Goal: Task Accomplishment & Management: Use online tool/utility

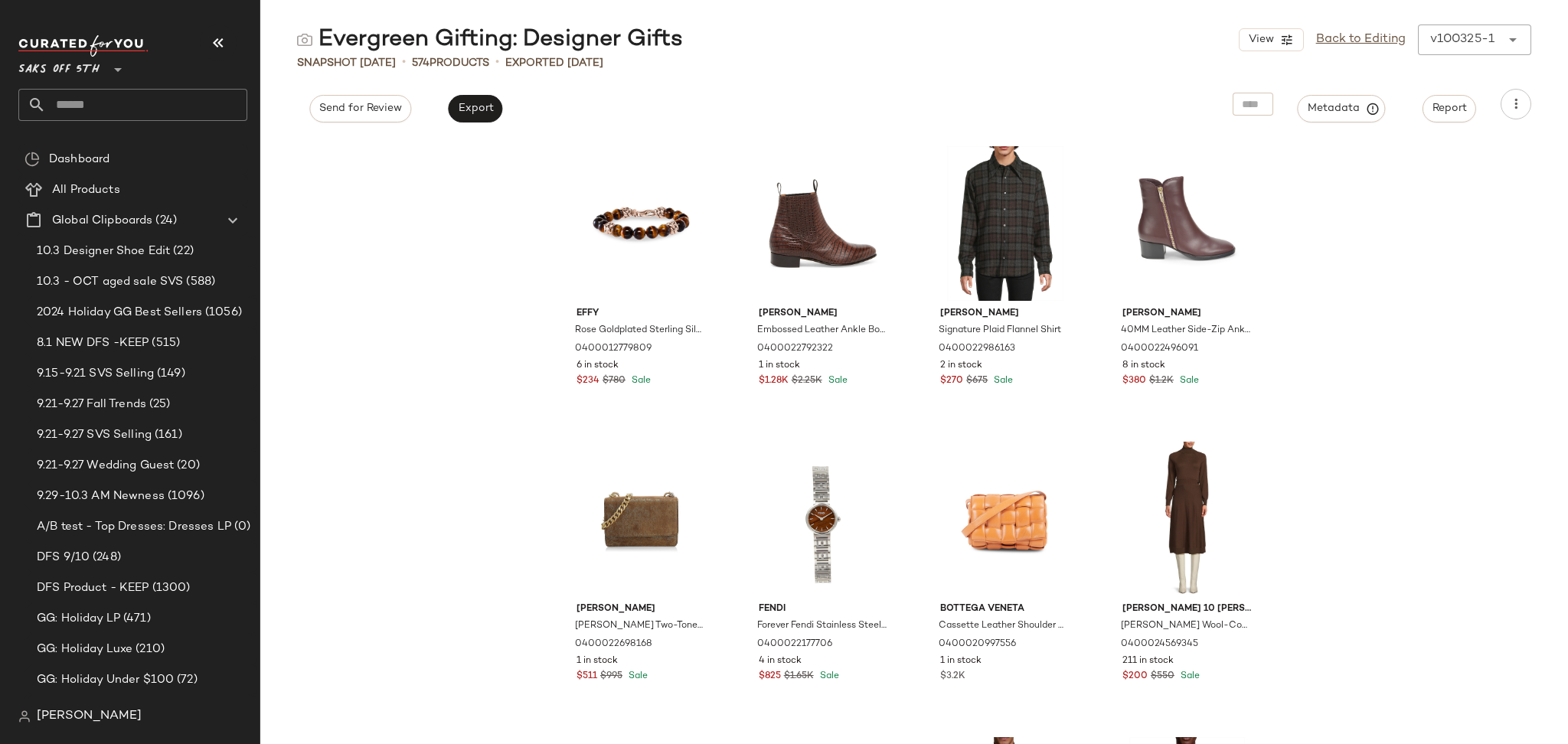
click at [383, 445] on div "Effy Rose Goldplated Sterling Silver & Tiger's Eye Beaded Bracelet 040001277980…" at bounding box center [914, 441] width 1308 height 606
click at [141, 96] on input "text" at bounding box center [147, 105] width 202 height 32
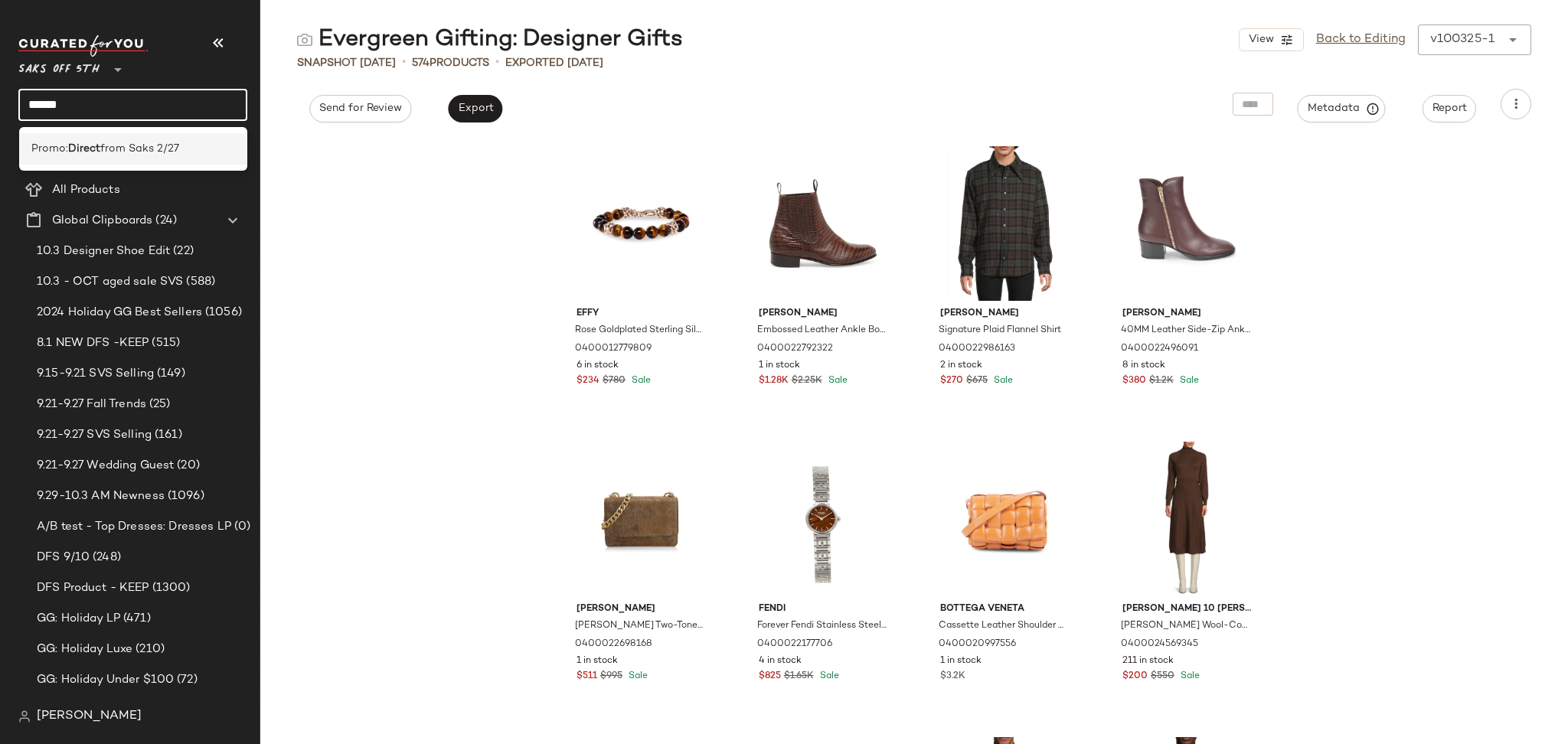
type input "******"
click at [148, 150] on span "from Saks 2/27" at bounding box center [140, 148] width 79 height 16
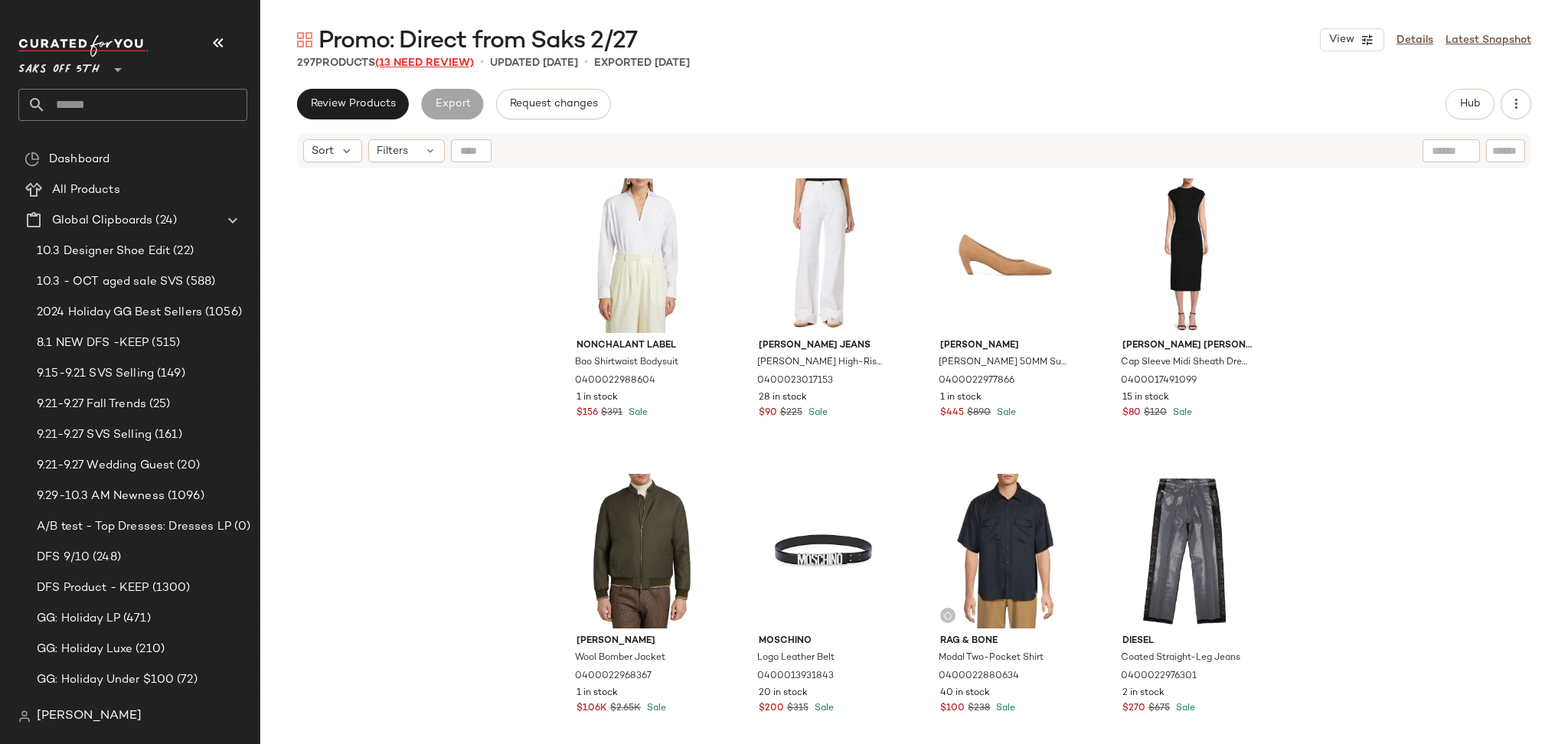
click at [408, 64] on span "(13 Need Review)" at bounding box center [424, 64] width 99 height 12
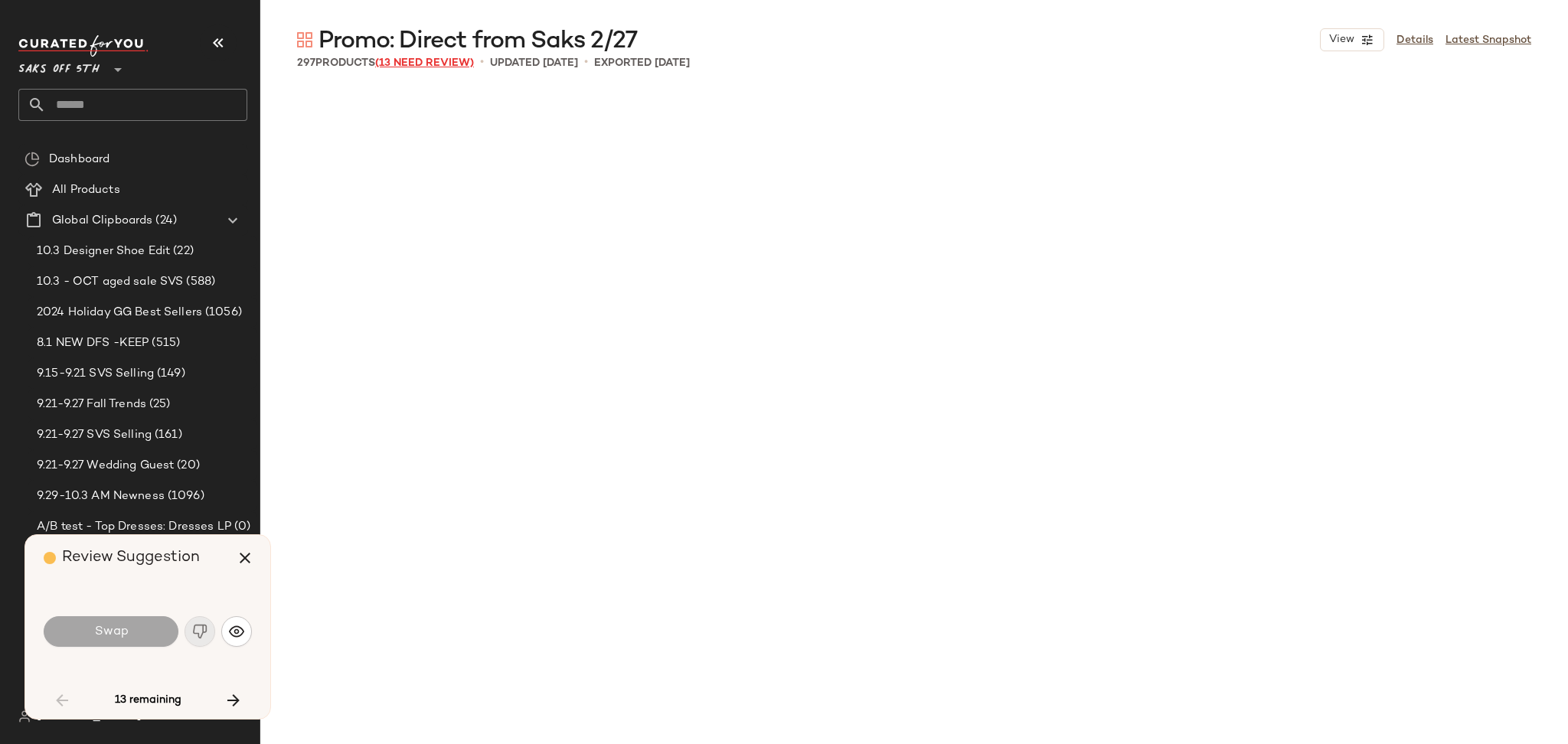
scroll to position [2067, 0]
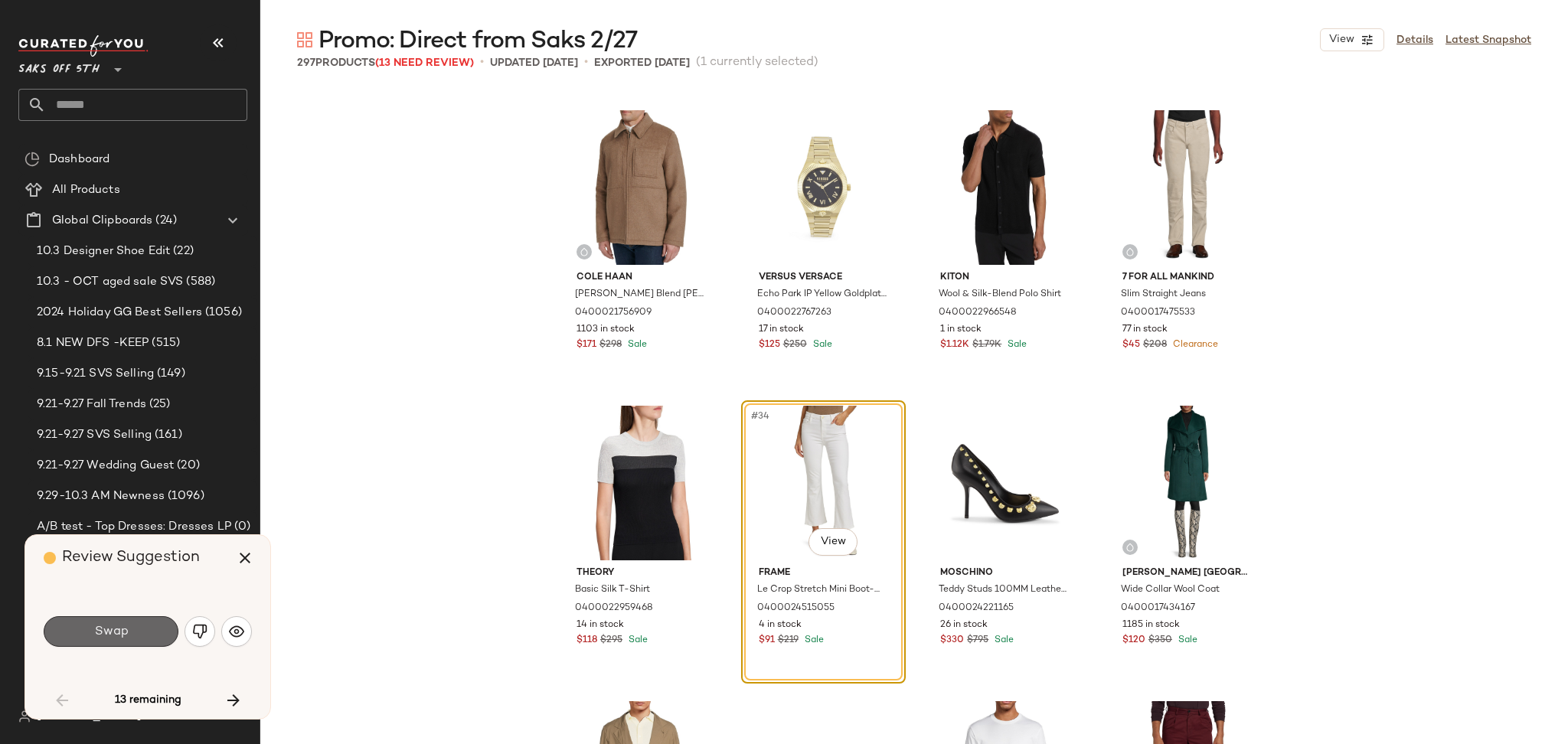
click at [157, 619] on button "Swap" at bounding box center [111, 631] width 135 height 31
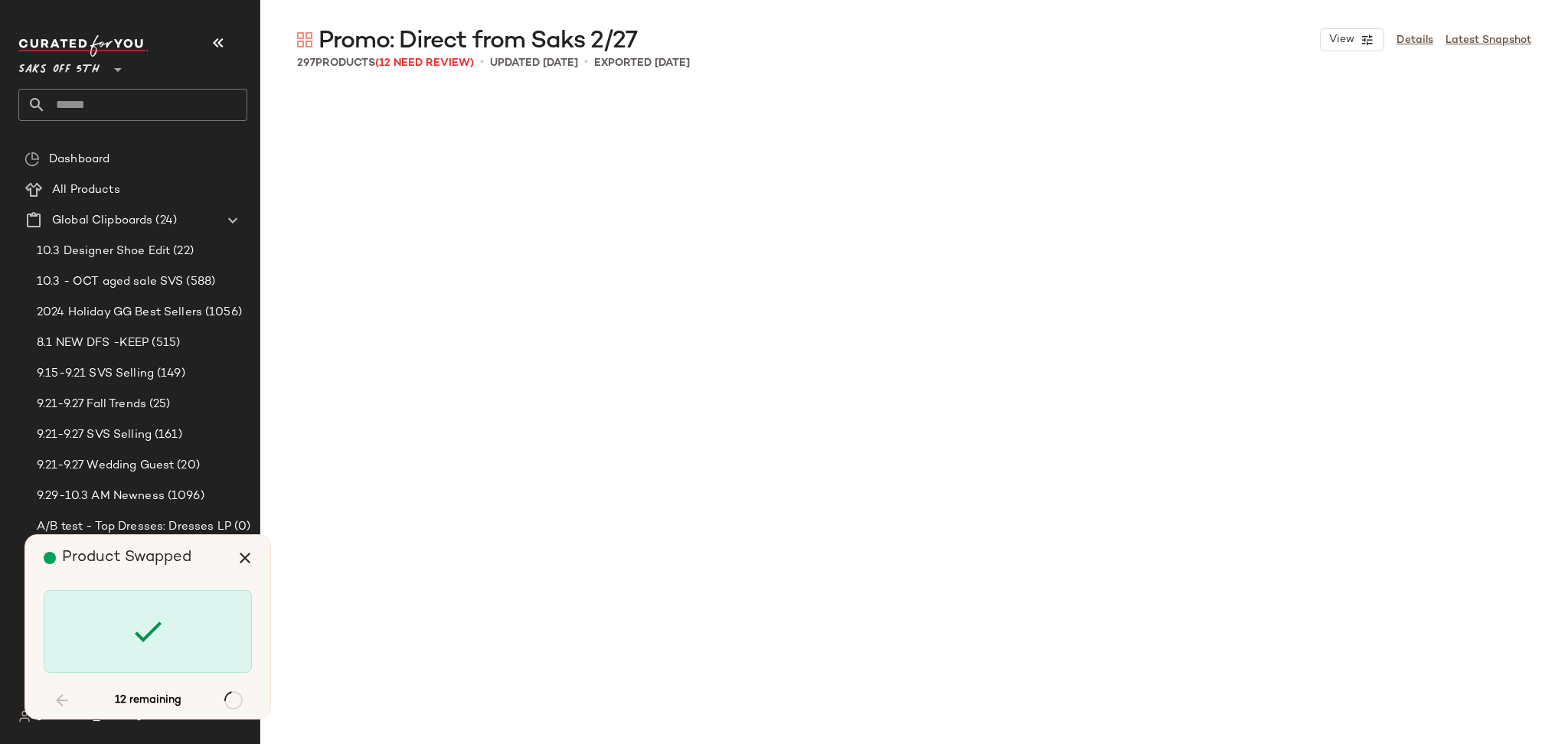
scroll to position [4135, 0]
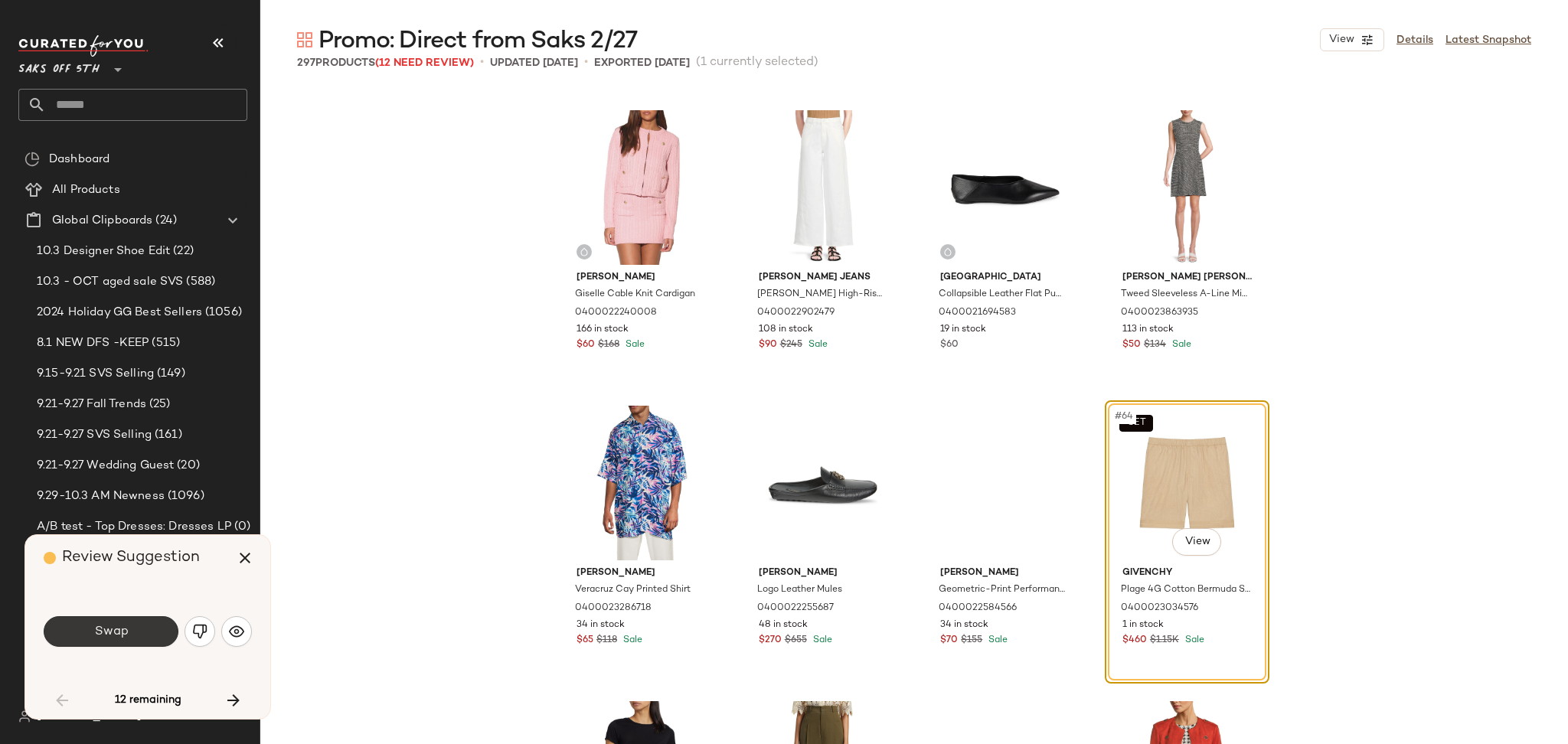
click at [149, 643] on button "Swap" at bounding box center [111, 631] width 135 height 31
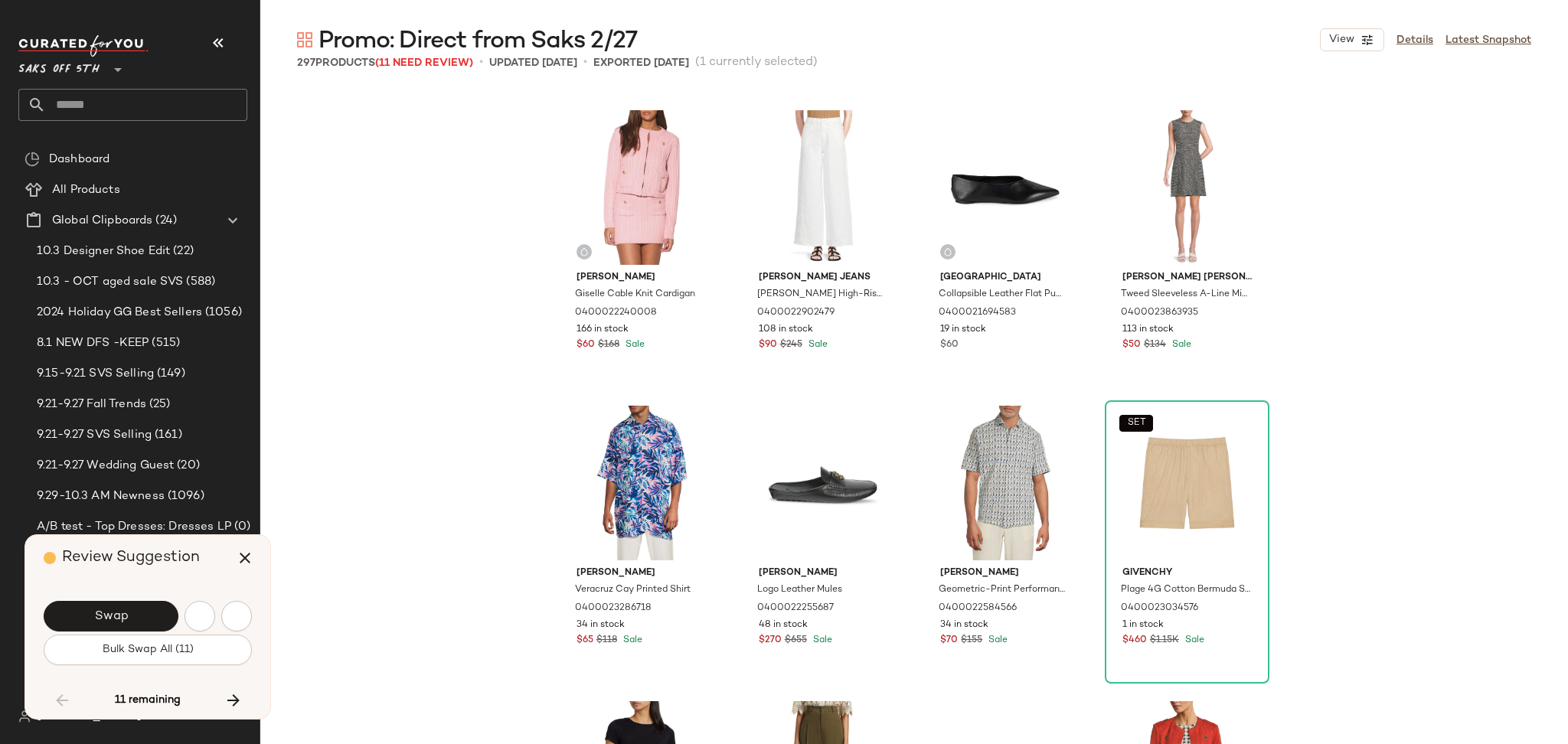
scroll to position [5022, 0]
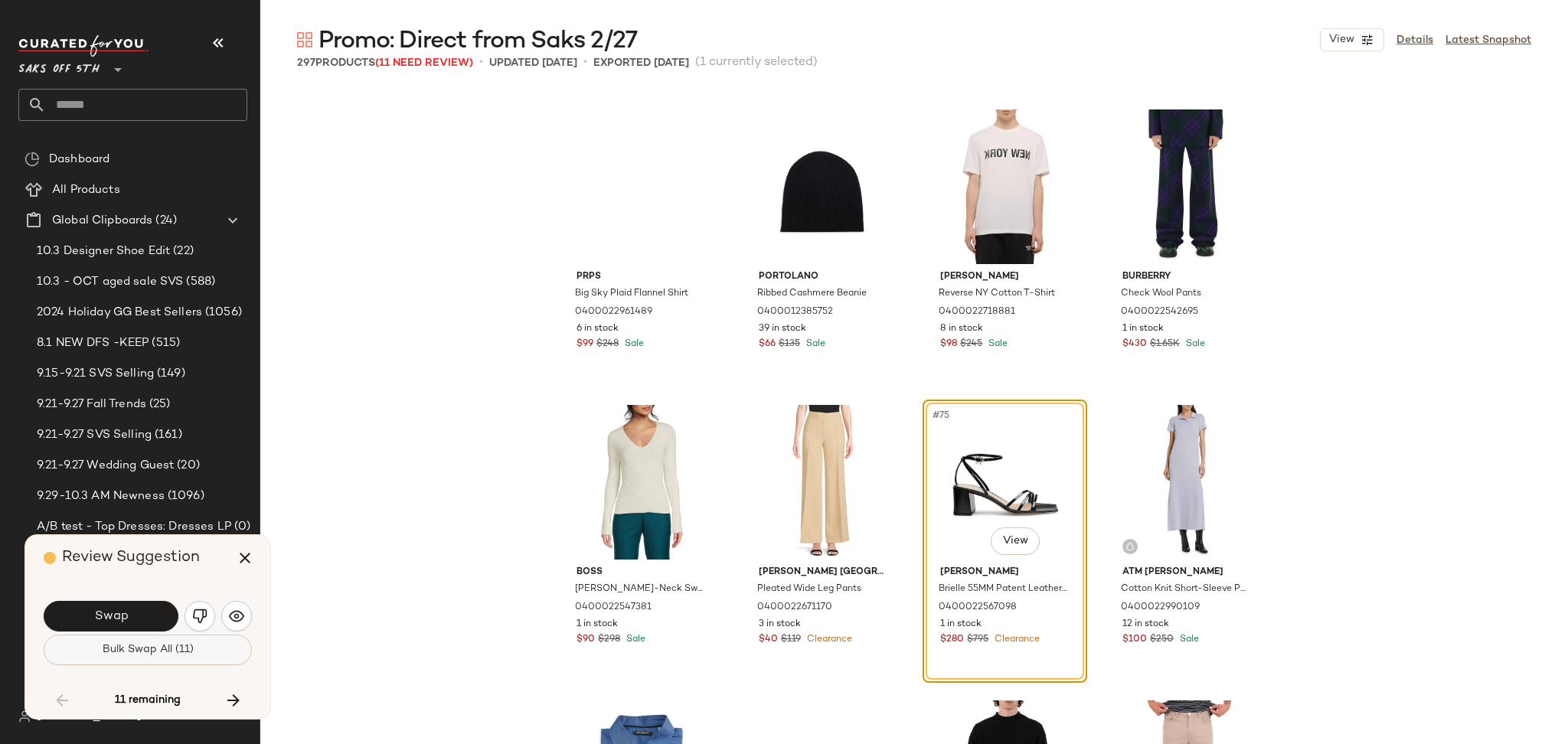
click at [149, 653] on span "Bulk Swap All (11)" at bounding box center [148, 649] width 92 height 13
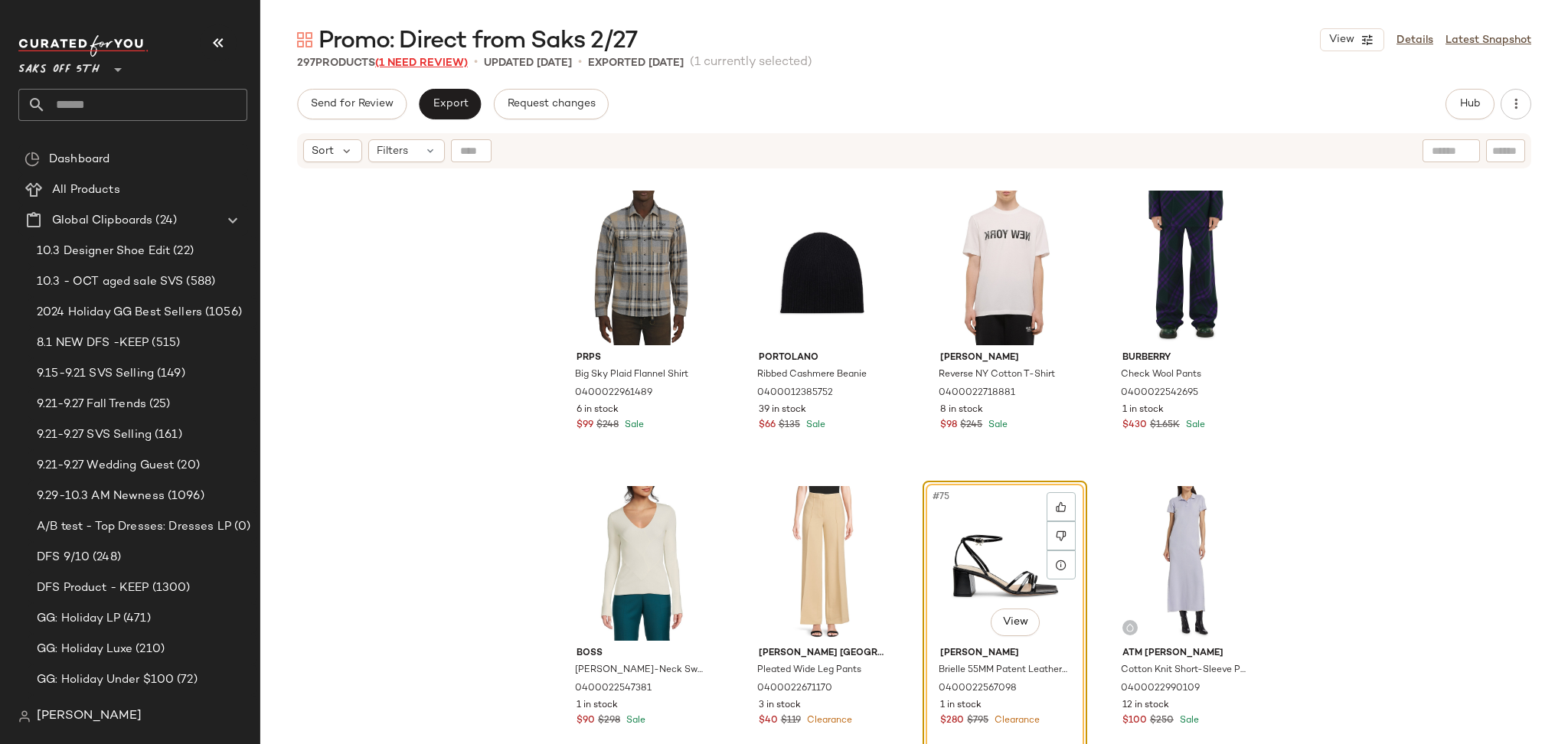
click at [441, 59] on span "(1 Need Review)" at bounding box center [421, 64] width 93 height 12
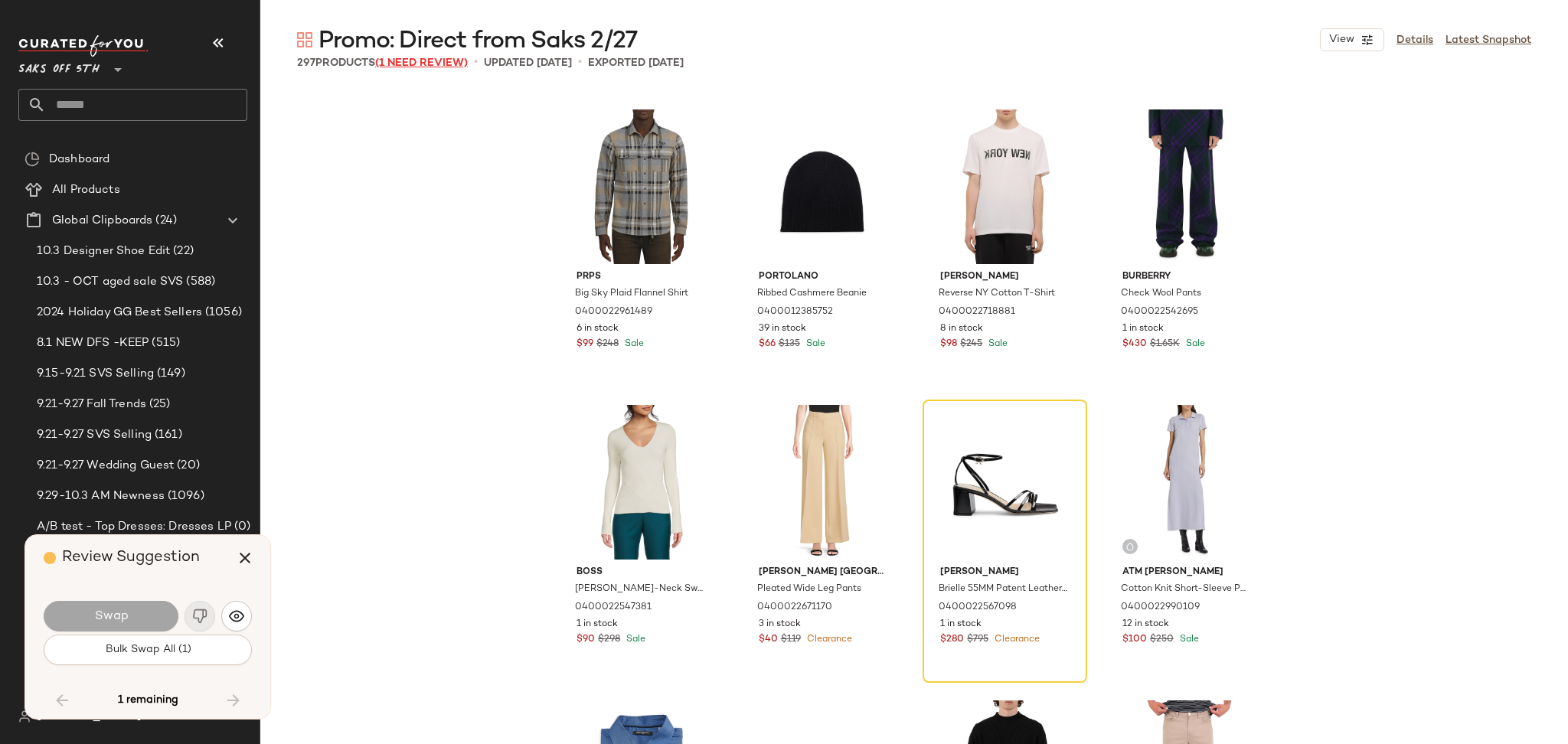
scroll to position [15657, 0]
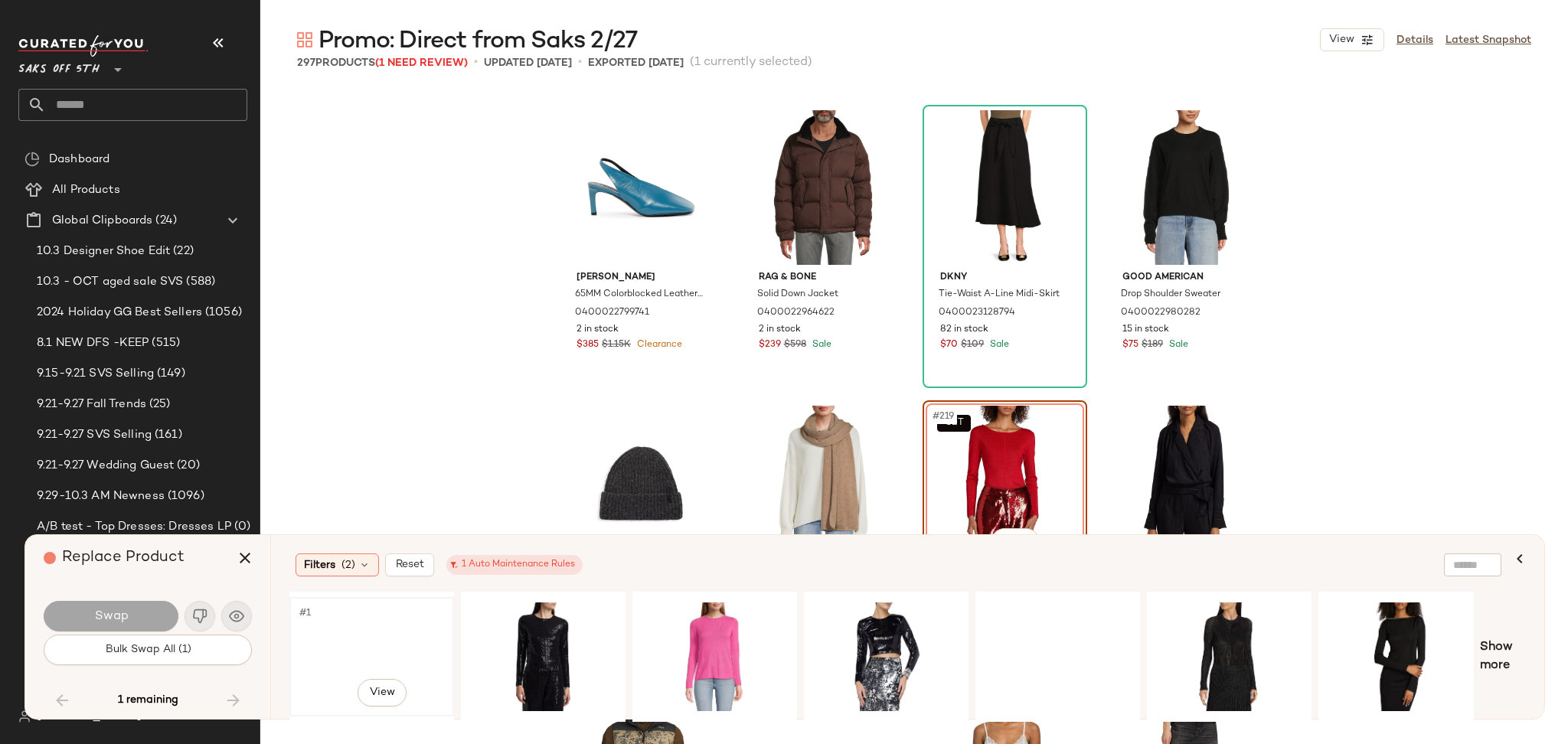
click at [362, 629] on div "#1 View" at bounding box center [372, 657] width 154 height 109
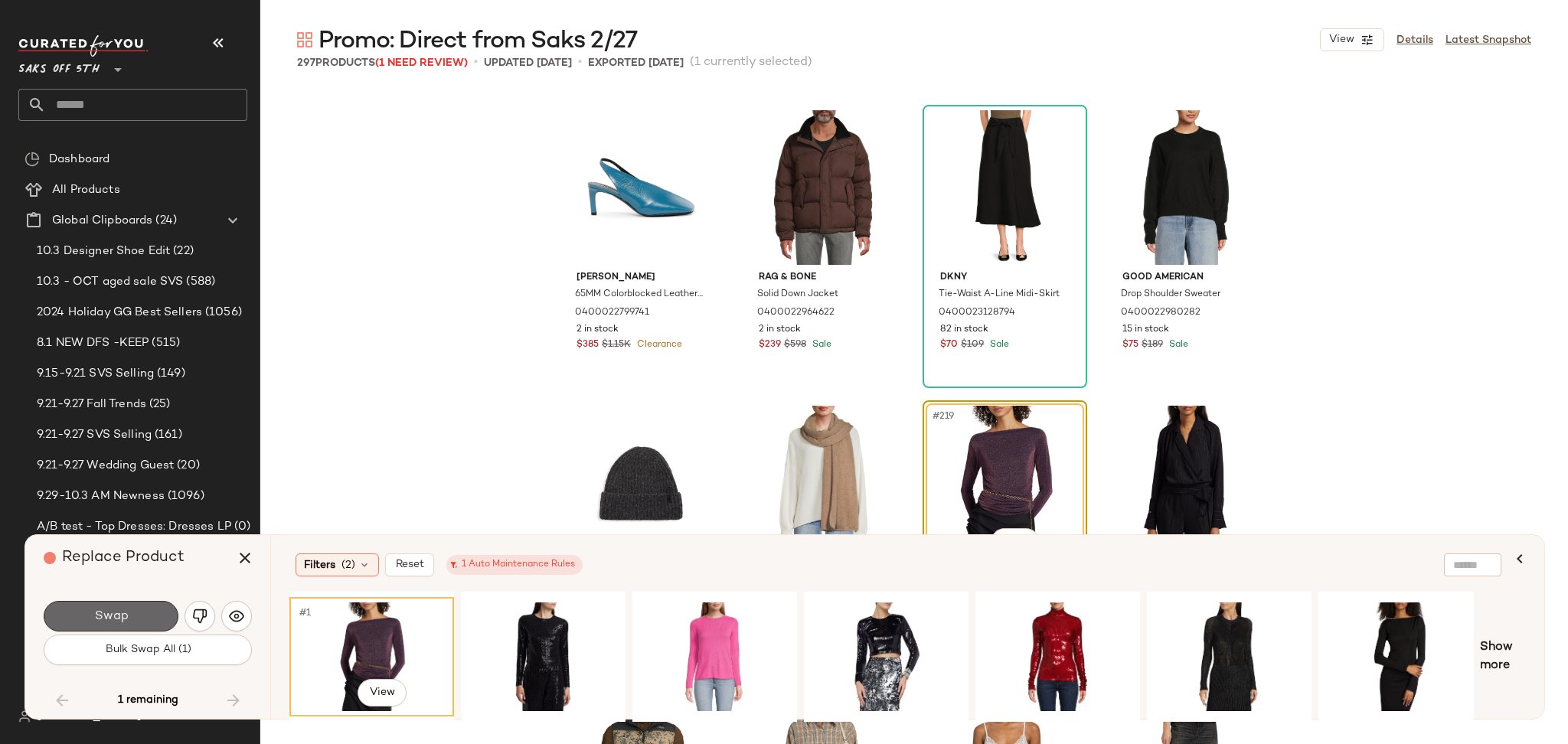
click at [154, 611] on button "Swap" at bounding box center [111, 616] width 135 height 31
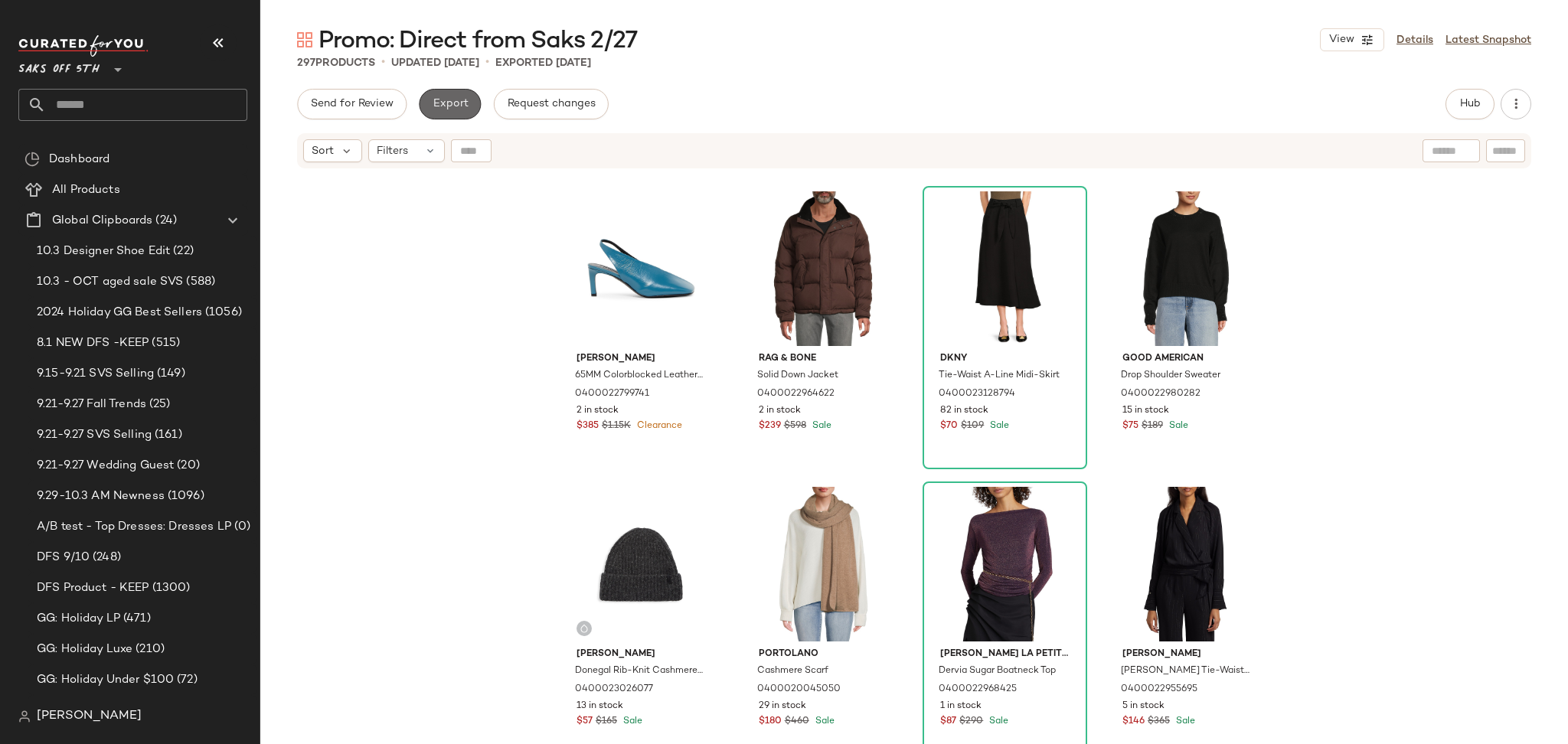
click at [446, 112] on button "Export" at bounding box center [450, 104] width 62 height 31
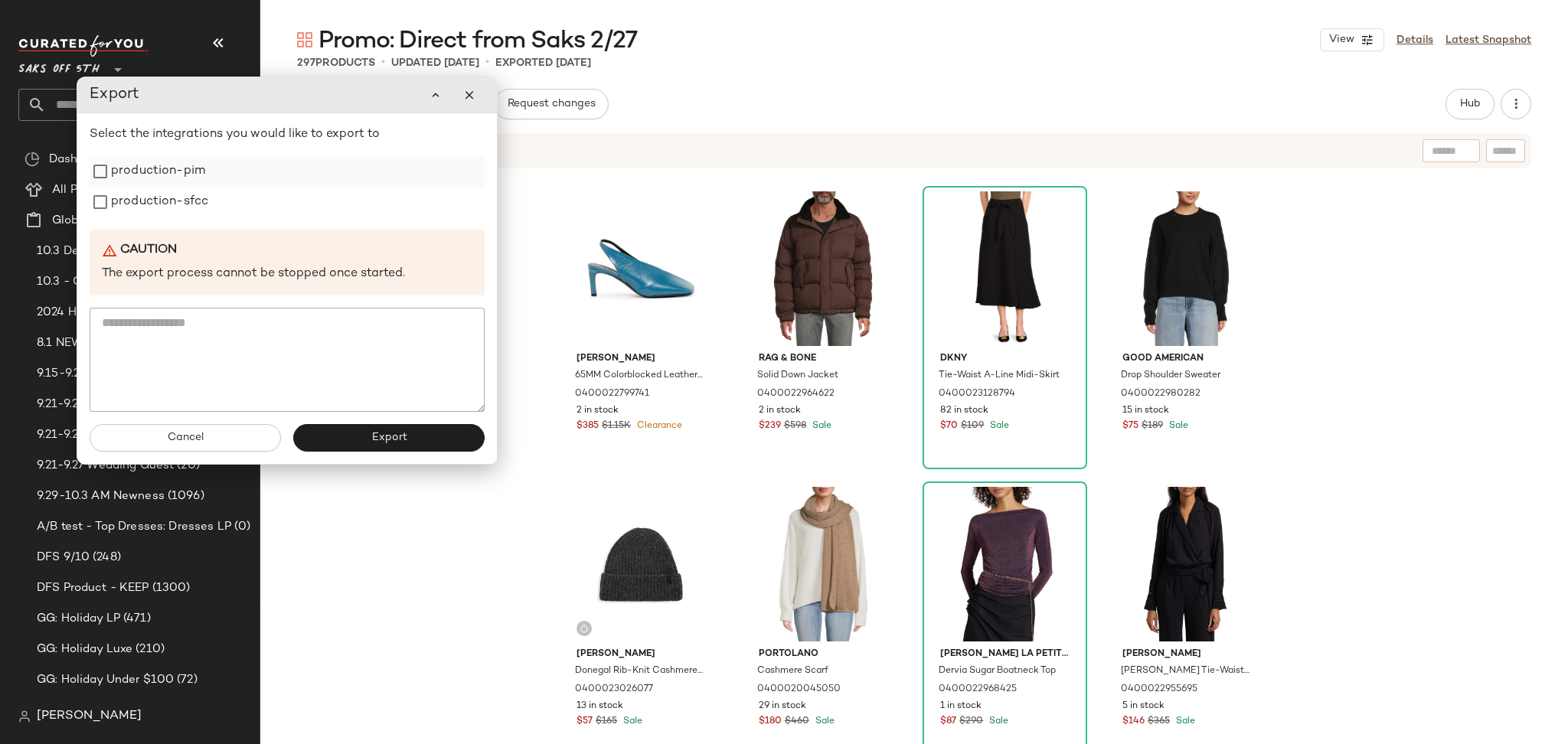
click at [176, 179] on label "production-pim" at bounding box center [158, 172] width 94 height 31
click at [175, 199] on label "production-sfcc" at bounding box center [160, 202] width 97 height 31
click at [362, 445] on button "Export" at bounding box center [388, 438] width 192 height 28
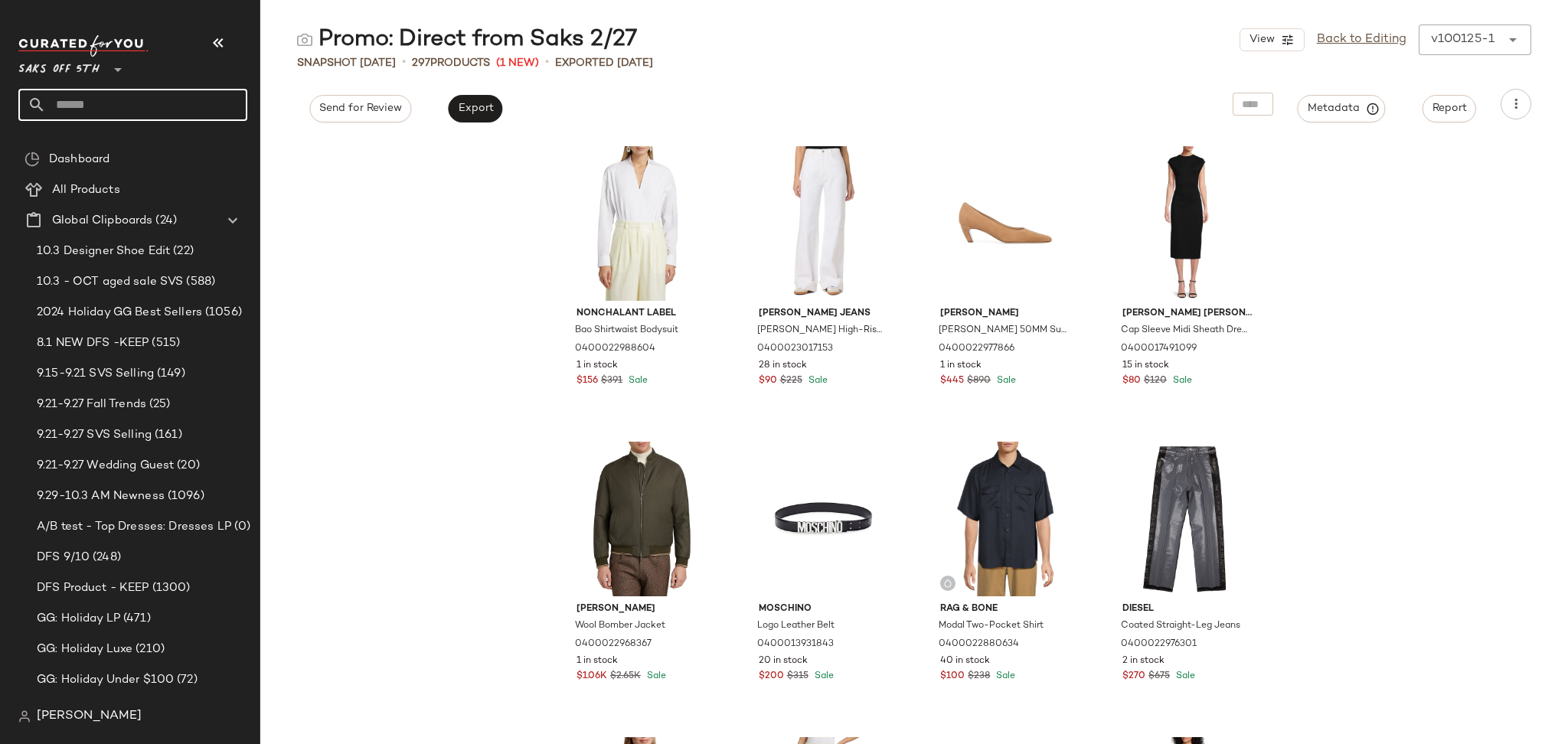
click at [159, 103] on input "text" at bounding box center [147, 105] width 202 height 32
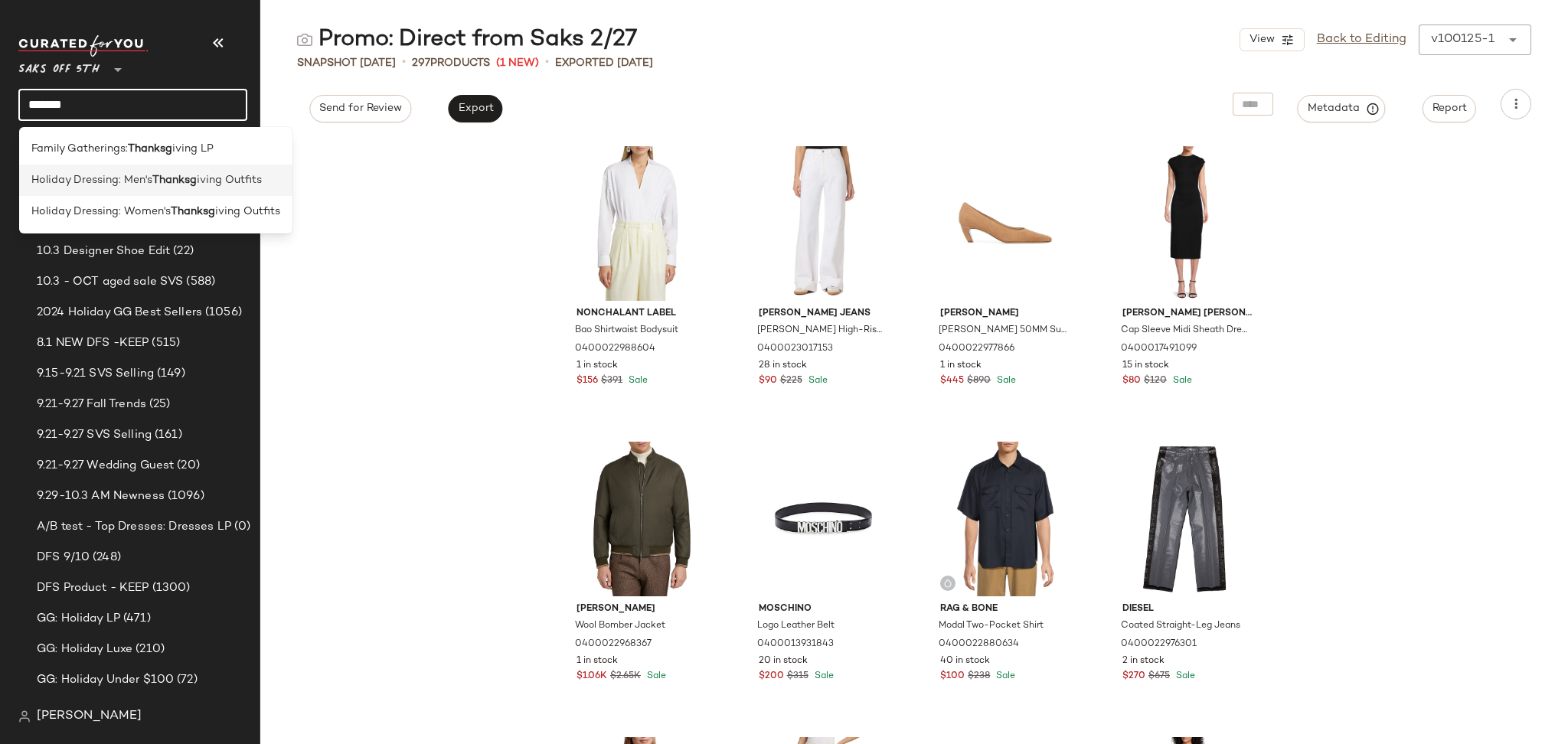
type input "*******"
click at [162, 178] on b "Thanksg" at bounding box center [174, 180] width 44 height 16
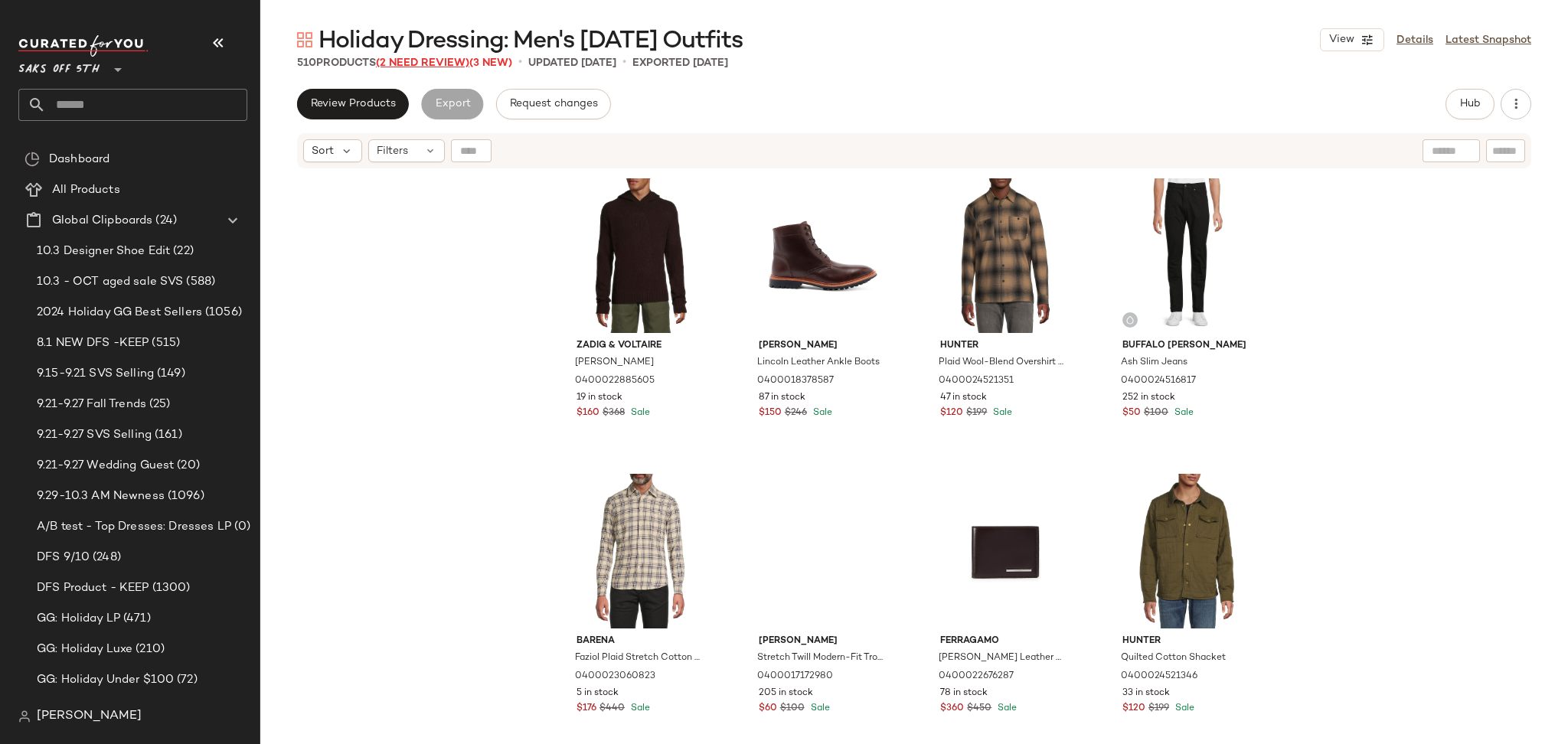
click at [451, 61] on span "(2 Need Review)" at bounding box center [423, 64] width 94 height 12
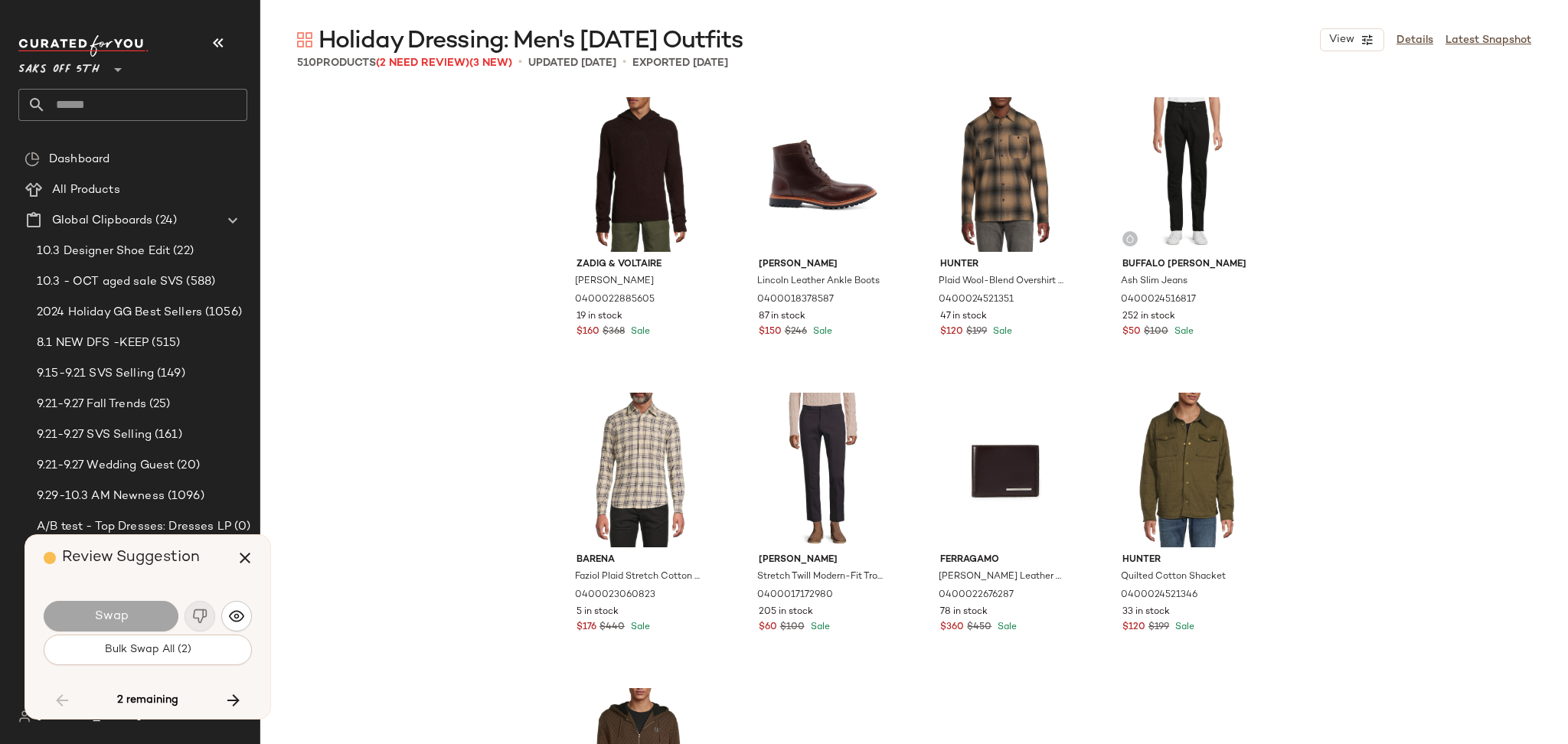
scroll to position [5613, 0]
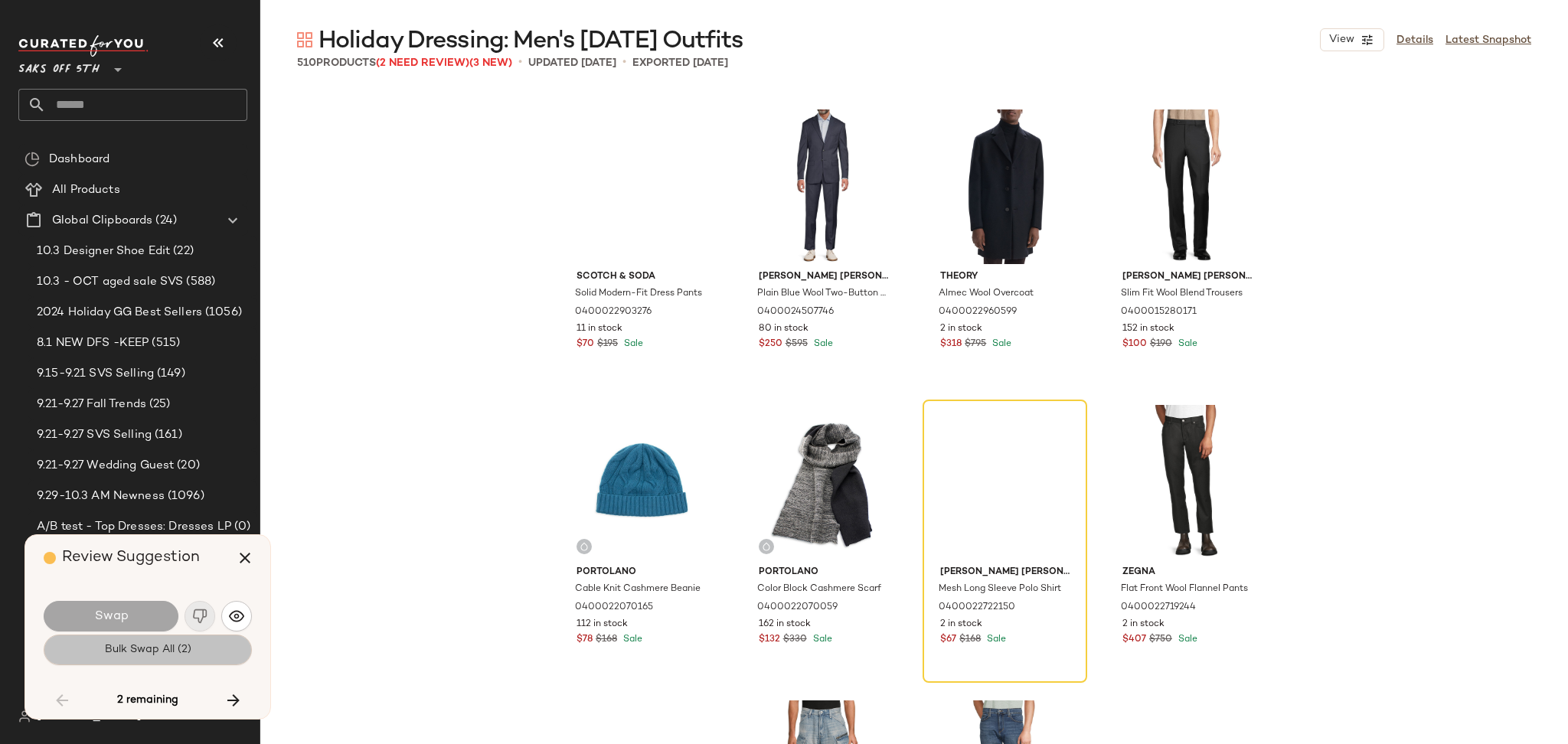
click at [210, 650] on button "Bulk Swap All (2)" at bounding box center [147, 649] width 208 height 31
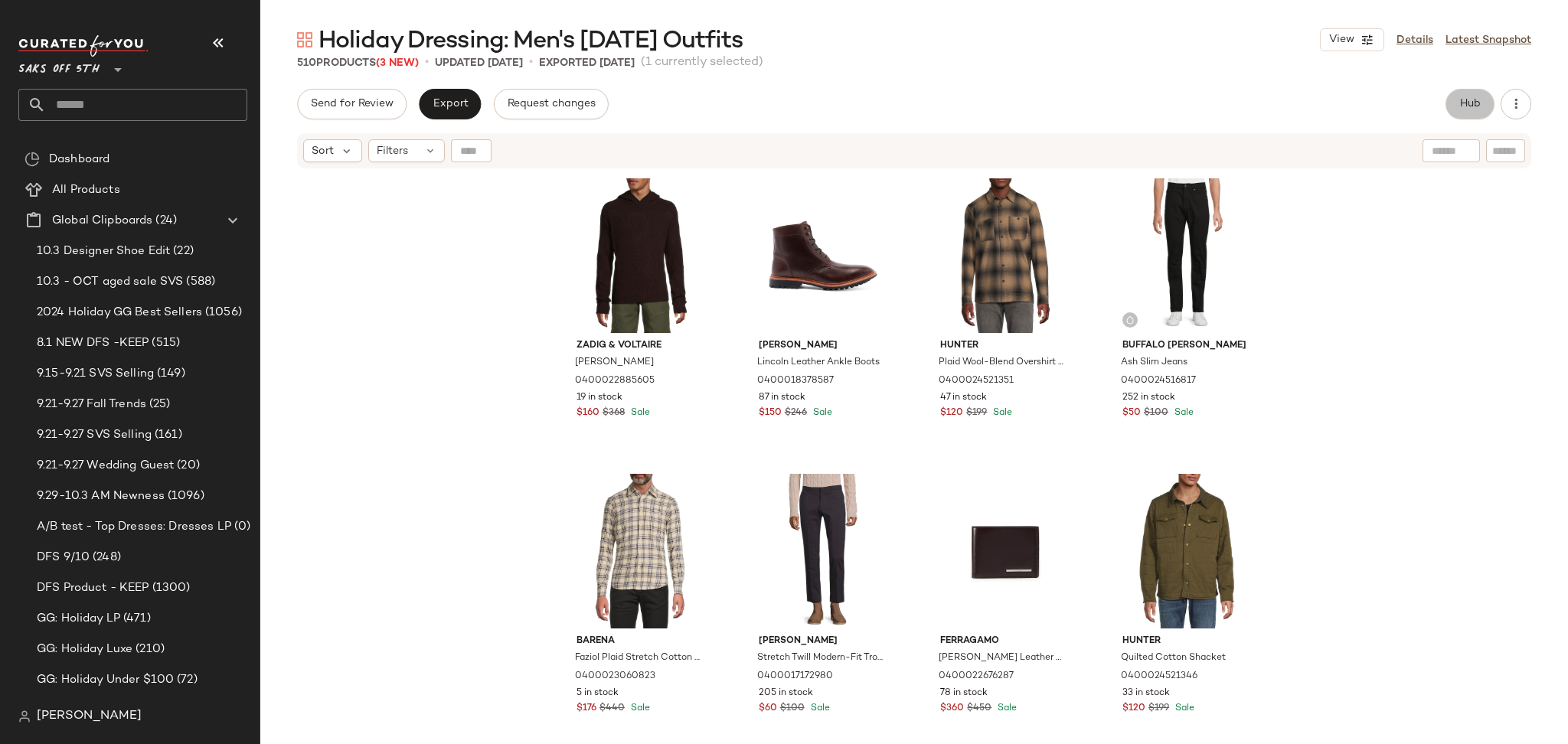
click at [1461, 110] on span "Hub" at bounding box center [1470, 104] width 22 height 13
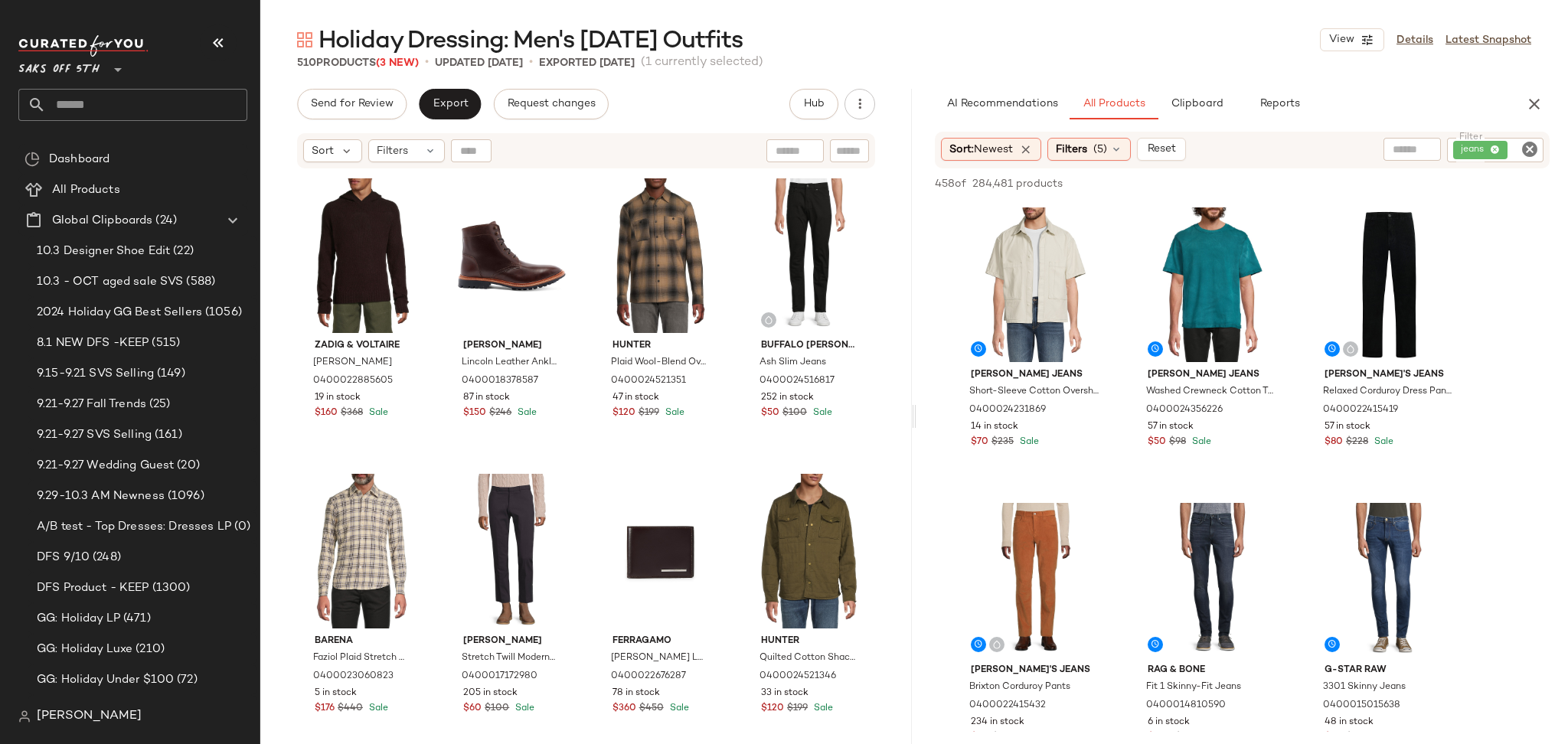
click at [1529, 151] on icon "Clear Filter" at bounding box center [1529, 149] width 18 height 18
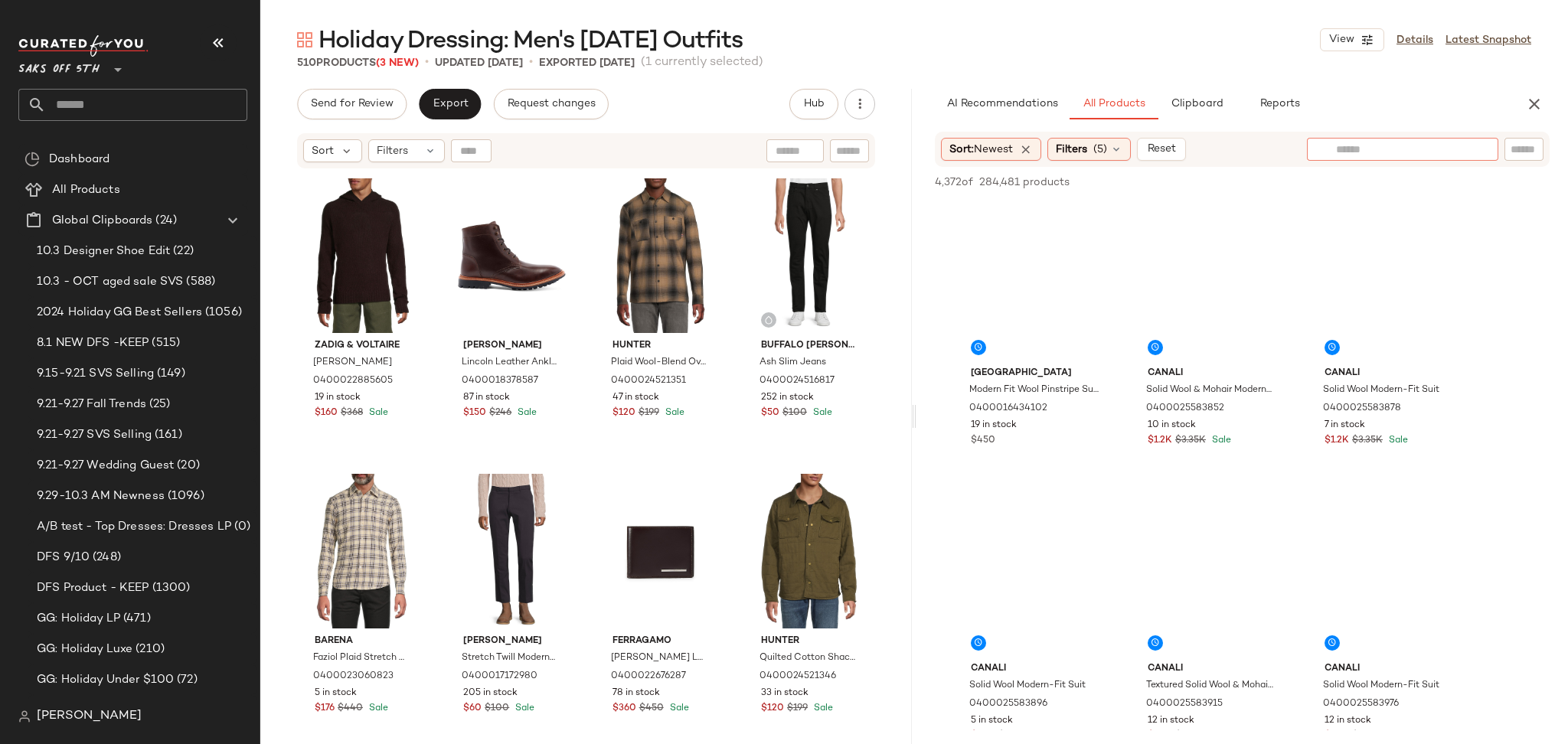
click at [1361, 154] on input "text" at bounding box center [1402, 149] width 133 height 16
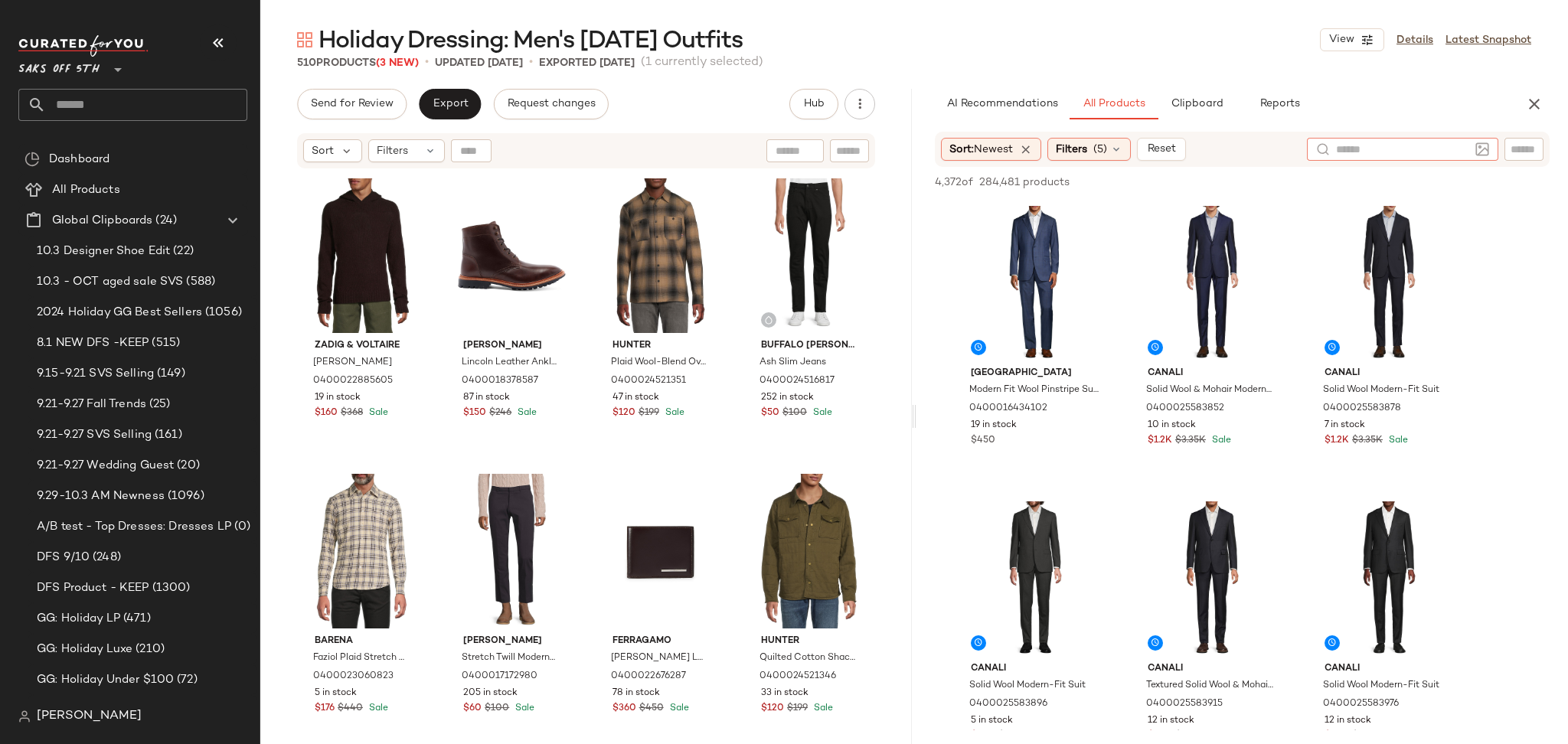
click at [1483, 149] on div at bounding box center [1479, 149] width 20 height 23
click at [1483, 149] on img at bounding box center [1482, 149] width 13 height 13
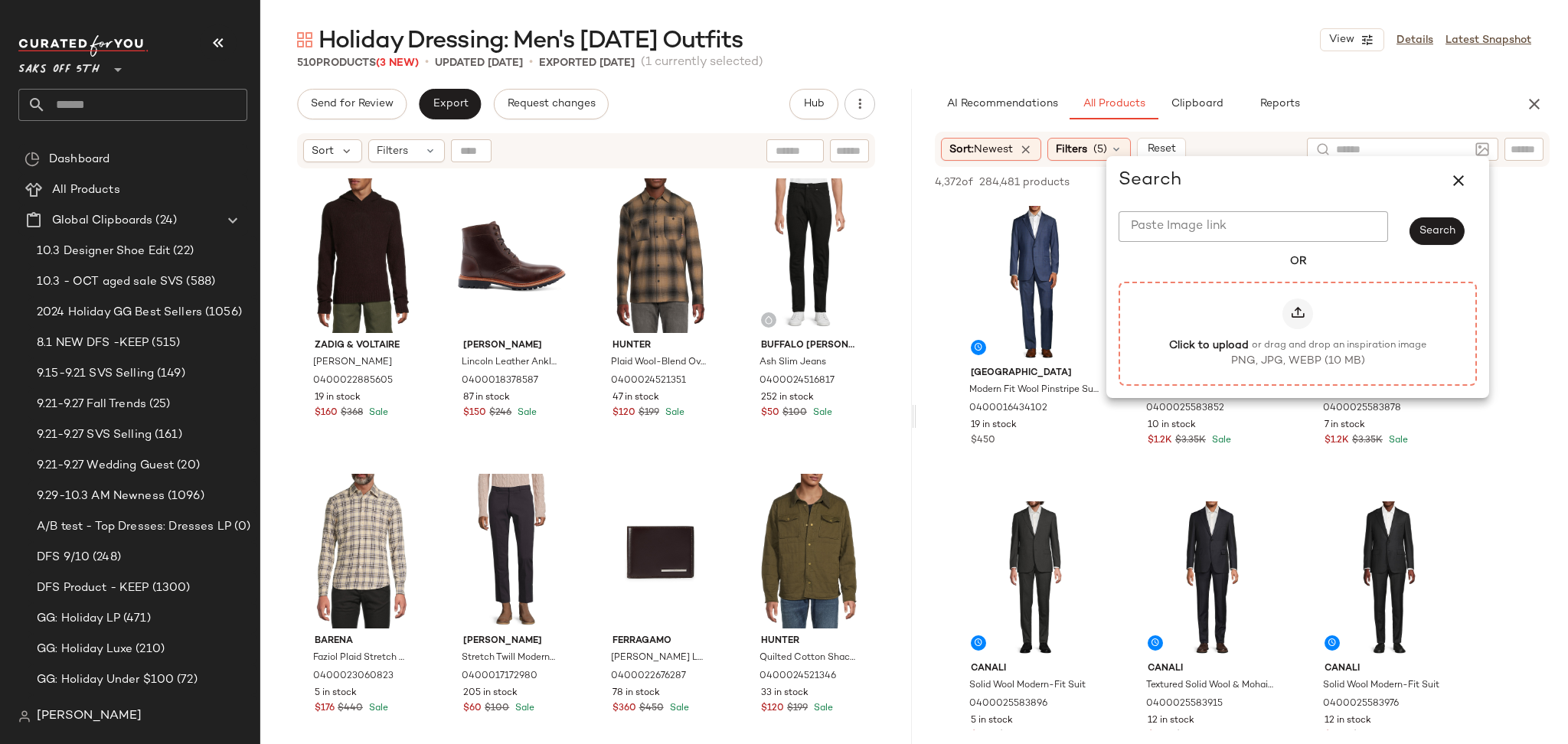
click at [1297, 310] on icon at bounding box center [1298, 314] width 15 height 15
click at [1298, 333] on input "Click to upload or drag and drop an inspiration image PNG, JPG, WEBP (10 MB)" at bounding box center [1298, 333] width 1 height 1
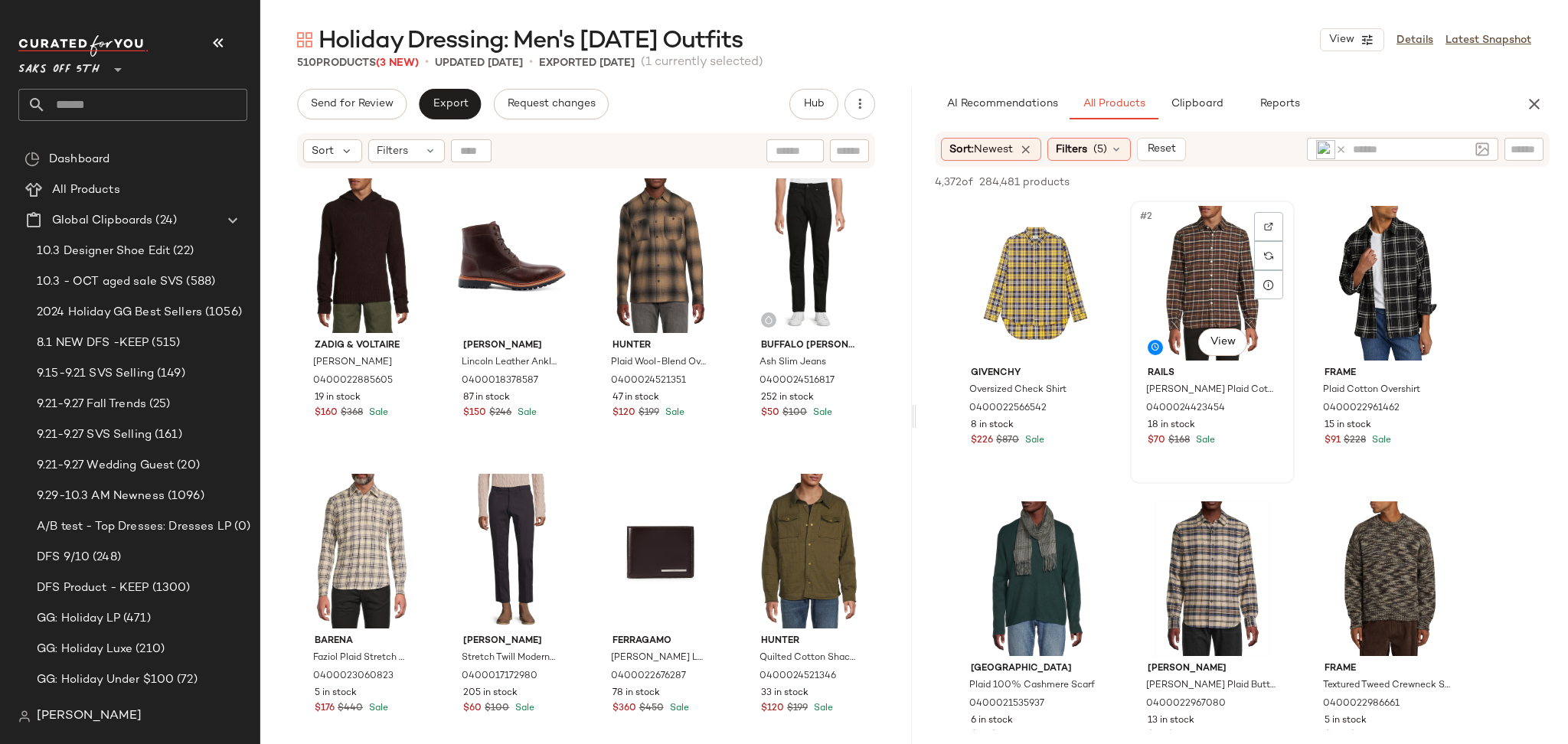
click at [1175, 282] on div "#2 View" at bounding box center [1212, 283] width 154 height 155
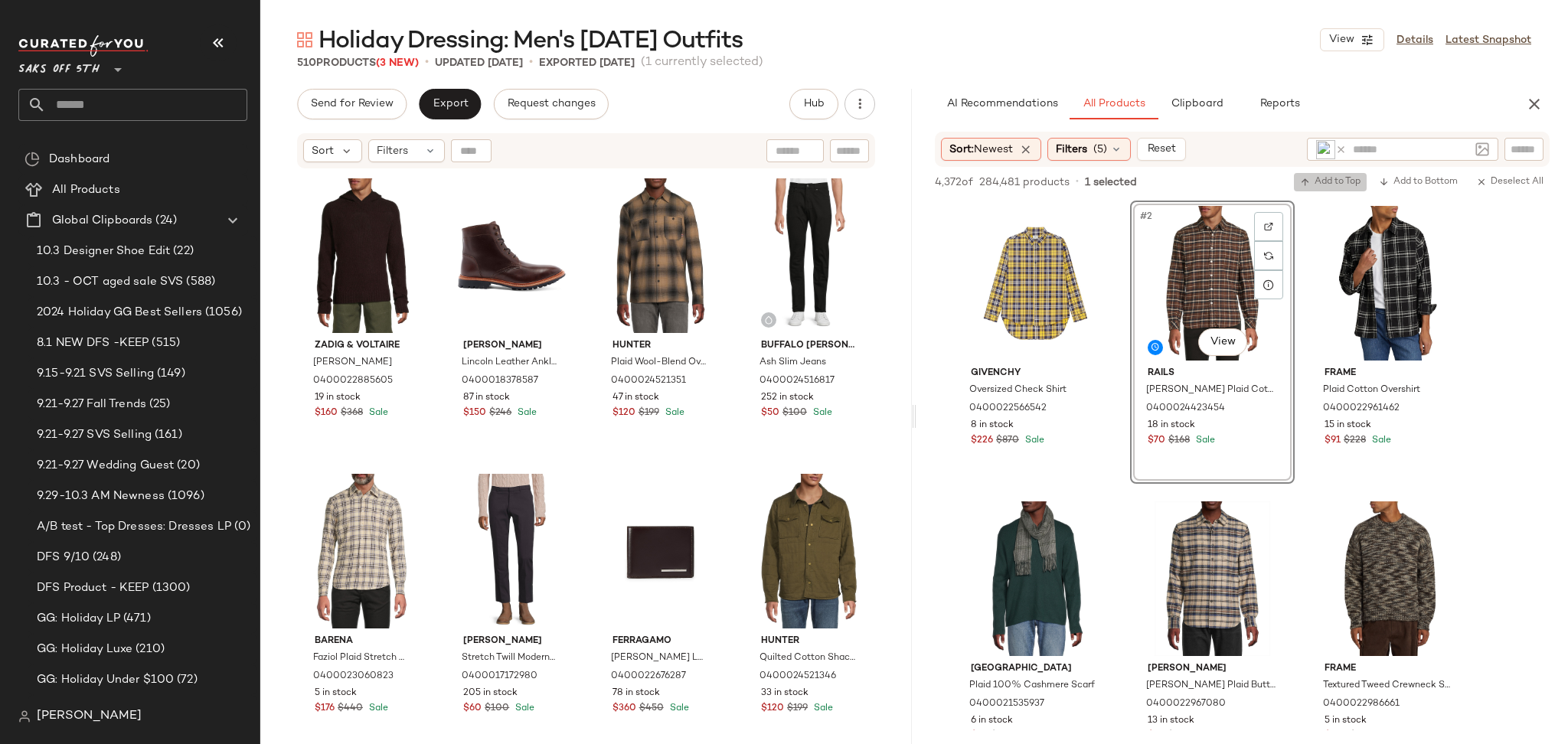
click at [1317, 184] on span "Add to Top" at bounding box center [1330, 182] width 60 height 11
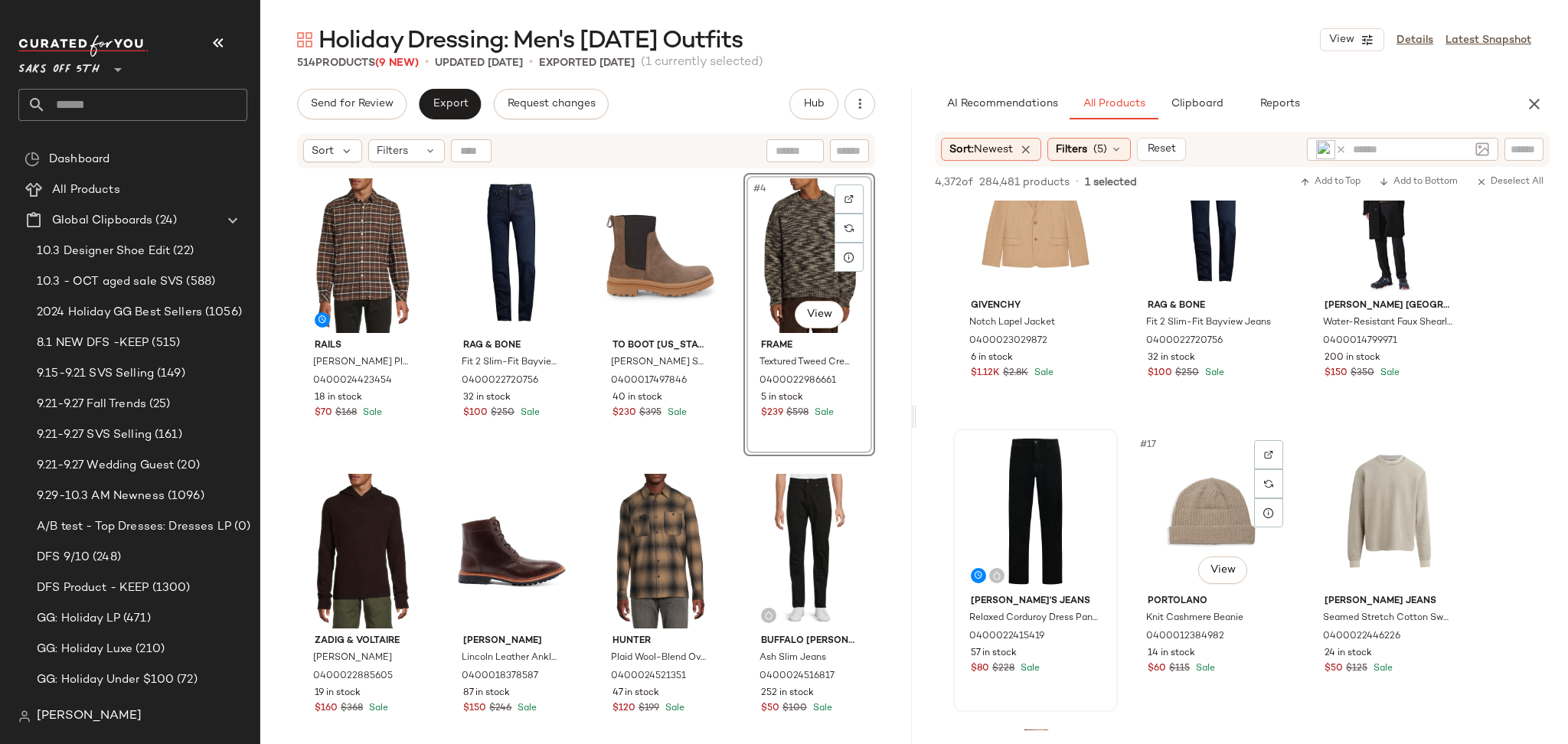
scroll to position [1249, 0]
click at [1007, 464] on div "#16 View" at bounding box center [1036, 511] width 154 height 155
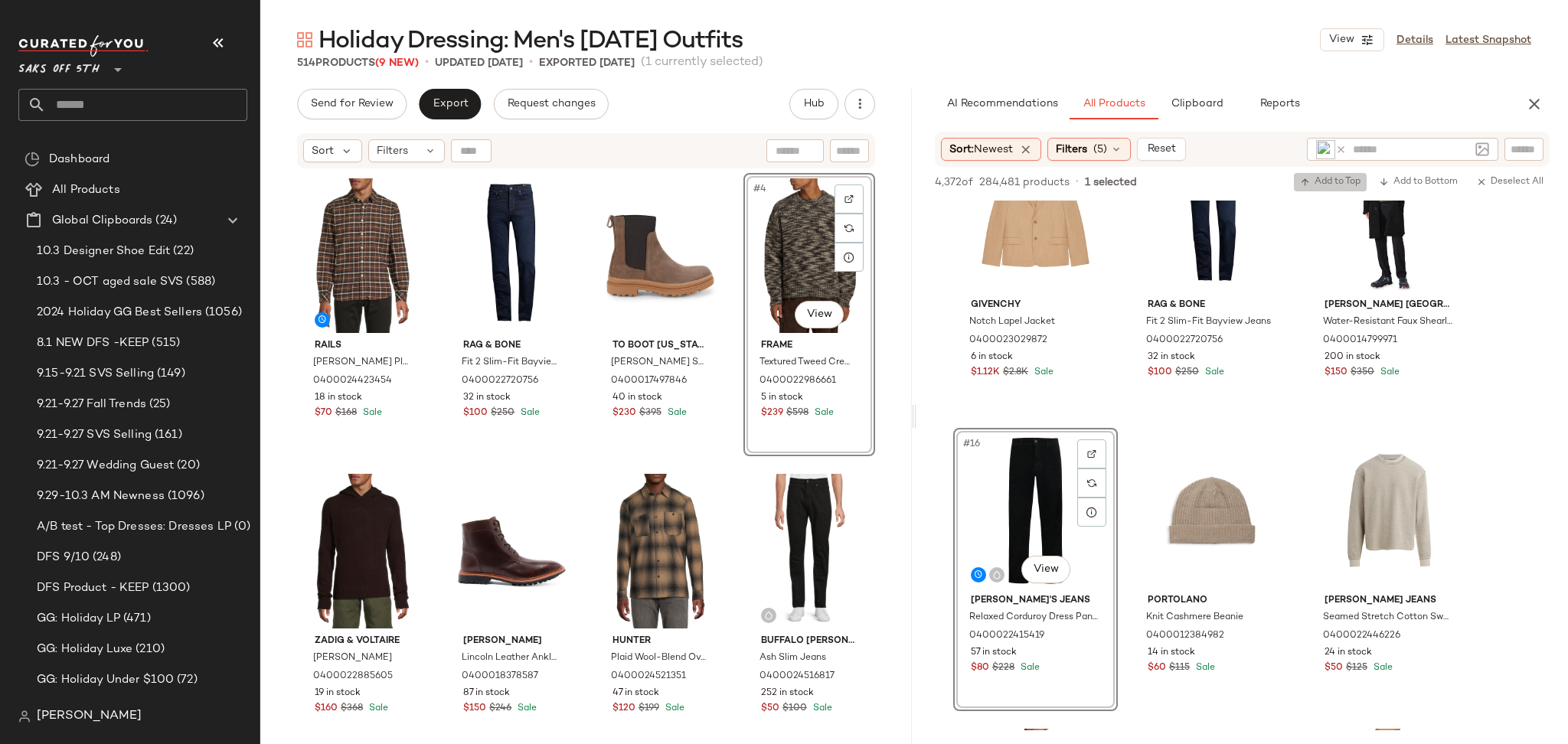
click at [1314, 185] on span "Add to Top" at bounding box center [1330, 182] width 60 height 11
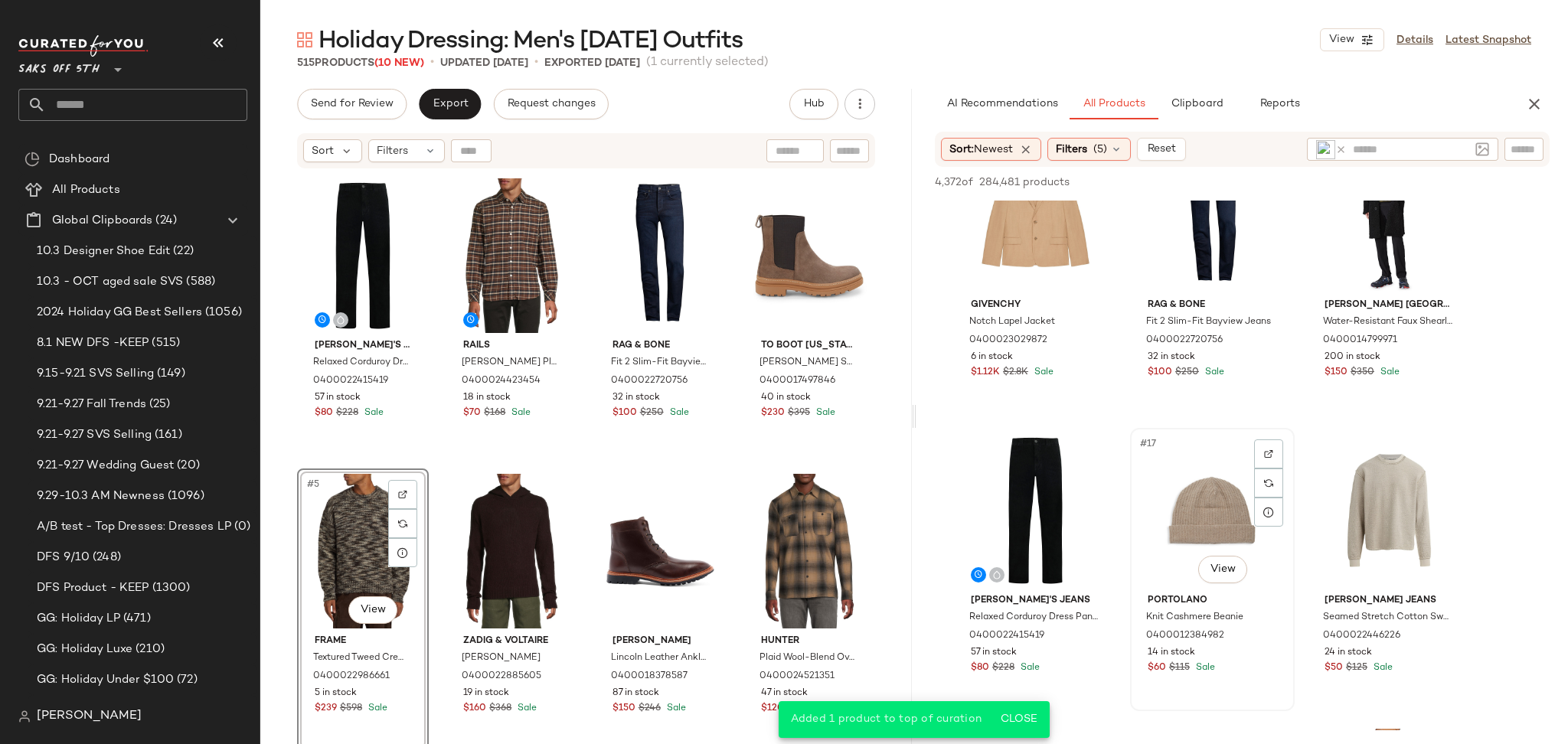
click at [1199, 497] on div "#17 View" at bounding box center [1212, 511] width 154 height 155
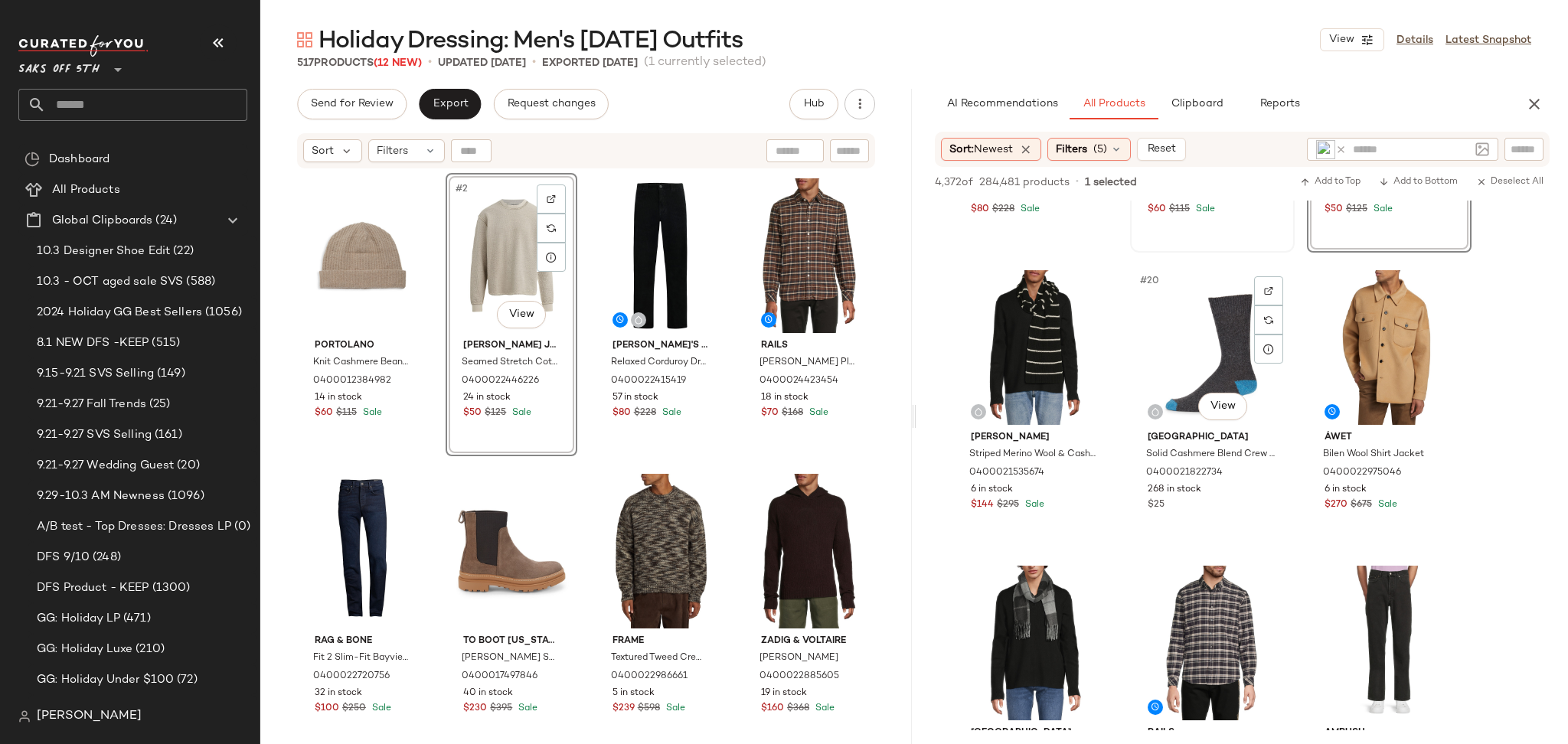
scroll to position [1714, 0]
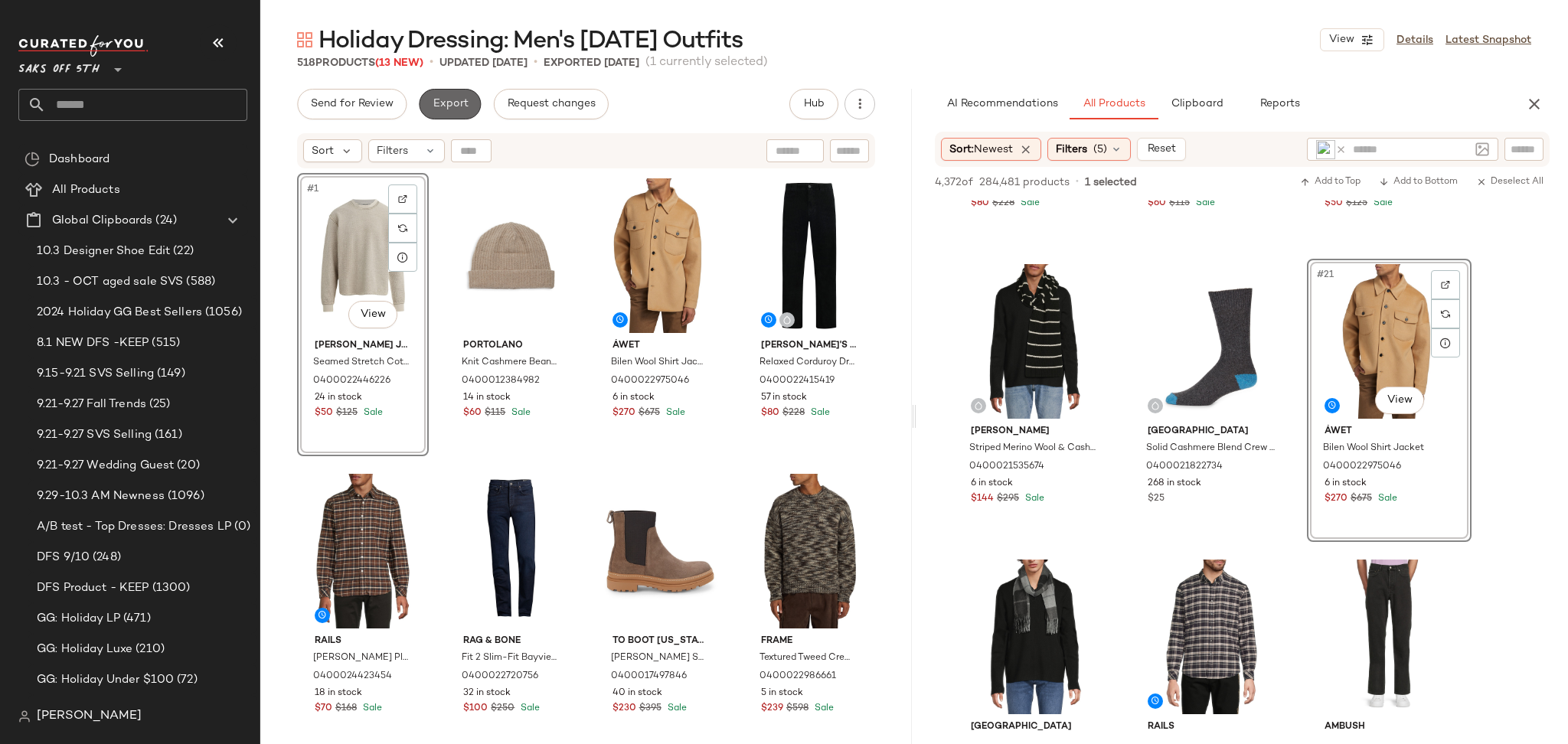
click at [451, 99] on span "Export" at bounding box center [450, 104] width 36 height 13
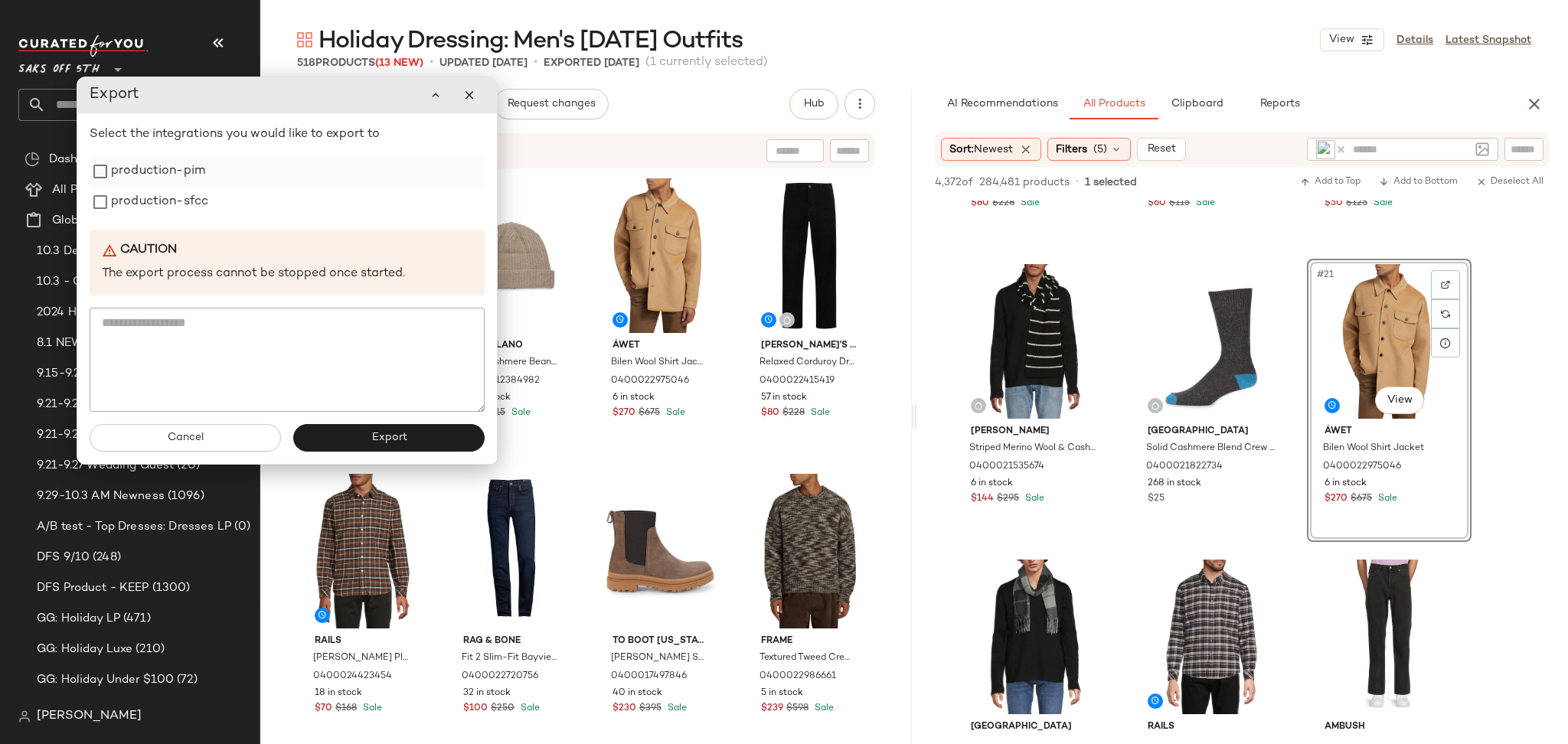
click at [198, 176] on label "production-pim" at bounding box center [158, 172] width 94 height 31
click at [193, 205] on label "production-sfcc" at bounding box center [160, 202] width 97 height 31
click at [374, 439] on span "Export" at bounding box center [388, 438] width 36 height 13
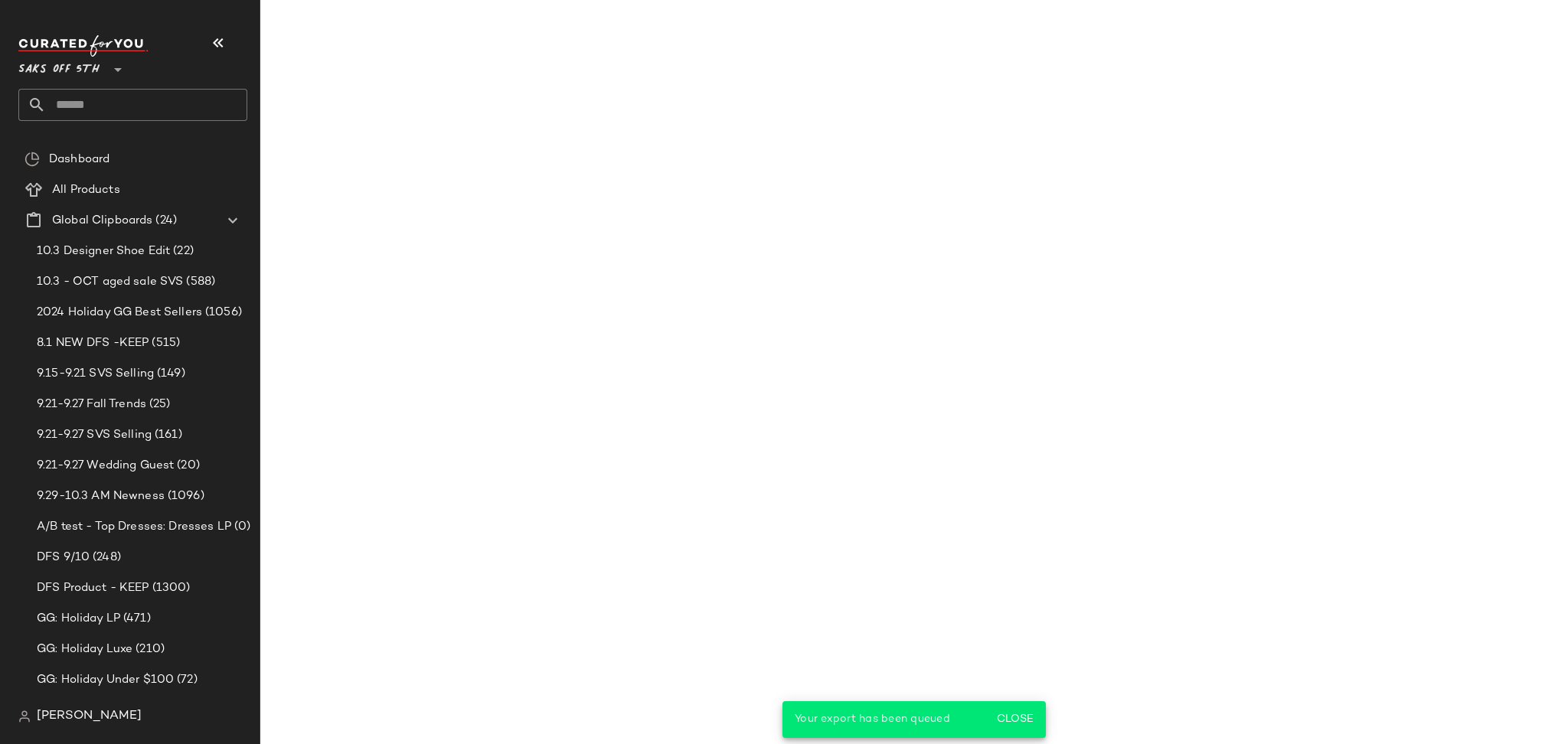
scroll to position [2305, 0]
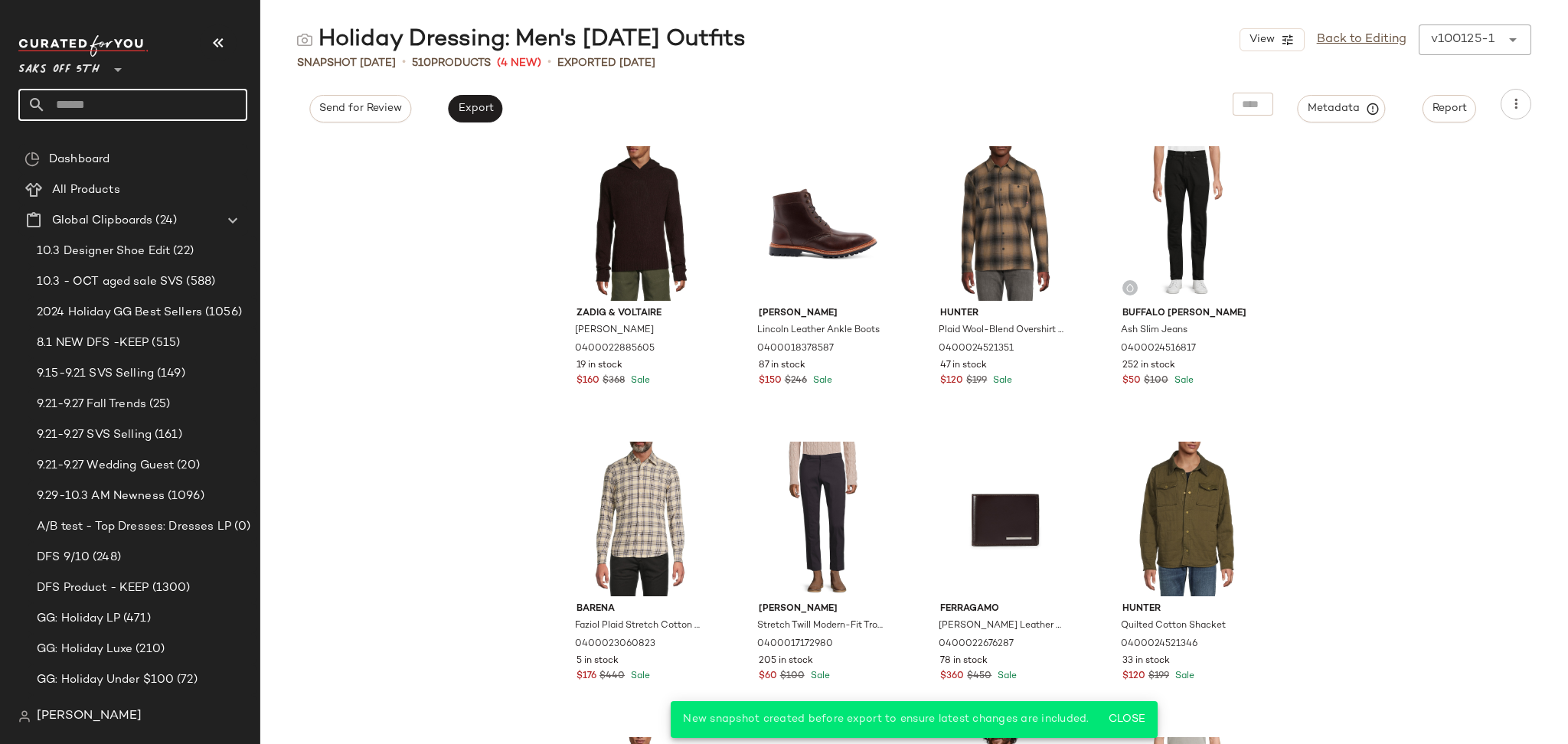
click at [121, 109] on input "text" at bounding box center [147, 105] width 202 height 32
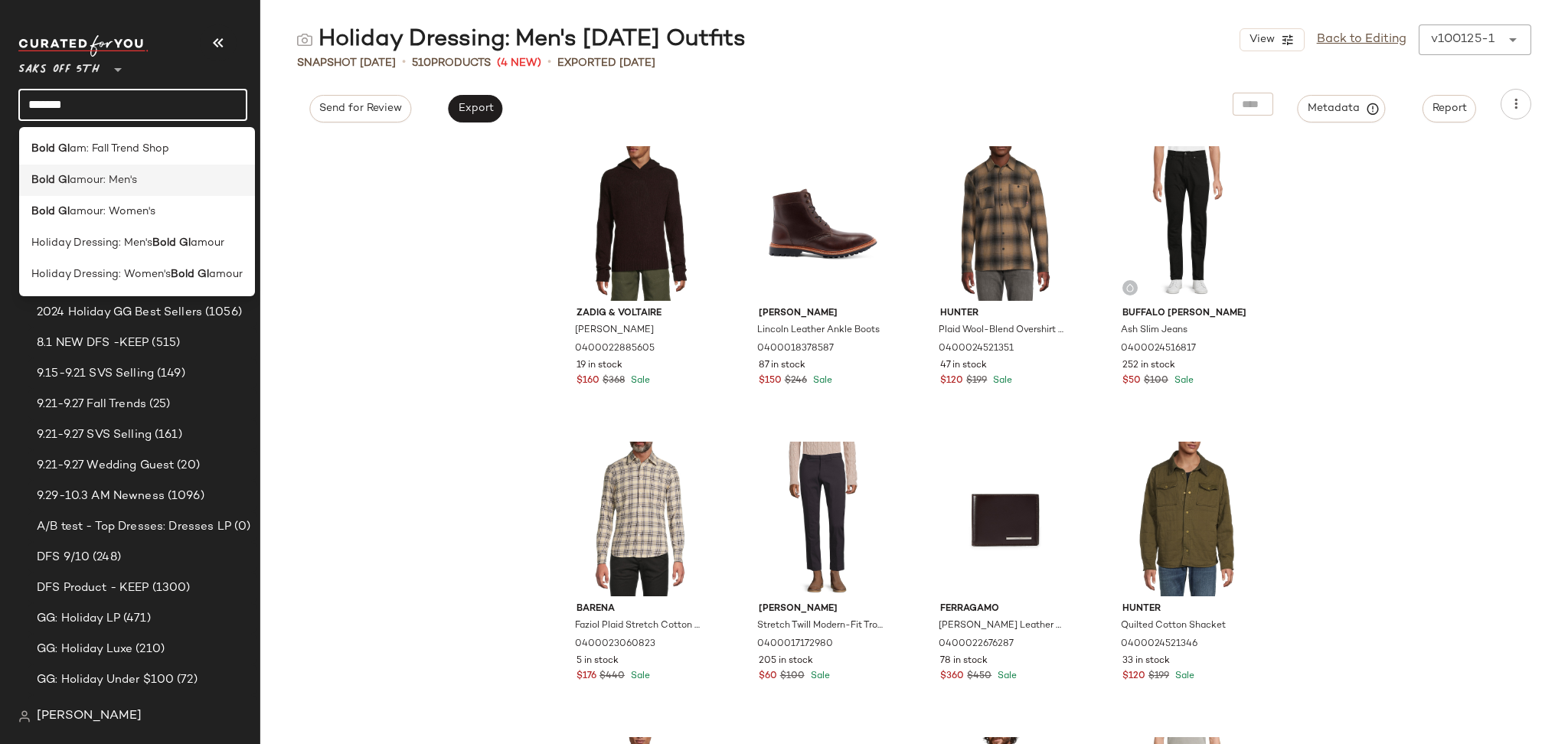
type input "*******"
click at [106, 182] on span "amour: Men's" at bounding box center [103, 180] width 67 height 16
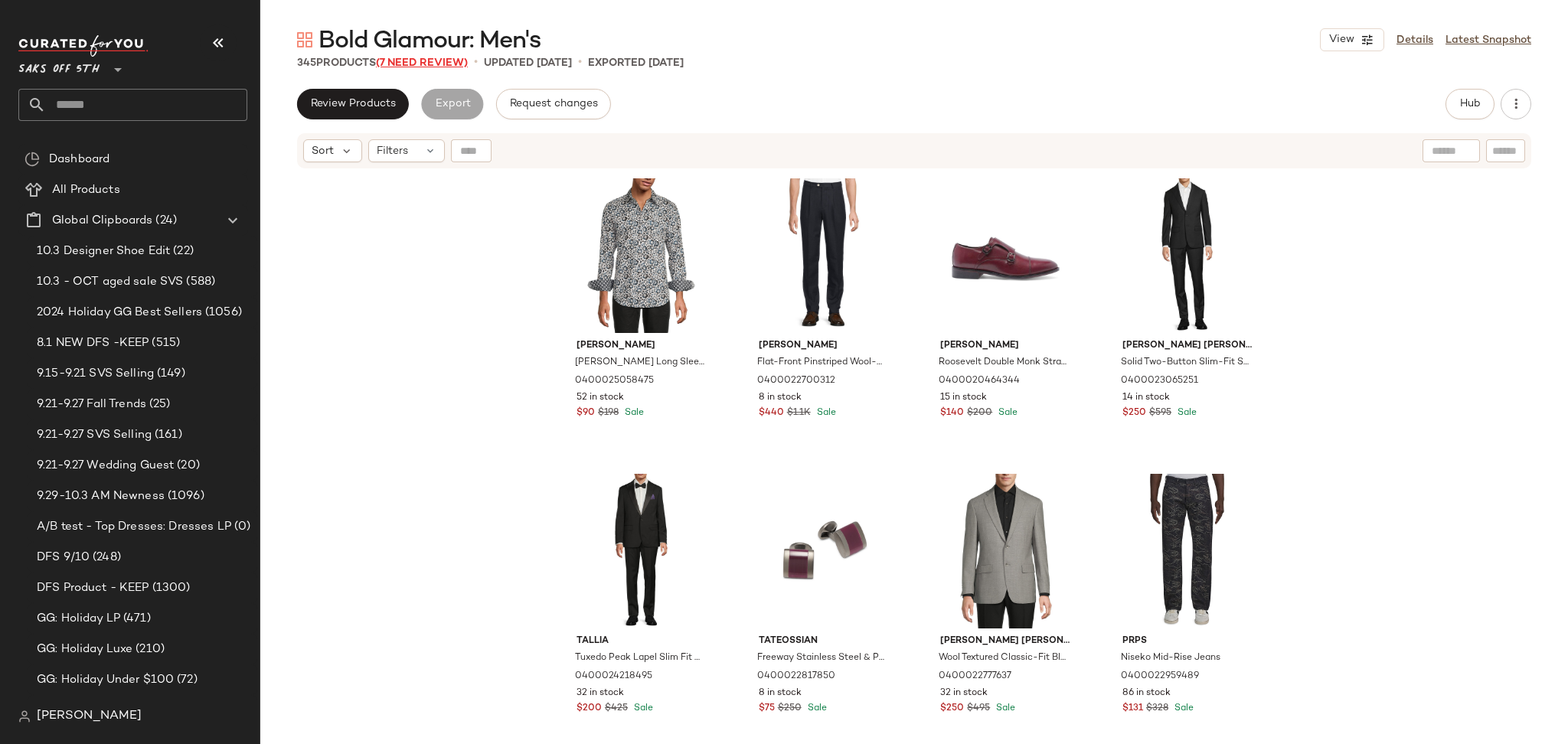
click at [409, 61] on span "(7 Need Review)" at bounding box center [422, 64] width 92 height 12
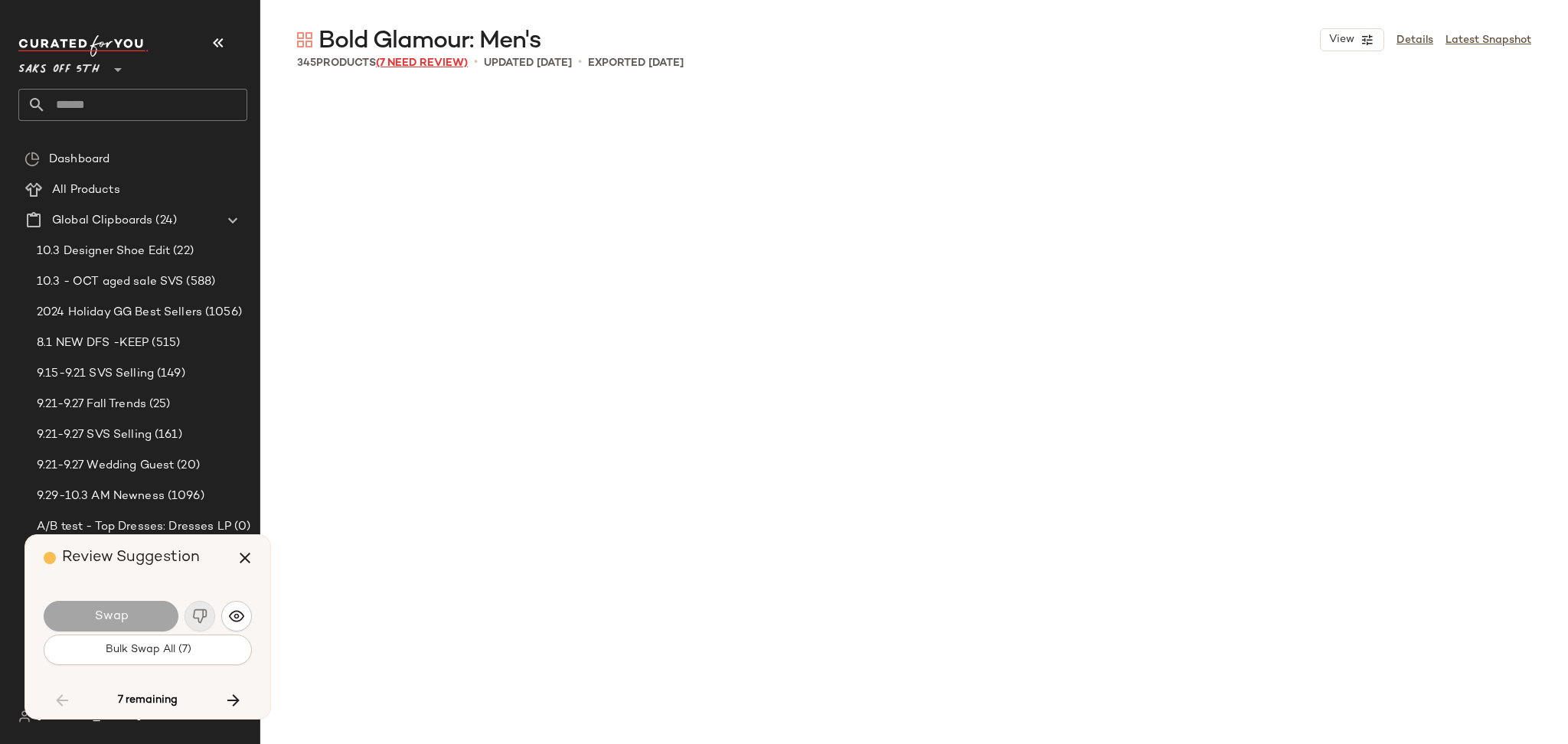
scroll to position [11817, 0]
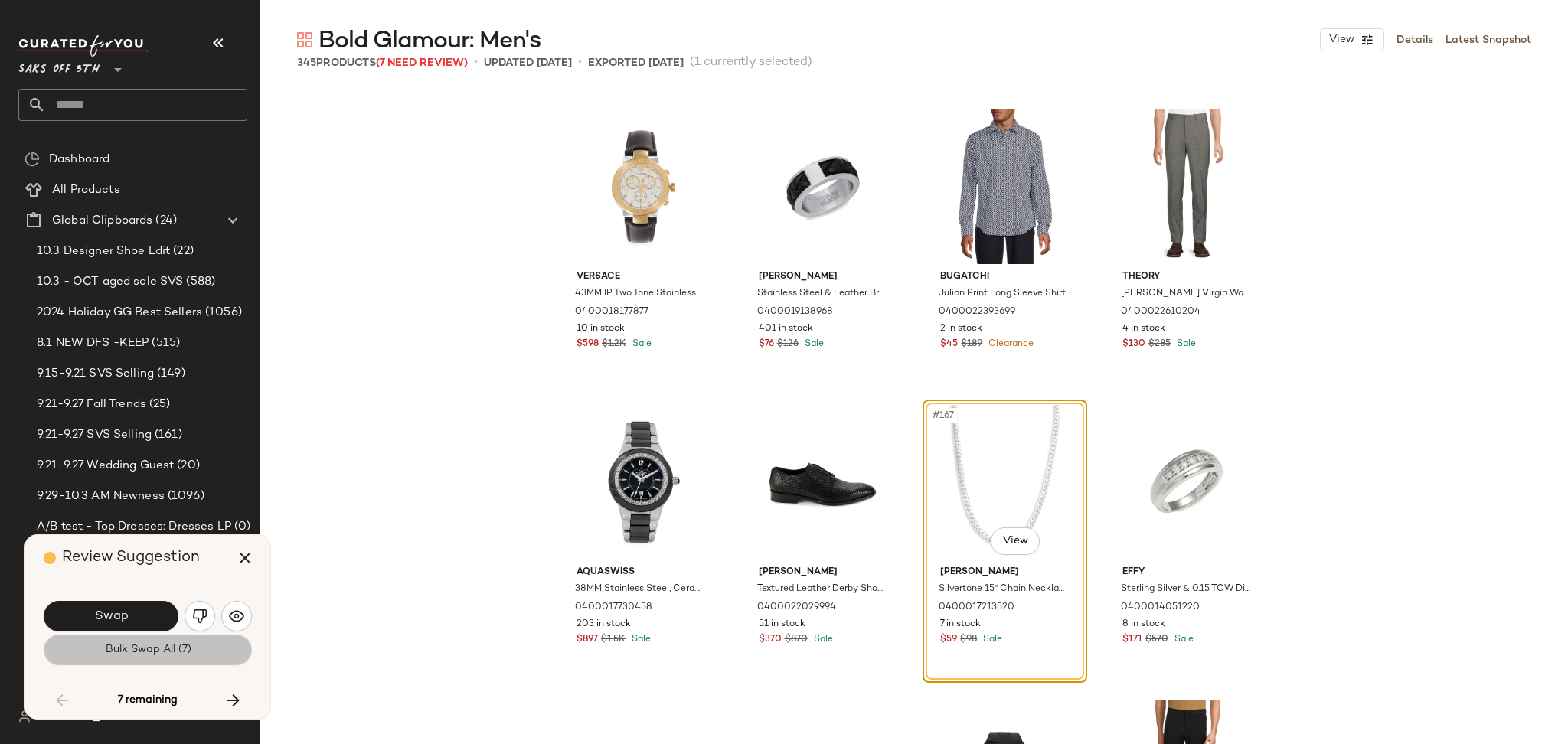
click at [193, 659] on button "Bulk Swap All (7)" at bounding box center [147, 649] width 208 height 31
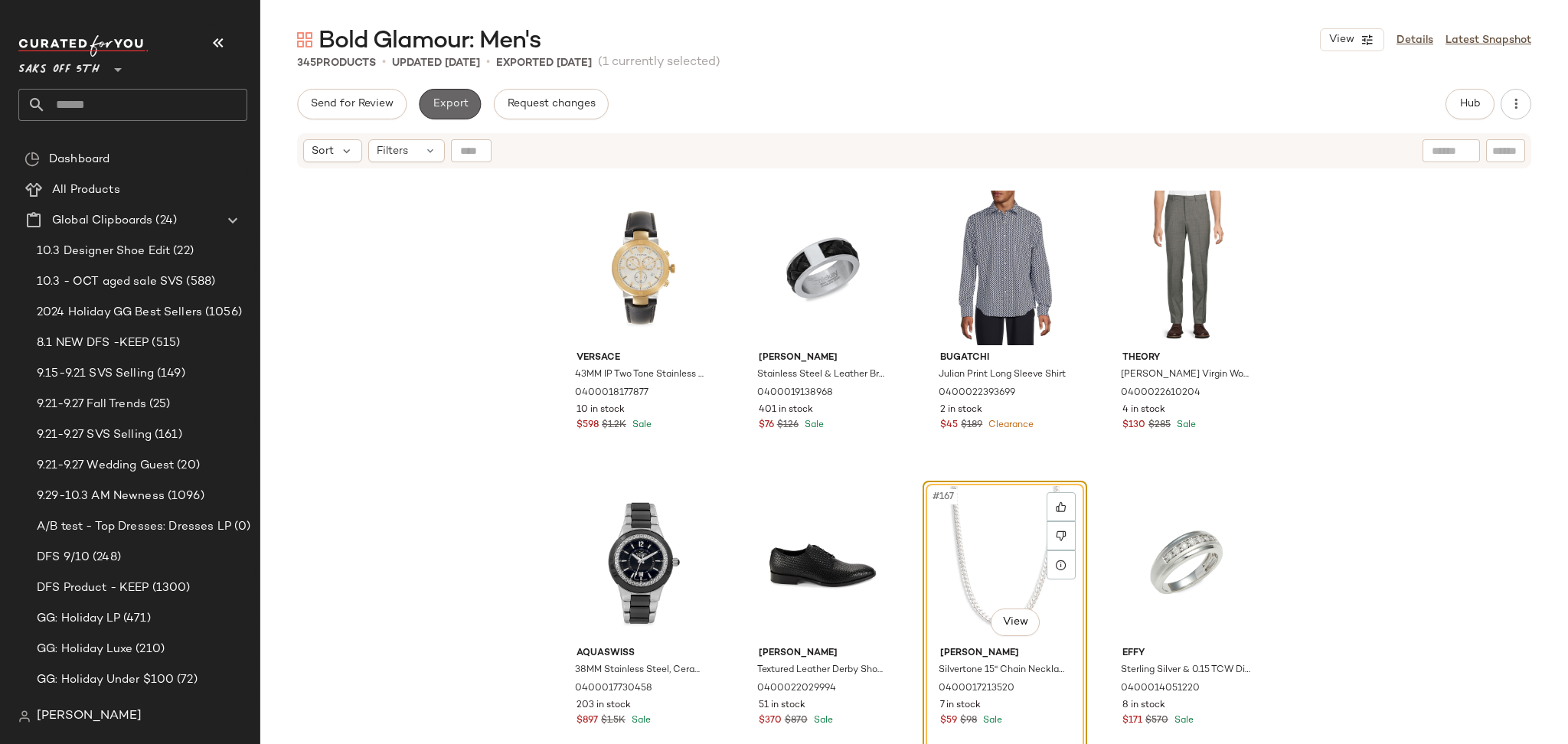
click at [446, 109] on span "Export" at bounding box center [450, 104] width 36 height 13
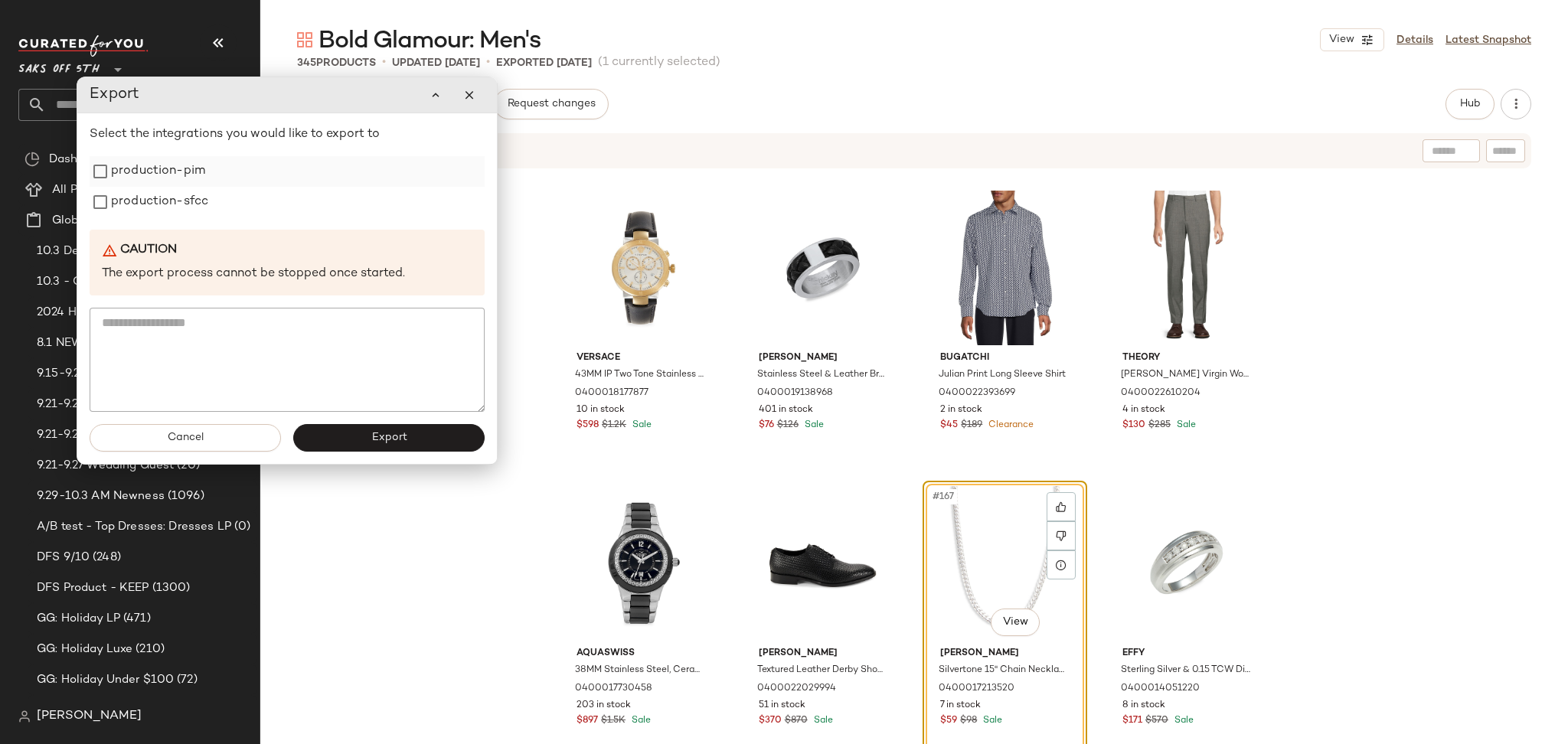
click at [145, 174] on label "production-pim" at bounding box center [158, 172] width 94 height 31
click at [154, 188] on label "production-sfcc" at bounding box center [160, 202] width 97 height 31
click at [385, 454] on div "Cancel Export" at bounding box center [286, 438] width 419 height 52
click at [418, 446] on button "Export" at bounding box center [388, 438] width 192 height 28
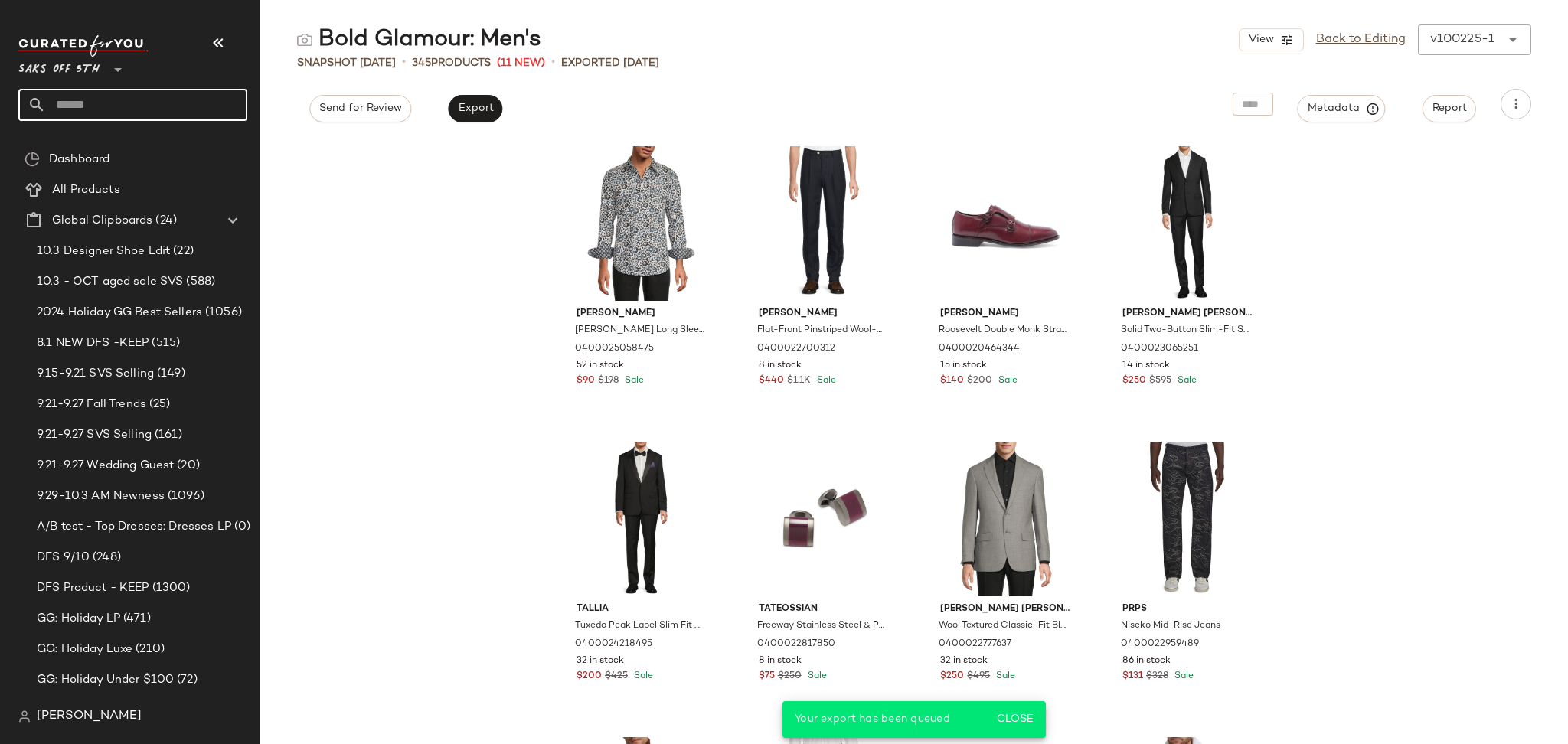
click at [162, 103] on input "text" at bounding box center [147, 105] width 202 height 32
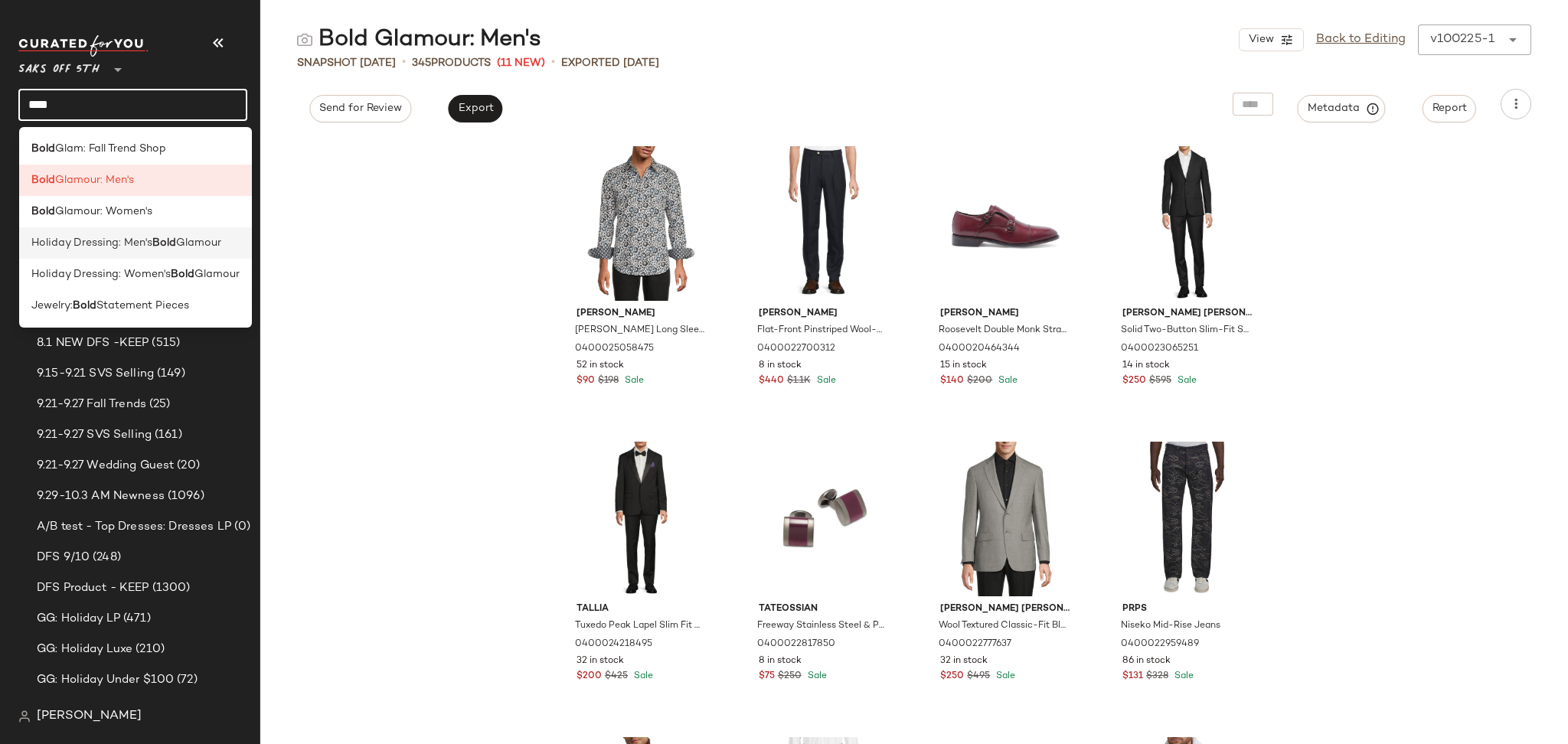
type input "****"
click at [152, 239] on span "Holiday Dressing: Men's" at bounding box center [91, 243] width 121 height 16
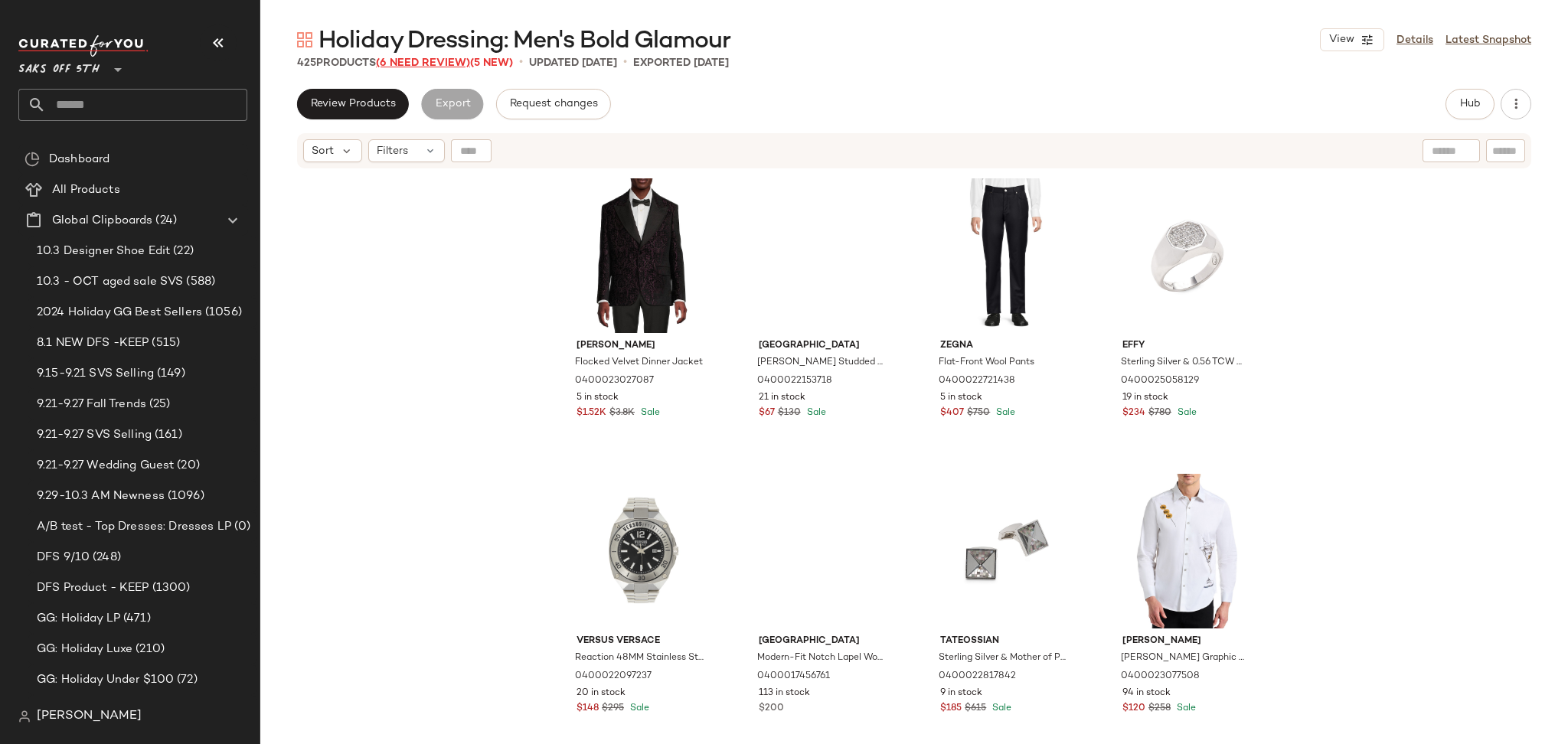
click at [445, 61] on span "(6 Need Review)" at bounding box center [423, 64] width 94 height 12
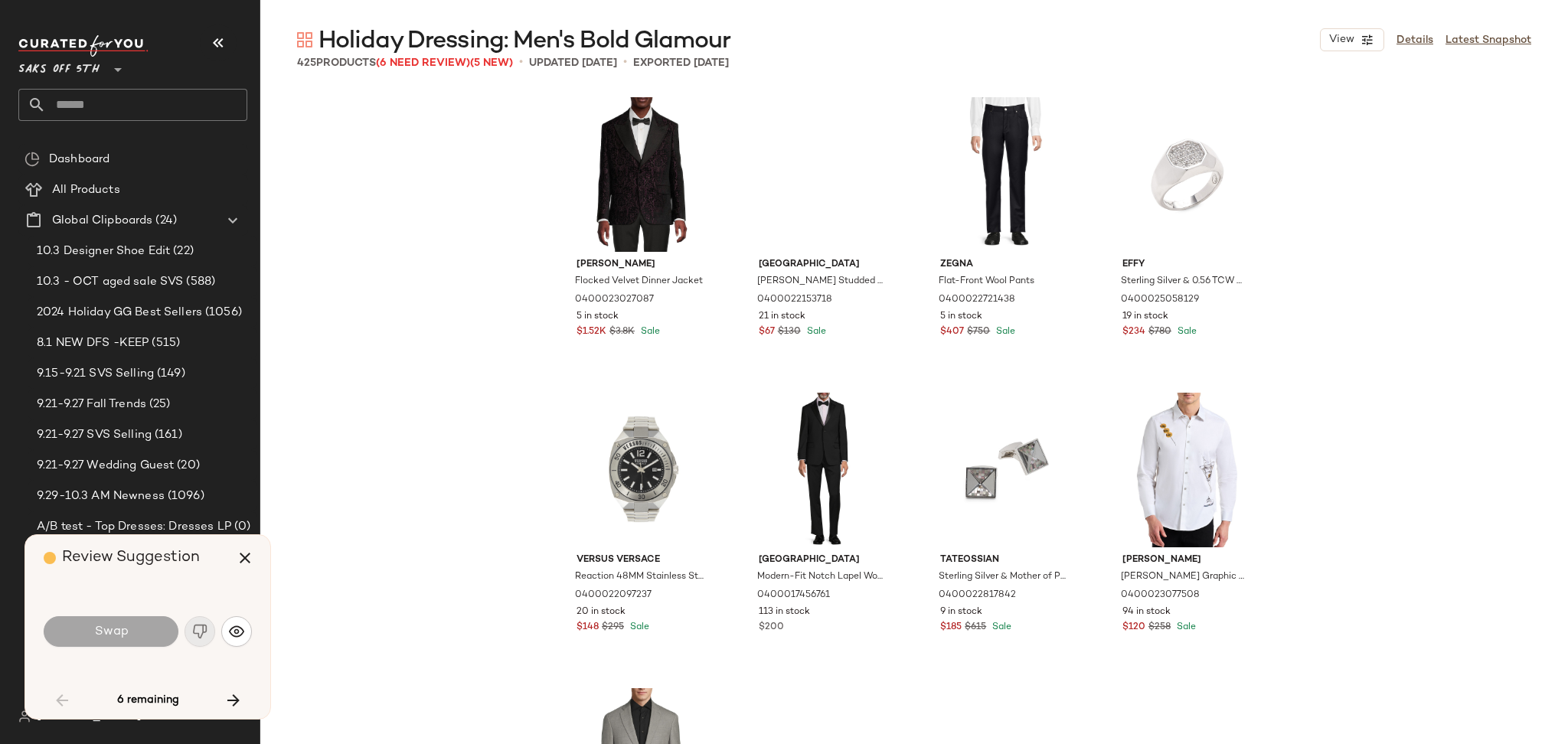
scroll to position [3840, 0]
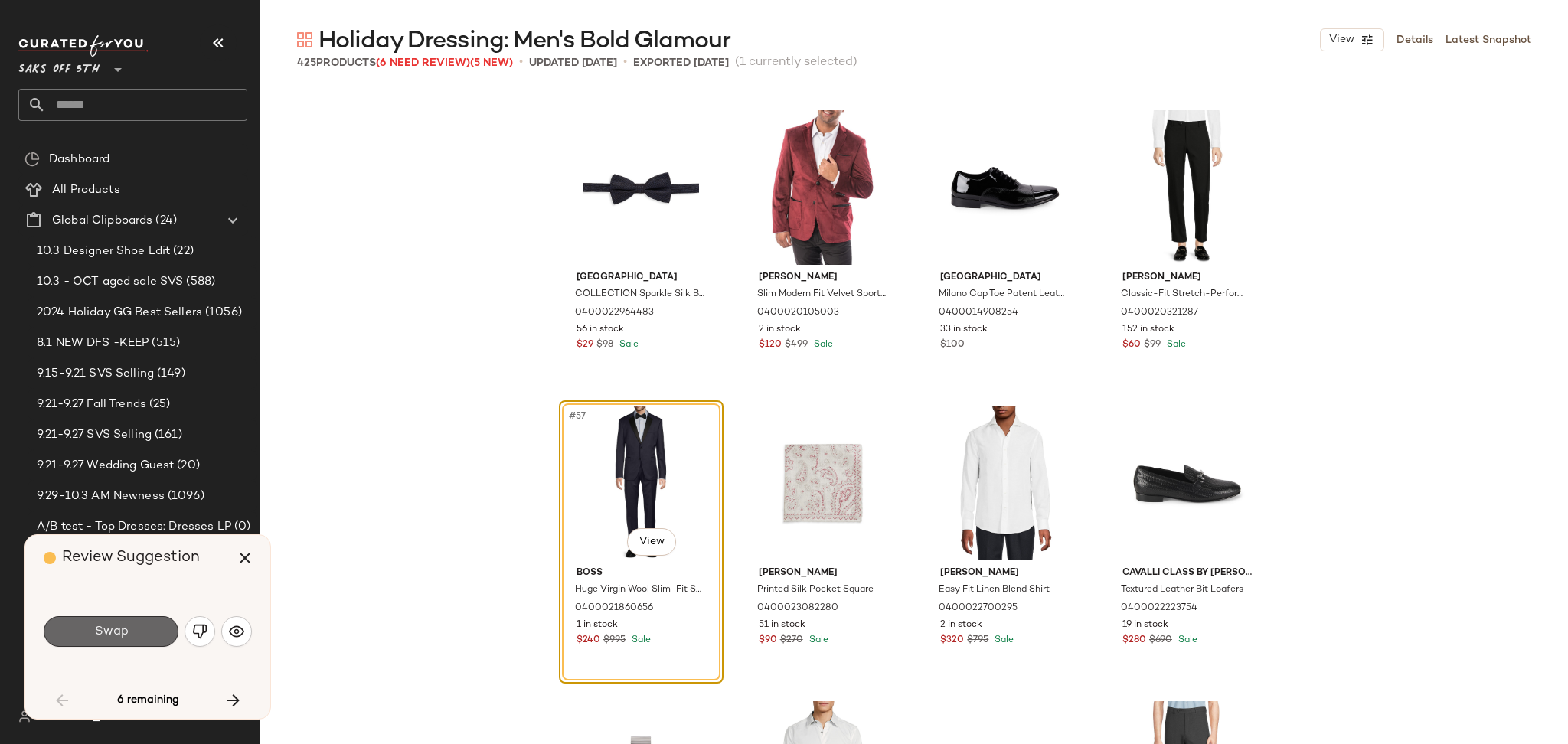
click at [144, 630] on button "Swap" at bounding box center [111, 631] width 135 height 31
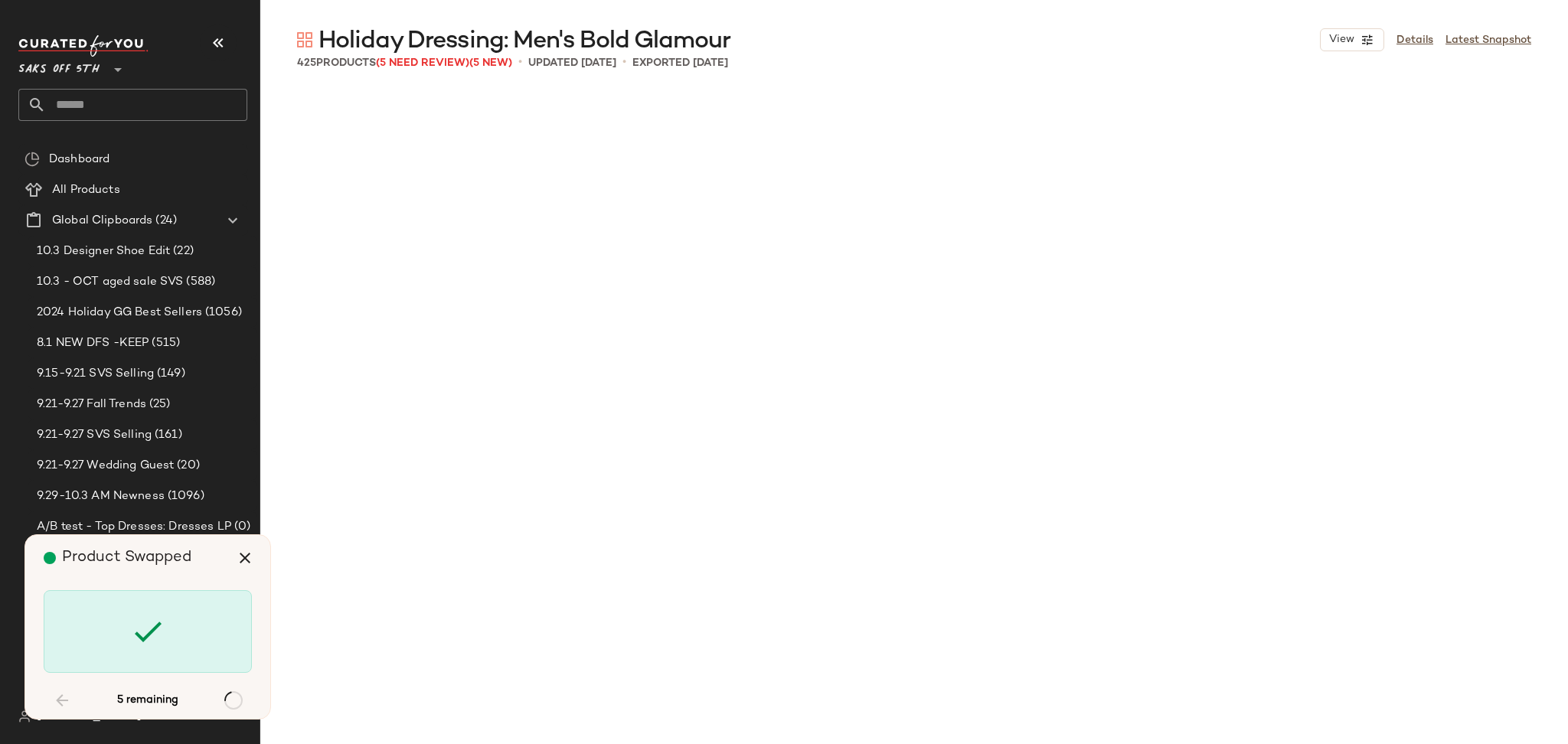
scroll to position [6498, 0]
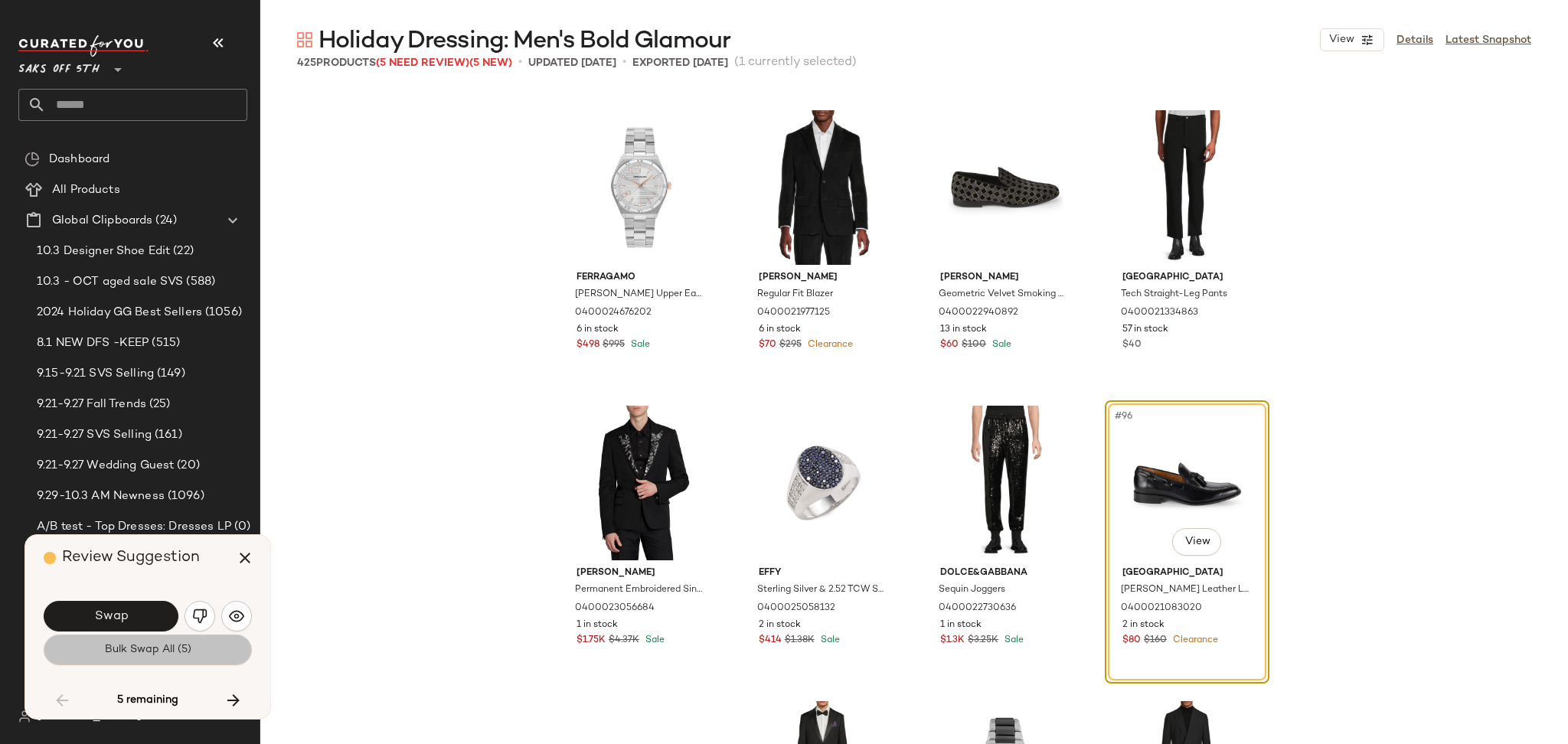
click at [152, 644] on span "Bulk Swap All (5)" at bounding box center [147, 649] width 87 height 13
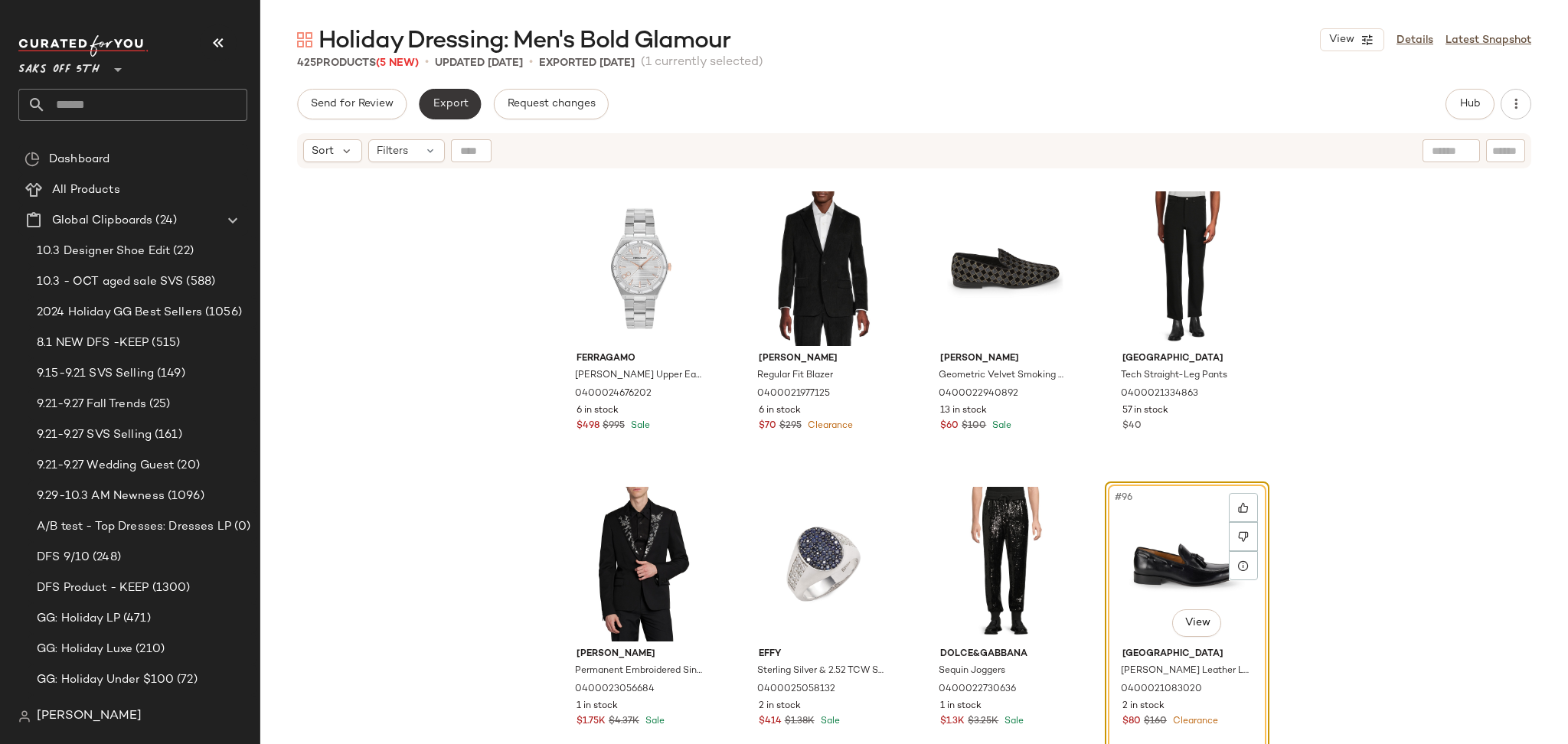
click at [454, 104] on span "Export" at bounding box center [450, 104] width 36 height 13
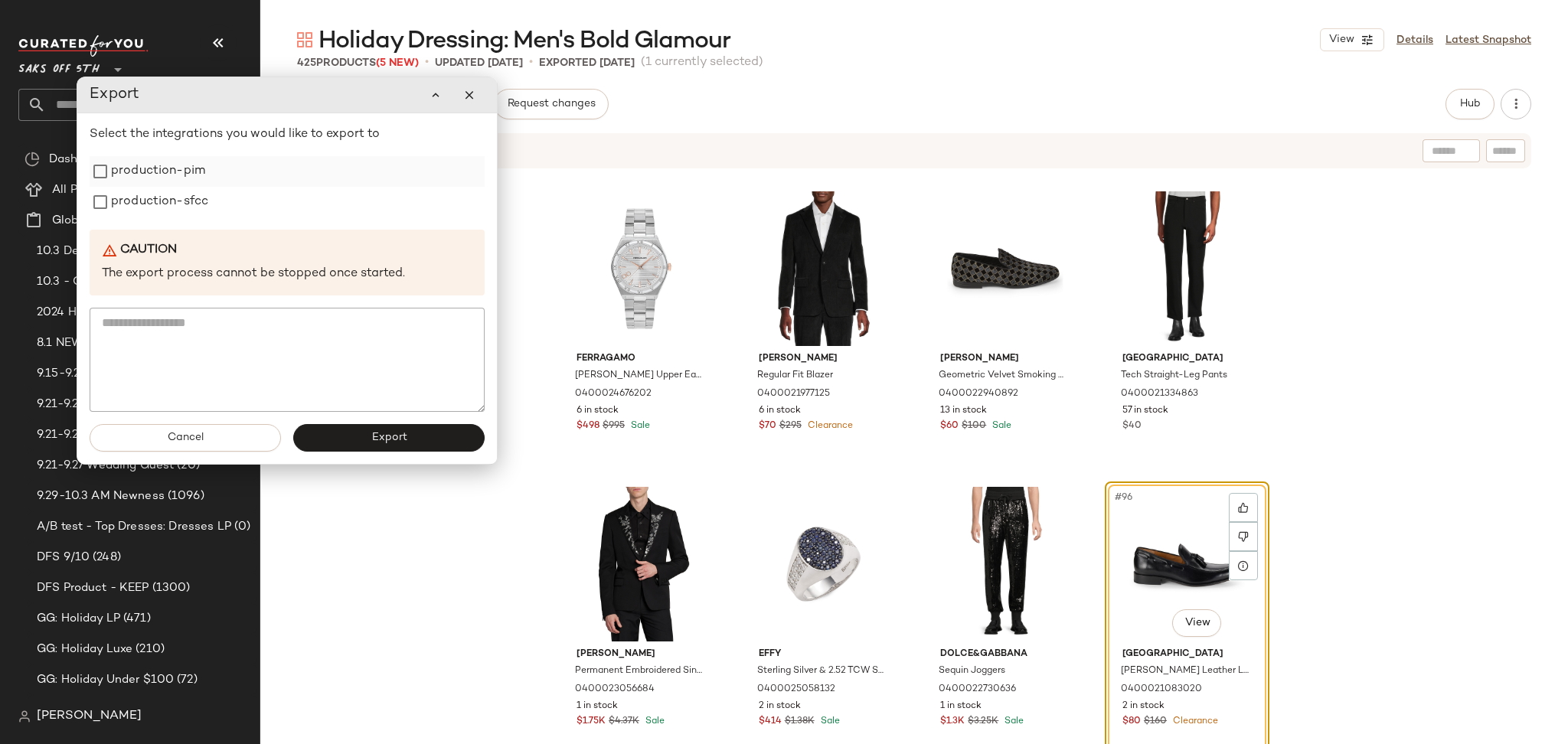
click at [191, 170] on label "production-pim" at bounding box center [158, 172] width 94 height 31
click at [185, 198] on label "production-sfcc" at bounding box center [160, 202] width 97 height 31
click at [357, 443] on button "Export" at bounding box center [388, 438] width 192 height 28
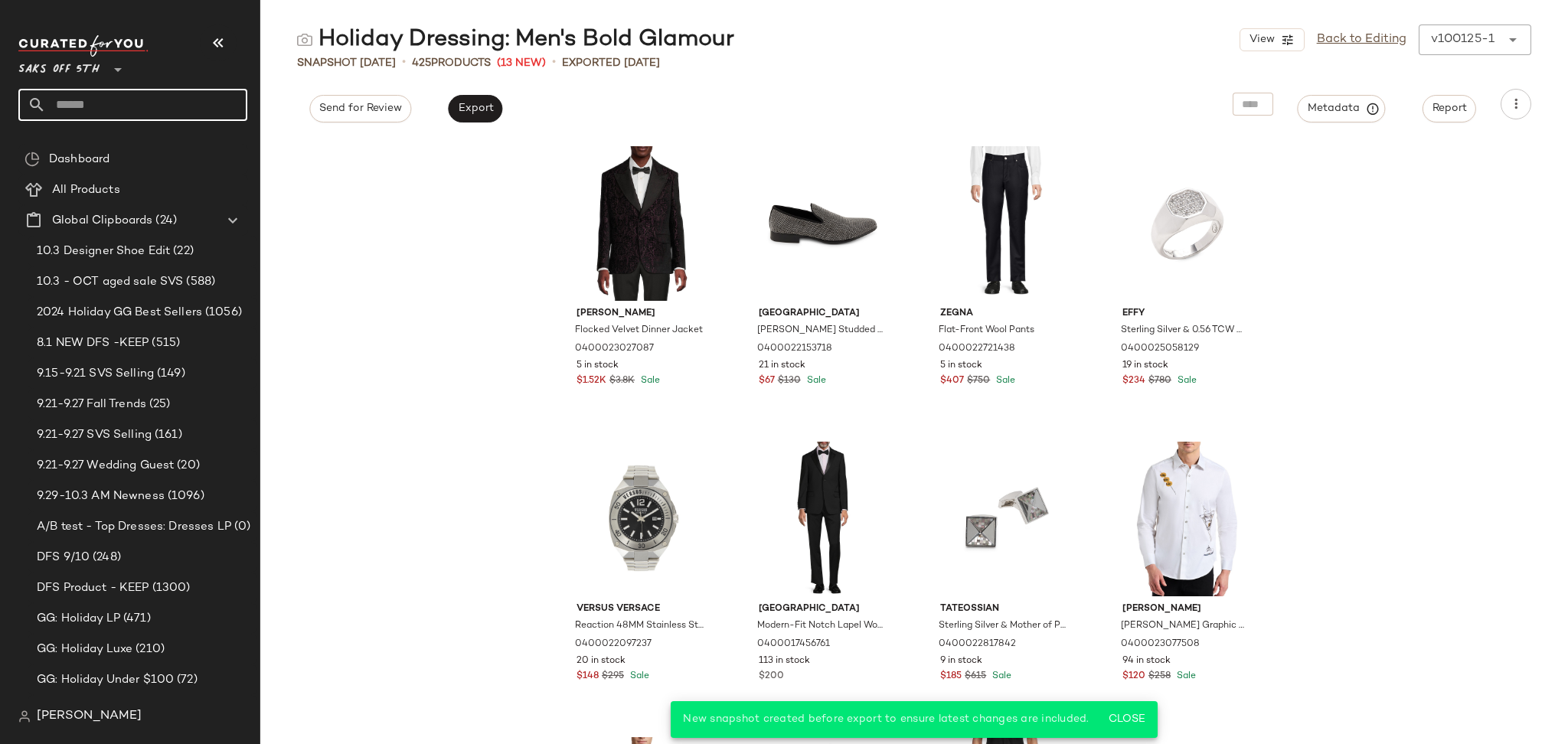
click at [131, 114] on input "text" at bounding box center [147, 105] width 202 height 32
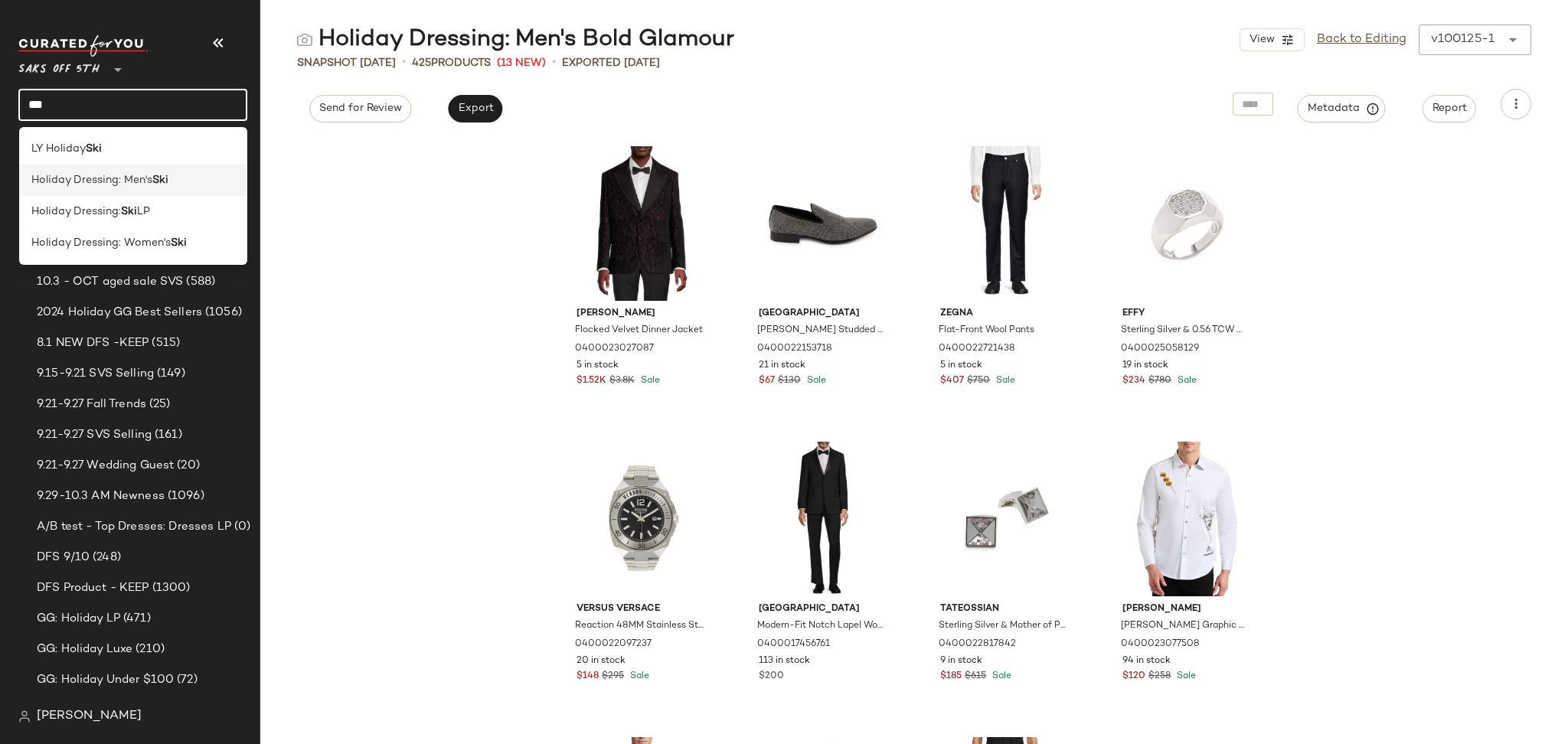
type input "***"
click at [111, 178] on span "Holiday Dressing: Men's" at bounding box center [91, 180] width 121 height 16
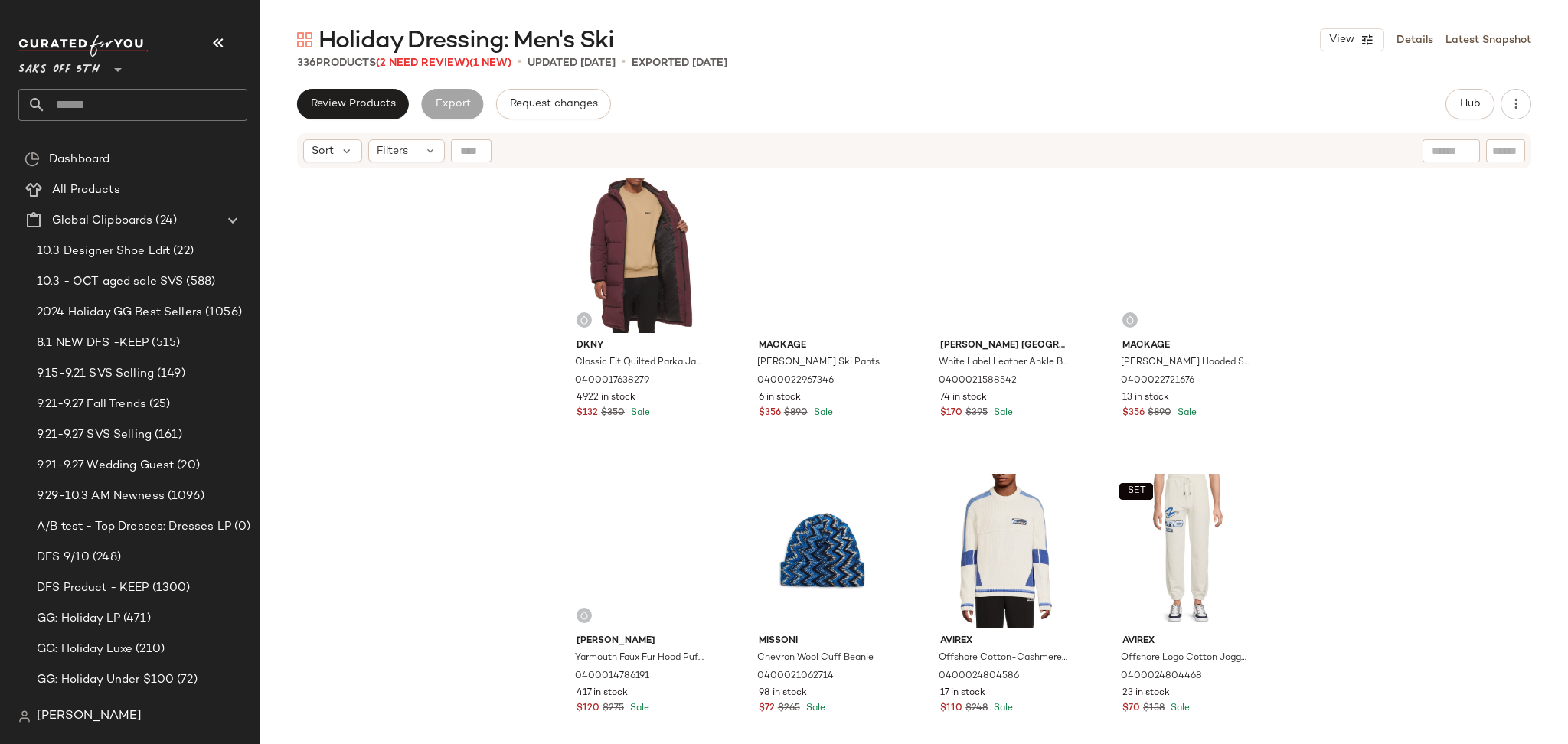
click at [426, 66] on span "(2 Need Review)" at bounding box center [423, 64] width 94 height 12
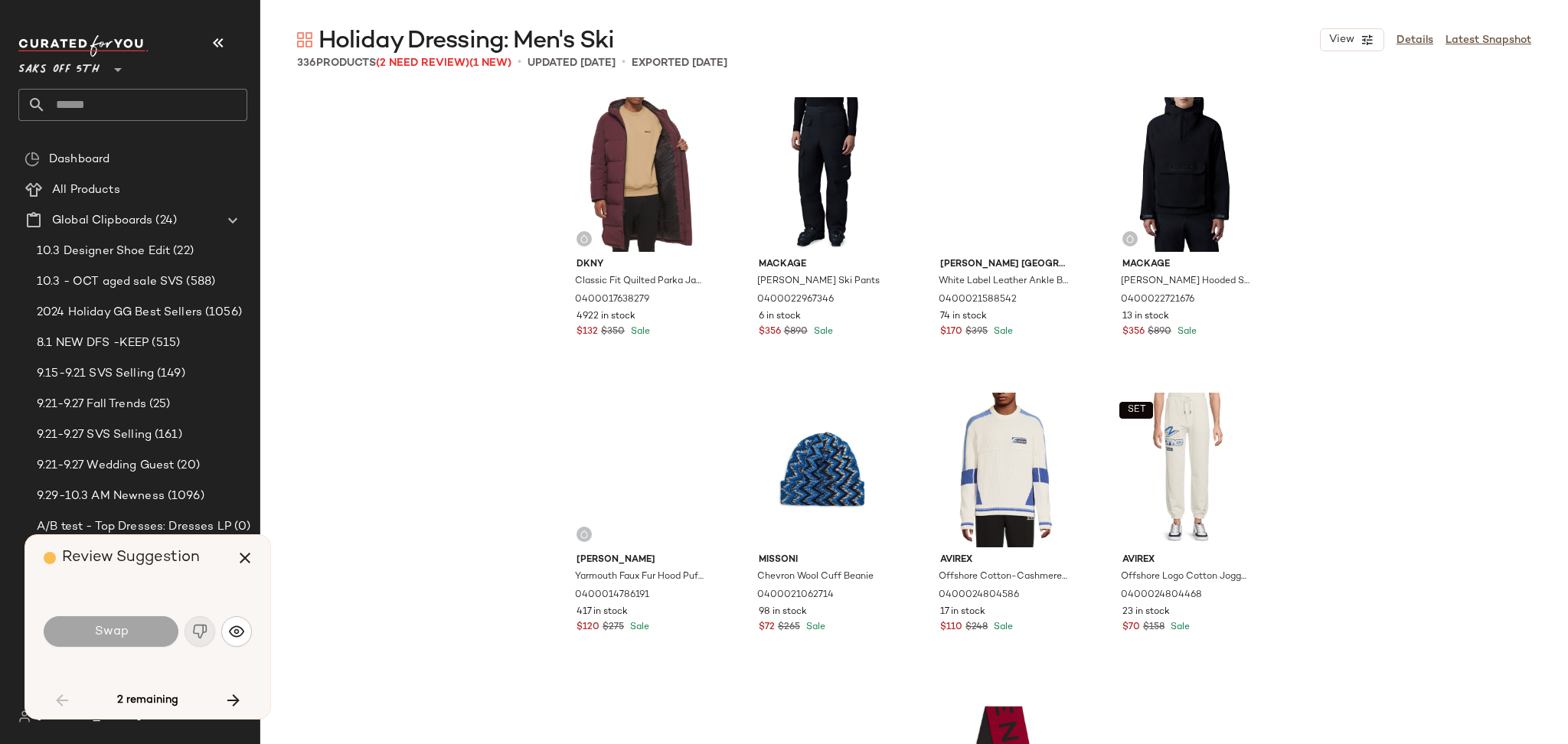
scroll to position [2067, 0]
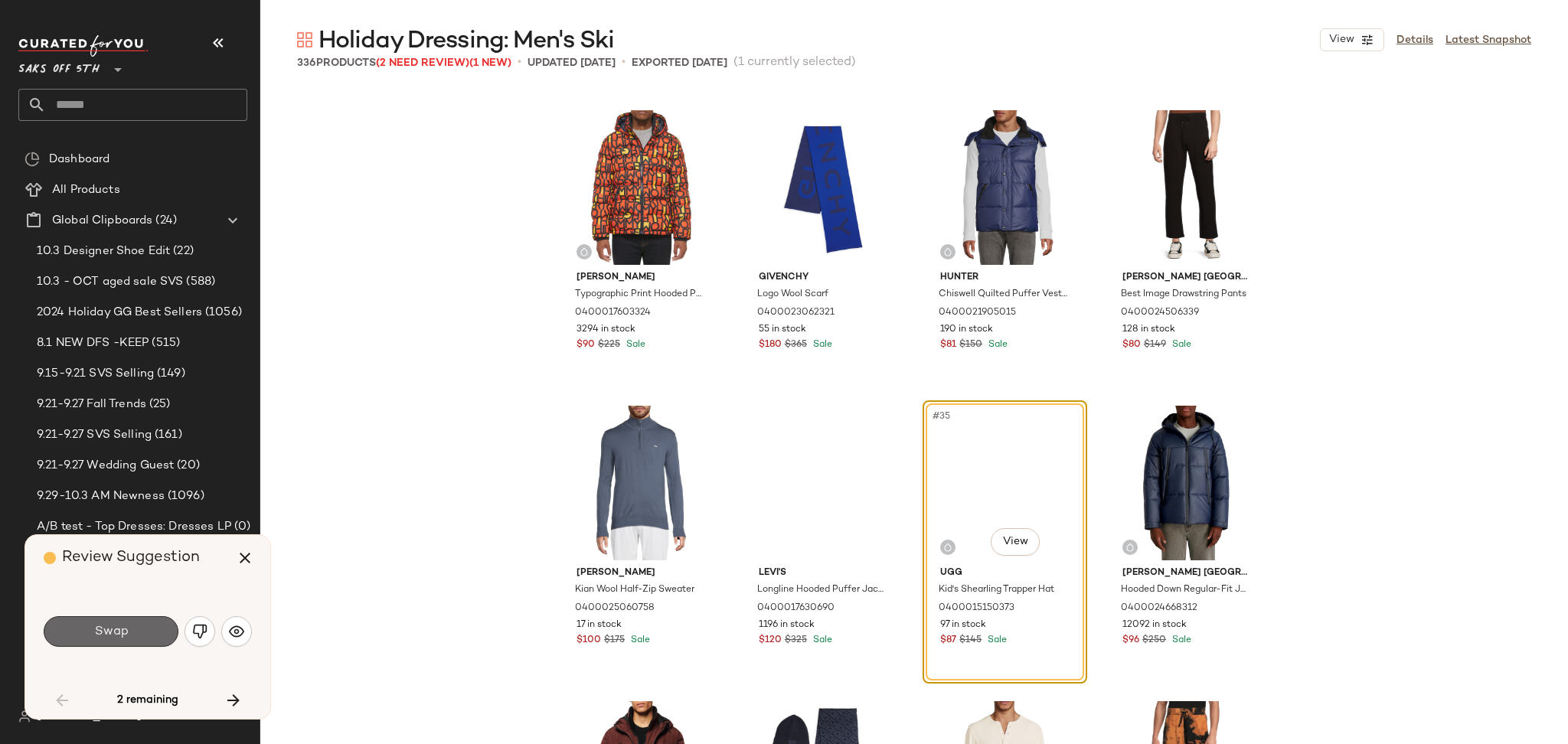
click at [126, 624] on span "Swap" at bounding box center [111, 631] width 34 height 14
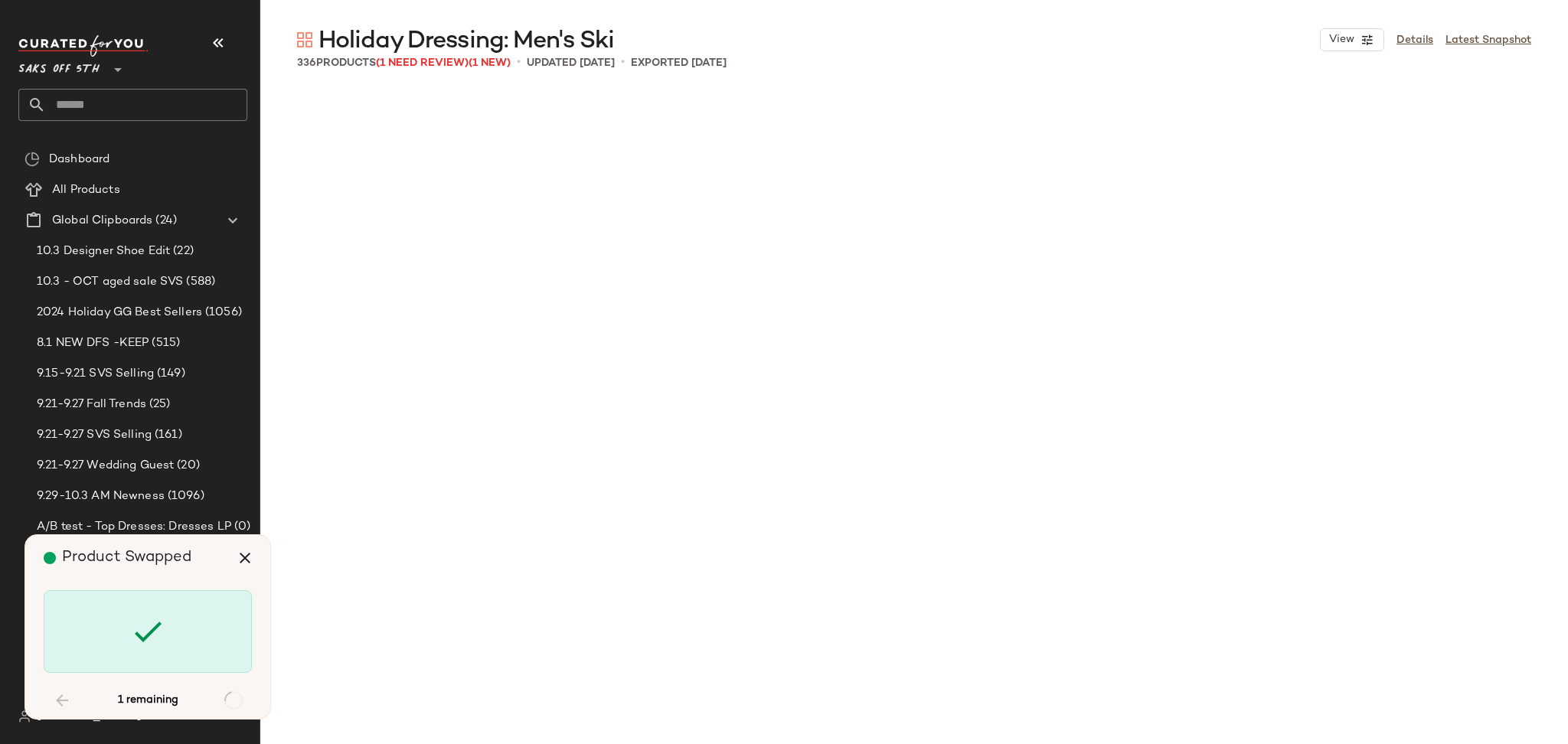
scroll to position [22747, 0]
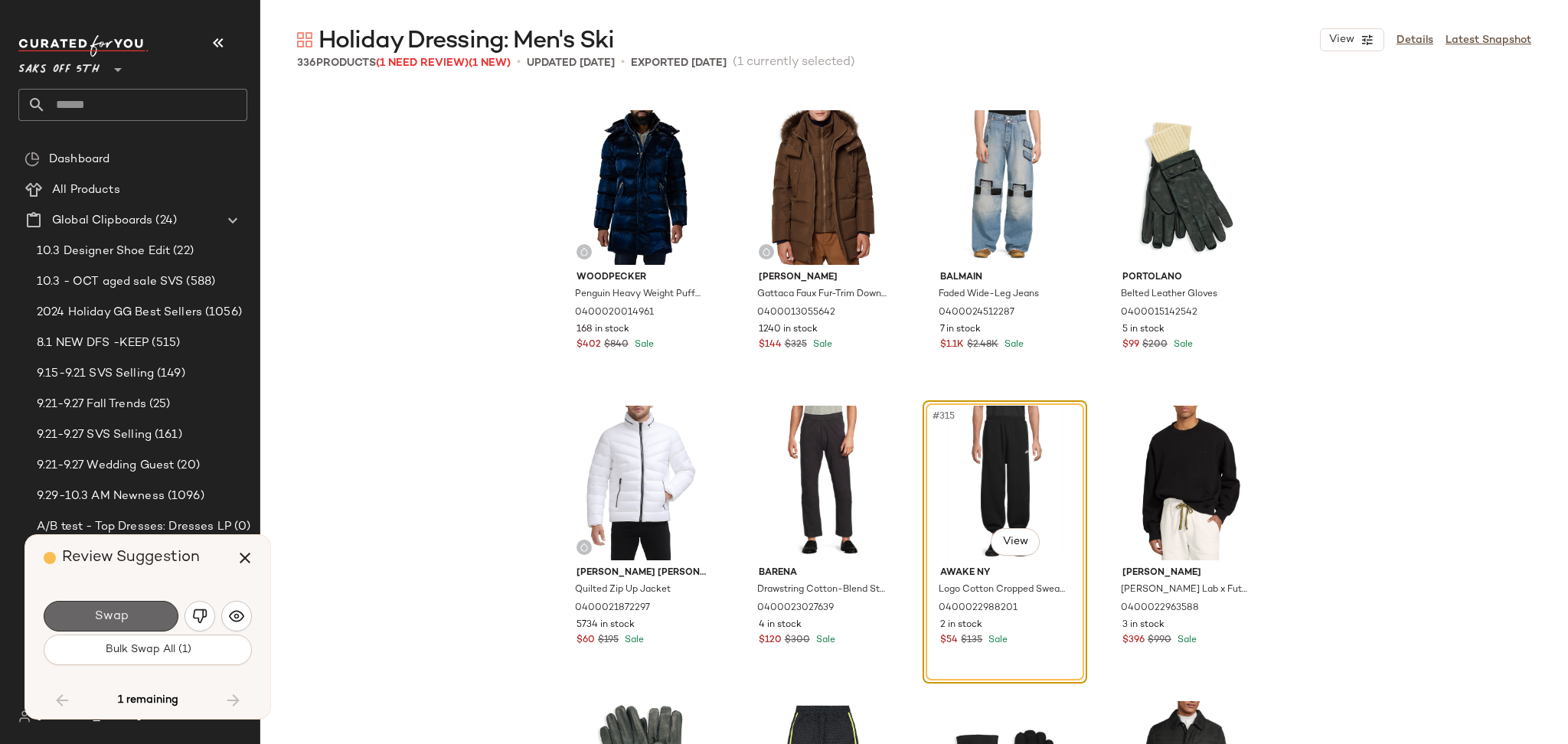
click at [152, 613] on button "Swap" at bounding box center [111, 616] width 135 height 31
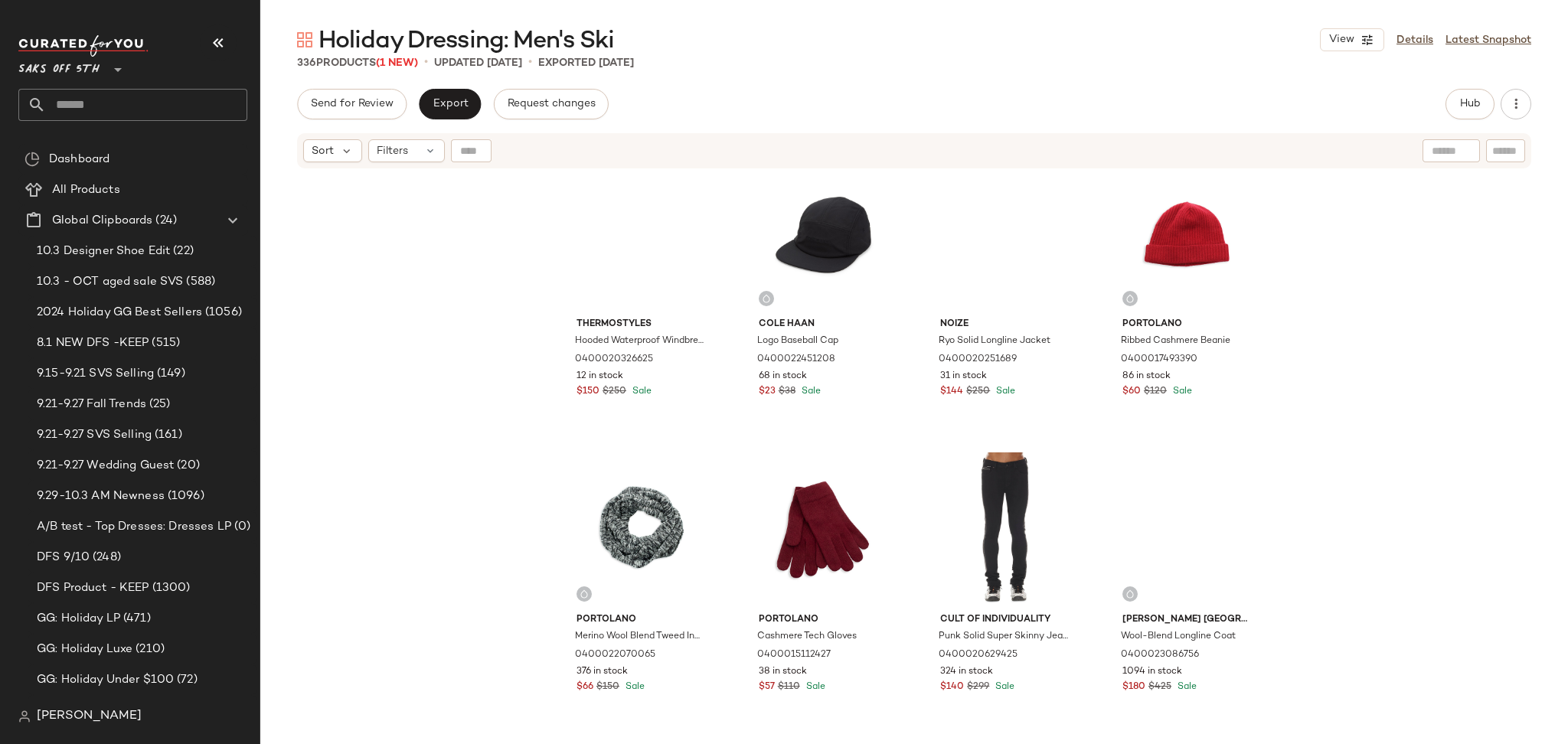
scroll to position [13918, 0]
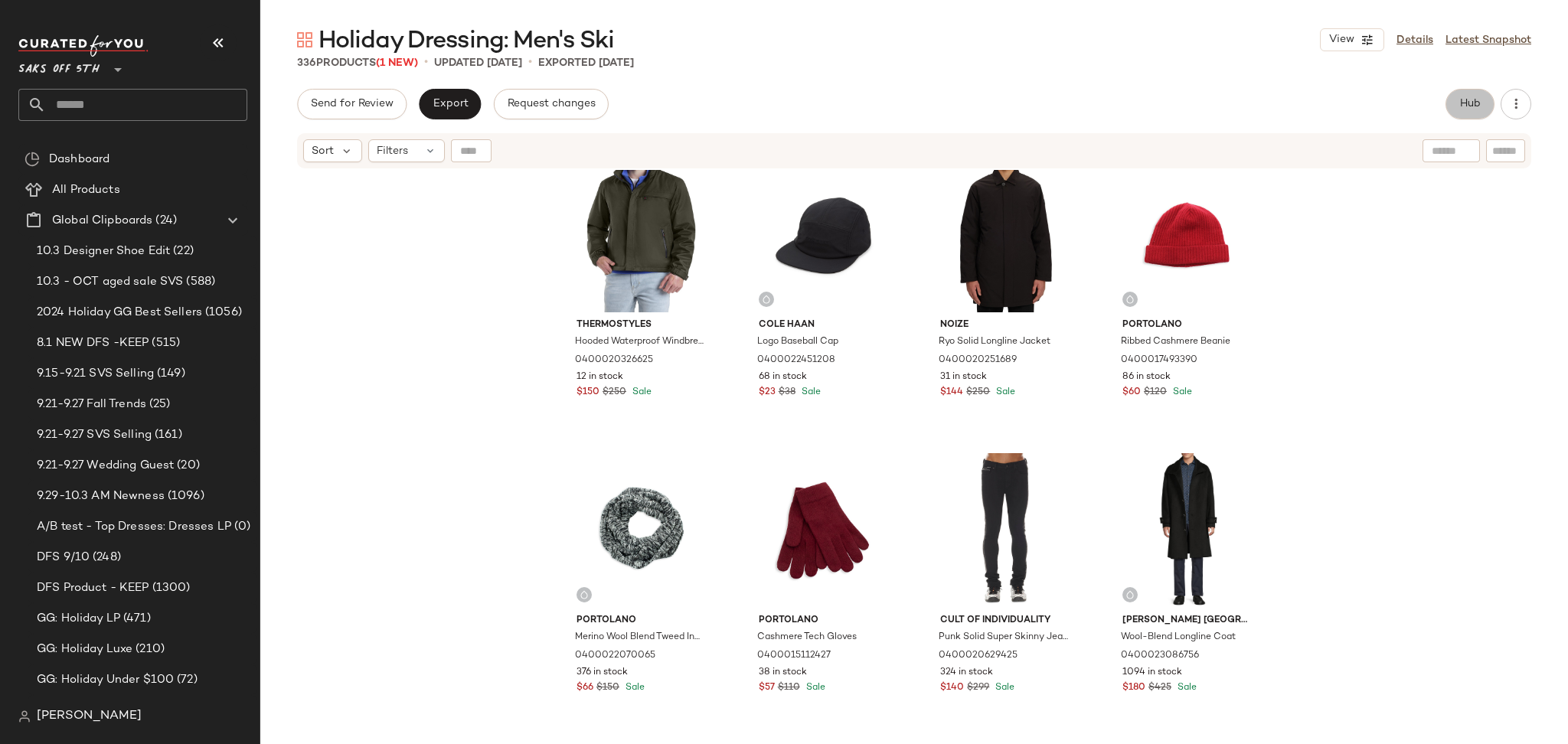
click at [1475, 112] on button "Hub" at bounding box center [1470, 104] width 49 height 31
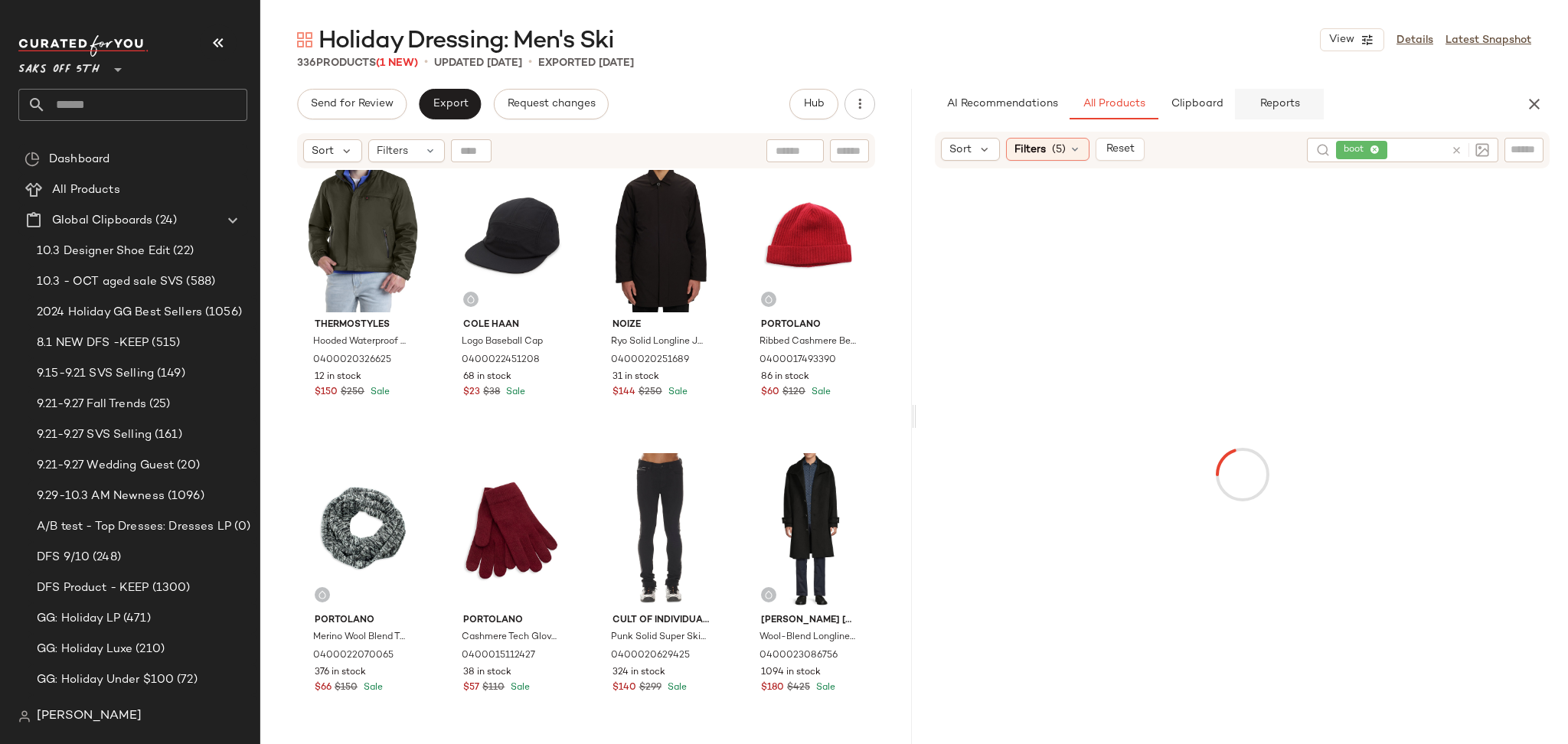
click at [1303, 107] on button "Reports" at bounding box center [1279, 104] width 89 height 31
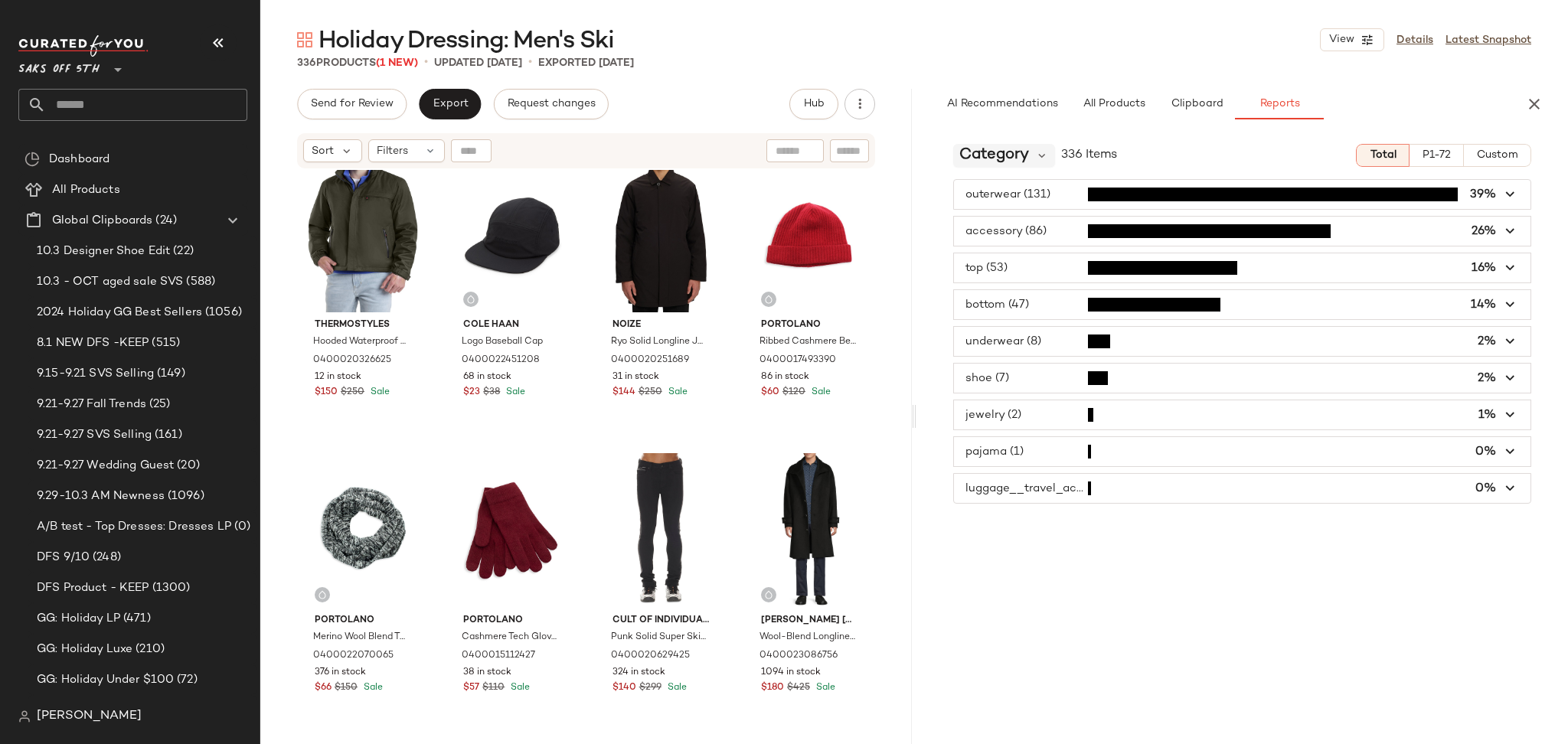
click at [1020, 150] on span "Category" at bounding box center [994, 155] width 69 height 23
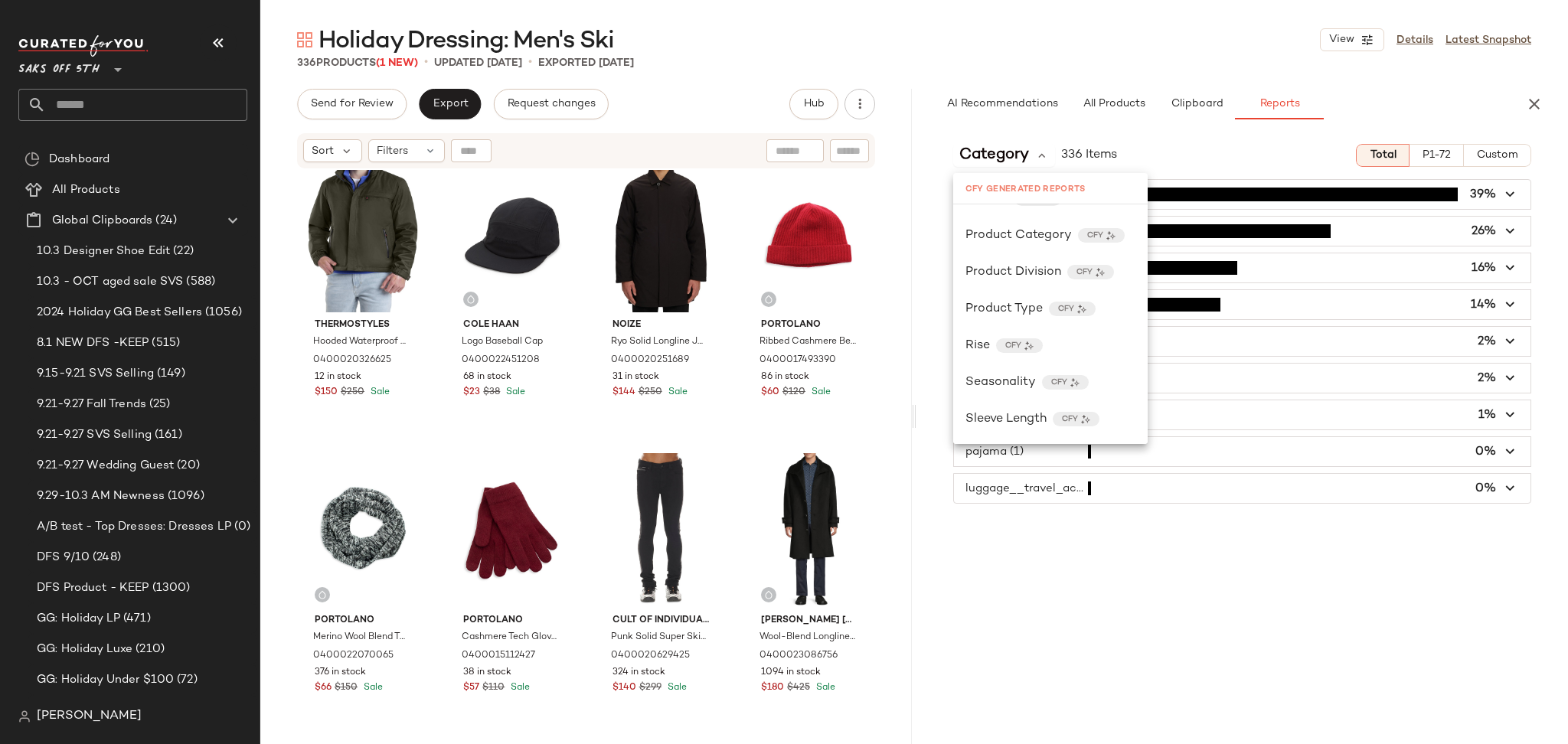
scroll to position [0, 0]
click at [846, 146] on input "text" at bounding box center [850, 151] width 27 height 16
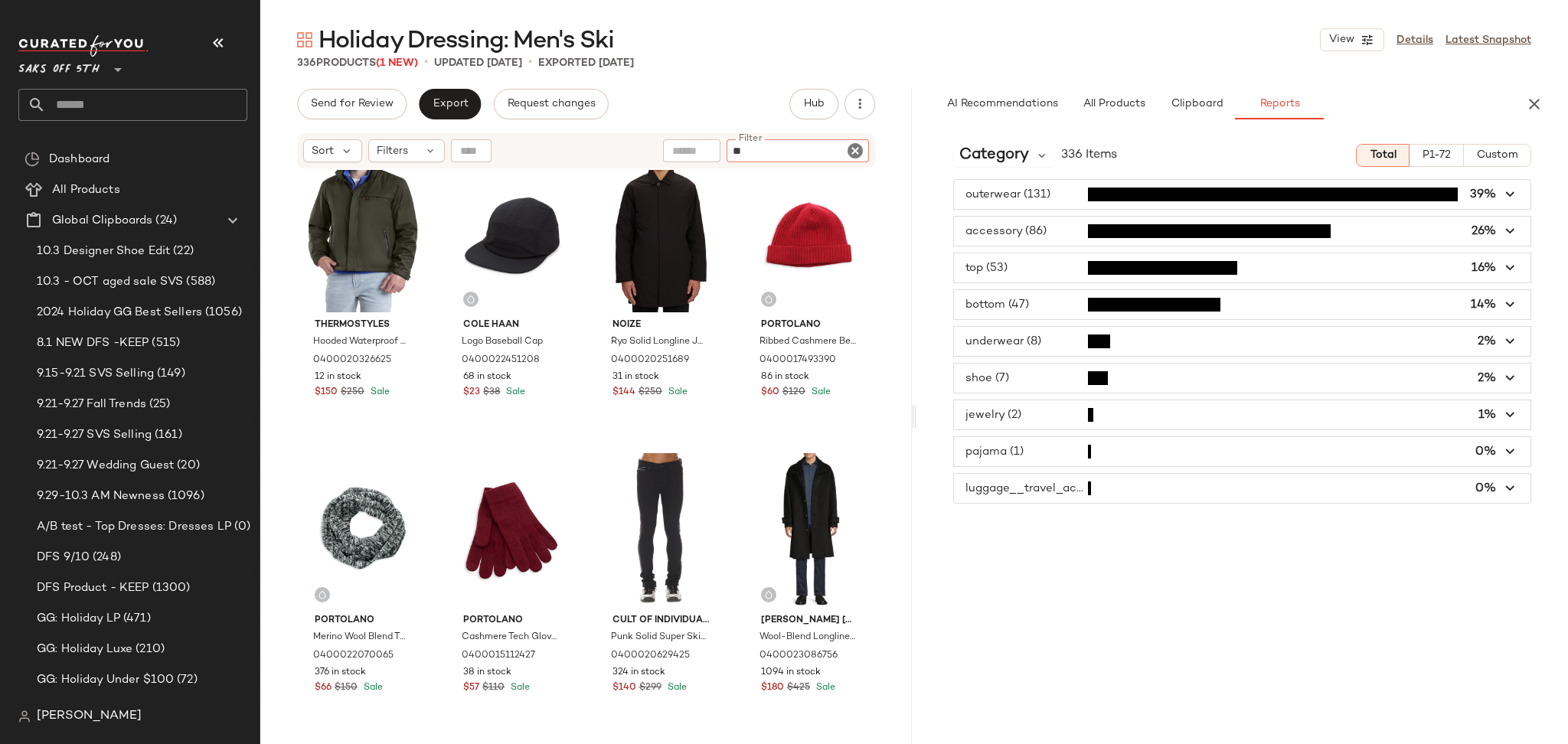
type input "***"
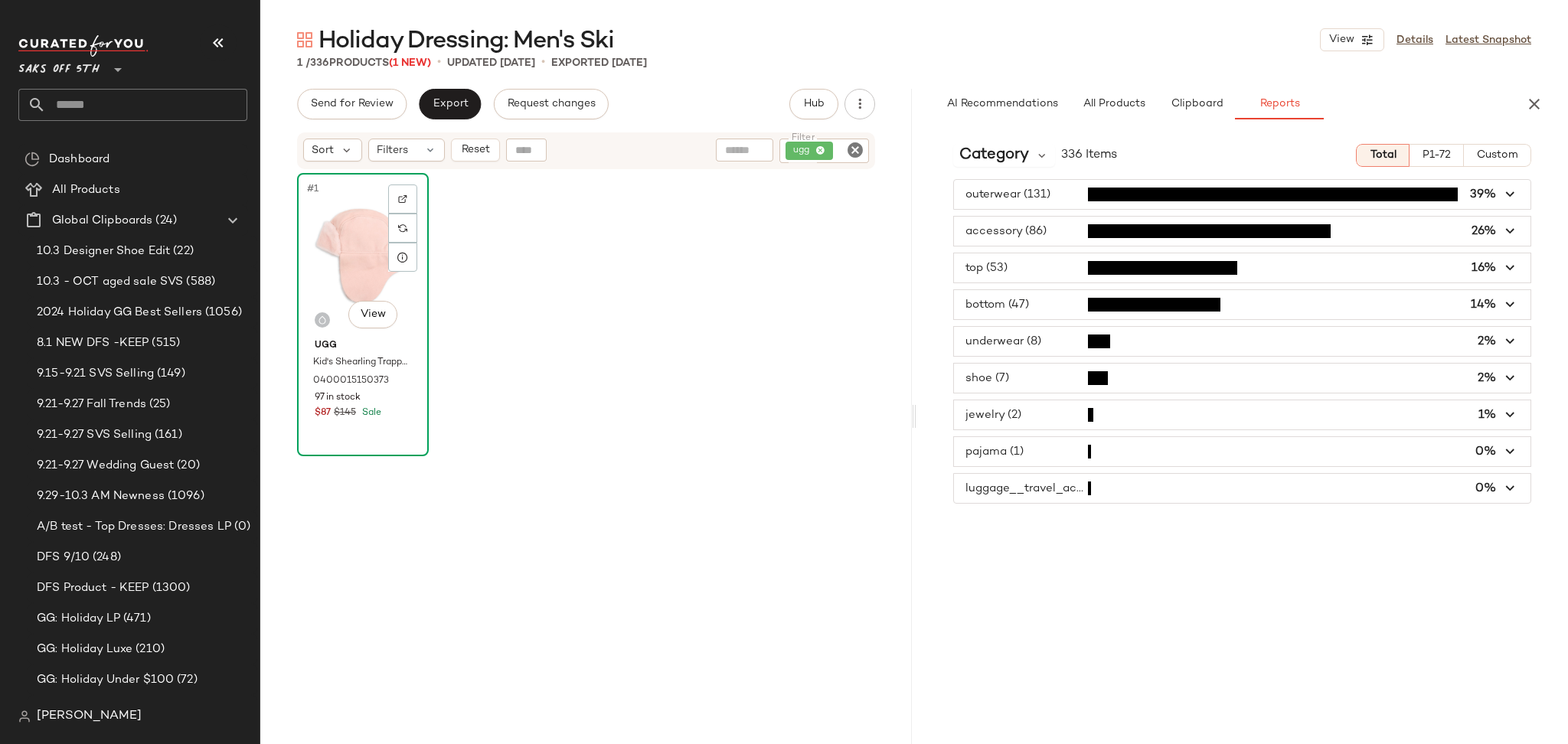
click at [331, 239] on div "#1 View" at bounding box center [362, 255] width 121 height 155
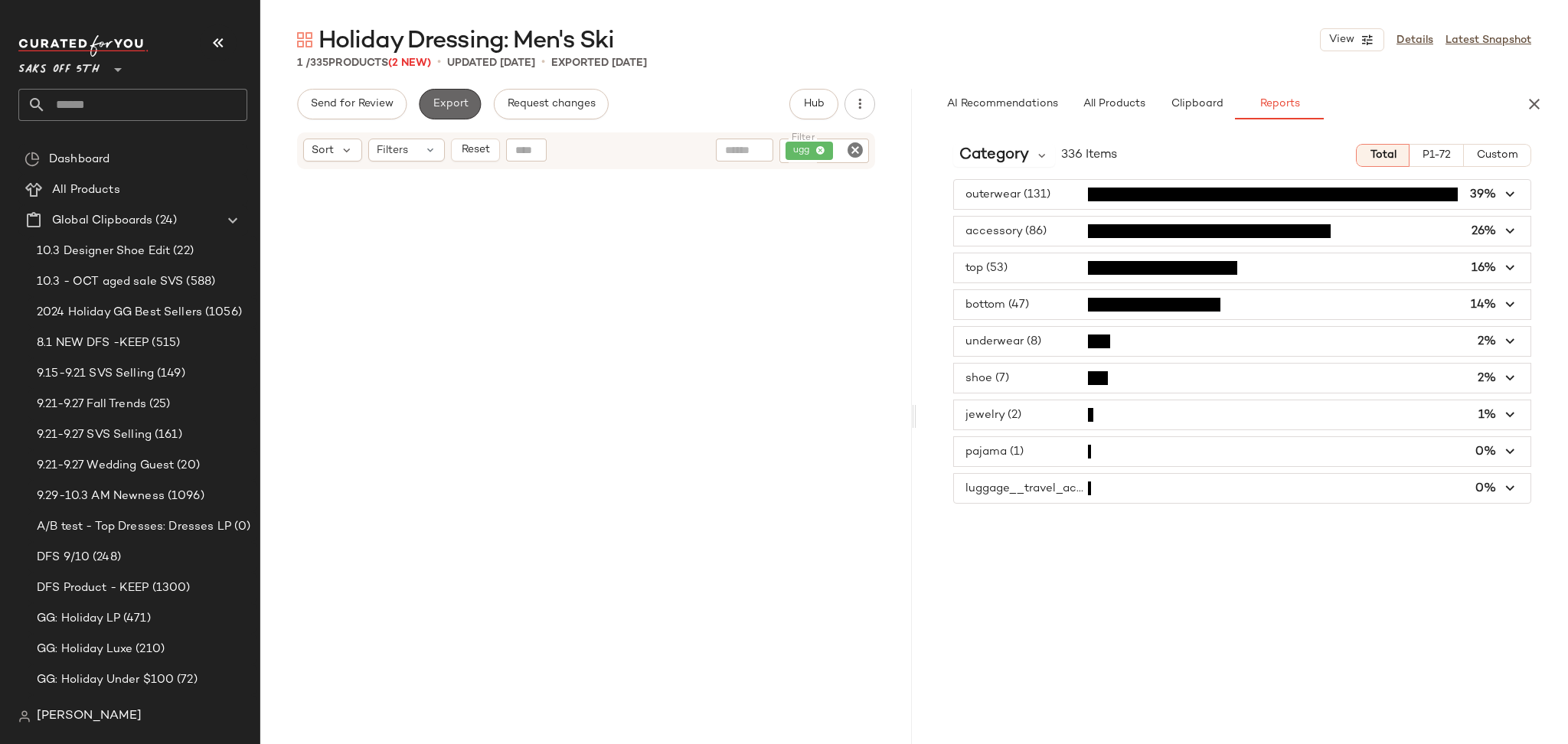
click at [434, 112] on button "Export" at bounding box center [450, 104] width 62 height 31
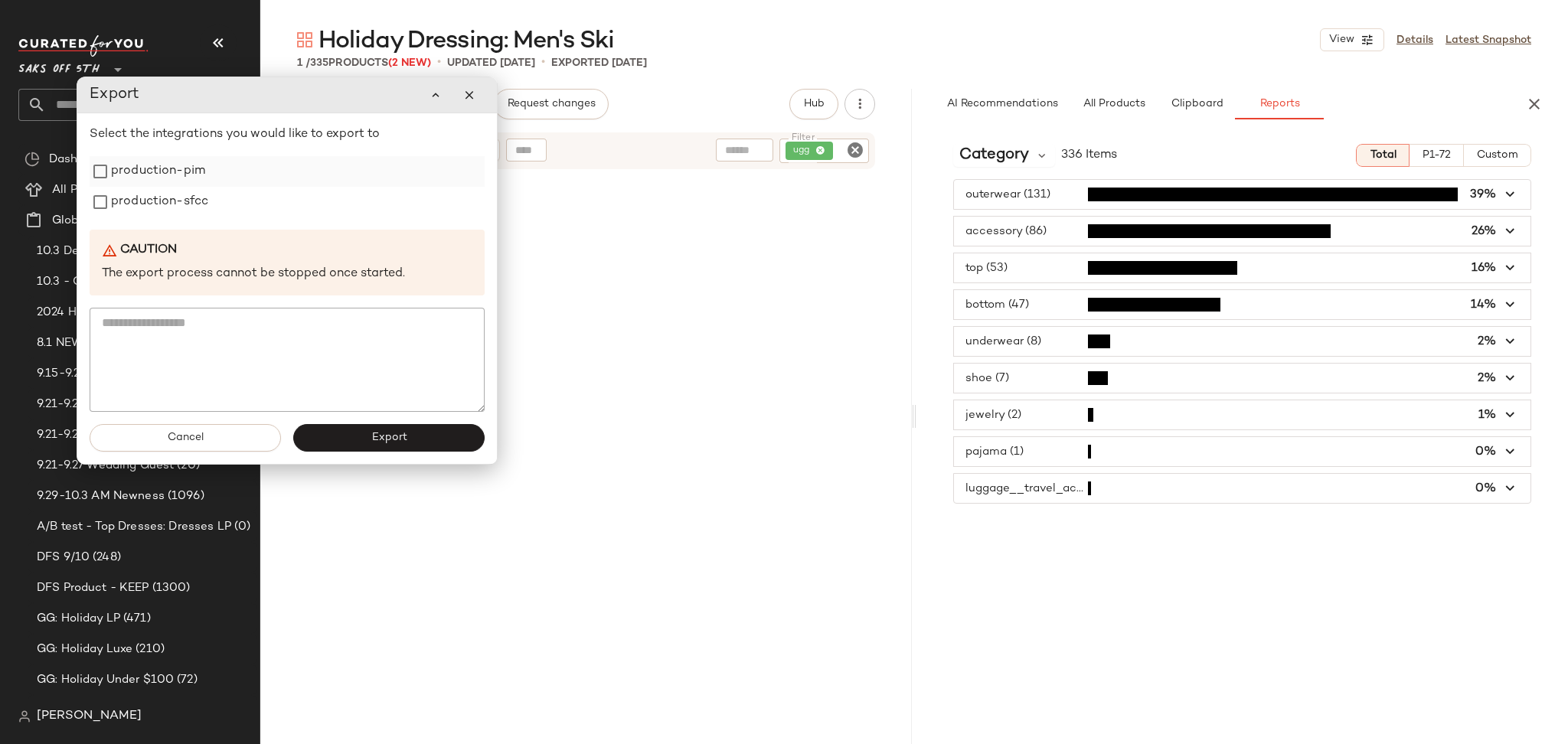
click at [203, 181] on label "production-pim" at bounding box center [158, 172] width 94 height 31
click at [205, 210] on label "production-sfcc" at bounding box center [160, 202] width 97 height 31
click at [398, 450] on button "Export" at bounding box center [388, 438] width 192 height 28
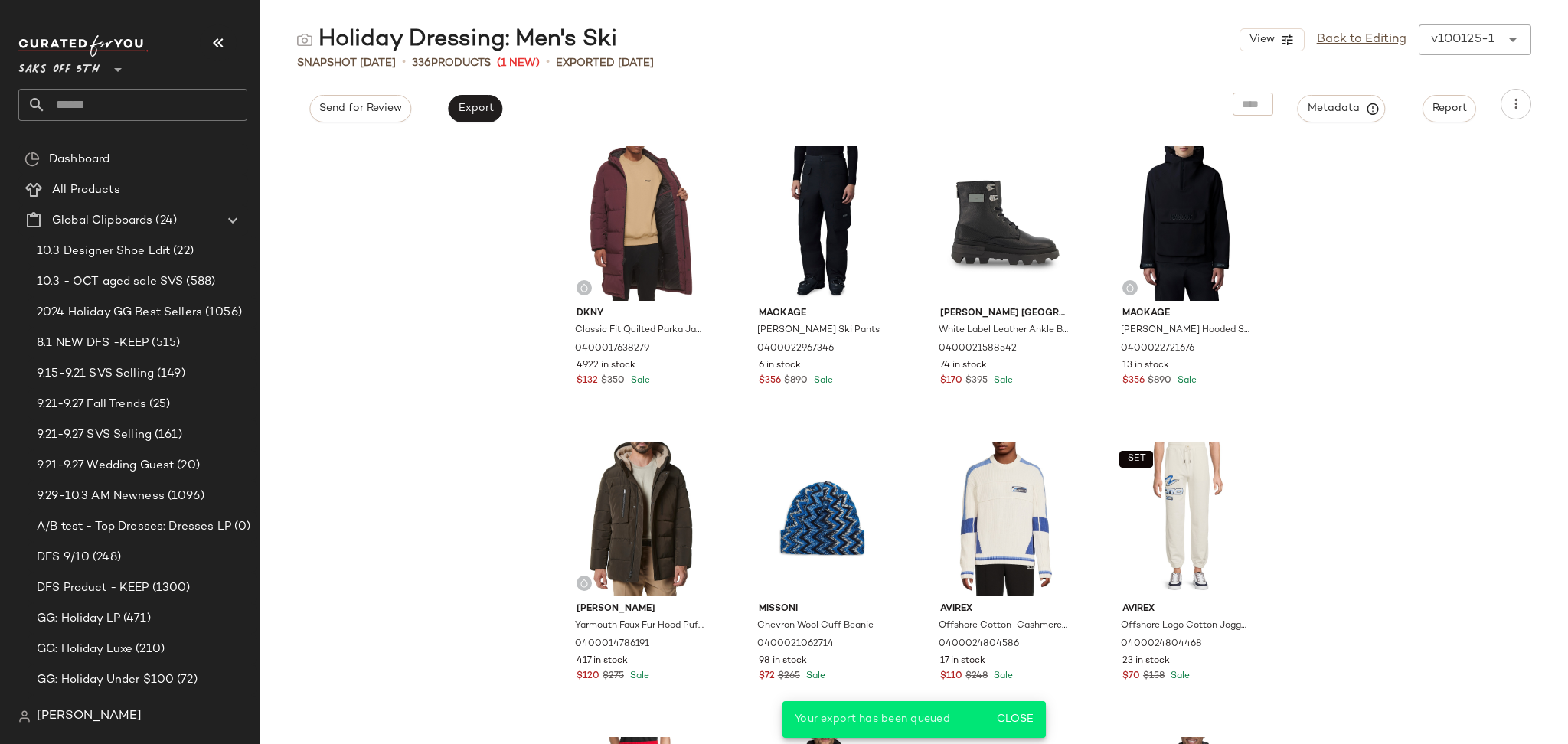
click at [398, 450] on div "Dkny Classic Fit Quilted Parka Jacket 0400017638279 4922 in stock $132 $350 Sal…" at bounding box center [914, 441] width 1308 height 606
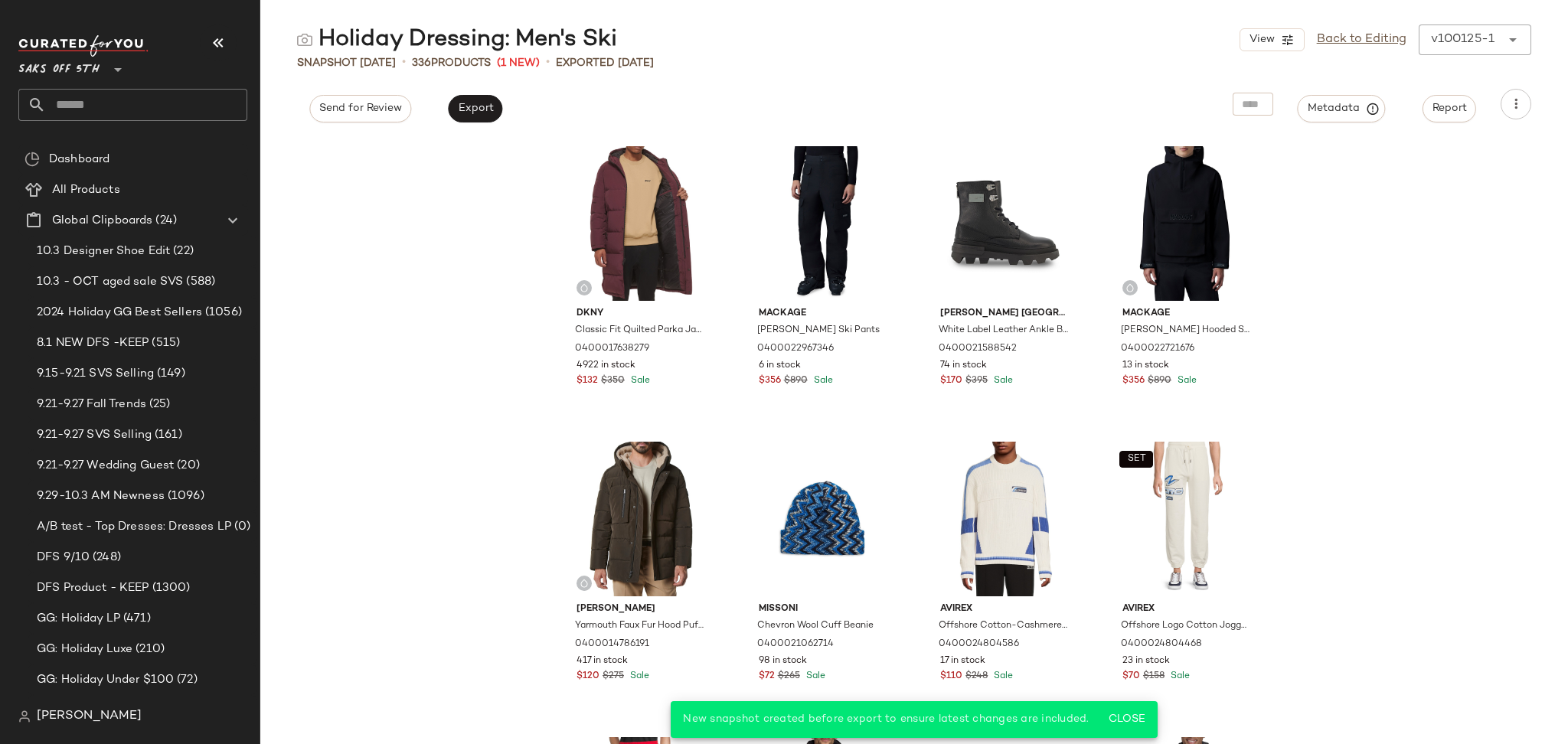
click at [398, 450] on div "Dkny Classic Fit Quilted Parka Jacket 0400017638279 4922 in stock $132 $350 Sal…" at bounding box center [914, 441] width 1308 height 606
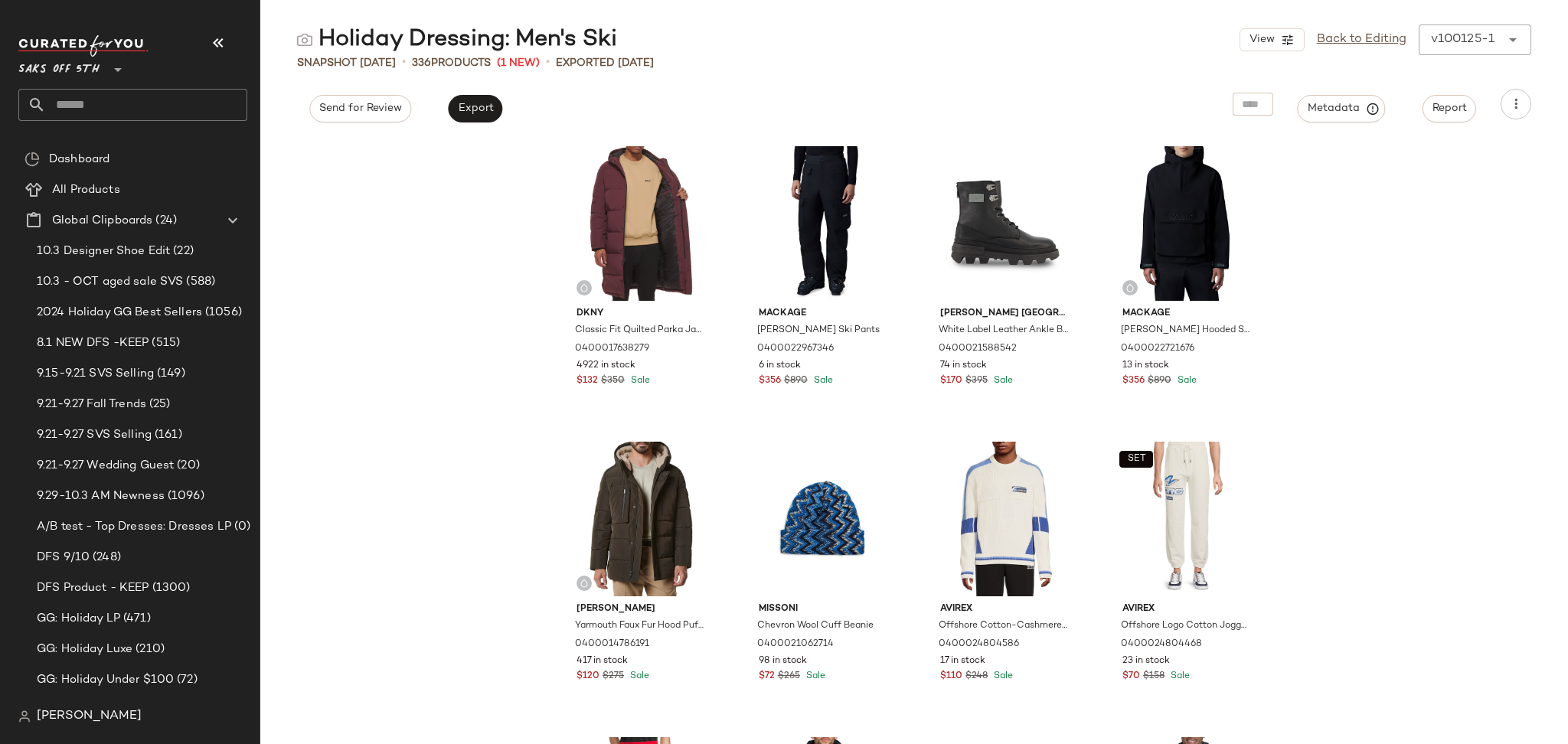
drag, startPoint x: 166, startPoint y: 86, endPoint x: 161, endPoint y: 97, distance: 12.1
click at [161, 97] on div "Saks OFF 5TH **" at bounding box center [132, 78] width 229 height 85
click at [161, 97] on input "text" at bounding box center [147, 105] width 202 height 32
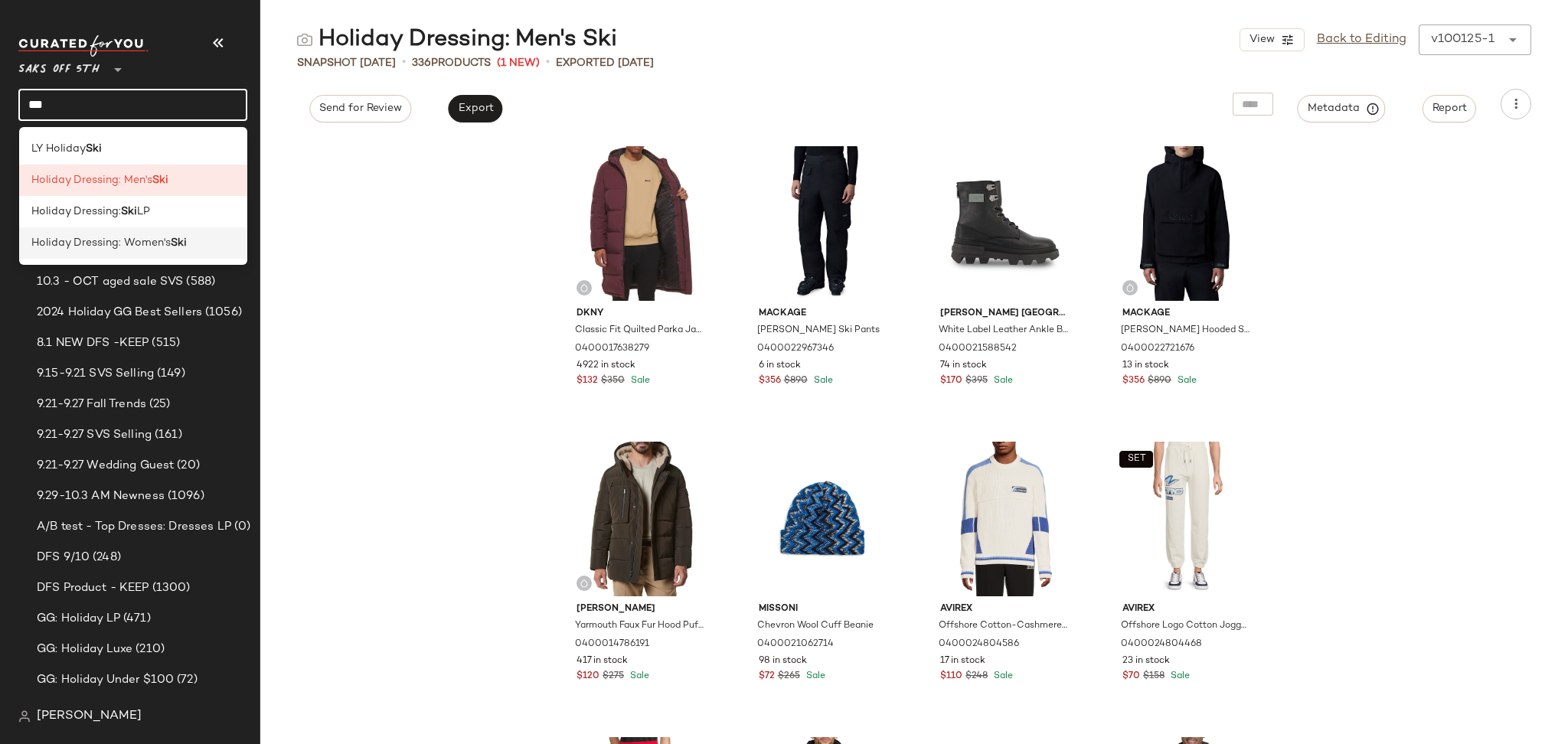
type input "***"
click at [147, 237] on span "Holiday Dressing: Women's" at bounding box center [100, 243] width 139 height 16
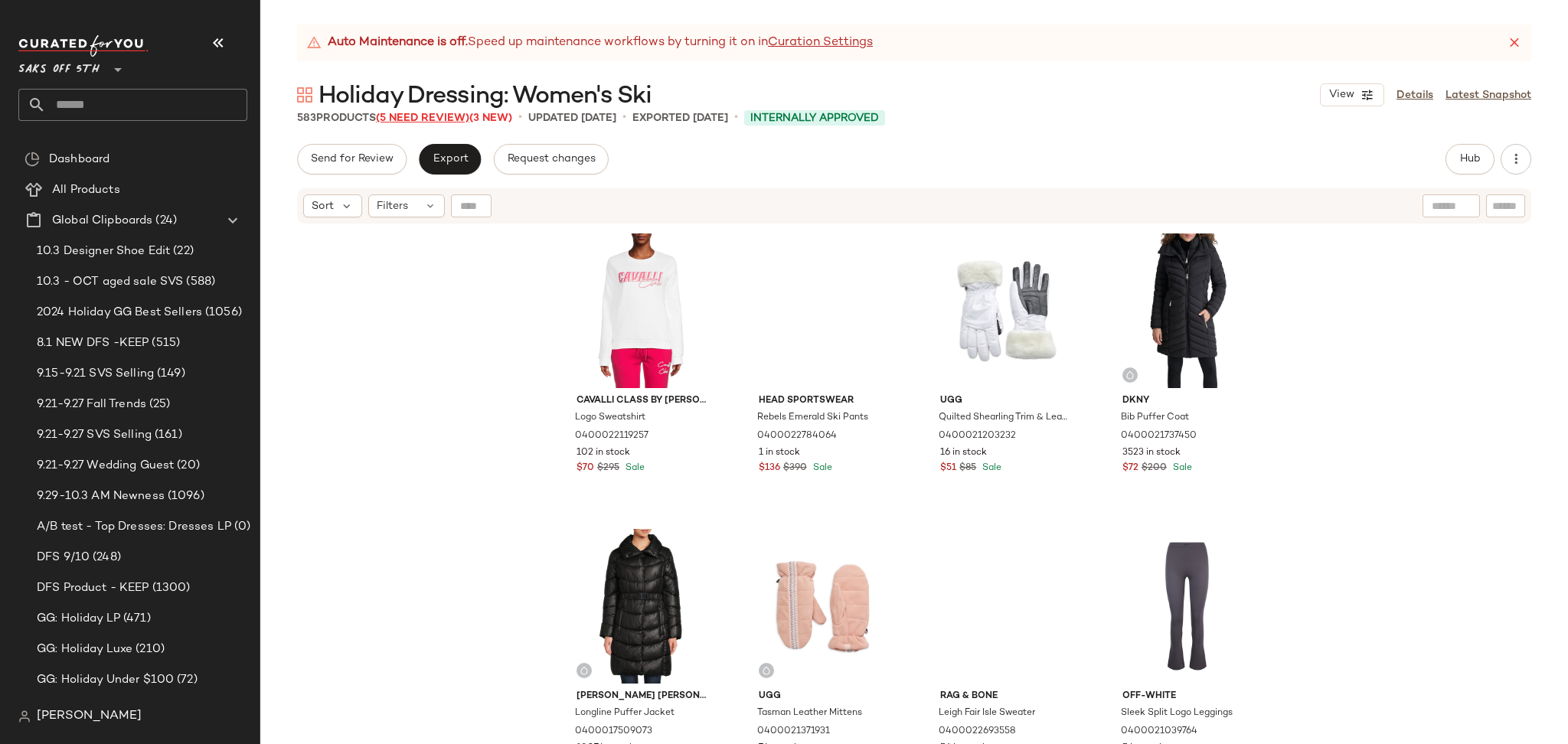
click at [451, 116] on span "(5 Need Review)" at bounding box center [423, 118] width 94 height 12
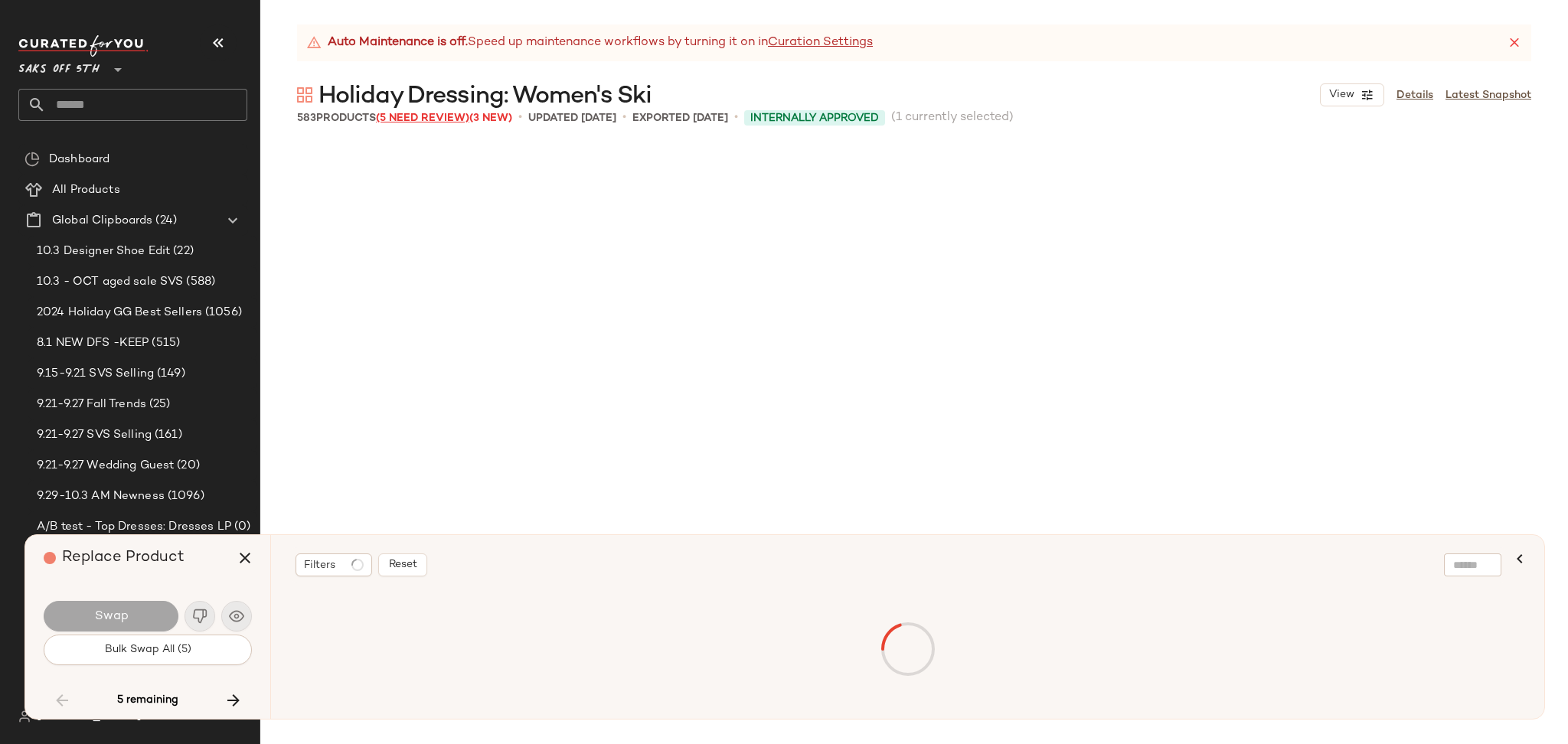
scroll to position [7386, 0]
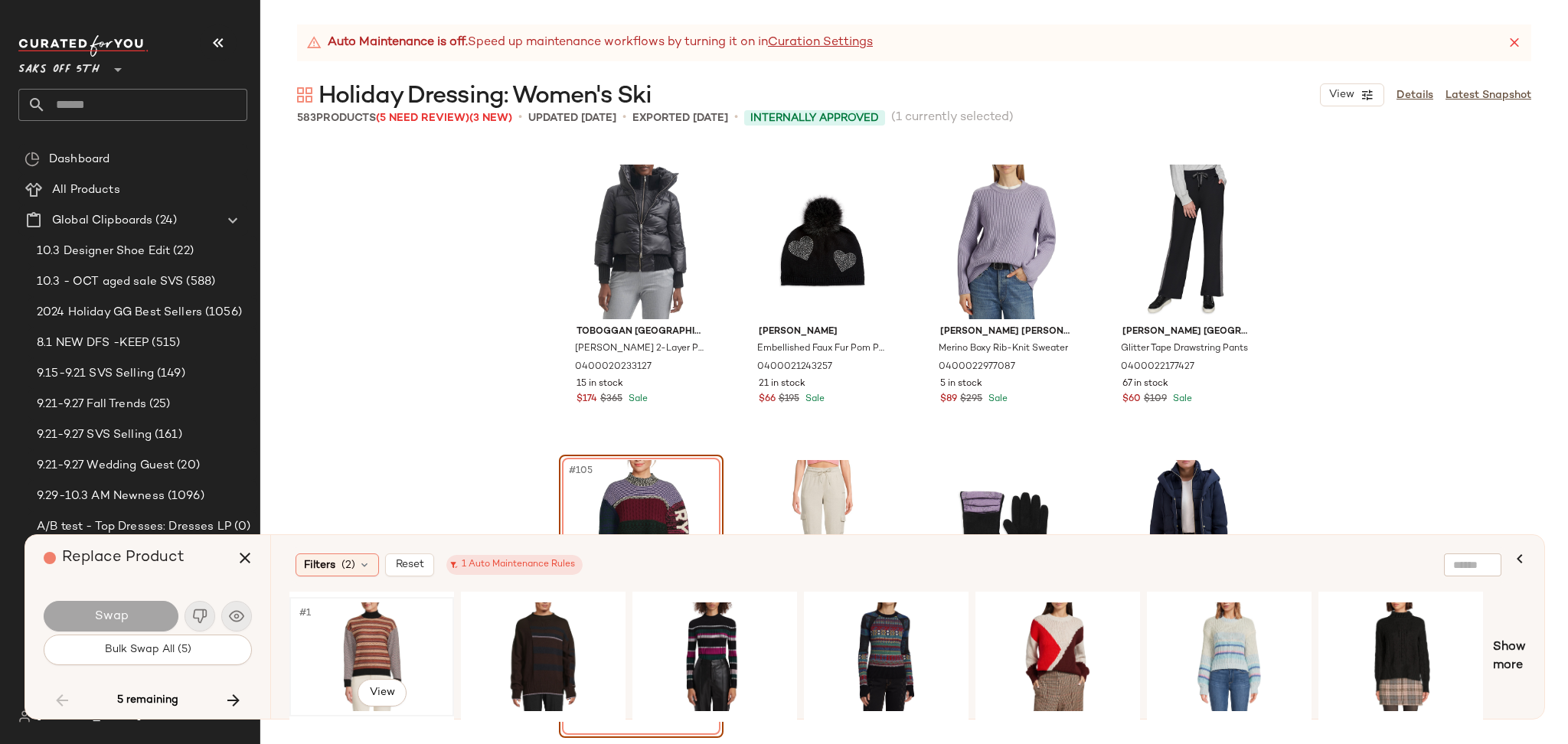
click at [365, 636] on div "#1 View" at bounding box center [372, 657] width 154 height 109
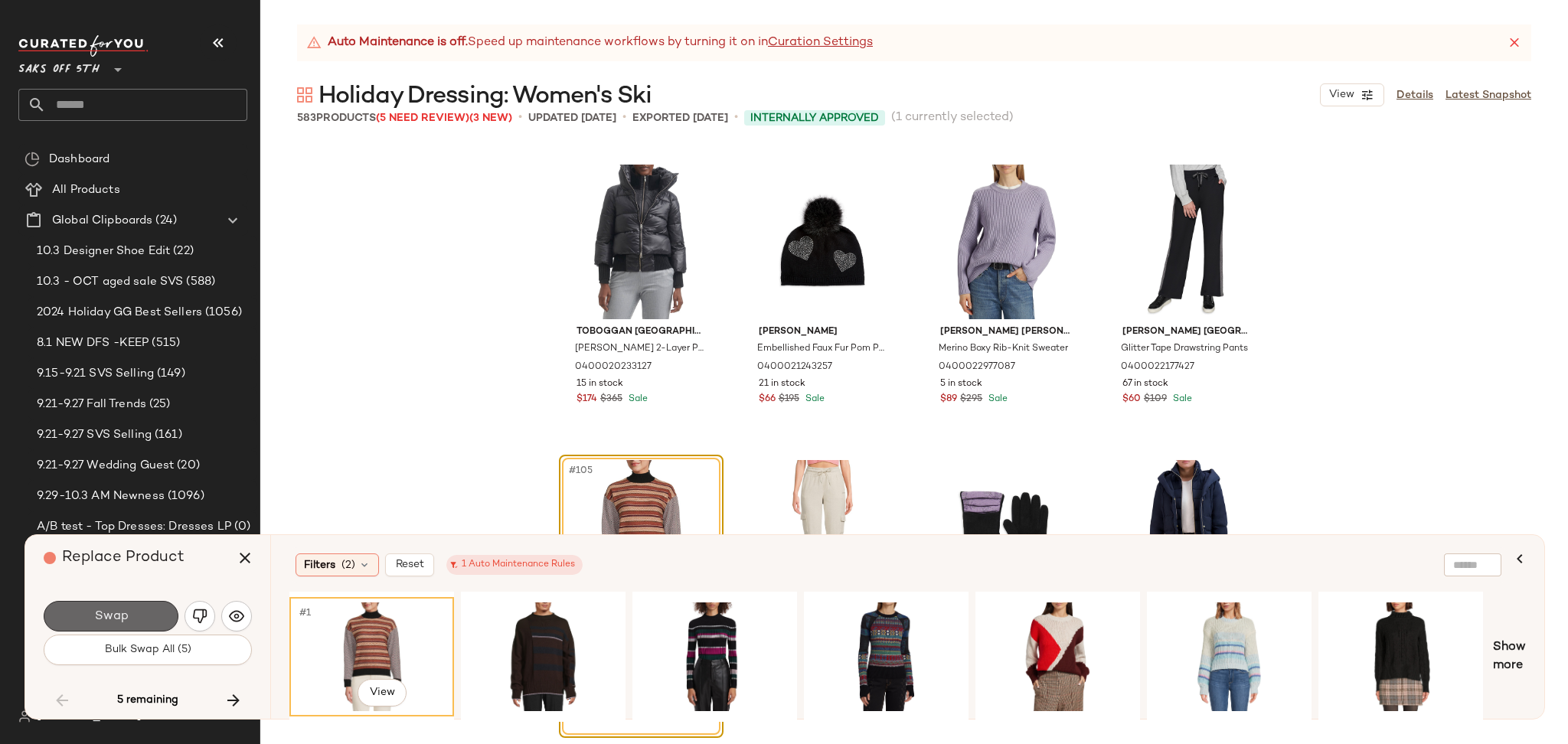
click at [130, 629] on button "Swap" at bounding box center [111, 616] width 135 height 31
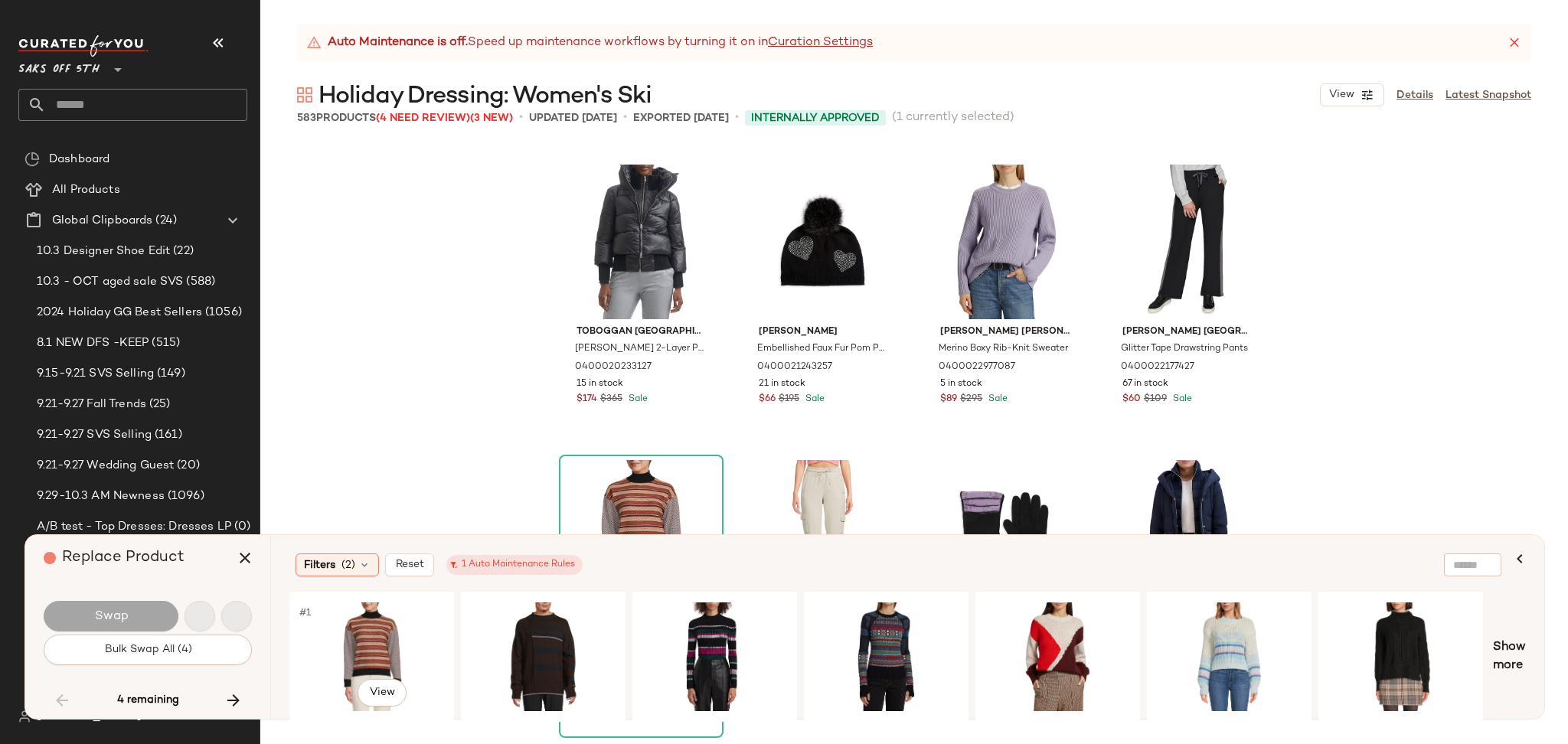
scroll to position [30724, 0]
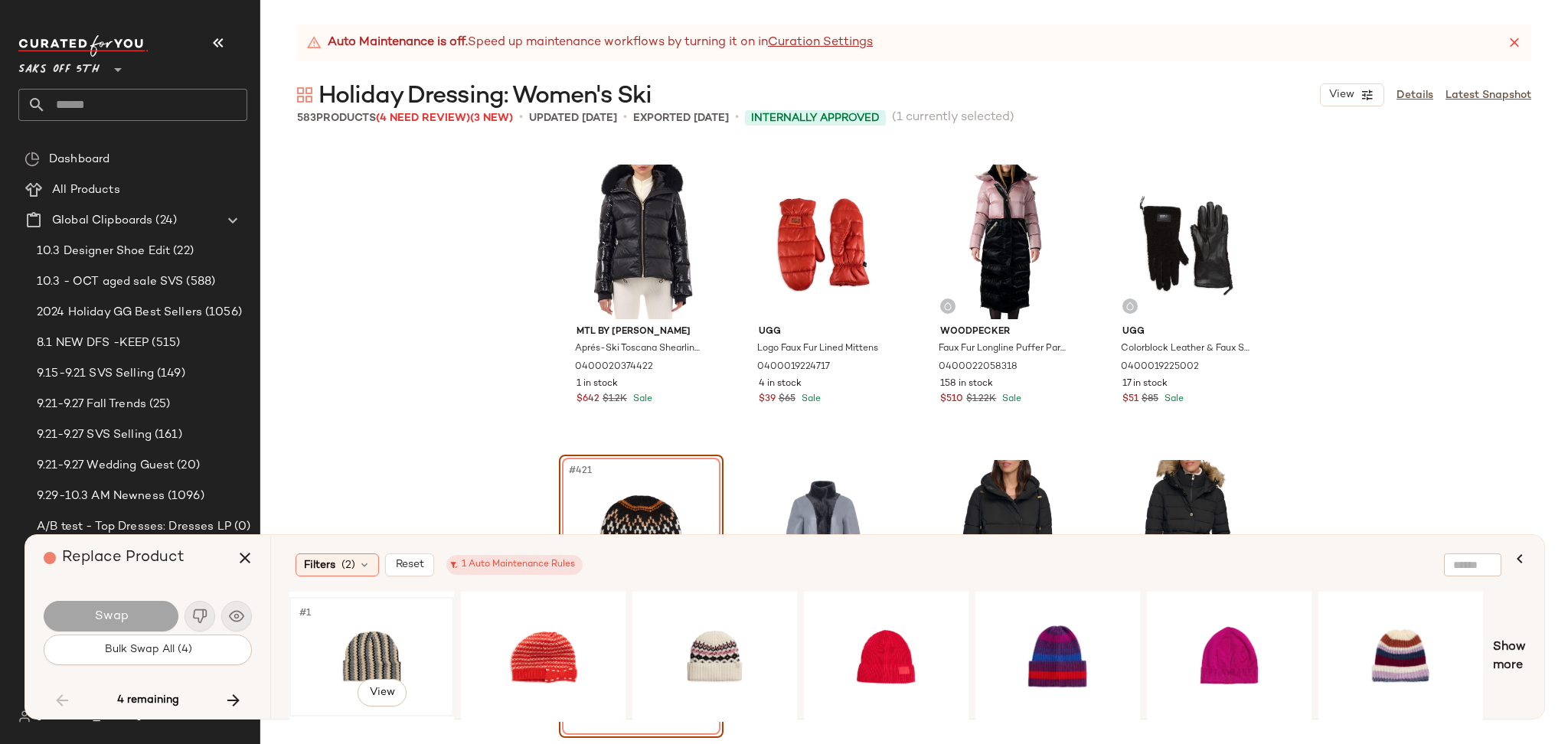
click at [349, 650] on div "#1 View" at bounding box center [372, 657] width 154 height 109
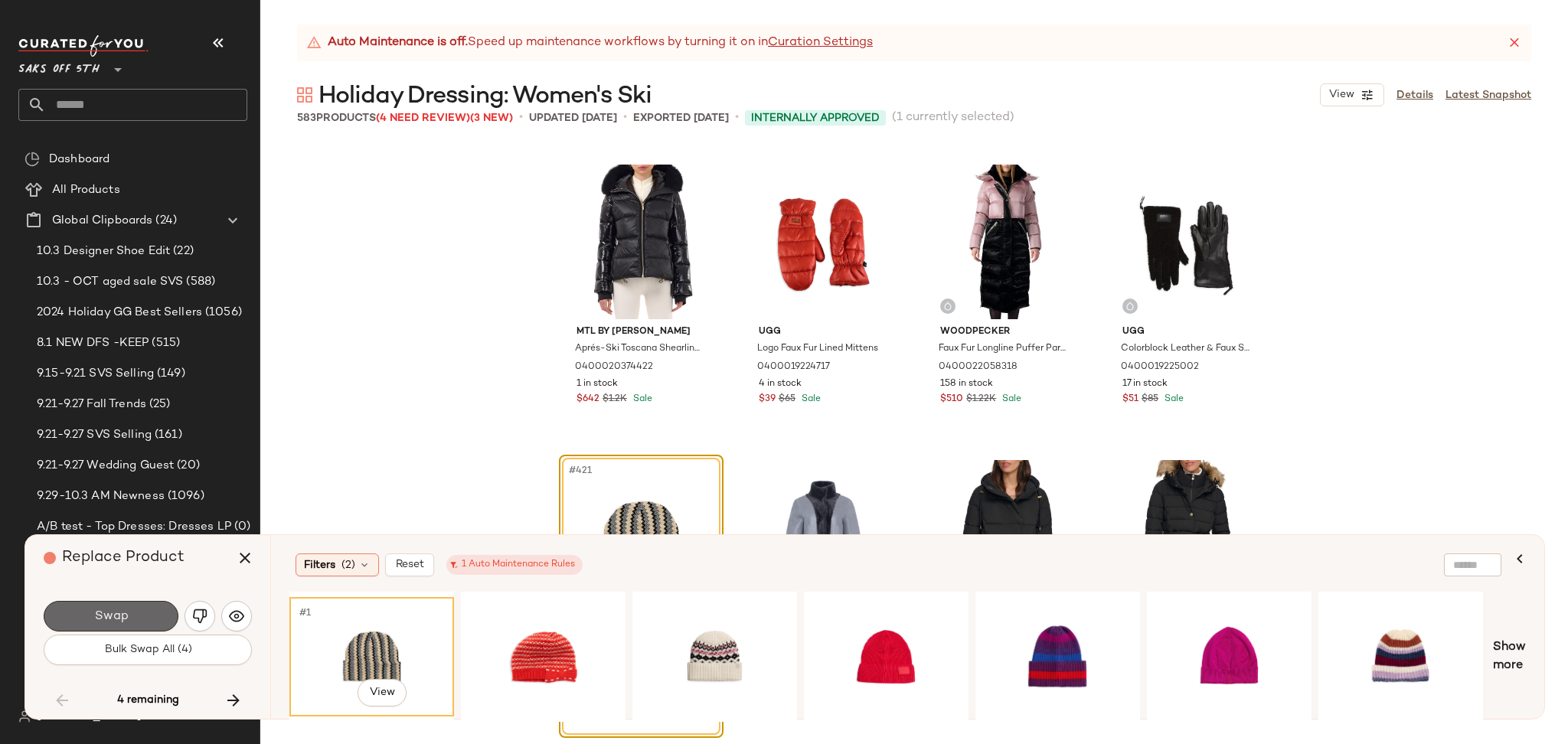
click at [157, 618] on button "Swap" at bounding box center [111, 616] width 135 height 31
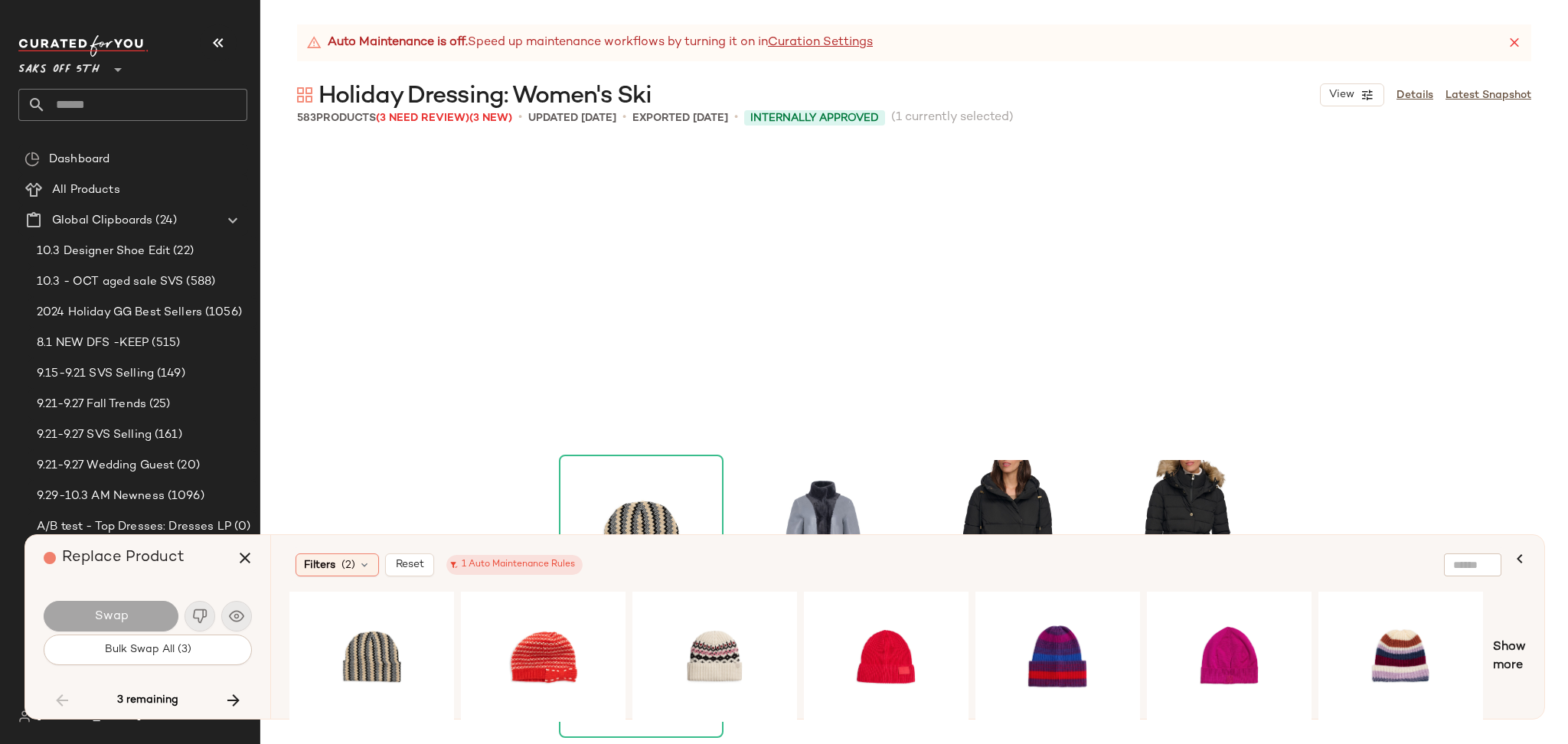
scroll to position [31020, 0]
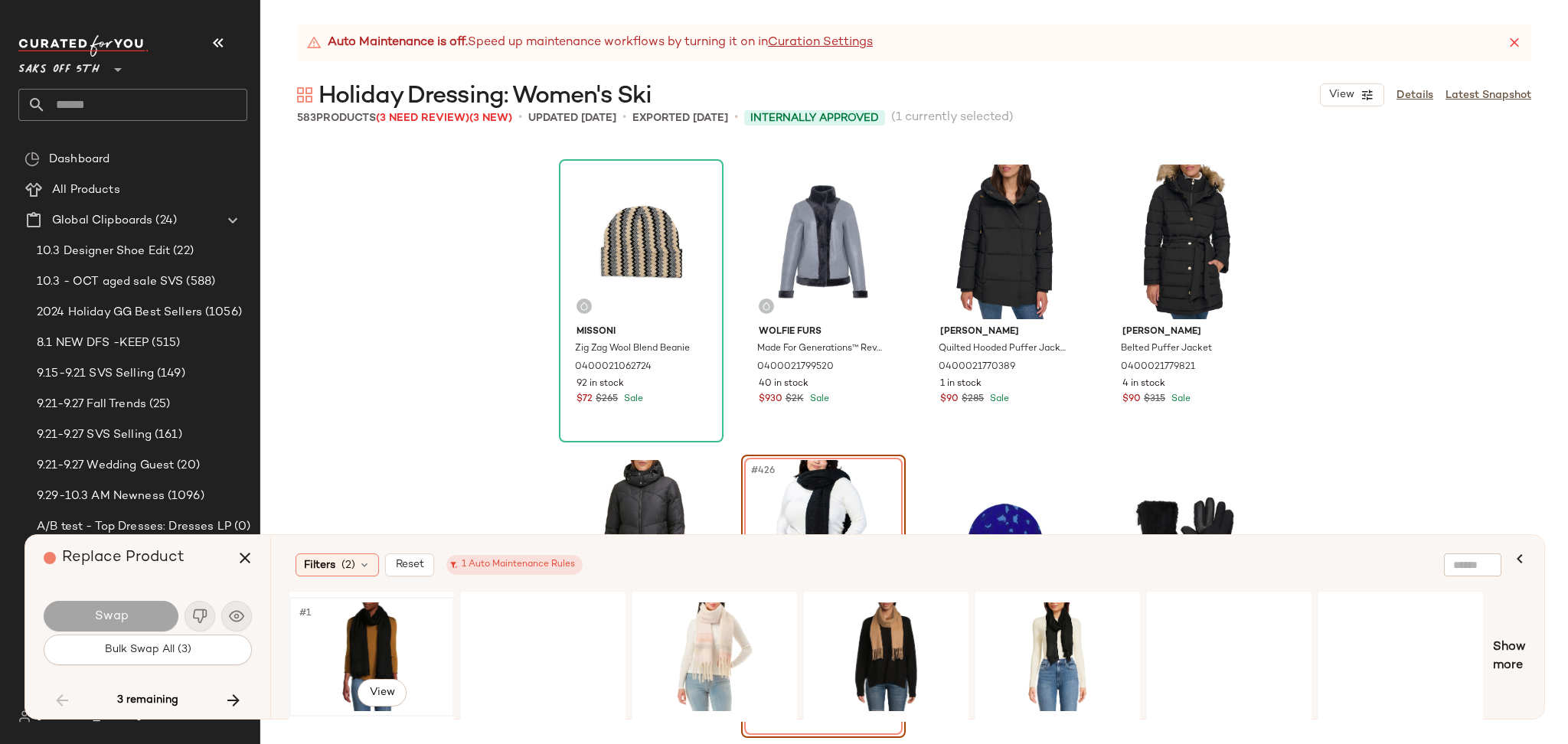
click at [362, 648] on div "#1 View" at bounding box center [372, 657] width 154 height 109
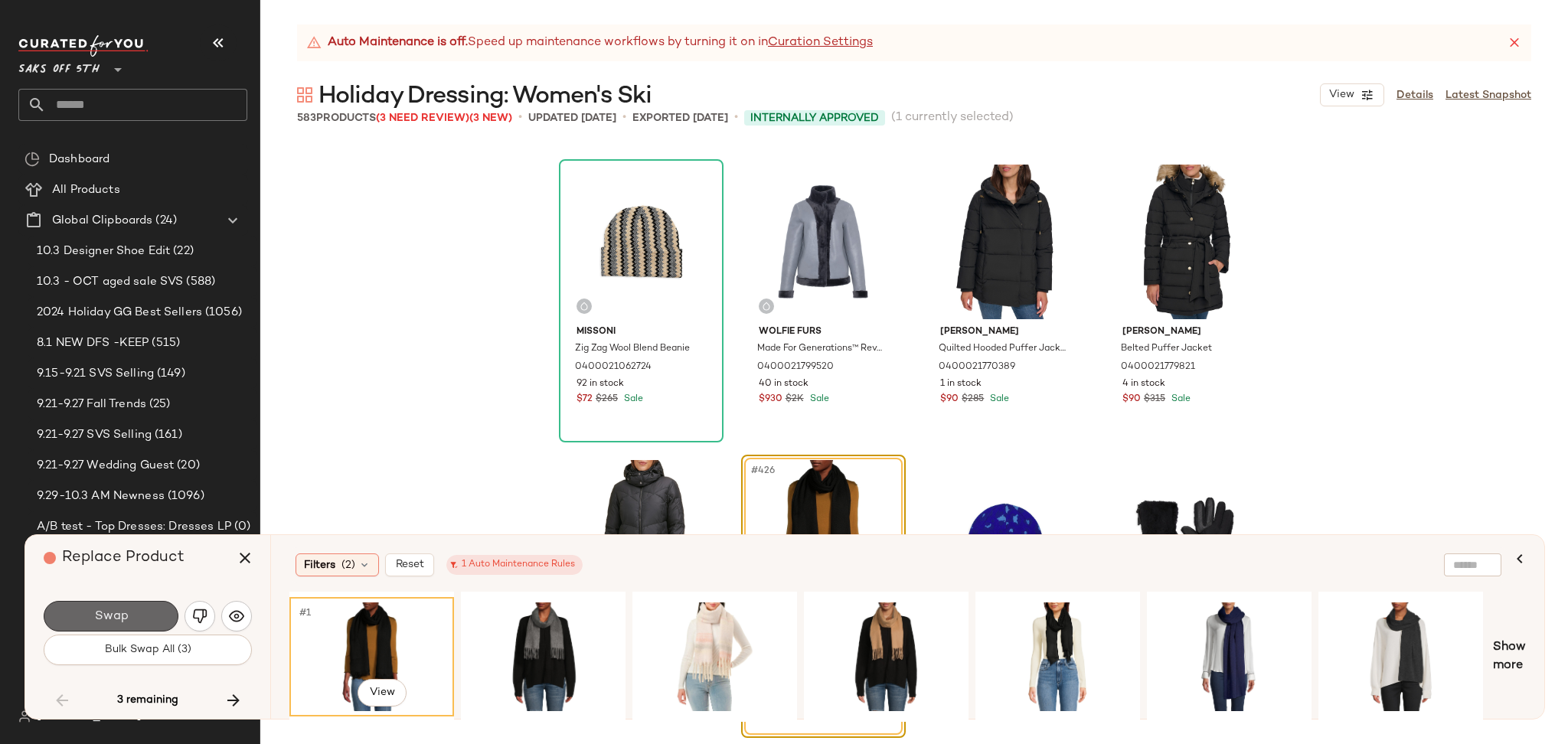
click at [128, 613] on button "Swap" at bounding box center [111, 616] width 135 height 31
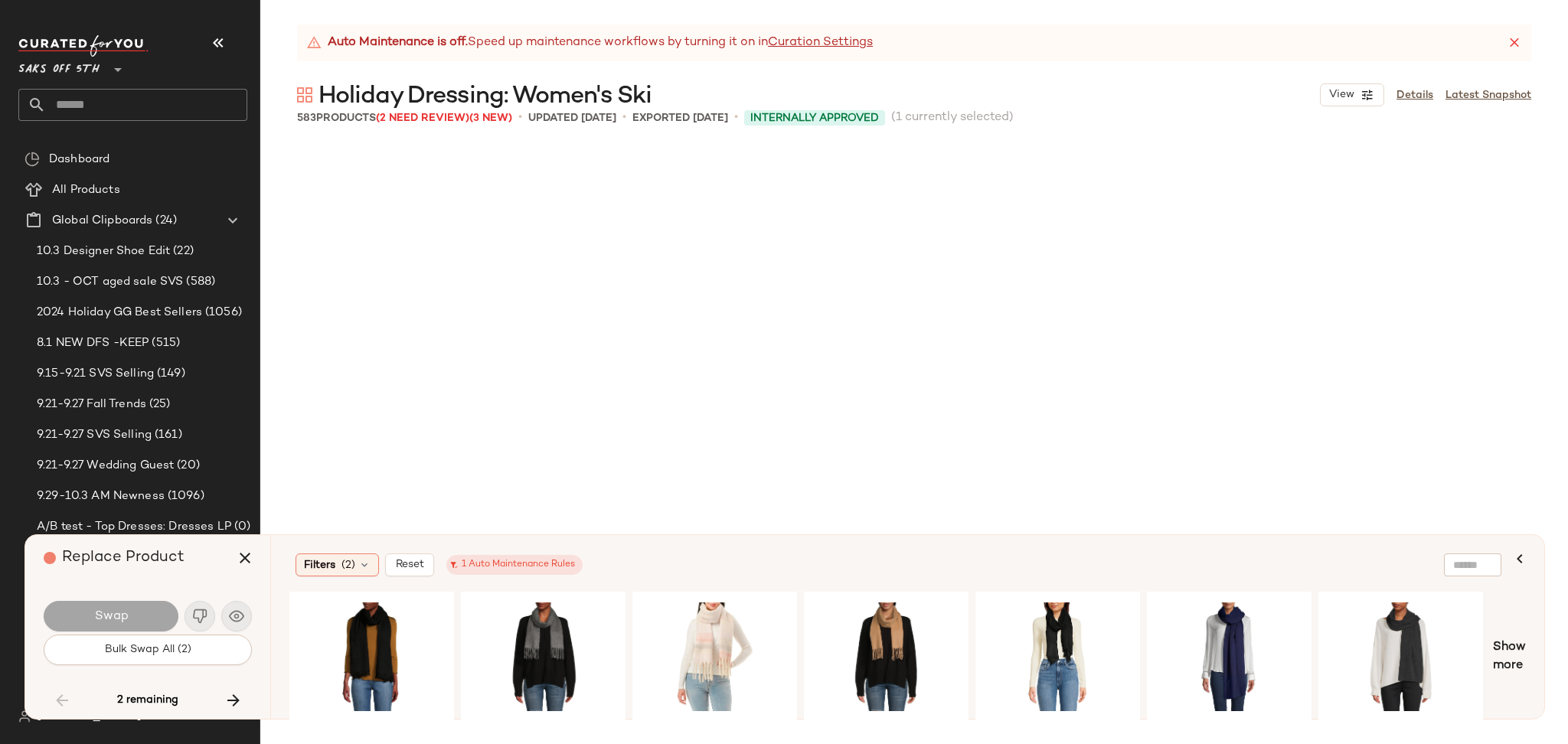
scroll to position [33087, 0]
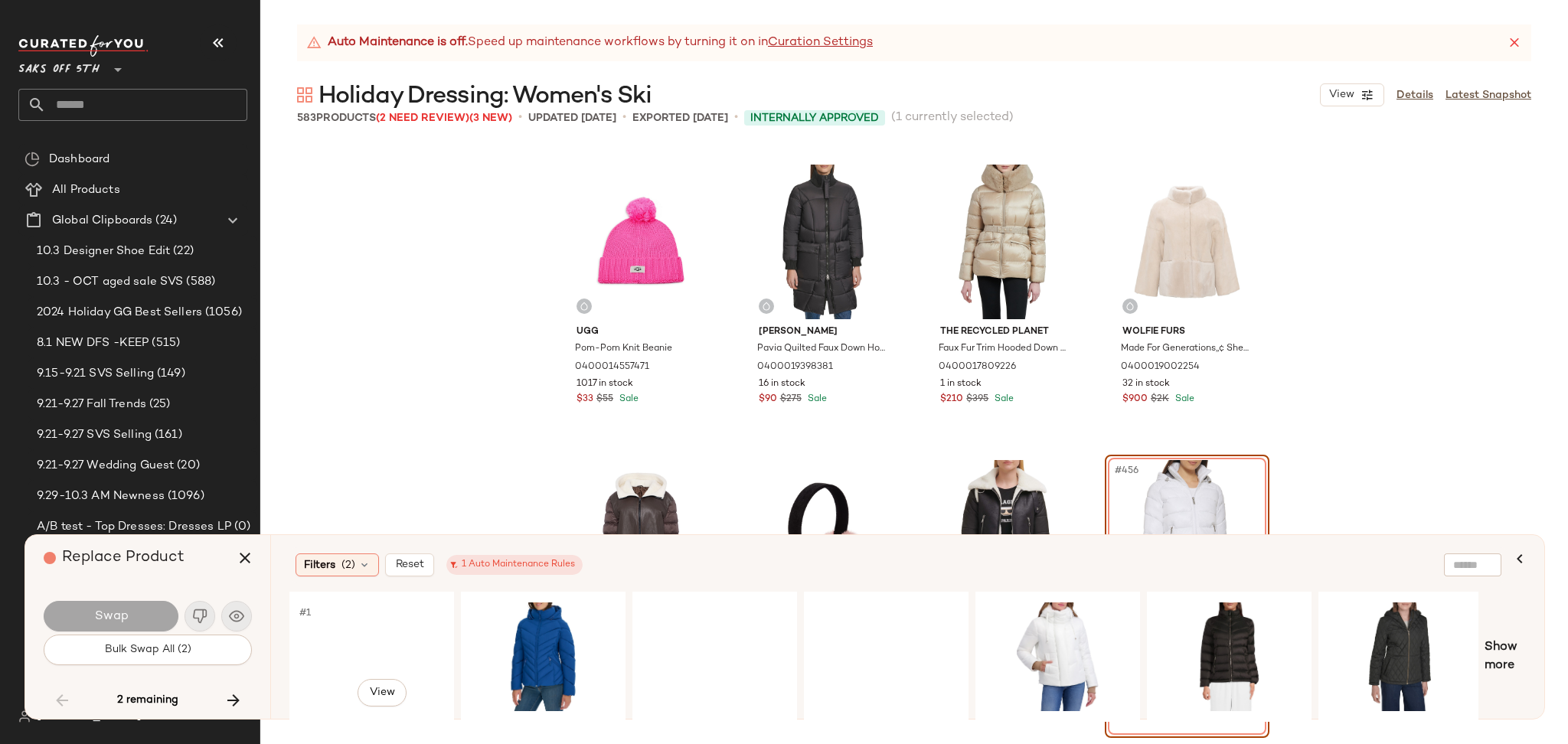
click at [362, 631] on div "#1 View" at bounding box center [372, 657] width 154 height 109
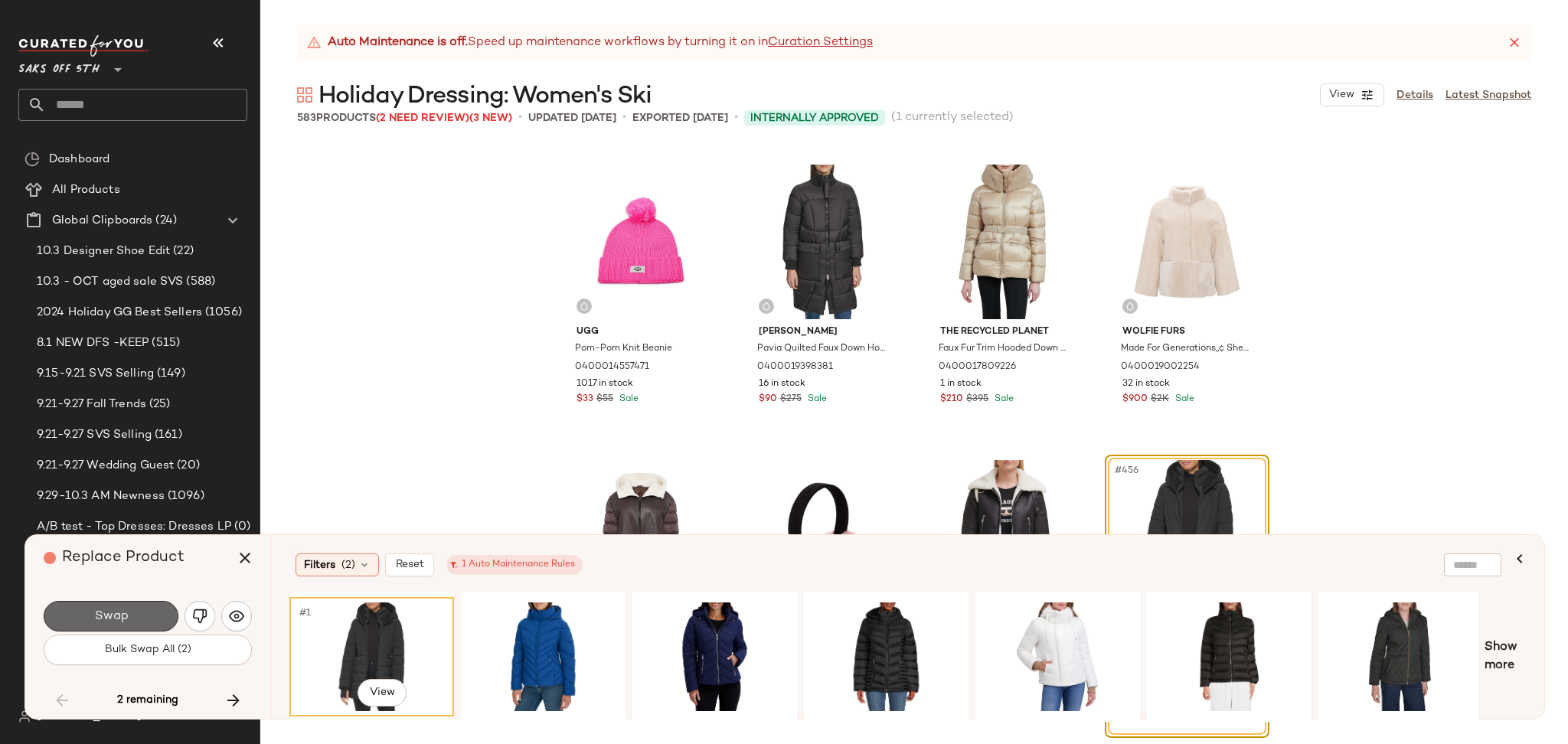
click at [150, 624] on button "Swap" at bounding box center [111, 616] width 135 height 31
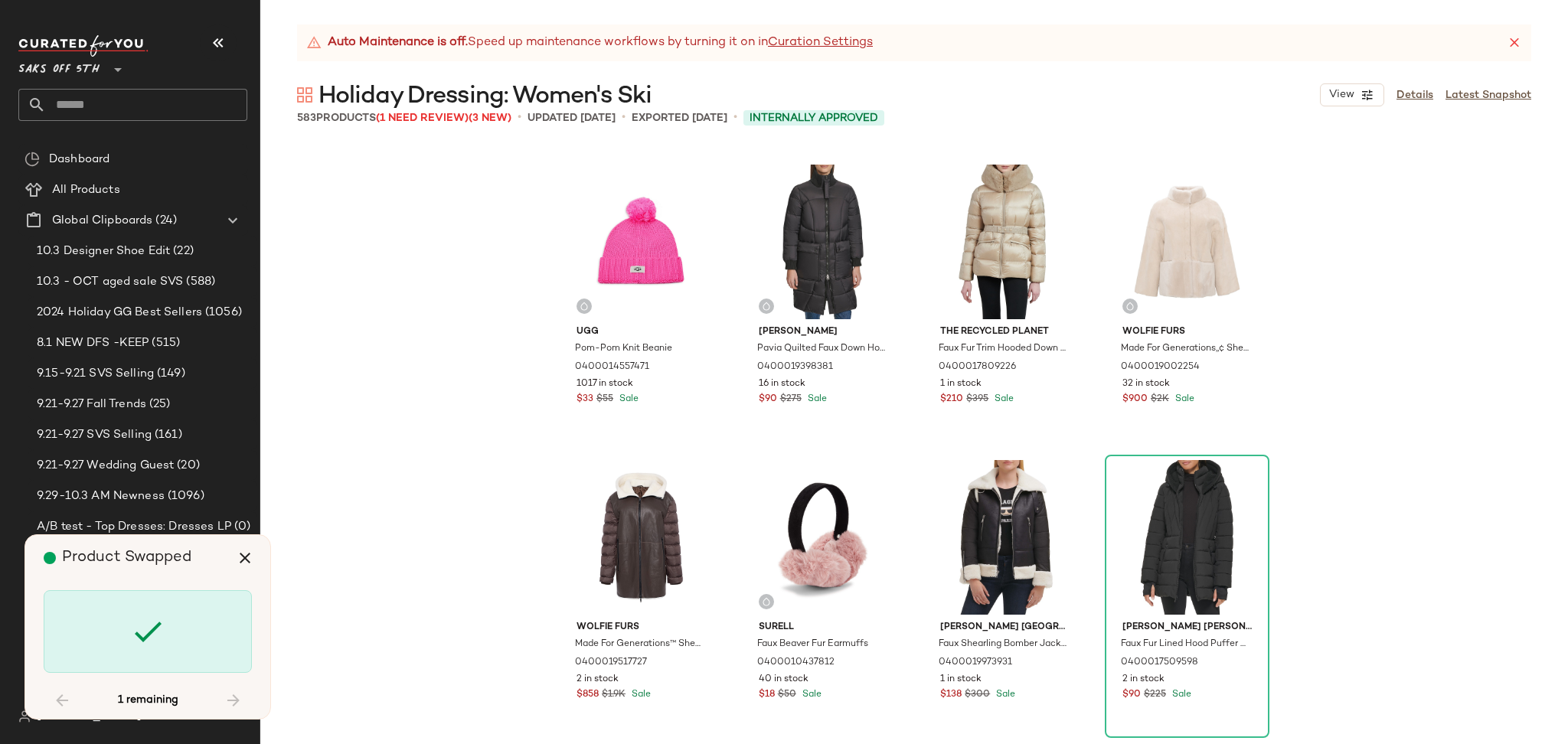
scroll to position [33383, 0]
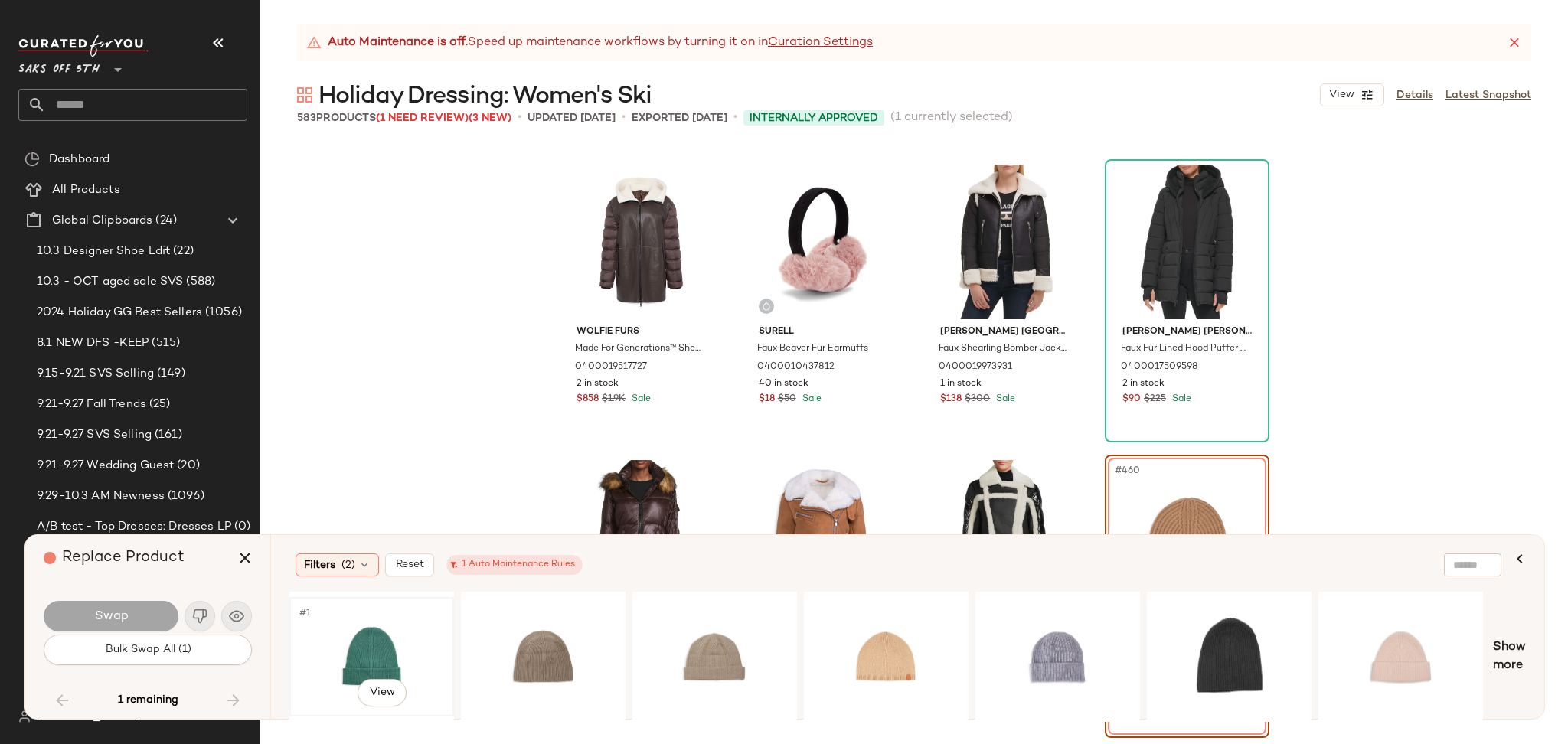
click at [376, 649] on div "#1 View" at bounding box center [372, 657] width 154 height 109
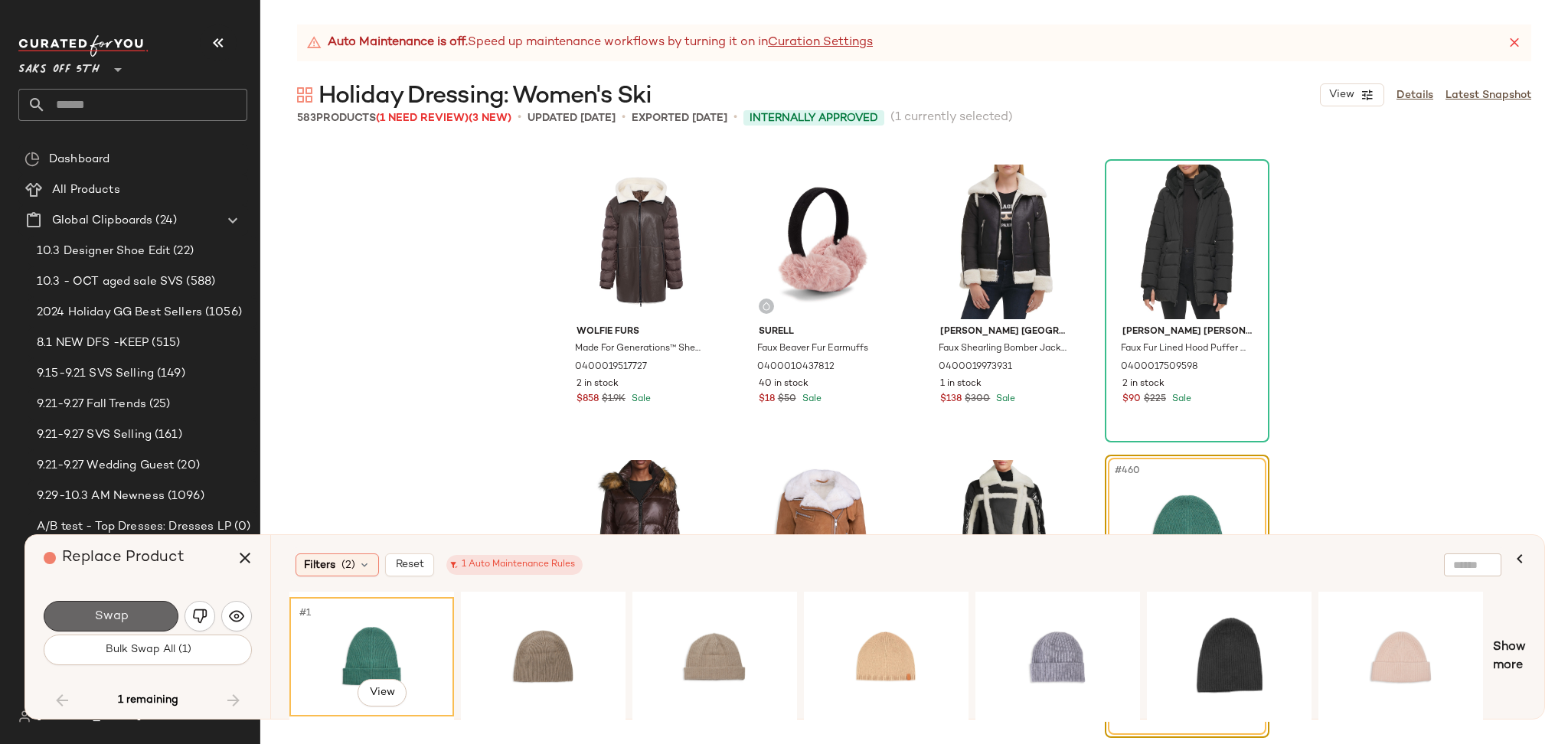
click at [166, 614] on button "Swap" at bounding box center [111, 616] width 135 height 31
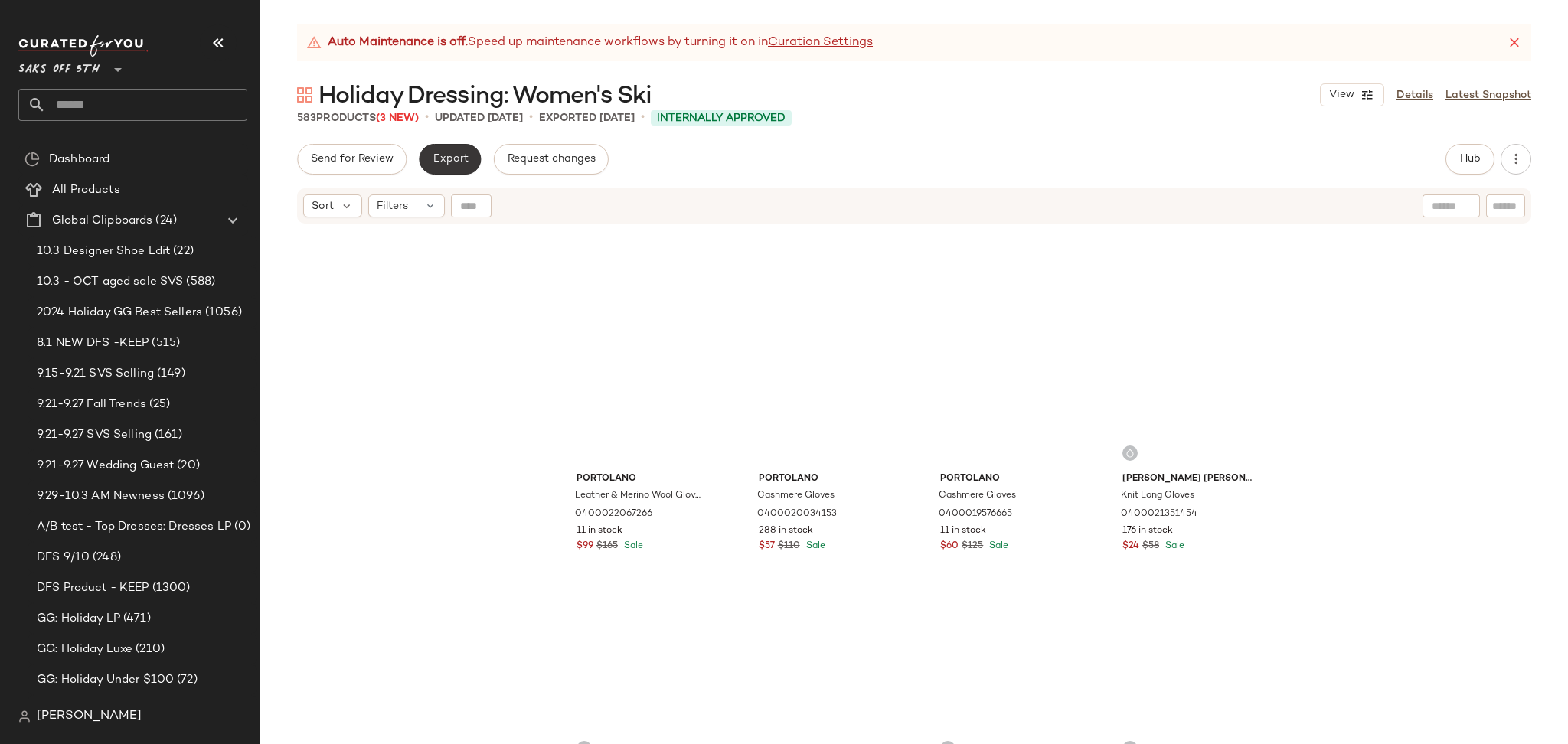
click at [450, 147] on button "Export" at bounding box center [450, 159] width 62 height 31
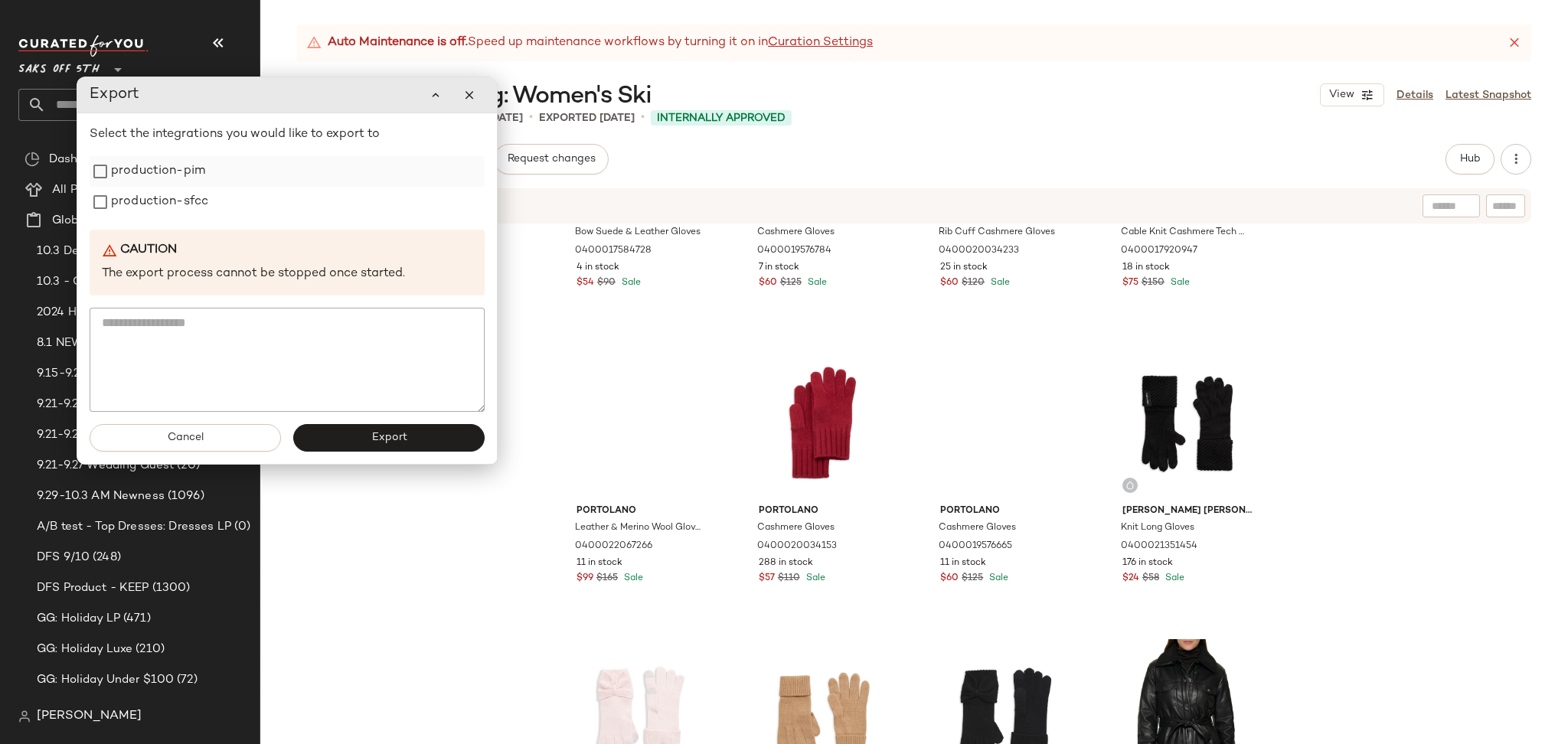
scroll to position [23533, 0]
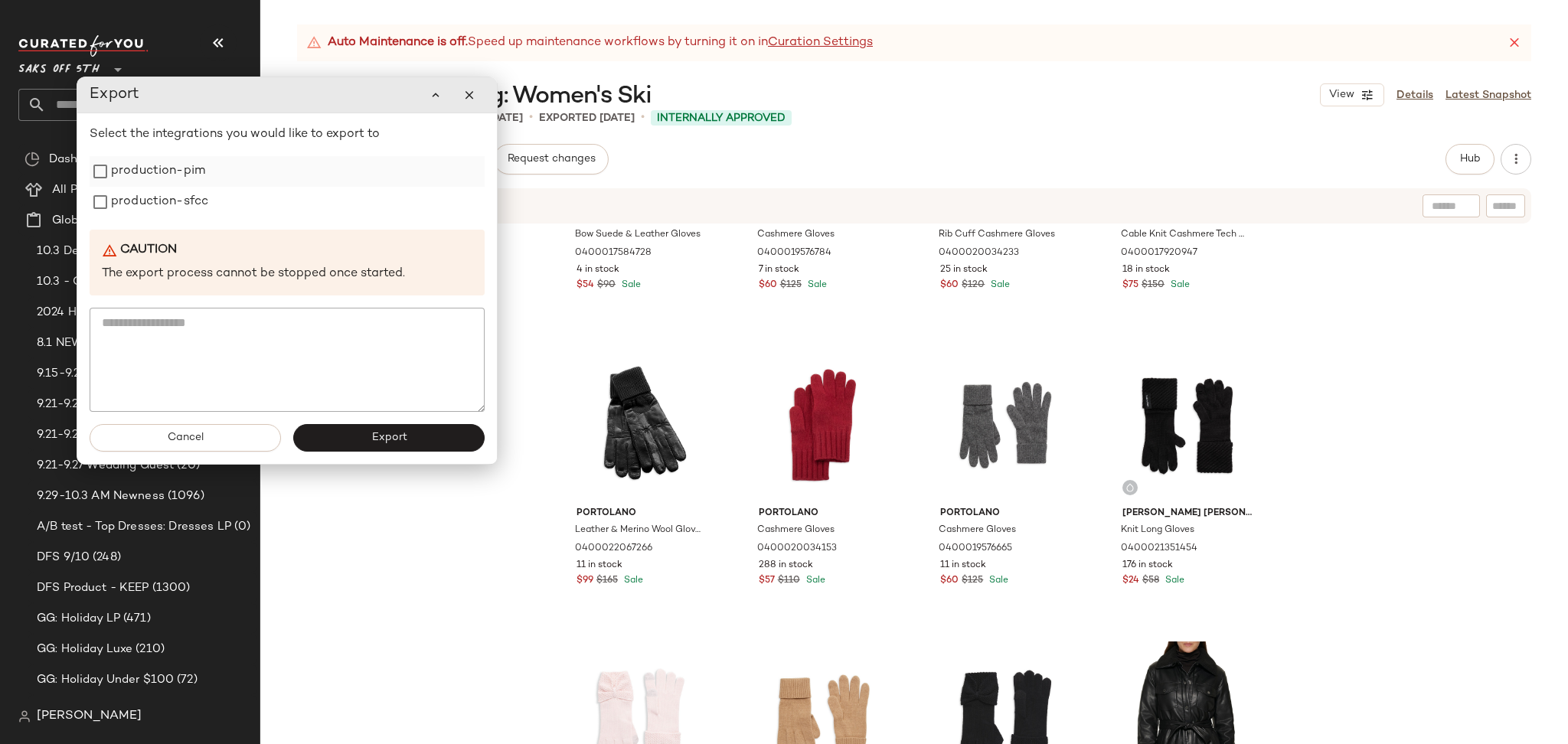
click at [193, 174] on label "production-pim" at bounding box center [158, 172] width 94 height 31
click at [188, 206] on label "production-sfcc" at bounding box center [160, 202] width 97 height 31
click at [376, 443] on span "Export" at bounding box center [388, 438] width 36 height 13
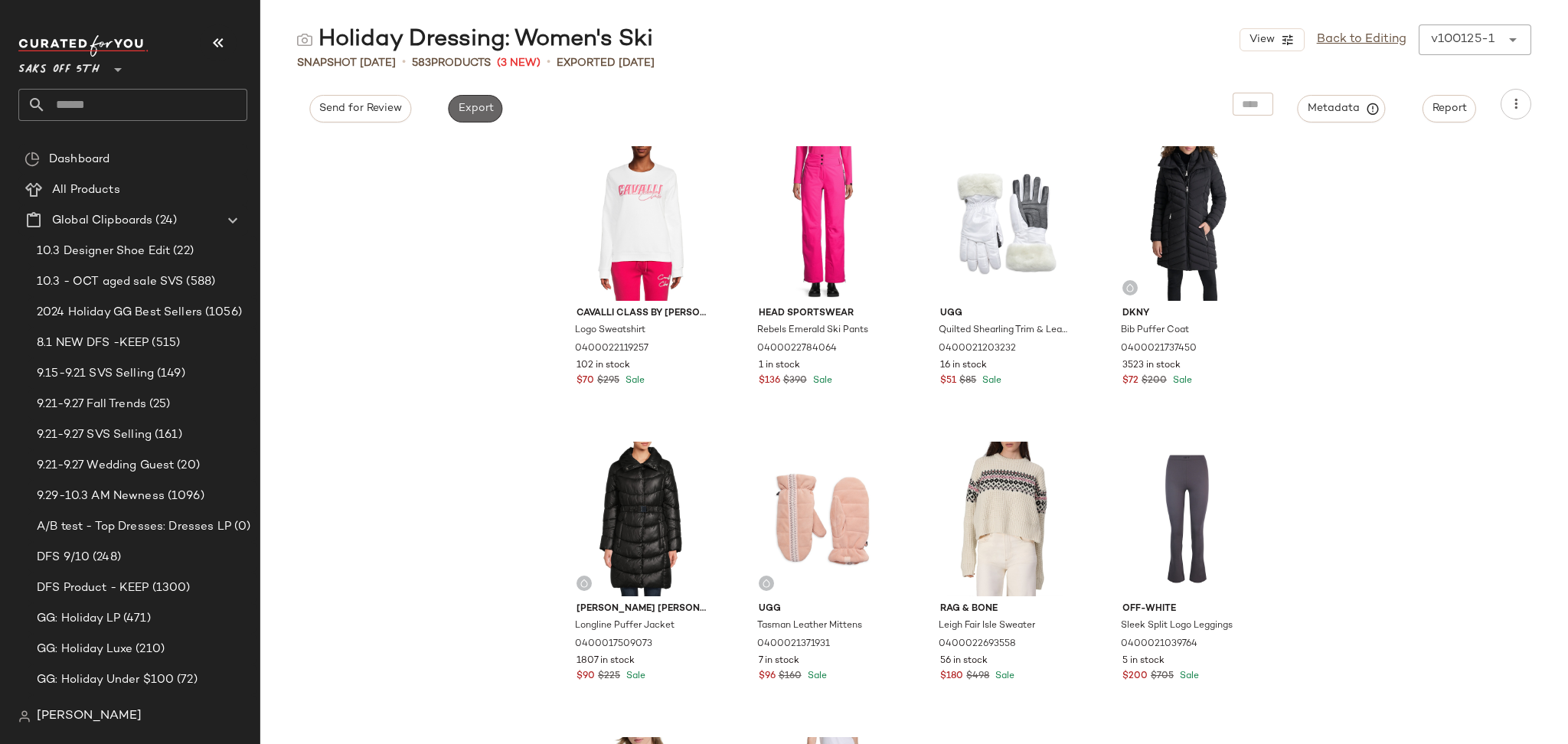
click at [480, 114] on span "Export" at bounding box center [475, 109] width 36 height 13
click at [127, 108] on input "text" at bounding box center [147, 105] width 202 height 32
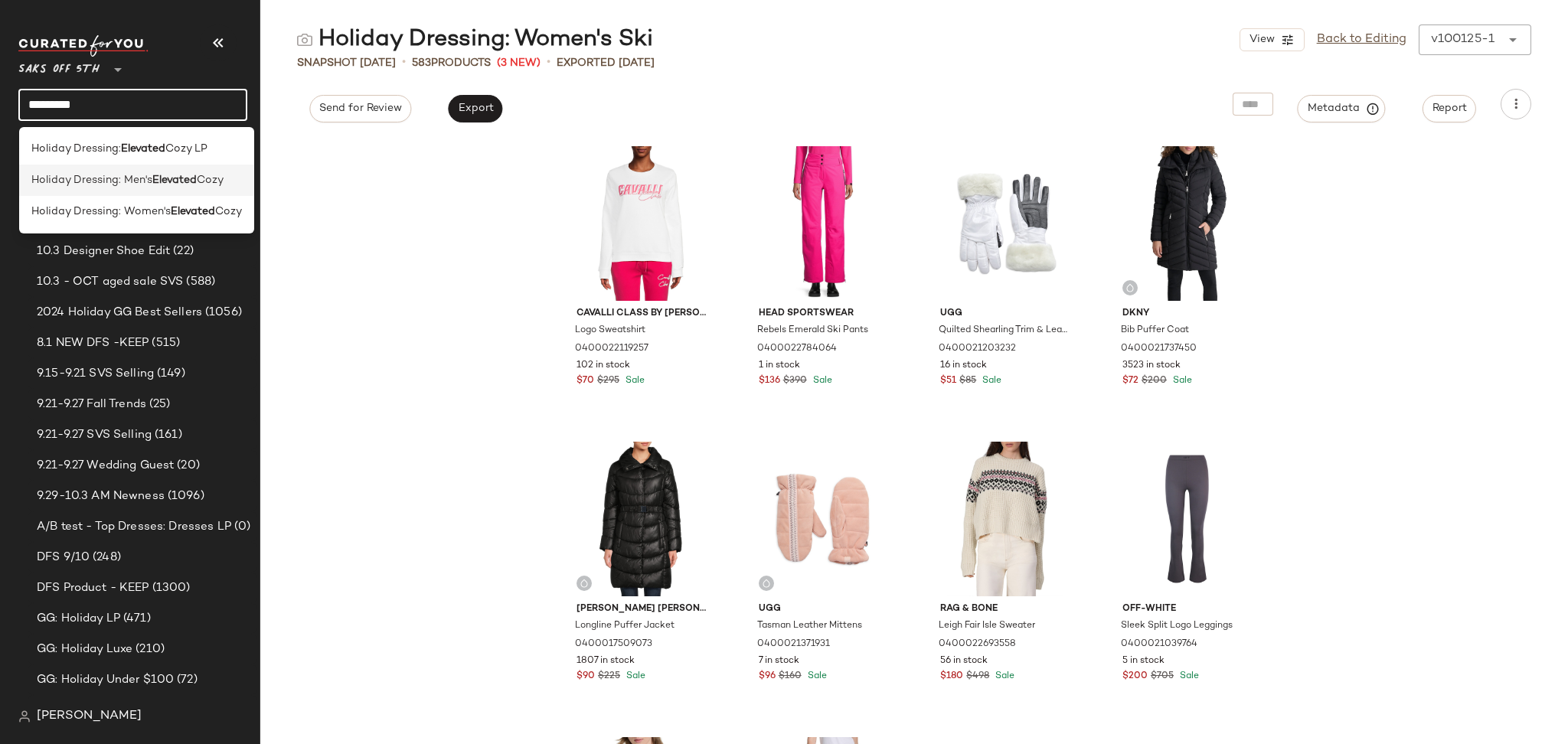
type input "********"
click at [193, 177] on b "Elevated" at bounding box center [174, 180] width 44 height 16
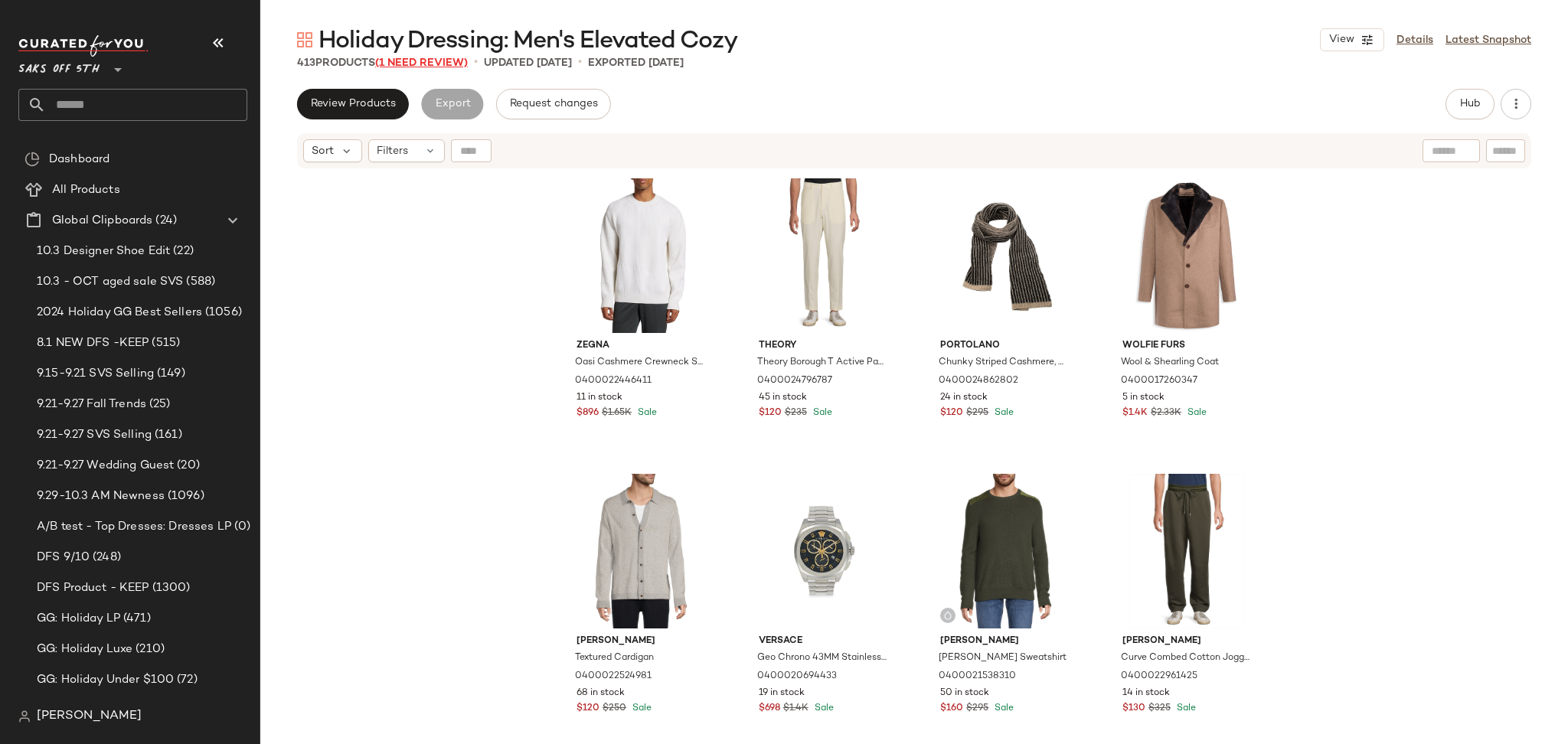
click at [419, 67] on span "(1 Need Review)" at bounding box center [421, 64] width 93 height 12
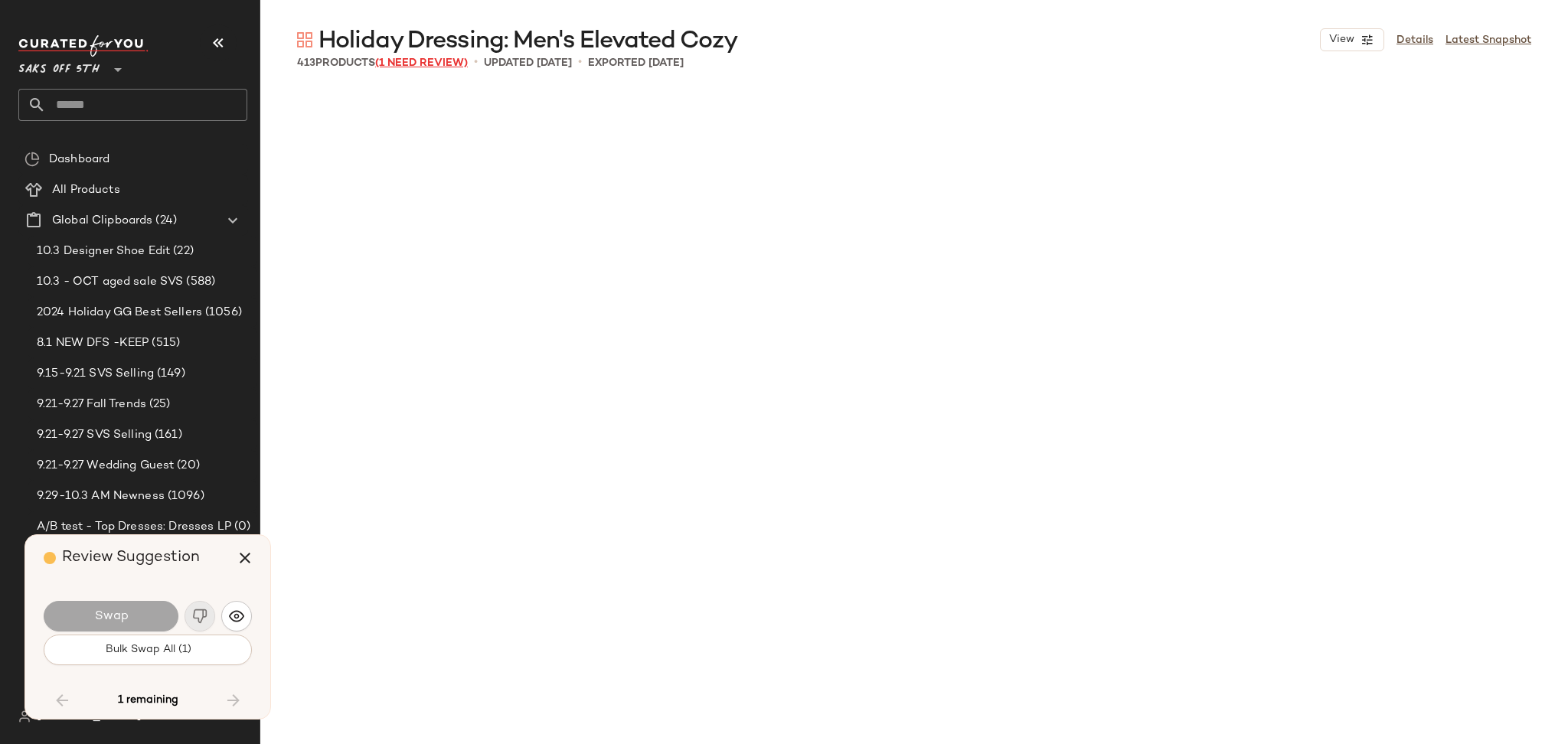
scroll to position [8272, 0]
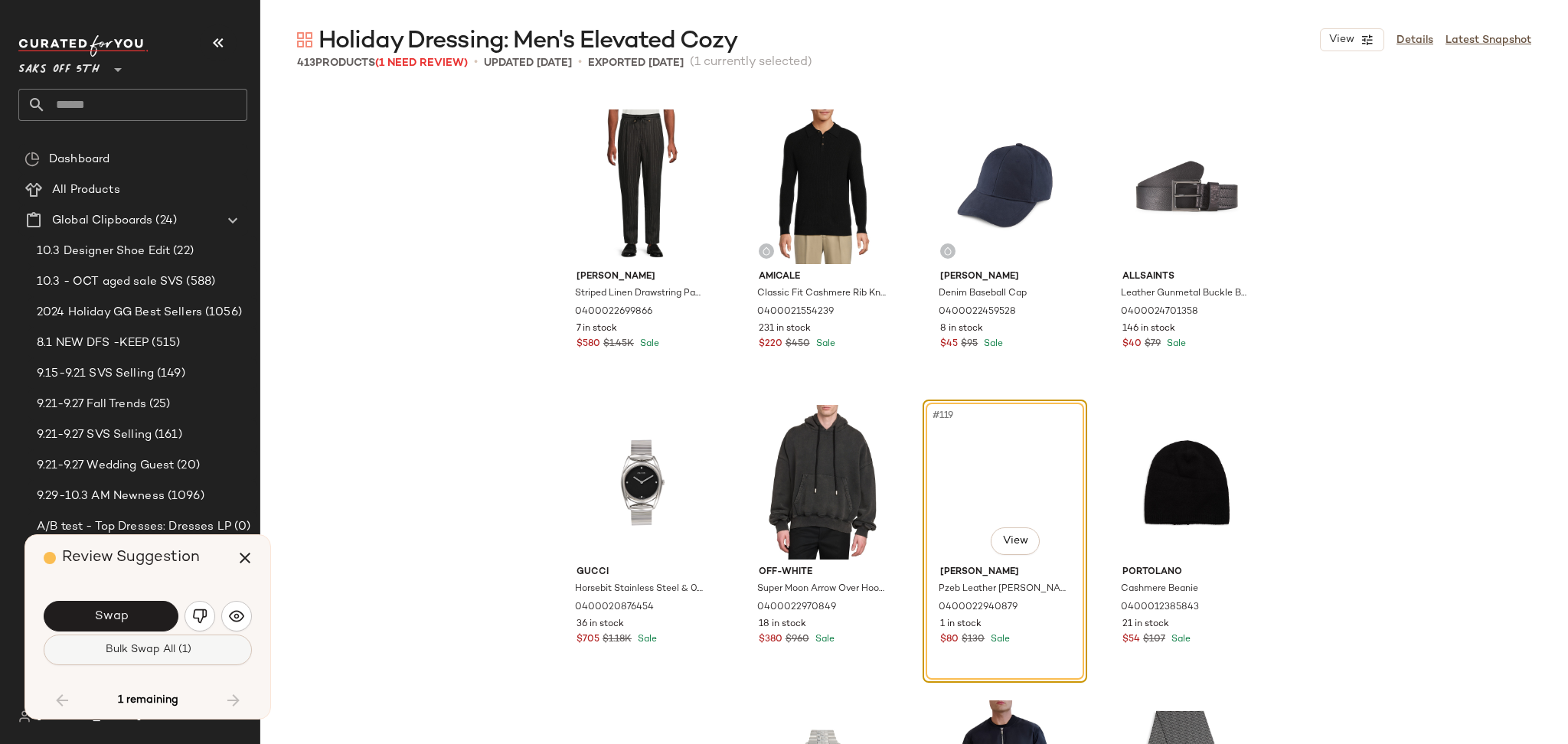
click at [167, 647] on span "Bulk Swap All (1)" at bounding box center [147, 649] width 86 height 13
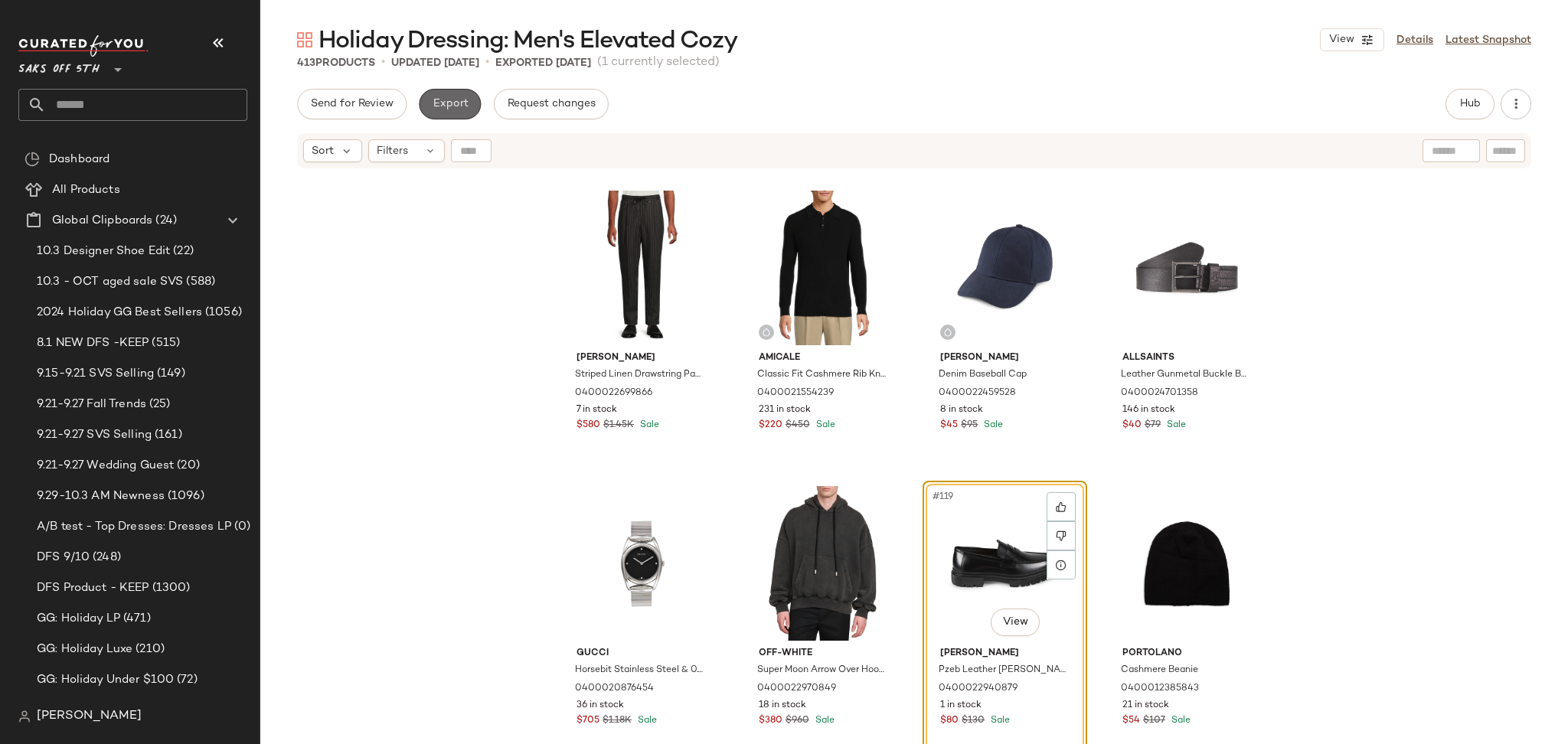
click at [446, 95] on button "Export" at bounding box center [450, 104] width 62 height 31
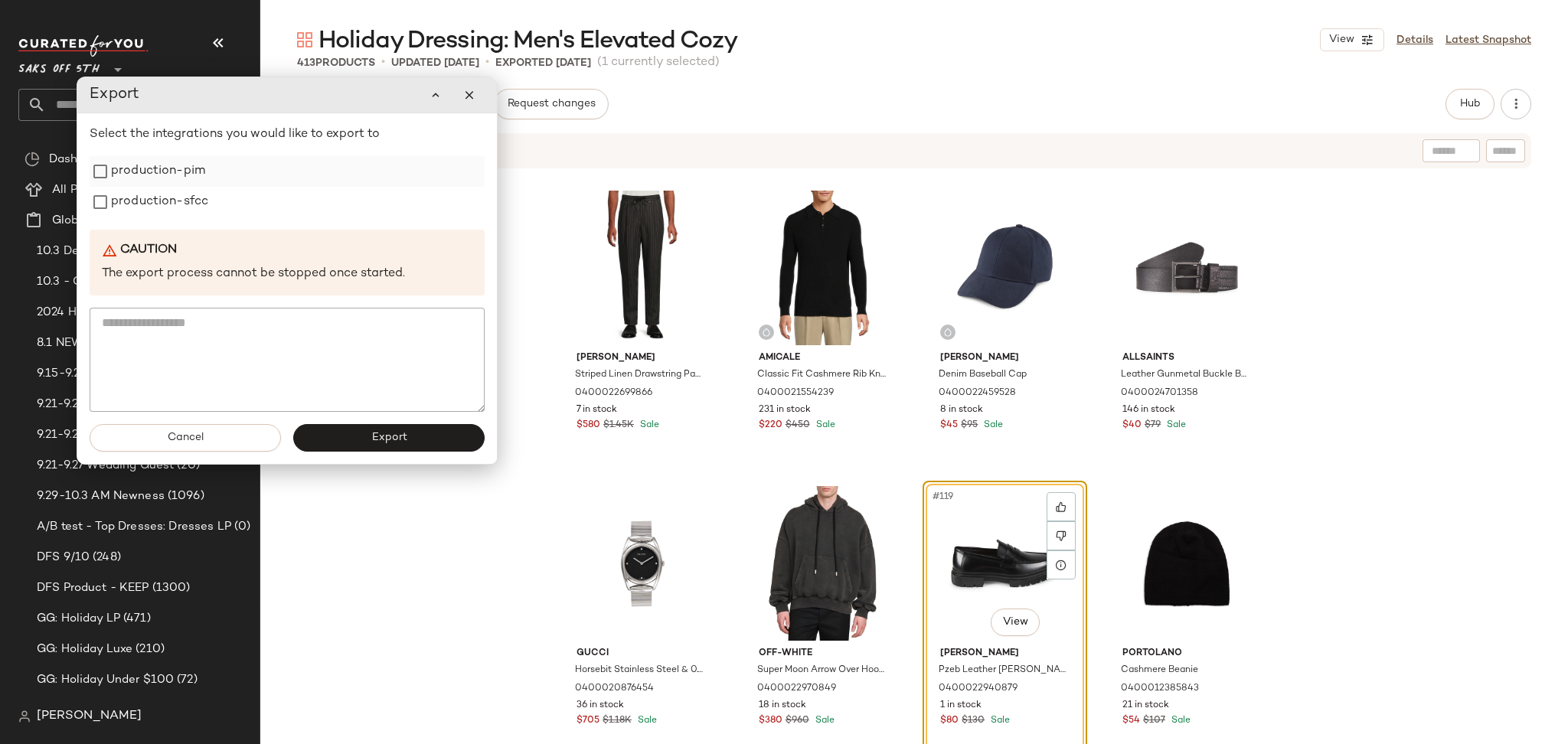
click at [160, 175] on label "production-pim" at bounding box center [158, 172] width 94 height 31
click at [155, 188] on label "production-sfcc" at bounding box center [160, 202] width 97 height 31
click at [362, 439] on button "Export" at bounding box center [388, 438] width 192 height 28
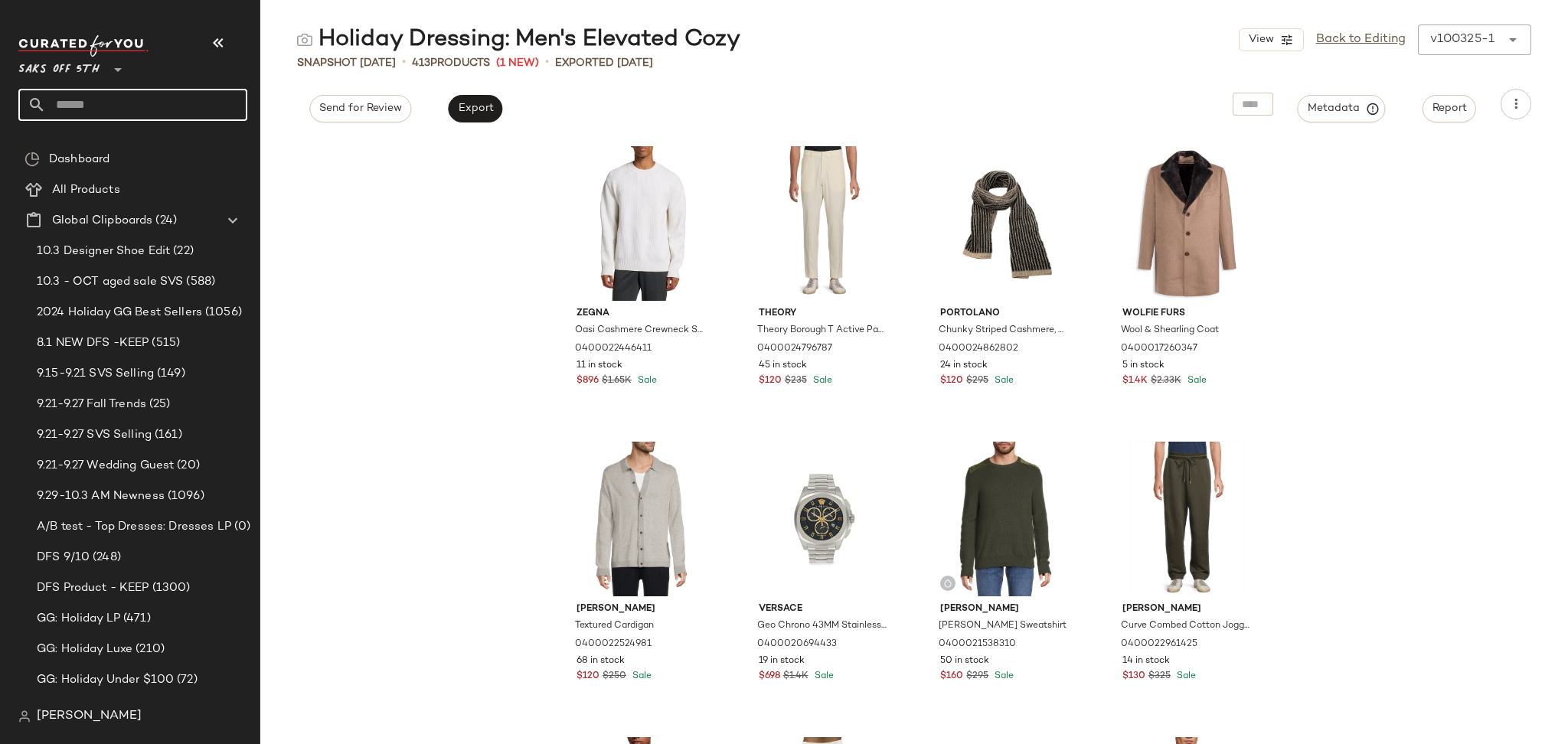
click at [84, 103] on input "text" at bounding box center [147, 105] width 202 height 32
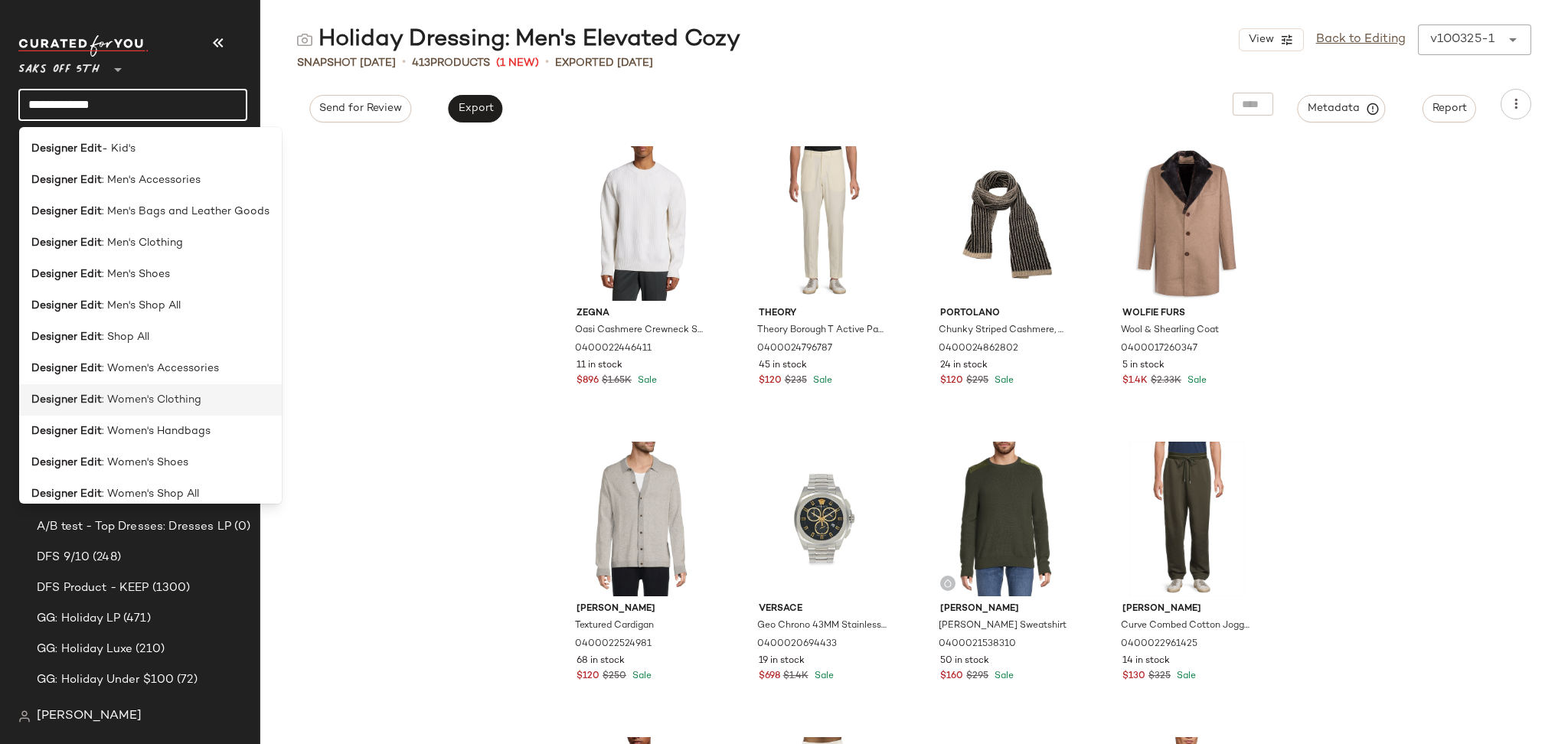
scroll to position [11, 0]
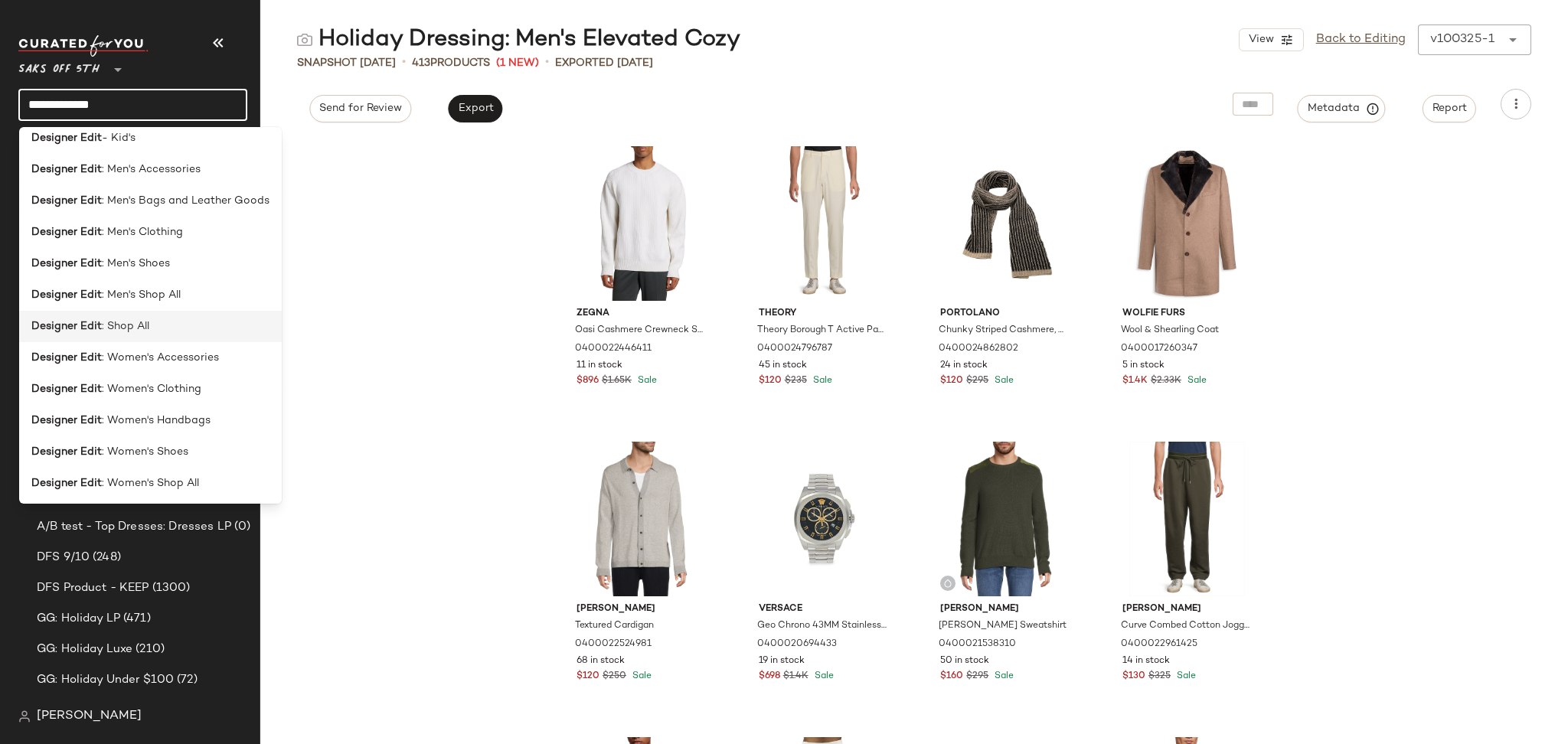
type input "**********"
click at [140, 330] on span ": Shop All" at bounding box center [126, 326] width 48 height 16
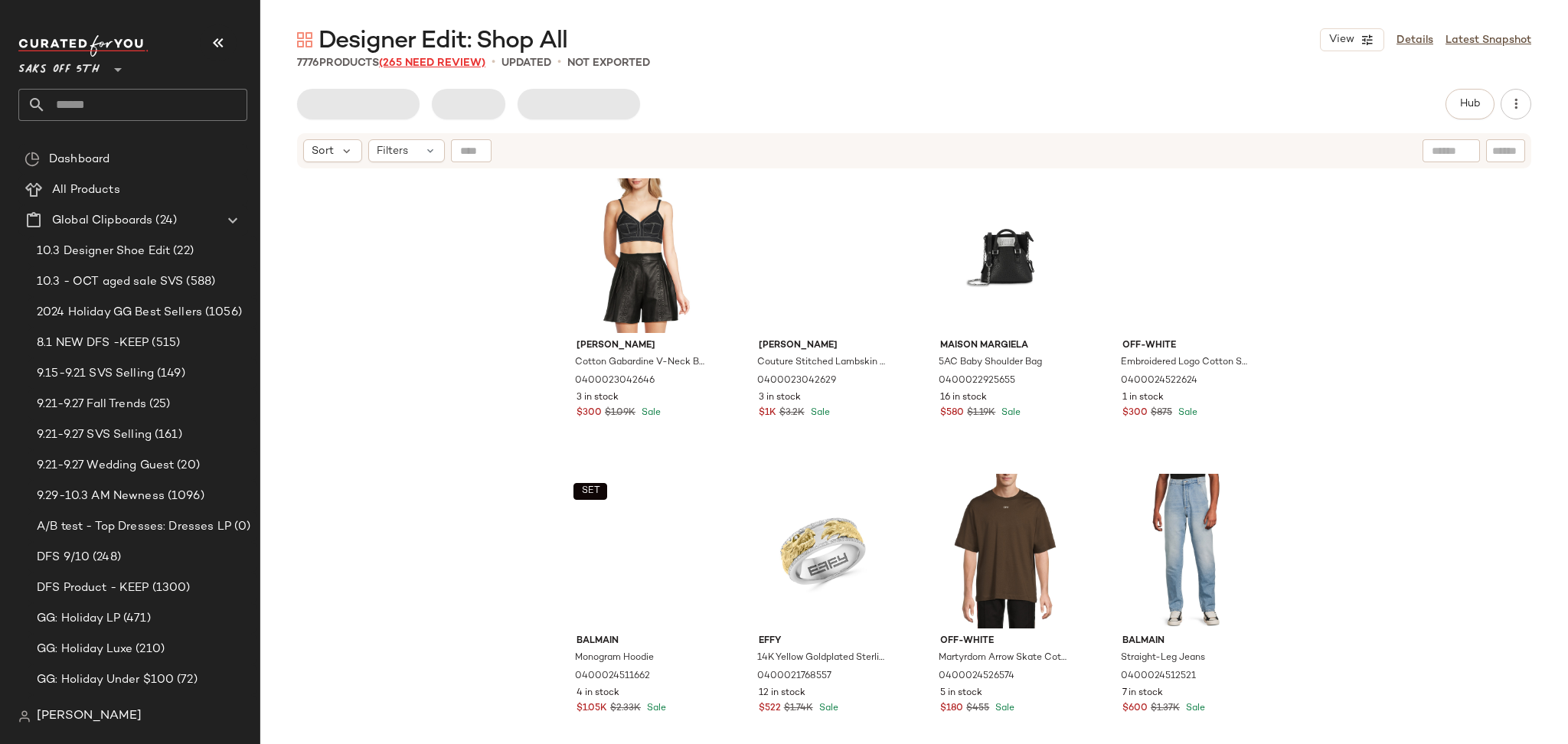
click at [430, 67] on span "(265 Need Review)" at bounding box center [432, 64] width 106 height 12
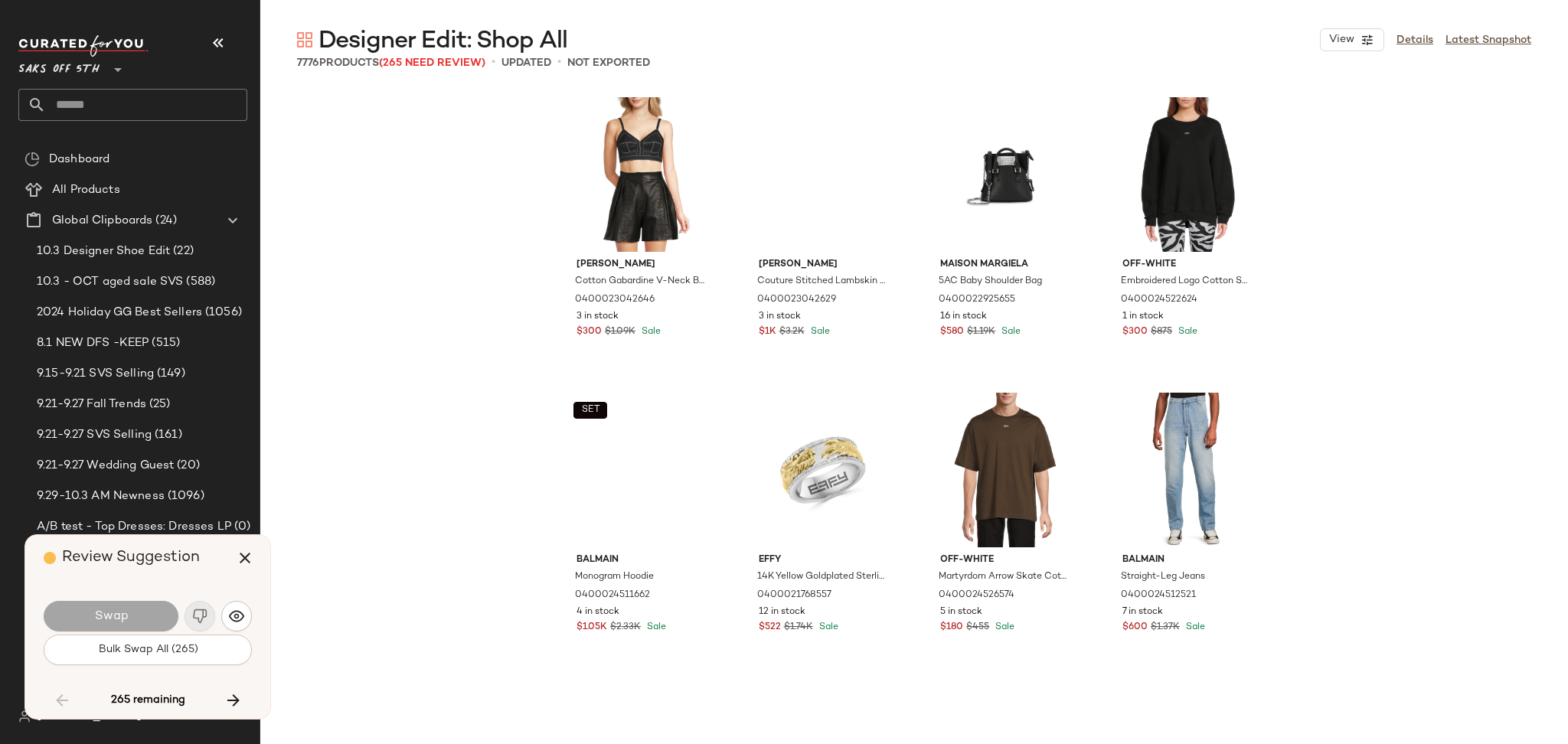
scroll to position [10340, 0]
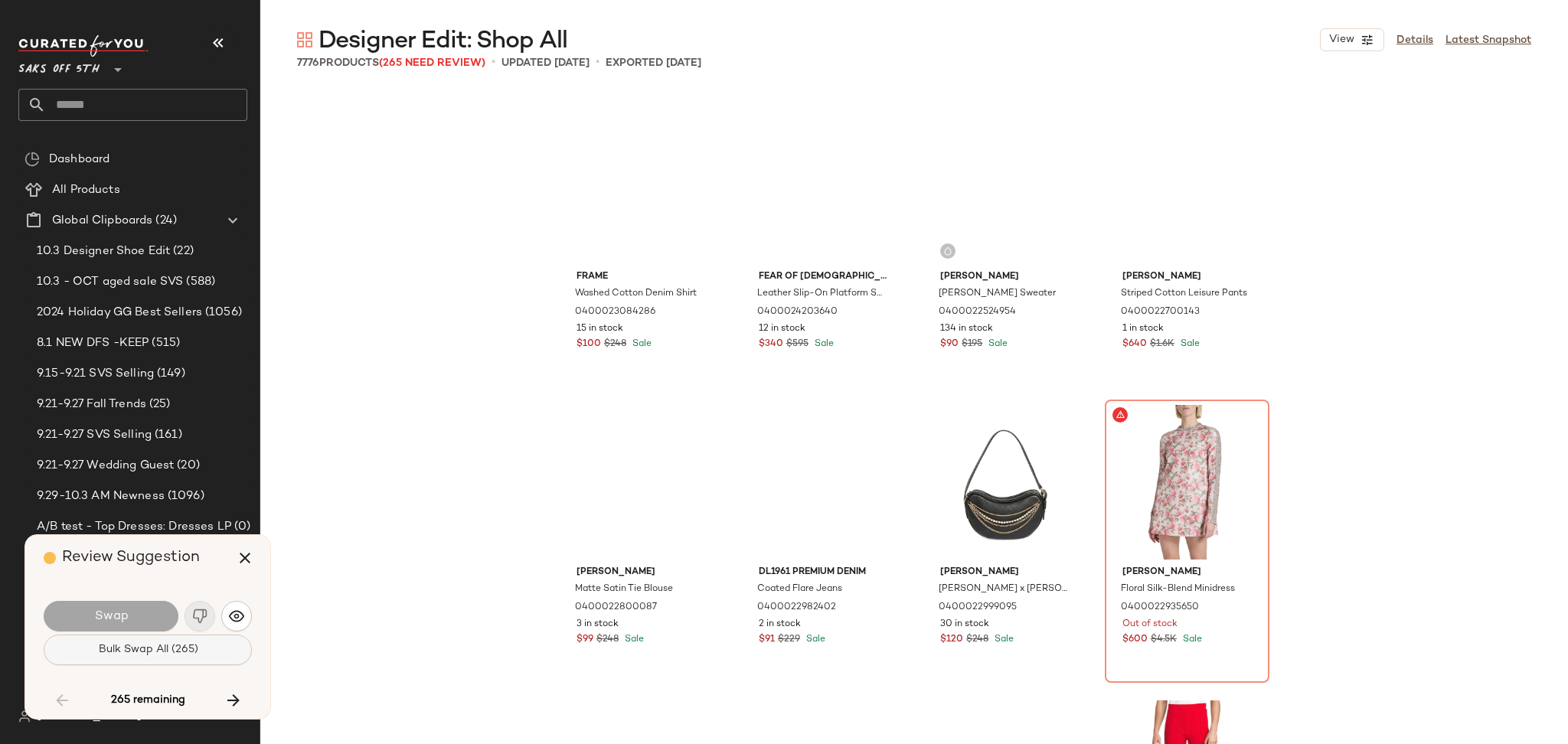
click at [127, 659] on button "Bulk Swap All (265)" at bounding box center [147, 649] width 208 height 31
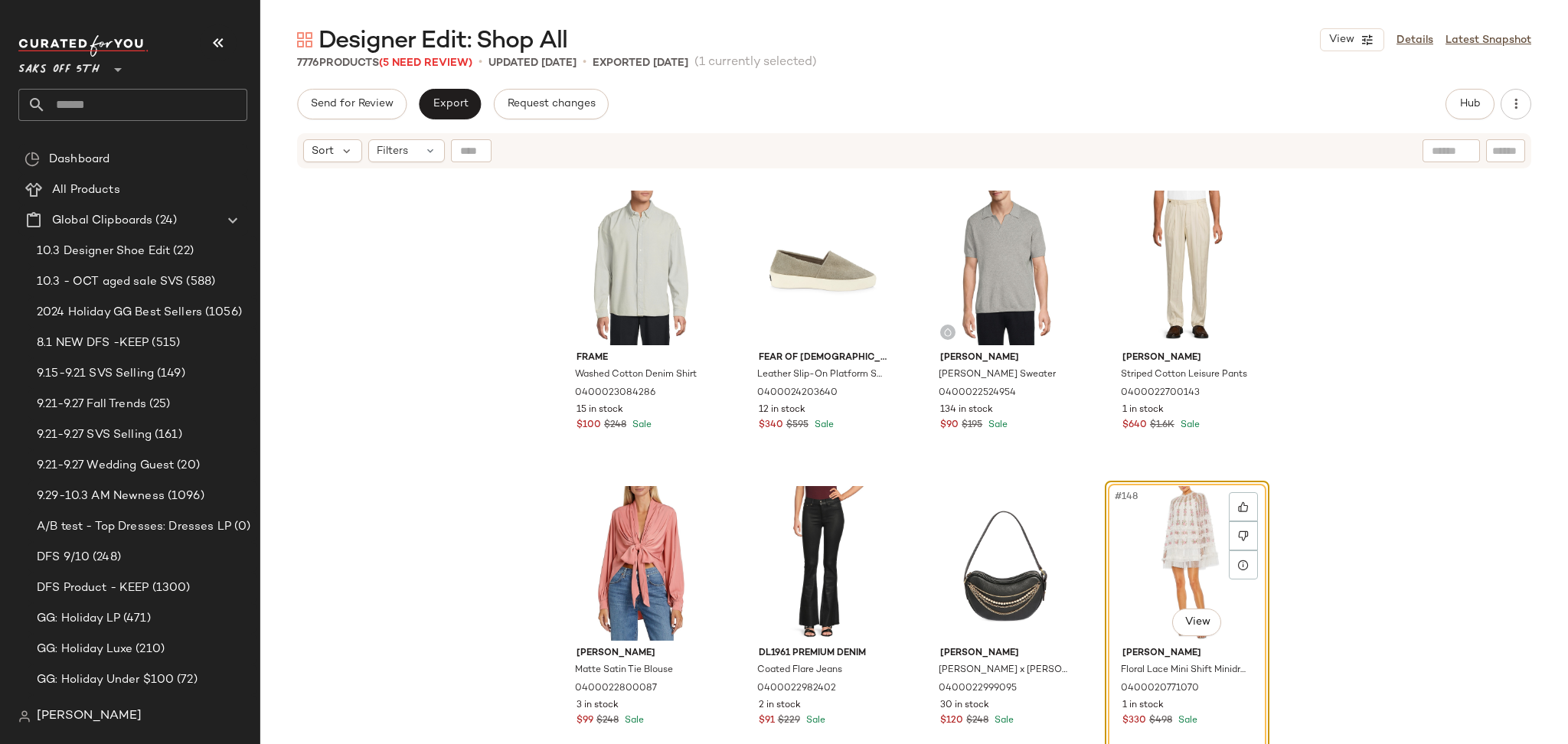
click at [450, 55] on span "Designer Edit: Shop All" at bounding box center [442, 41] width 249 height 31
click at [446, 67] on span "(5 Need Review)" at bounding box center [426, 64] width 94 height 12
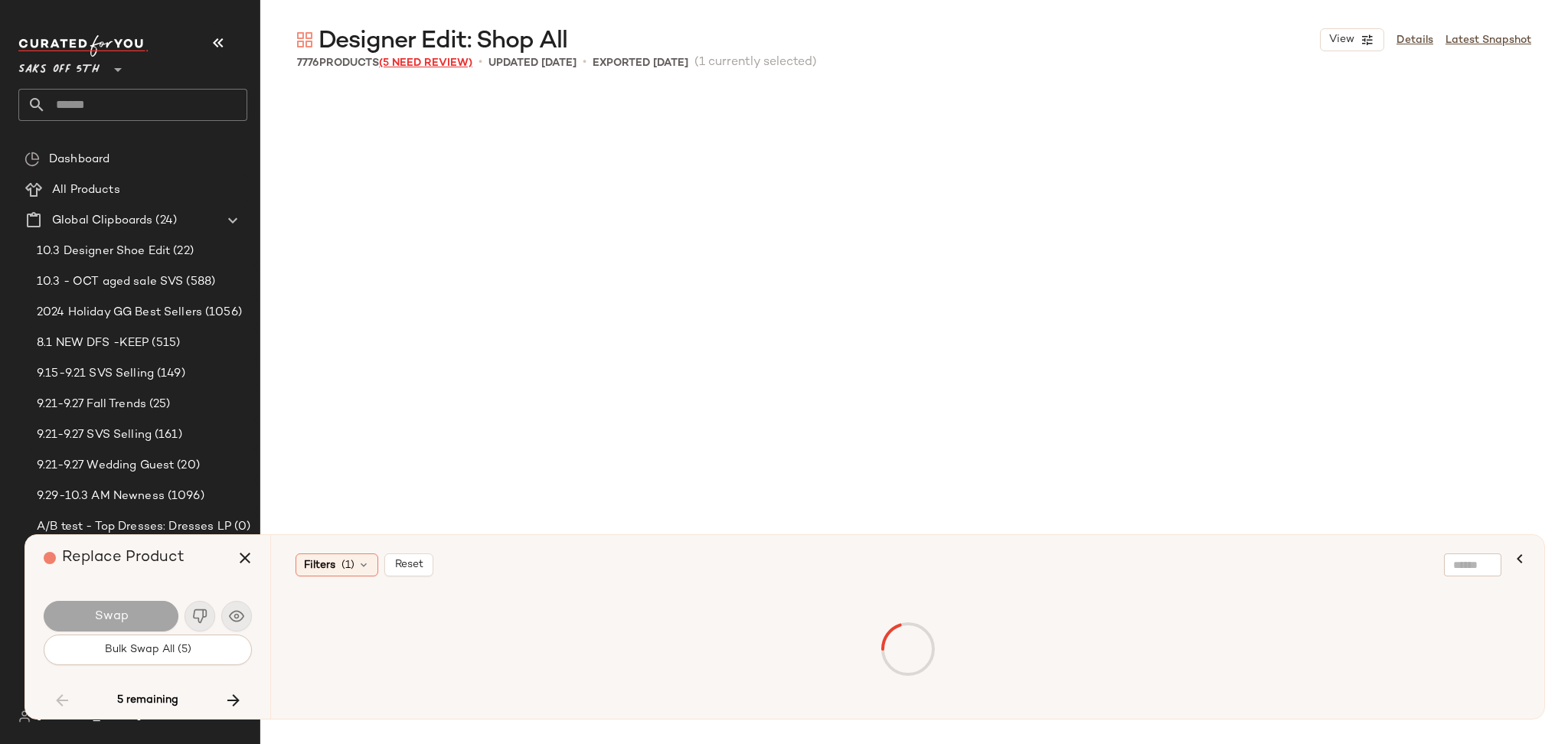
scroll to position [18907, 0]
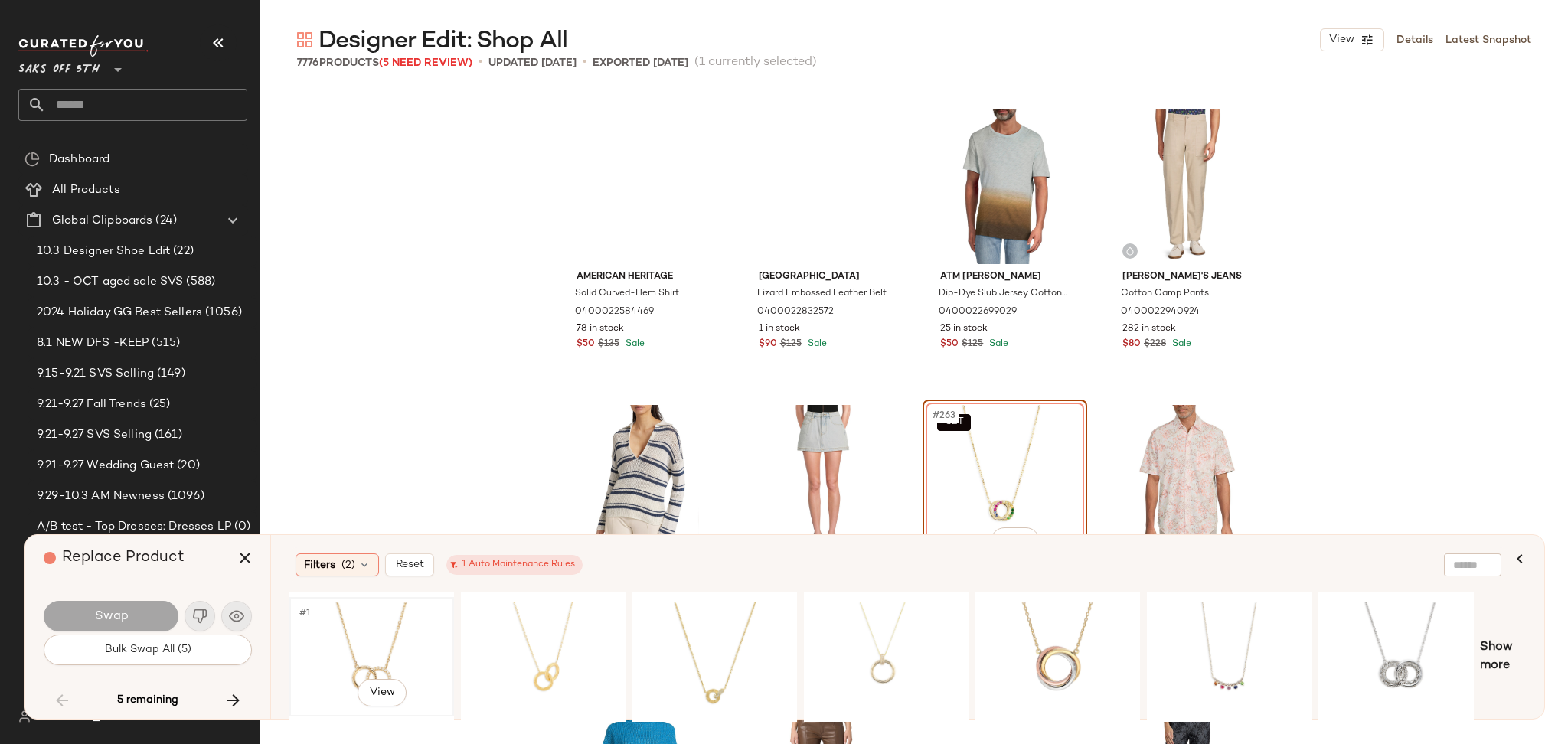
click at [383, 625] on div "#1 View" at bounding box center [372, 657] width 154 height 109
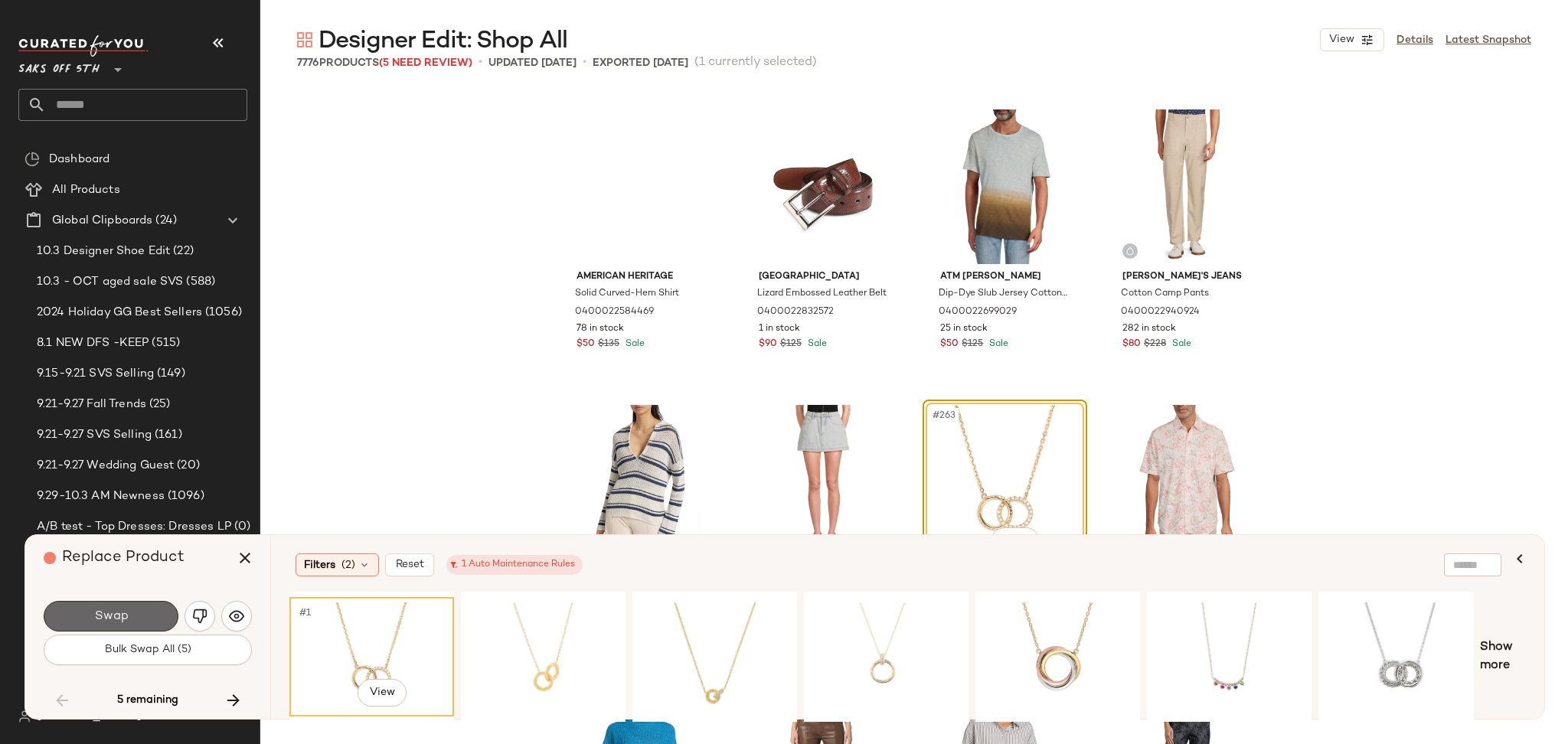
click at [139, 626] on button "Swap" at bounding box center [111, 616] width 135 height 31
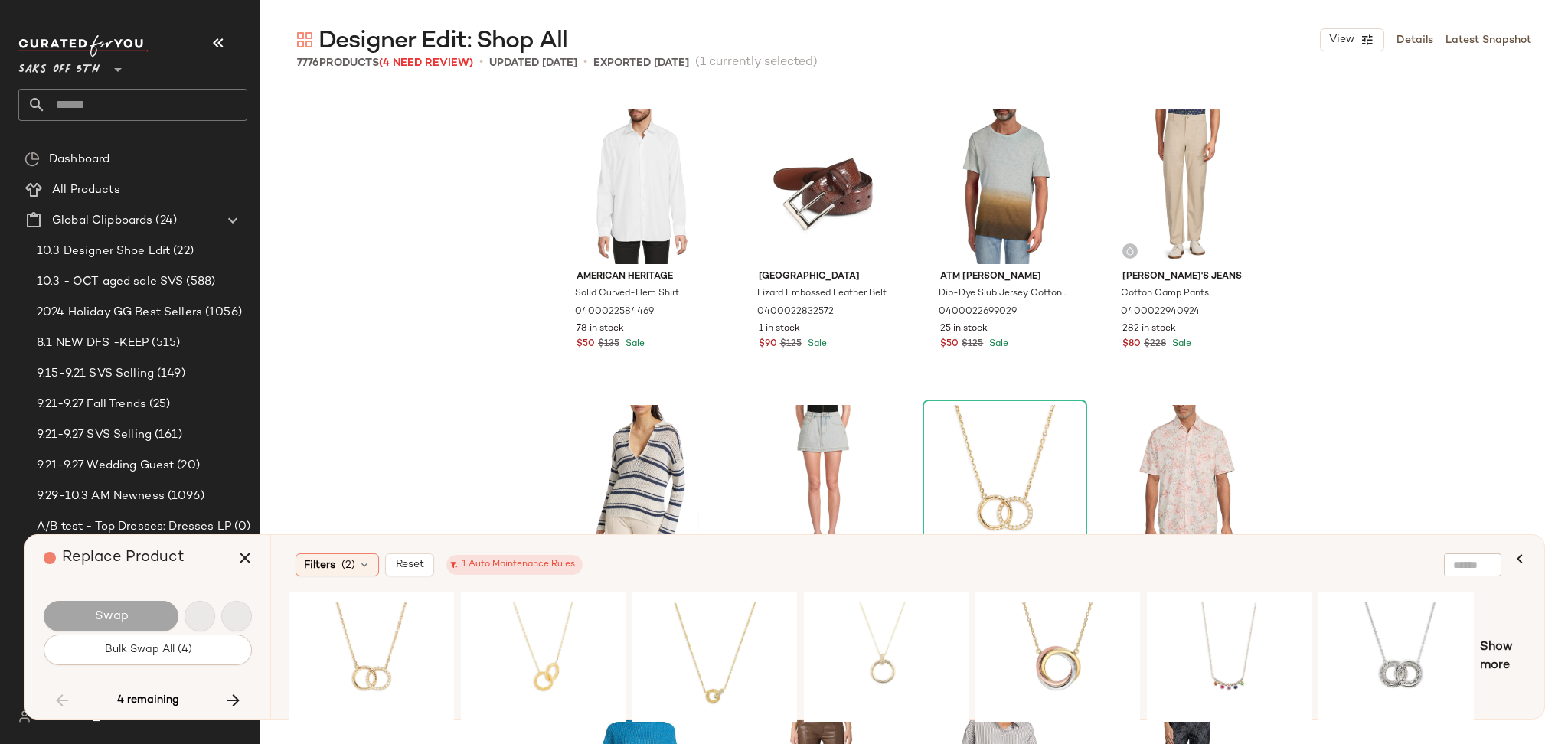
scroll to position [19793, 0]
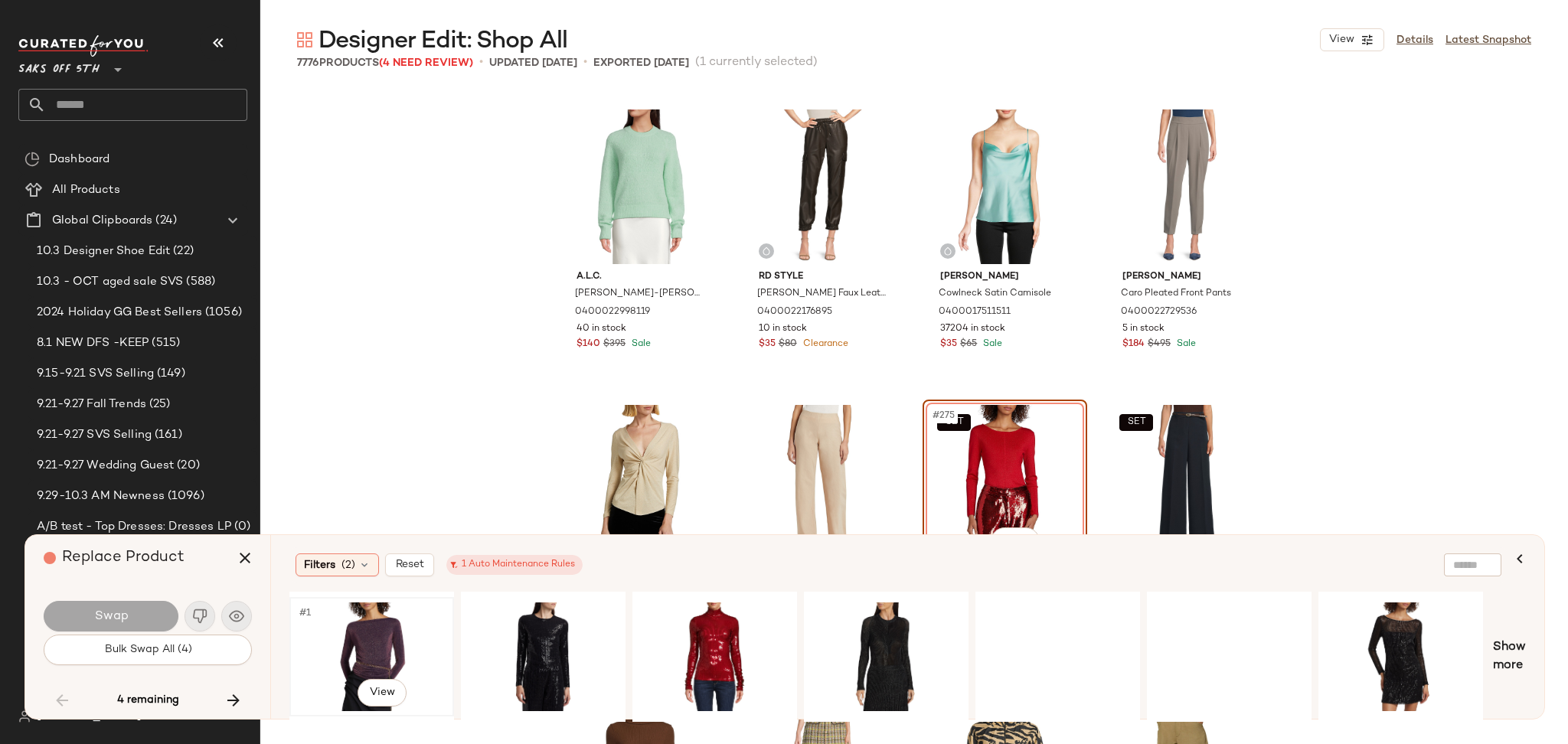
click at [347, 610] on div "#1 View" at bounding box center [372, 657] width 154 height 109
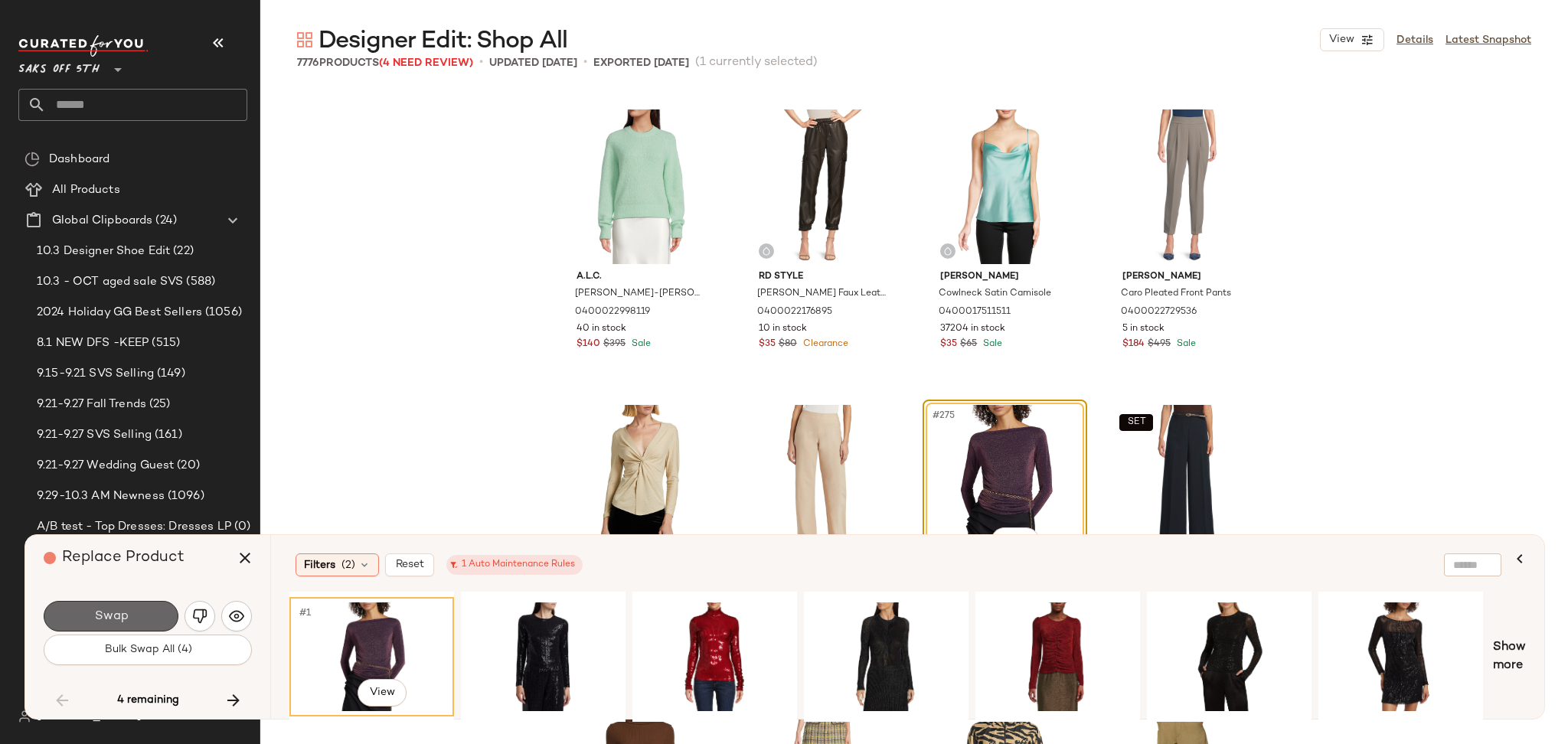
click at [139, 616] on button "Swap" at bounding box center [111, 616] width 135 height 31
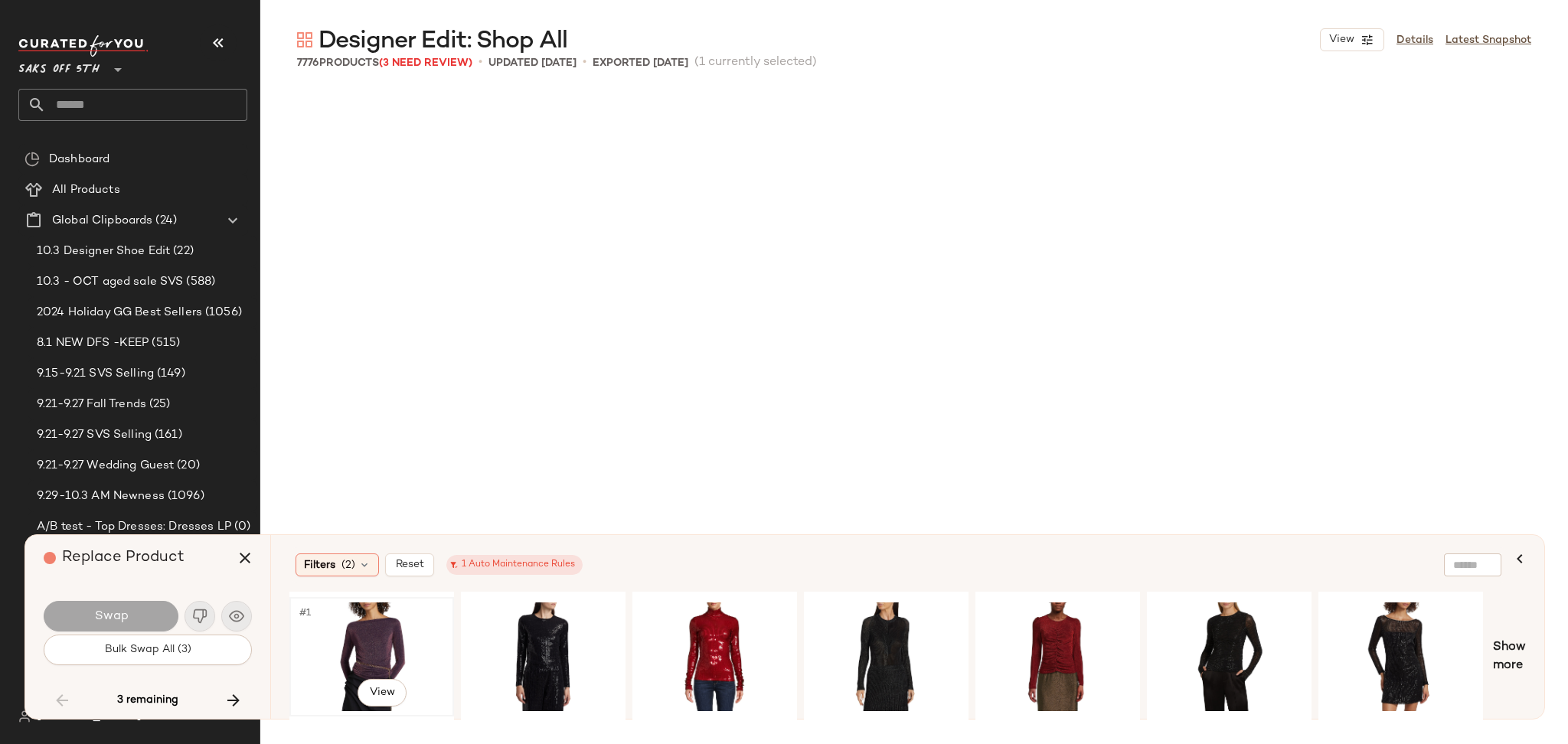
scroll to position [74741, 0]
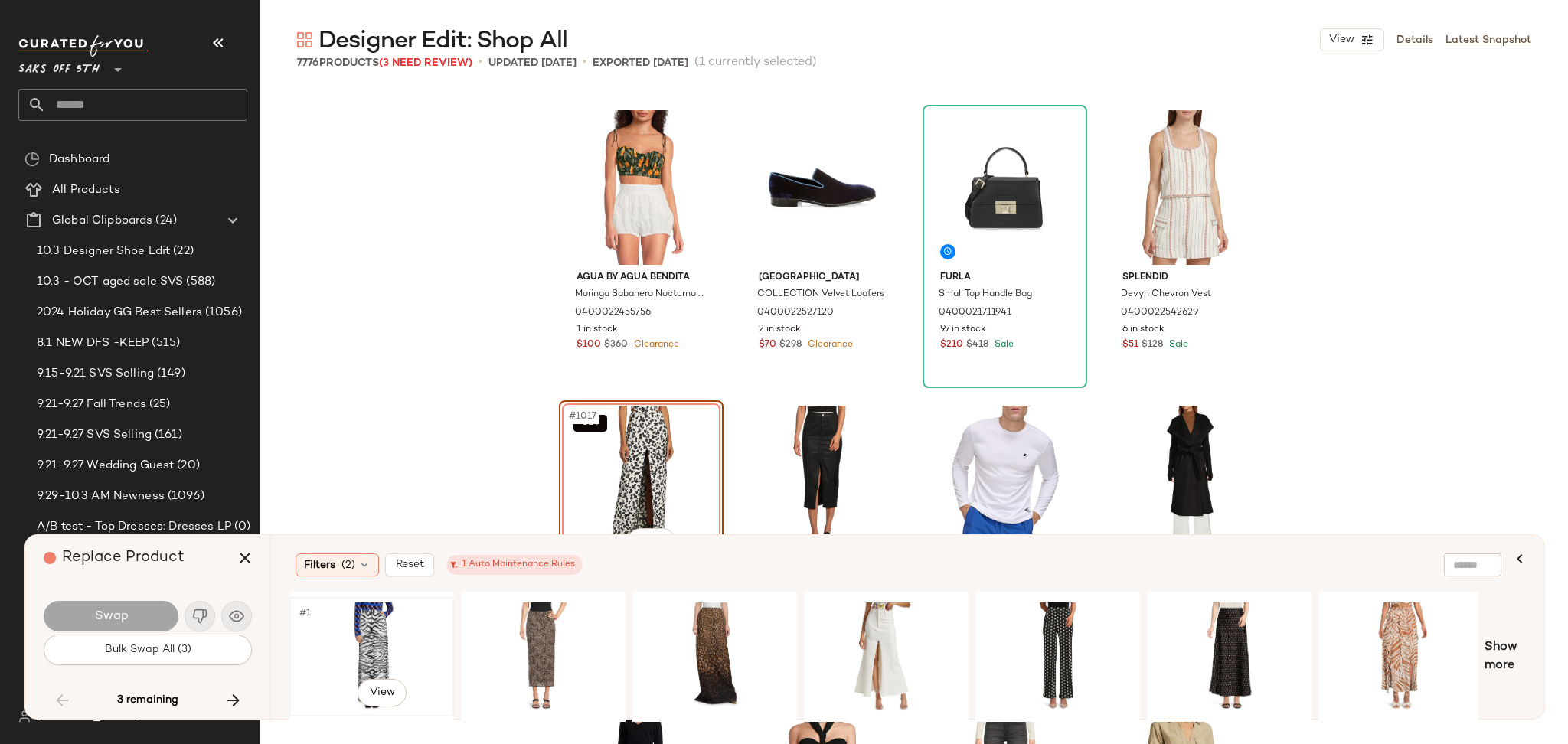
click at [361, 628] on div "#1 View" at bounding box center [372, 657] width 154 height 109
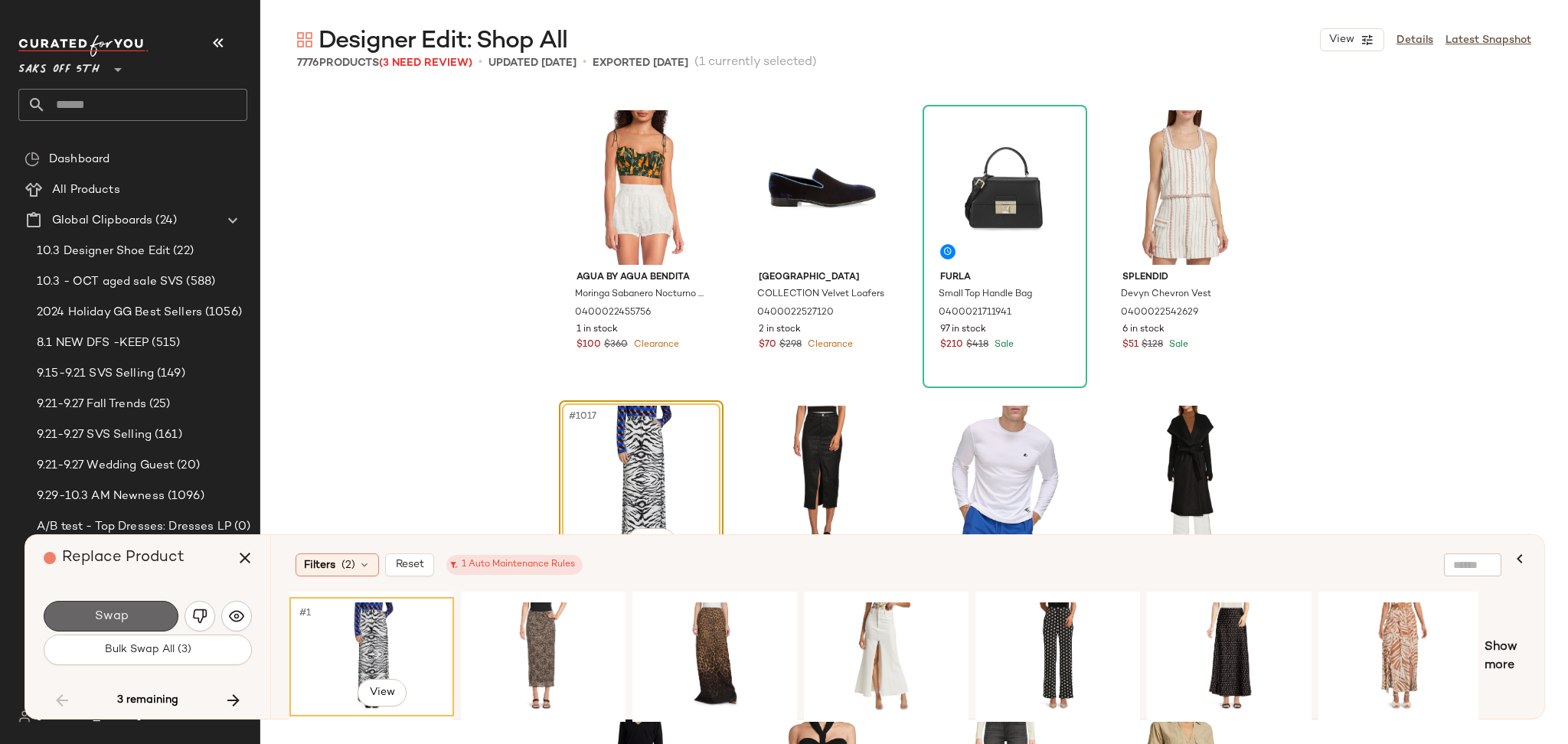
click at [136, 612] on button "Swap" at bounding box center [111, 616] width 135 height 31
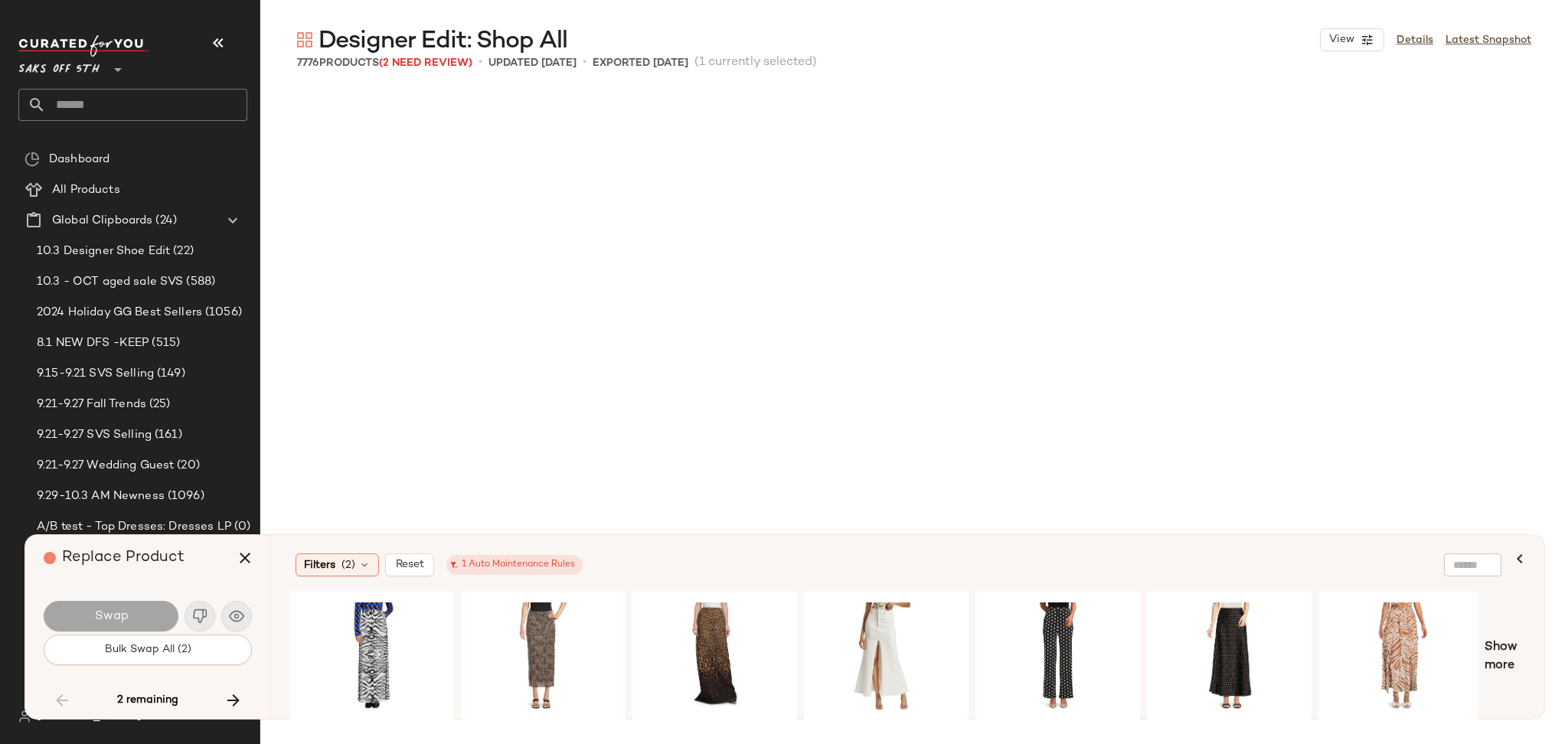
scroll to position [190546, 0]
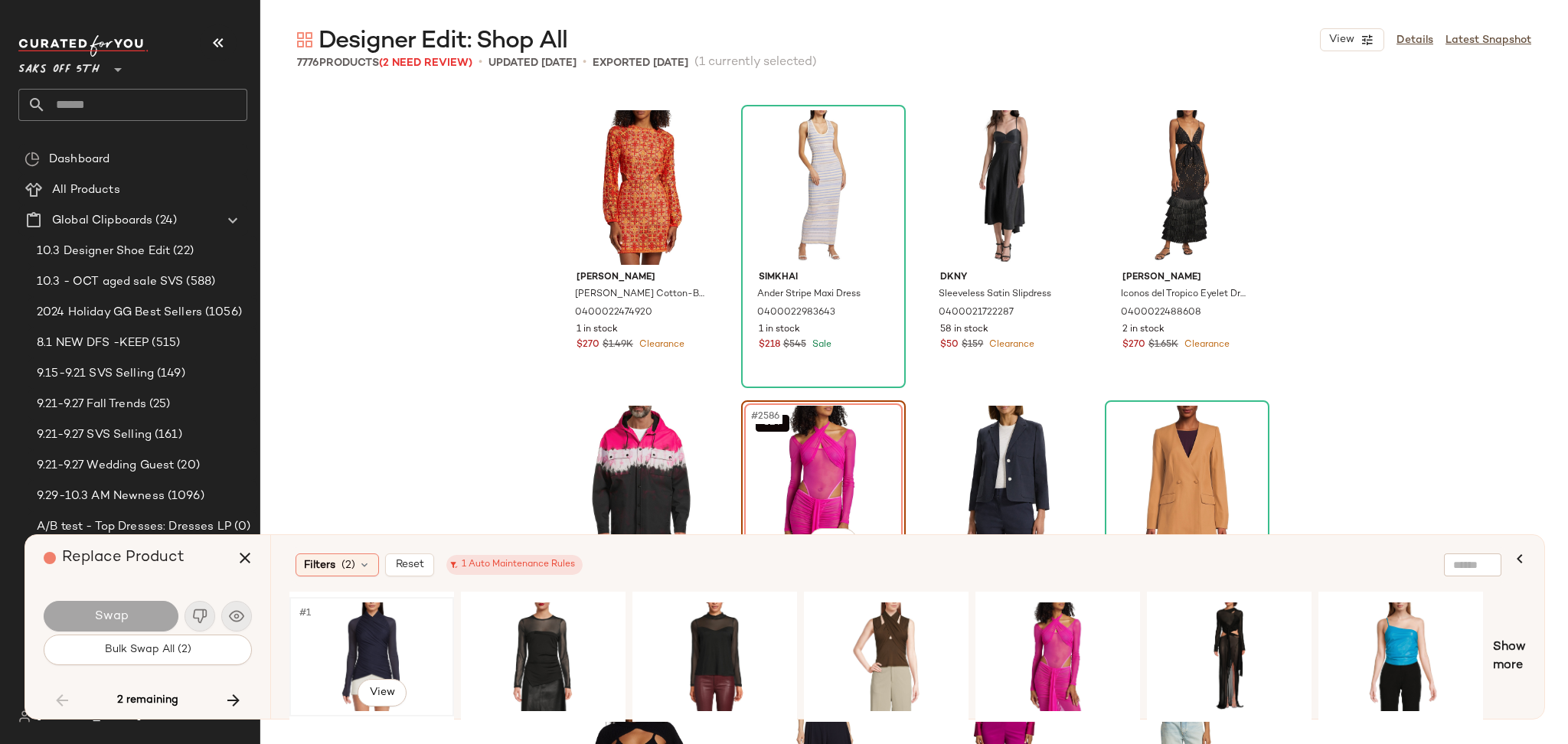
click at [373, 643] on div "#1 View" at bounding box center [372, 657] width 154 height 109
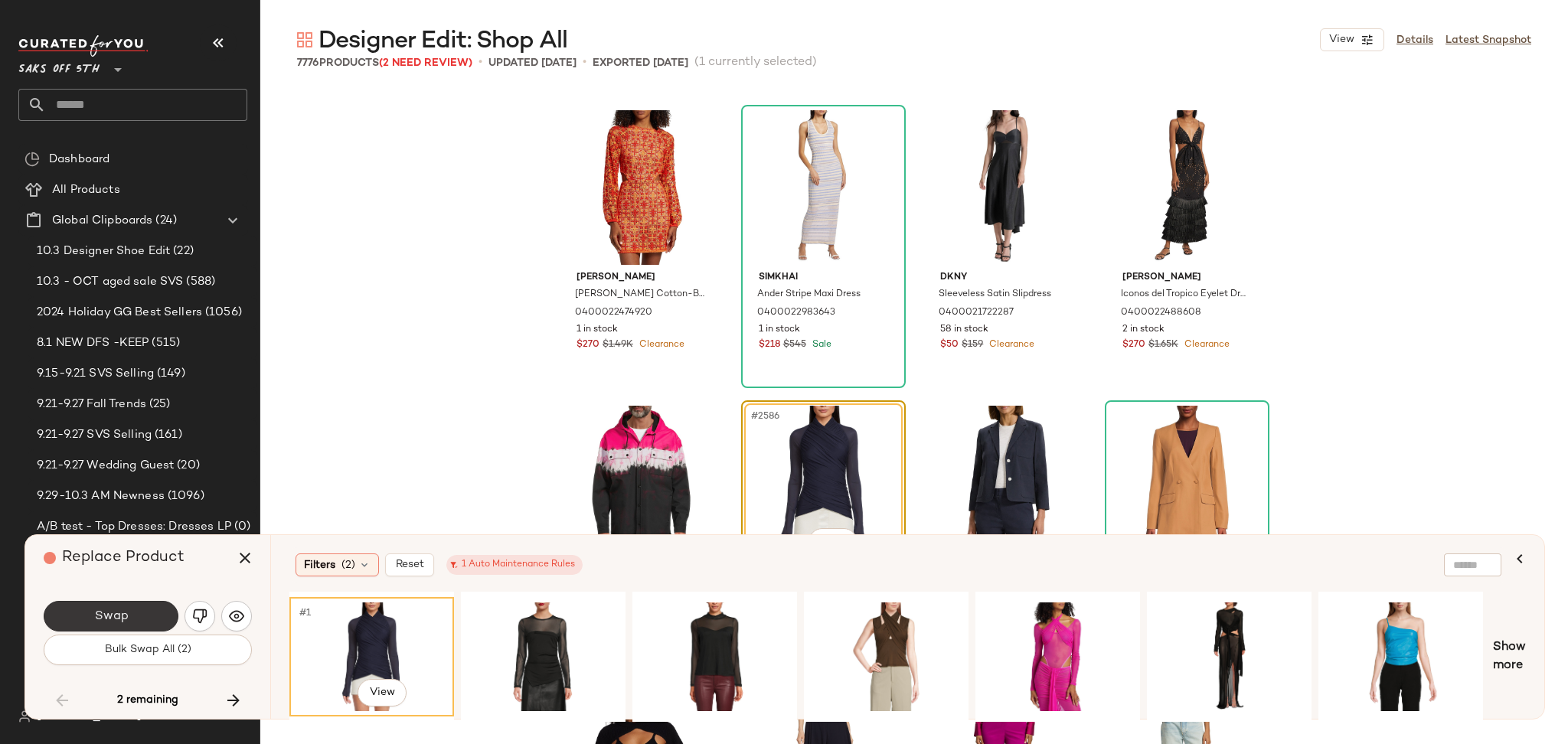
click at [139, 603] on button "Swap" at bounding box center [111, 616] width 135 height 31
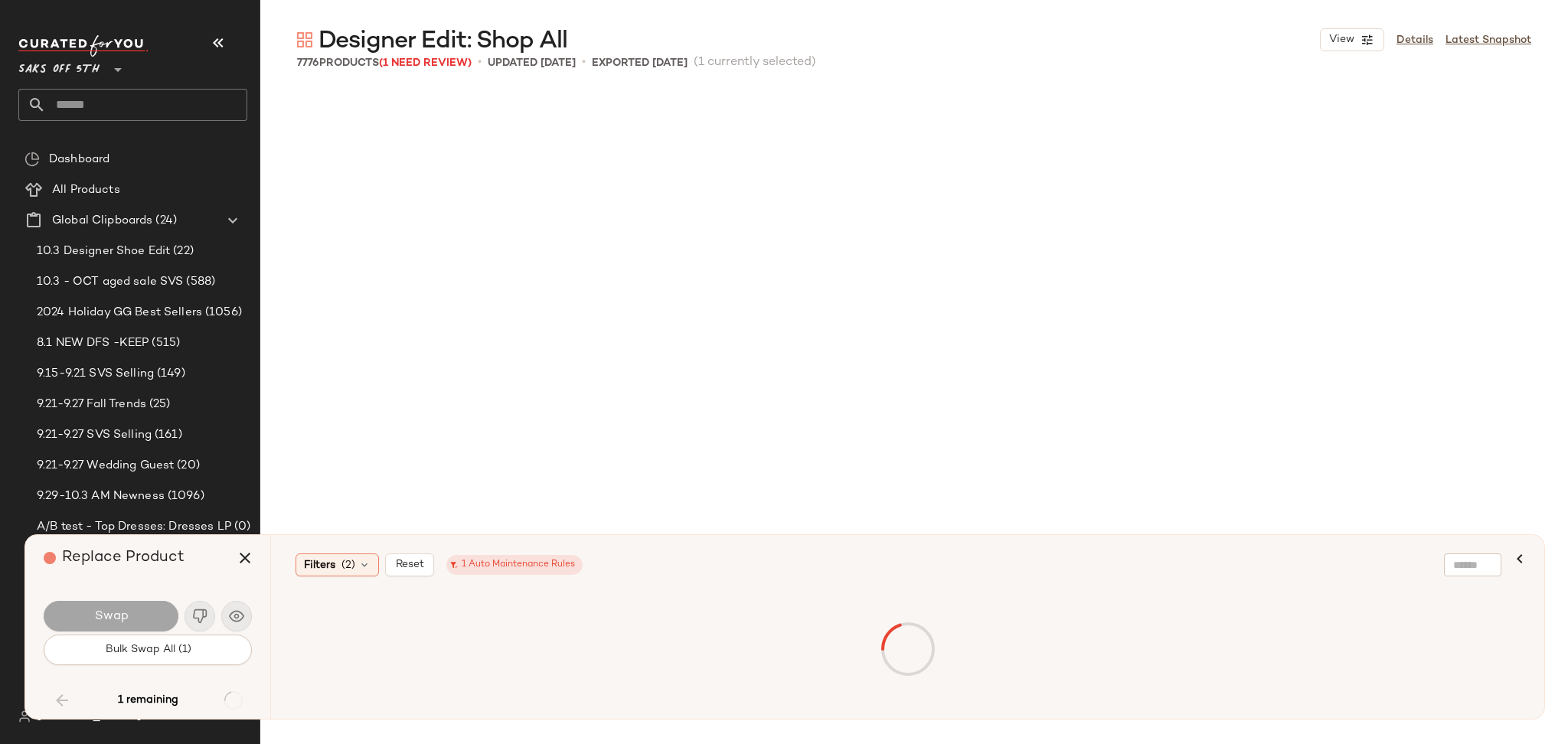
scroll to position [451995, 0]
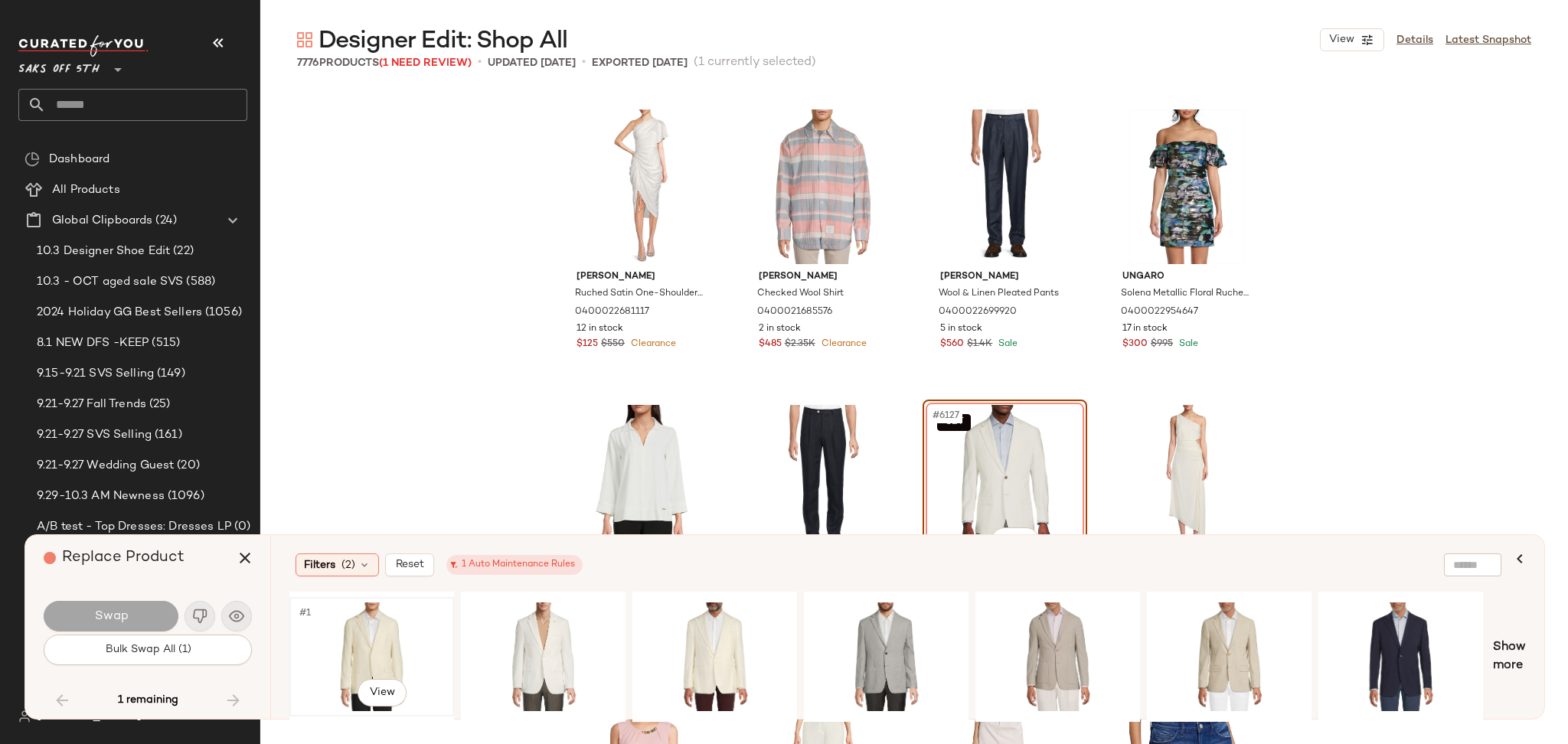
click at [399, 640] on div "#1 View" at bounding box center [372, 657] width 154 height 109
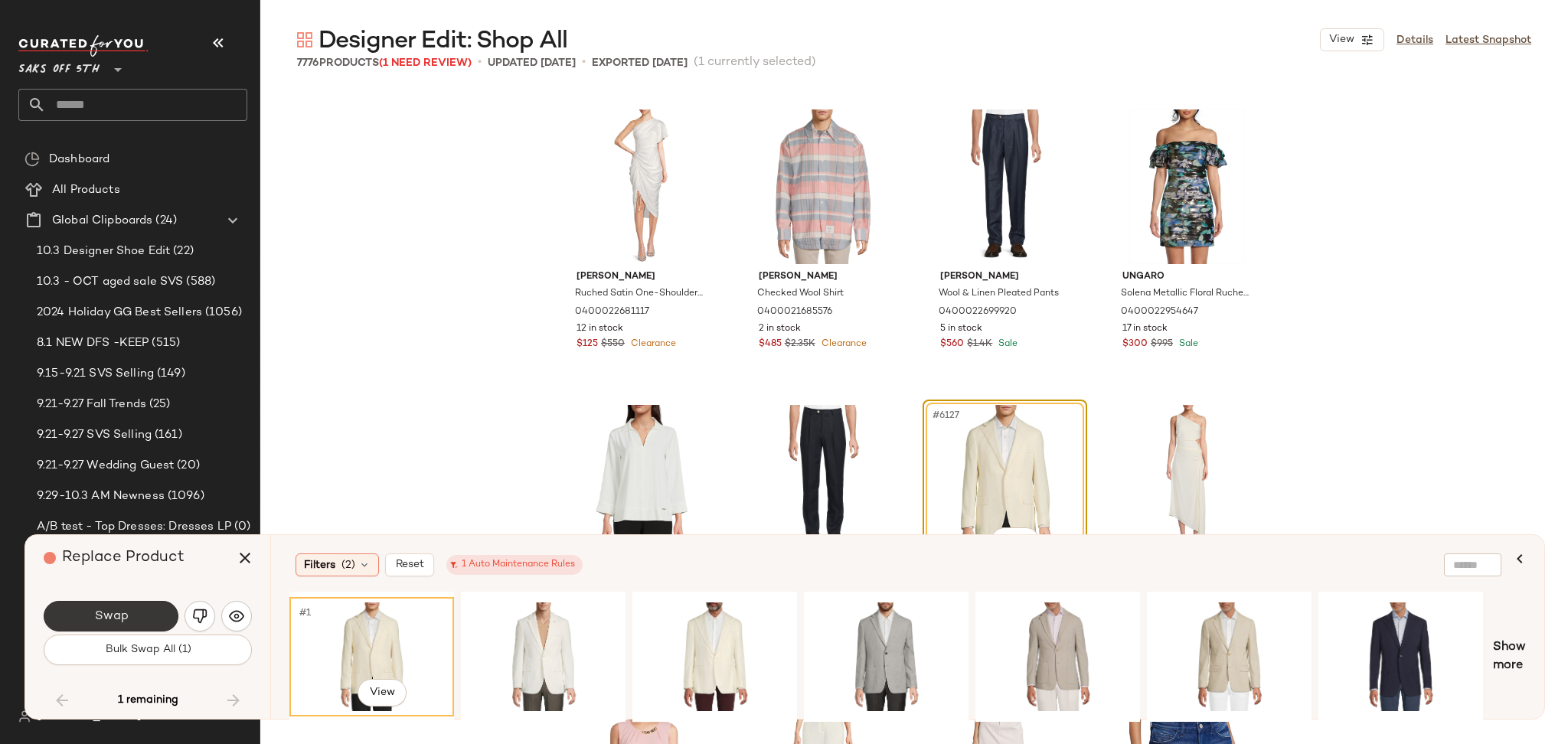
click at [167, 612] on button "Swap" at bounding box center [111, 616] width 135 height 31
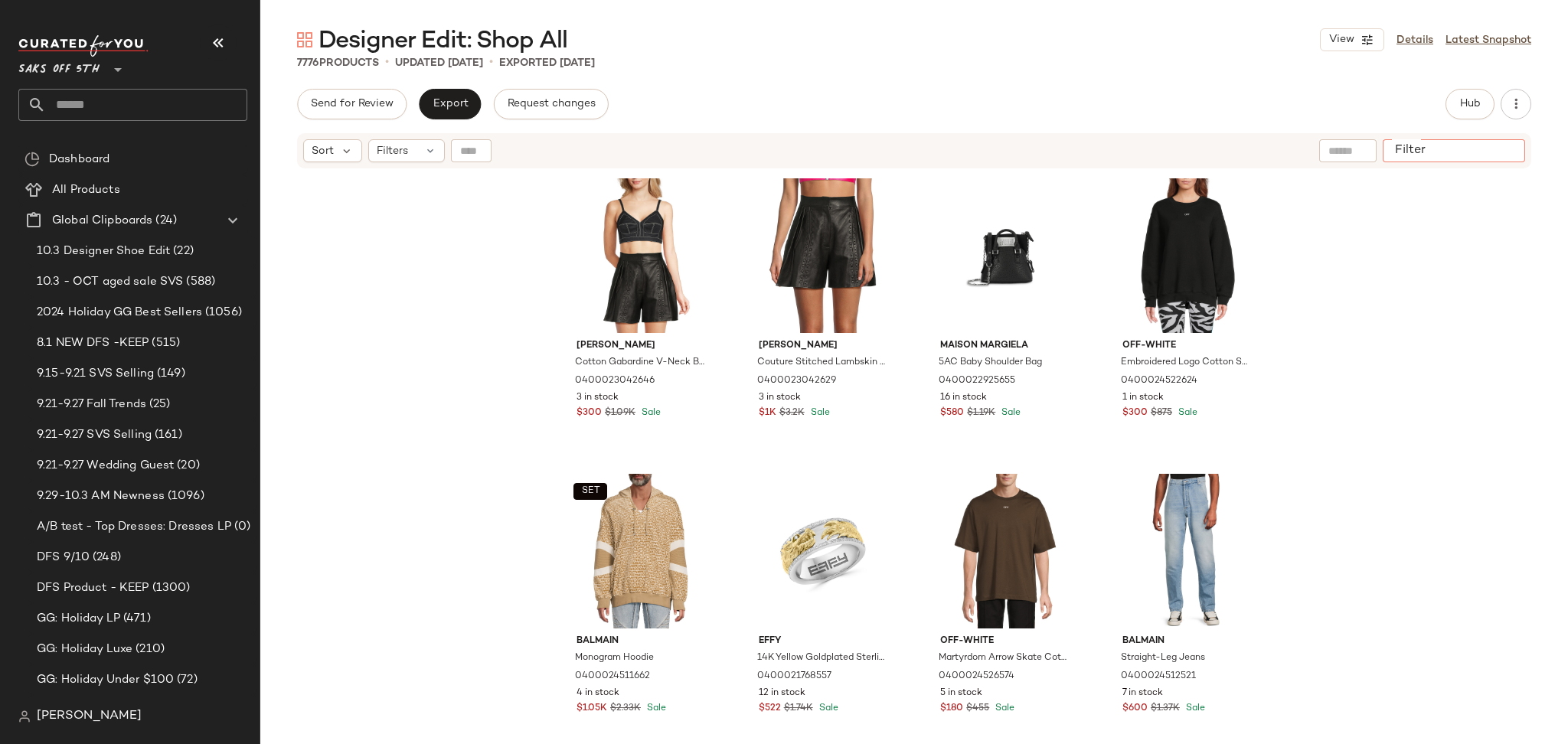
click at [1489, 151] on div at bounding box center [1454, 150] width 142 height 23
paste input "**********"
type input "**********"
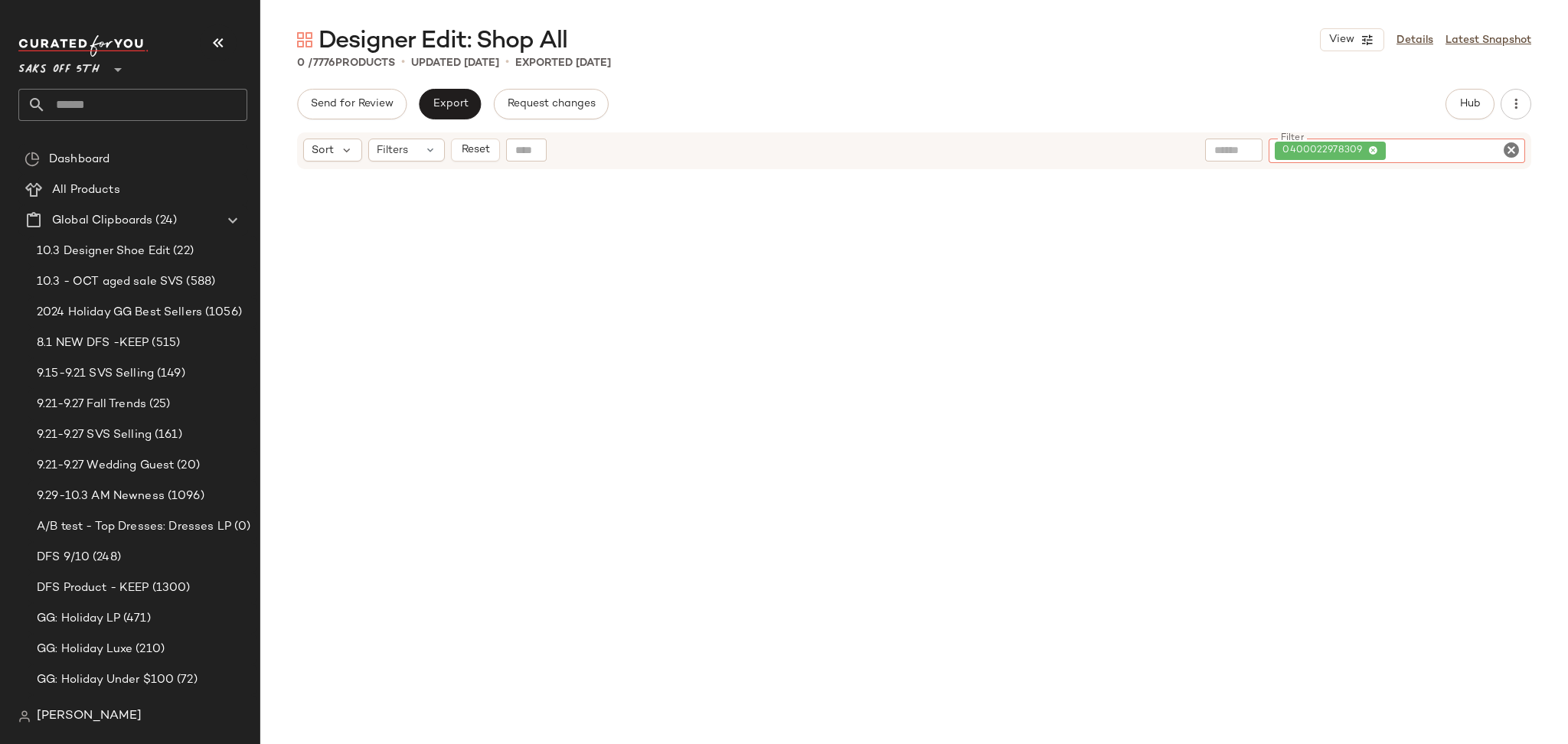
click at [1513, 147] on icon "Clear Filter" at bounding box center [1511, 150] width 18 height 18
click at [1467, 105] on span "Hub" at bounding box center [1470, 104] width 22 height 13
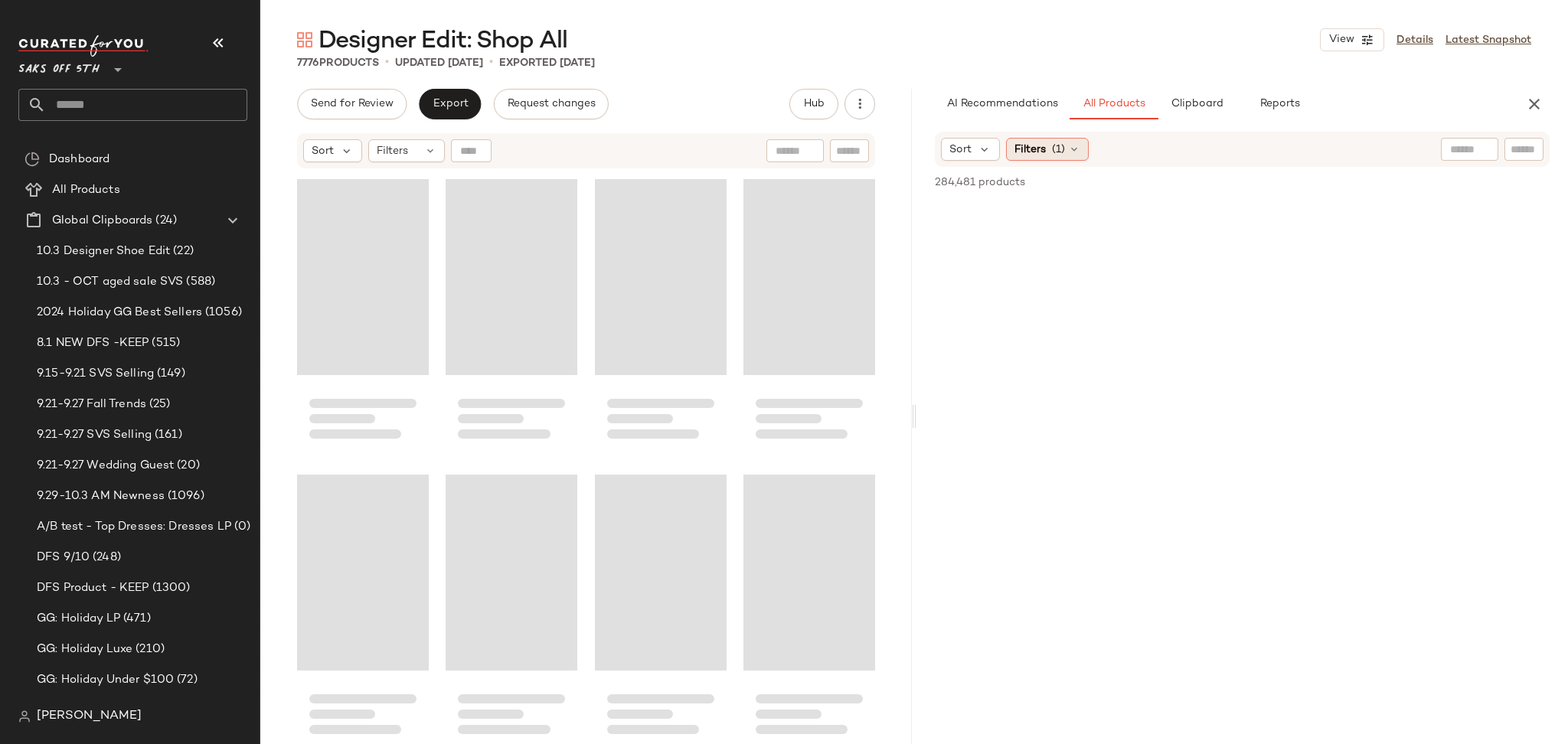
click at [1046, 150] on span "Filters" at bounding box center [1030, 149] width 31 height 16
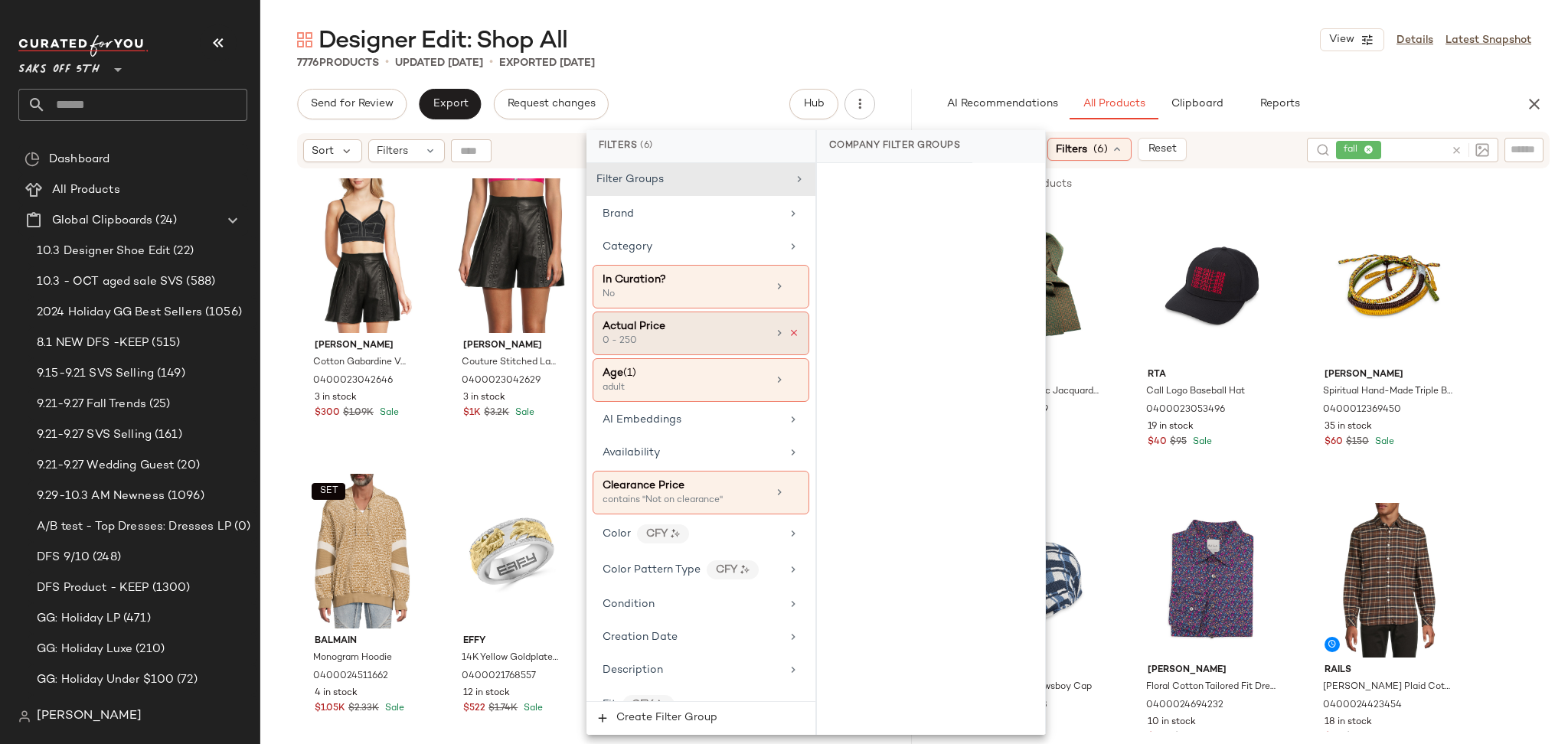
click at [790, 336] on icon at bounding box center [794, 332] width 11 height 11
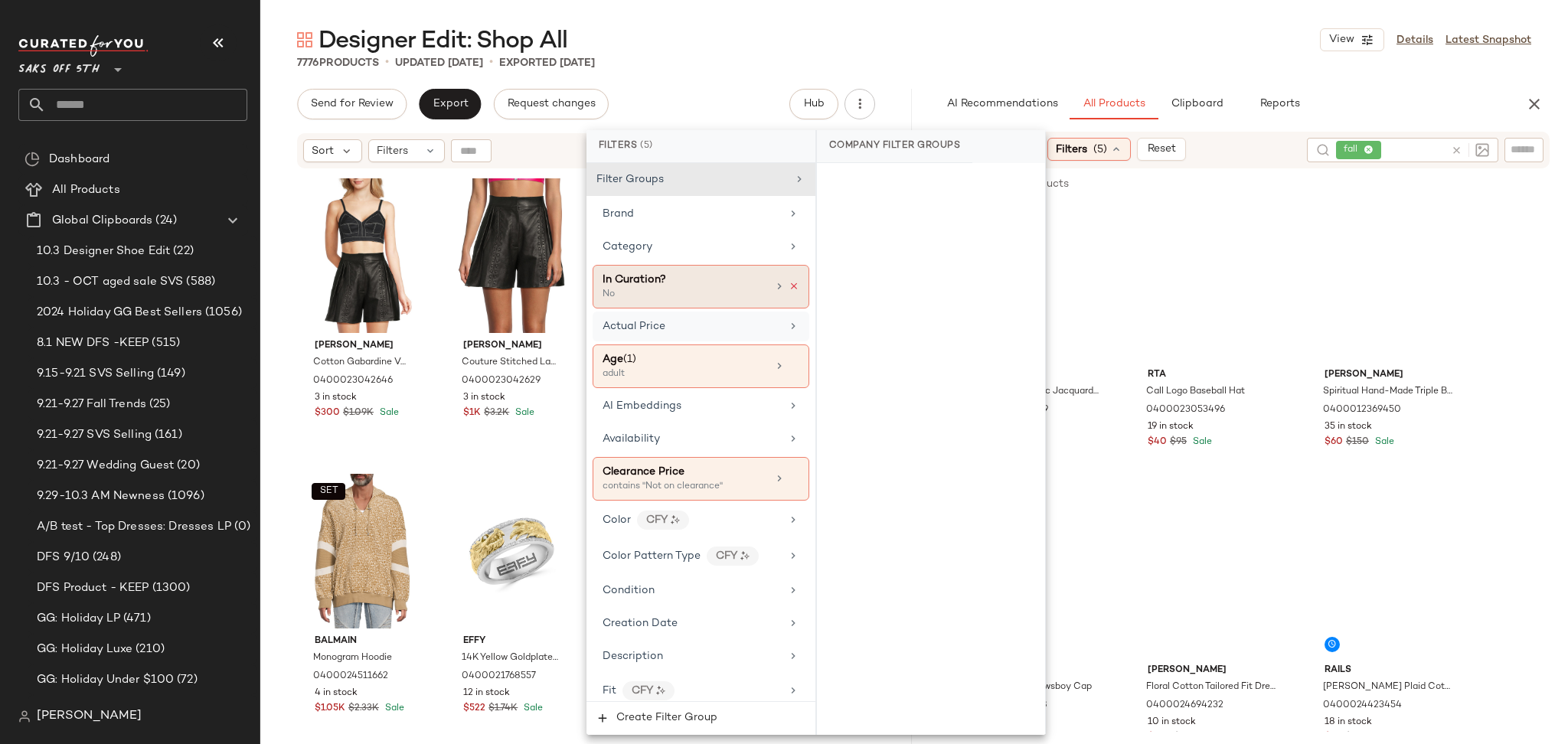
click at [789, 289] on icon at bounding box center [794, 286] width 11 height 11
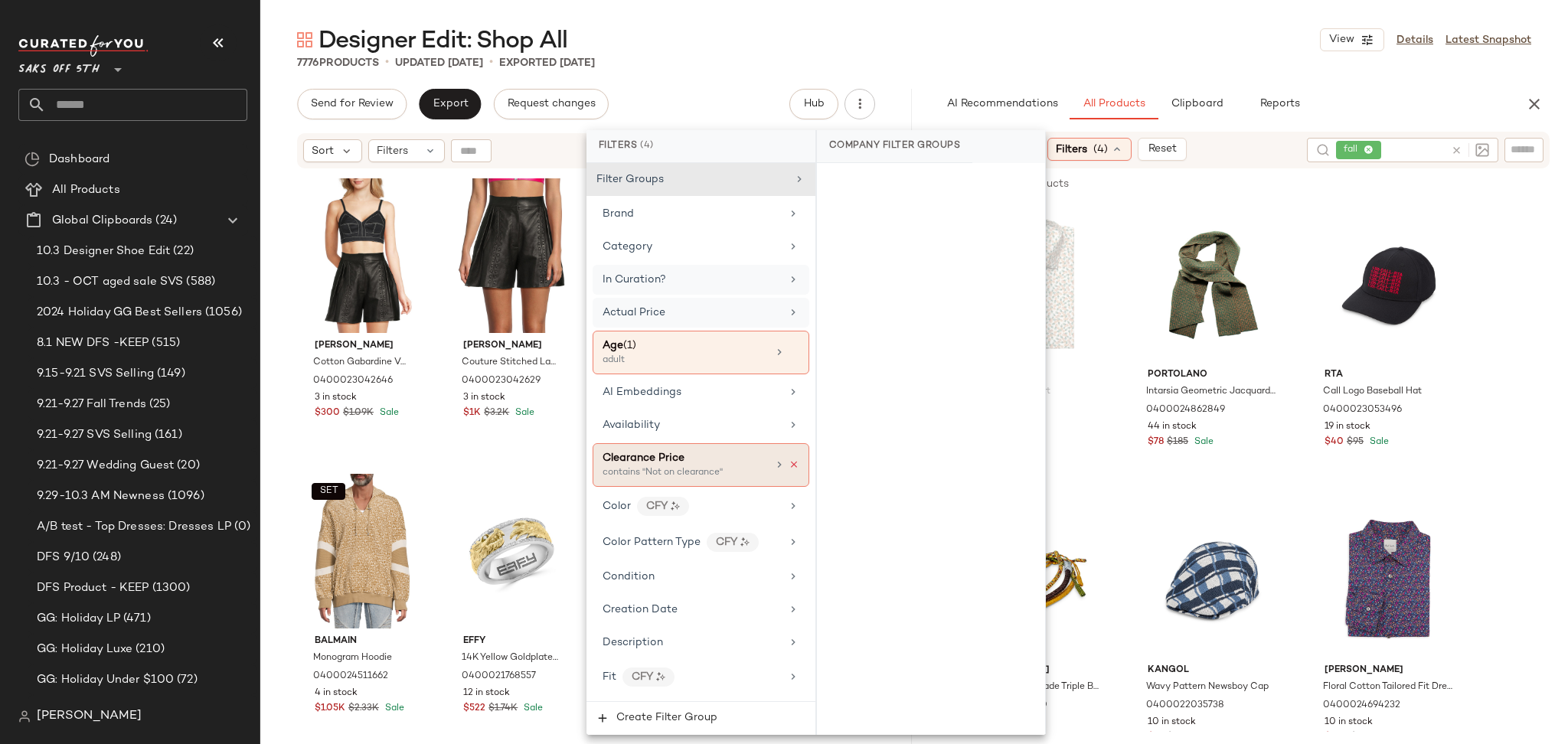
click at [789, 467] on icon at bounding box center [794, 464] width 11 height 11
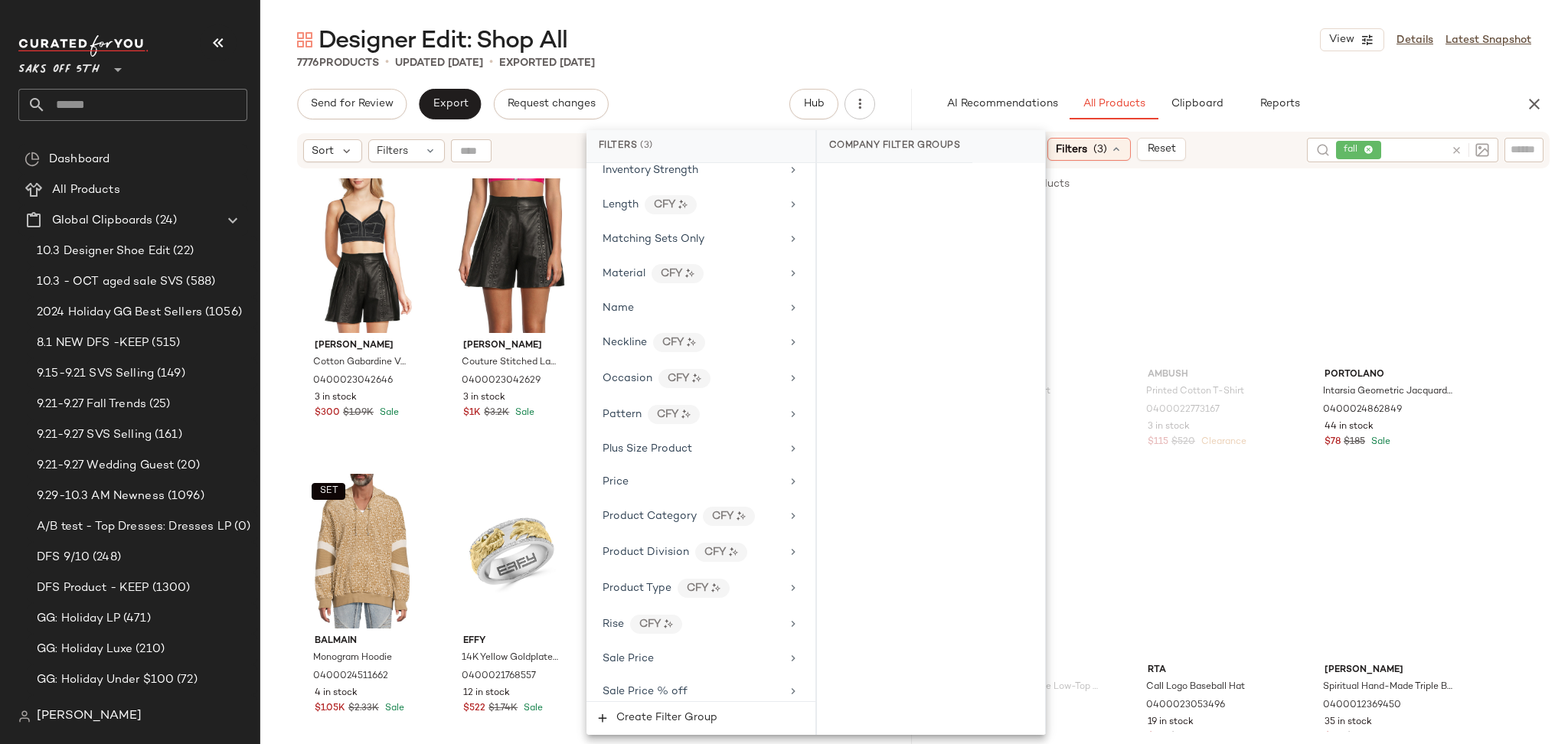
scroll to position [884, 0]
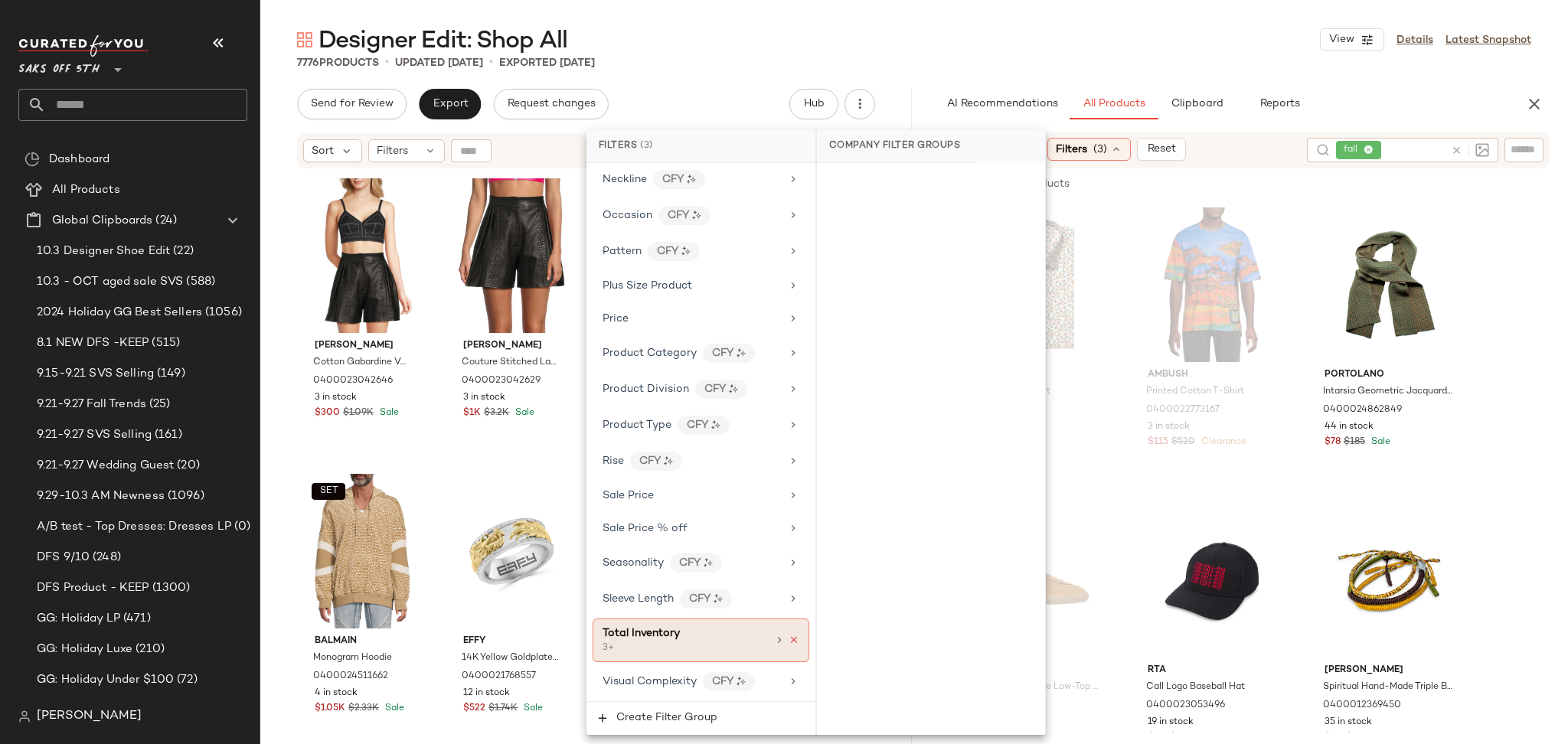
click at [793, 643] on icon at bounding box center [794, 639] width 11 height 11
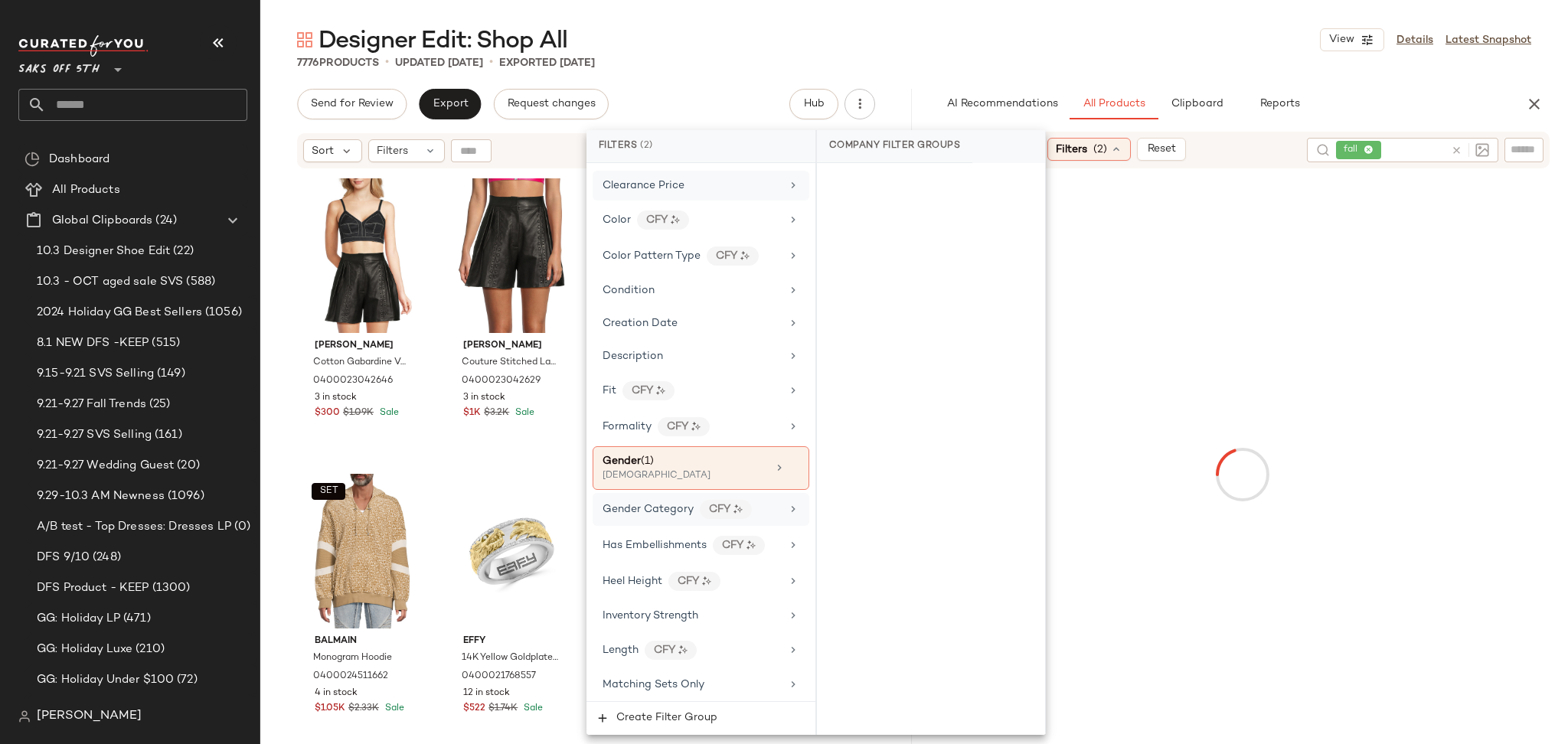
scroll to position [278, 0]
click at [789, 461] on icon at bounding box center [794, 462] width 11 height 11
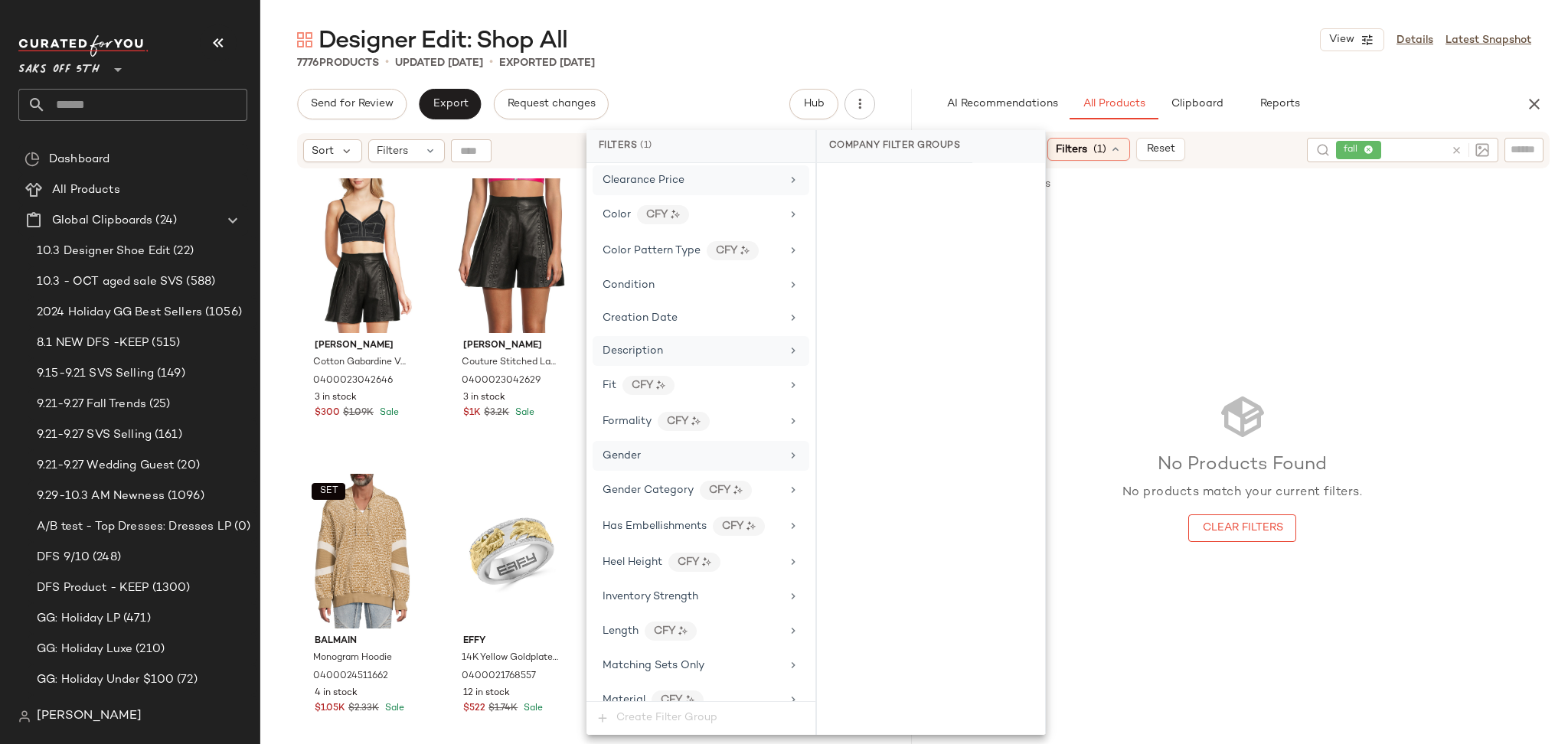
scroll to position [0, 0]
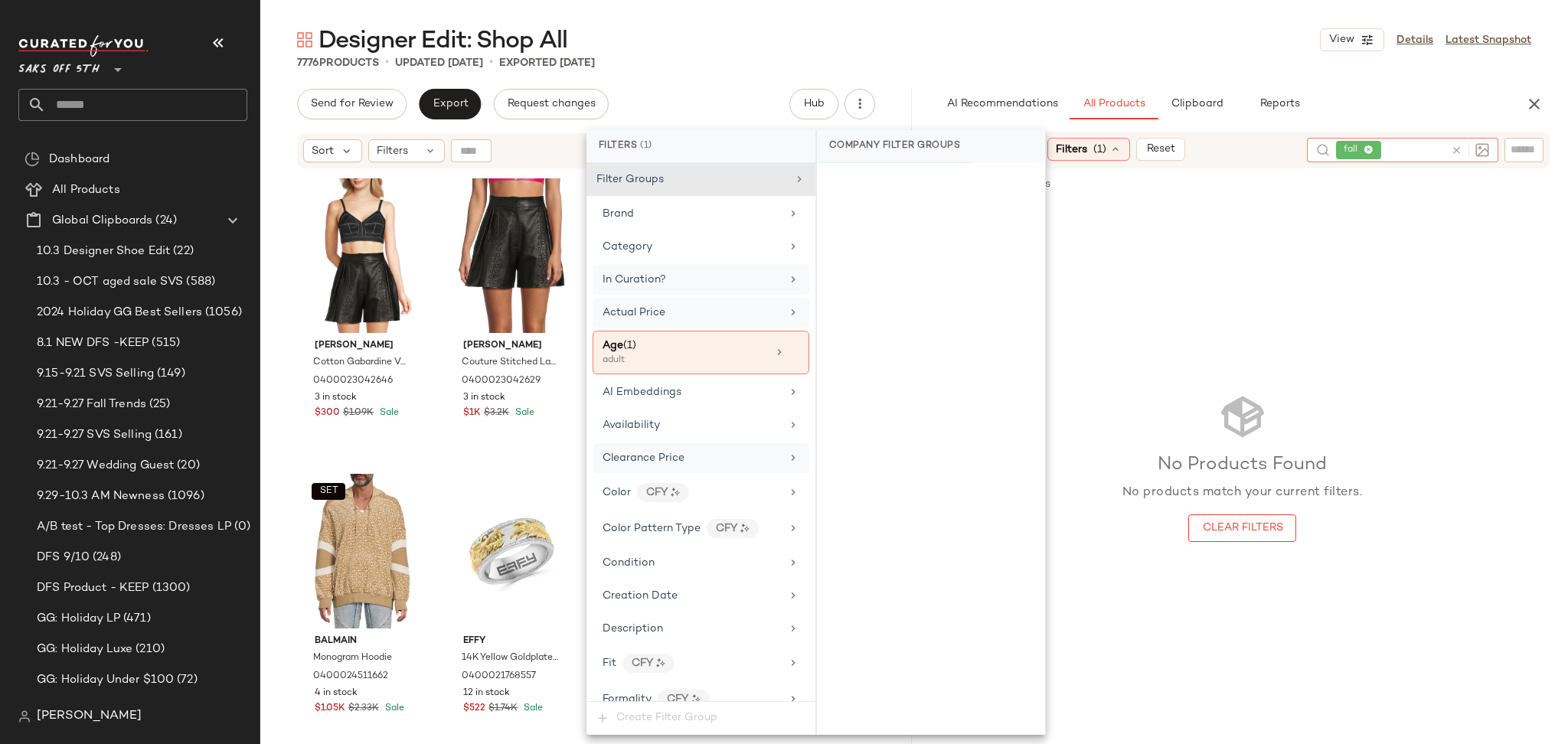
click at [1453, 153] on icon at bounding box center [1457, 151] width 12 height 12
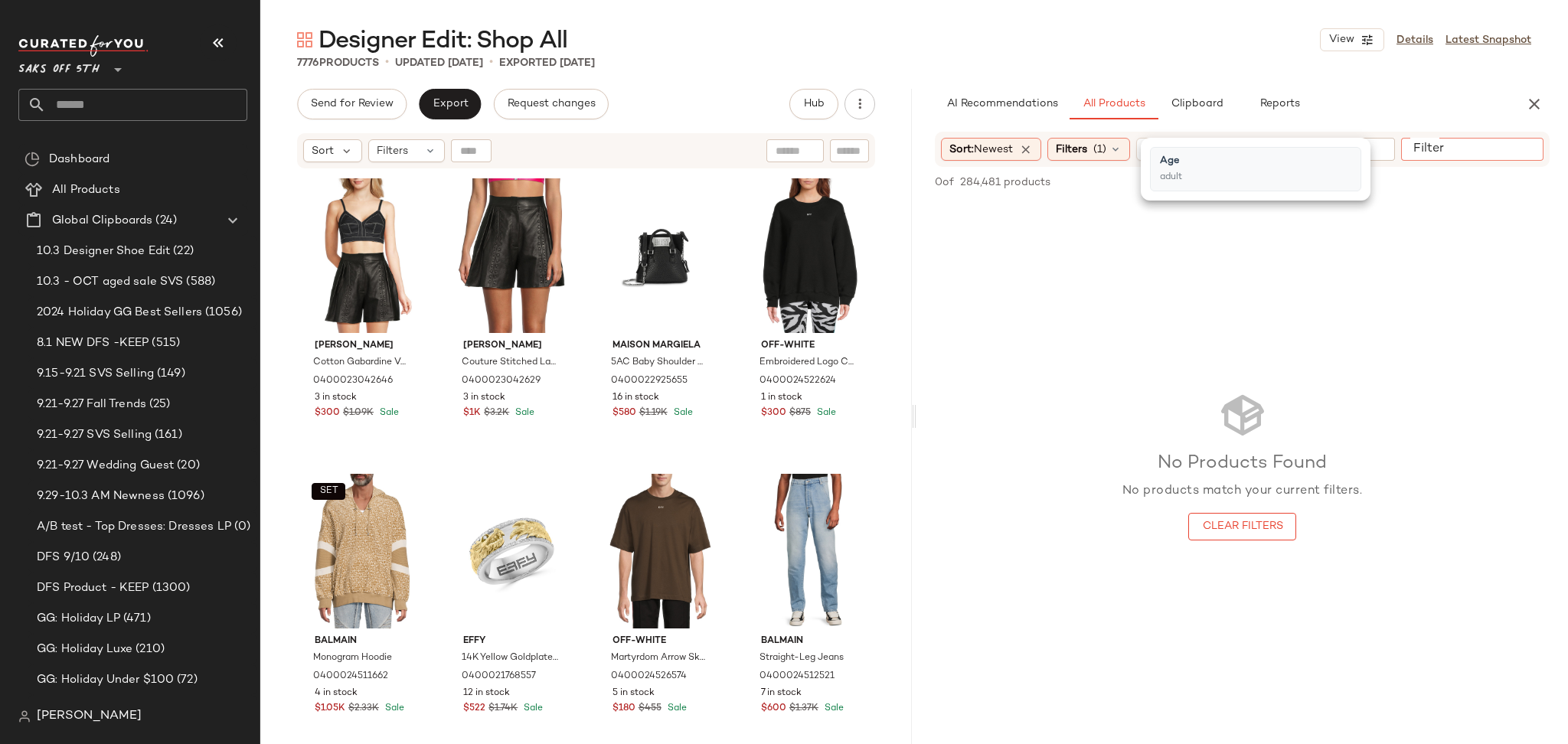
click at [1535, 149] on input "Filter" at bounding box center [1472, 149] width 130 height 16
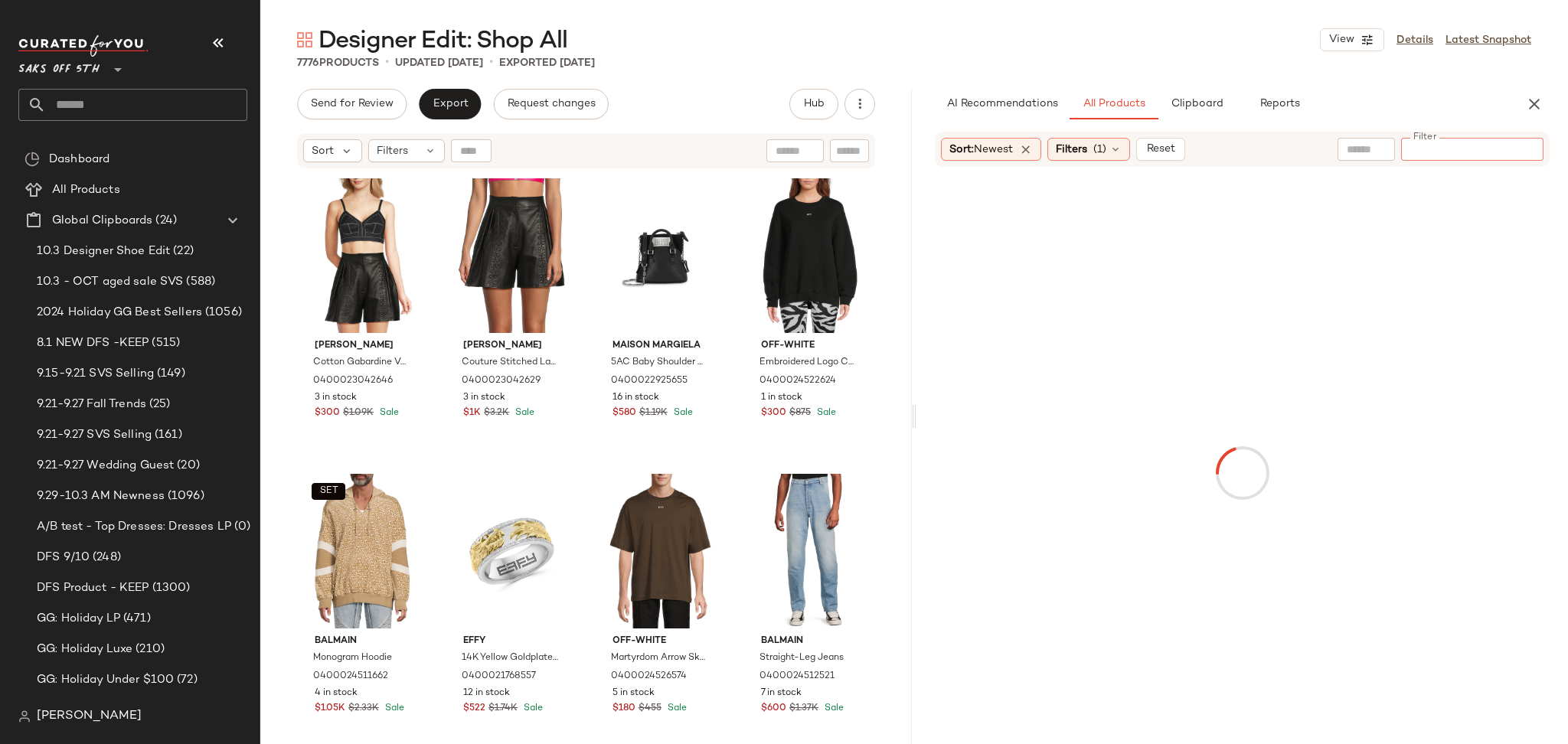
paste input "**********"
type input "**********"
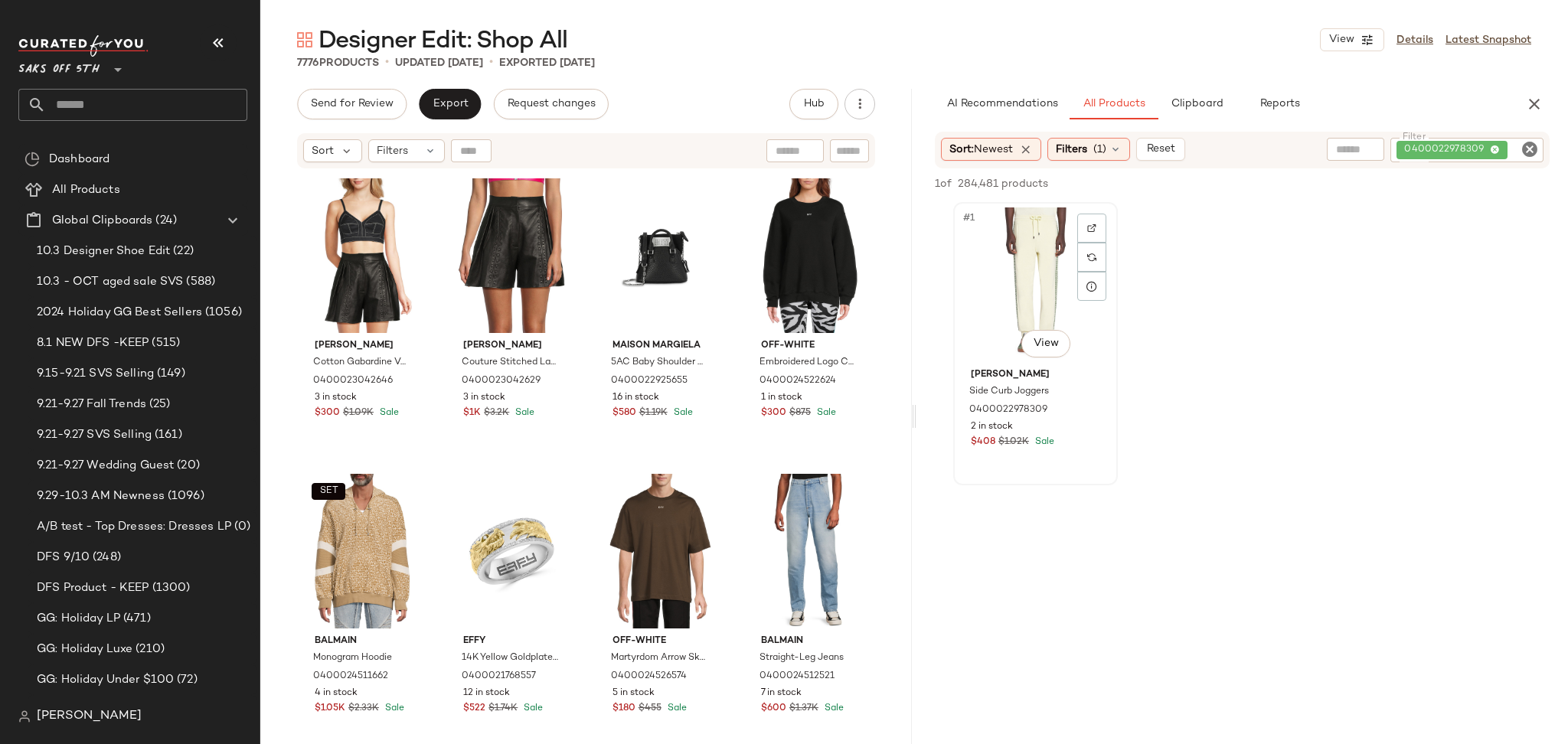
click at [1014, 279] on div "#1 View" at bounding box center [1036, 285] width 154 height 155
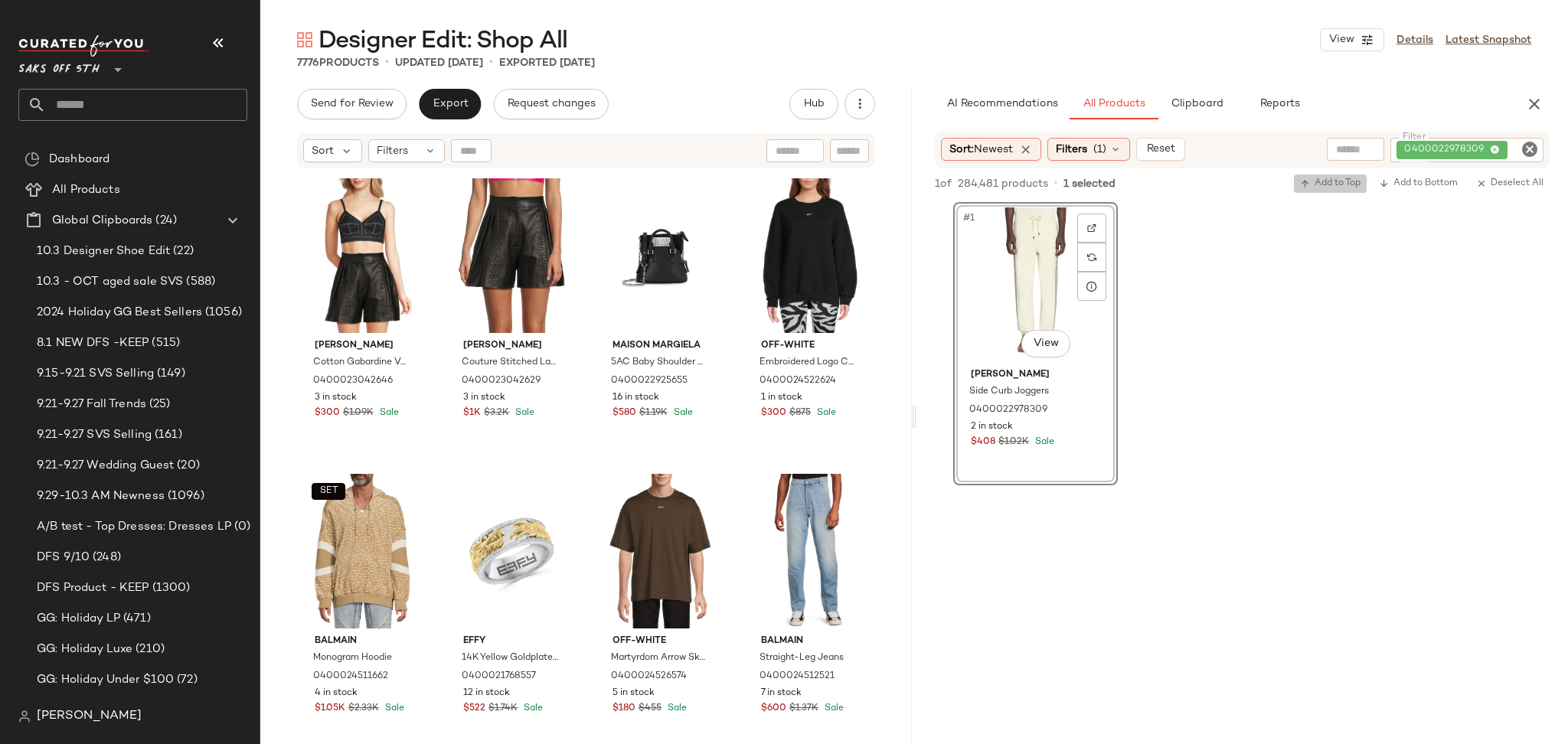
click at [1328, 183] on span "Add to Top" at bounding box center [1330, 183] width 60 height 11
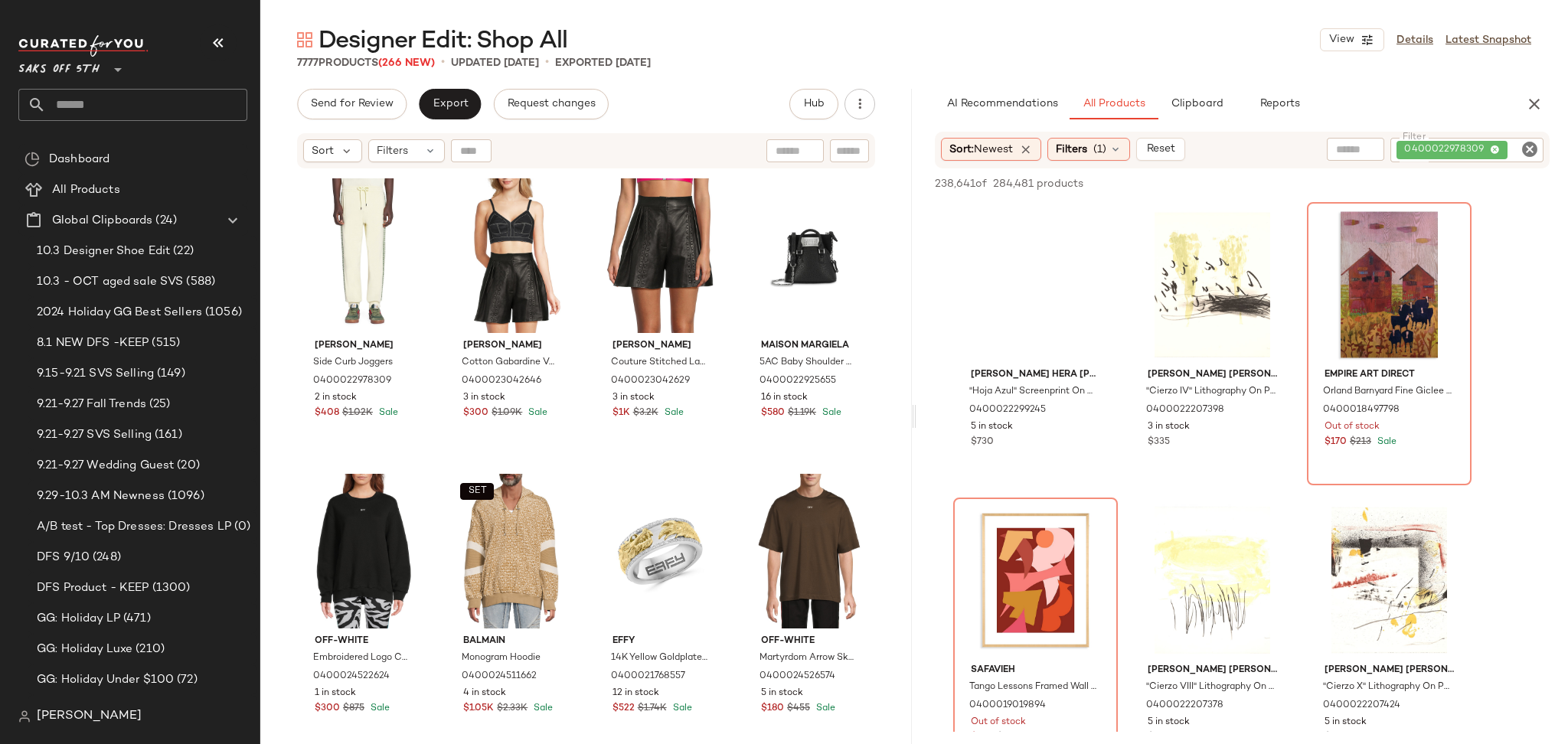
click at [1527, 146] on icon "Clear Filter" at bounding box center [1529, 149] width 18 height 18
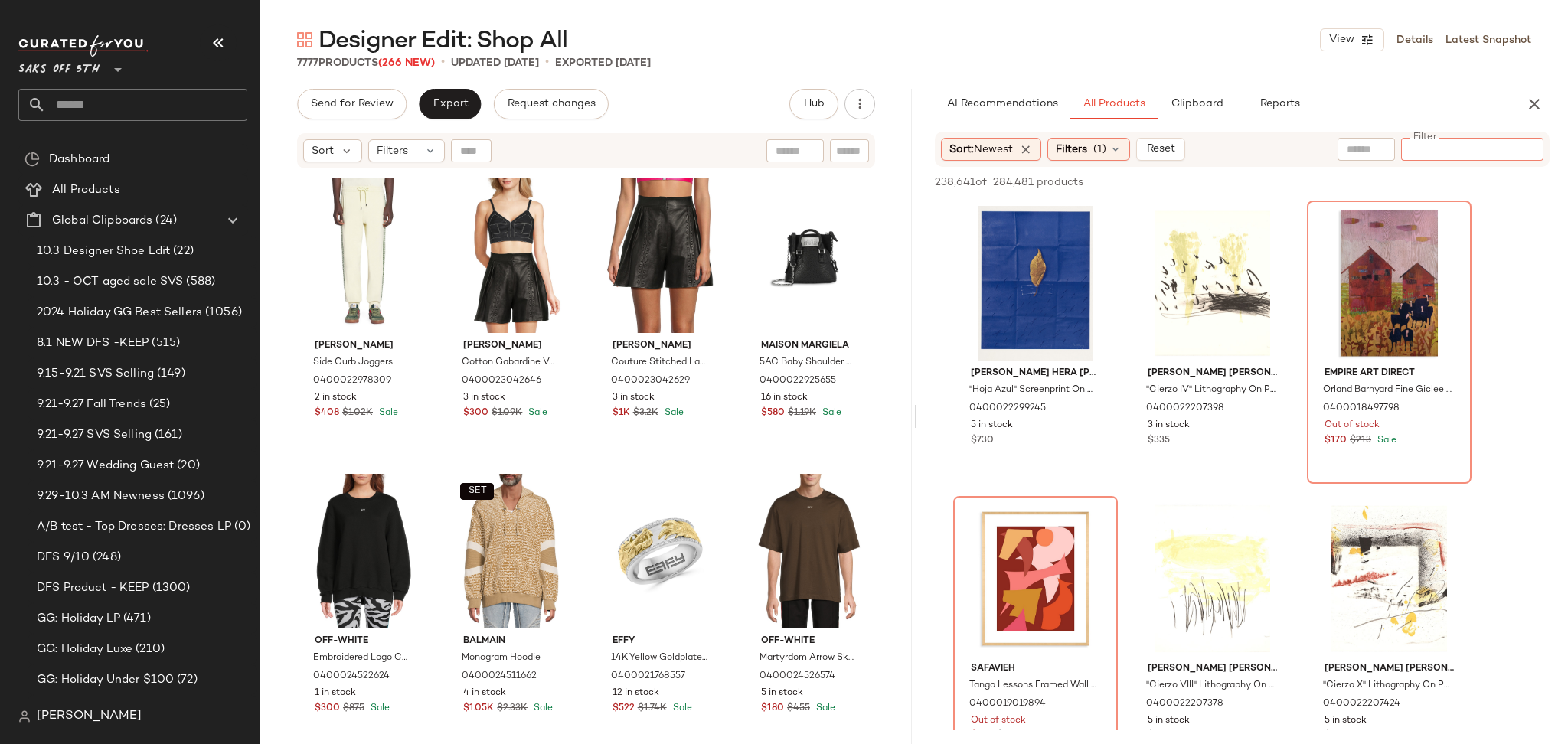
paste input "**********"
type input "**********"
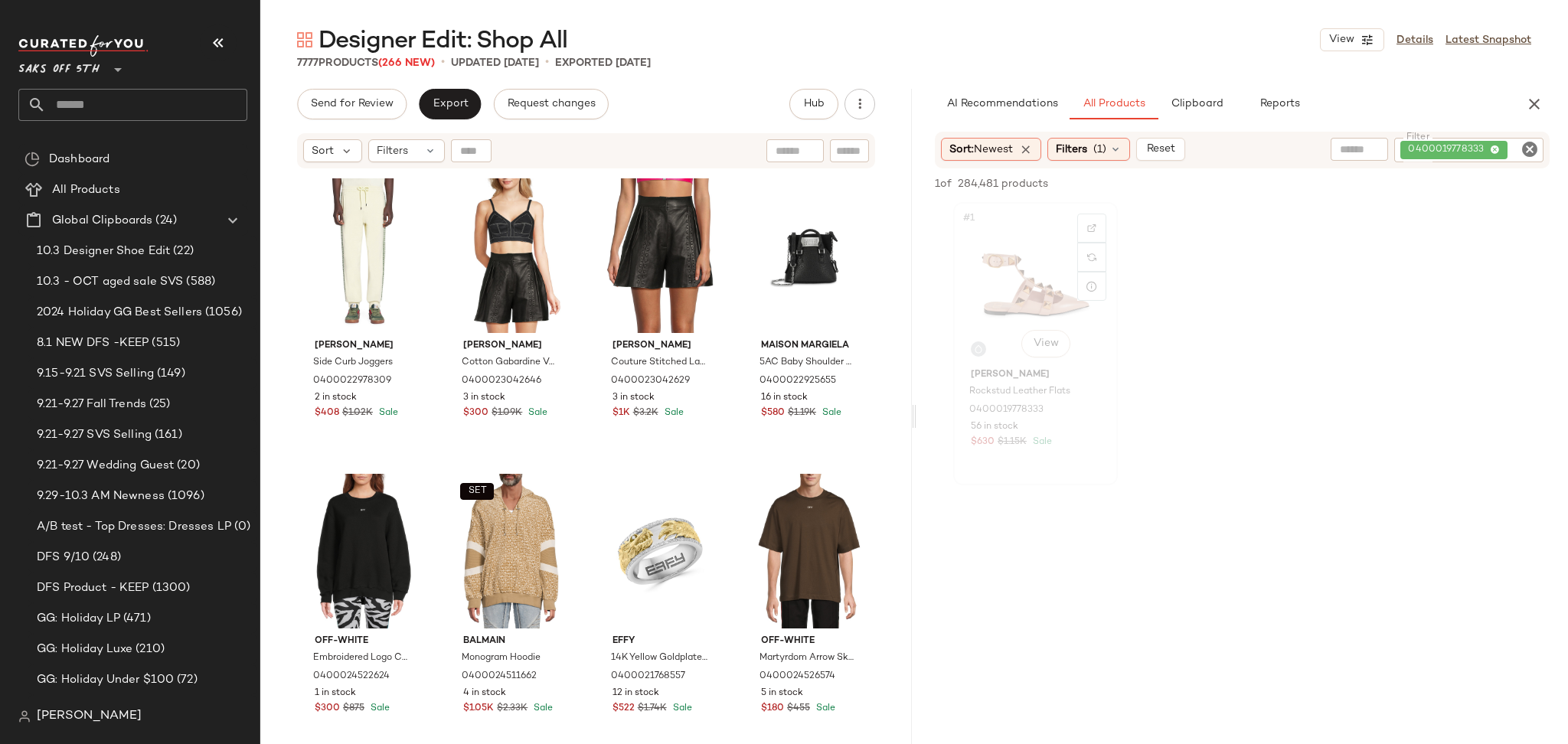
click at [1001, 300] on div "#1 View" at bounding box center [1036, 285] width 154 height 155
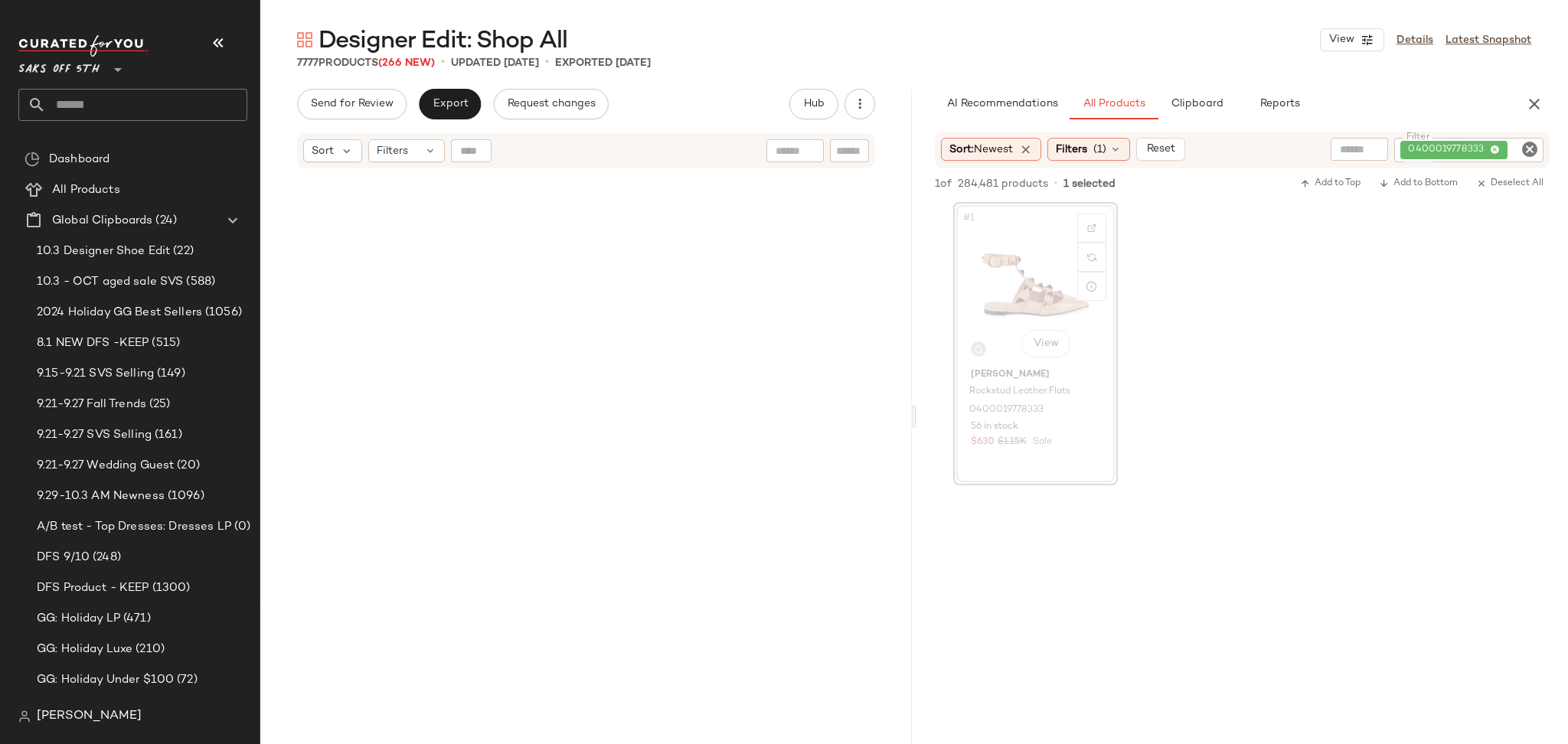
scroll to position [225702, 0]
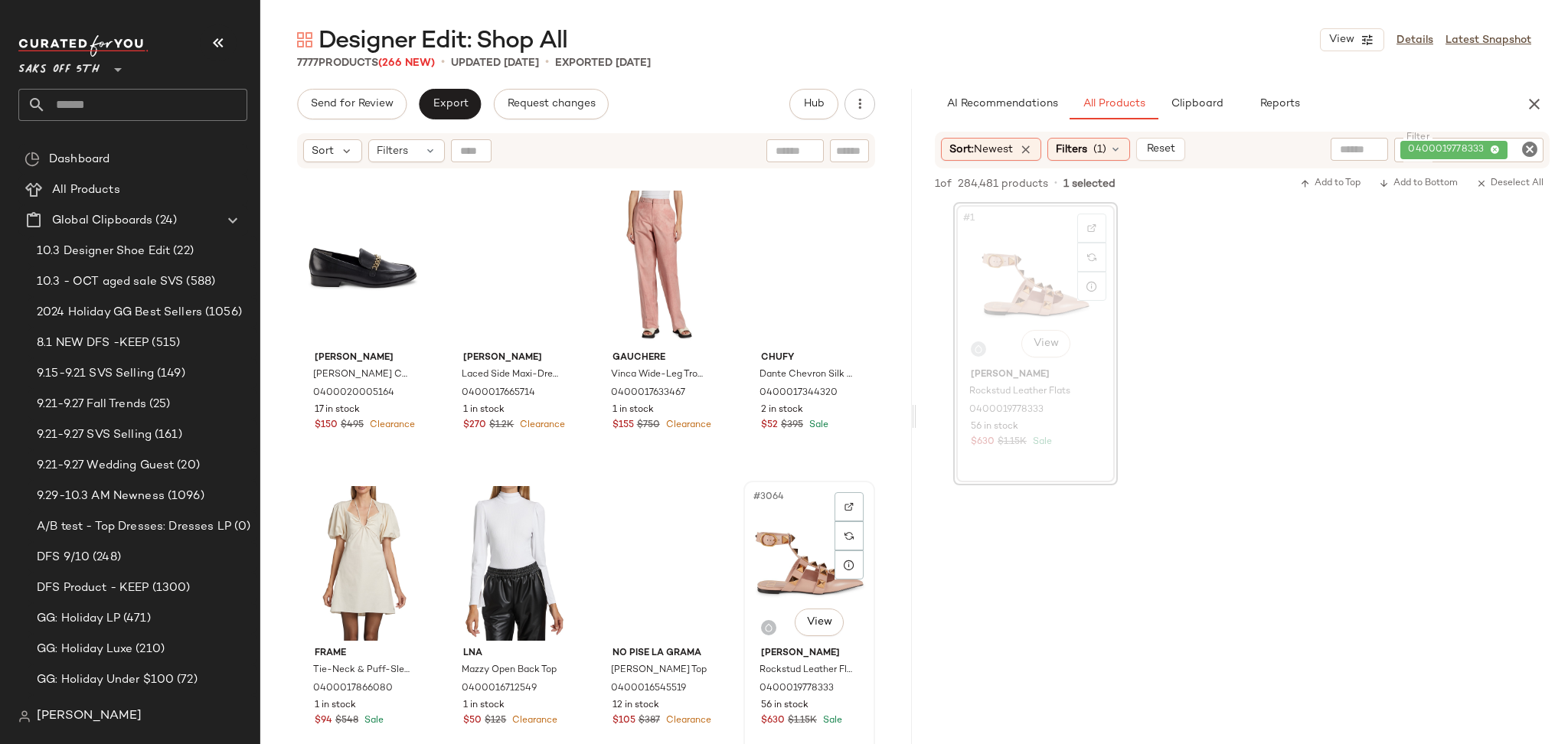
click at [791, 558] on div "#3064 View" at bounding box center [809, 563] width 121 height 155
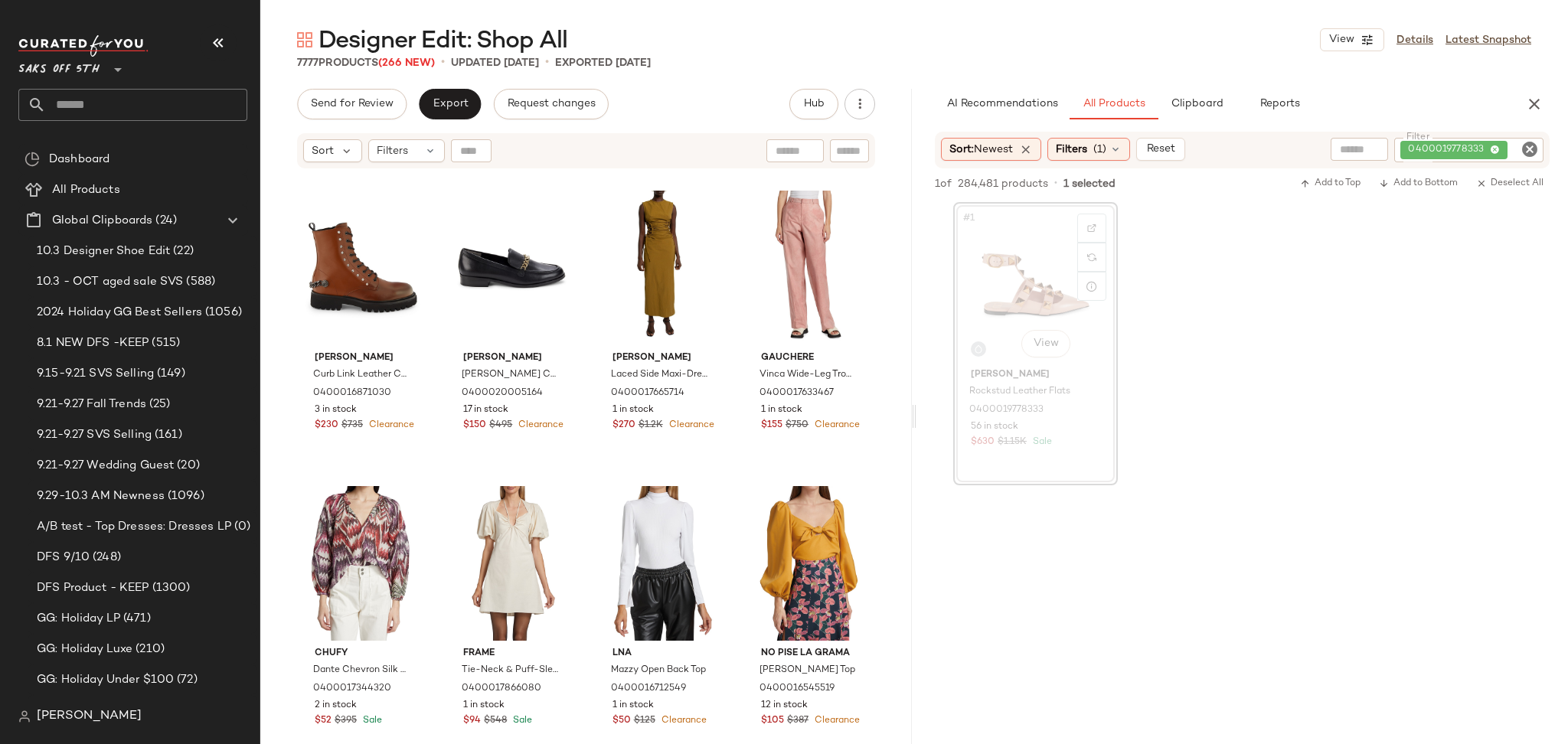
click at [1529, 148] on icon "Clear Filter" at bounding box center [1529, 149] width 18 height 18
paste input "**********"
type input "**********"
click at [1011, 292] on div "#1 View" at bounding box center [1036, 285] width 154 height 155
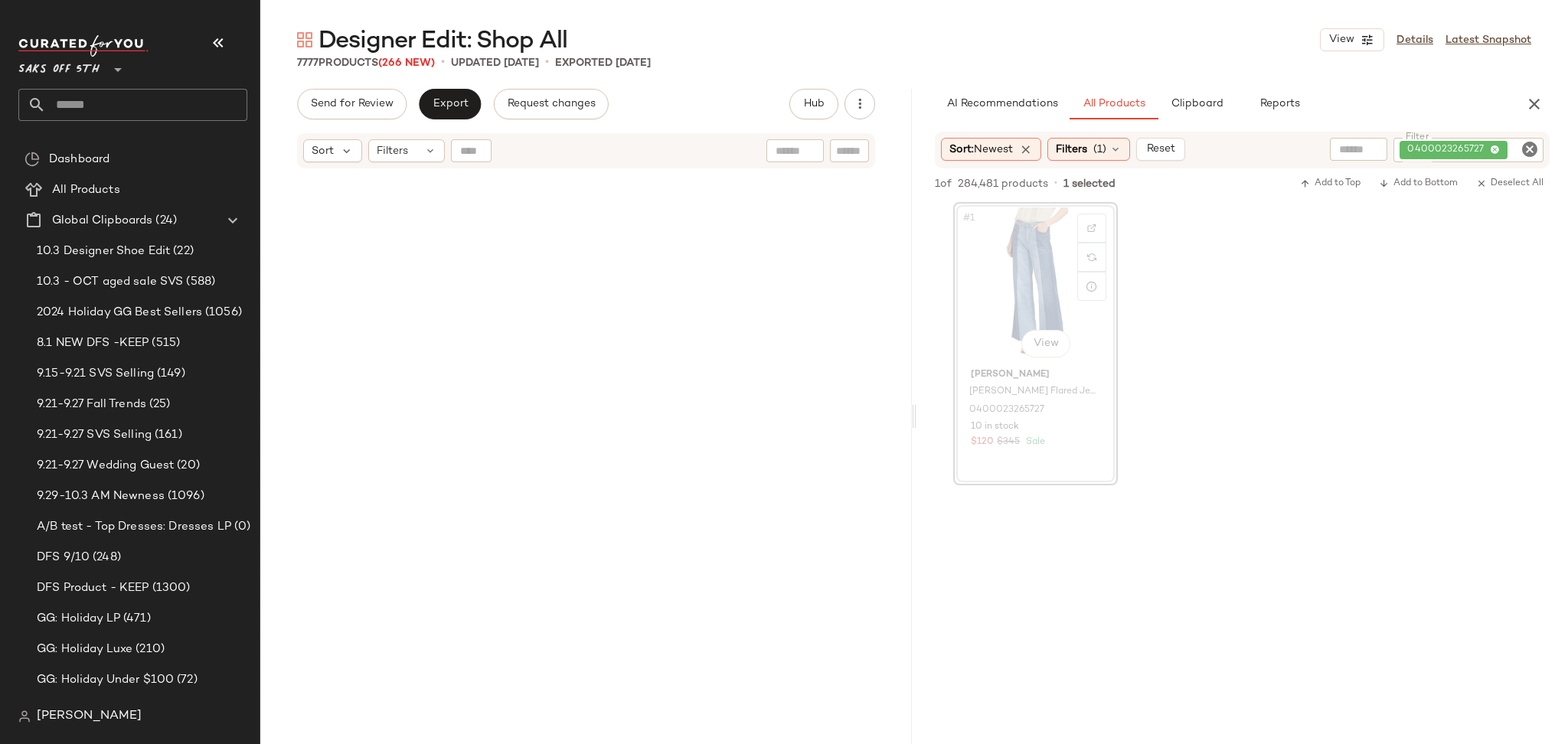
scroll to position [135894, 0]
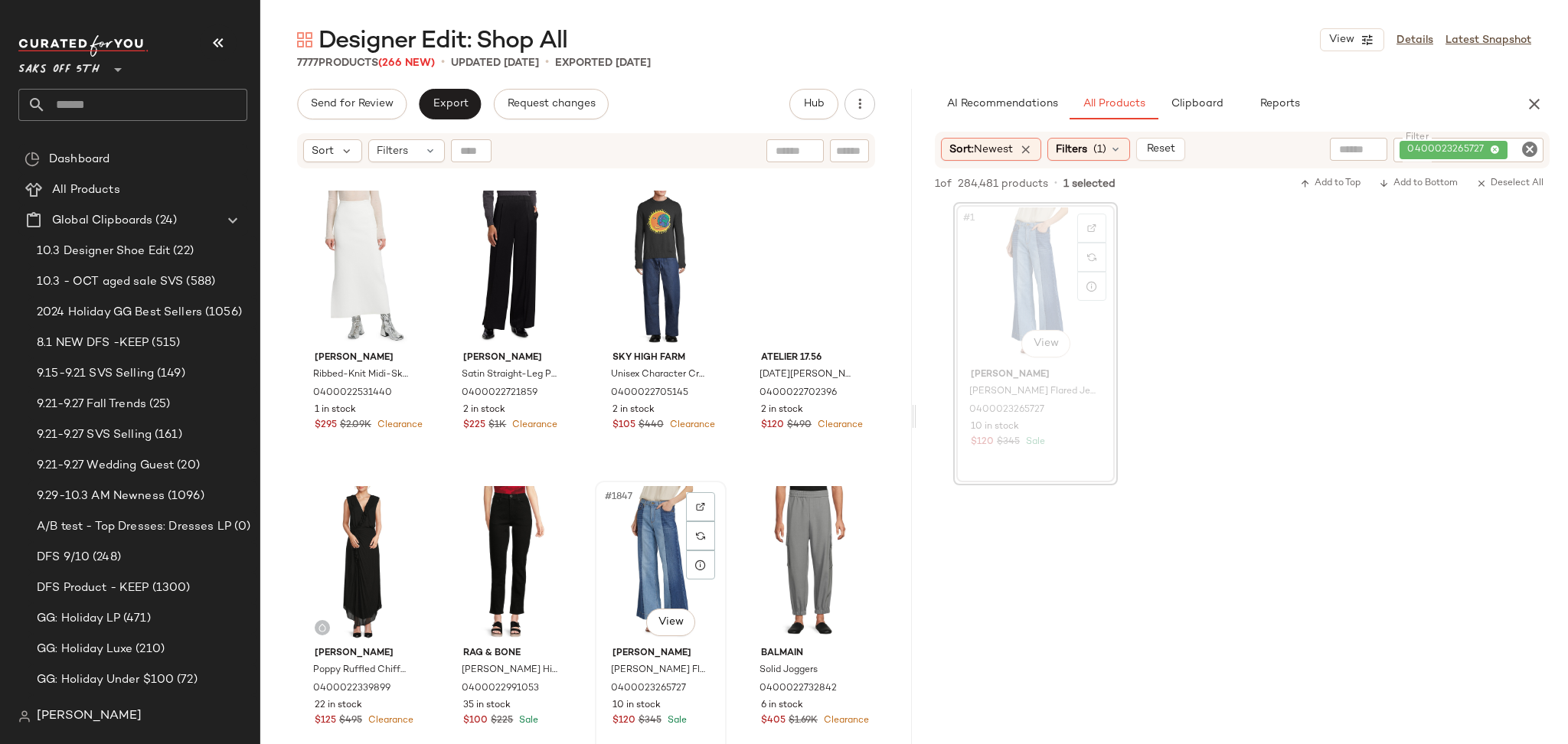
click at [656, 545] on div "#1847 View" at bounding box center [661, 563] width 121 height 155
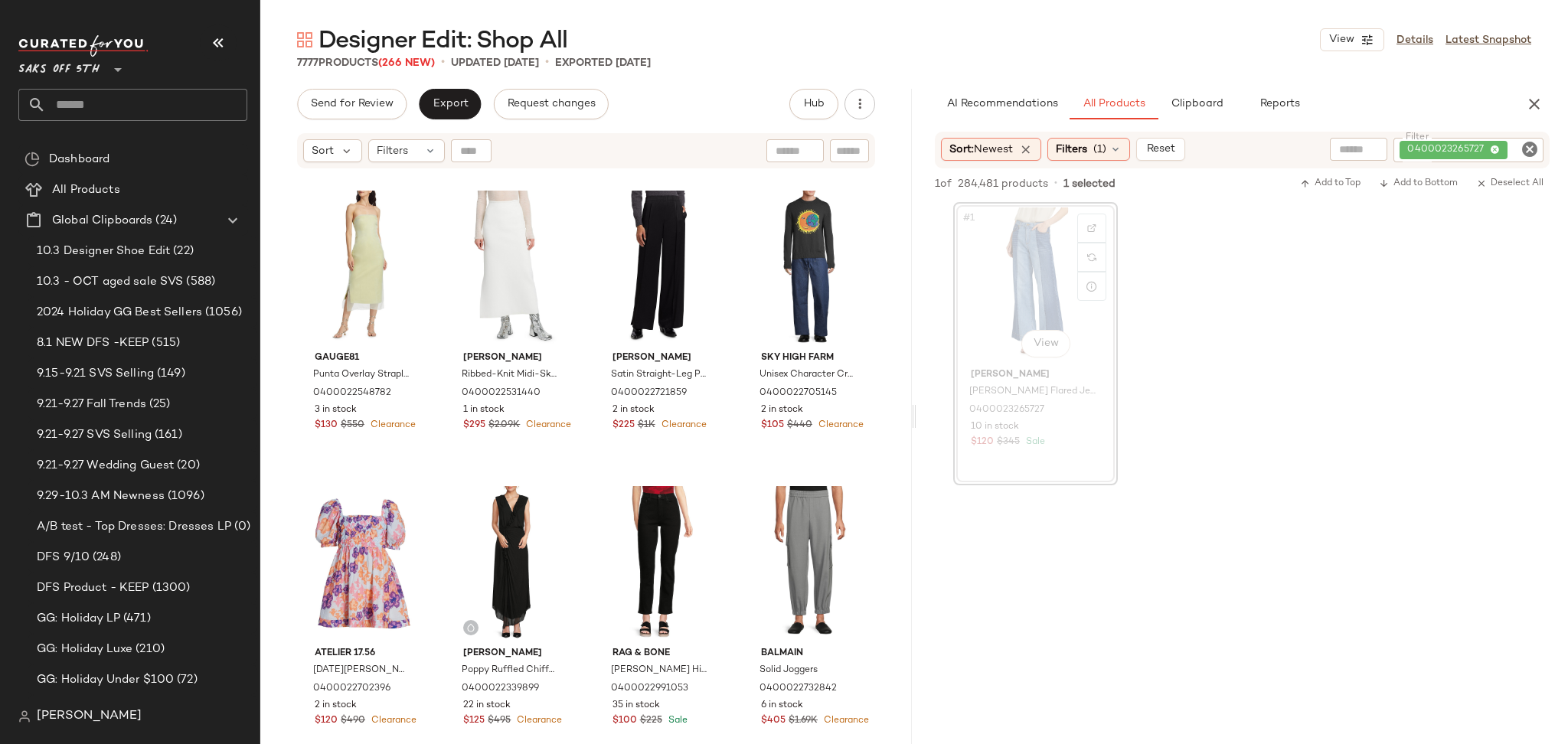
click at [1535, 151] on icon "Clear Filter" at bounding box center [1529, 149] width 18 height 18
paste input "**********"
type input "**********"
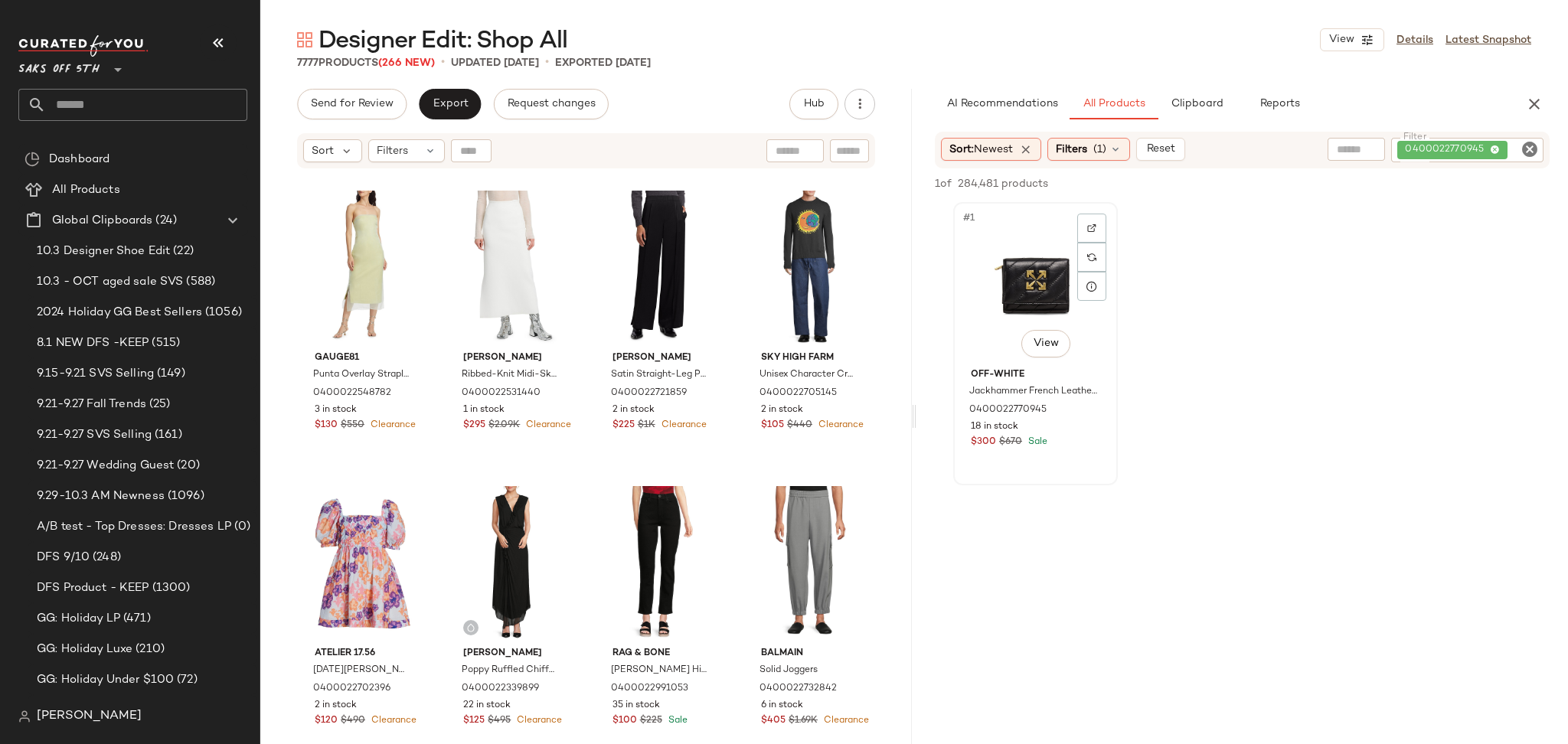
click at [1026, 264] on div "#1 View" at bounding box center [1036, 285] width 154 height 155
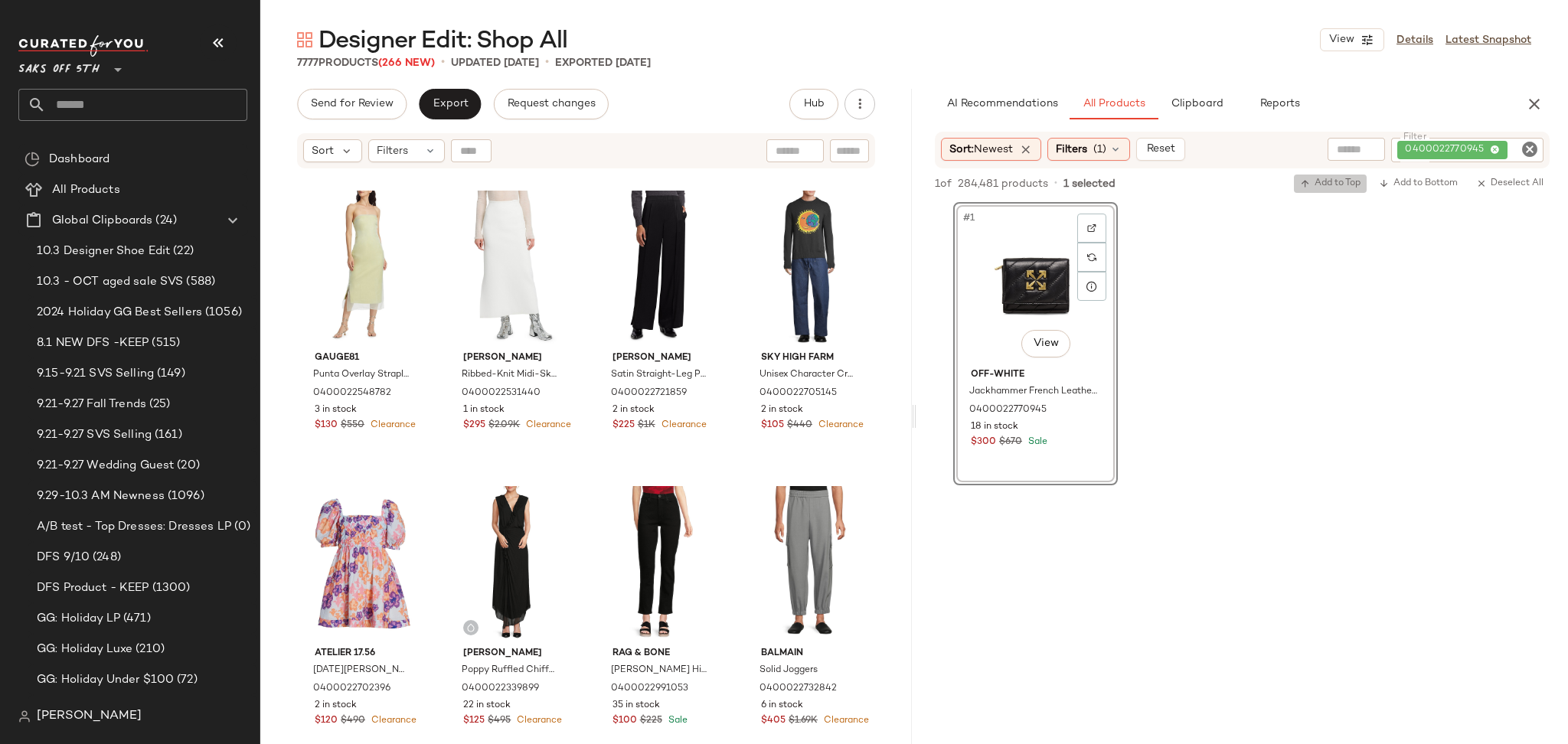
click at [1319, 178] on span "Add to Top" at bounding box center [1330, 183] width 60 height 11
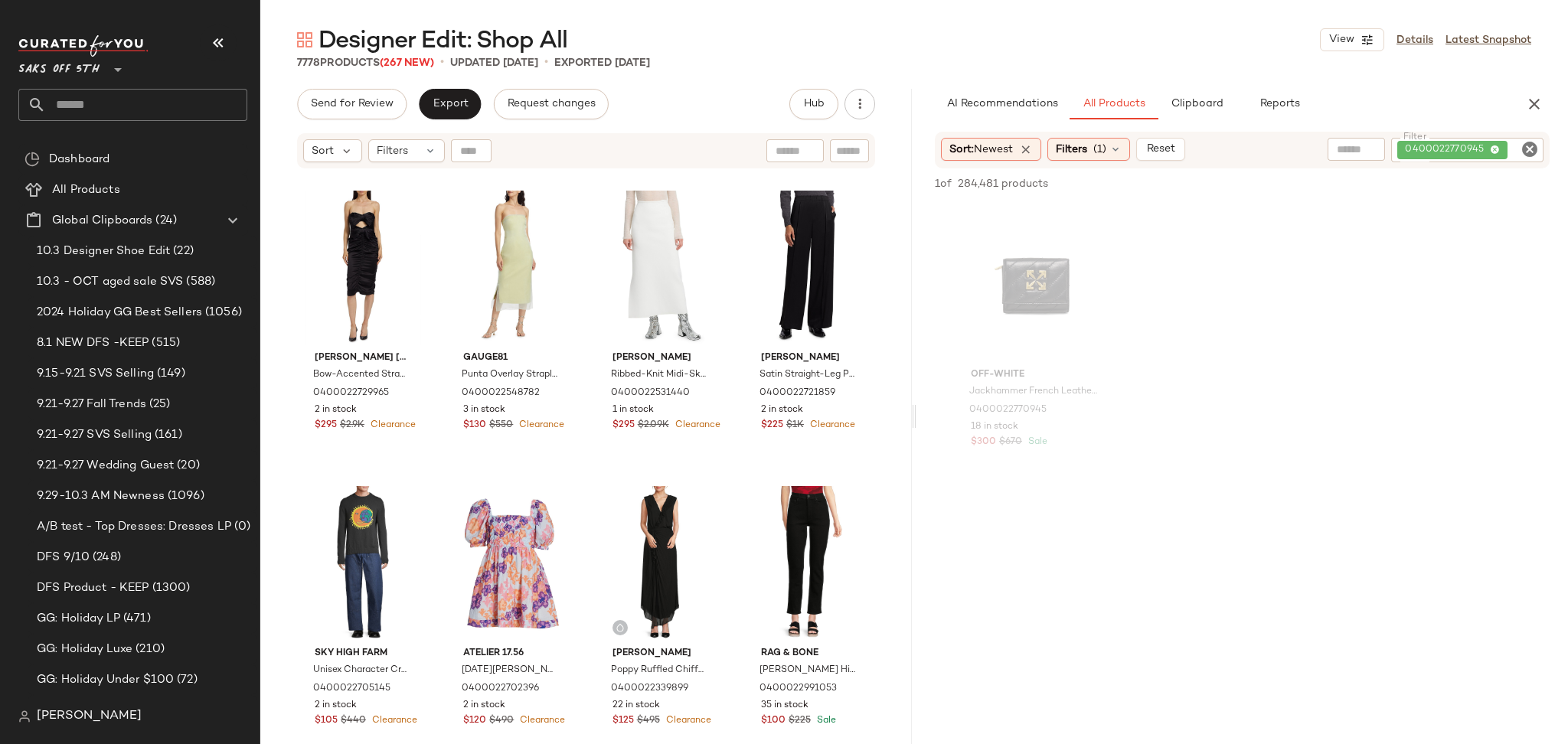
click at [1529, 153] on icon "Clear Filter" at bounding box center [1529, 149] width 18 height 18
paste input "**********"
type input "**********"
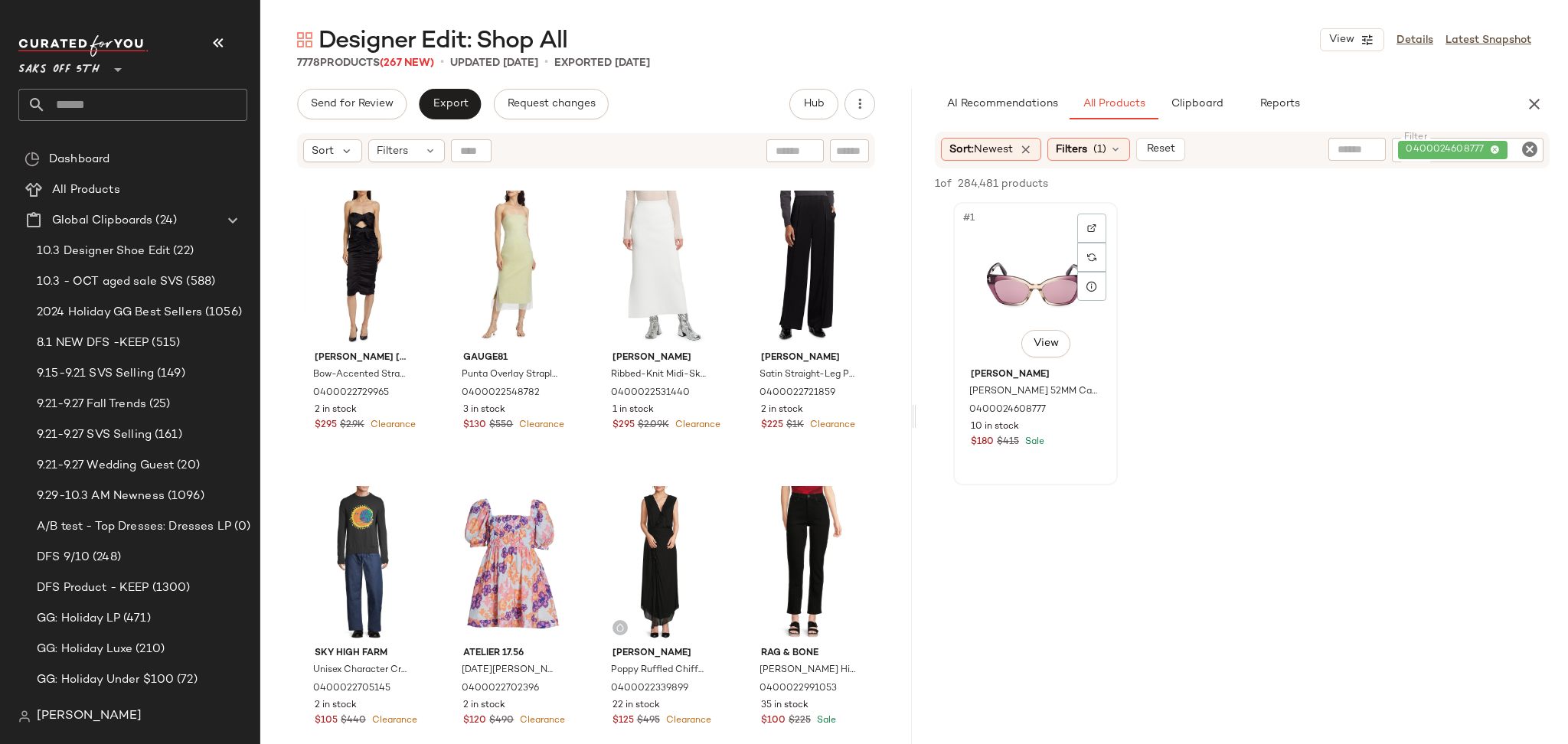
click at [1012, 243] on div "#1 View" at bounding box center [1036, 285] width 154 height 155
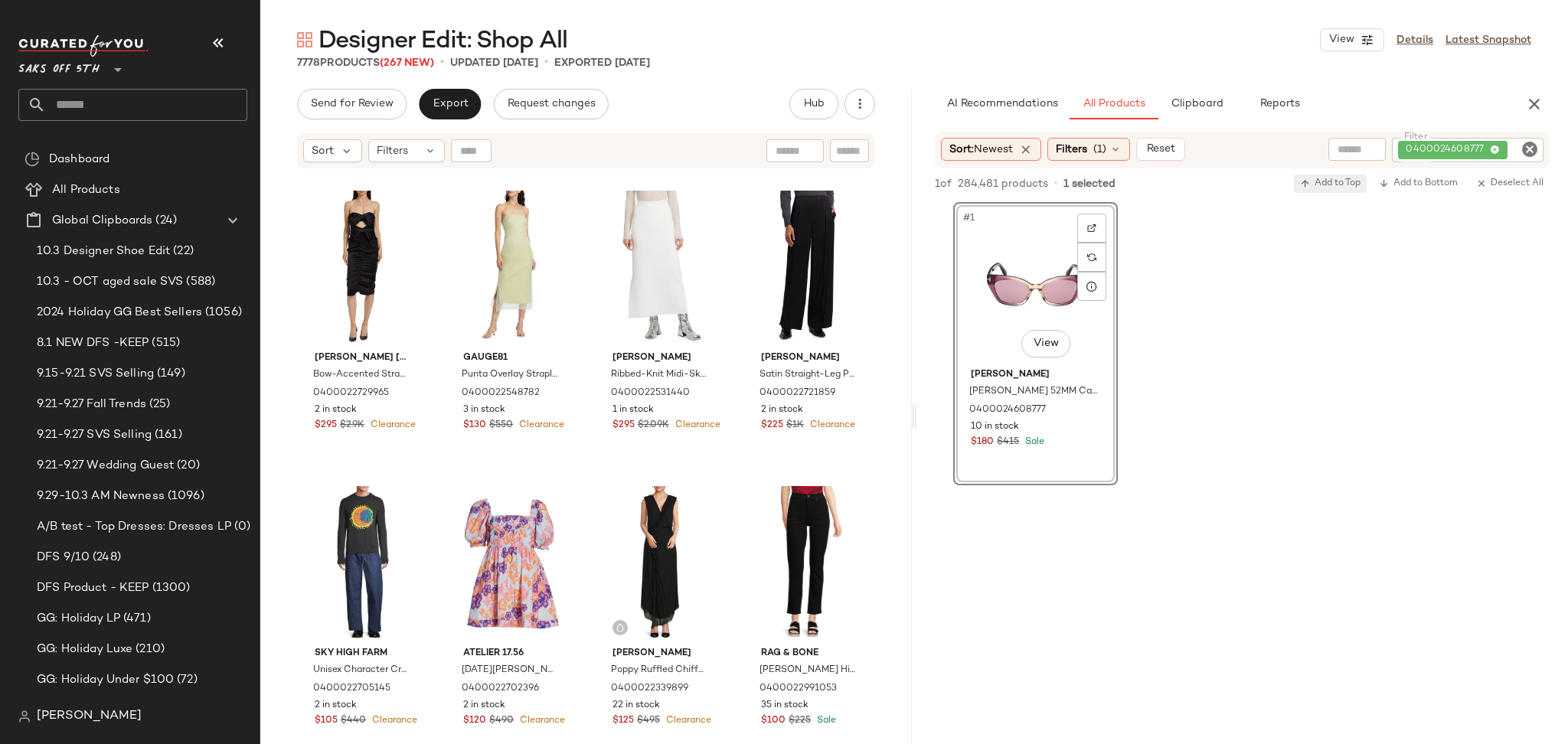
click at [1335, 182] on span "Add to Top" at bounding box center [1330, 183] width 60 height 11
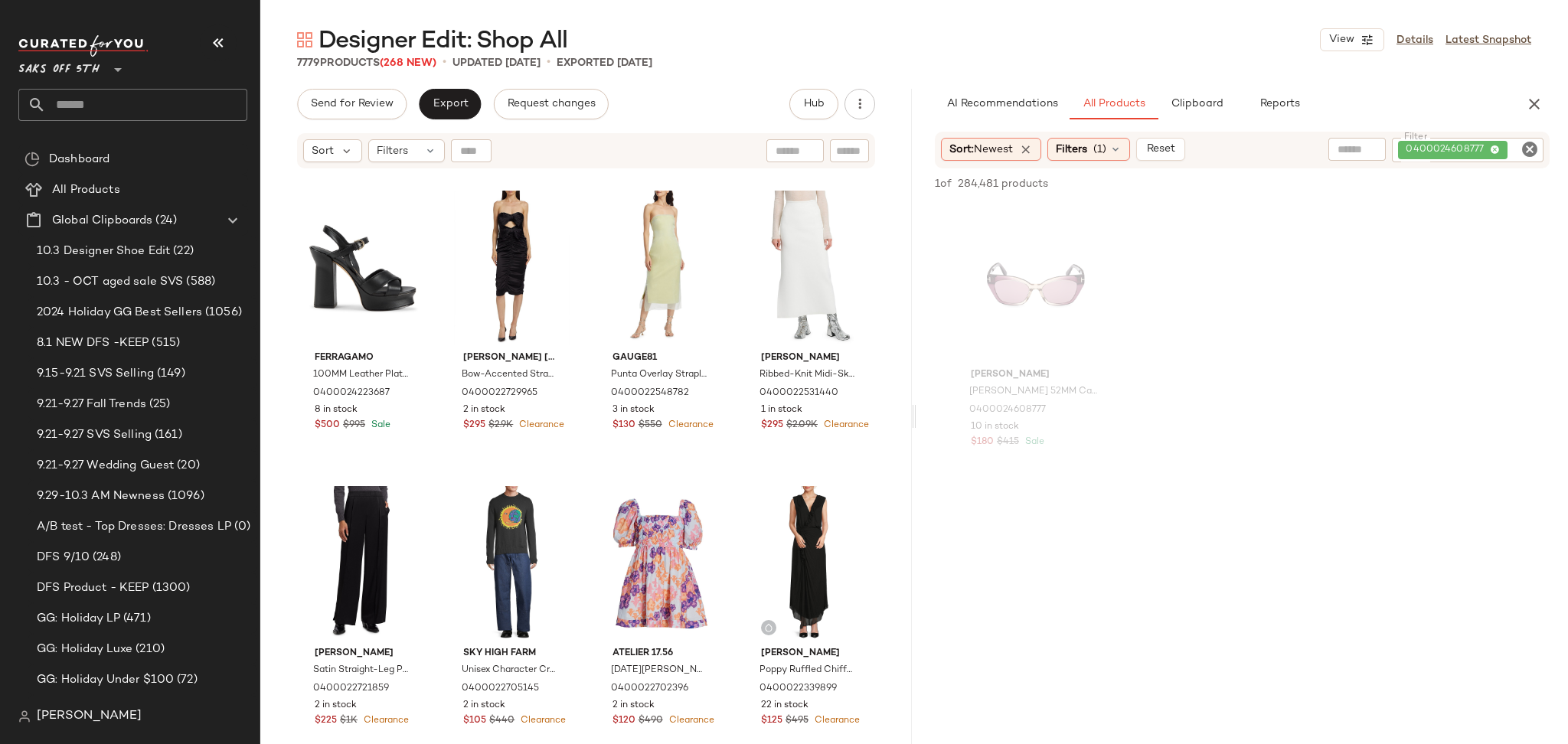
click at [1521, 151] on icon "Clear Filter" at bounding box center [1529, 149] width 18 height 18
paste input "**********"
type input "**********"
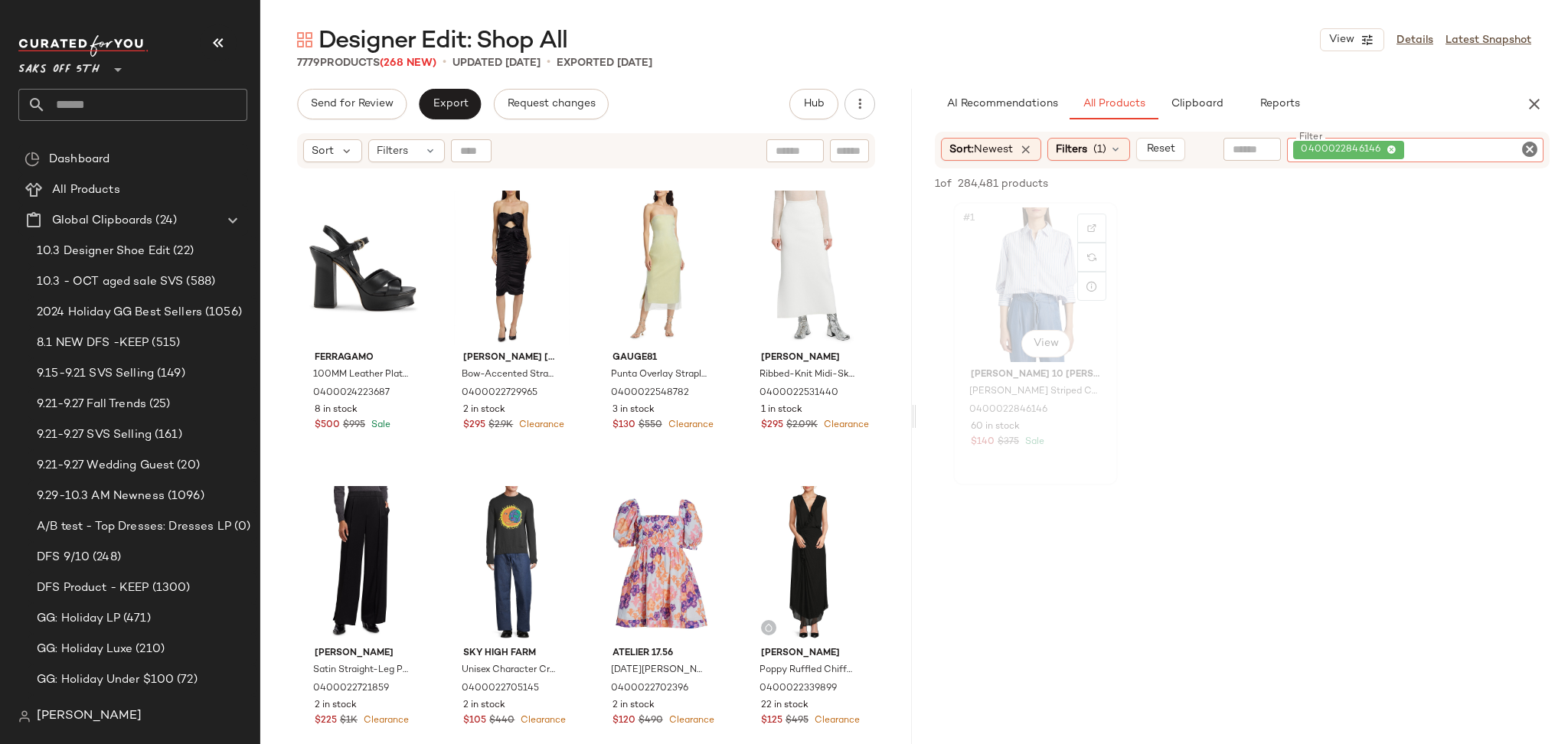
click at [1011, 288] on div "#1 View" at bounding box center [1036, 285] width 154 height 155
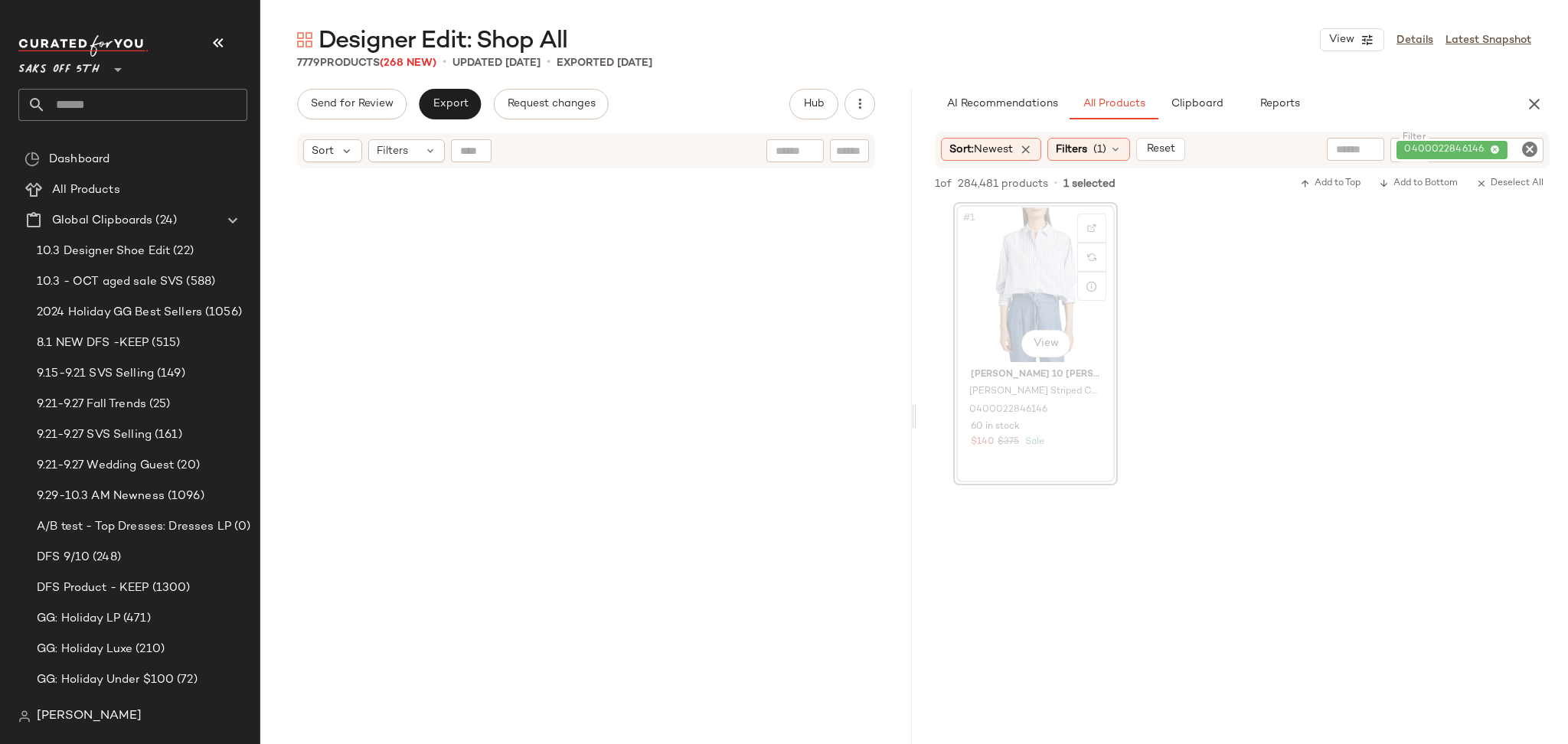
scroll to position [34859, 0]
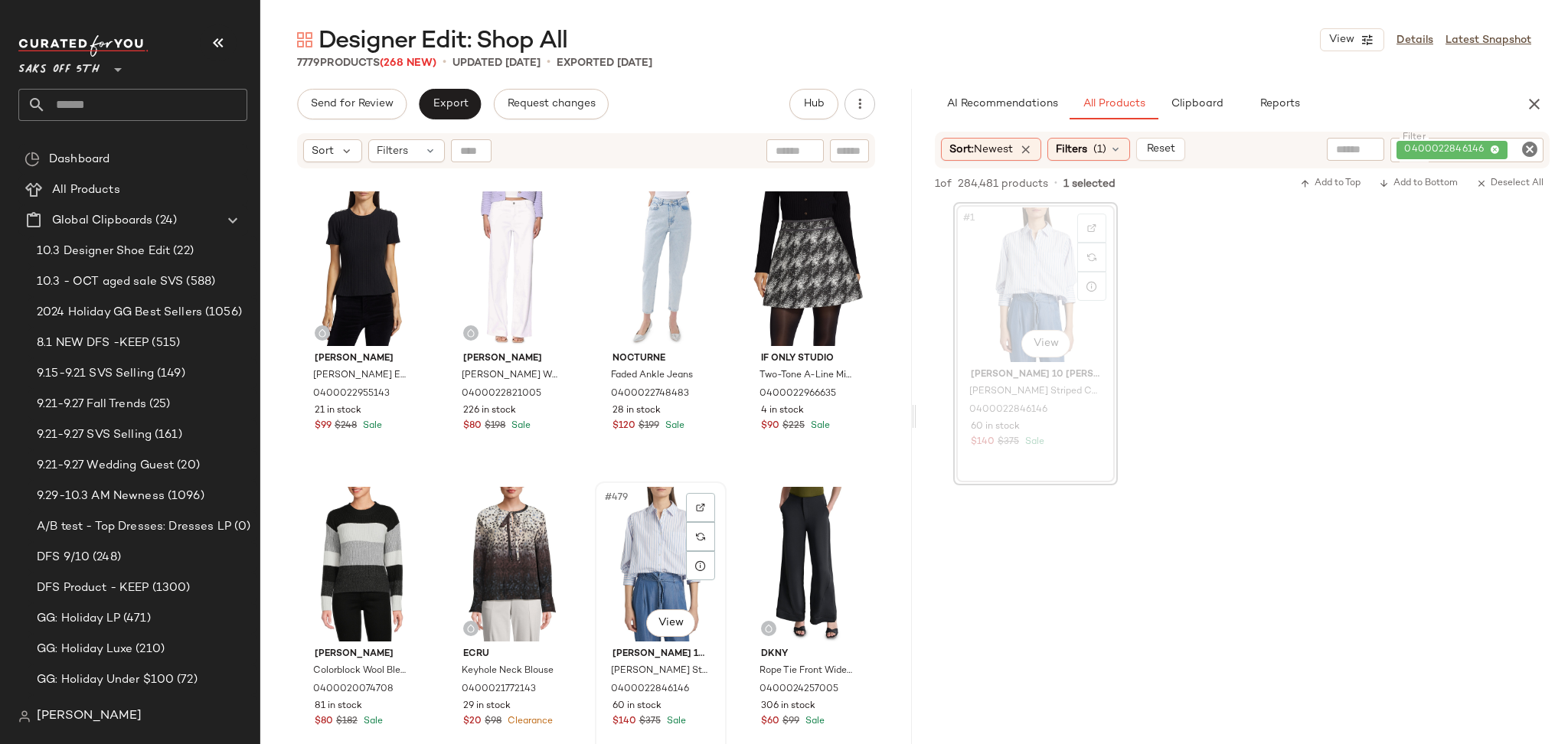
click at [639, 529] on div "#479 View" at bounding box center [661, 564] width 121 height 155
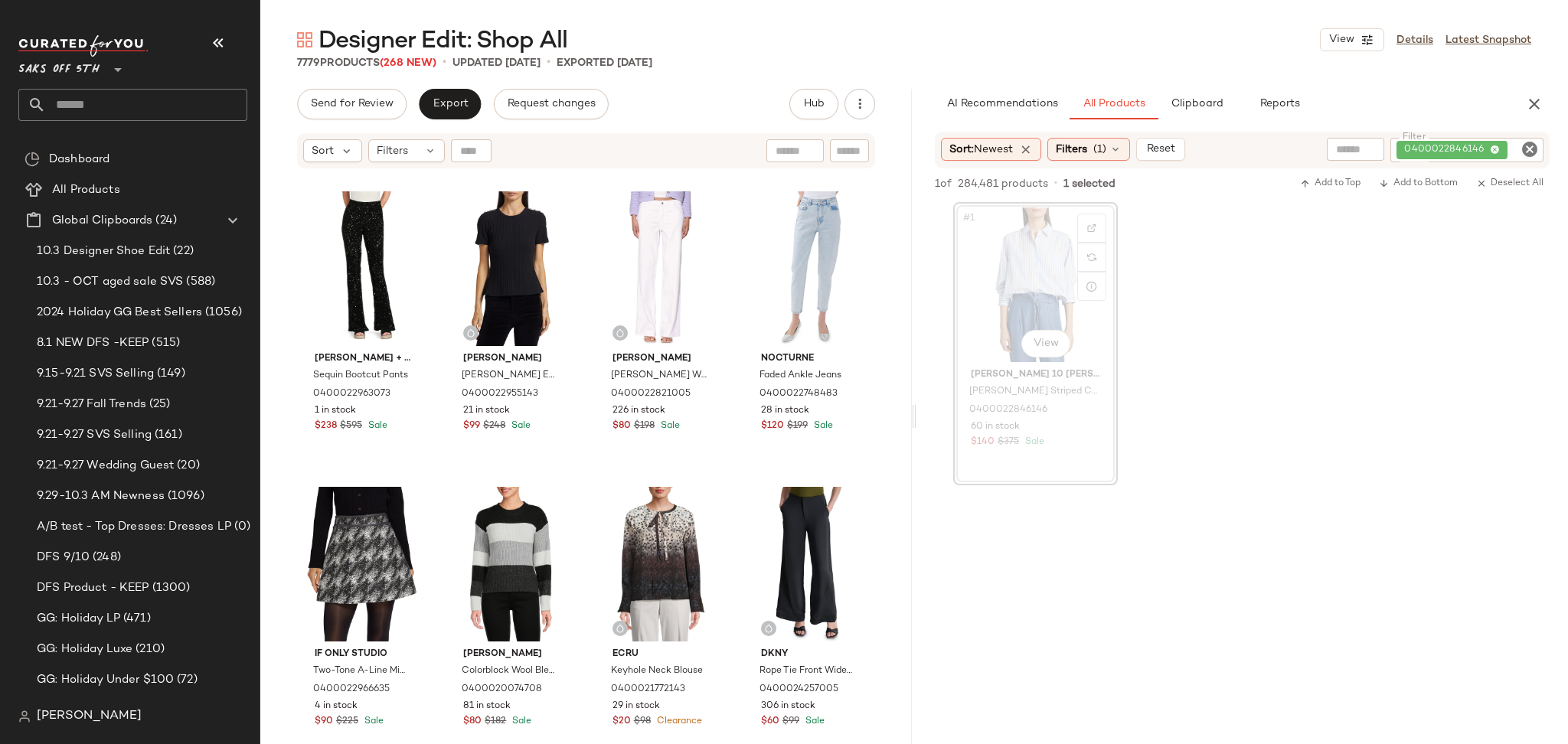
click at [1526, 151] on icon "Clear Filter" at bounding box center [1529, 149] width 18 height 18
paste input "**********"
type input "**********"
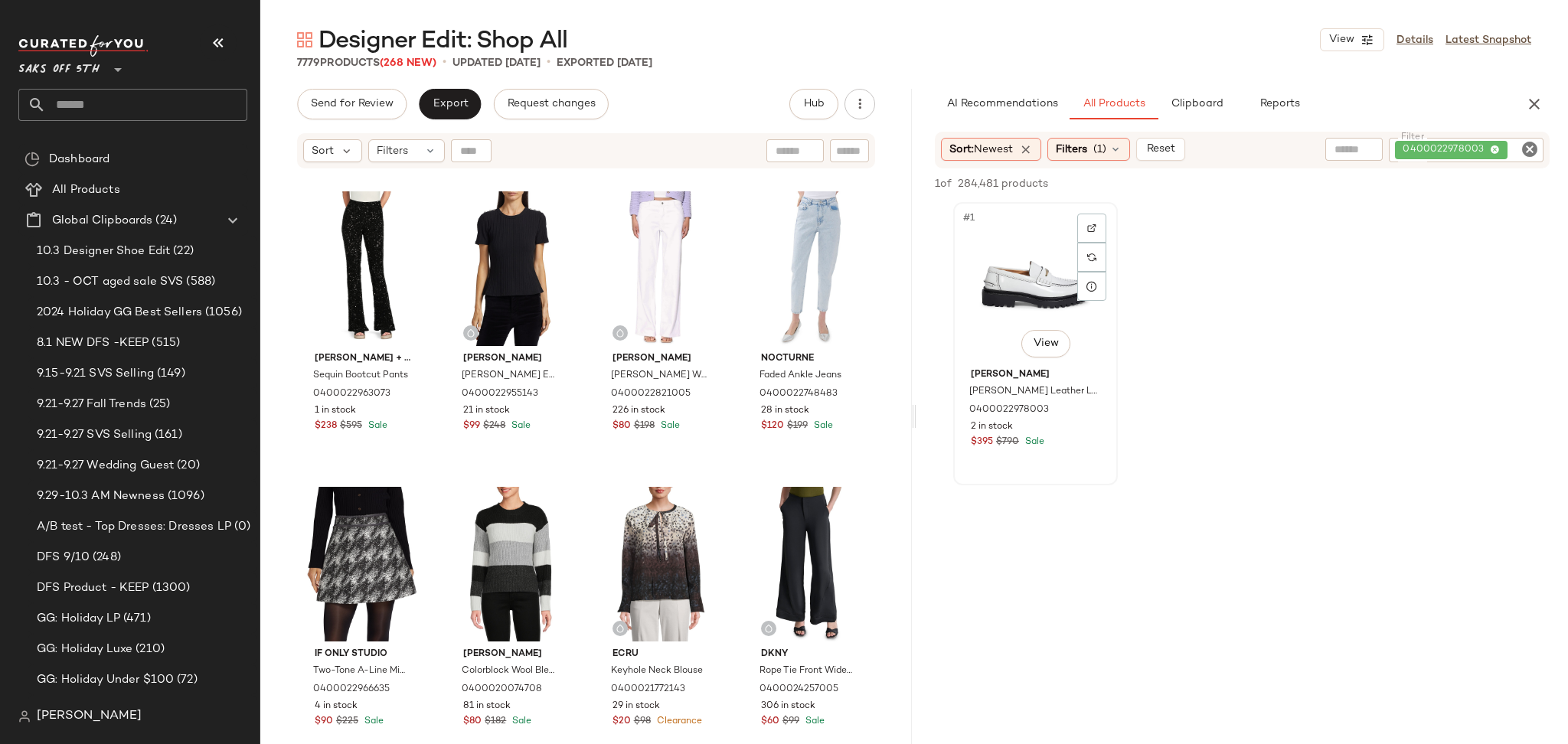
click at [1007, 227] on div "#1 View" at bounding box center [1036, 285] width 154 height 155
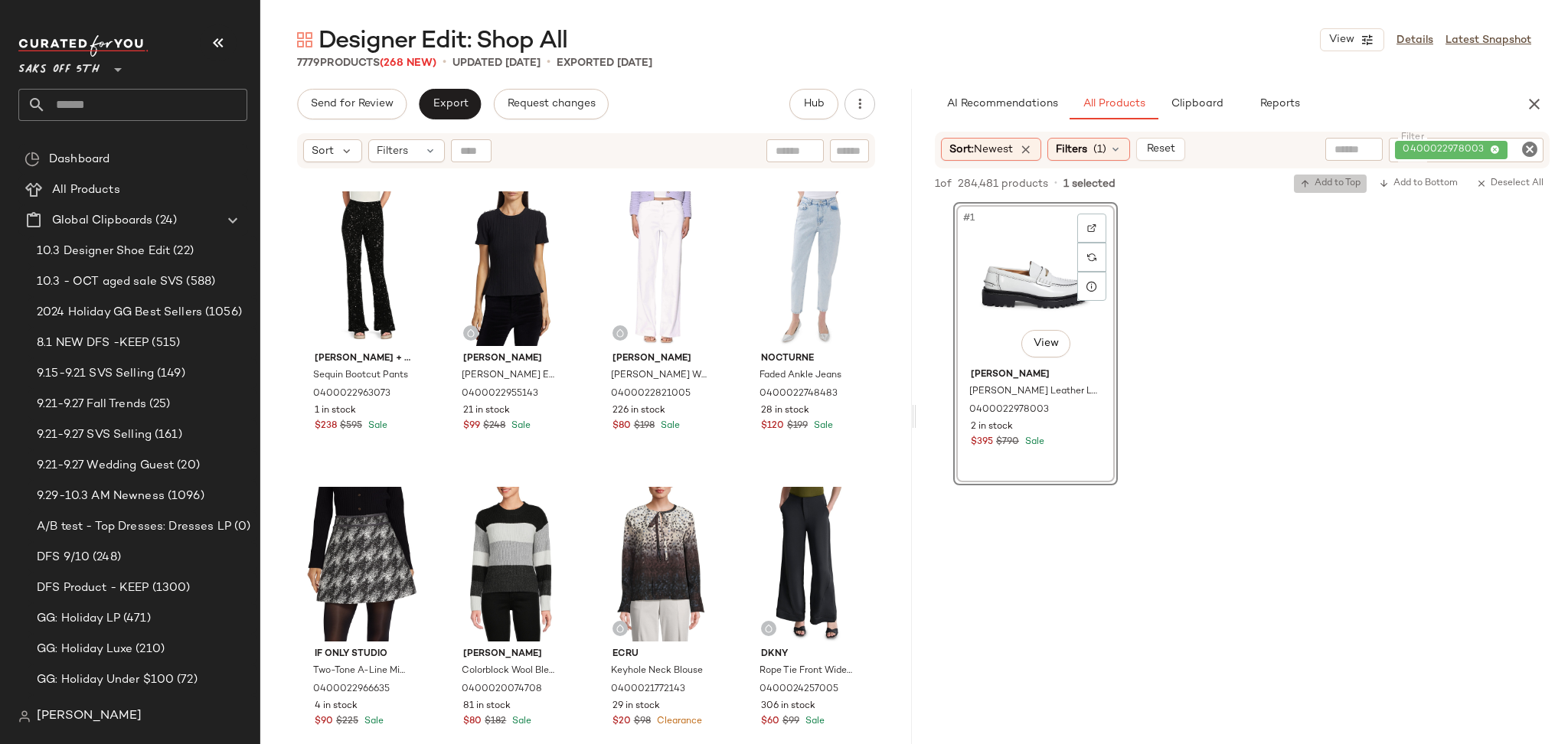
click at [1328, 178] on span "Add to Top" at bounding box center [1330, 183] width 60 height 11
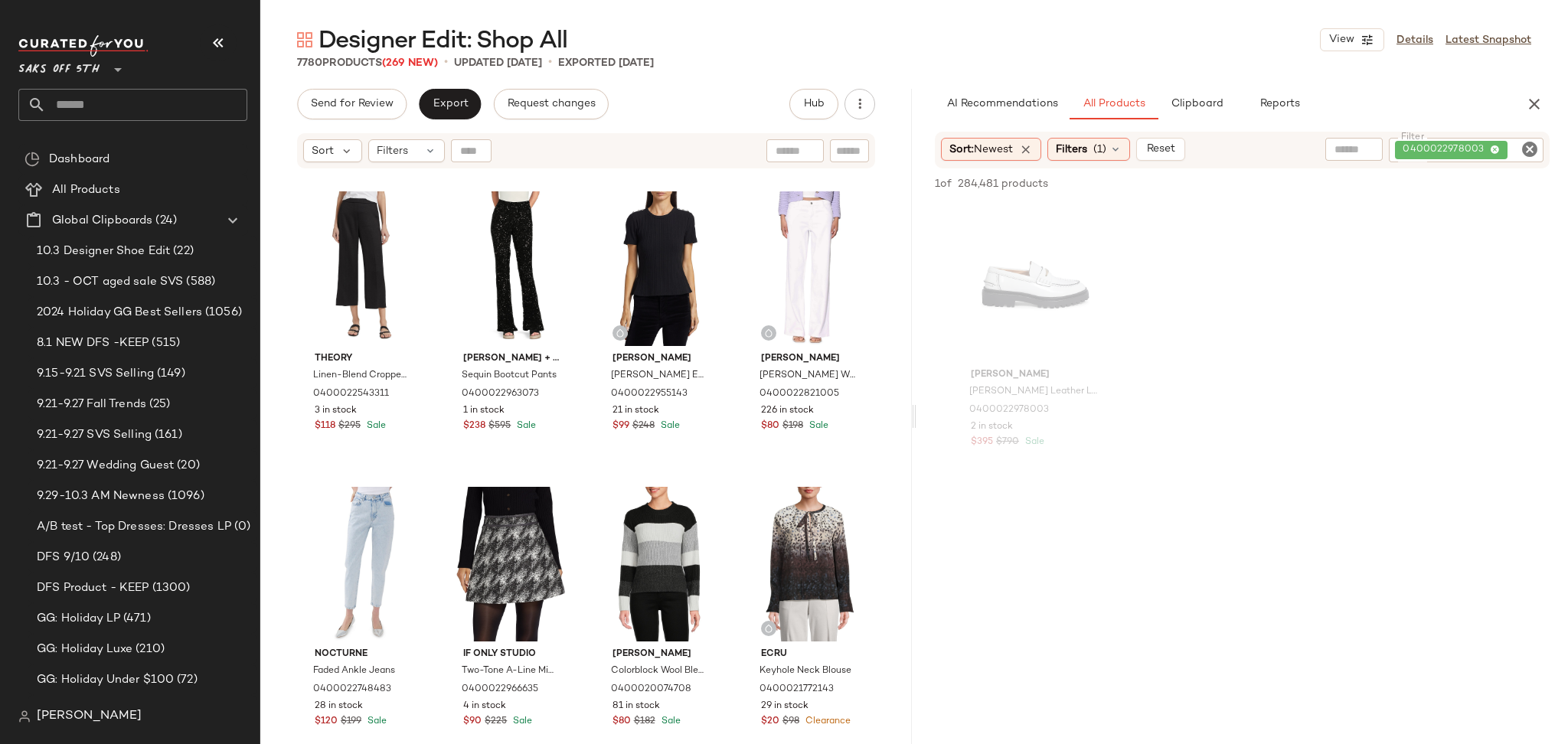
click at [1527, 152] on icon "Clear Filter" at bounding box center [1529, 149] width 18 height 18
paste input "**********"
type input "**********"
click at [1010, 316] on div "#1 View" at bounding box center [1036, 285] width 154 height 155
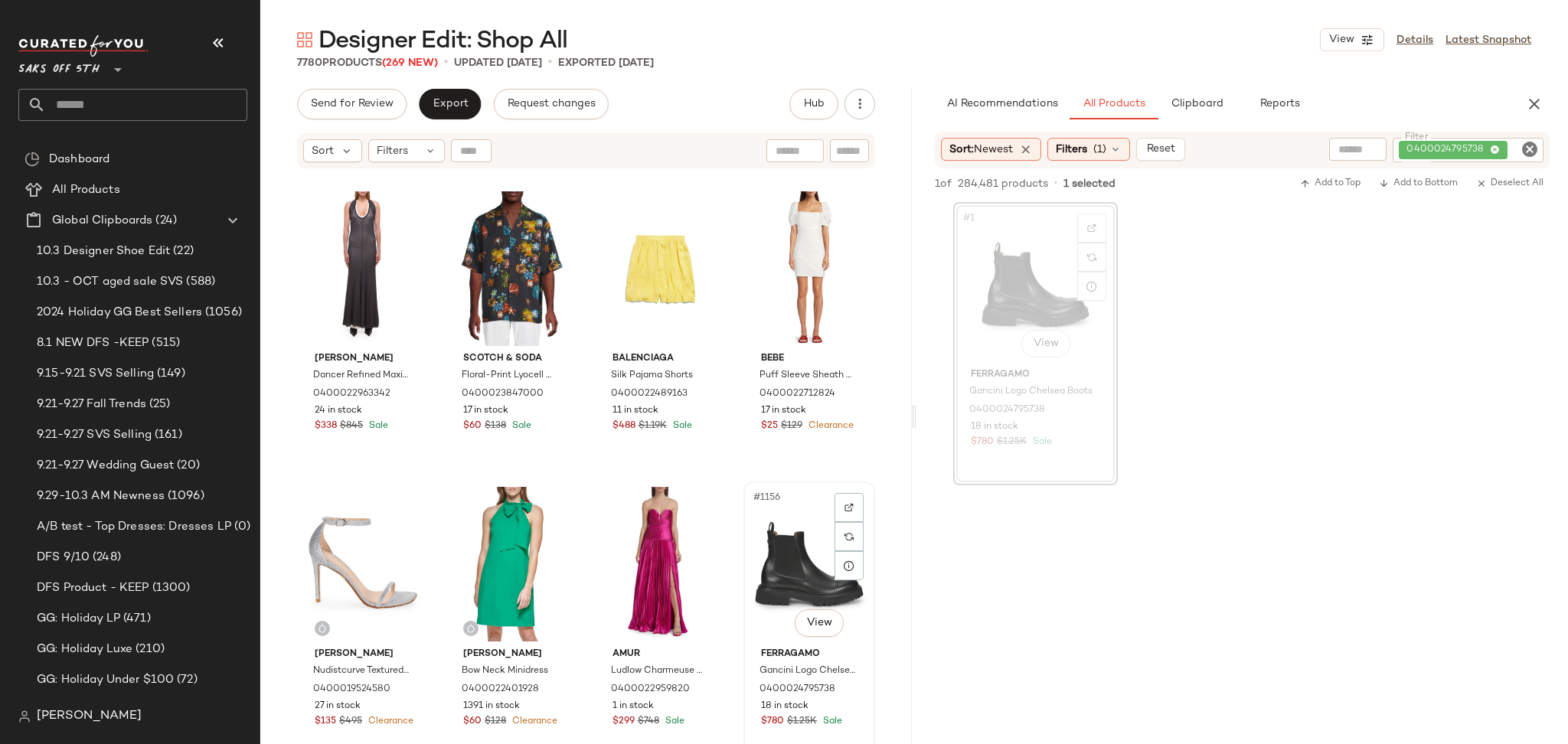
click at [791, 537] on div "#1156 View" at bounding box center [809, 564] width 121 height 155
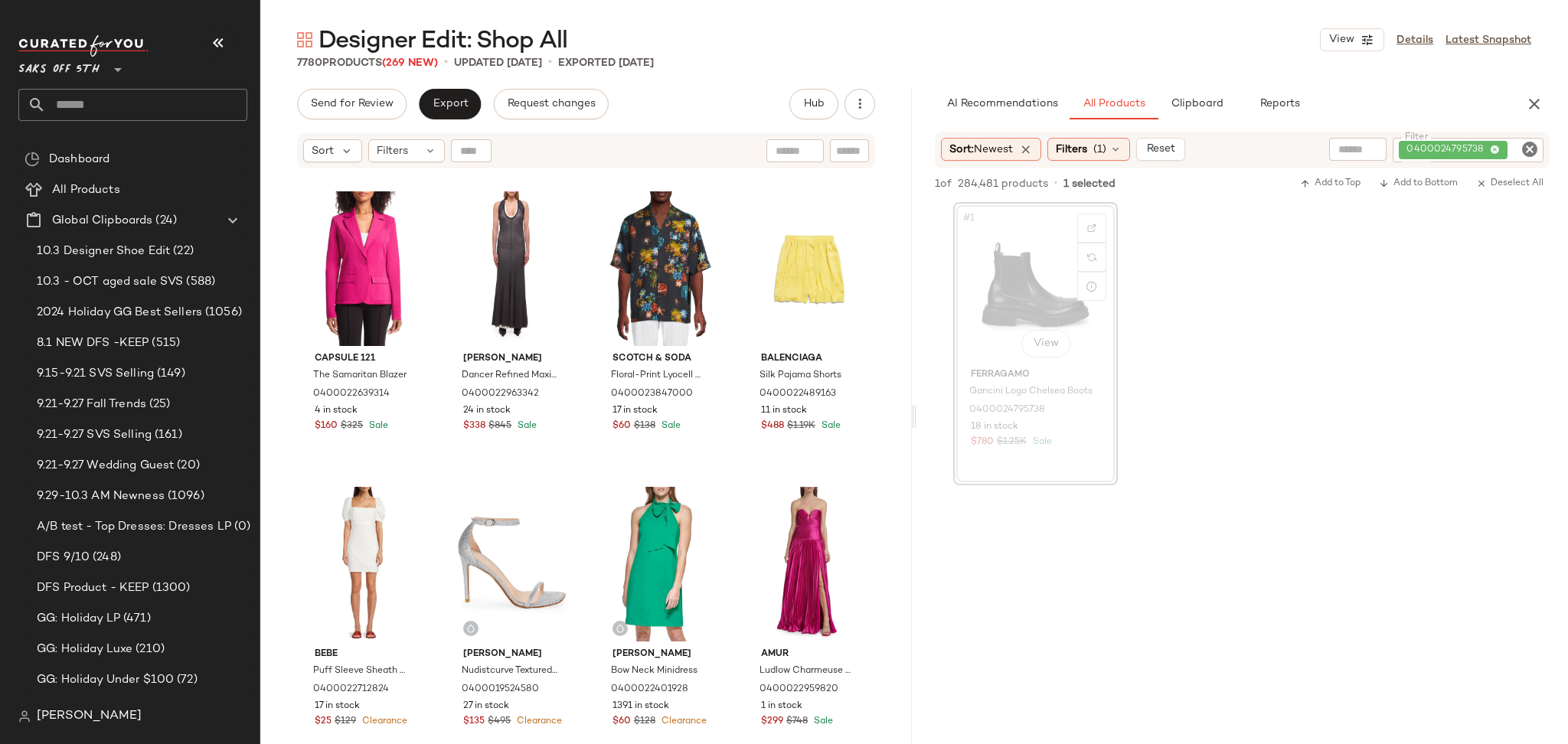
click at [1526, 156] on icon "Clear Filter" at bounding box center [1529, 149] width 18 height 18
paste input "**********"
type input "**********"
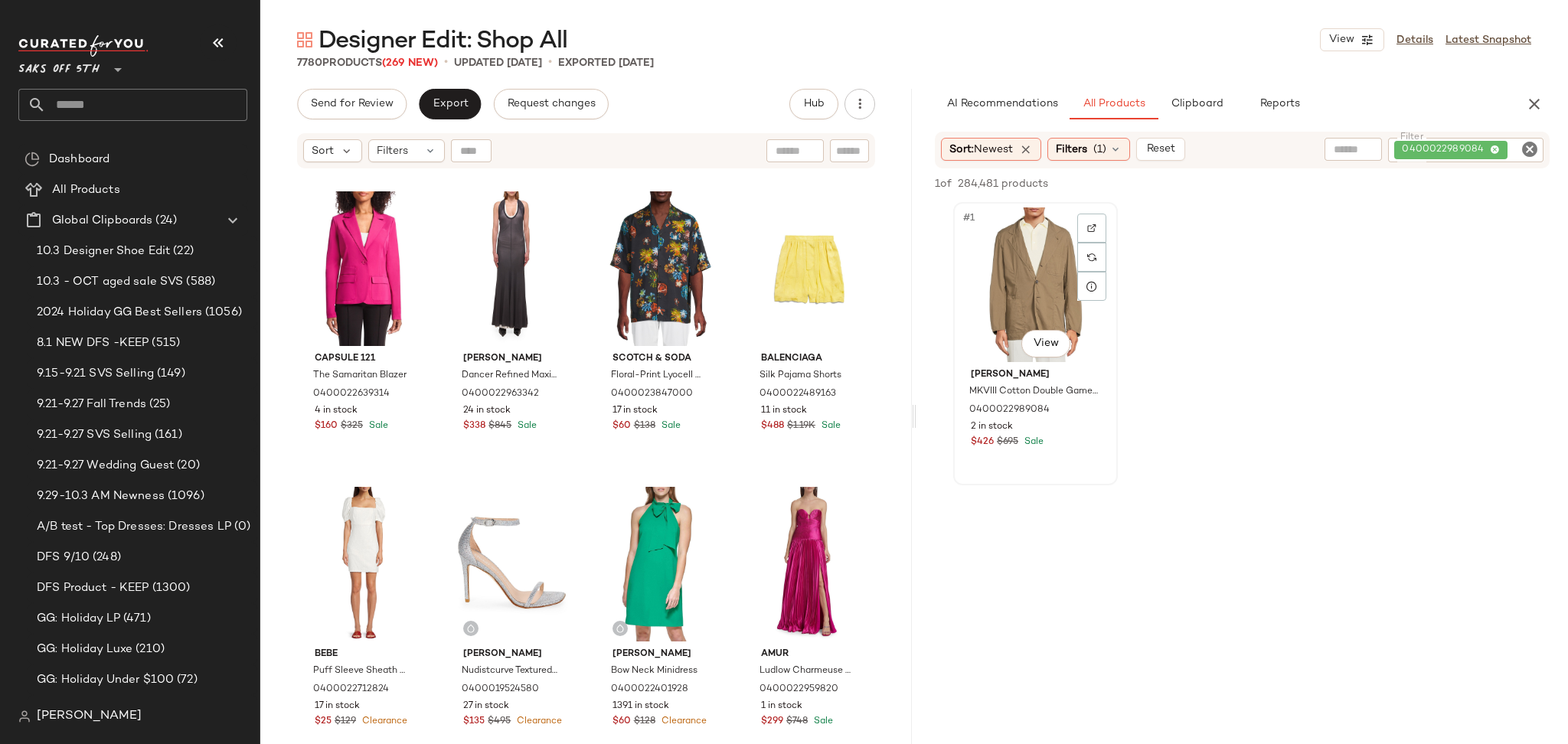
click at [1038, 282] on div "#1 View" at bounding box center [1036, 285] width 154 height 155
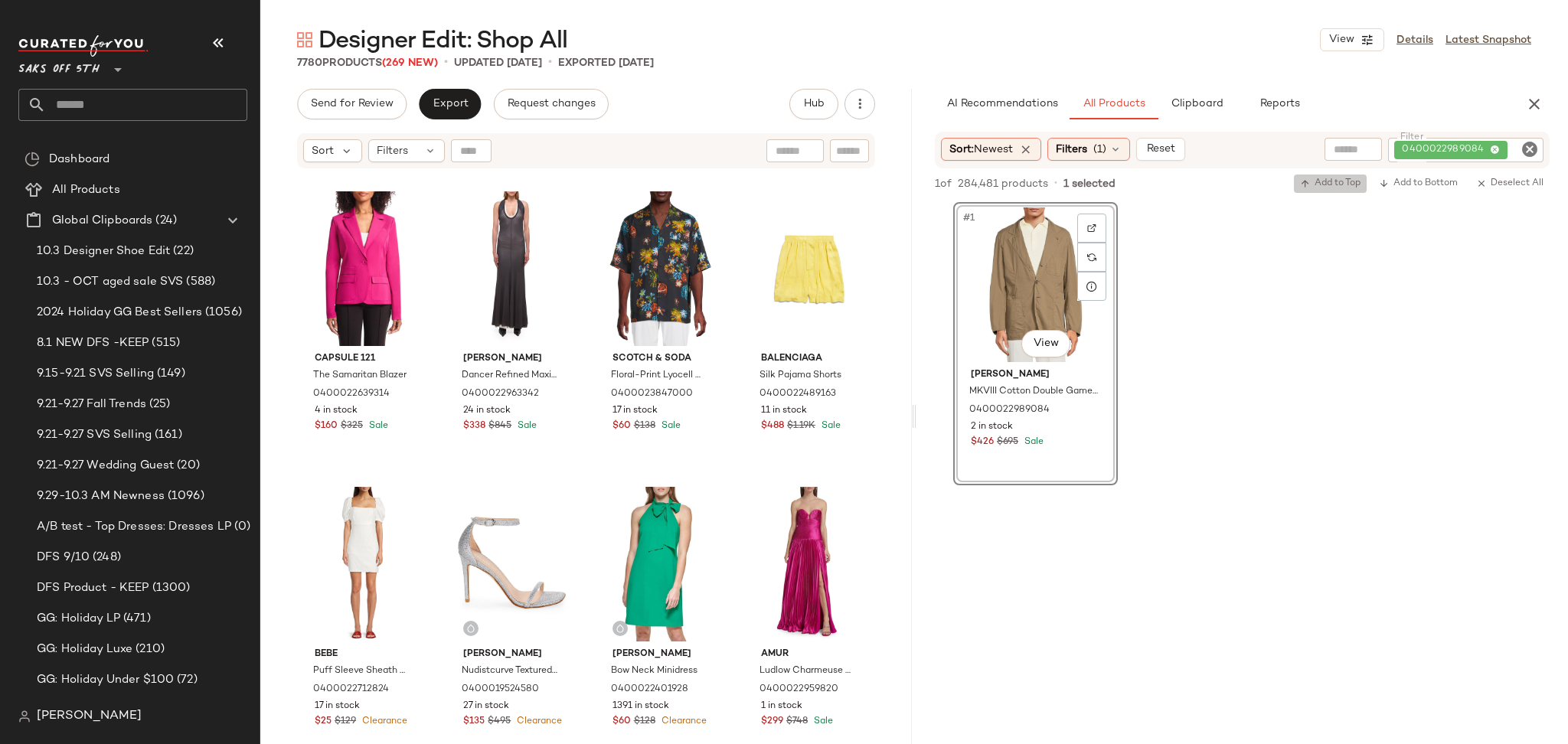
click at [1314, 184] on span "Add to Top" at bounding box center [1330, 183] width 60 height 11
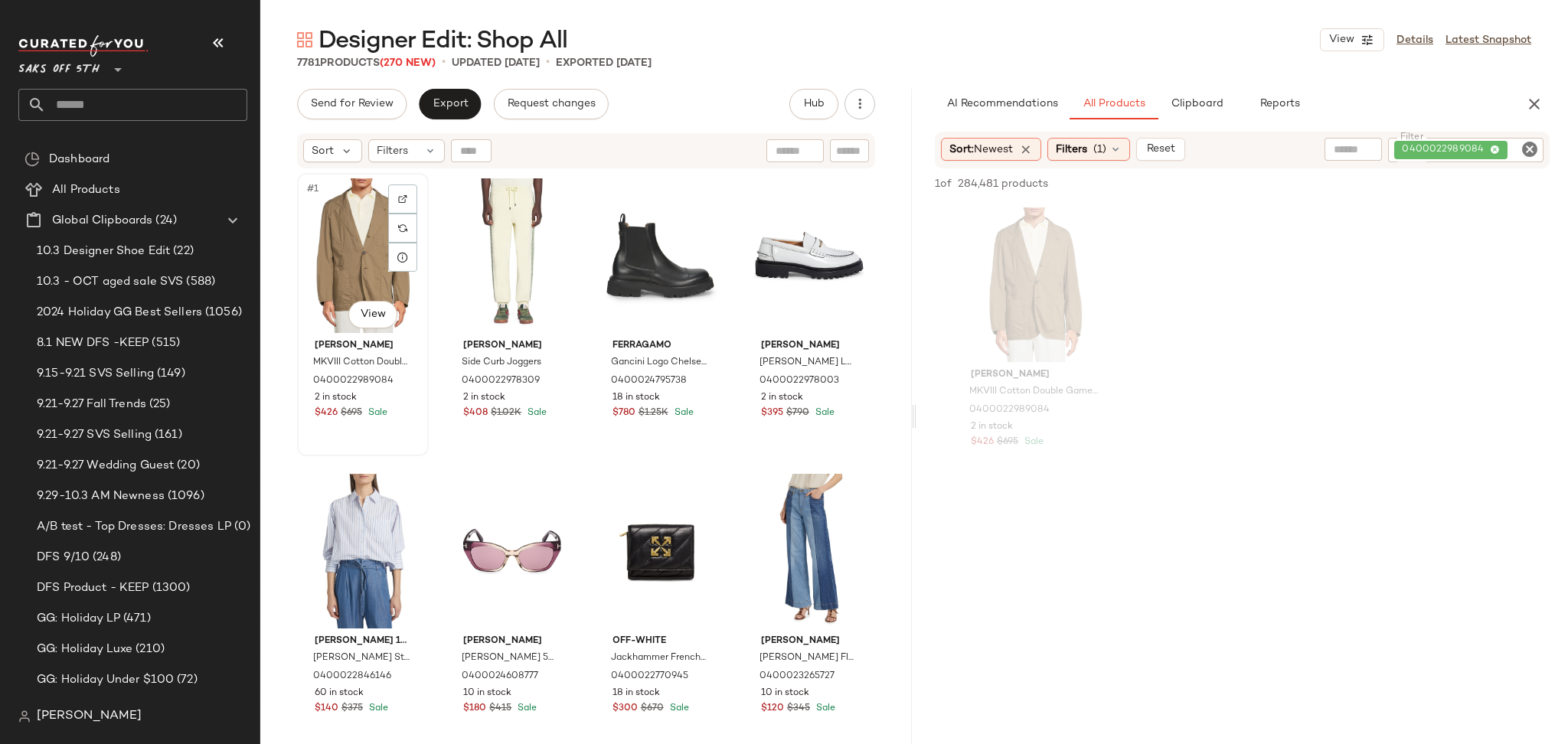
click at [359, 254] on div "#1 View" at bounding box center [362, 255] width 121 height 155
click at [622, 246] on div "#3 View" at bounding box center [661, 255] width 121 height 155
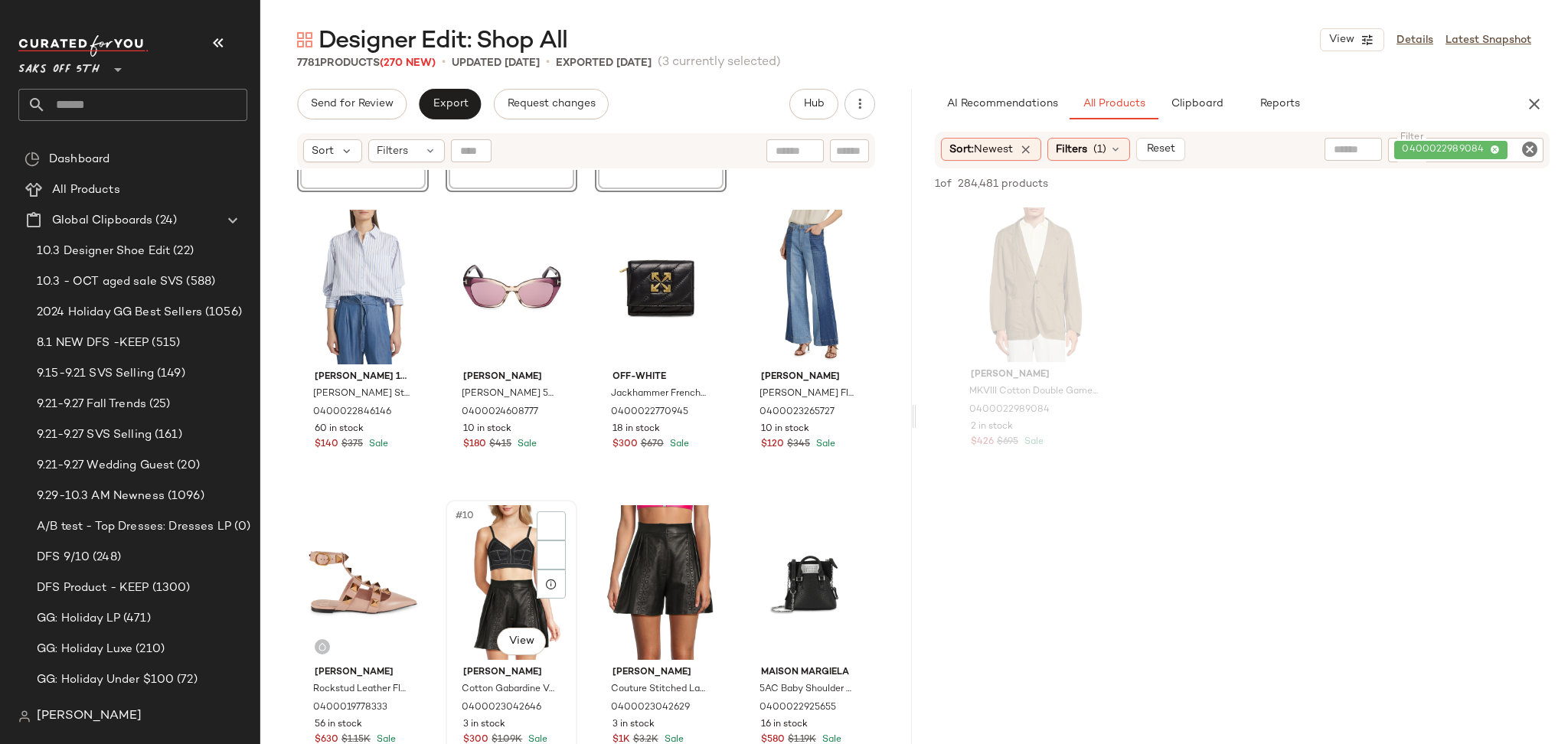
scroll to position [264, 0]
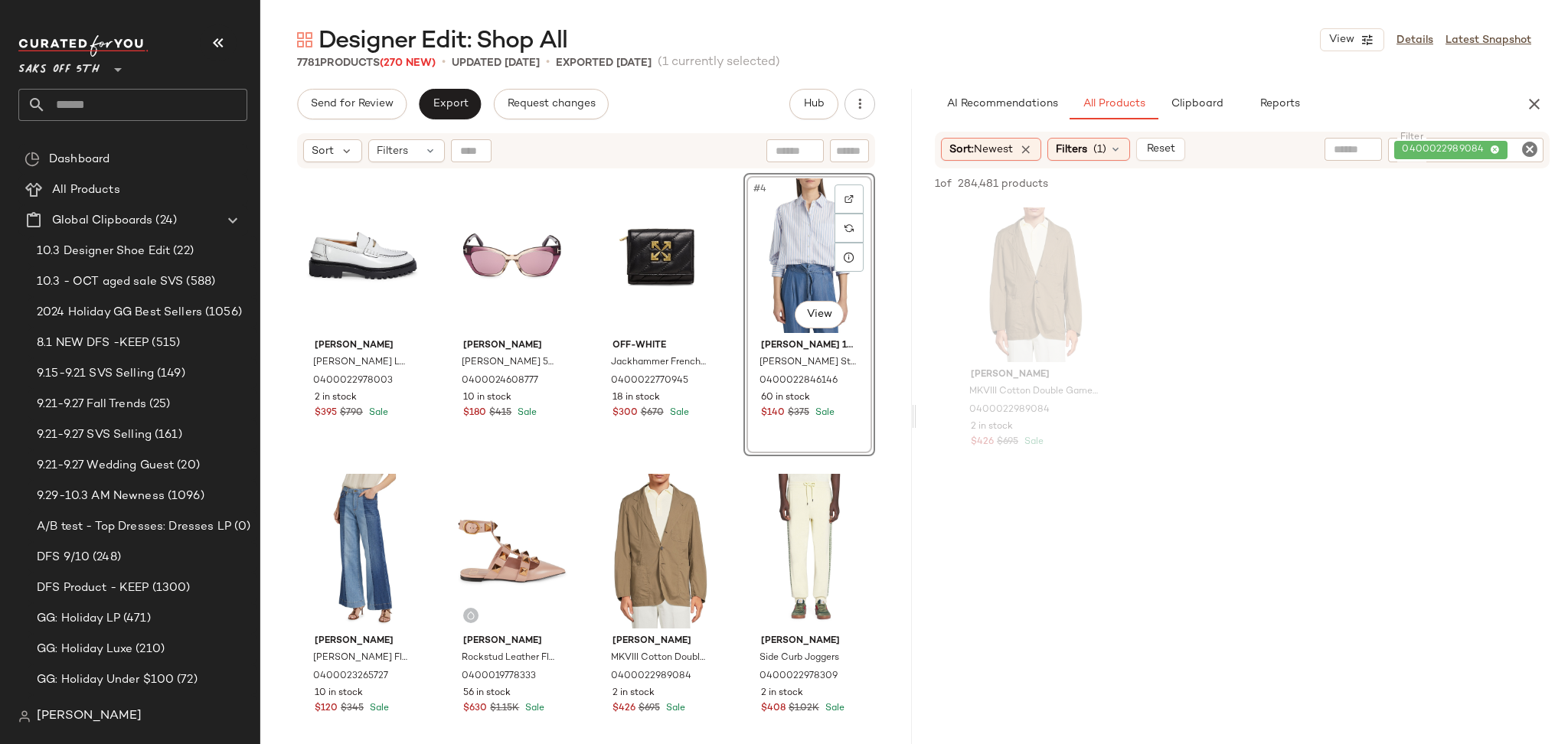
click at [1529, 153] on icon "Clear Filter" at bounding box center [1529, 149] width 18 height 18
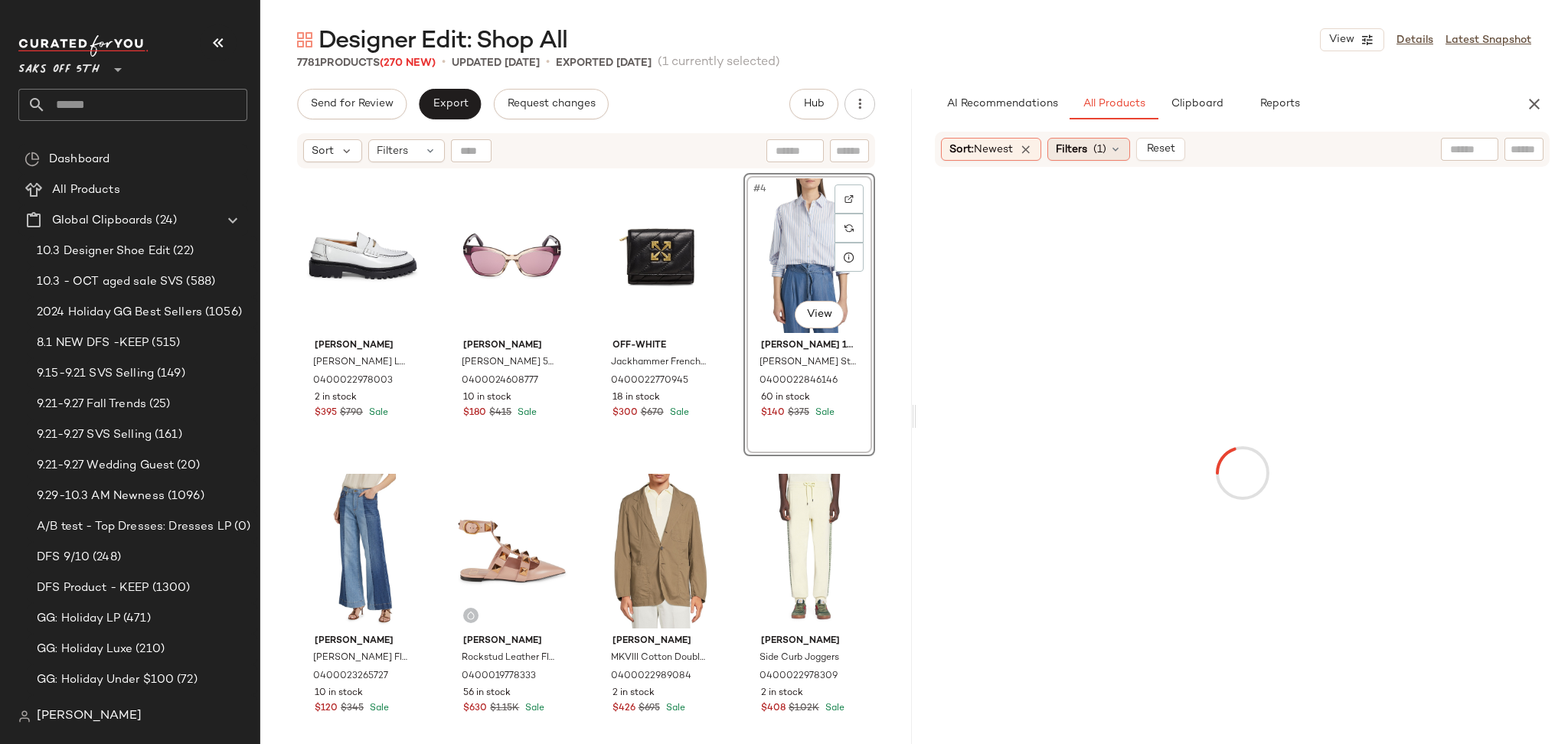
click at [1106, 151] on span "(1)" at bounding box center [1100, 149] width 13 height 16
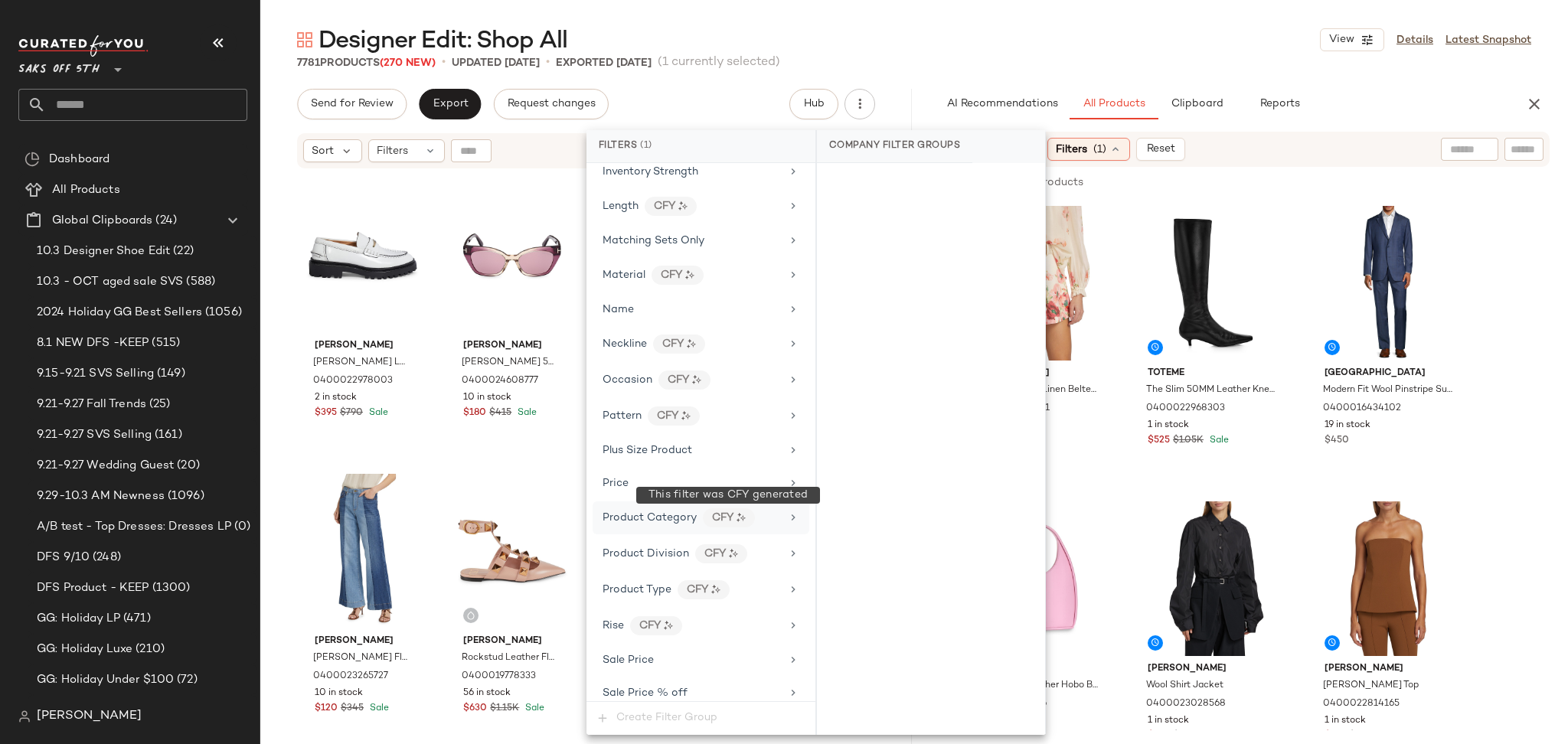
scroll to position [702, 0]
click at [721, 492] on div "Price" at bounding box center [691, 484] width 178 height 16
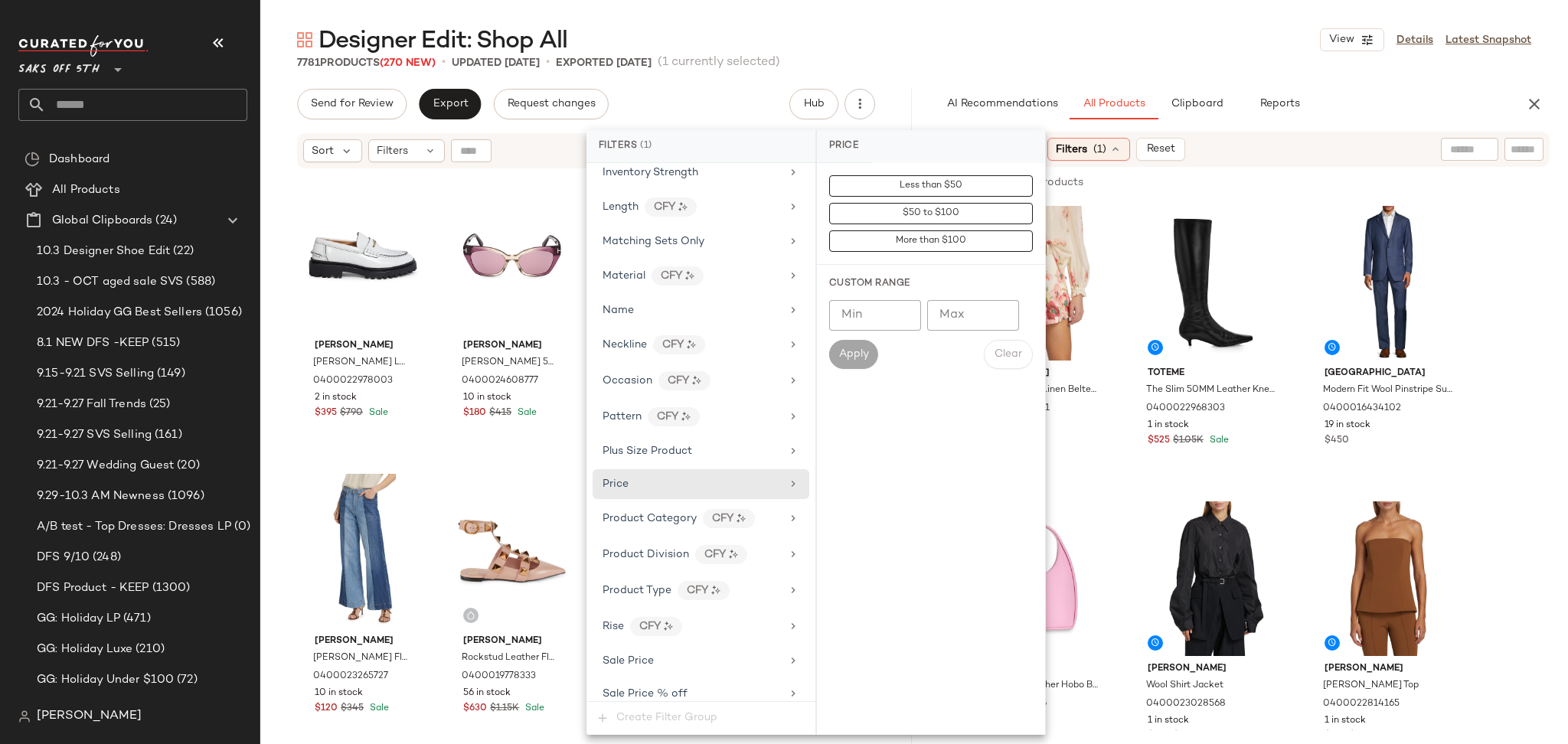
click at [892, 310] on input "Min" at bounding box center [875, 315] width 92 height 31
type input "***"
drag, startPoint x: 878, startPoint y: 343, endPoint x: 870, endPoint y: 348, distance: 9.4
click at [870, 348] on div "Apply" at bounding box center [853, 354] width 49 height 29
click at [870, 348] on button "Apply" at bounding box center [853, 354] width 49 height 29
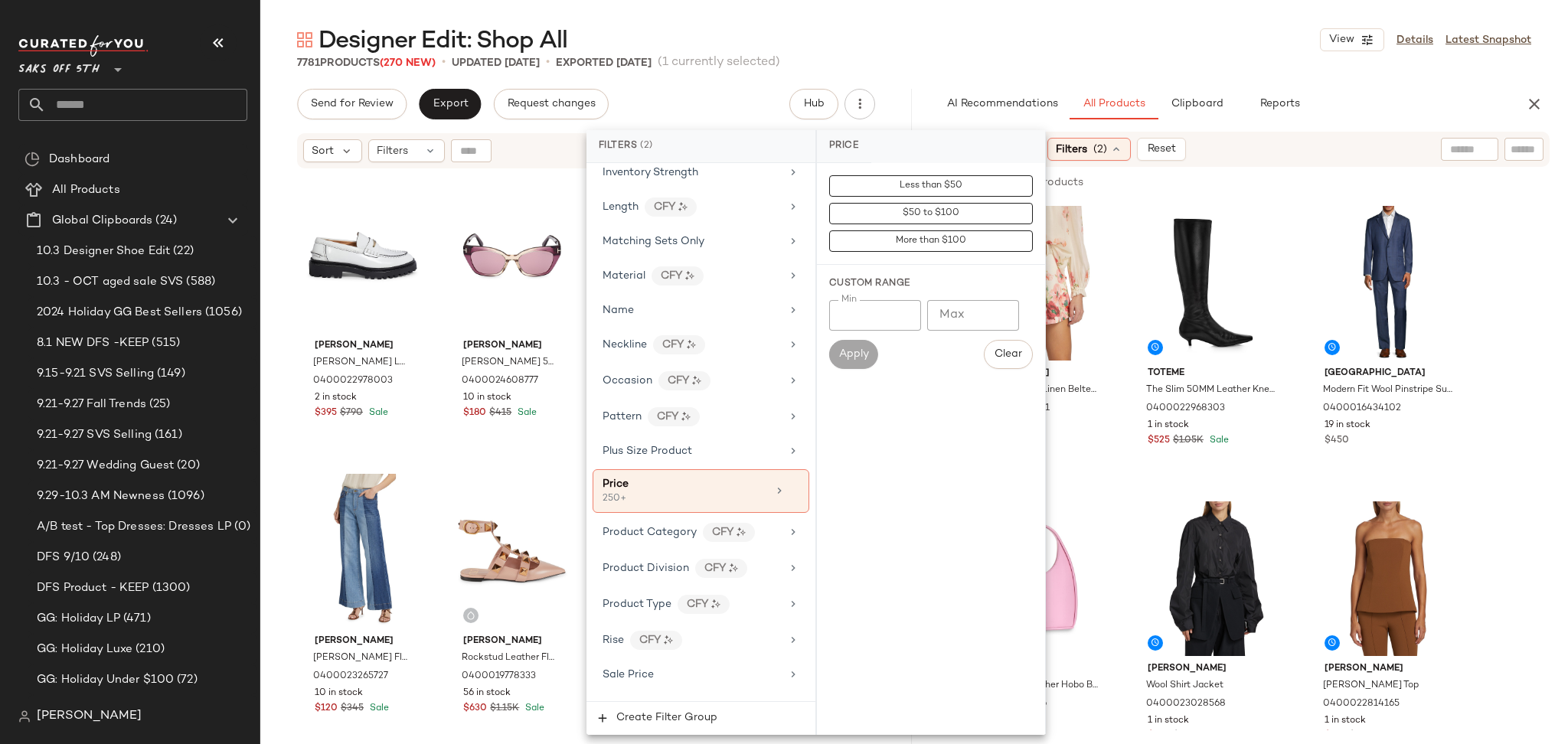
scroll to position [870, 0]
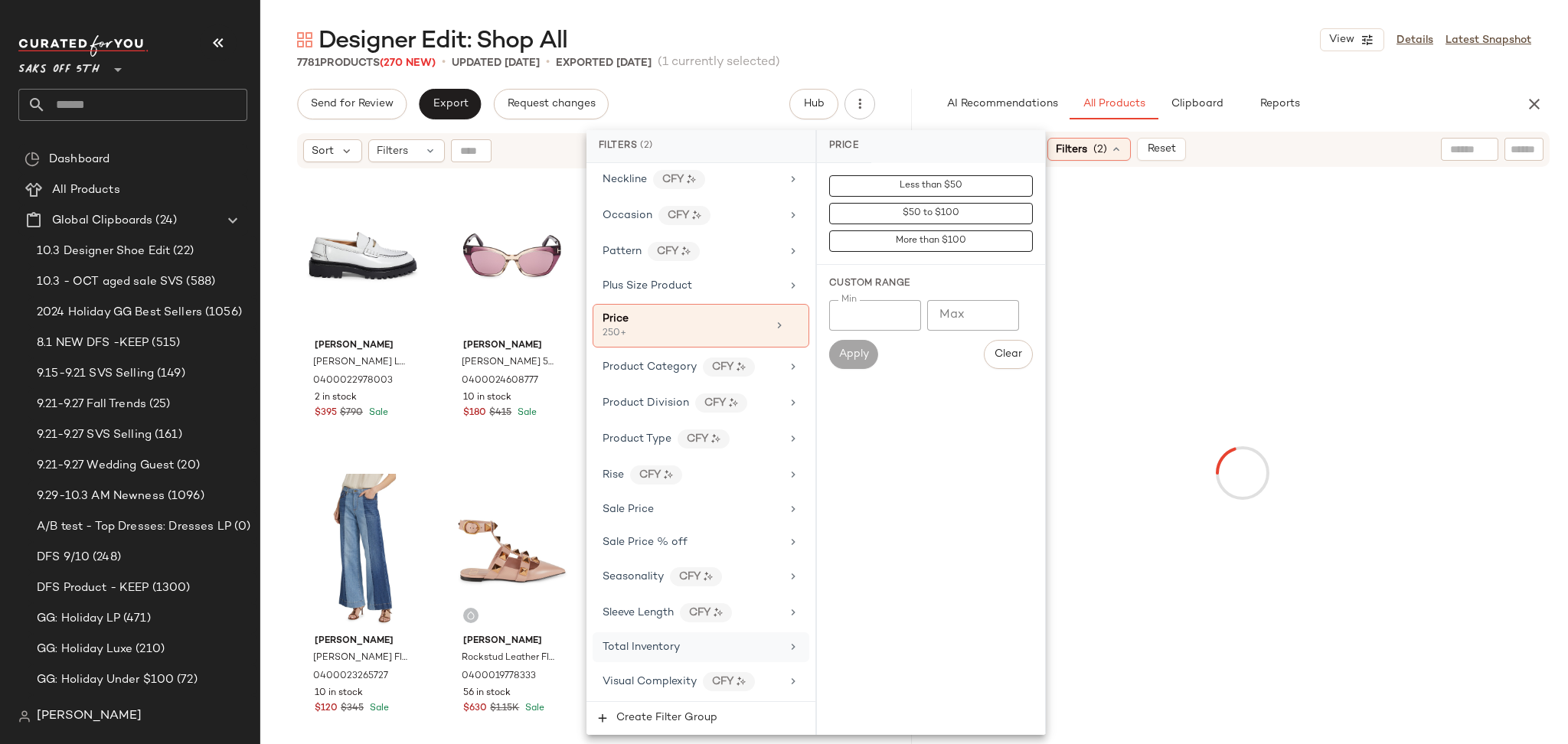
click at [659, 646] on span "Total Inventory" at bounding box center [641, 647] width 77 height 12
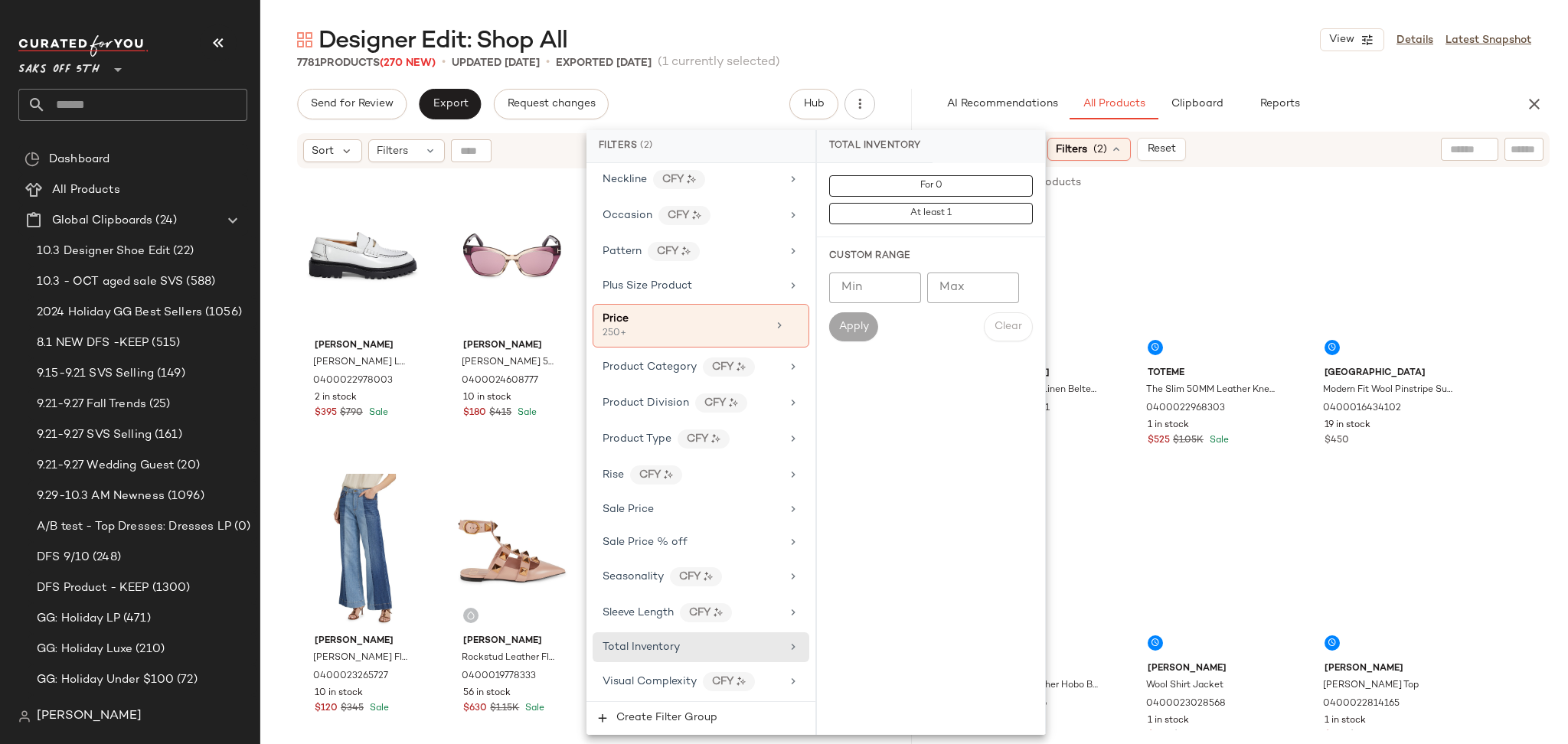
click at [877, 287] on input "Min" at bounding box center [875, 288] width 92 height 31
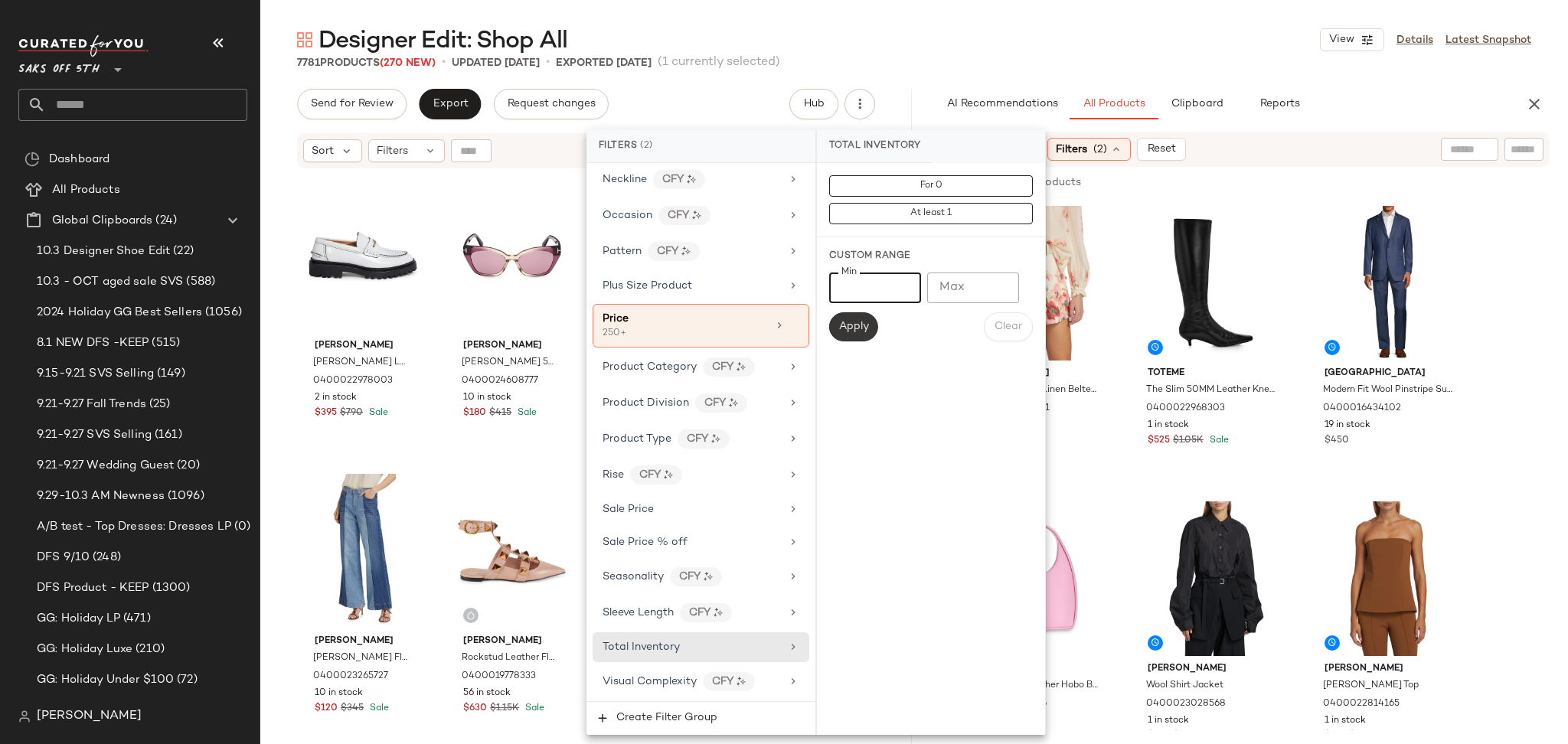
type input "*"
click at [864, 330] on span "Apply" at bounding box center [853, 326] width 31 height 13
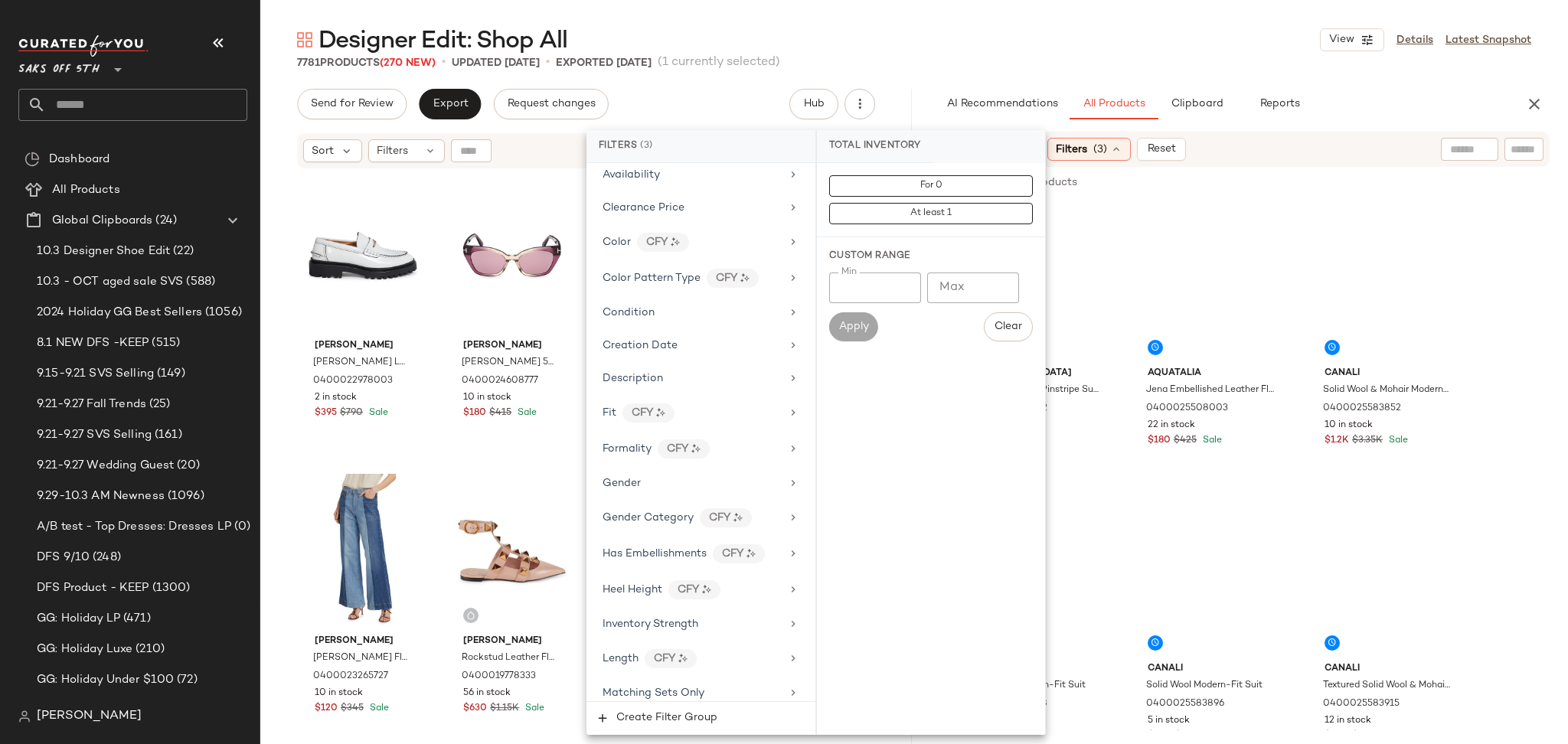
scroll to position [0, 0]
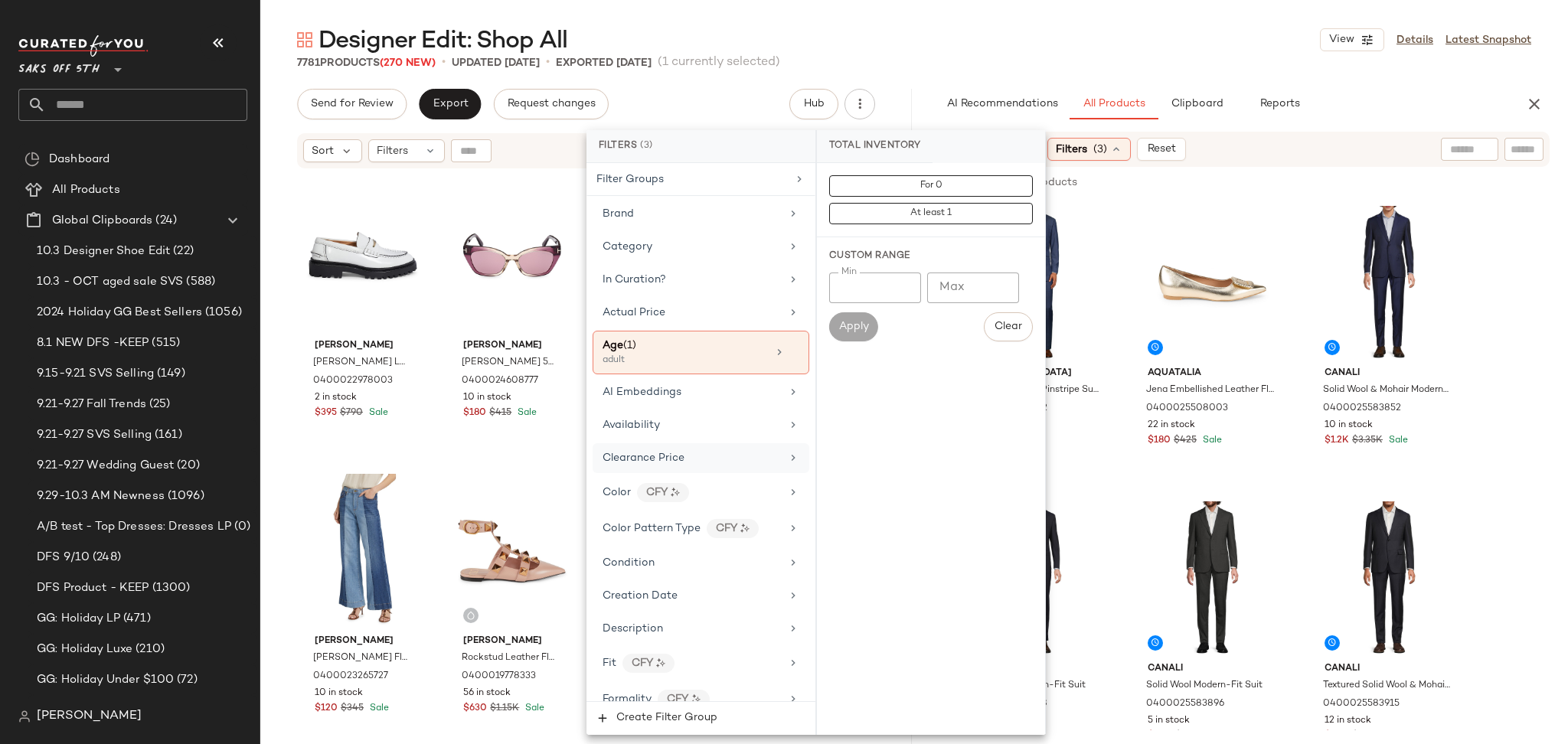
click at [713, 459] on div "Clearance Price" at bounding box center [691, 458] width 178 height 16
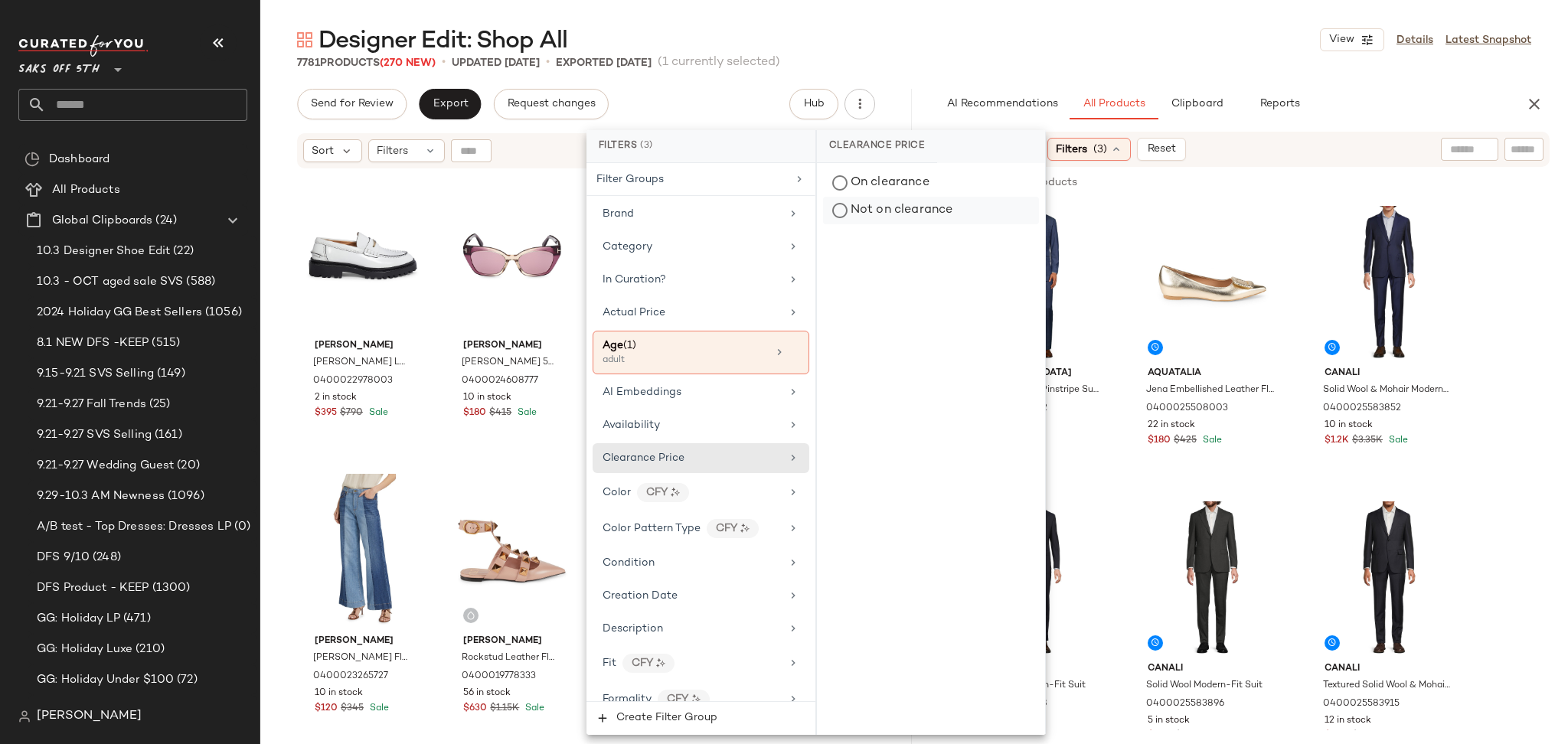
click at [898, 210] on div "Not on clearance" at bounding box center [931, 210] width 216 height 28
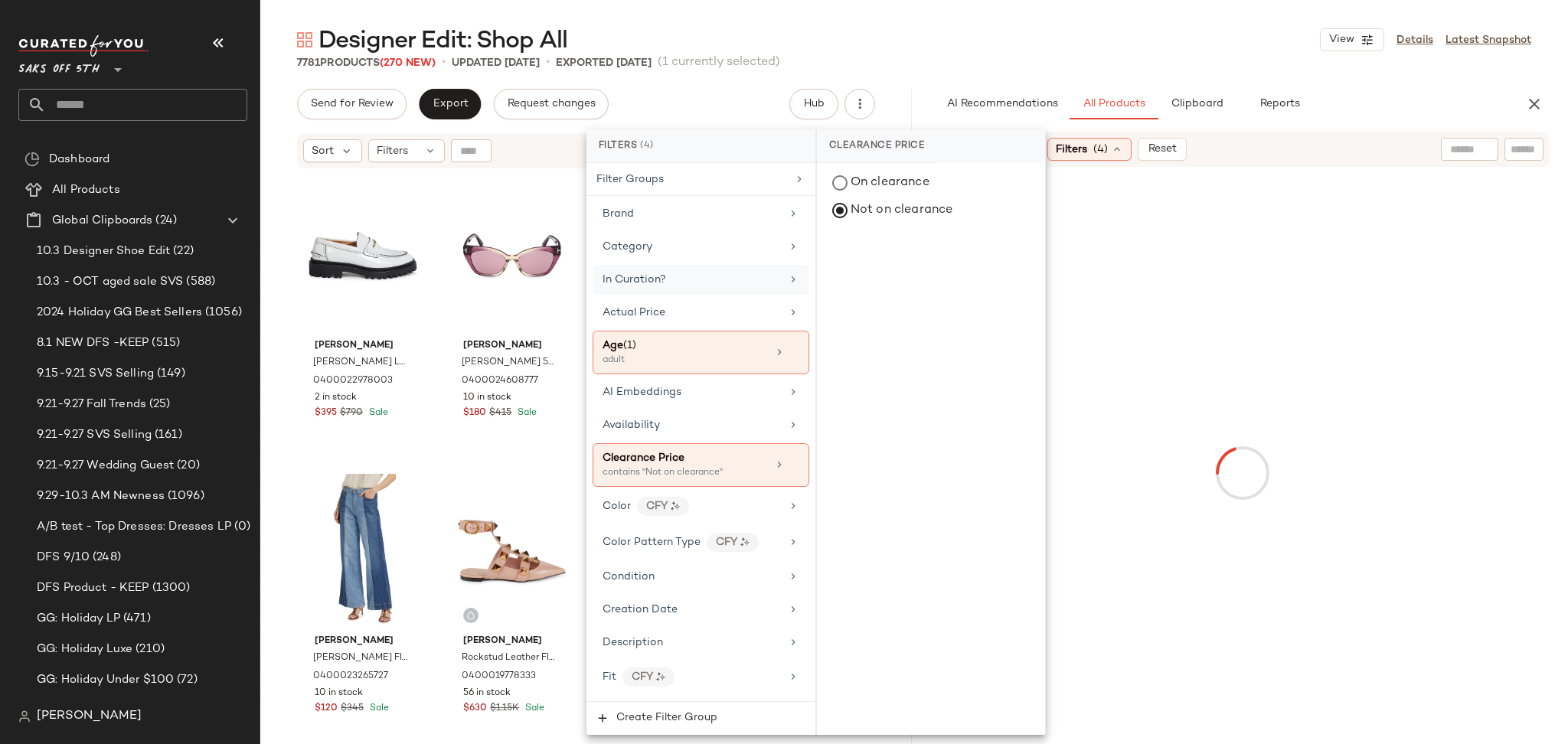
click at [748, 277] on div "In Curation?" at bounding box center [691, 280] width 178 height 16
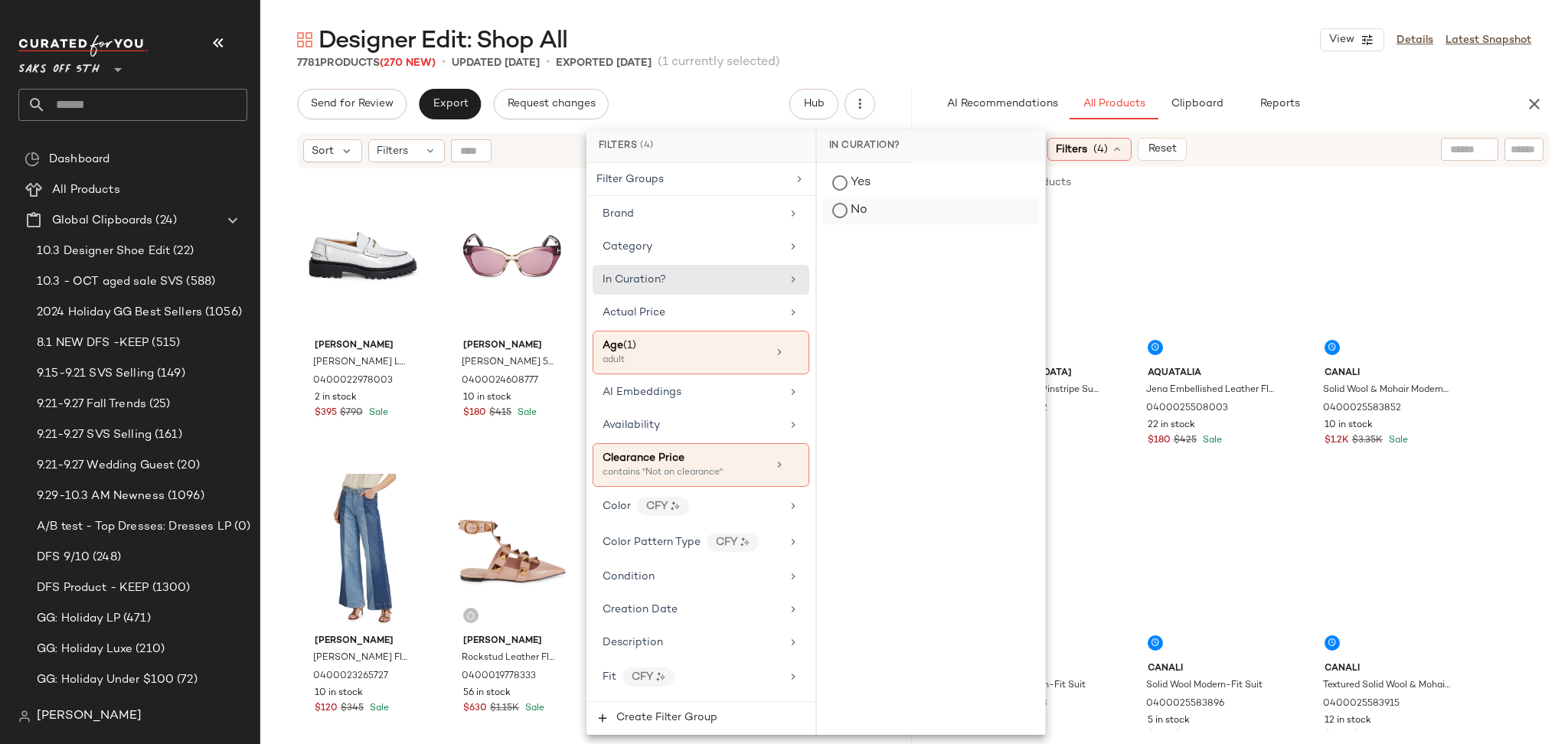
click at [854, 203] on div "No" at bounding box center [931, 210] width 216 height 28
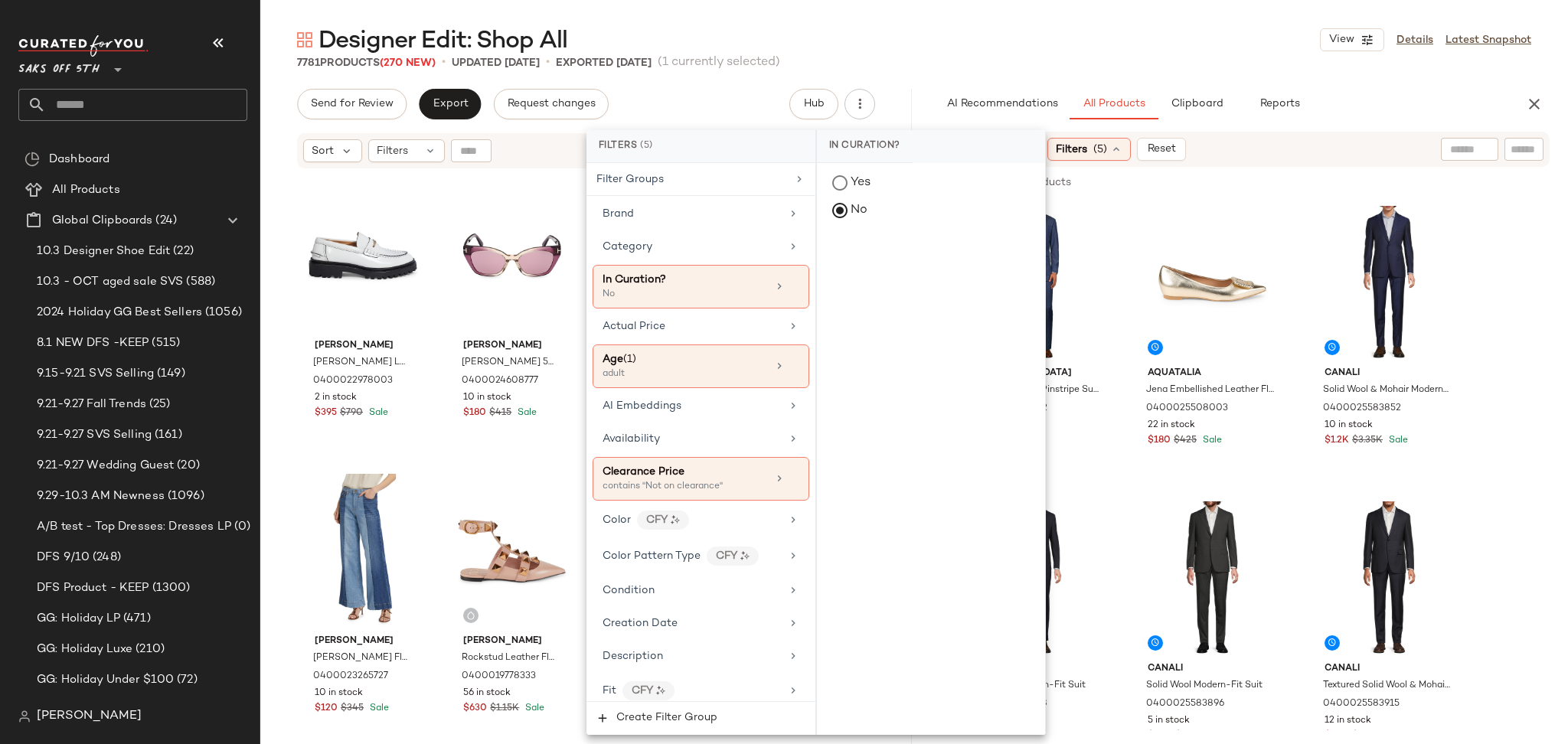
click at [1075, 36] on div "Designer Edit: Shop All View Details Latest Snapshot" at bounding box center [914, 39] width 1308 height 31
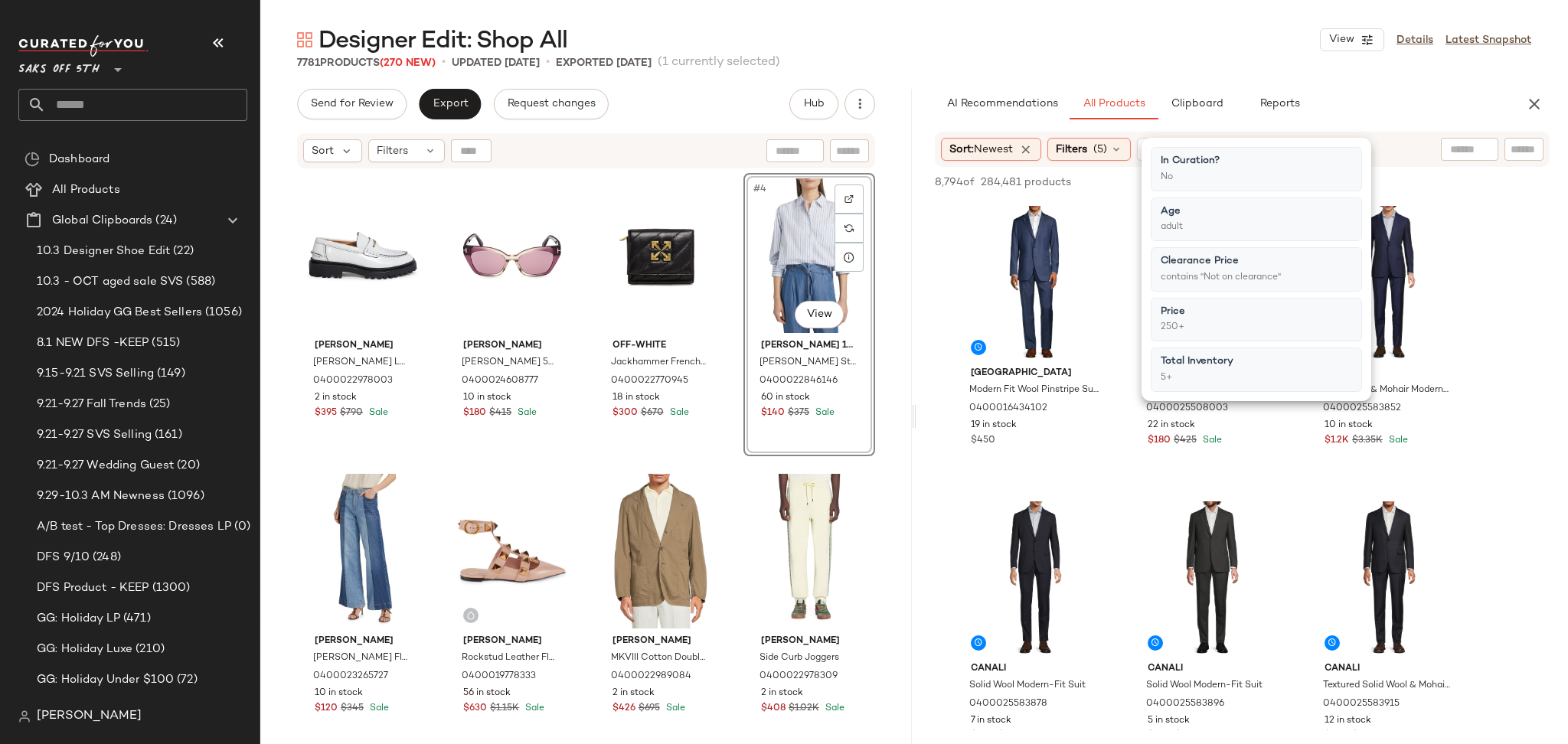
click at [1075, 36] on div "Designer Edit: Shop All View Details Latest Snapshot" at bounding box center [914, 39] width 1308 height 31
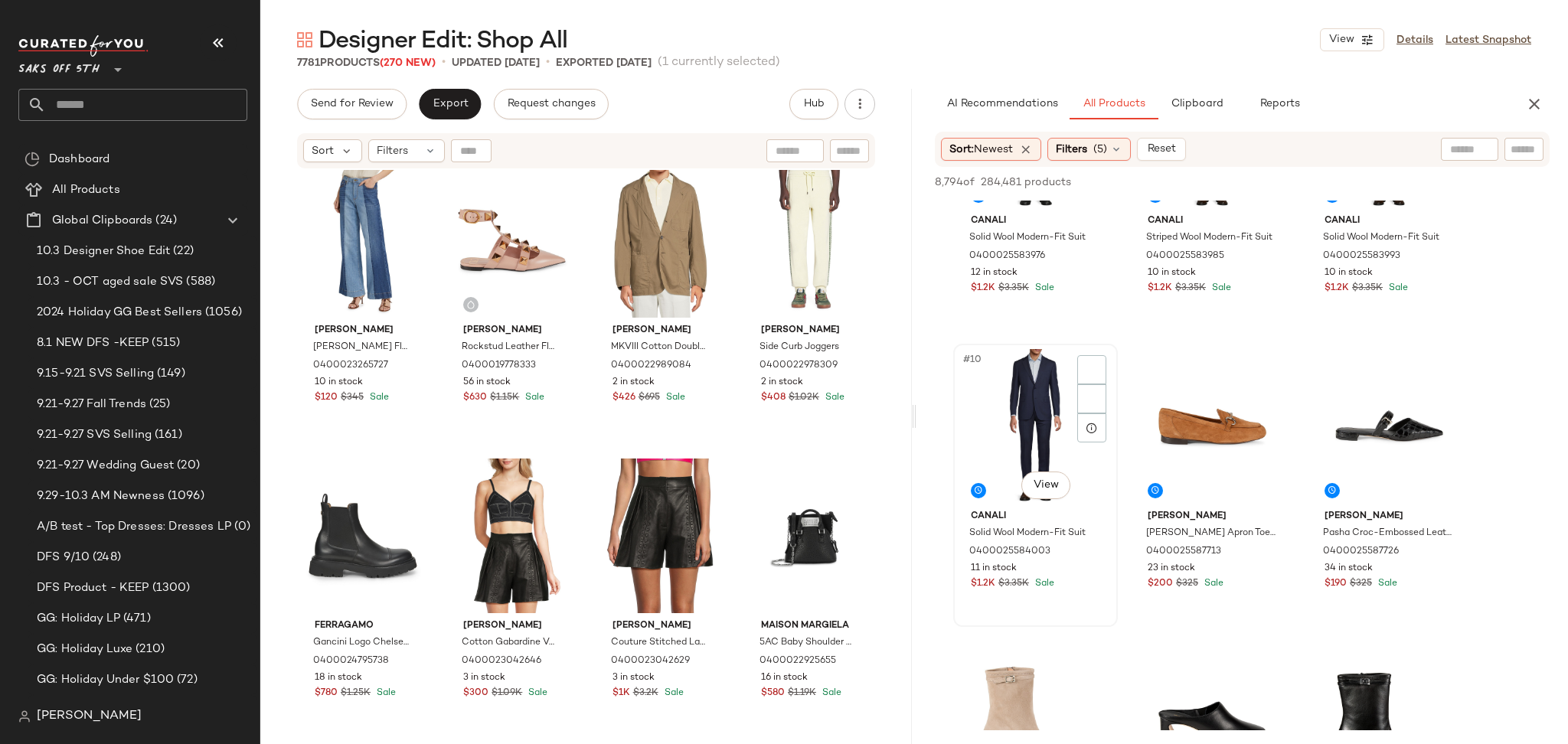
scroll to position [1152, 0]
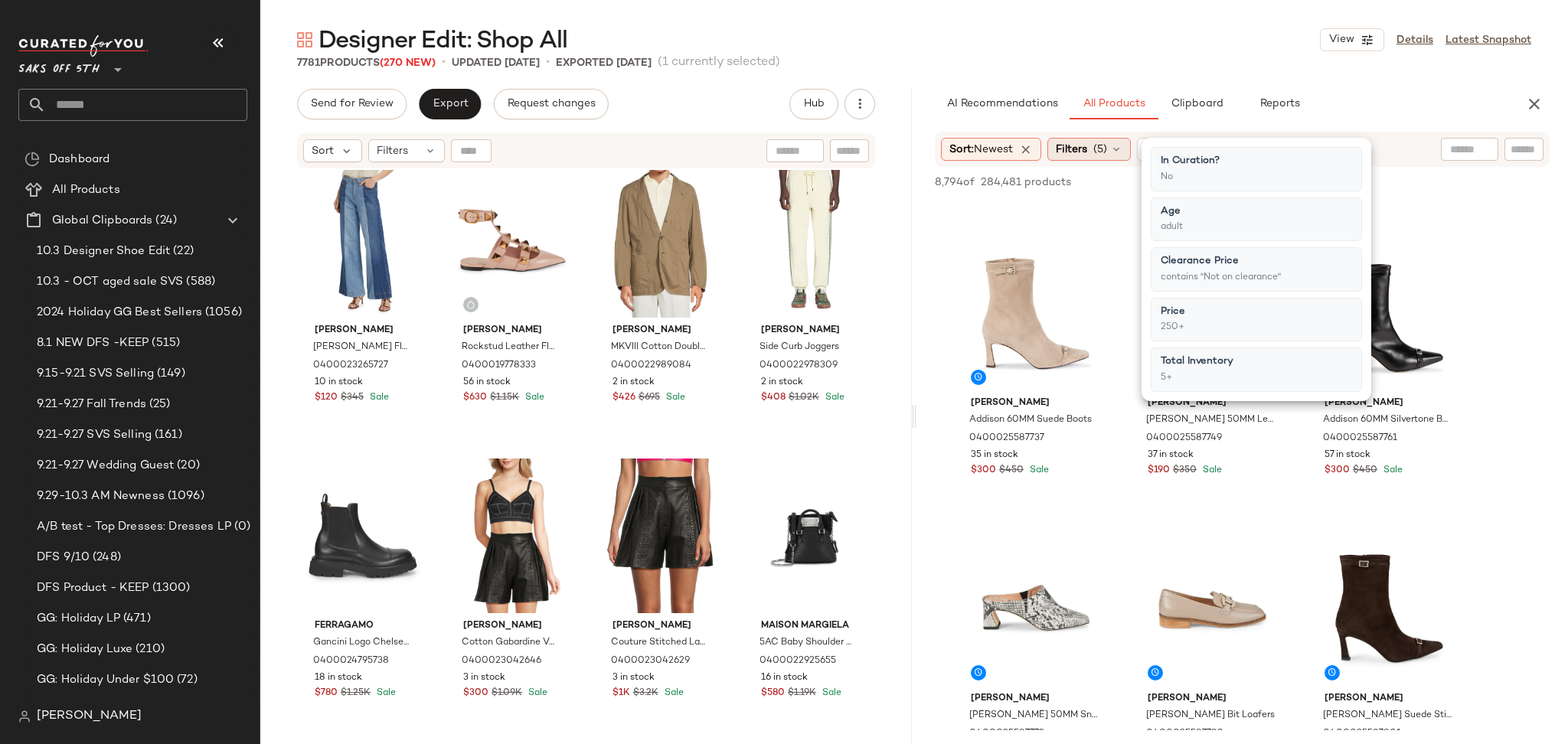
click at [1097, 146] on span "(5)" at bounding box center [1100, 149] width 13 height 16
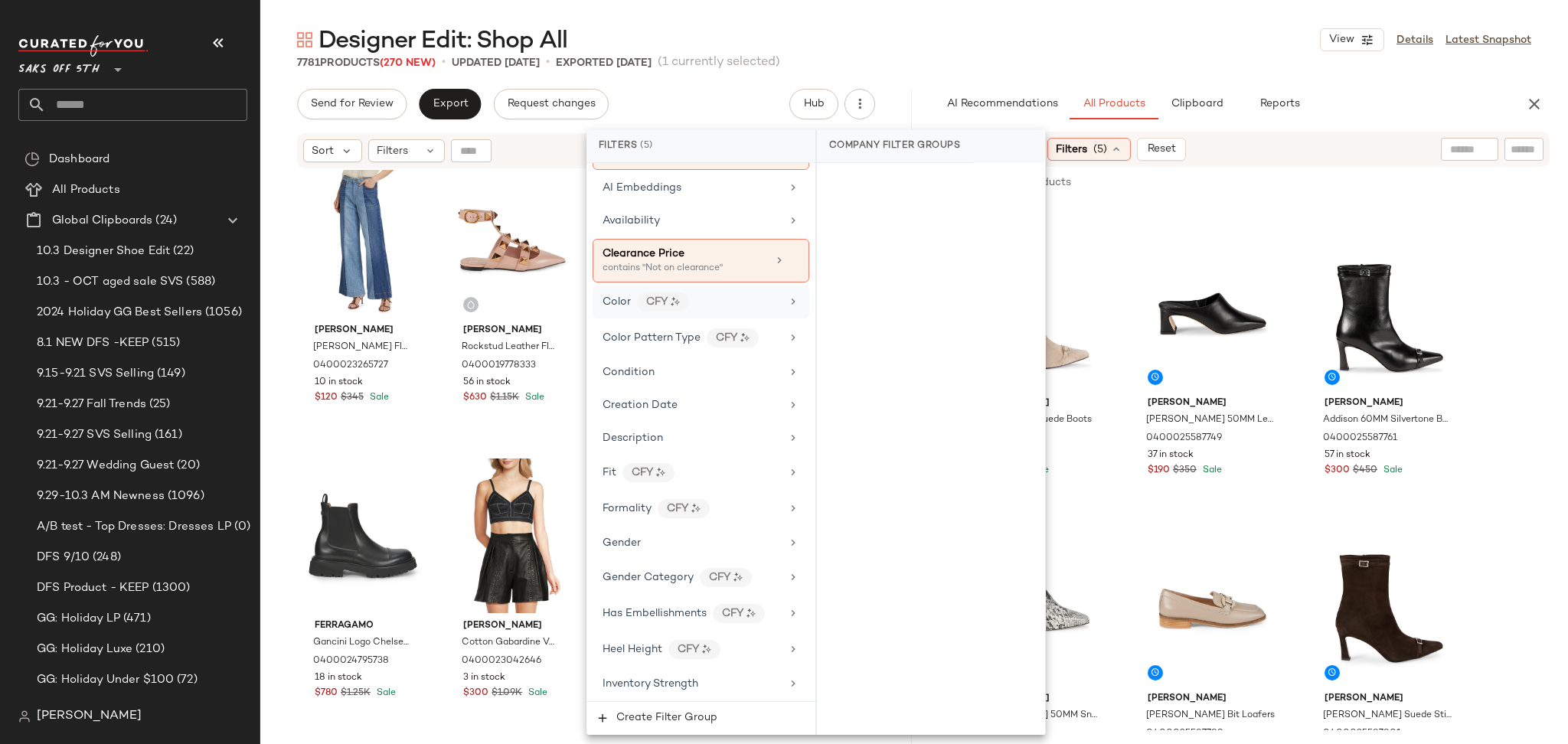
scroll to position [223, 0]
click at [662, 540] on div "Gender" at bounding box center [691, 538] width 178 height 16
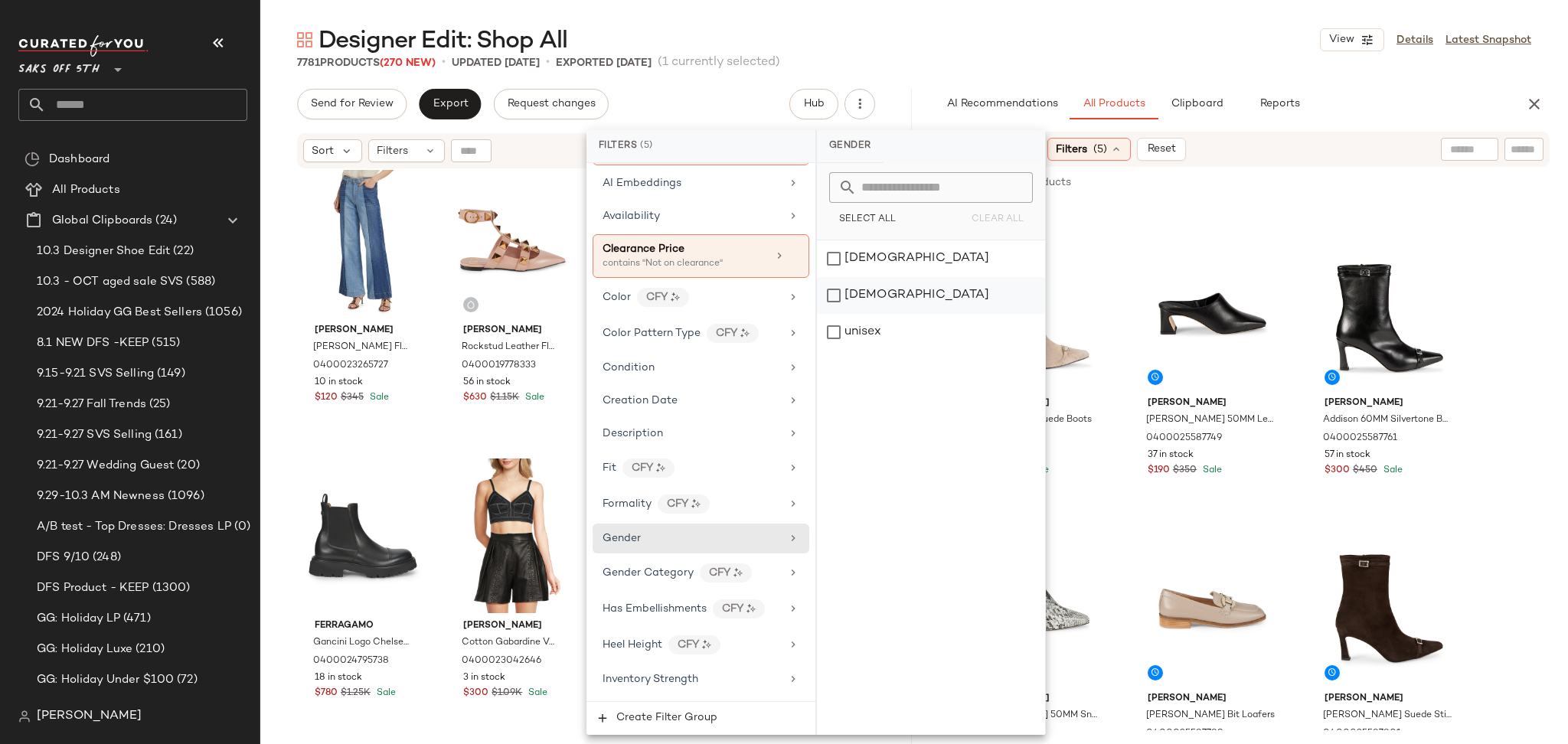
click at [878, 286] on div "[DEMOGRAPHIC_DATA]" at bounding box center [931, 295] width 229 height 37
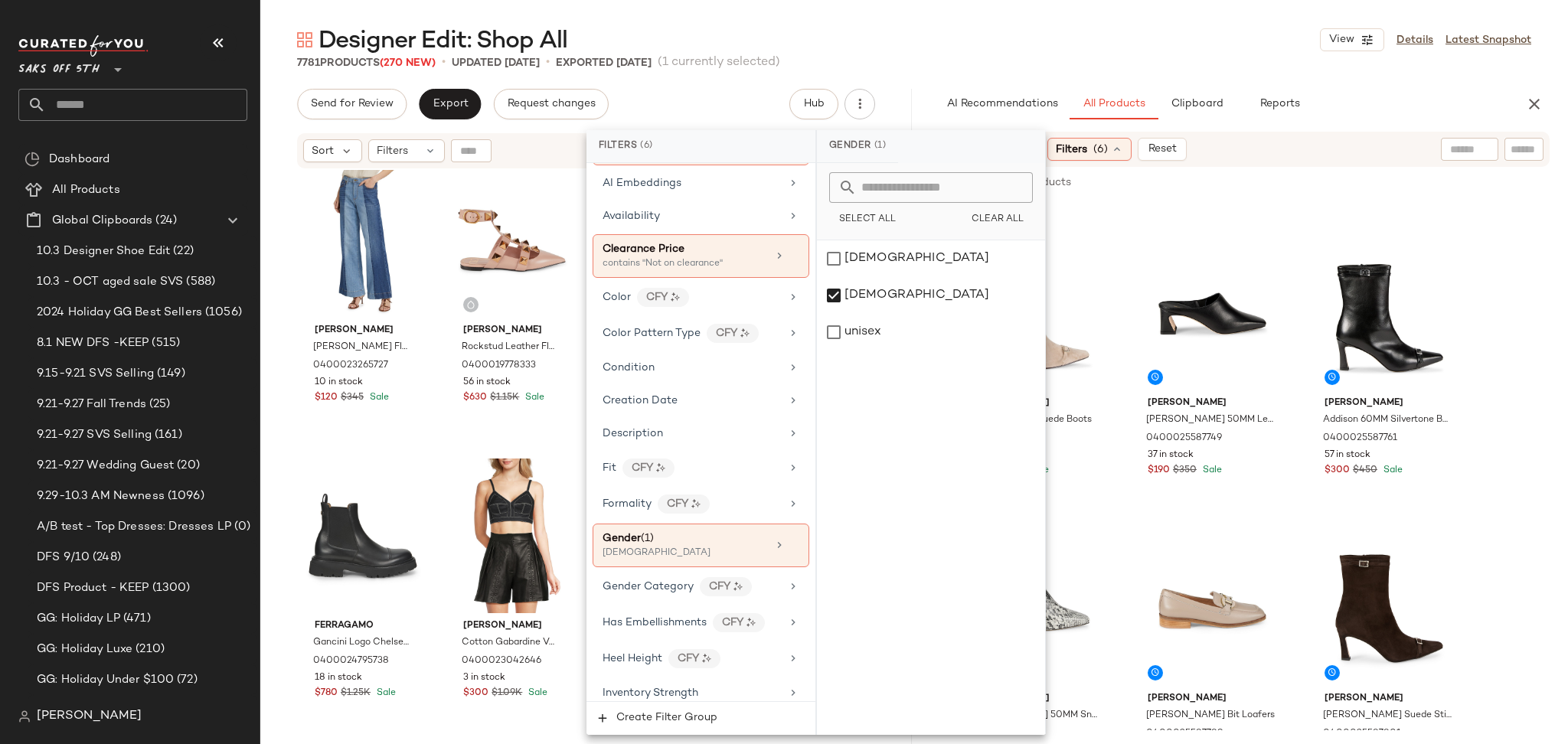
click at [1123, 28] on div "Designer Edit: Shop All View Details Latest Snapshot" at bounding box center [914, 39] width 1308 height 31
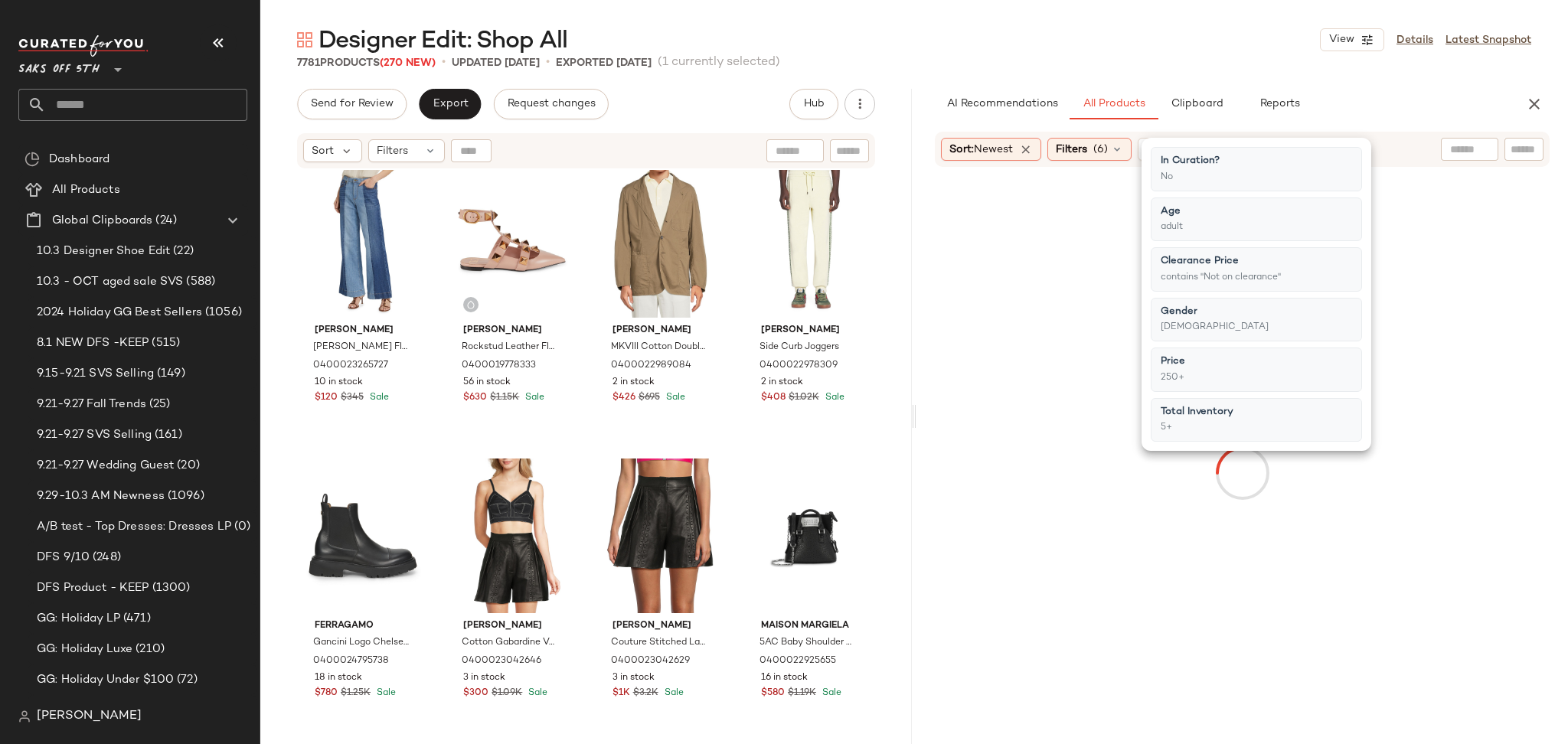
click at [1123, 28] on div "Designer Edit: Shop All View Details Latest Snapshot" at bounding box center [914, 39] width 1308 height 31
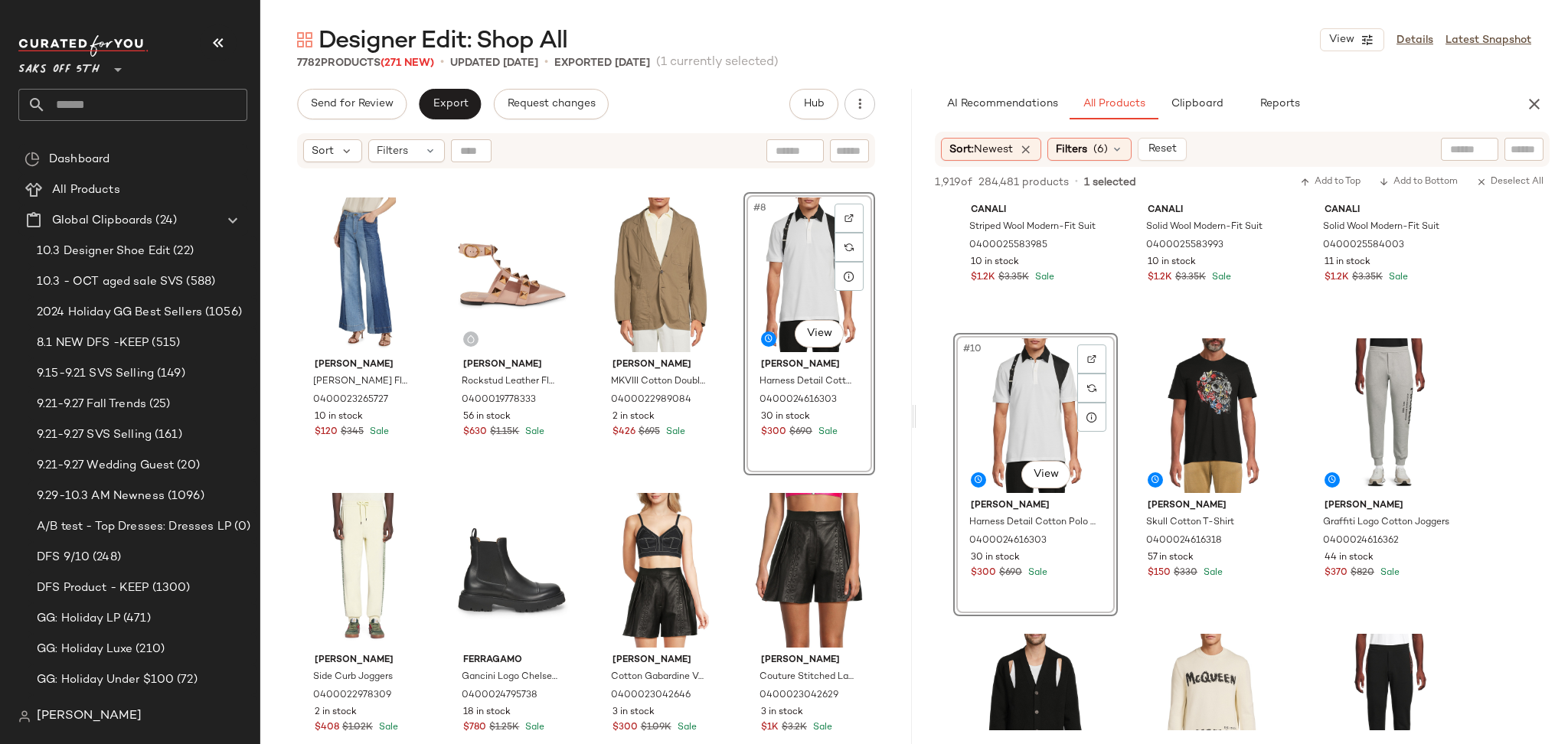
scroll to position [285, 0]
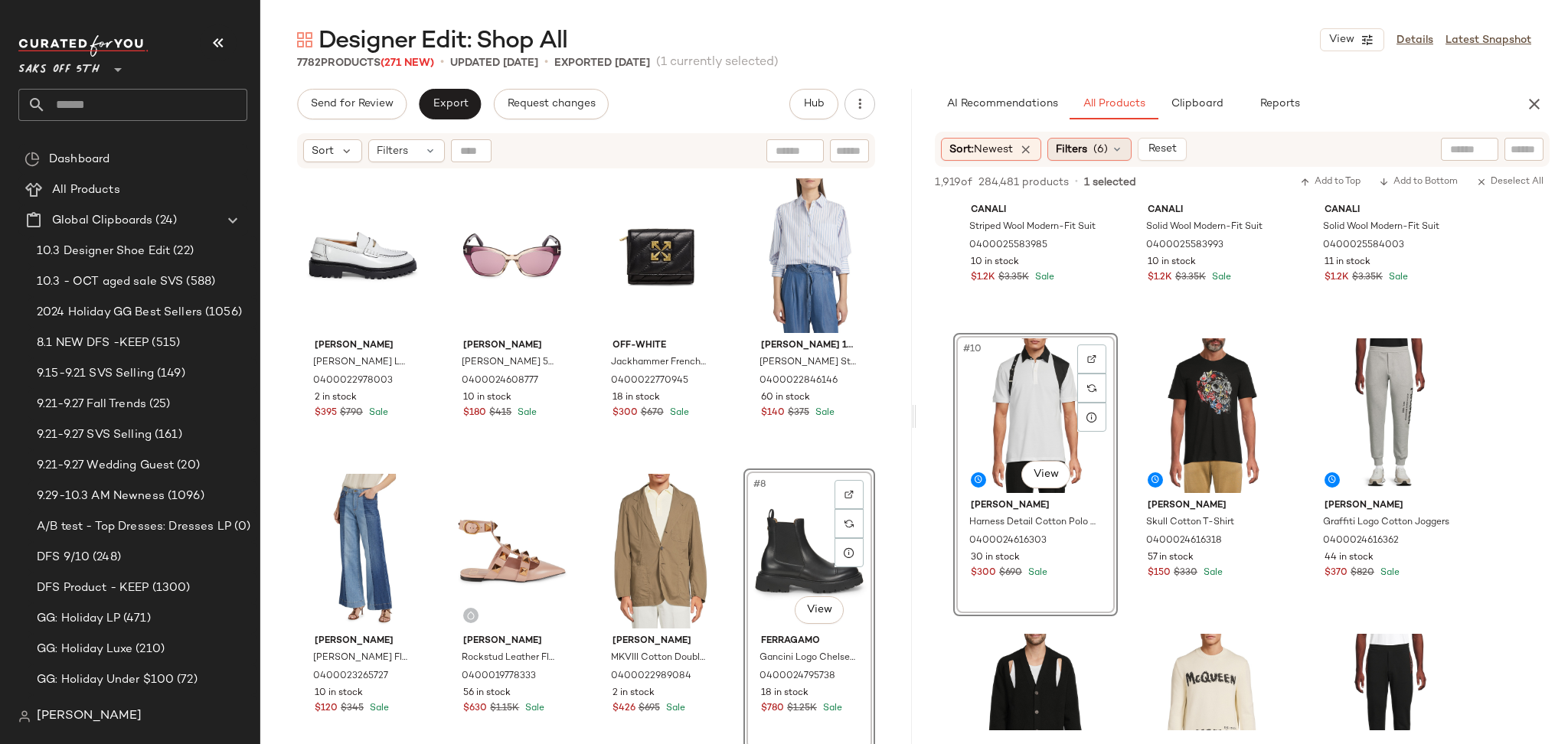
click at [1096, 153] on div "Filters (6)" at bounding box center [1089, 149] width 85 height 23
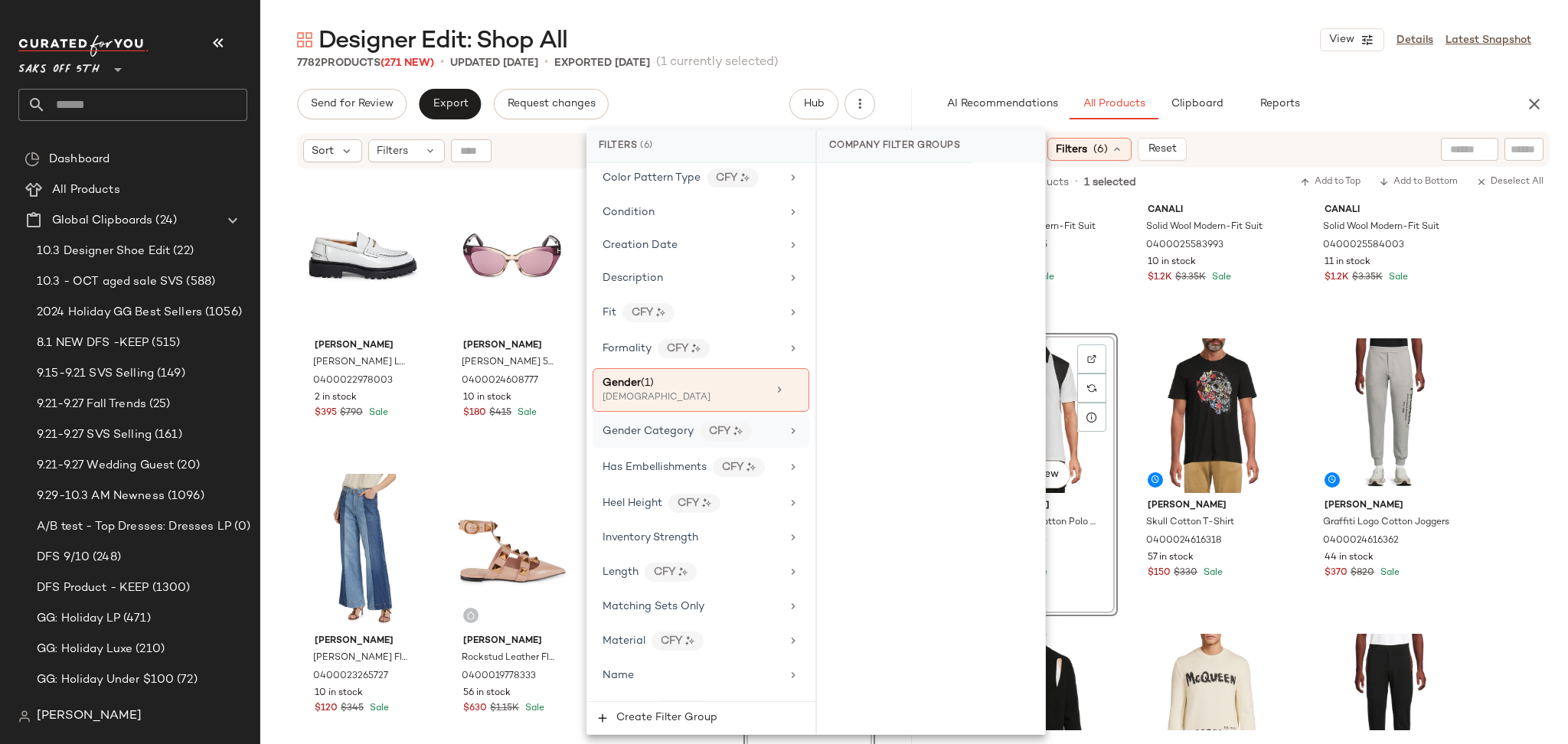
scroll to position [380, 0]
click at [701, 389] on div "Gender (1)" at bounding box center [685, 381] width 165 height 16
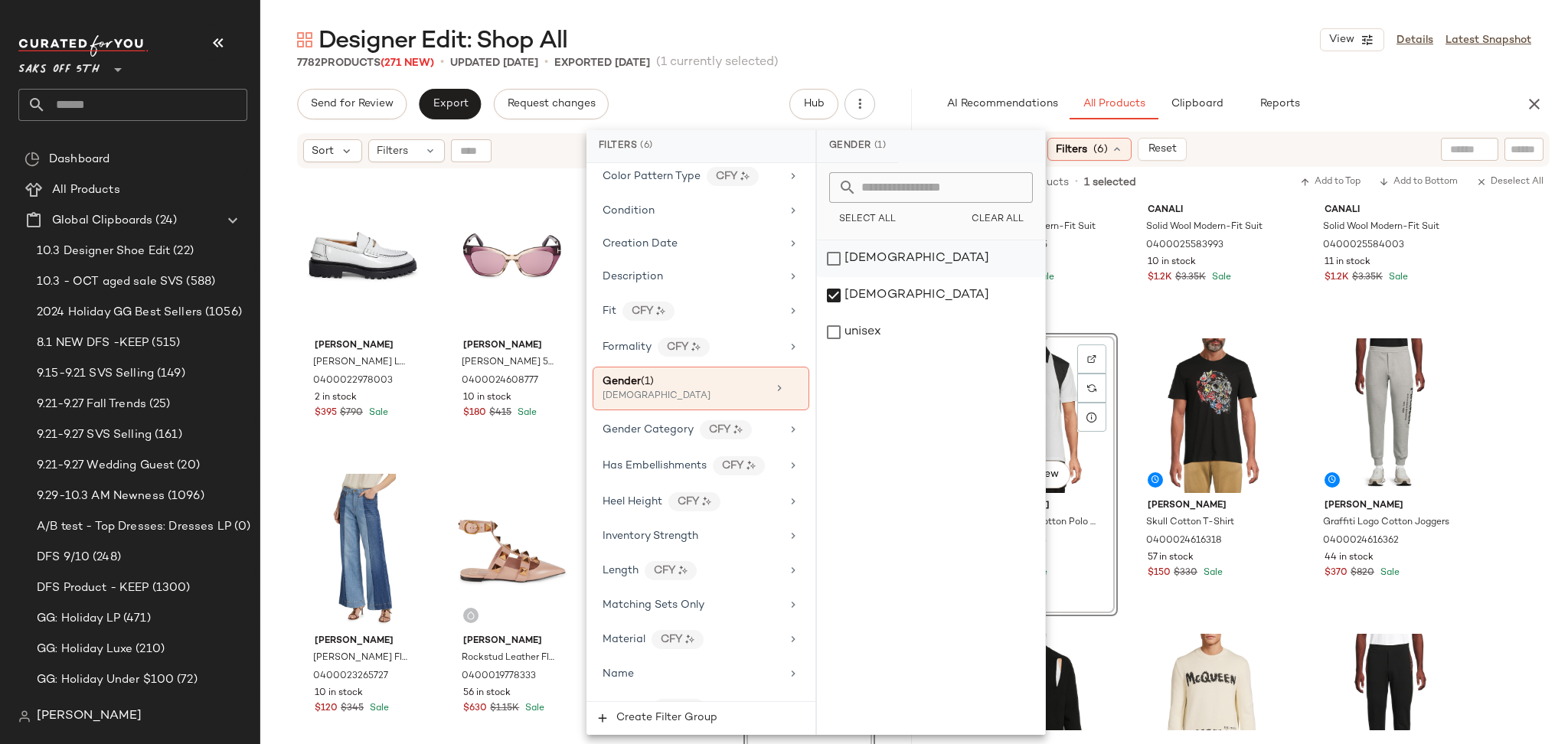
click at [838, 255] on div "female" at bounding box center [931, 259] width 229 height 37
click at [835, 299] on div "[DEMOGRAPHIC_DATA]" at bounding box center [931, 295] width 229 height 37
click at [1000, 53] on div "Designer Edit: Shop All View Details Latest Snapshot" at bounding box center [914, 39] width 1308 height 31
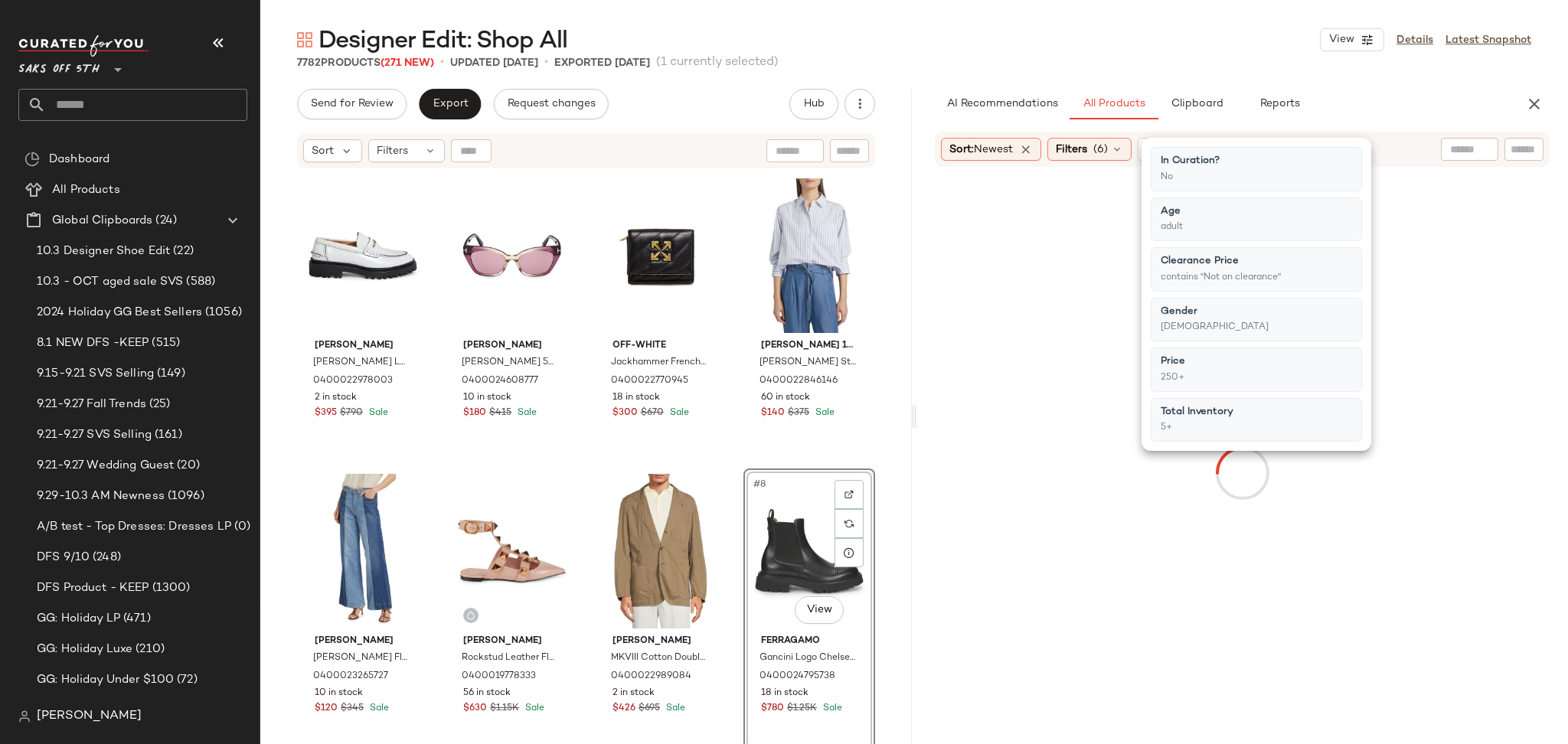
click at [1000, 53] on div "Designer Edit: Shop All View Details Latest Snapshot" at bounding box center [914, 39] width 1308 height 31
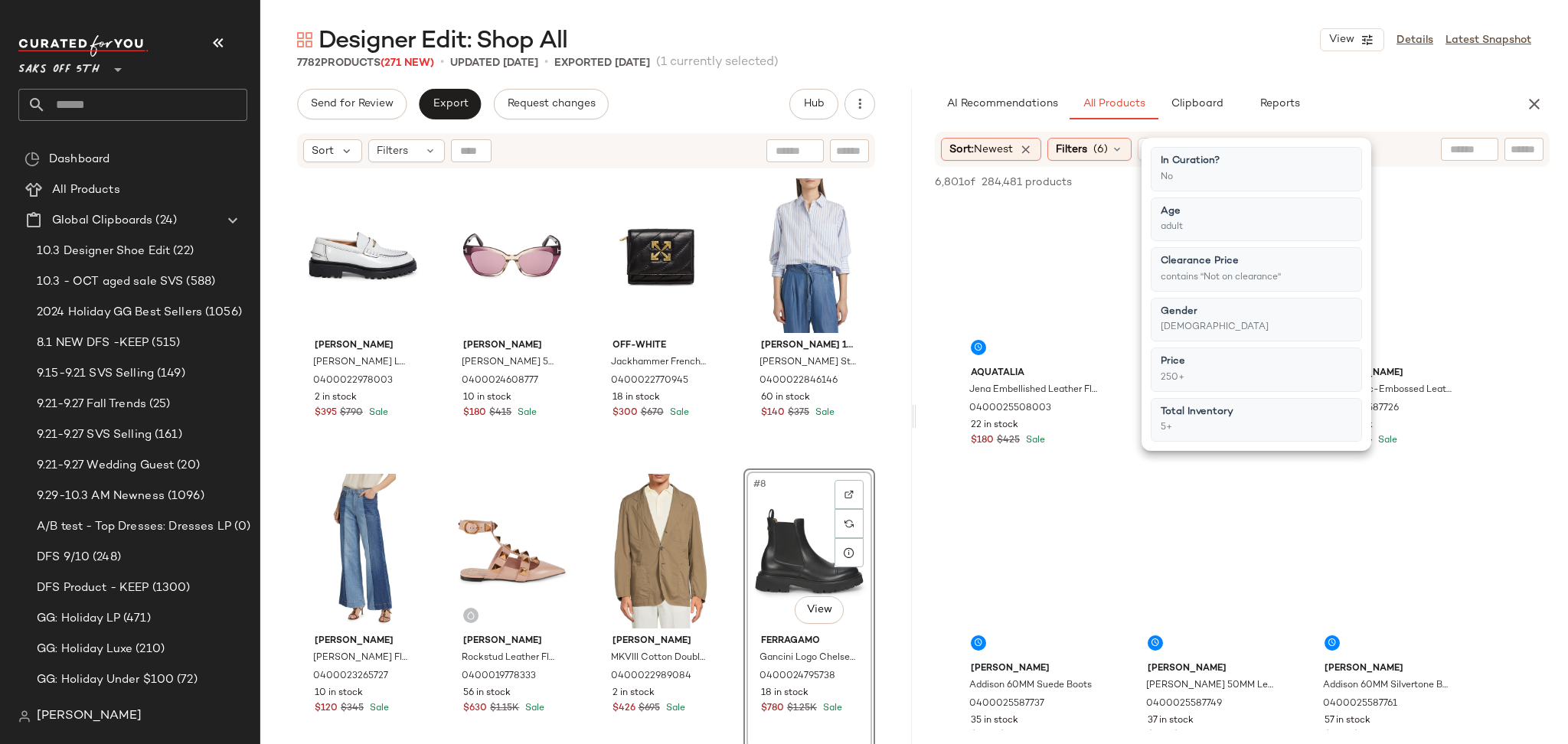
click at [1000, 53] on div "Designer Edit: Shop All View Details Latest Snapshot" at bounding box center [914, 39] width 1308 height 31
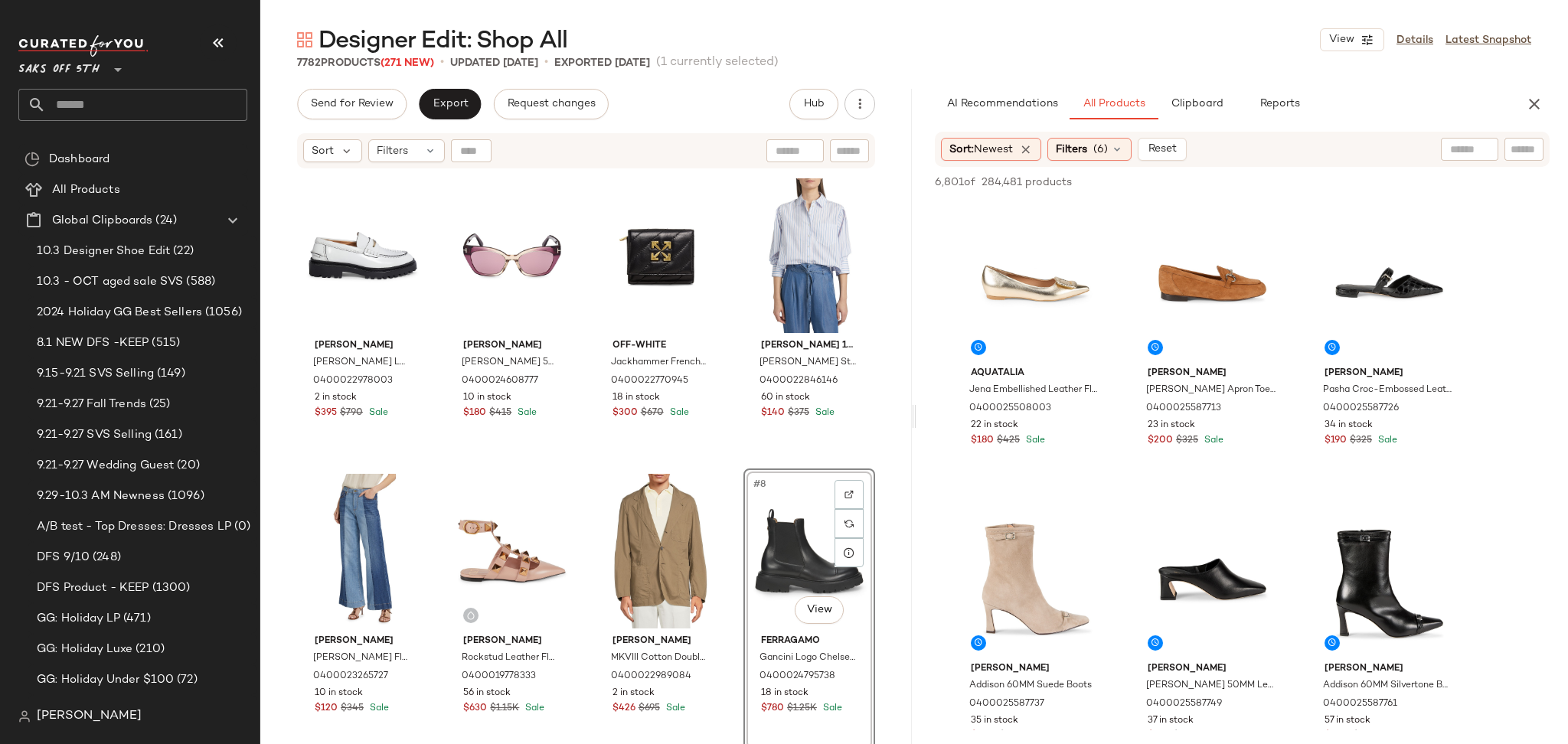
click at [1000, 53] on div "Designer Edit: Shop All View Details Latest Snapshot" at bounding box center [914, 39] width 1308 height 31
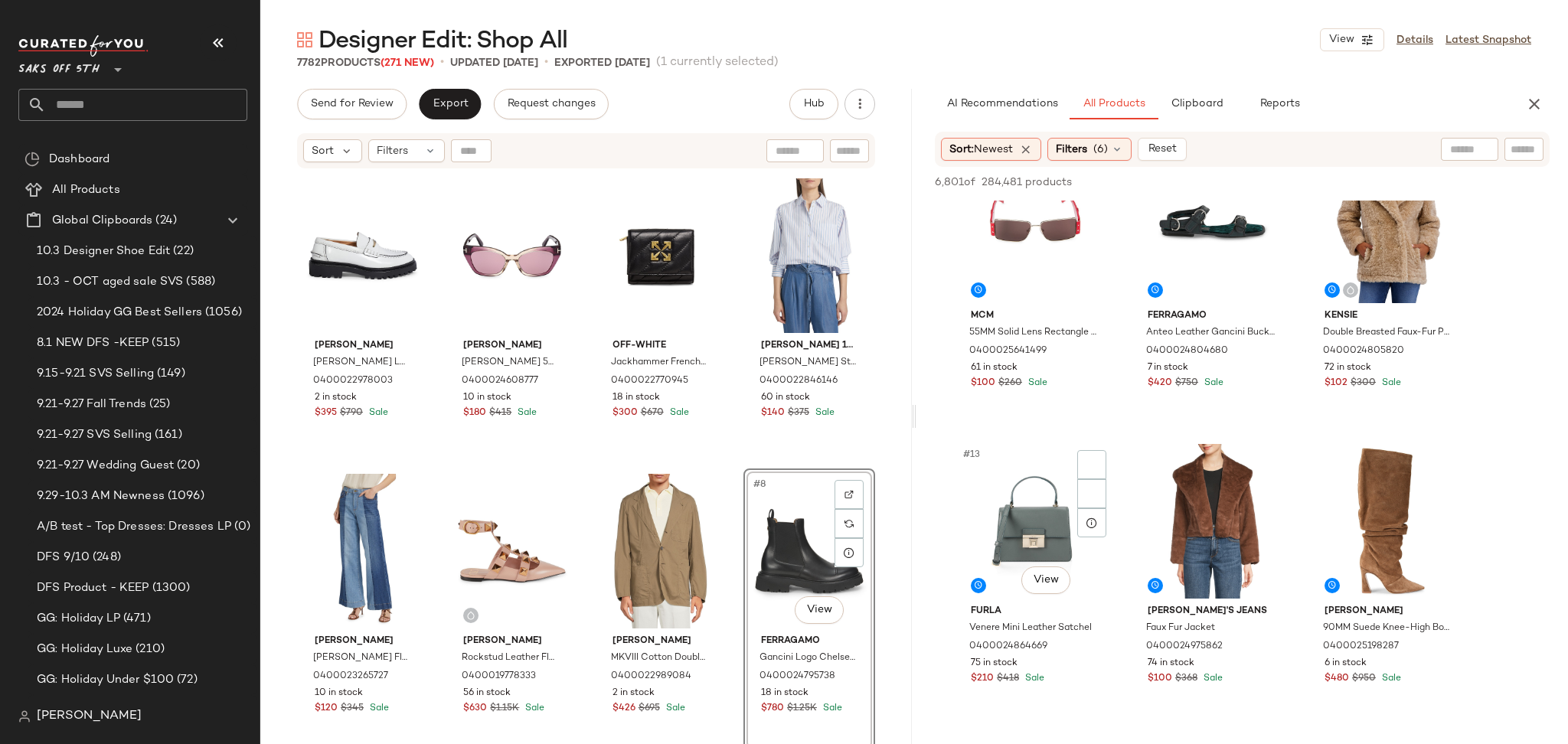
scroll to position [962, 0]
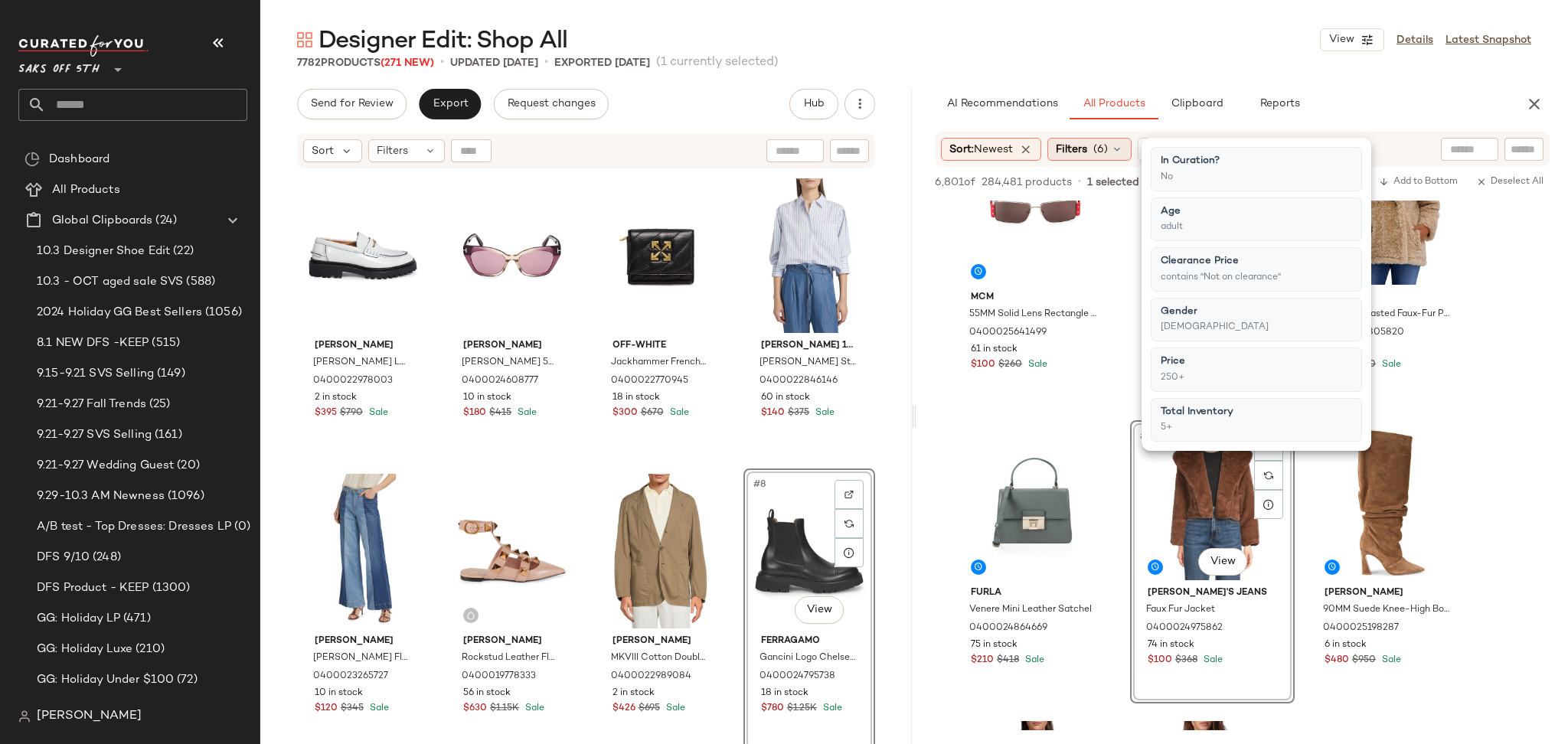
click at [1108, 141] on span "(6)" at bounding box center [1100, 149] width 14 height 16
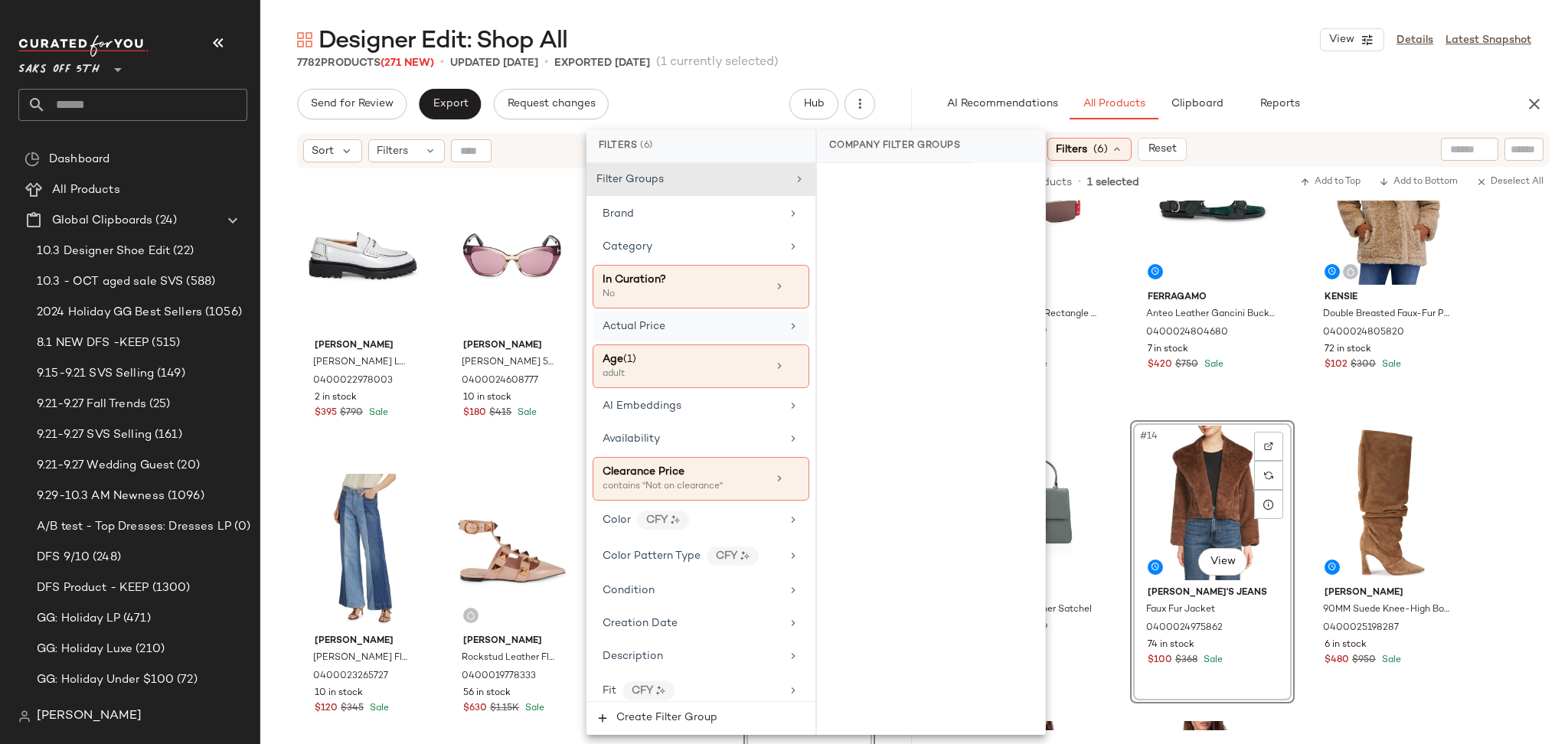
click at [675, 325] on div "Actual Price" at bounding box center [691, 326] width 178 height 16
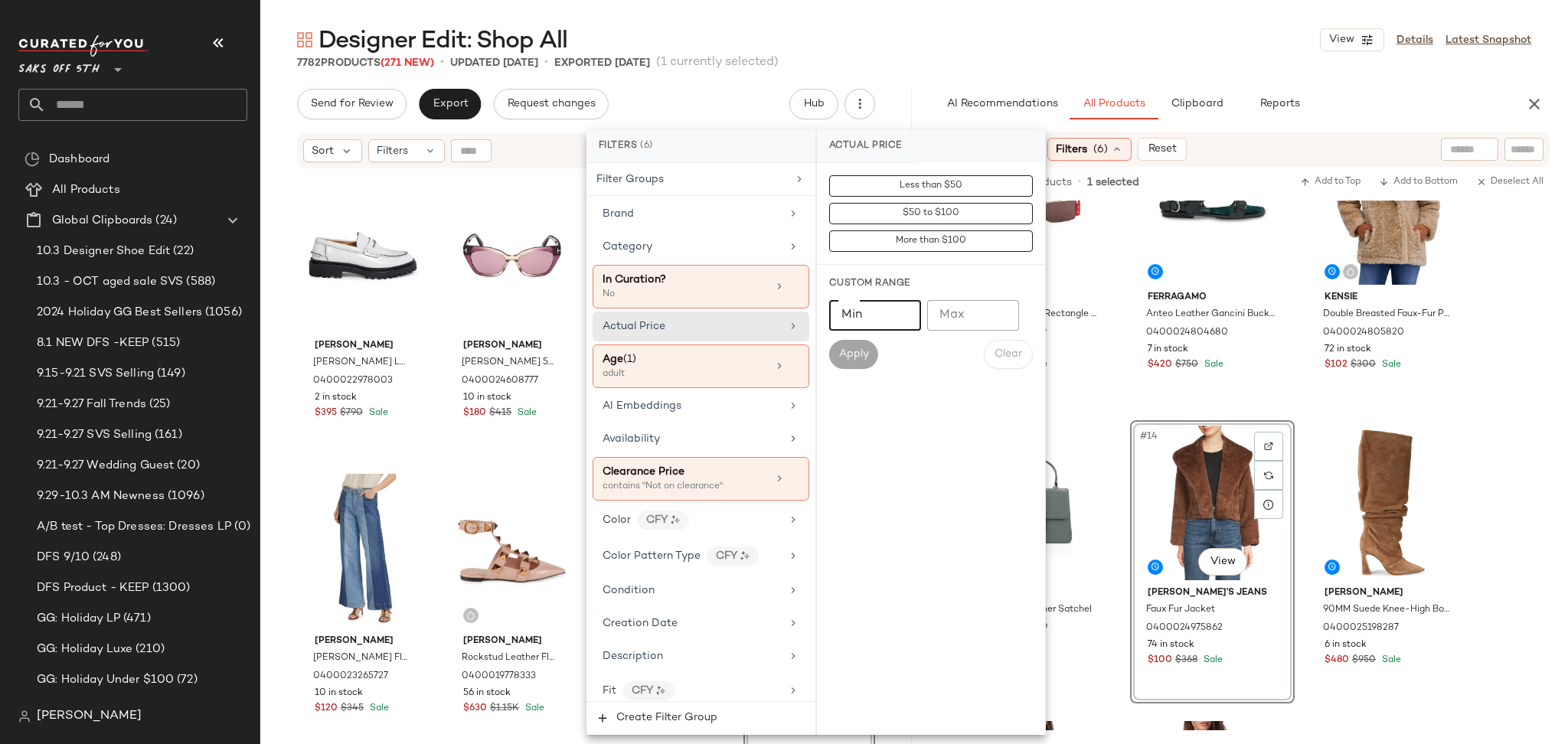
click at [853, 325] on input "Min" at bounding box center [875, 315] width 92 height 31
type input "***"
click at [851, 357] on span "Apply" at bounding box center [853, 354] width 31 height 13
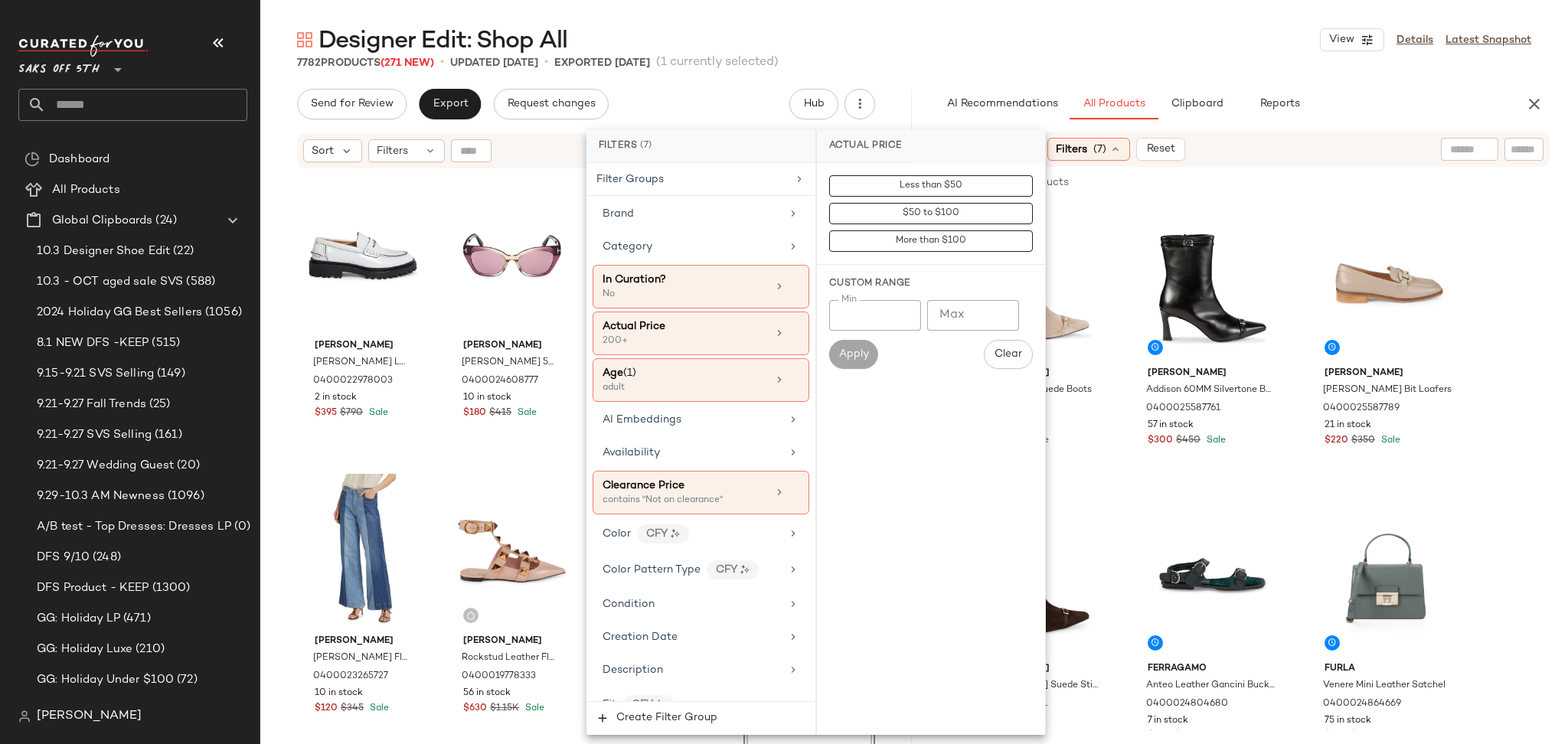
click at [1156, 44] on div "Designer Edit: Shop All View Details Latest Snapshot" at bounding box center [914, 39] width 1308 height 31
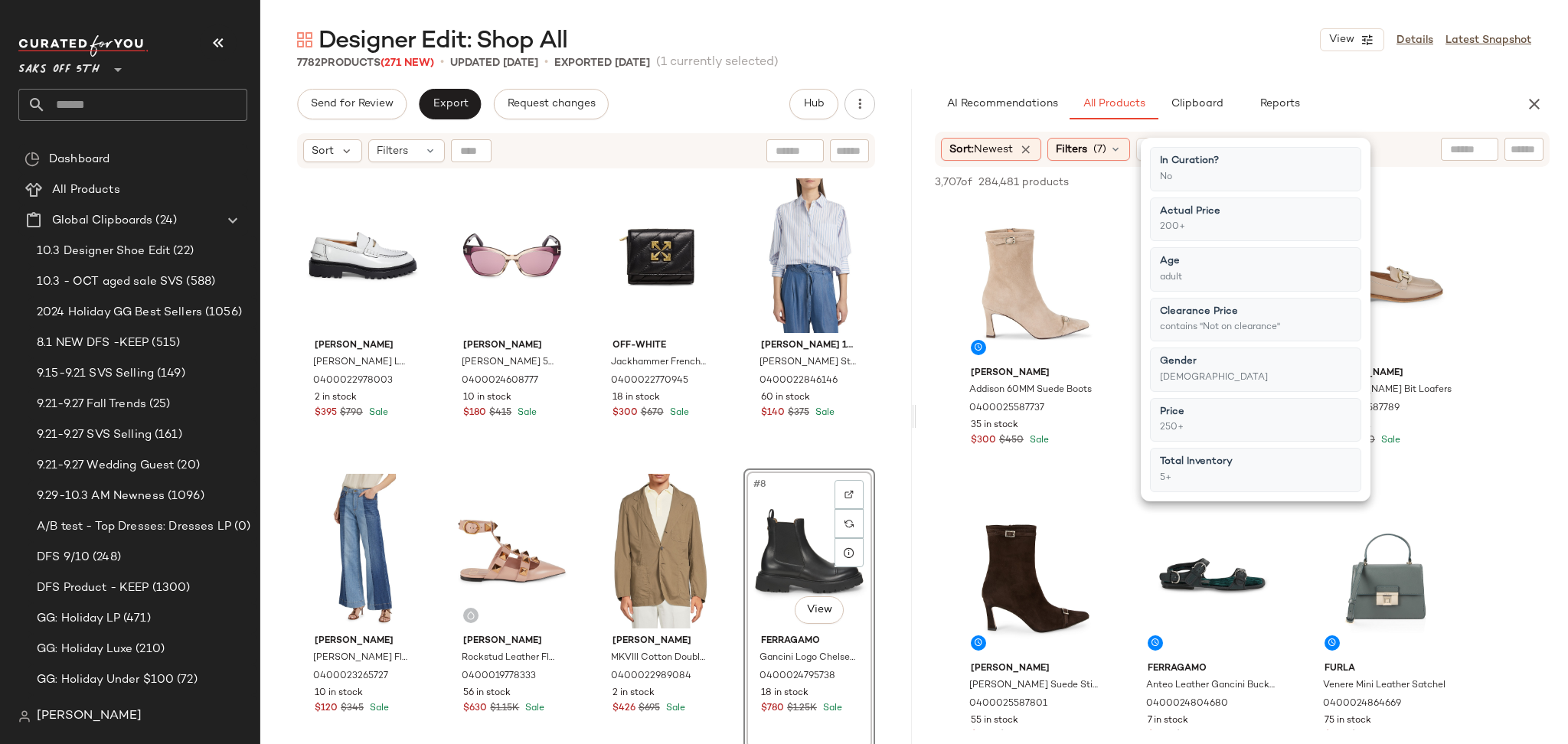
click at [1156, 44] on div "Designer Edit: Shop All View Details Latest Snapshot" at bounding box center [914, 39] width 1308 height 31
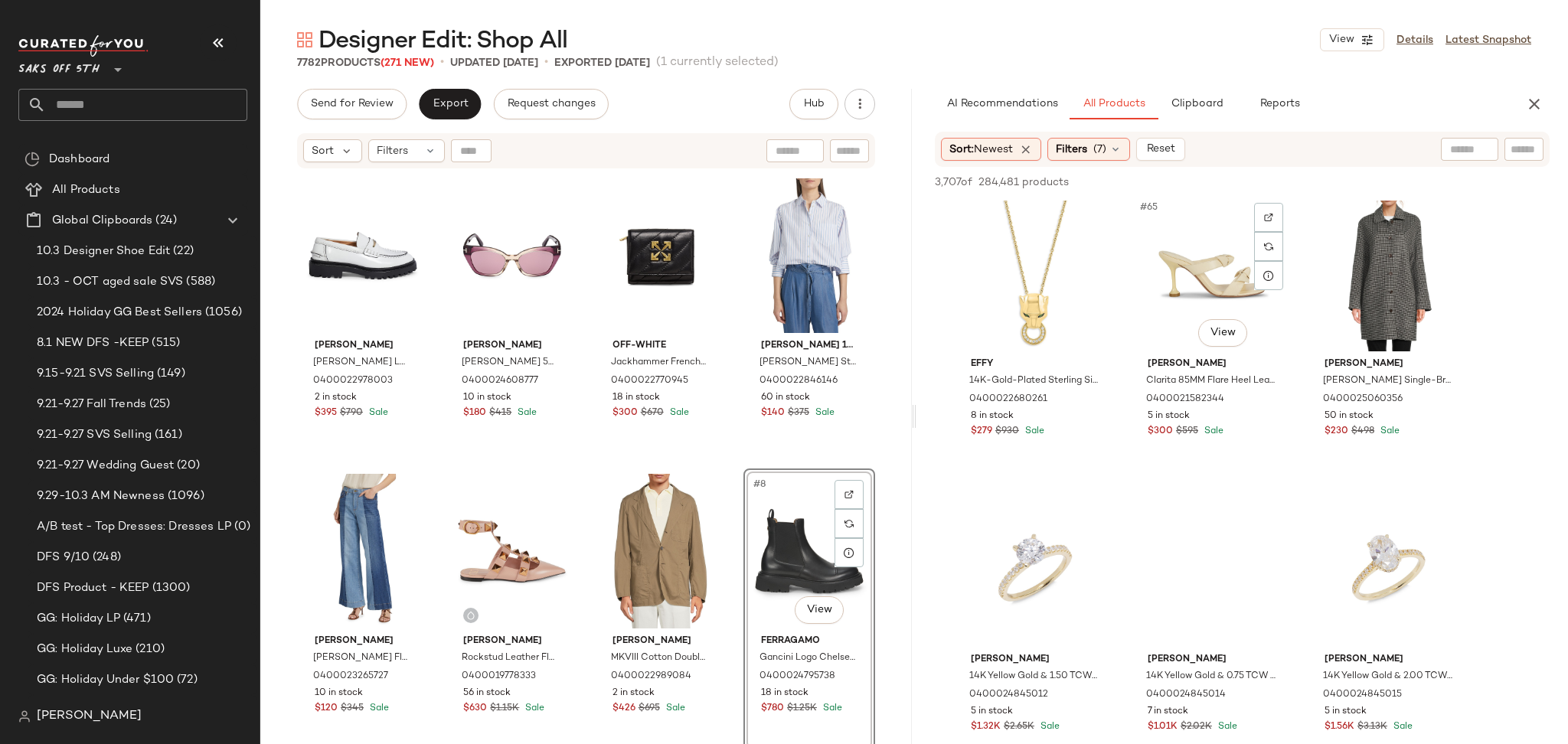
scroll to position [6216, 0]
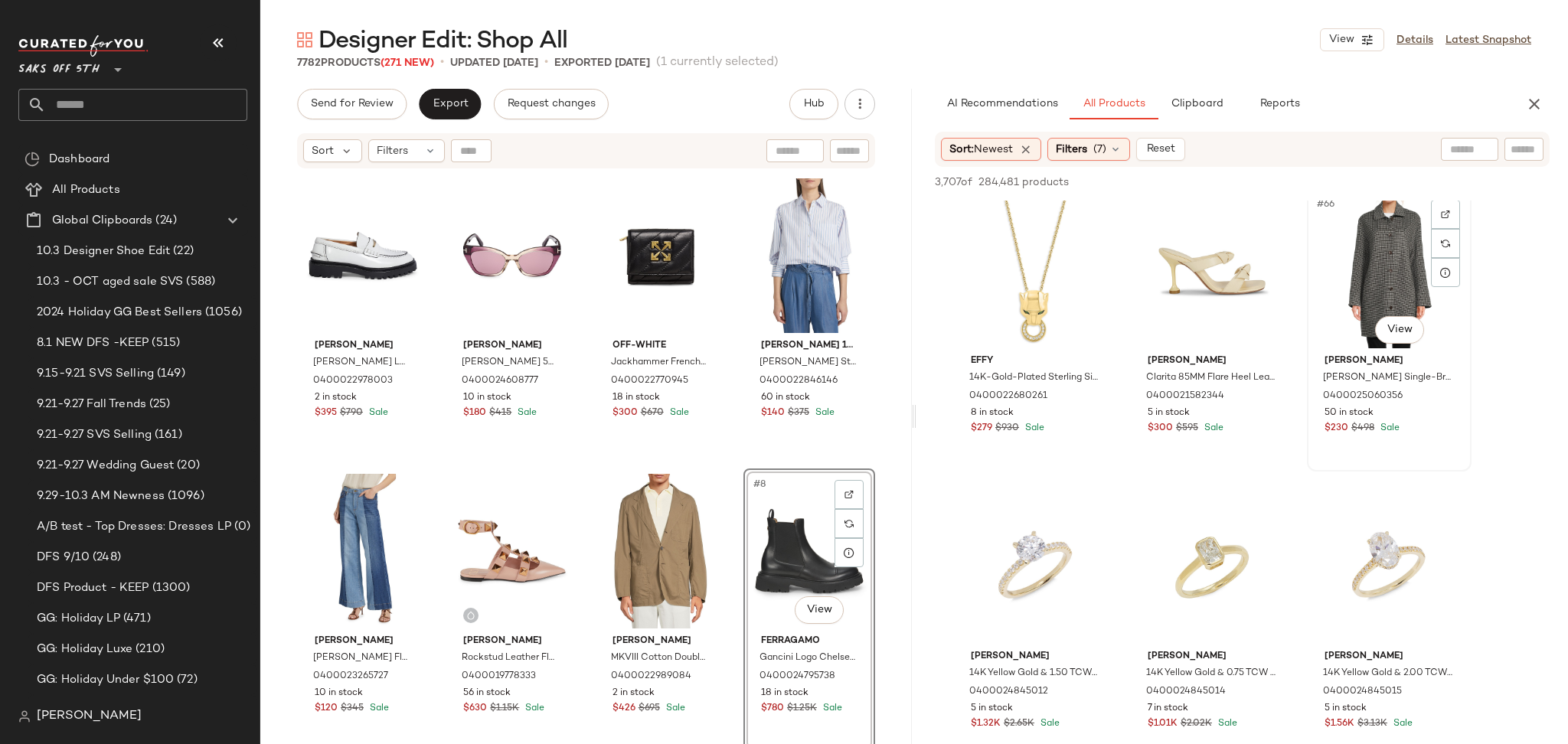
click at [1370, 267] on div "#66 View" at bounding box center [1389, 270] width 154 height 155
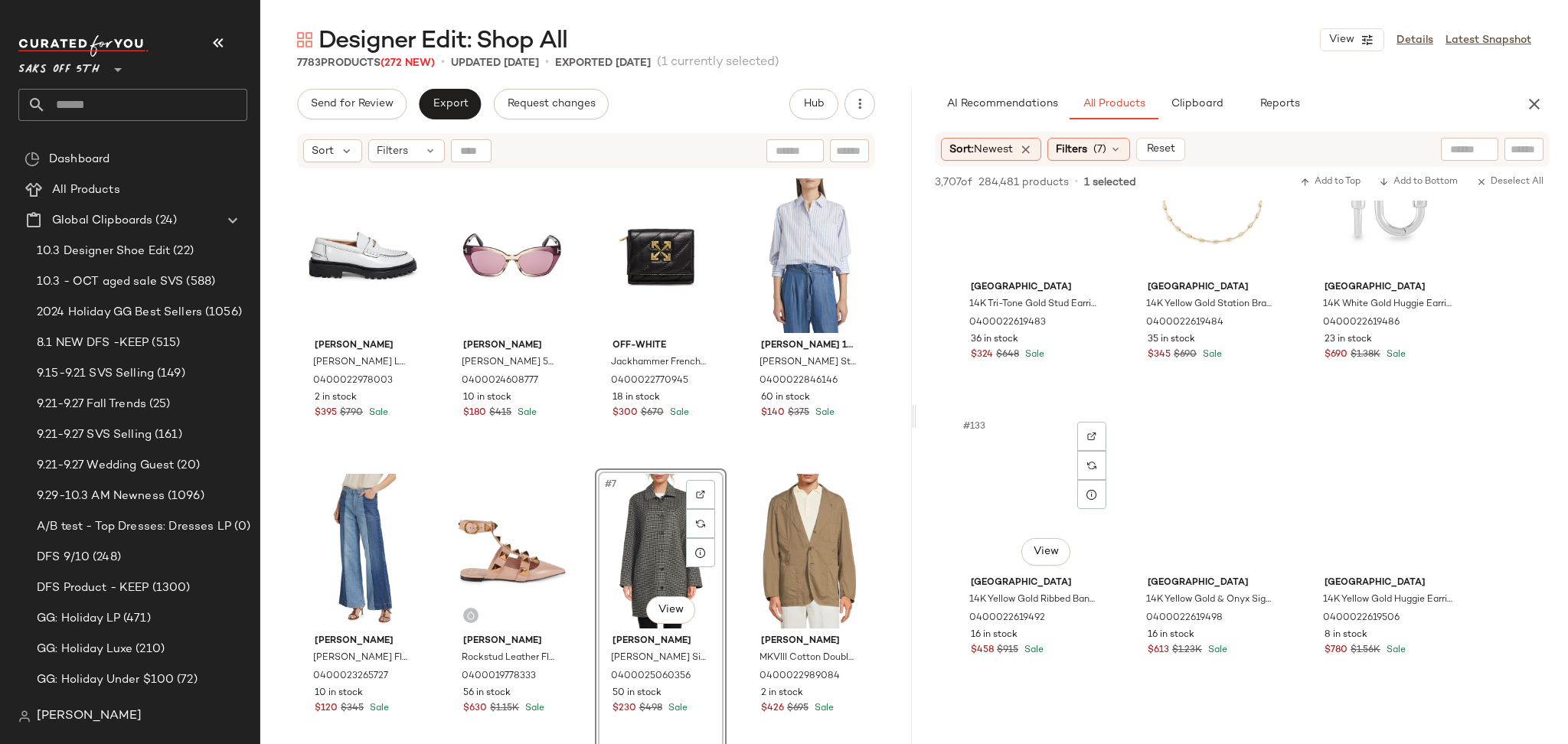
scroll to position [12805, 0]
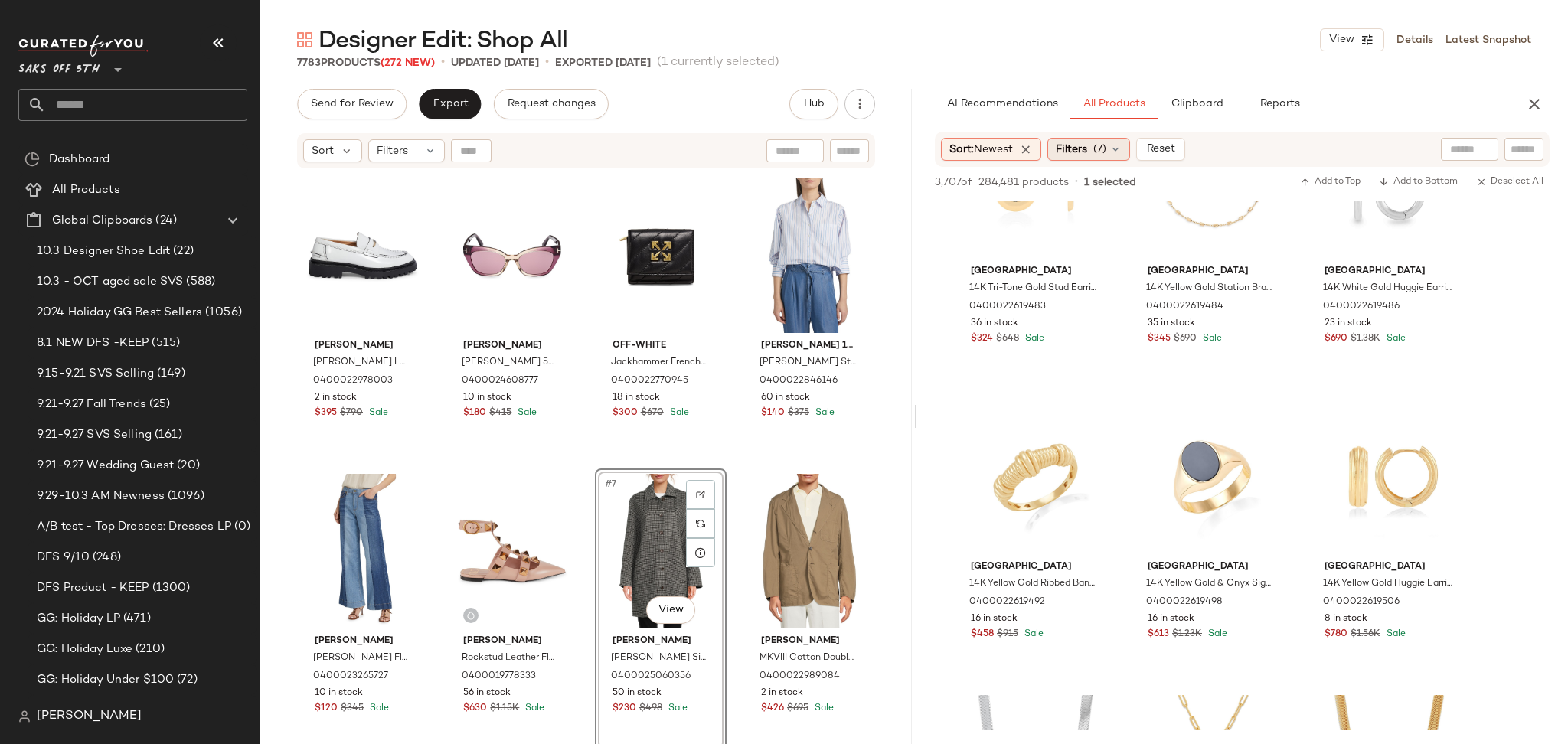
click at [1106, 146] on span "(7)" at bounding box center [1100, 149] width 13 height 16
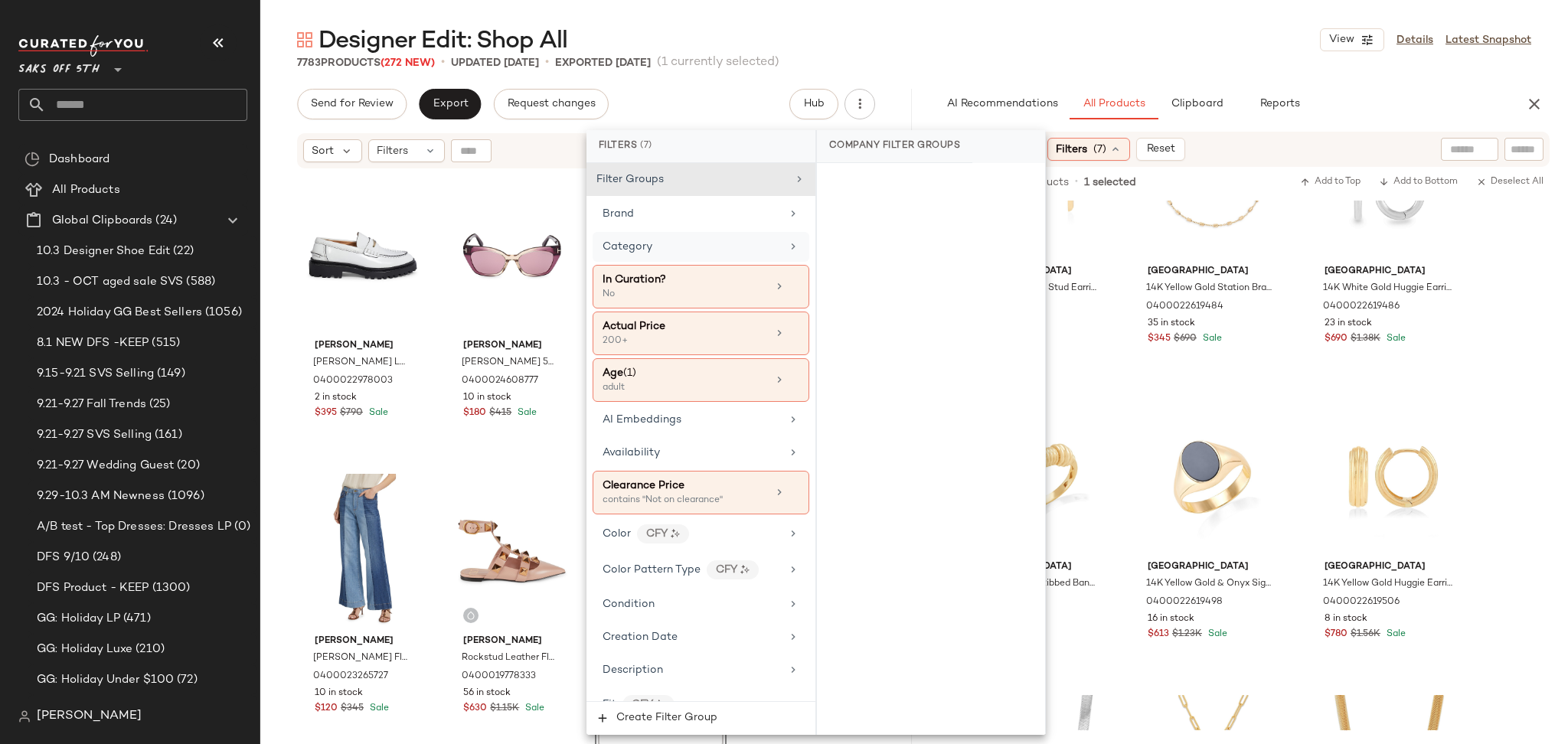
click at [727, 244] on div "Category" at bounding box center [691, 246] width 178 height 16
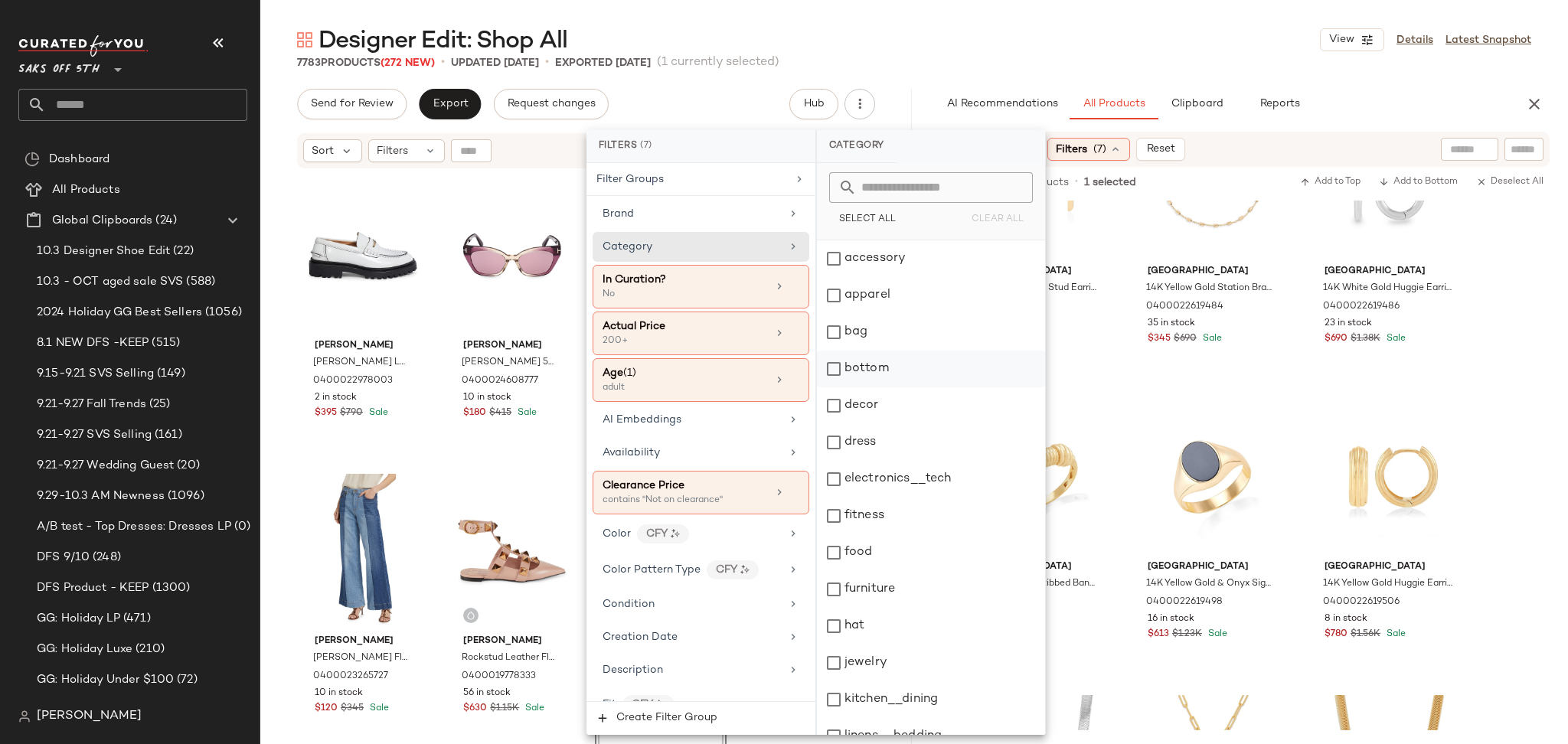
click at [834, 369] on div "bottom" at bounding box center [931, 369] width 229 height 37
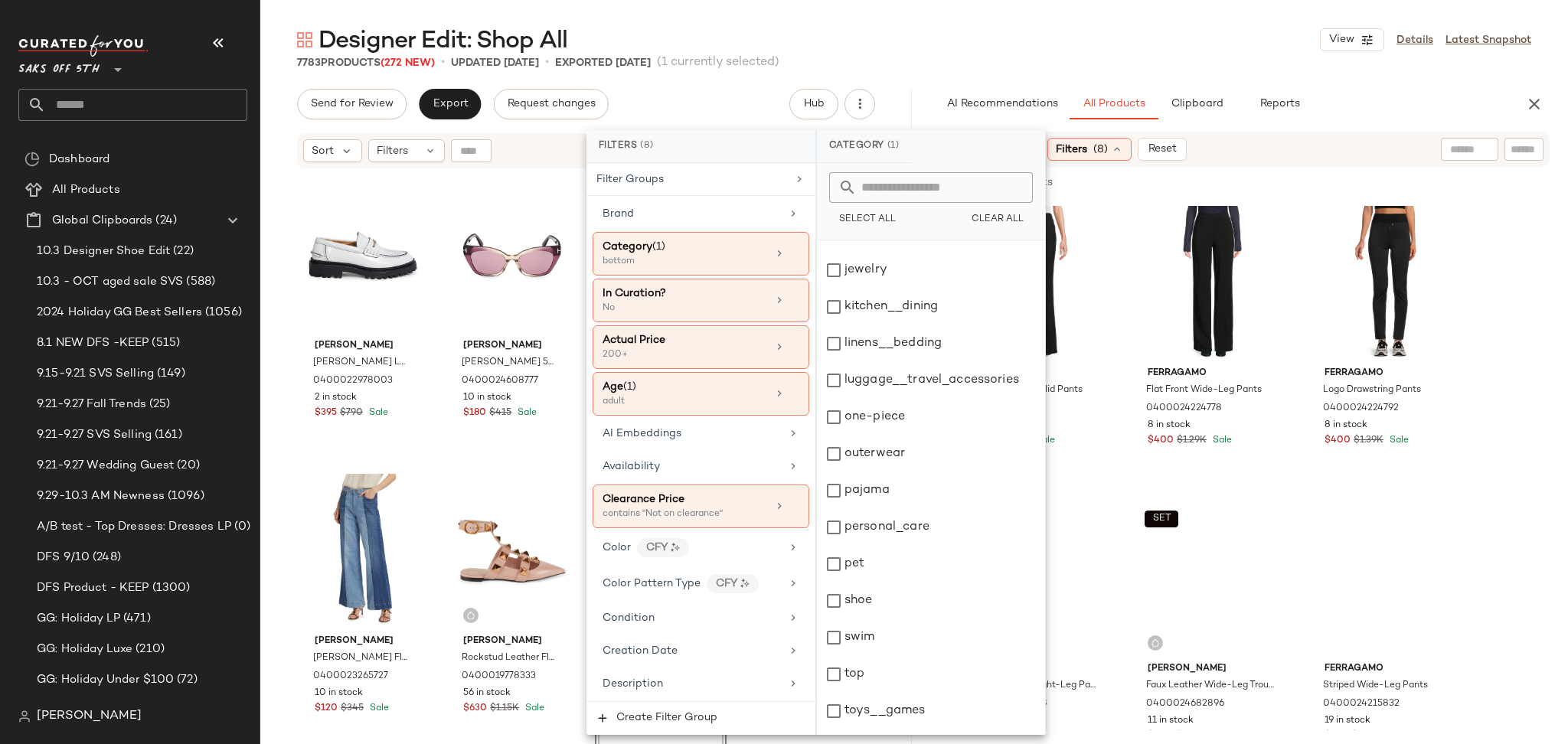
scroll to position [394, 0]
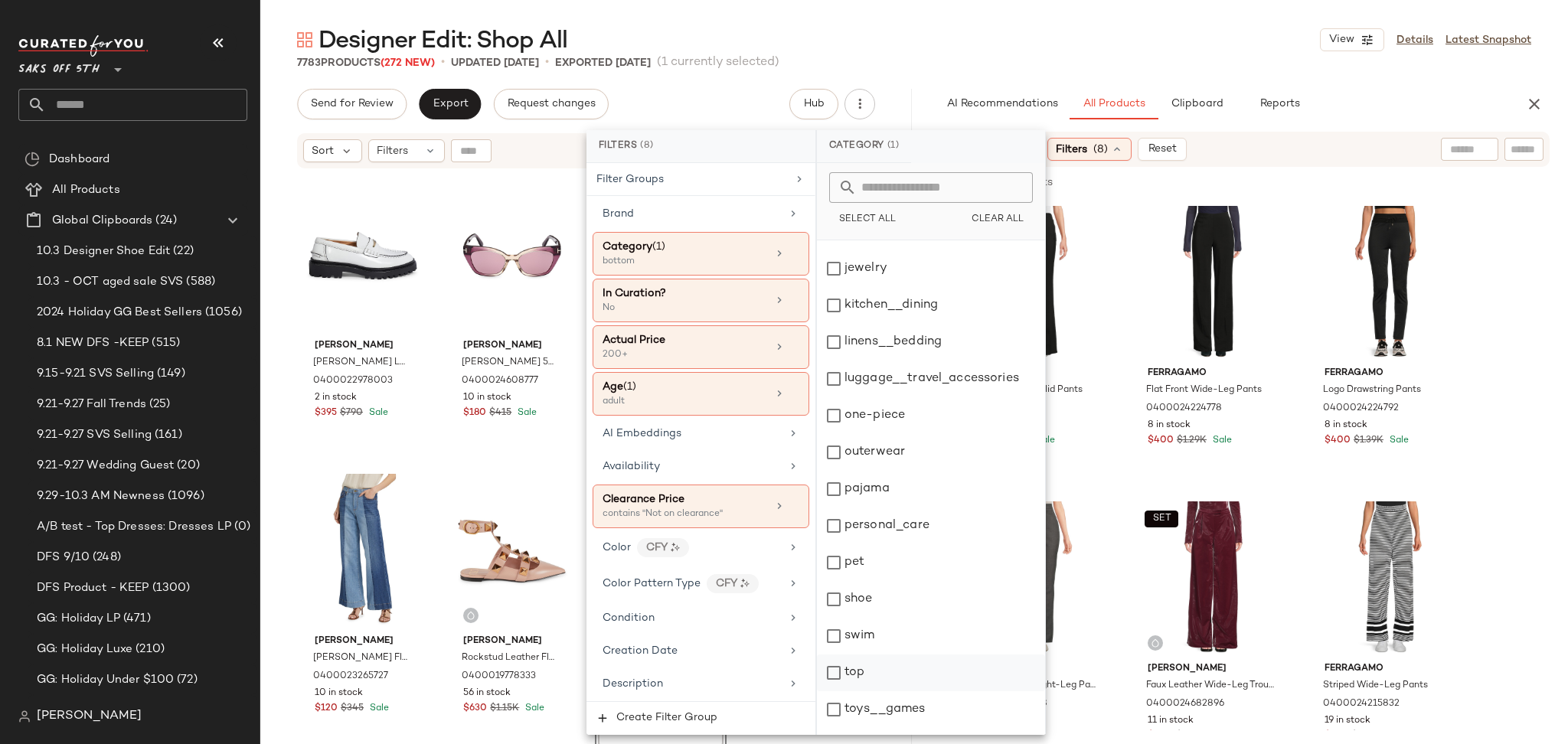
click at [841, 661] on div "top" at bounding box center [931, 673] width 229 height 37
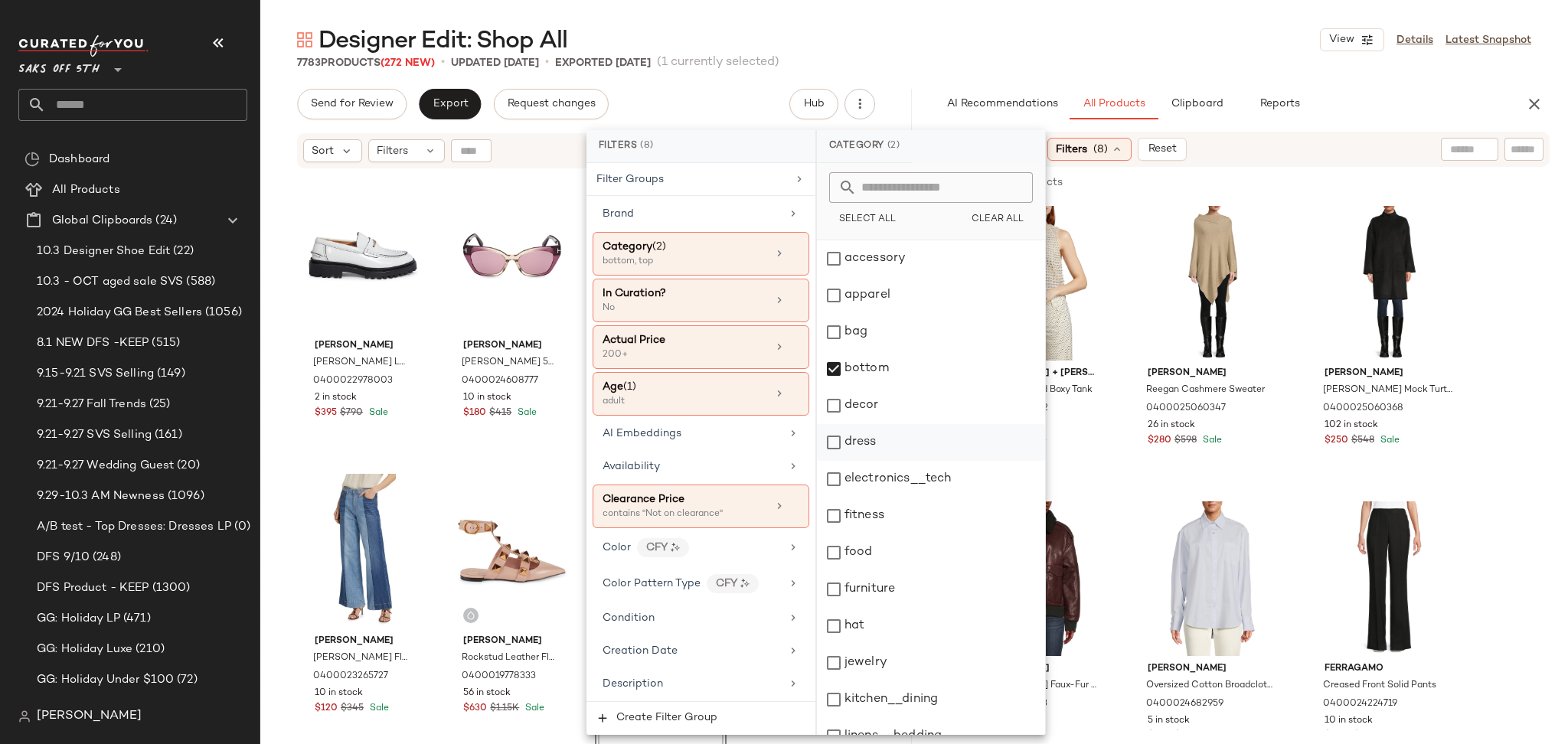
click at [829, 439] on div "dress" at bounding box center [931, 443] width 229 height 37
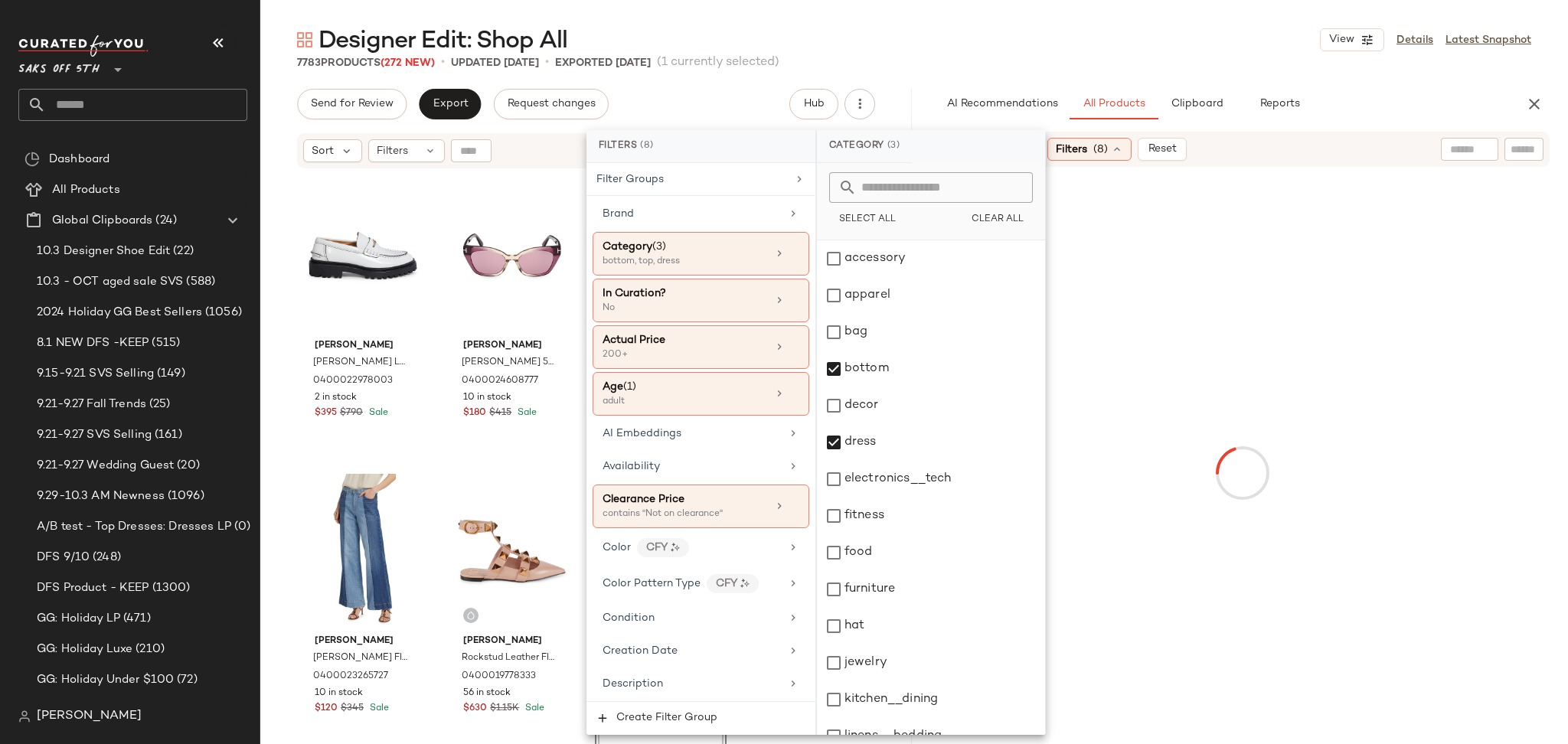
click at [1056, 49] on div "Designer Edit: Shop All View Details Latest Snapshot" at bounding box center [914, 39] width 1308 height 31
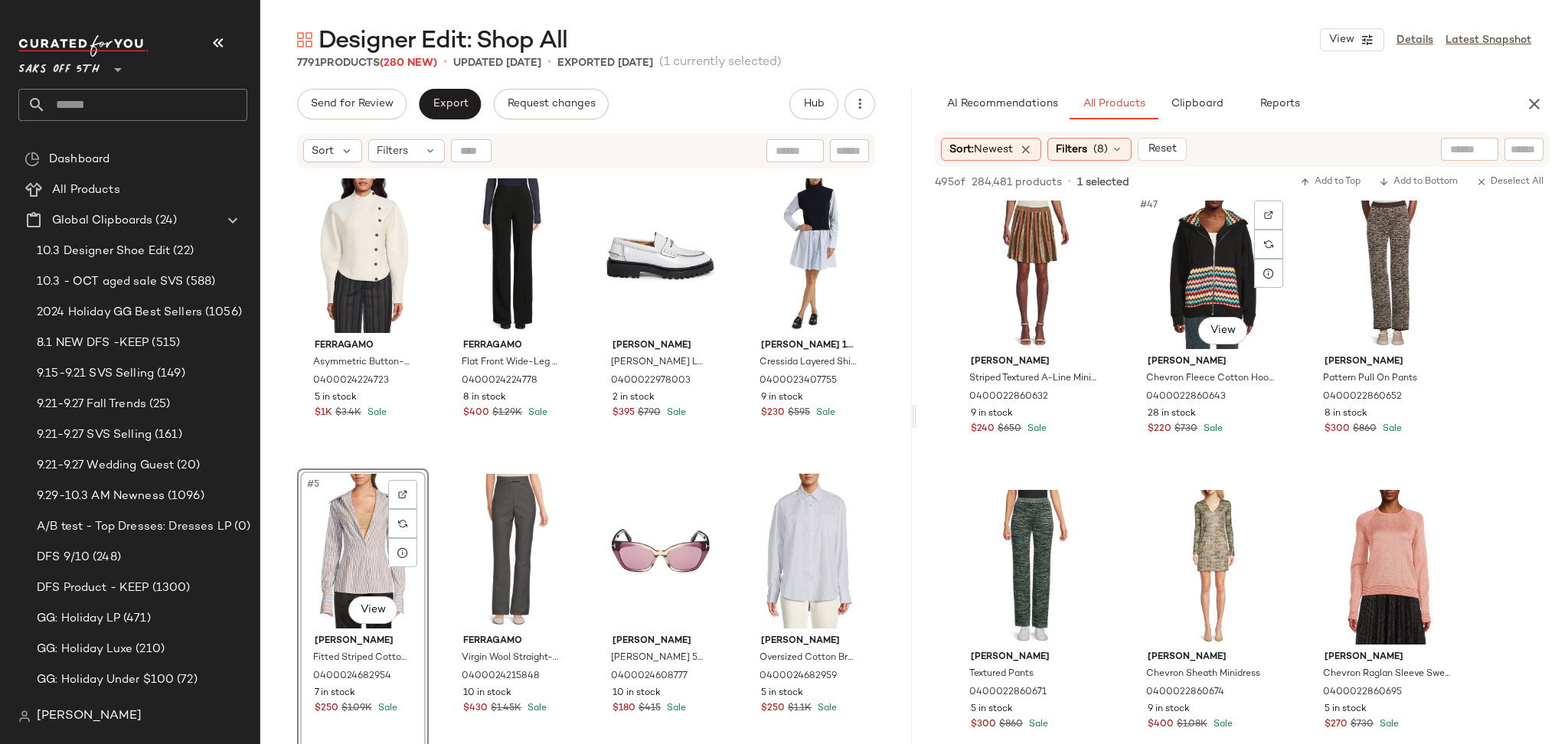
scroll to position [4444, 0]
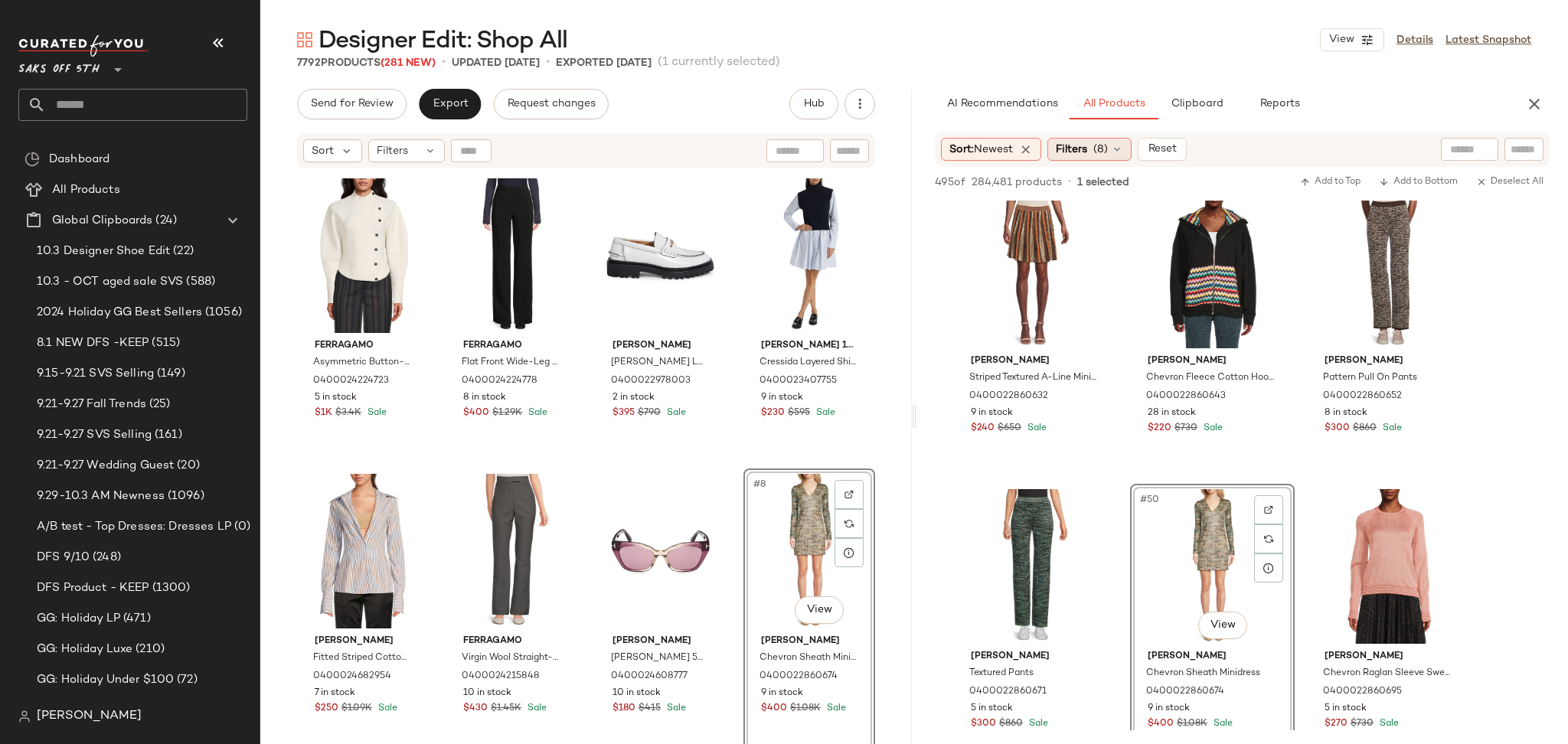
click at [1108, 155] on span "(8)" at bounding box center [1100, 149] width 14 height 16
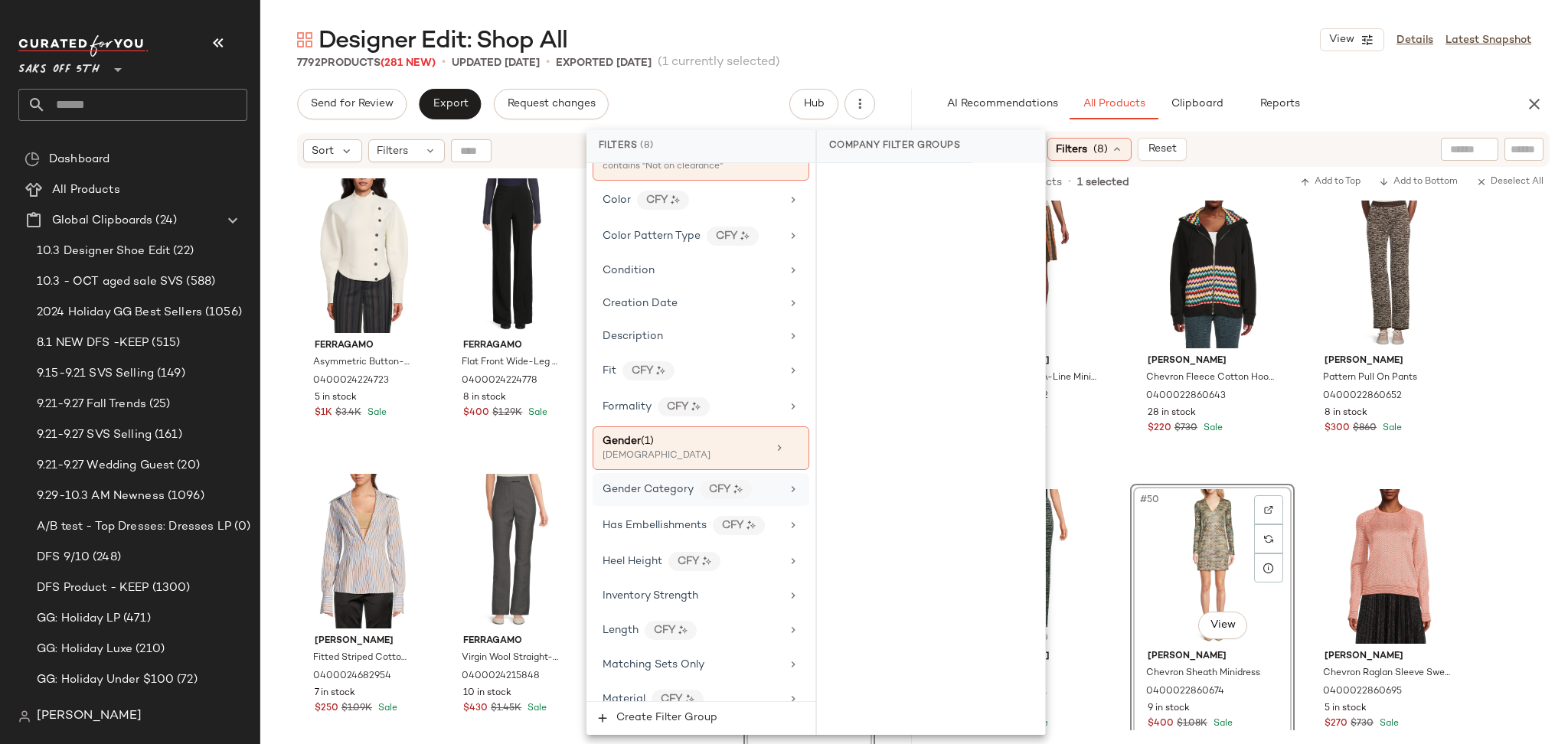
scroll to position [349, 0]
click at [707, 449] on div "female" at bounding box center [679, 454] width 153 height 13
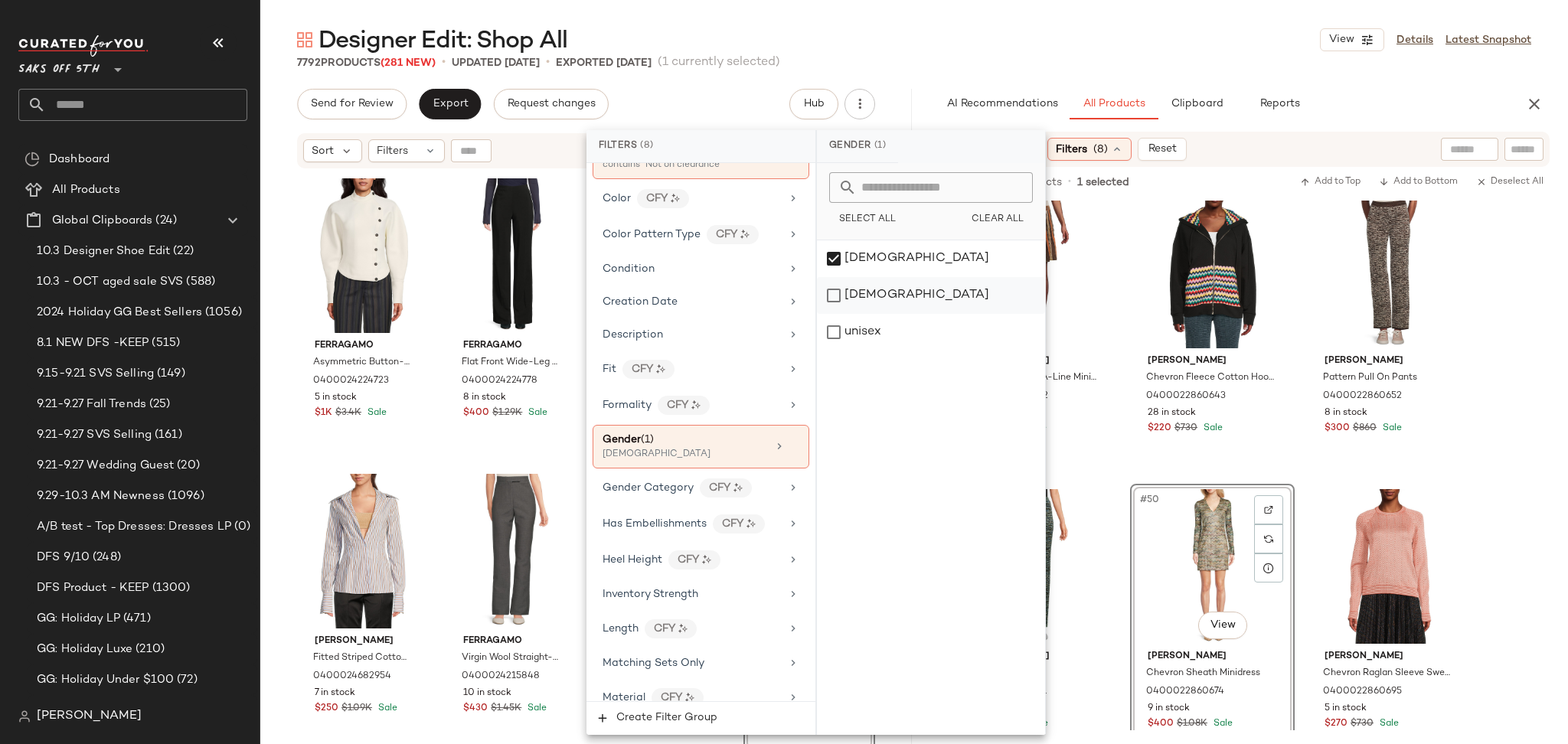
click at [833, 287] on div "[DEMOGRAPHIC_DATA]" at bounding box center [931, 295] width 229 height 37
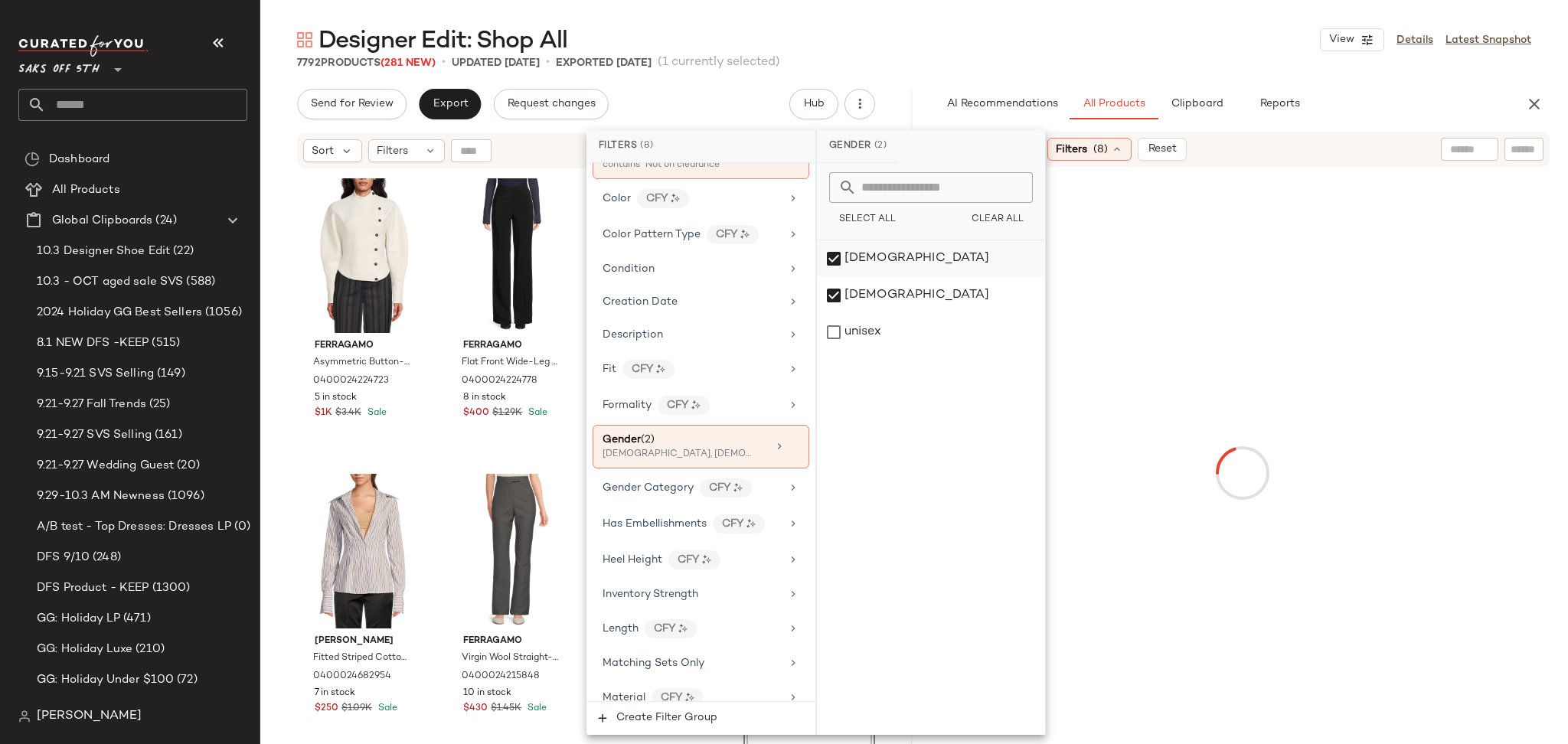
click at [835, 267] on div "female" at bounding box center [931, 259] width 229 height 37
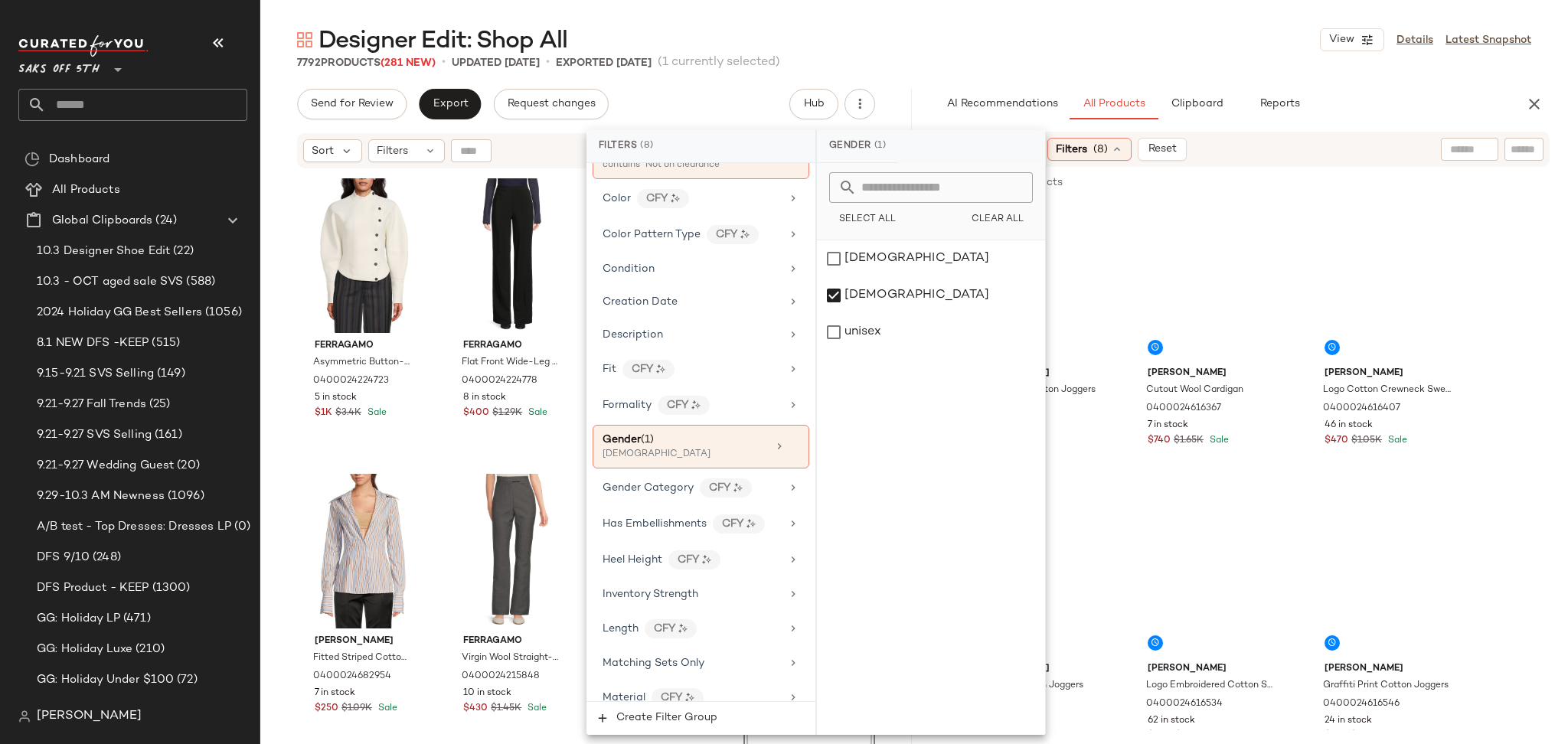
click at [1000, 34] on div "Designer Edit: Shop All View Details Latest Snapshot" at bounding box center [914, 39] width 1308 height 31
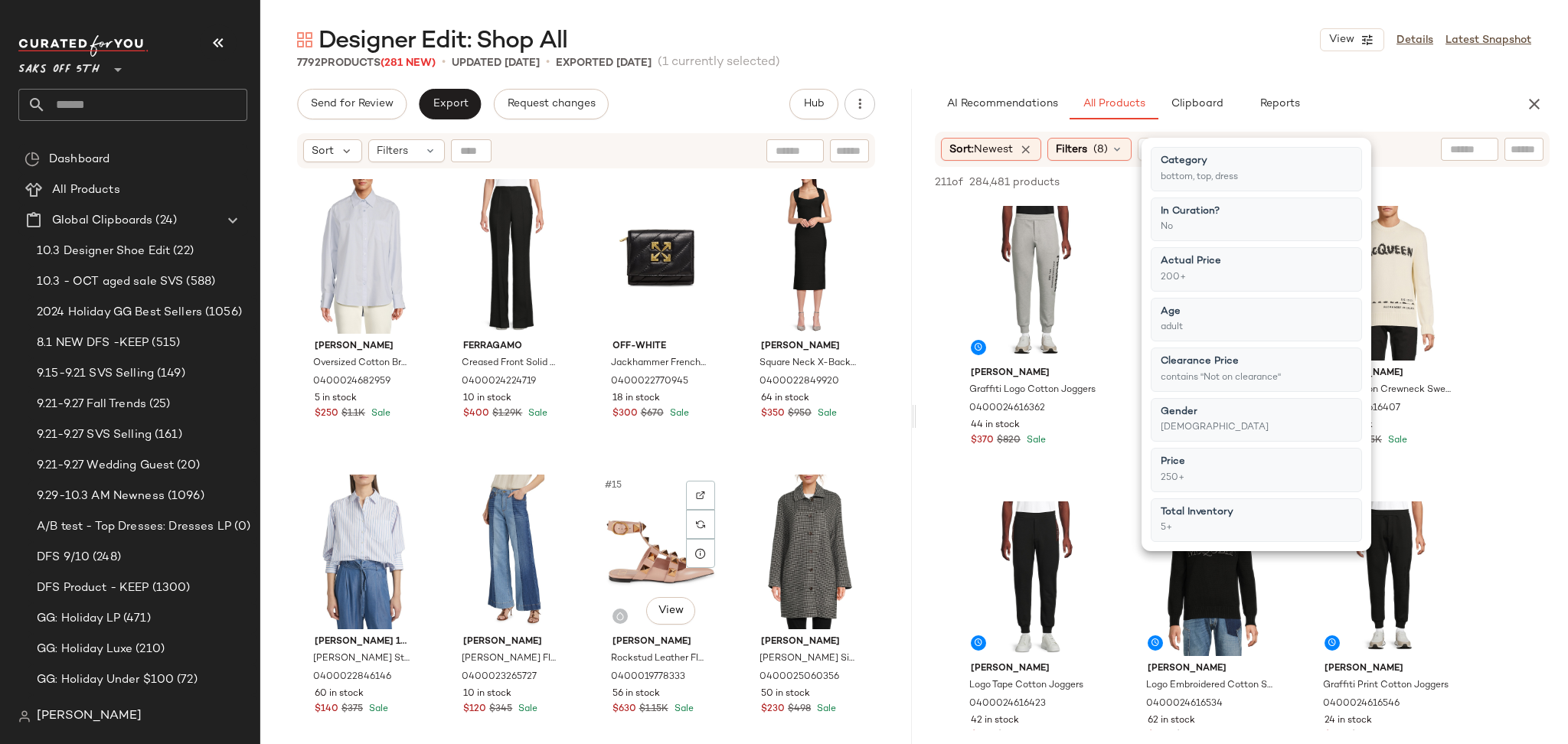
scroll to position [576, 0]
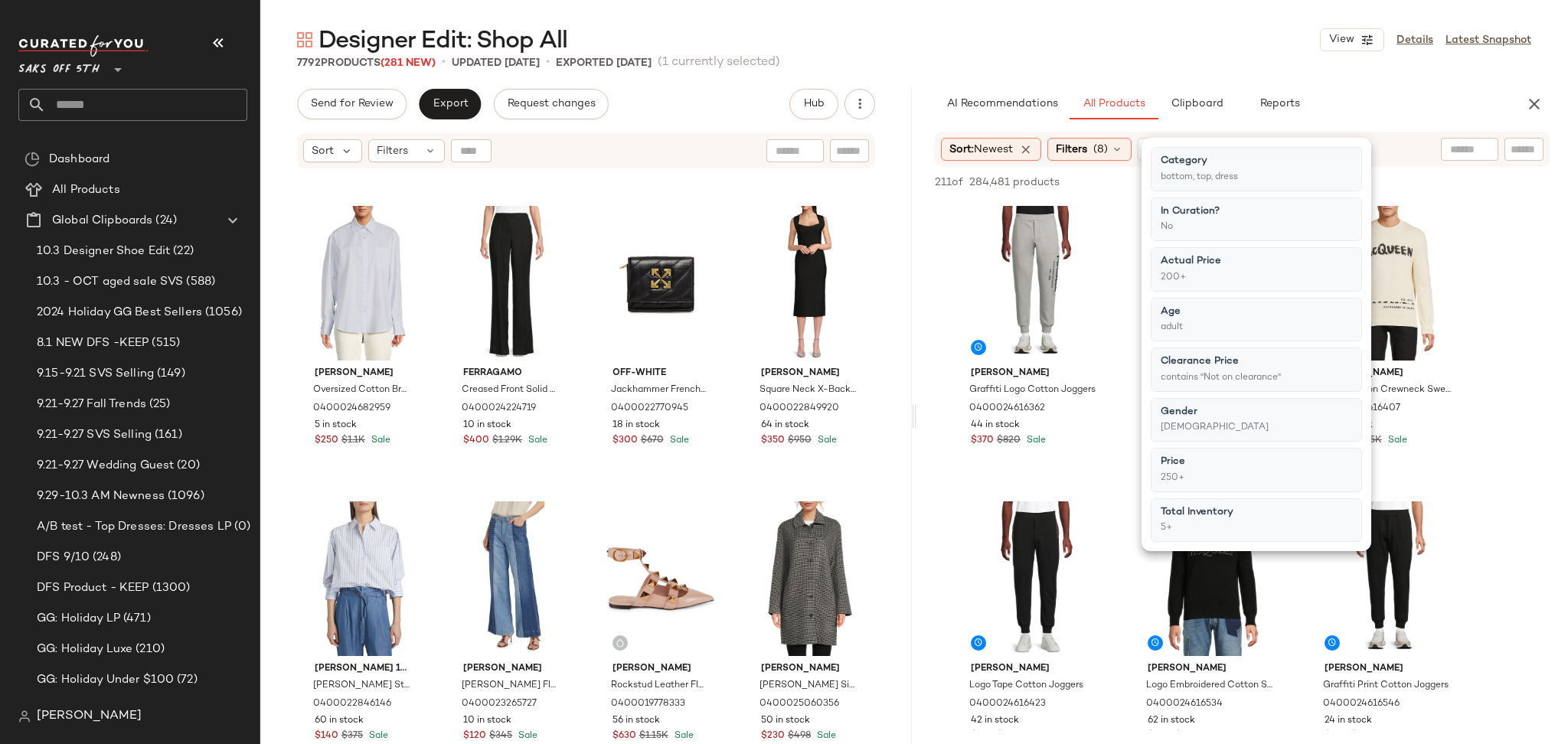
click at [1148, 44] on div "Designer Edit: Shop All View Details Latest Snapshot" at bounding box center [914, 39] width 1308 height 31
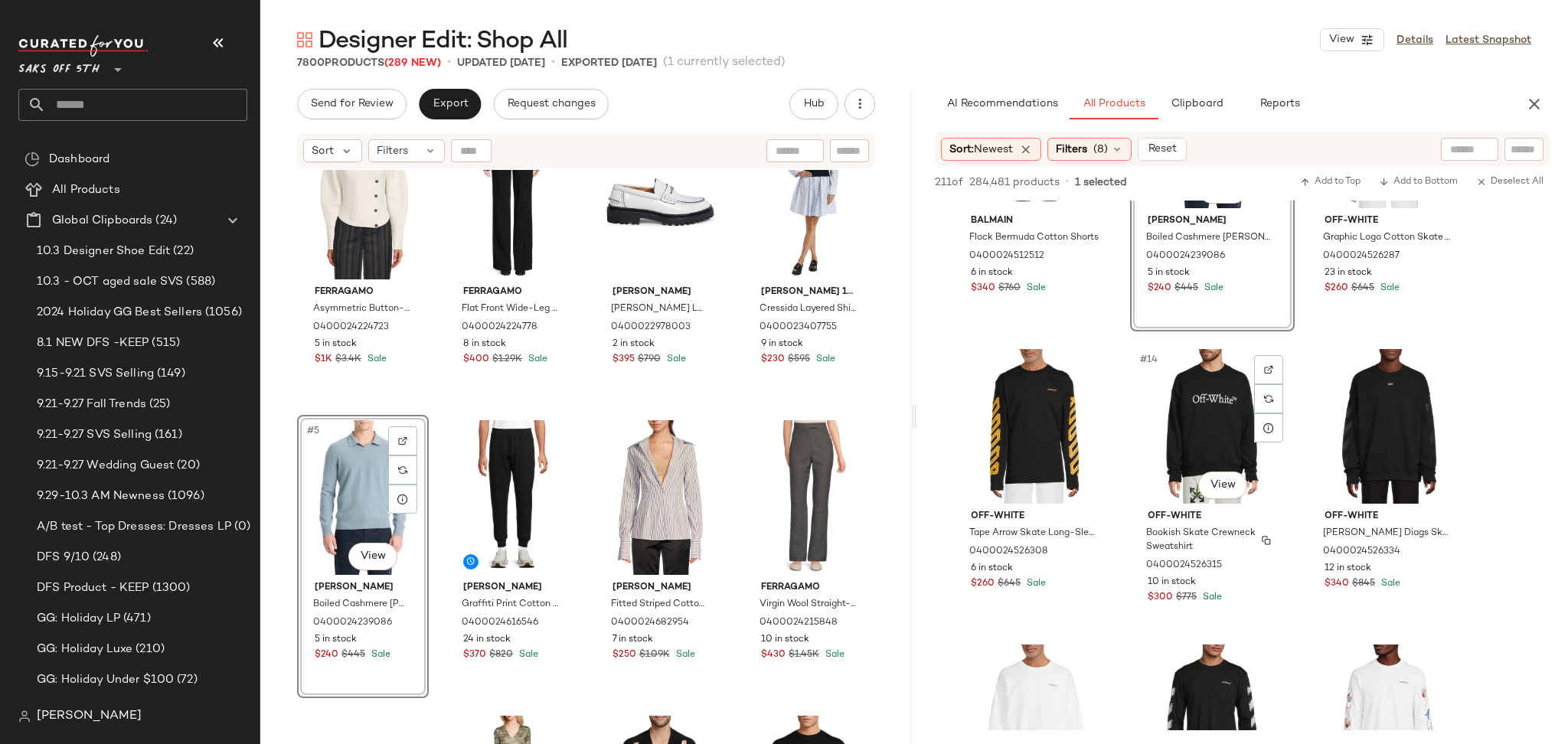
scroll to position [1041, 0]
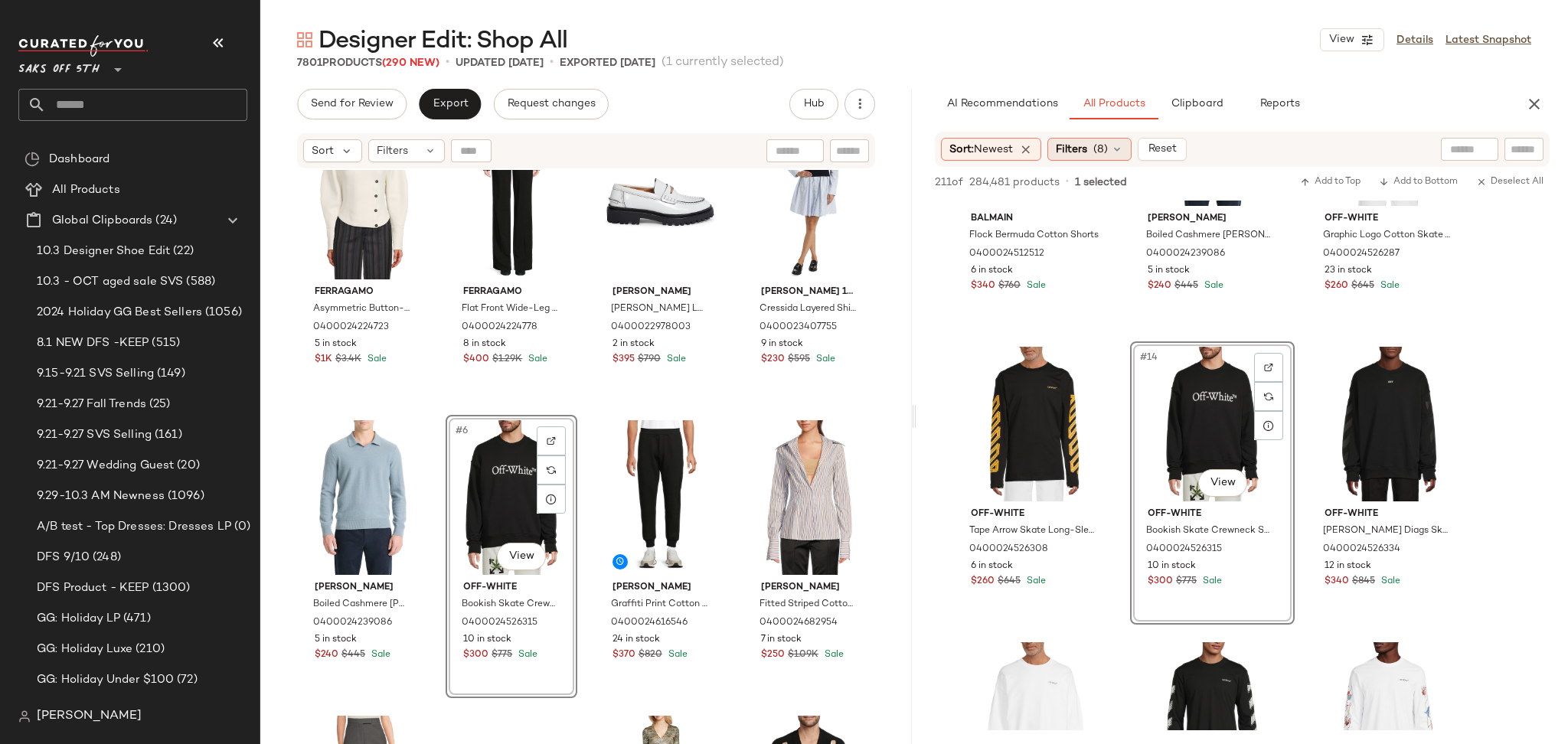
click at [1115, 146] on icon at bounding box center [1117, 149] width 13 height 13
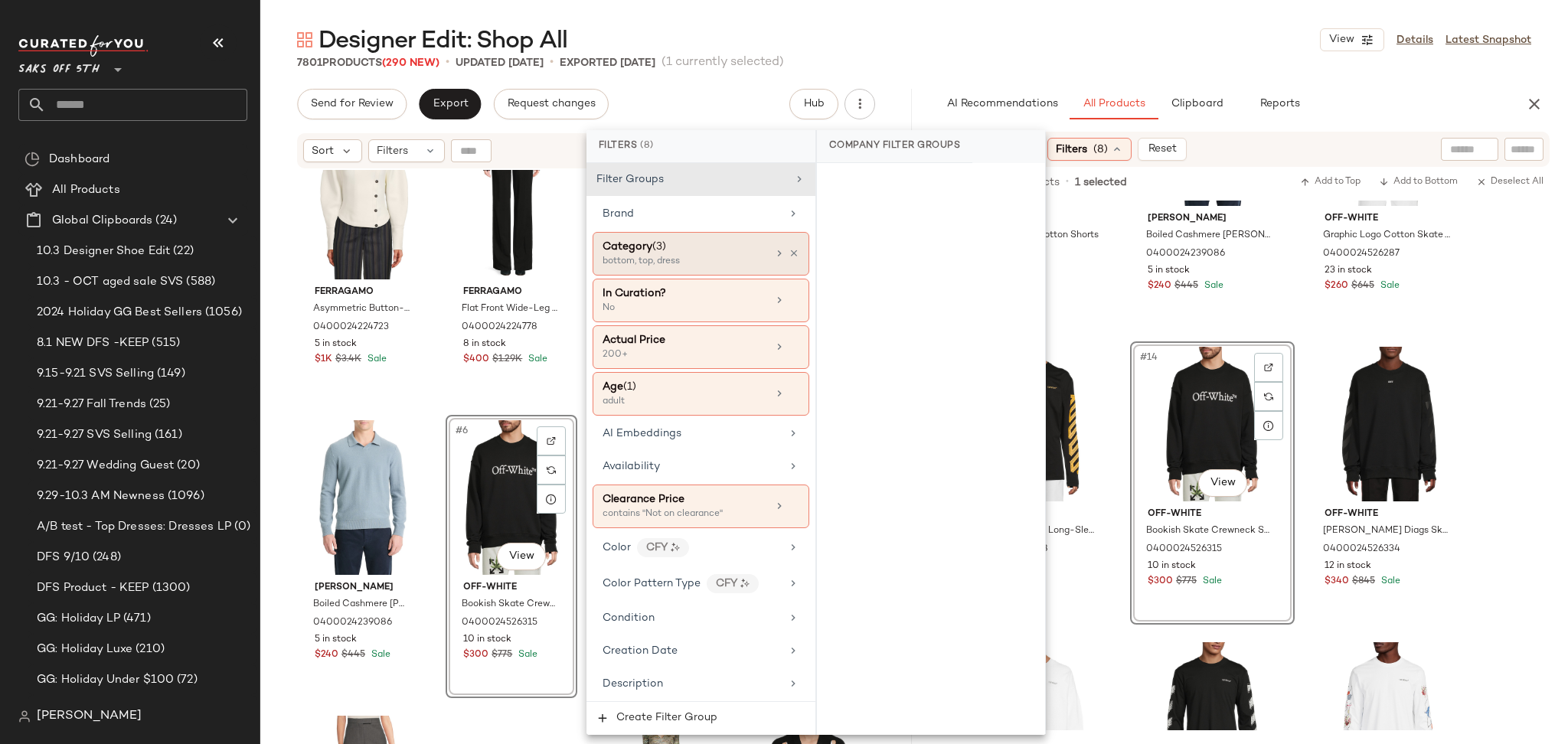
click at [787, 260] on div "Category (3) bottom, top, dress" at bounding box center [701, 254] width 217 height 44
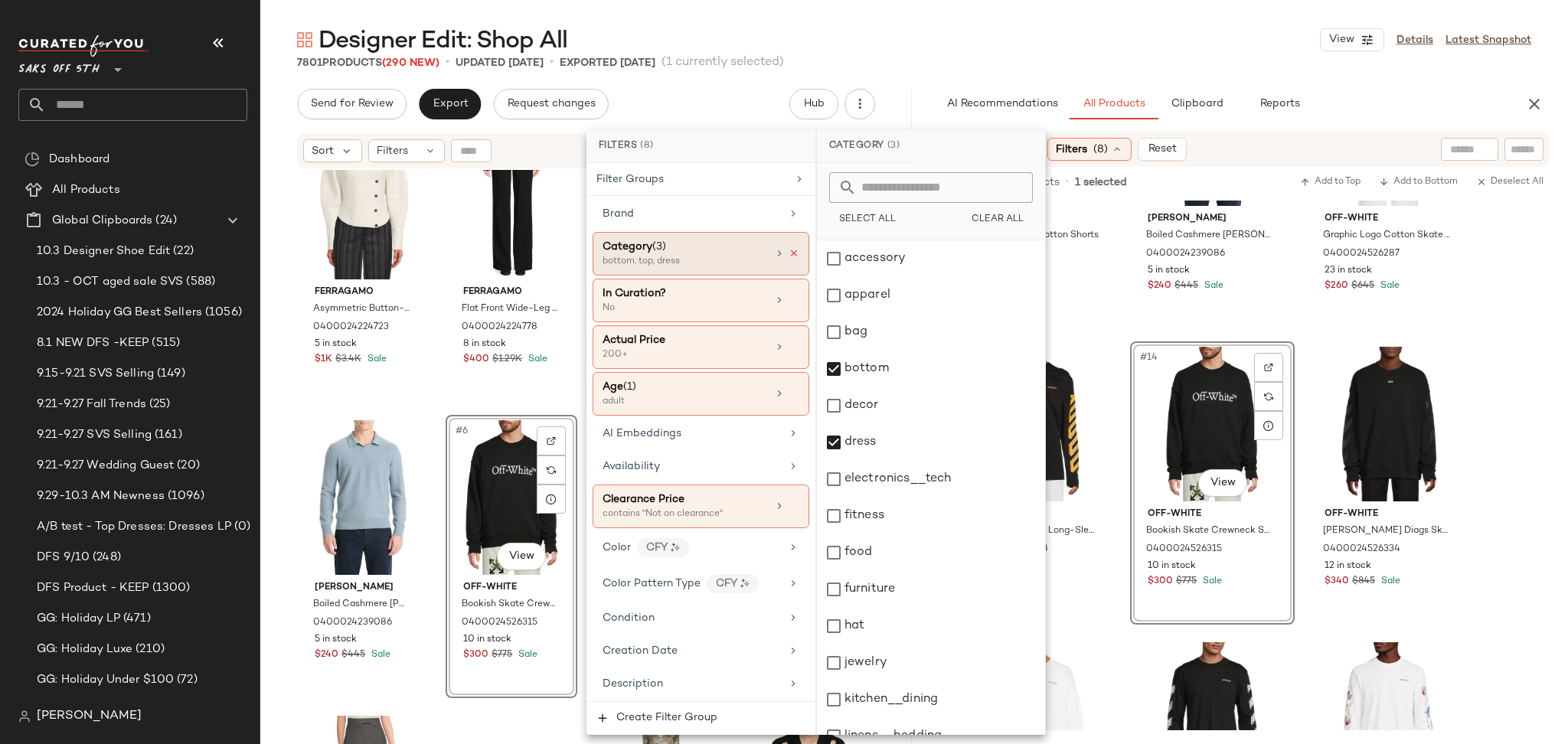
click at [789, 256] on icon at bounding box center [794, 253] width 11 height 11
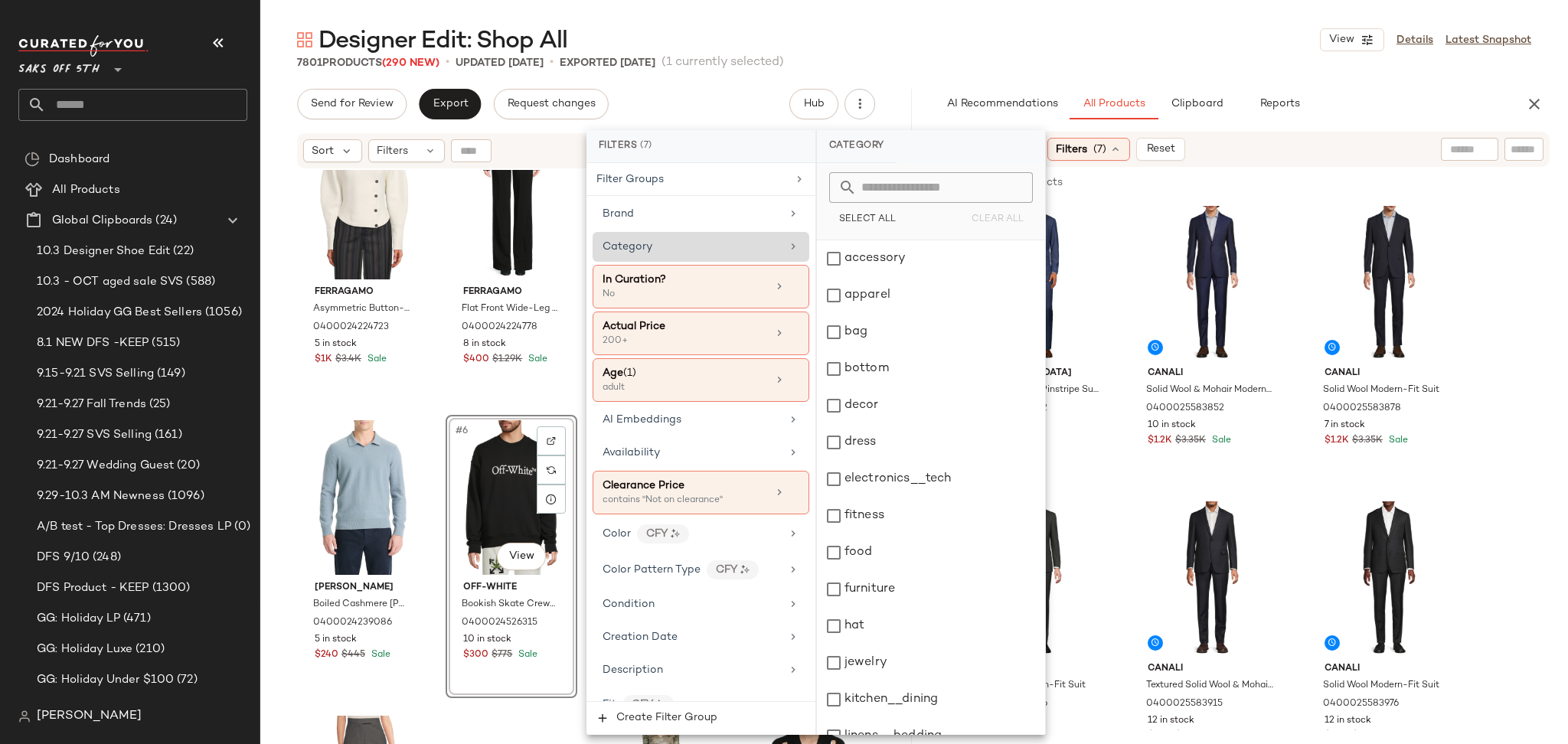
click at [1031, 46] on div "Designer Edit: Shop All View Details Latest Snapshot" at bounding box center [914, 39] width 1308 height 31
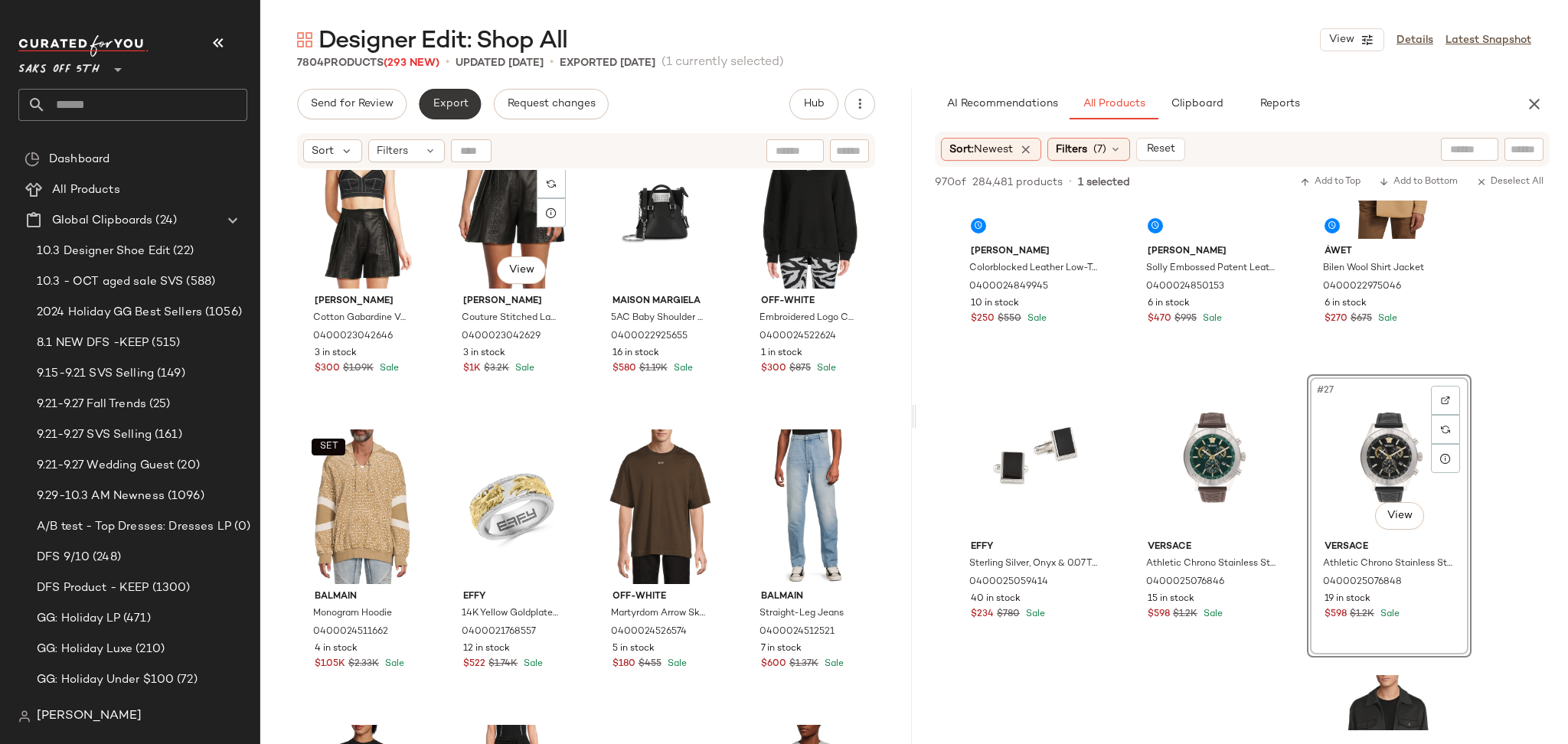
scroll to position [2421, 0]
click at [461, 105] on span "Export" at bounding box center [450, 104] width 36 height 13
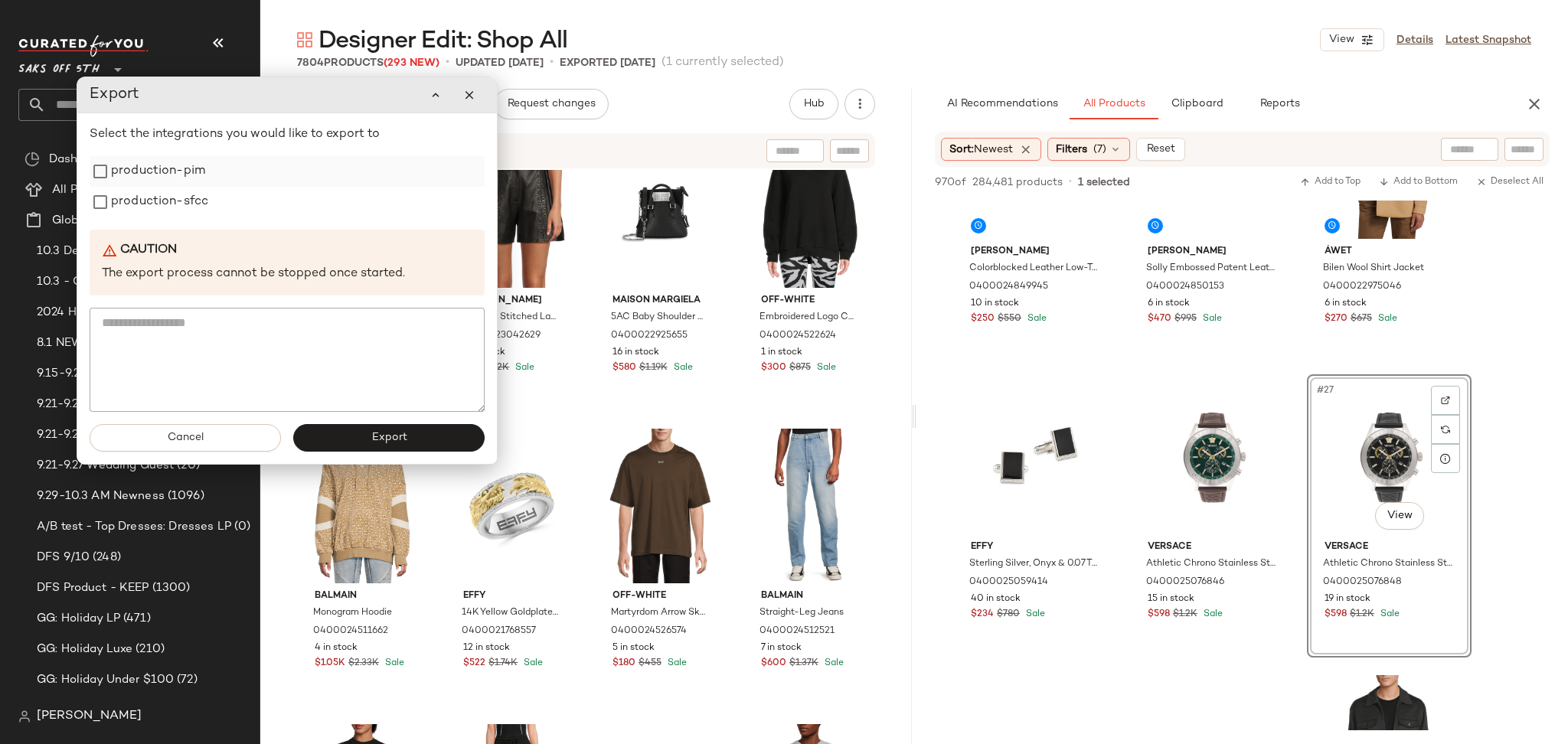
click at [138, 168] on label "production-pim" at bounding box center [158, 172] width 94 height 31
click at [133, 198] on label "production-sfcc" at bounding box center [160, 202] width 97 height 31
click at [446, 439] on button "Export" at bounding box center [388, 438] width 192 height 28
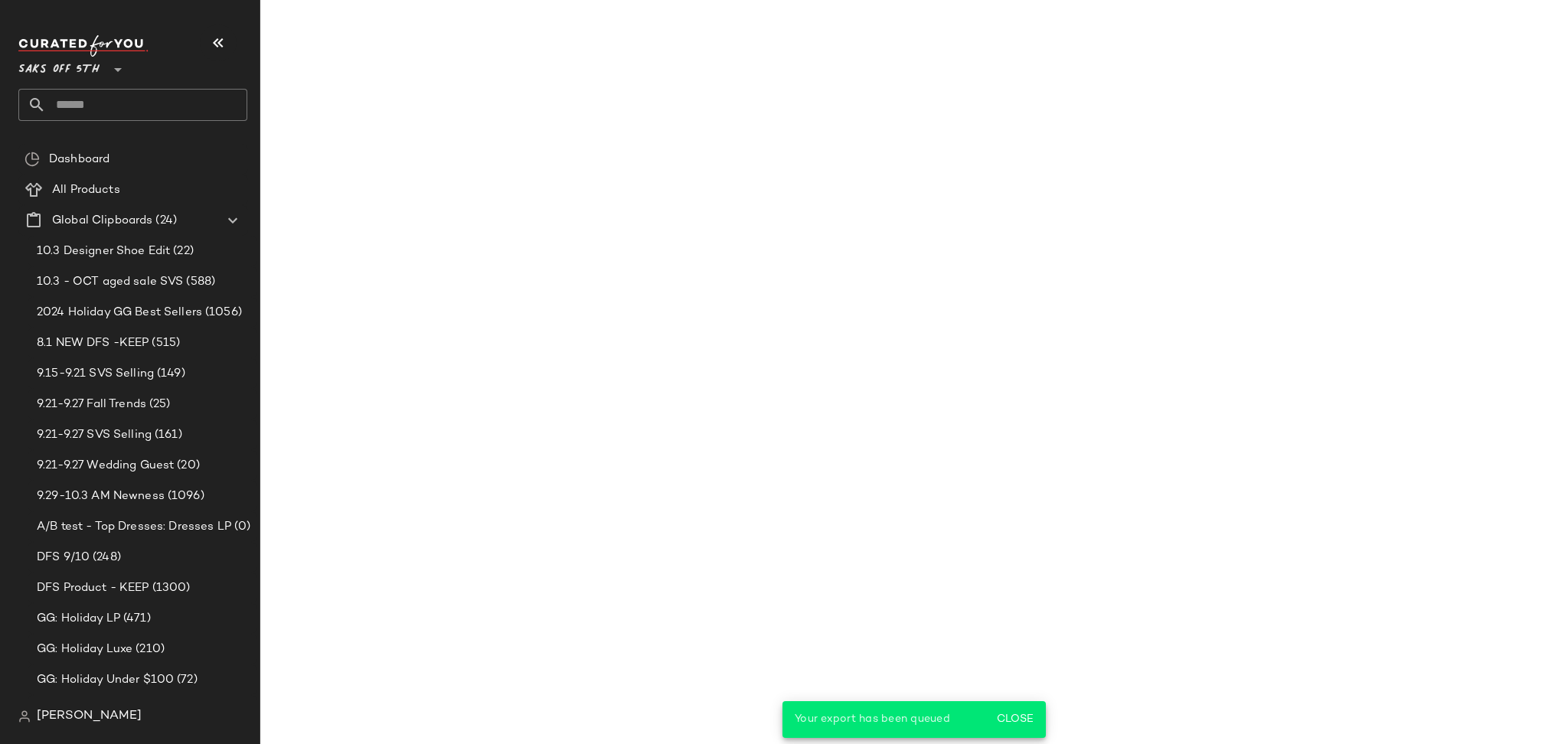
scroll to position [3076, 0]
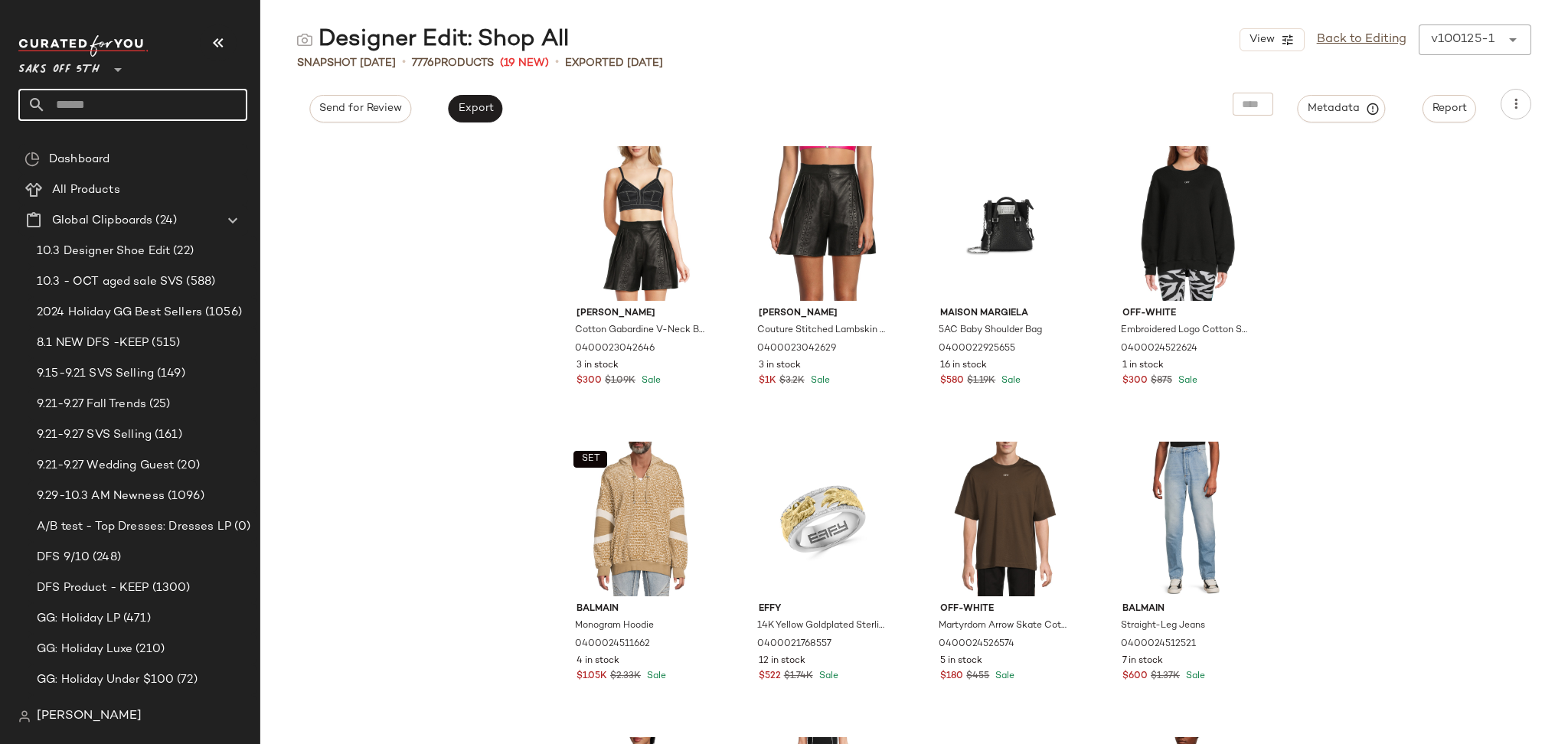
click at [204, 103] on input "text" at bounding box center [147, 105] width 202 height 32
click at [54, 107] on input "**********" at bounding box center [132, 105] width 229 height 32
click at [123, 117] on input "**********" at bounding box center [132, 105] width 229 height 32
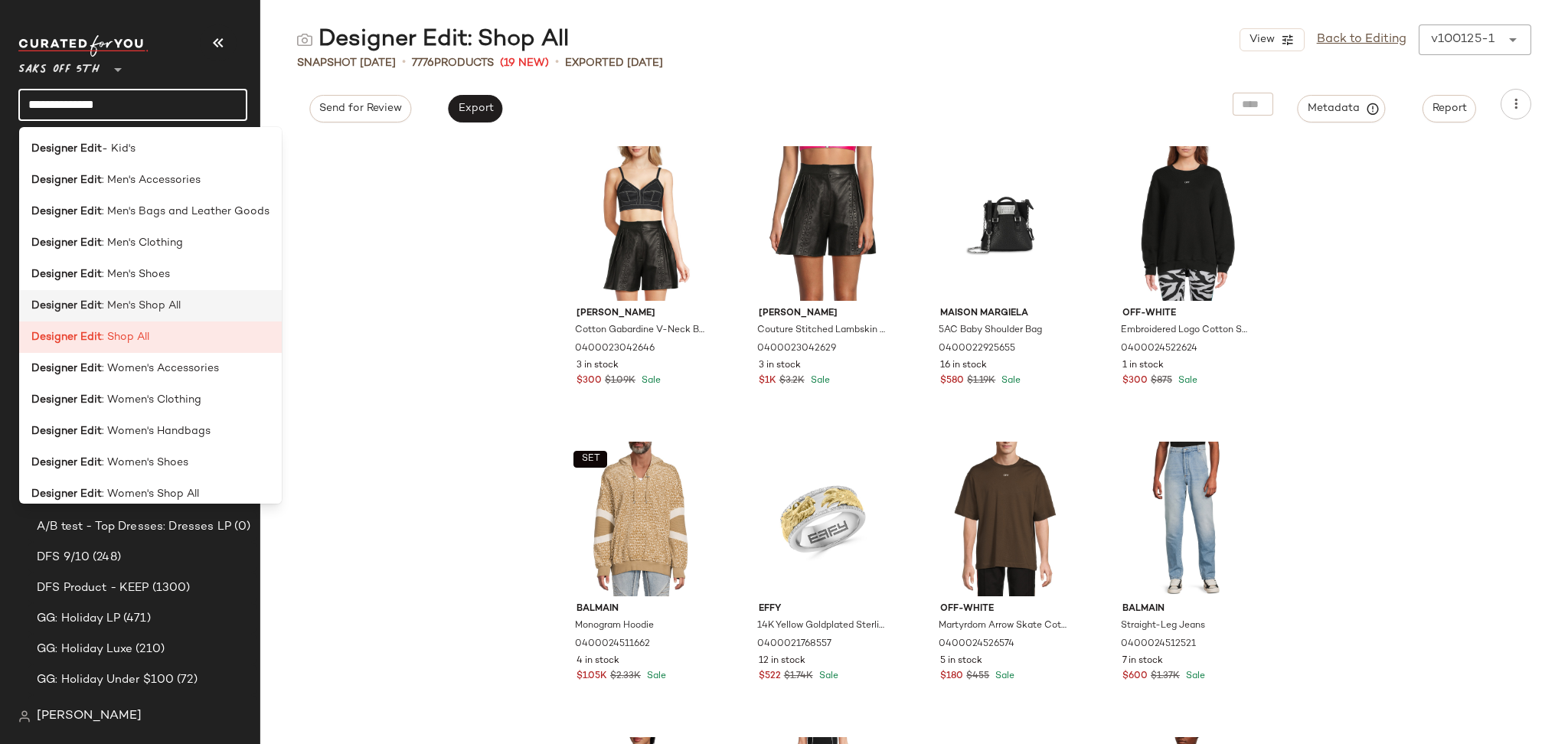
type input "**********"
click at [147, 303] on span ": Men's Shop All" at bounding box center [141, 305] width 79 height 16
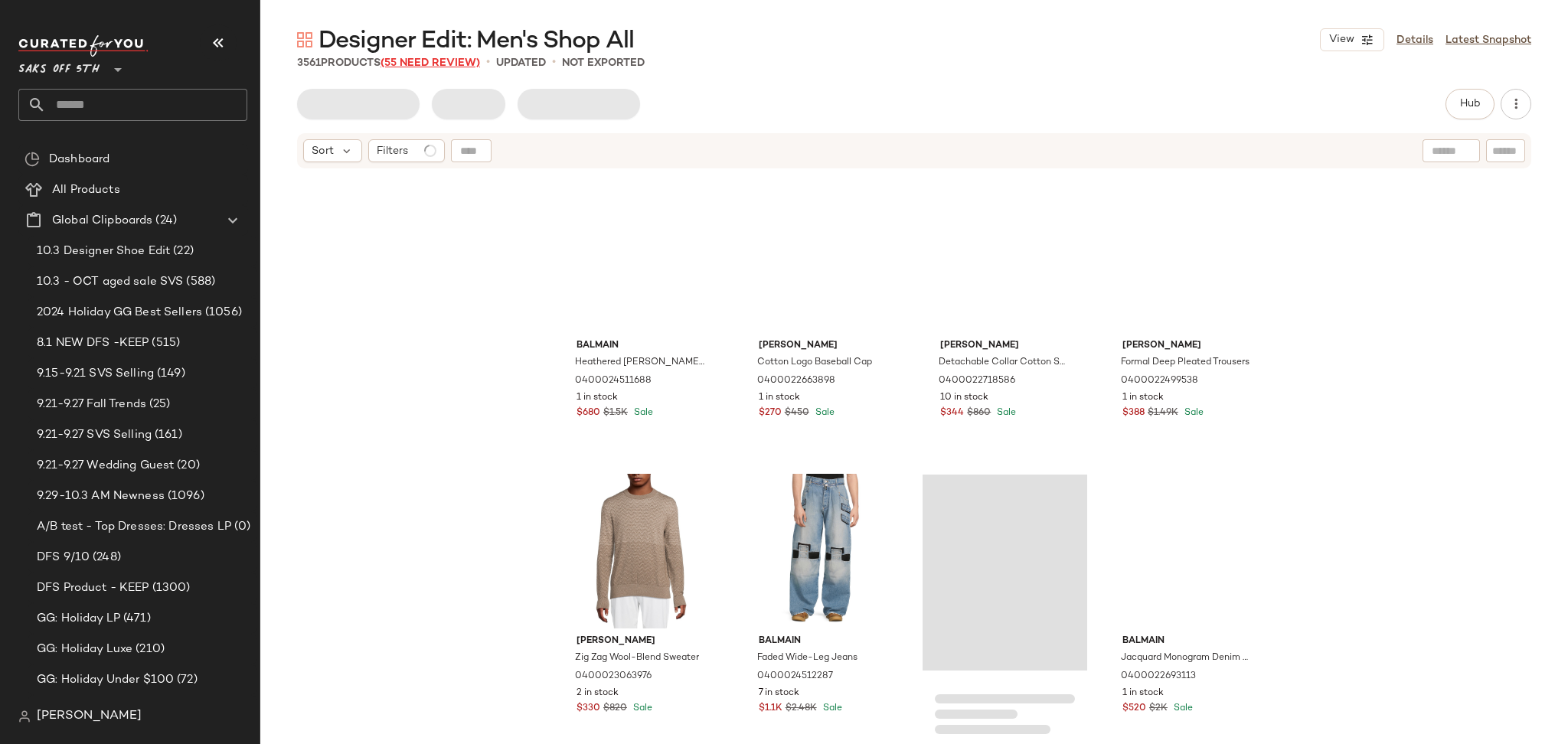
click at [458, 60] on span "(55 Need Review)" at bounding box center [430, 64] width 100 height 12
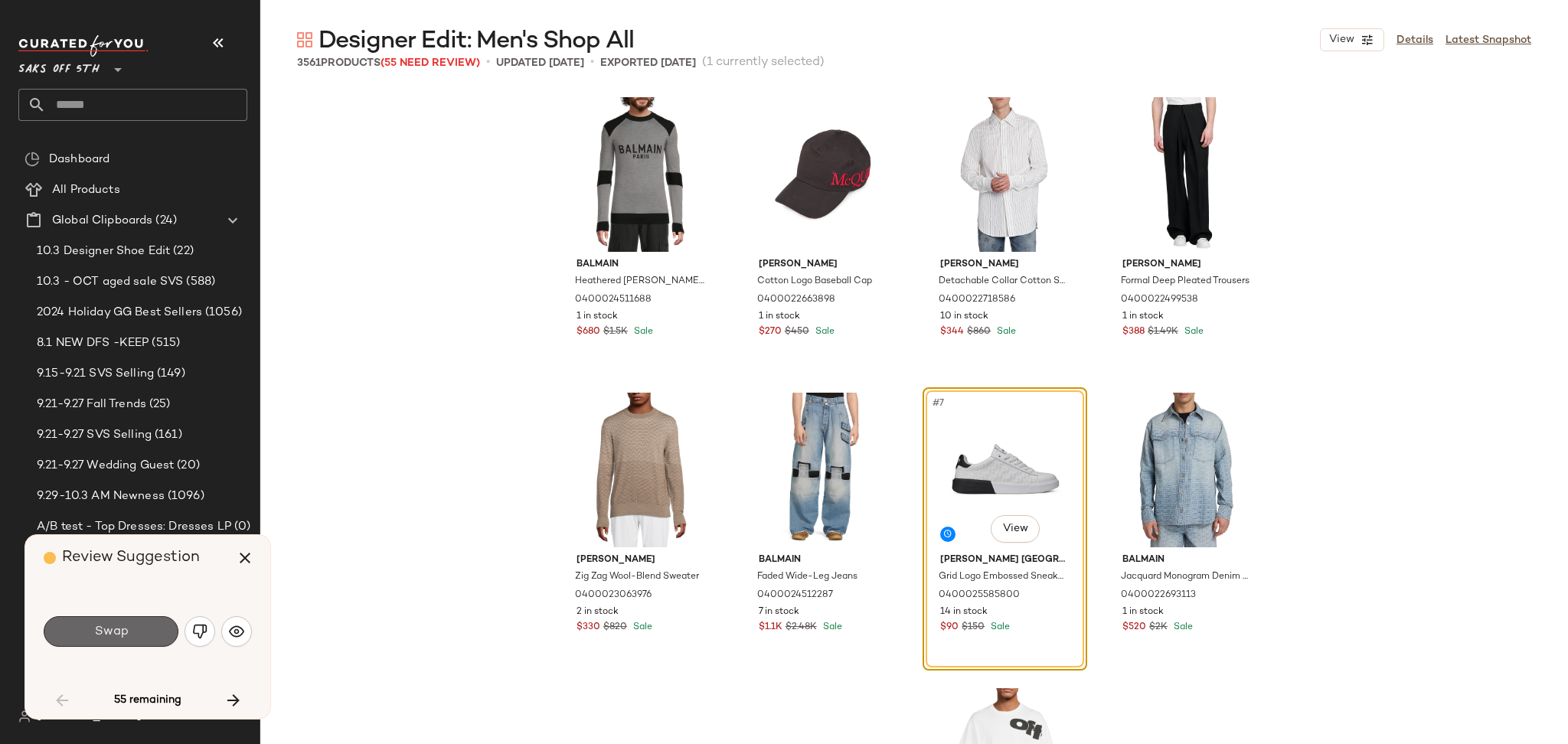
click at [150, 627] on button "Swap" at bounding box center [111, 631] width 135 height 31
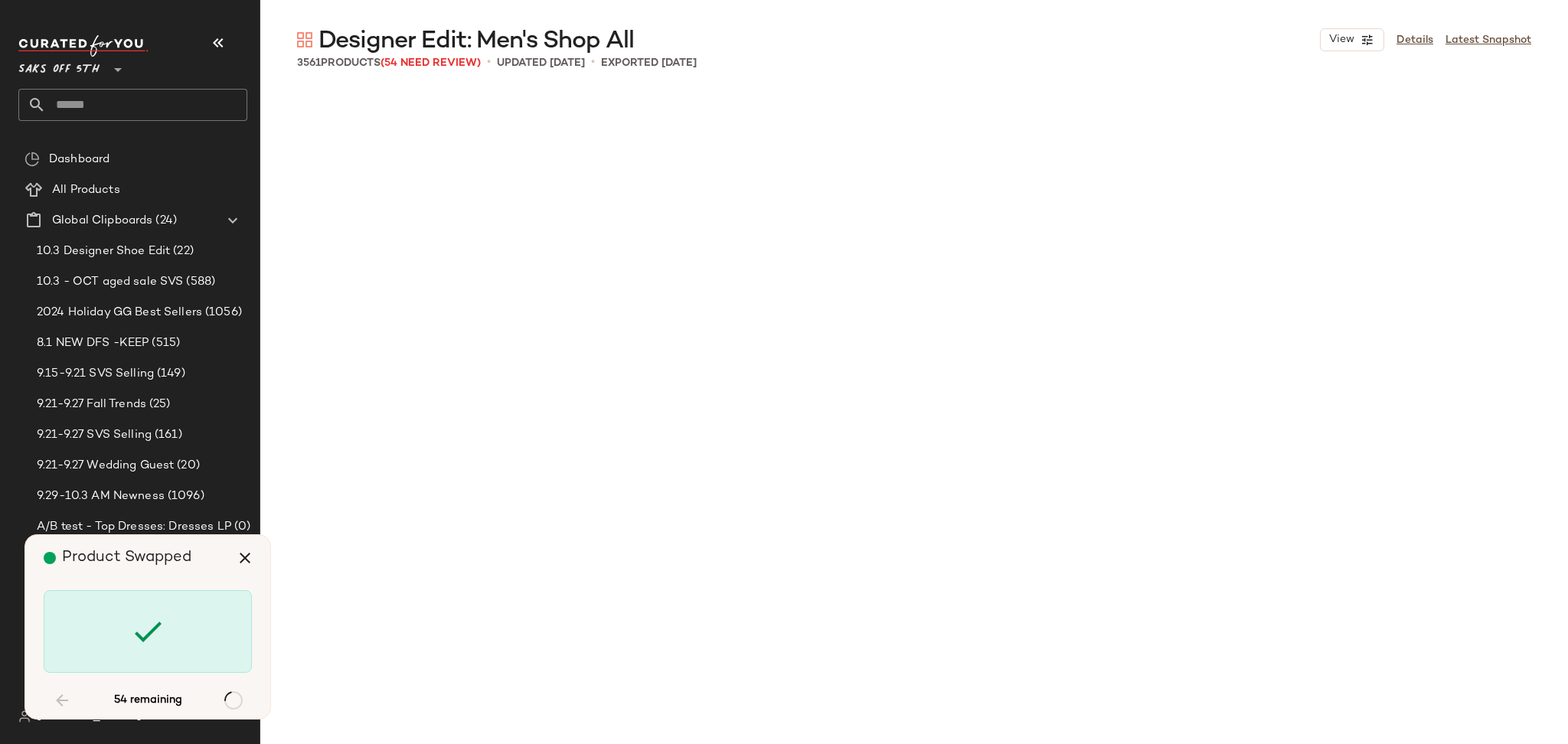
scroll to position [3545, 0]
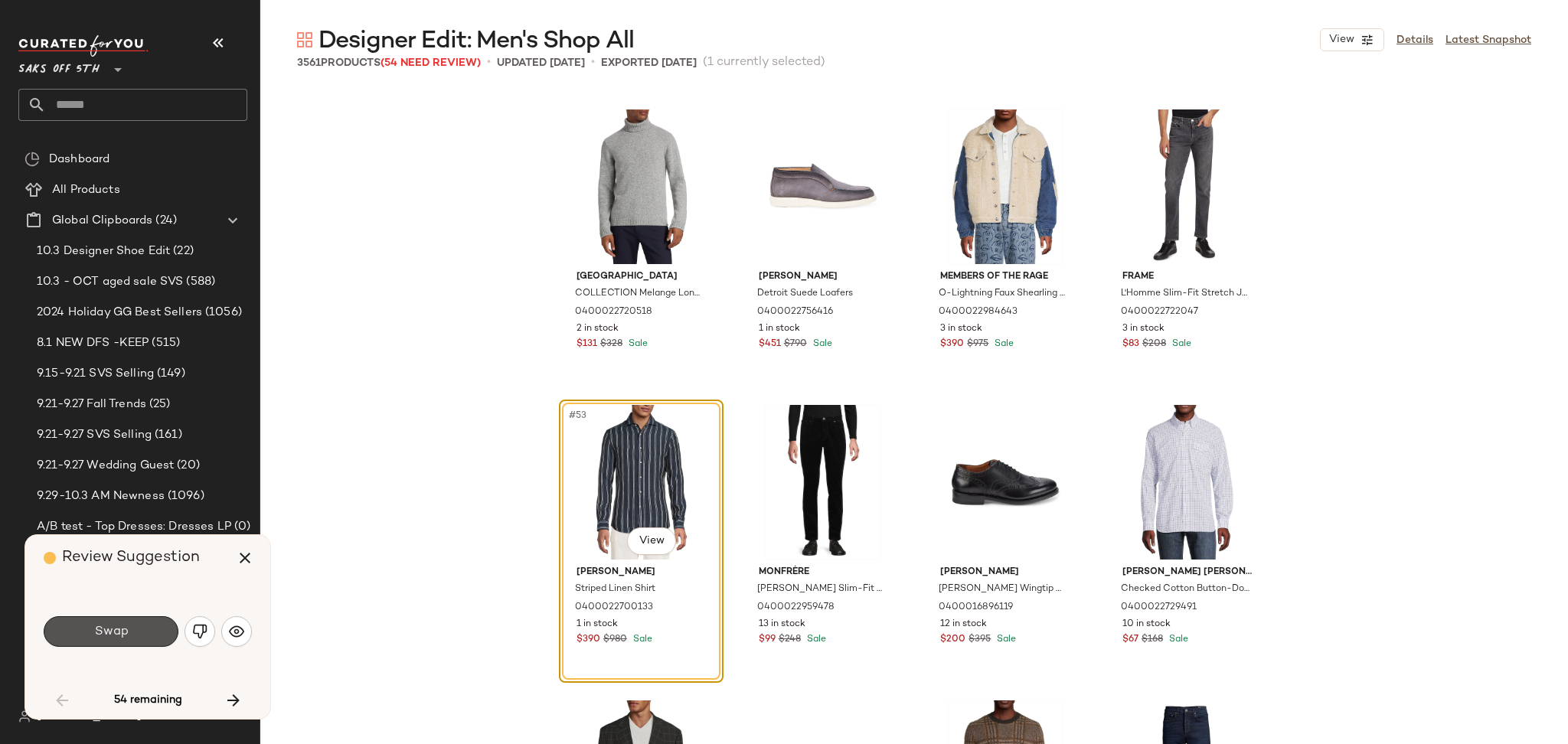
click at [150, 627] on button "Swap" at bounding box center [111, 631] width 135 height 31
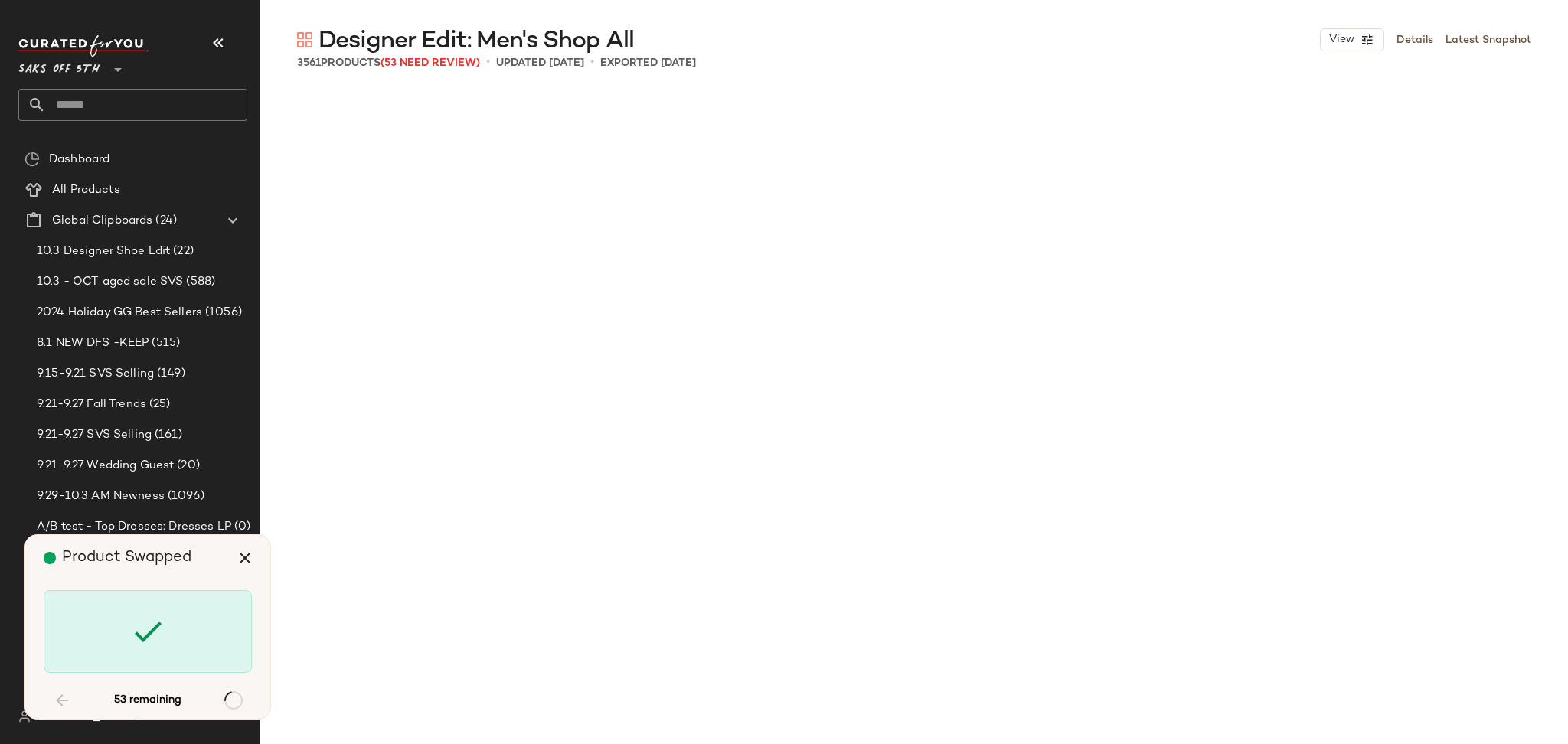
scroll to position [8862, 0]
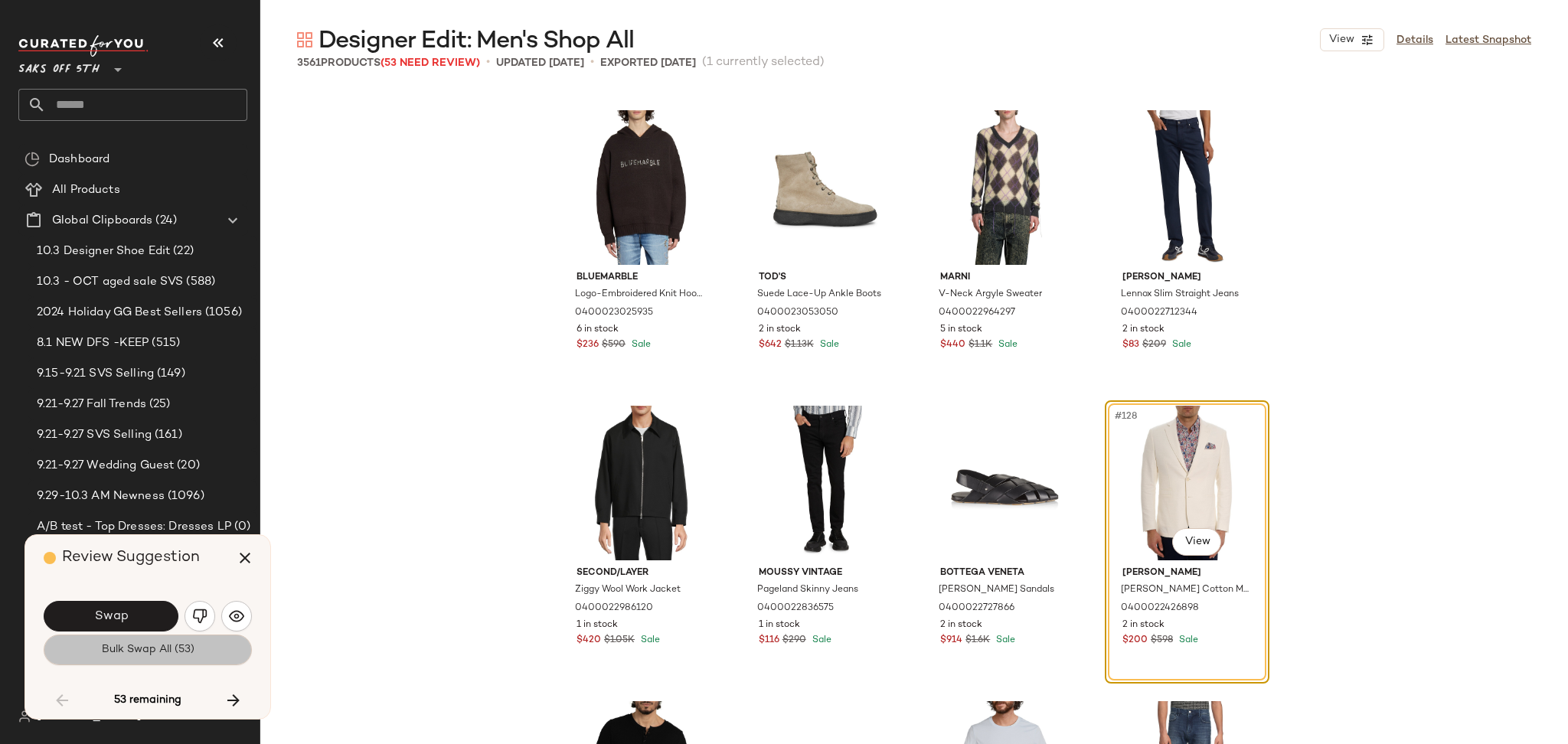
click at [150, 661] on button "Bulk Swap All (53)" at bounding box center [147, 649] width 208 height 31
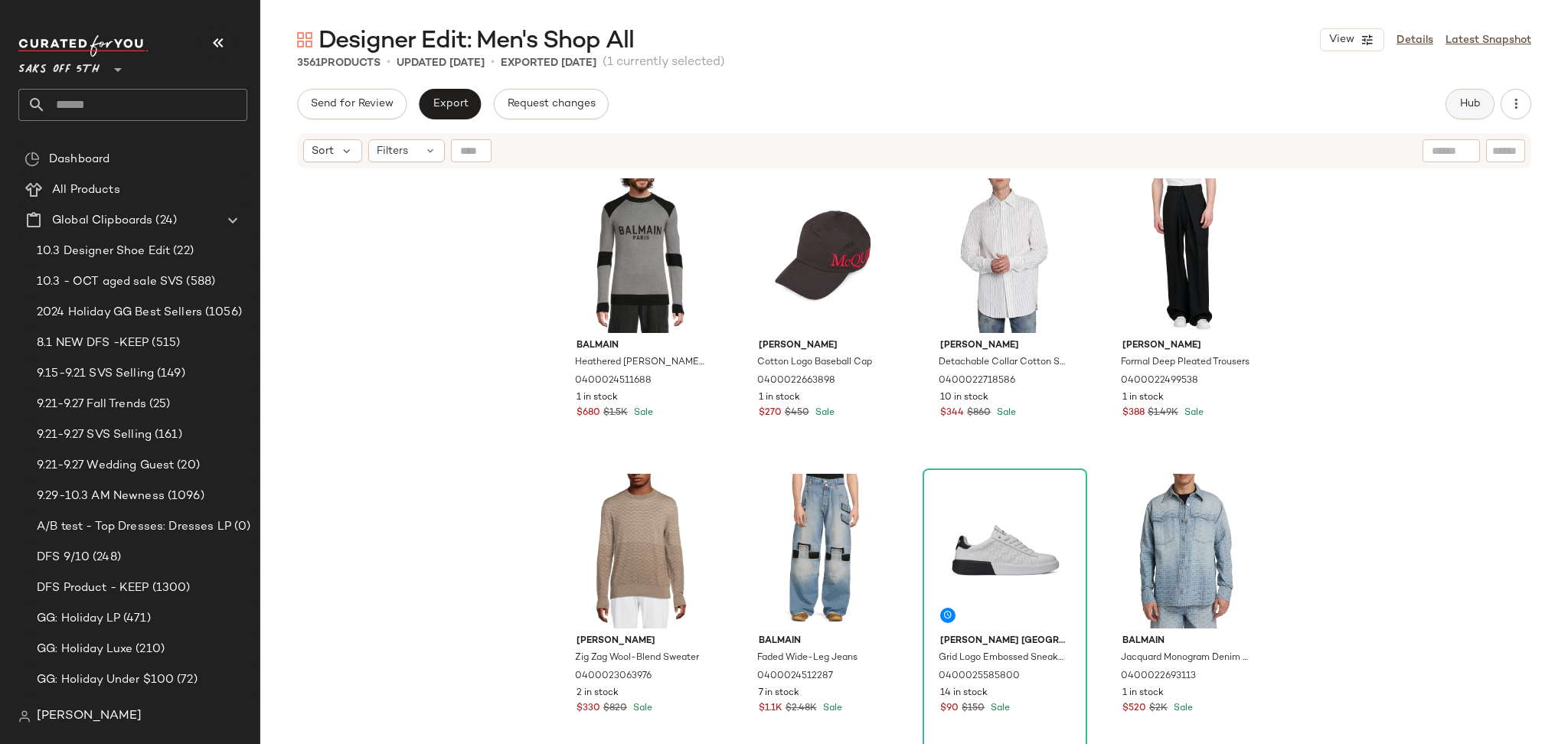
click at [1459, 116] on button "Hub" at bounding box center [1470, 104] width 49 height 31
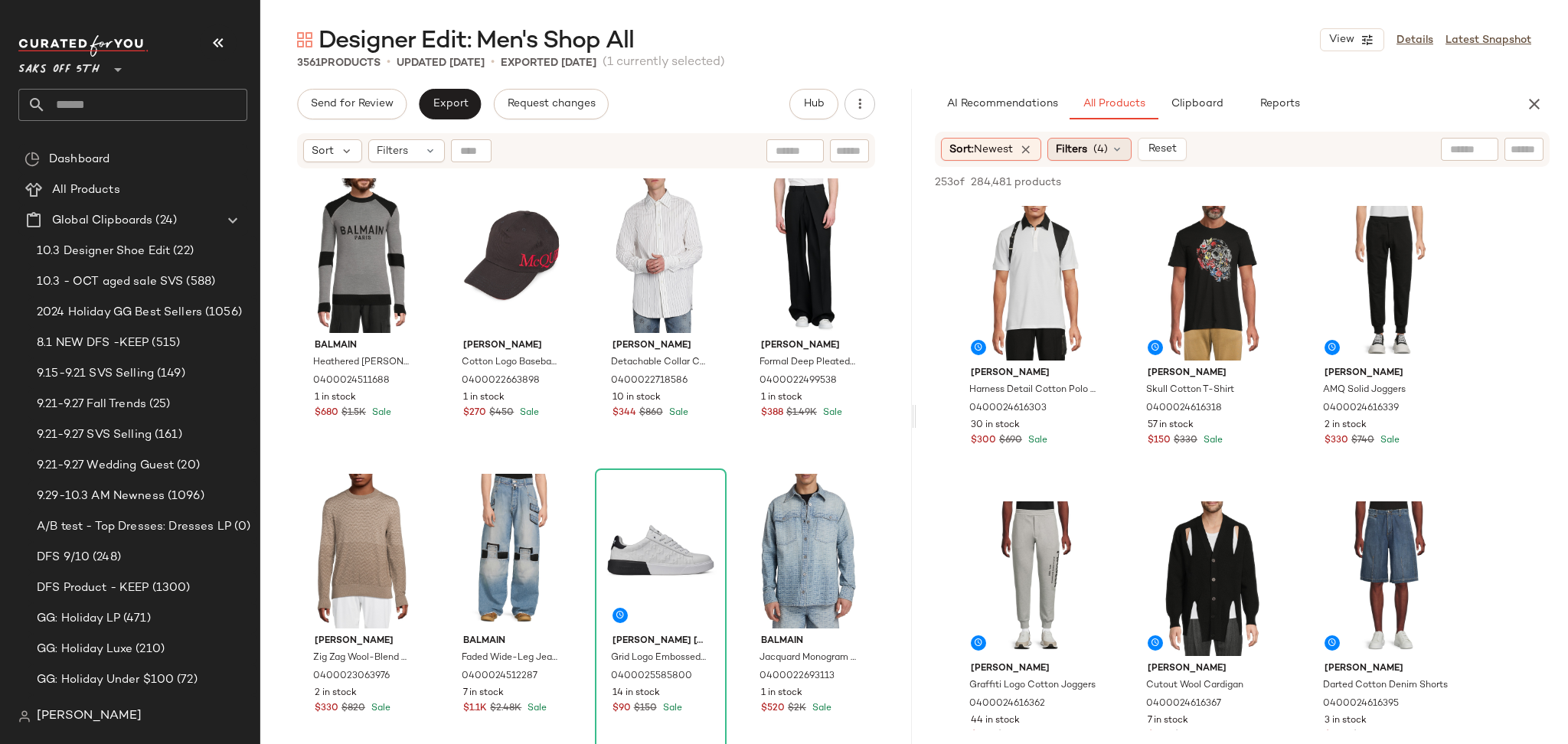
click at [1087, 151] on span "Filters" at bounding box center [1071, 149] width 31 height 16
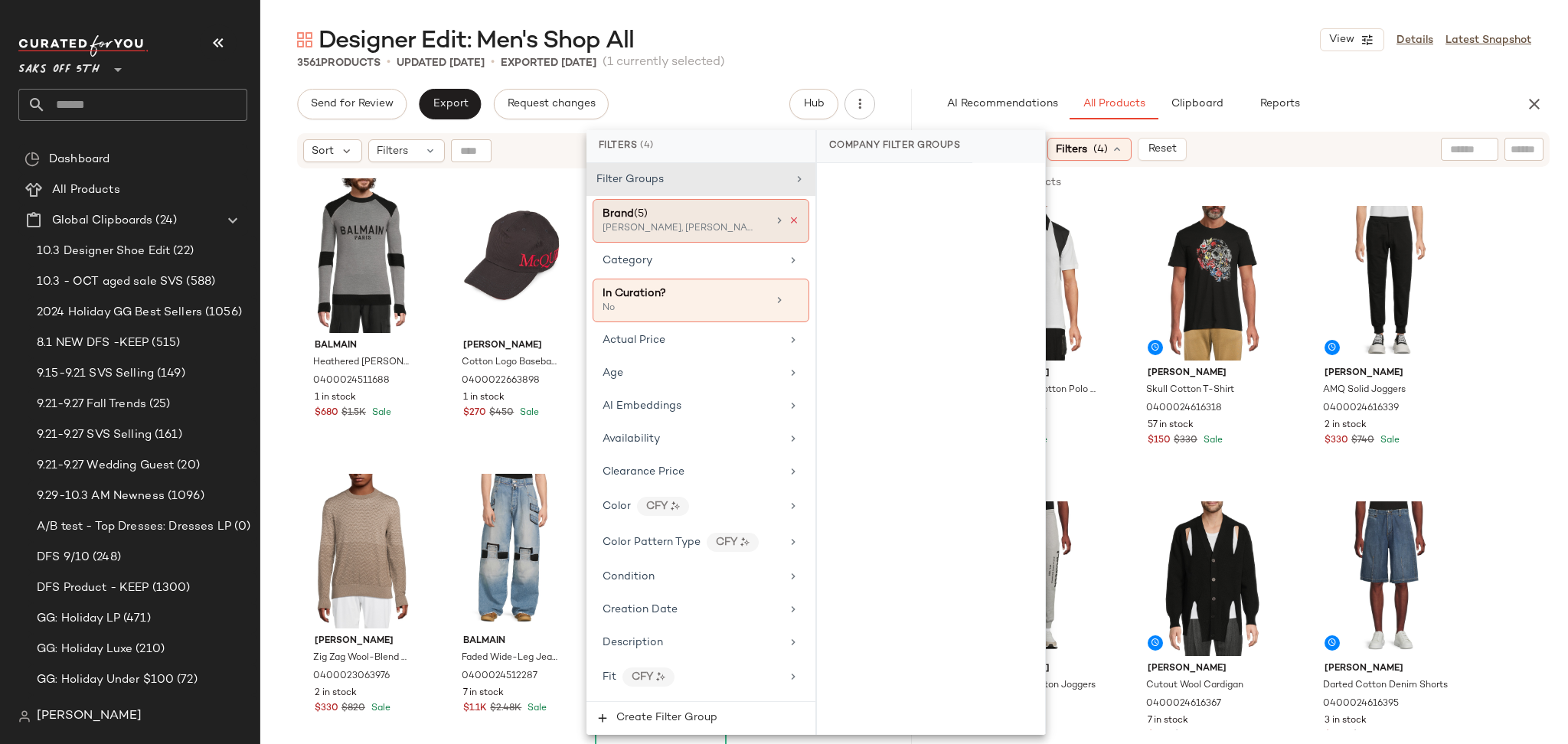
click at [789, 218] on icon at bounding box center [794, 220] width 11 height 11
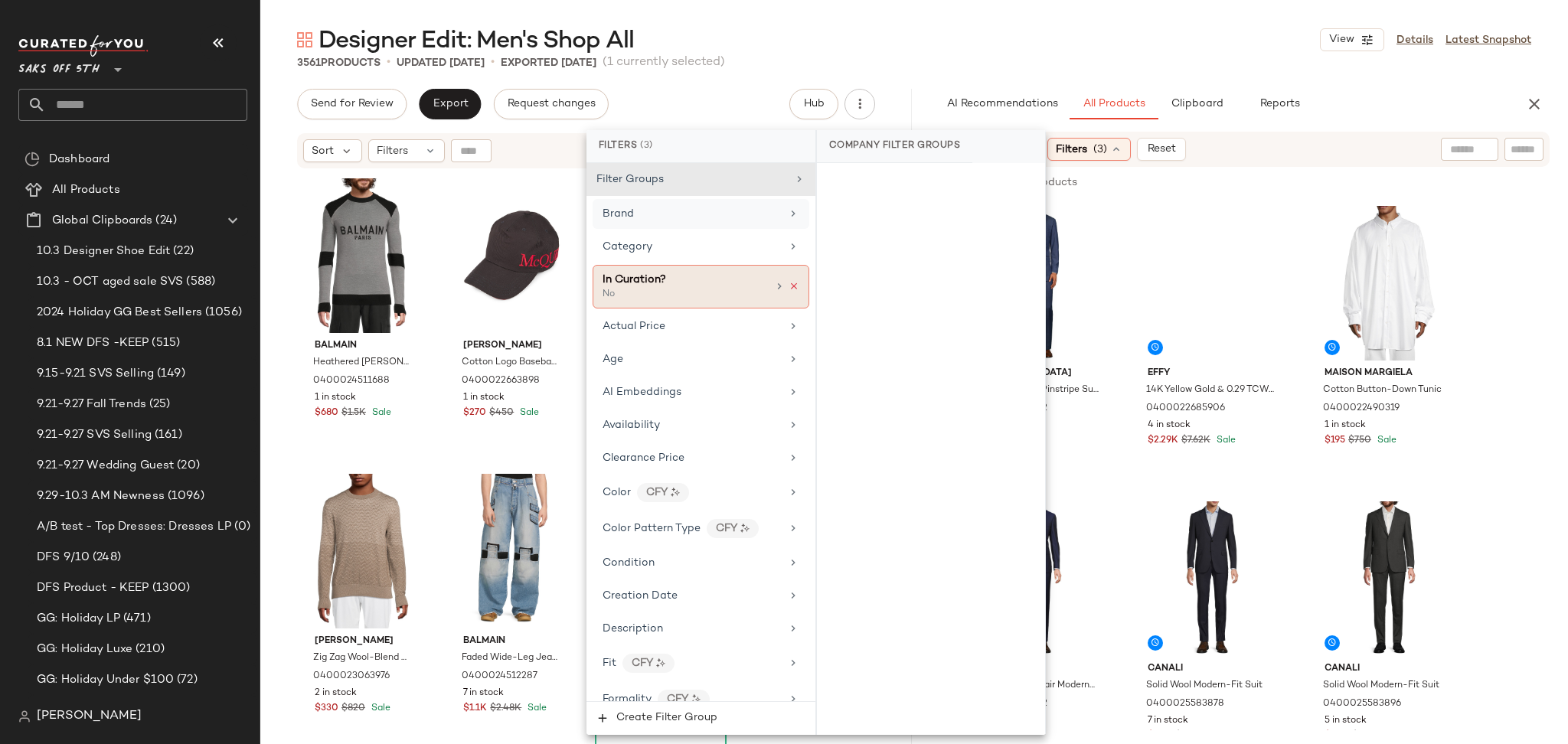
click at [789, 284] on icon at bounding box center [794, 286] width 11 height 11
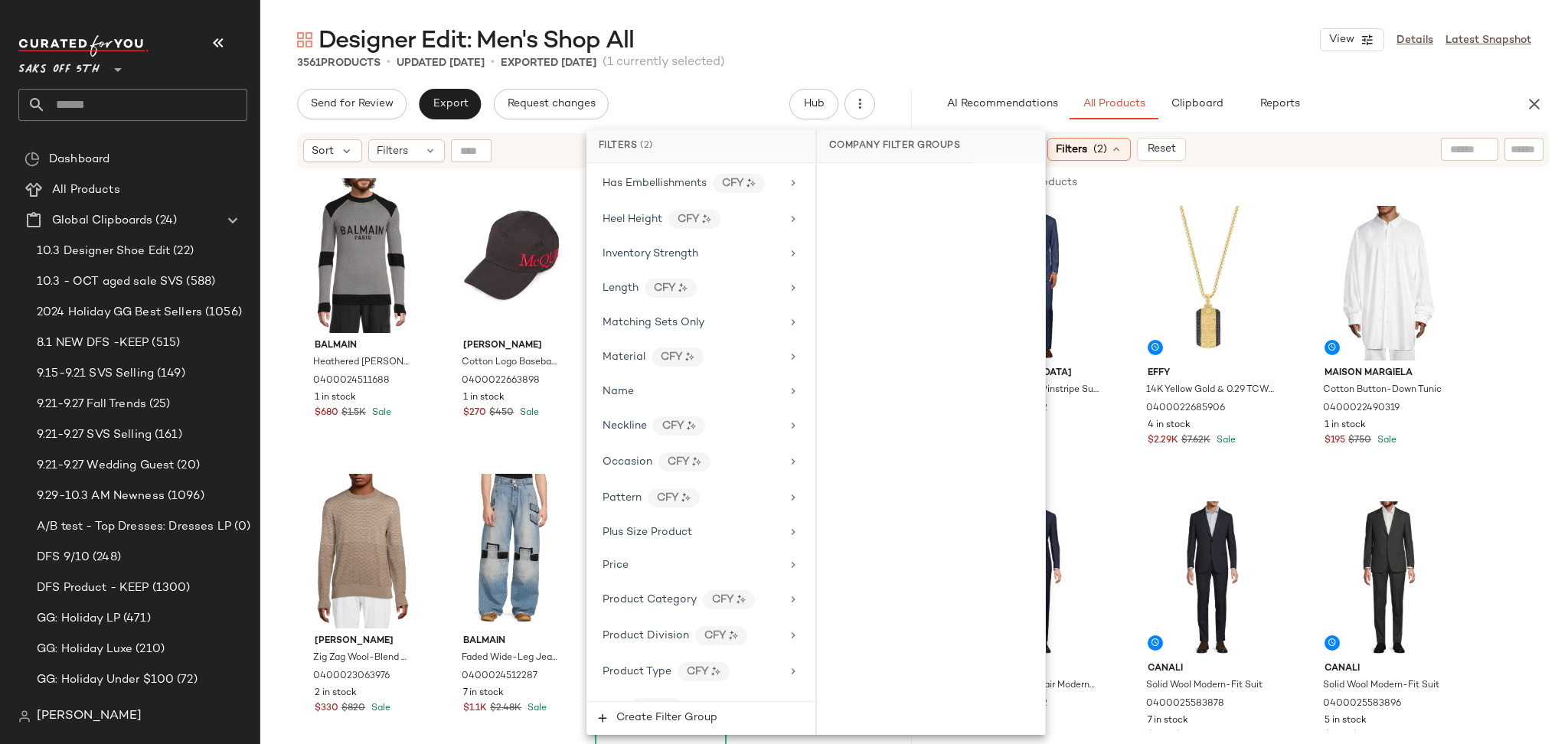
scroll to position [870, 0]
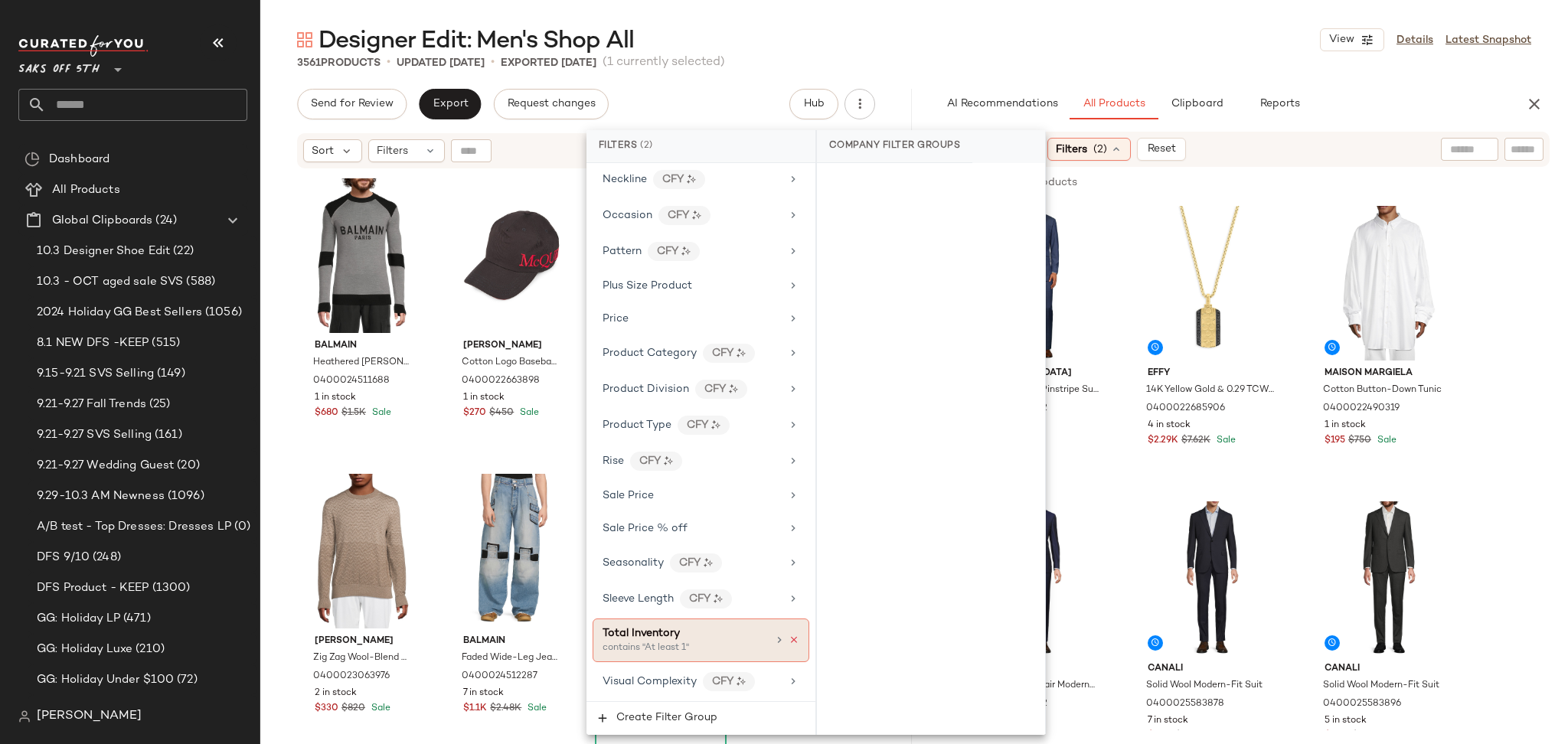
click at [789, 642] on icon at bounding box center [794, 639] width 11 height 11
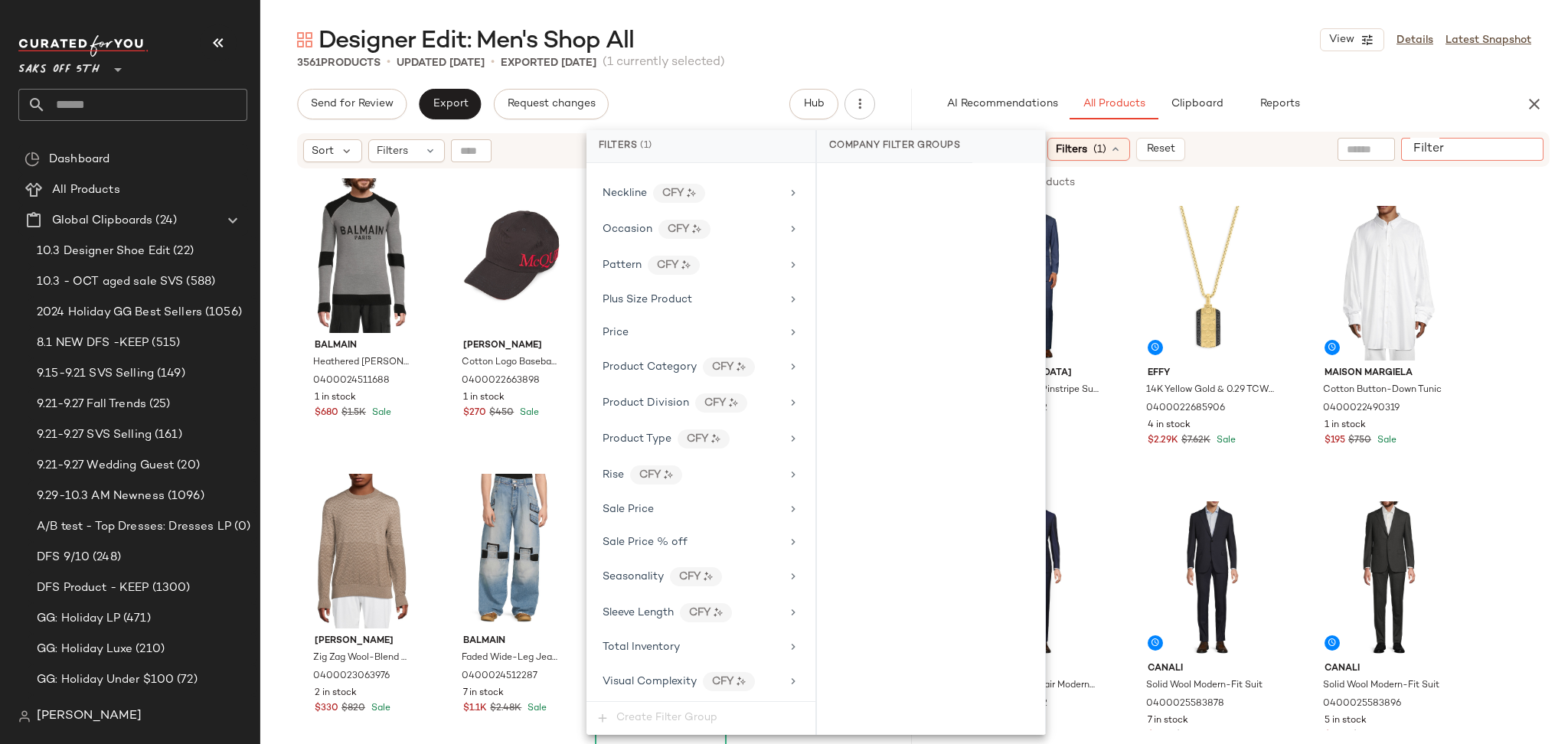
click at [1526, 157] on div at bounding box center [1473, 149] width 142 height 23
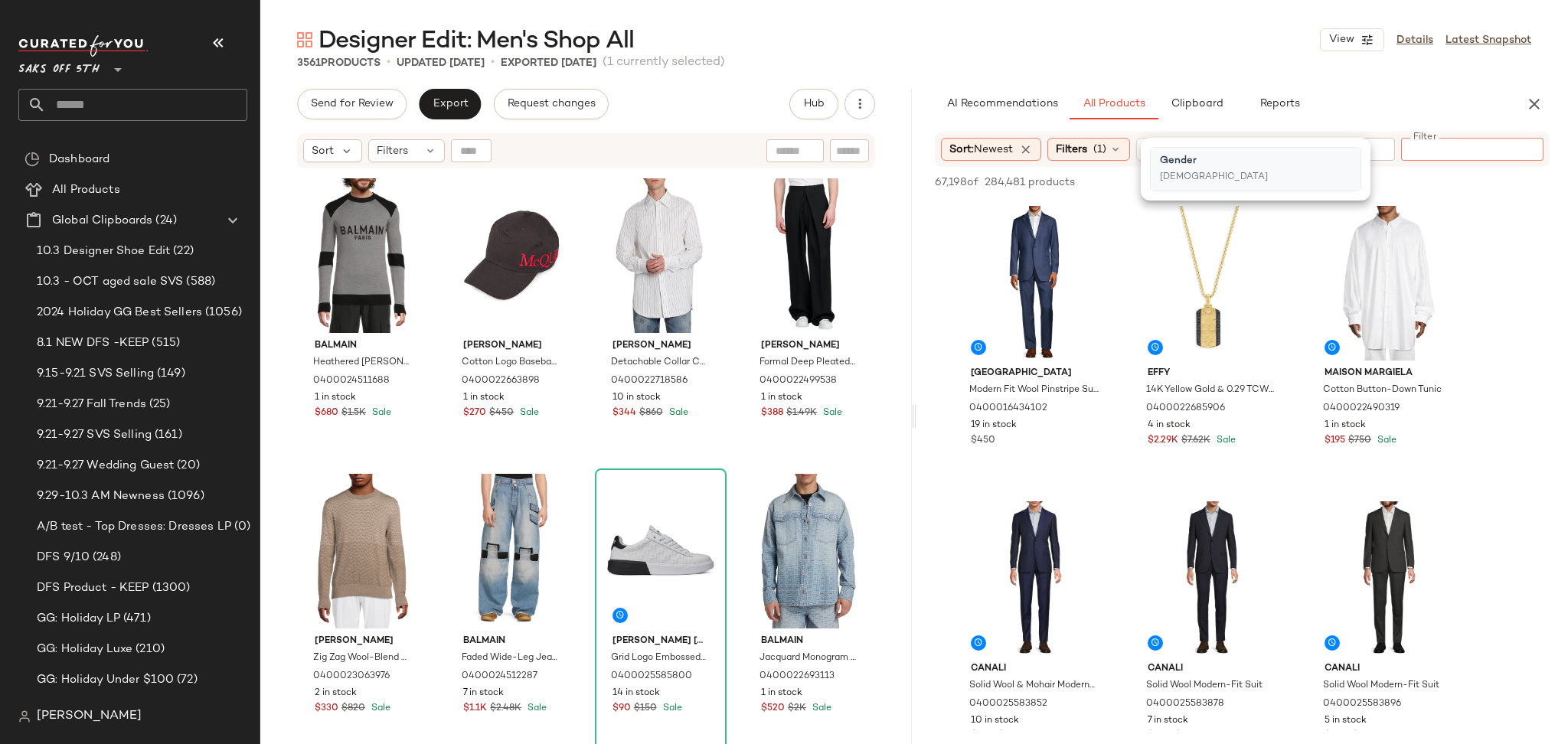
paste input "**********"
type input "**********"
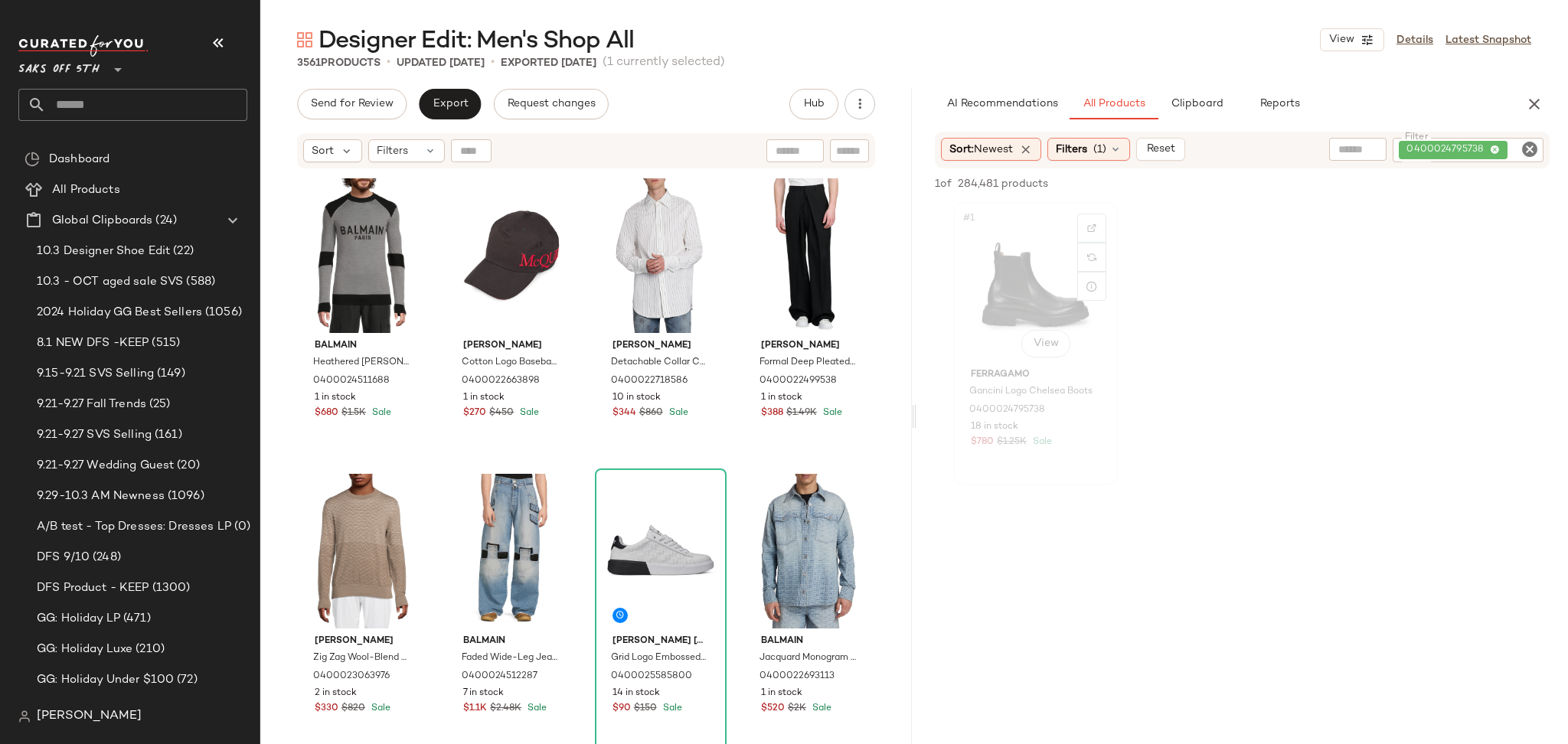
click at [1031, 273] on div "#1 View" at bounding box center [1036, 285] width 154 height 155
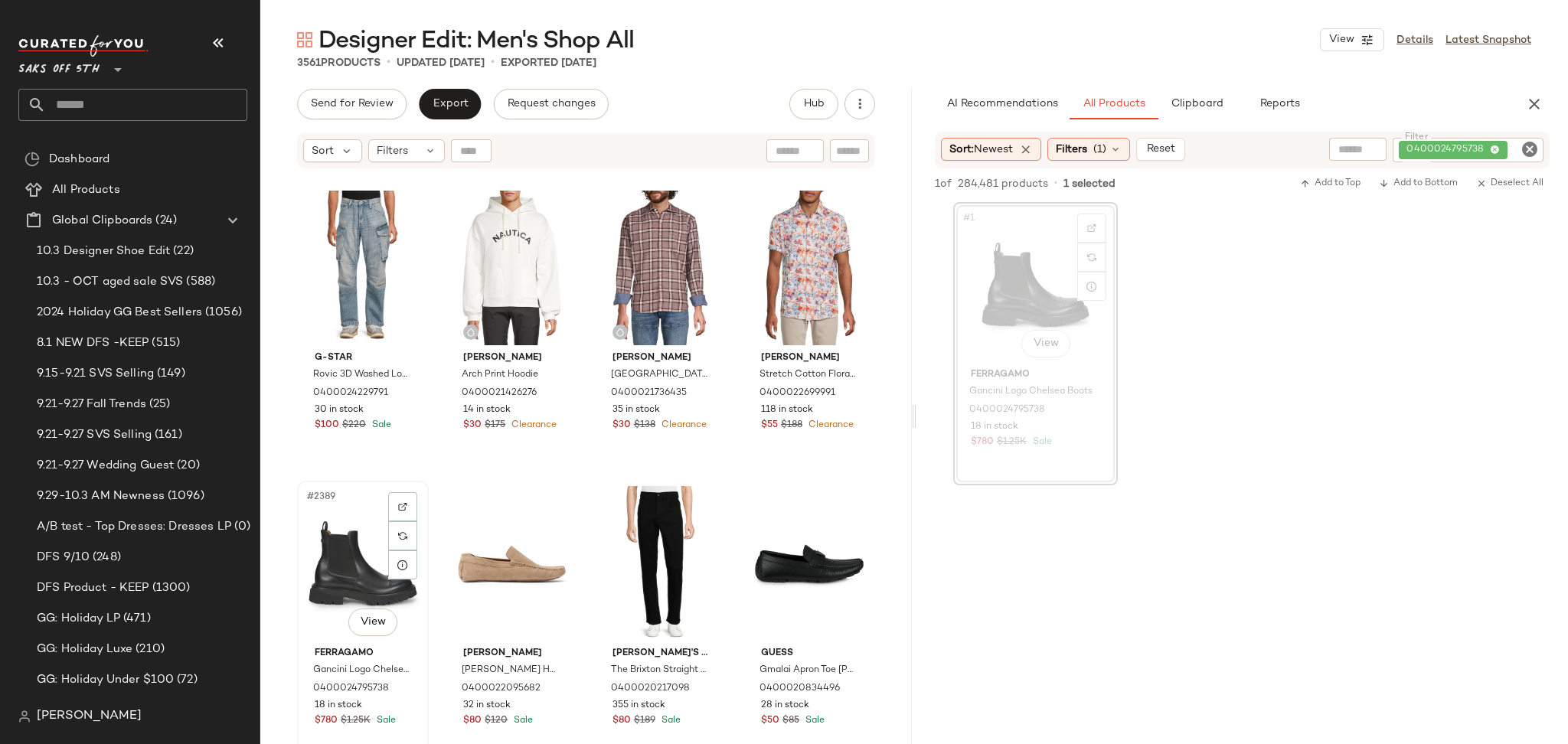
click at [358, 541] on div "#2389 View" at bounding box center [362, 563] width 121 height 155
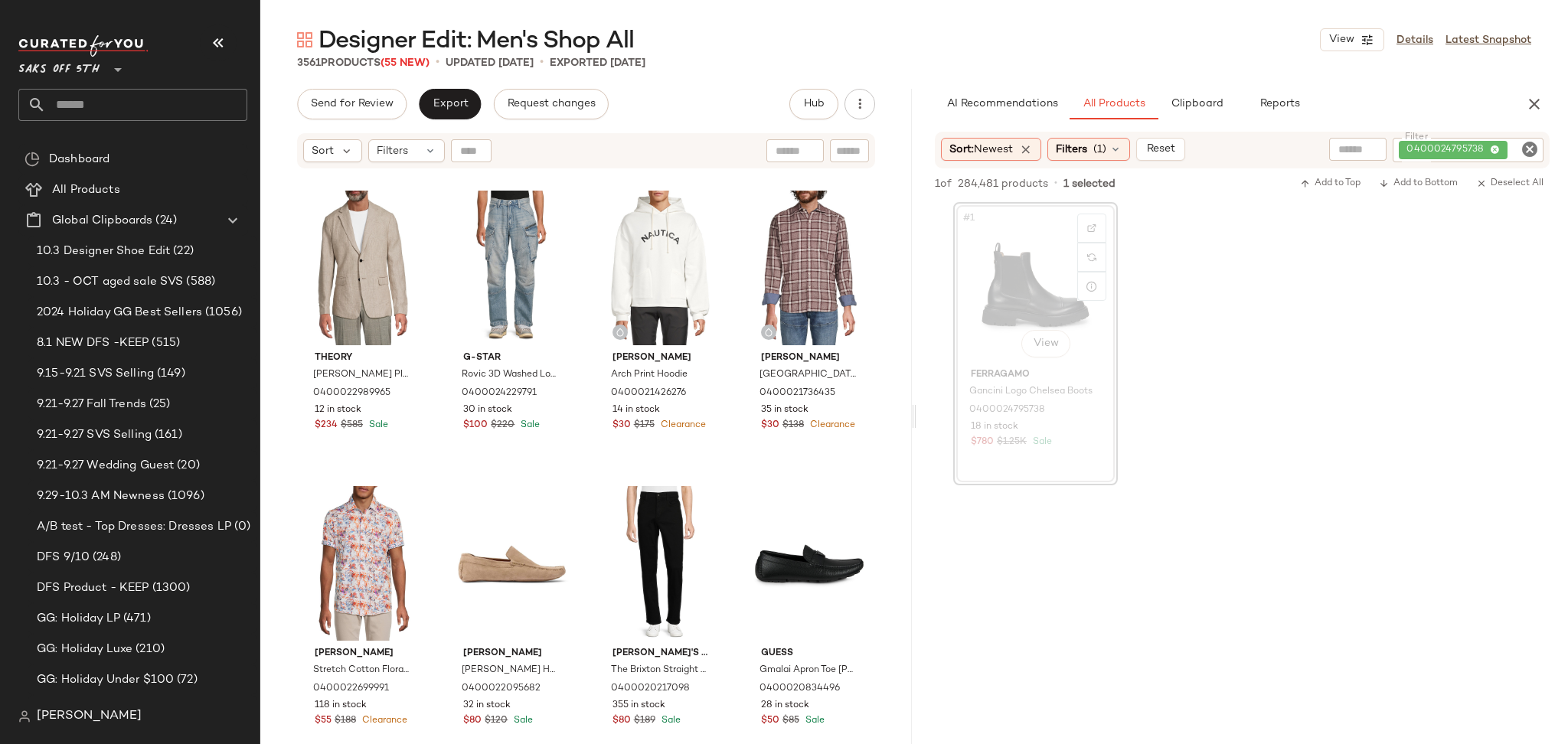
click at [1527, 154] on icon "Clear Filter" at bounding box center [1529, 149] width 18 height 18
paste input "**********"
type input "**********"
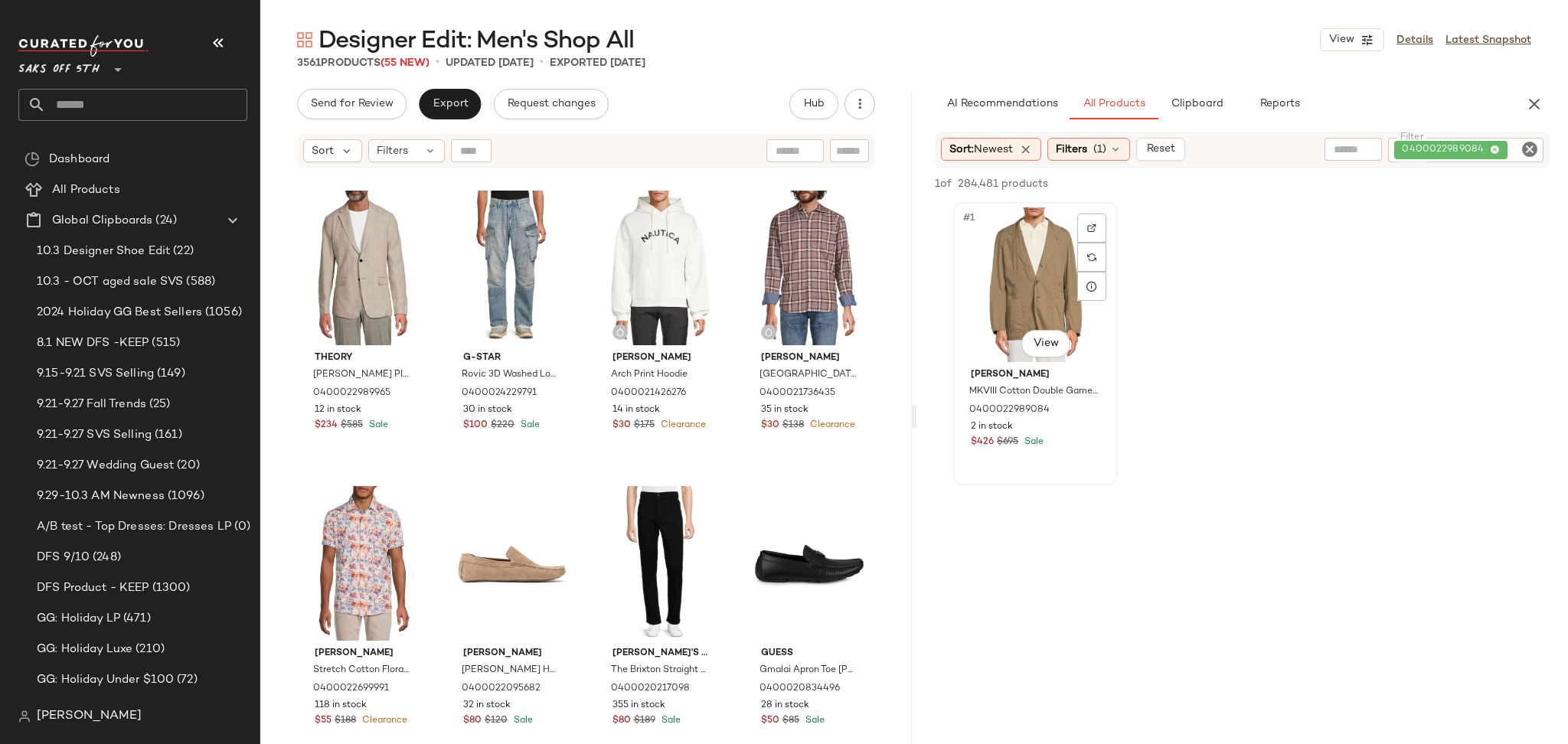
click at [1017, 275] on div "#1 View" at bounding box center [1036, 285] width 154 height 155
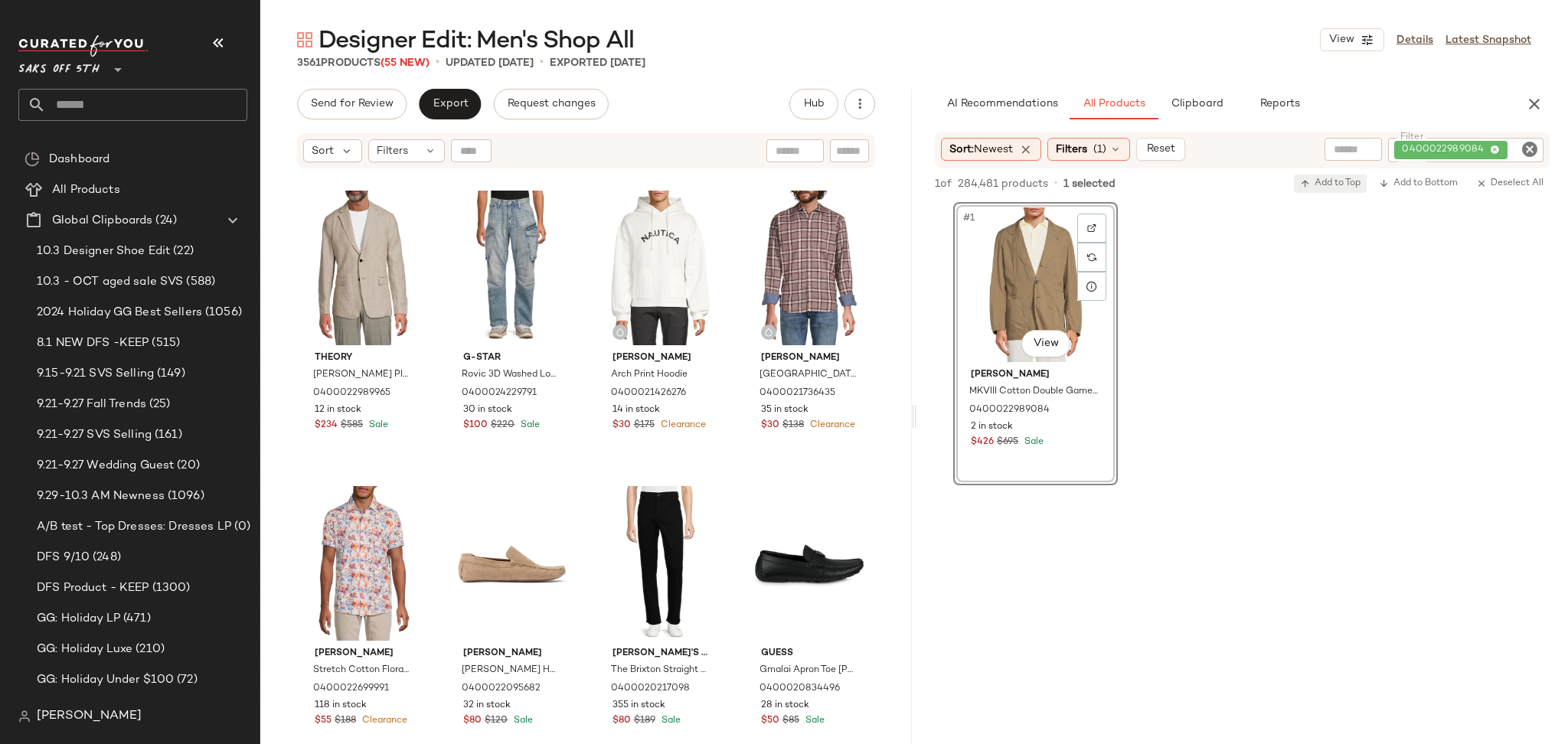
click at [1319, 189] on button "Add to Top" at bounding box center [1330, 184] width 73 height 18
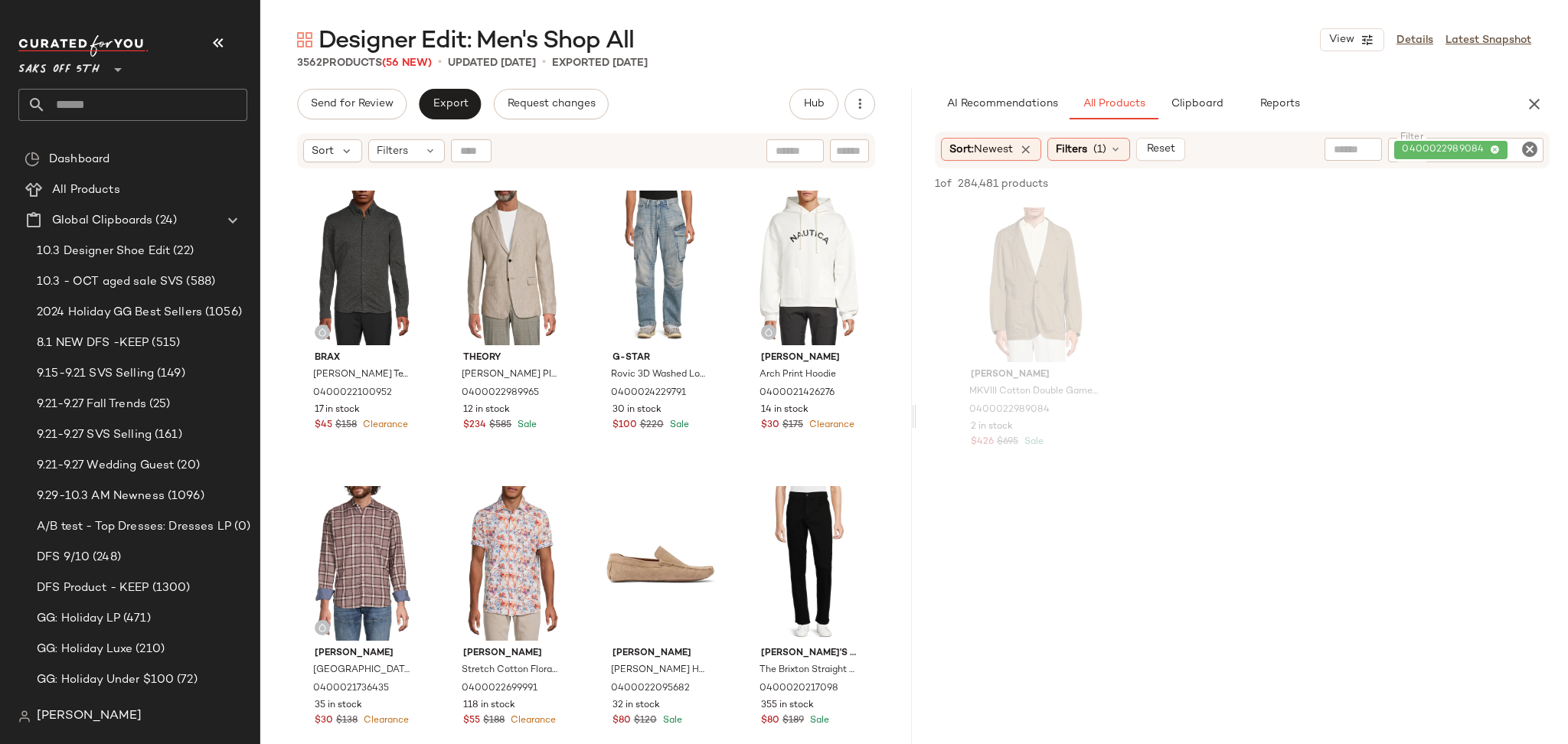
click at [1528, 149] on icon "Clear Filter" at bounding box center [1529, 149] width 18 height 18
paste input "**********"
type input "**********"
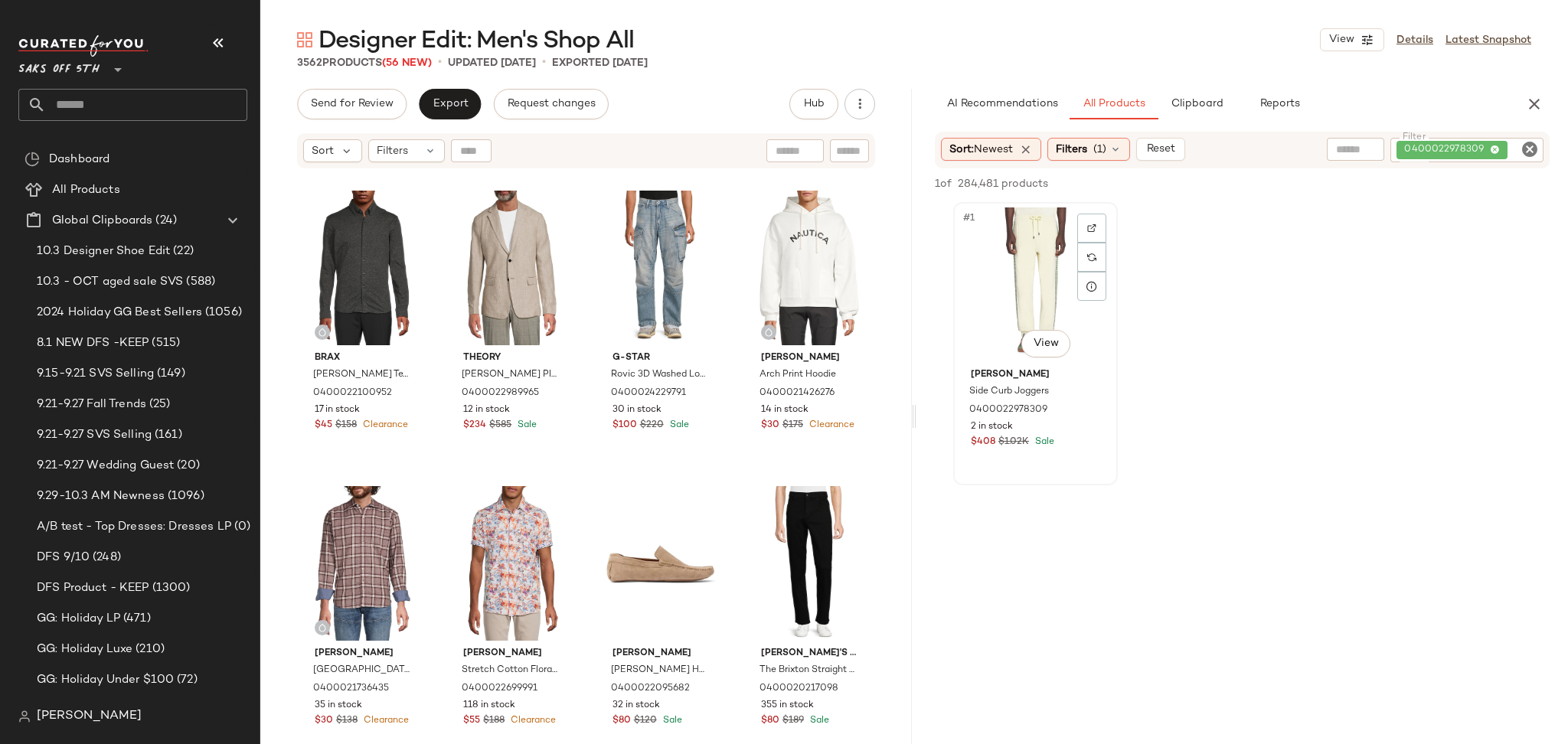
click at [995, 246] on div "#1 View" at bounding box center [1036, 285] width 154 height 155
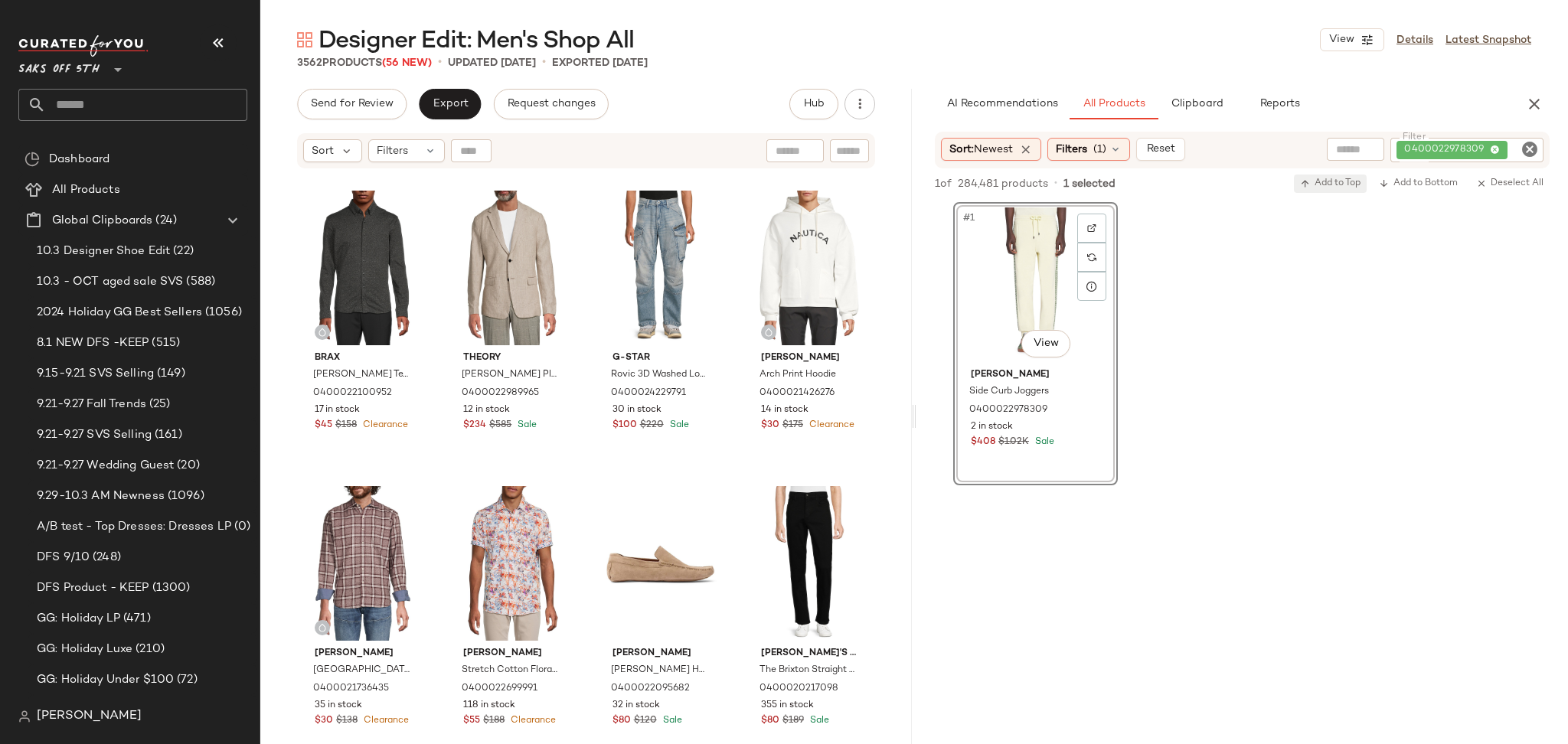
click at [1313, 183] on span "Add to Top" at bounding box center [1330, 183] width 60 height 11
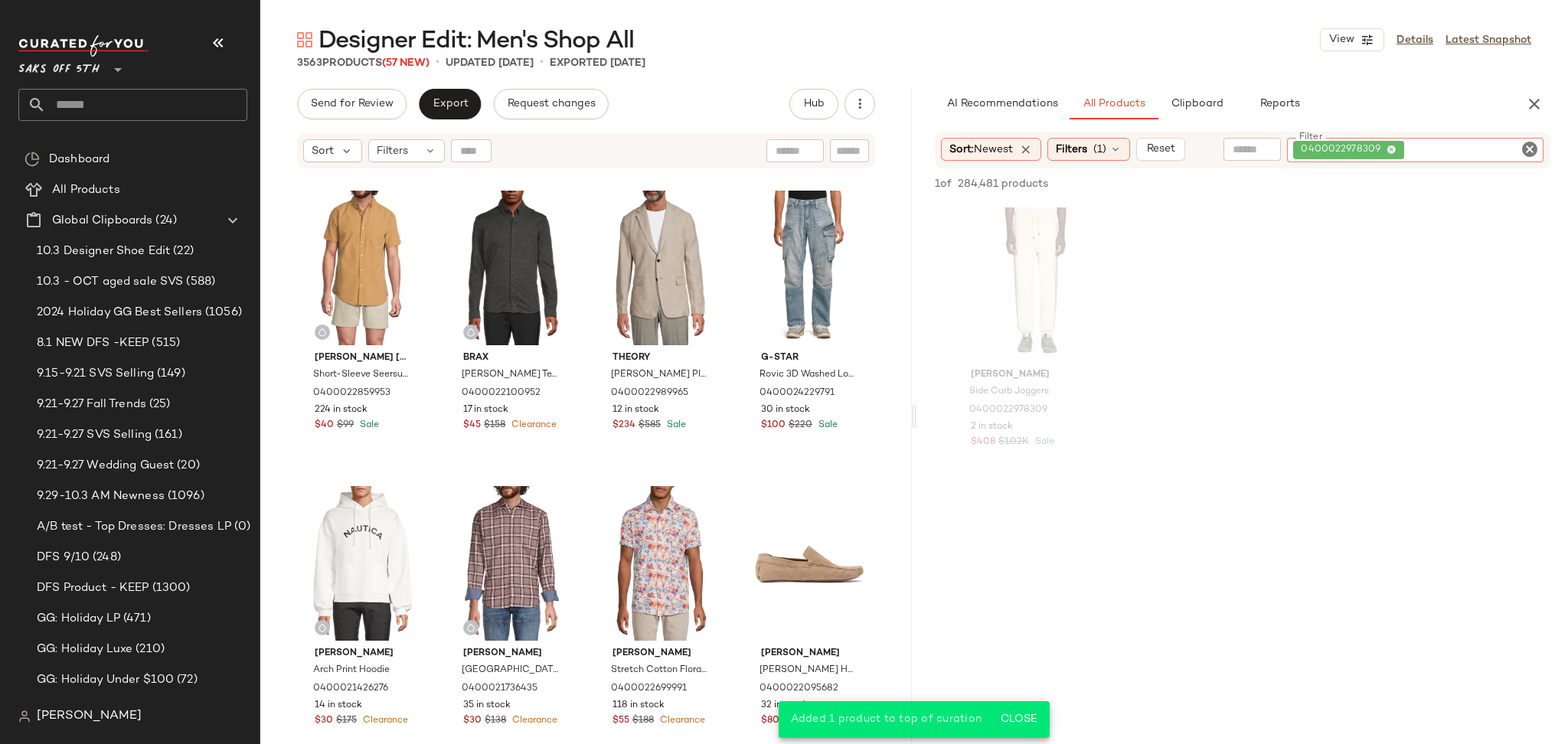
click at [1539, 149] on div "0400022978309" at bounding box center [1415, 150] width 256 height 24
click at [1526, 148] on icon "Clear Filter" at bounding box center [1529, 149] width 18 height 18
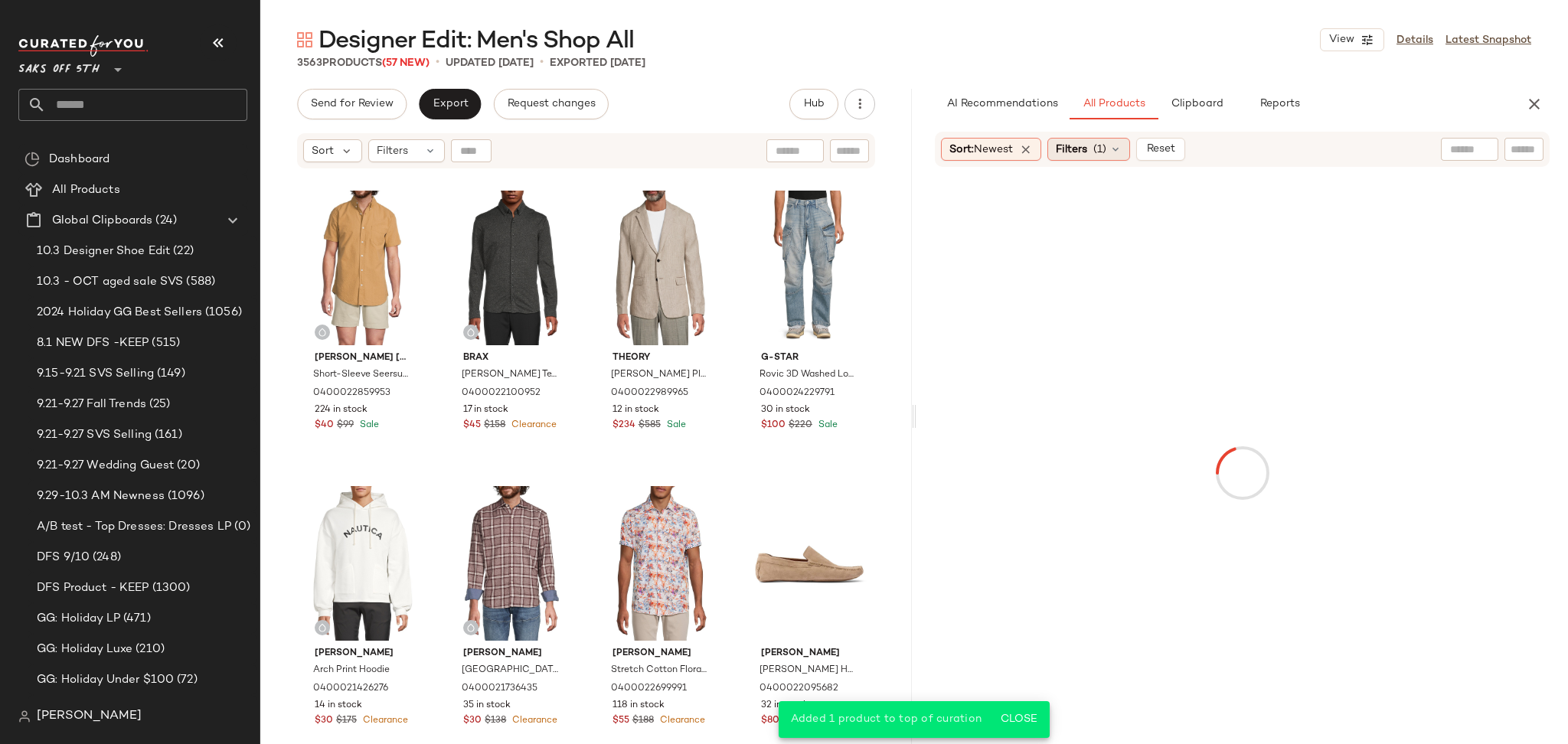
click at [1103, 142] on span "(1)" at bounding box center [1100, 149] width 13 height 16
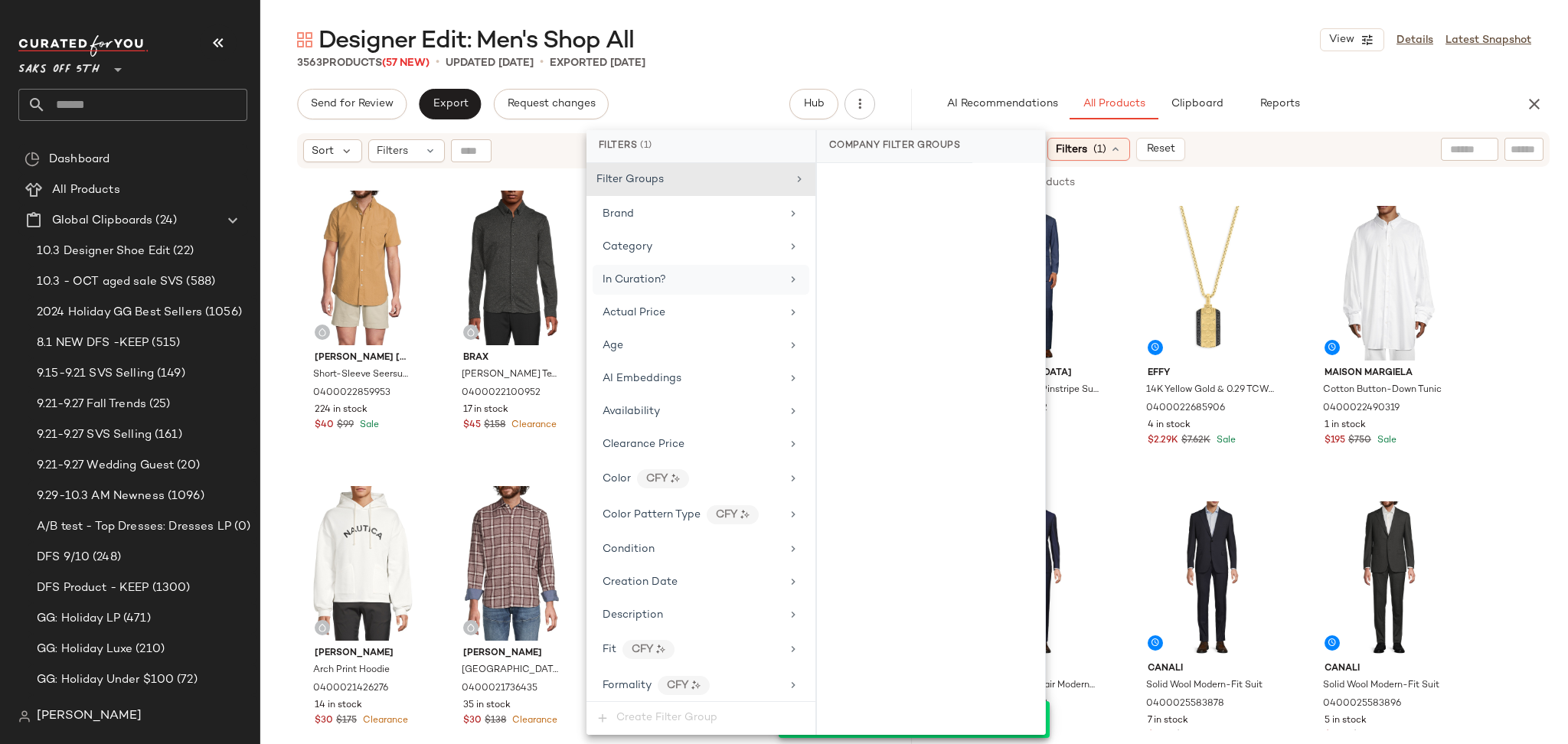
click at [717, 294] on div "In Curation?" at bounding box center [701, 280] width 217 height 30
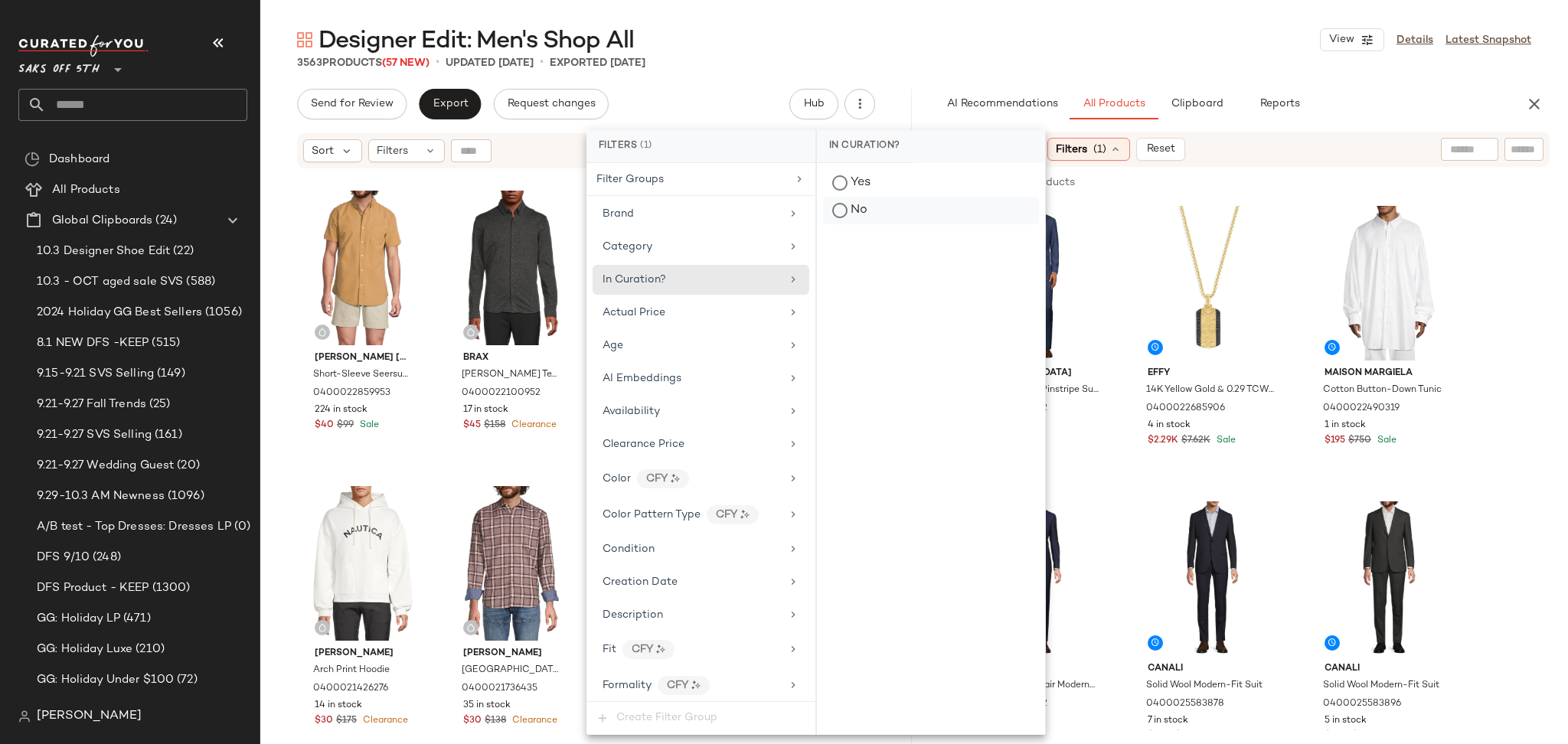
click at [838, 211] on div "No" at bounding box center [931, 210] width 216 height 28
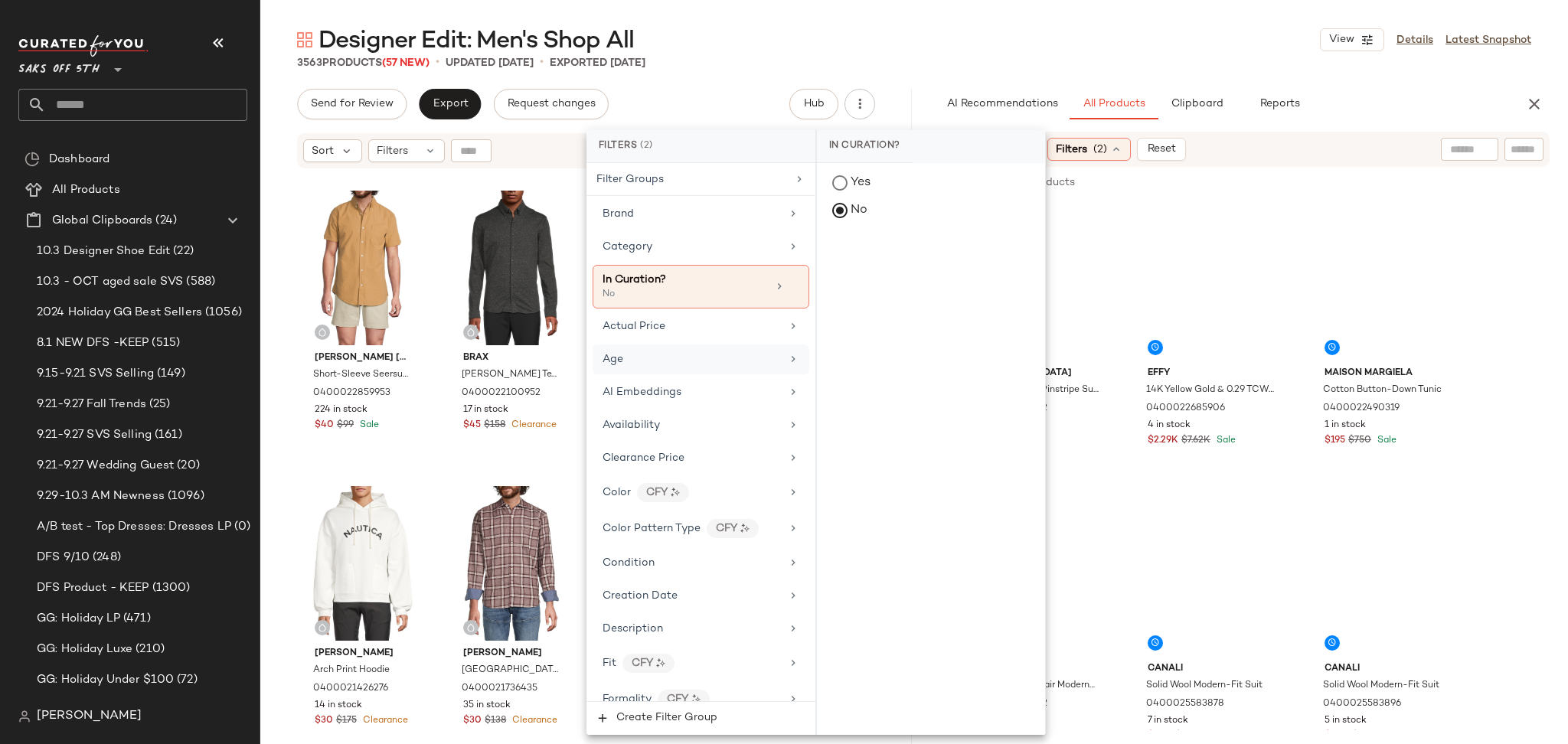
click at [692, 362] on div "Age" at bounding box center [691, 359] width 178 height 16
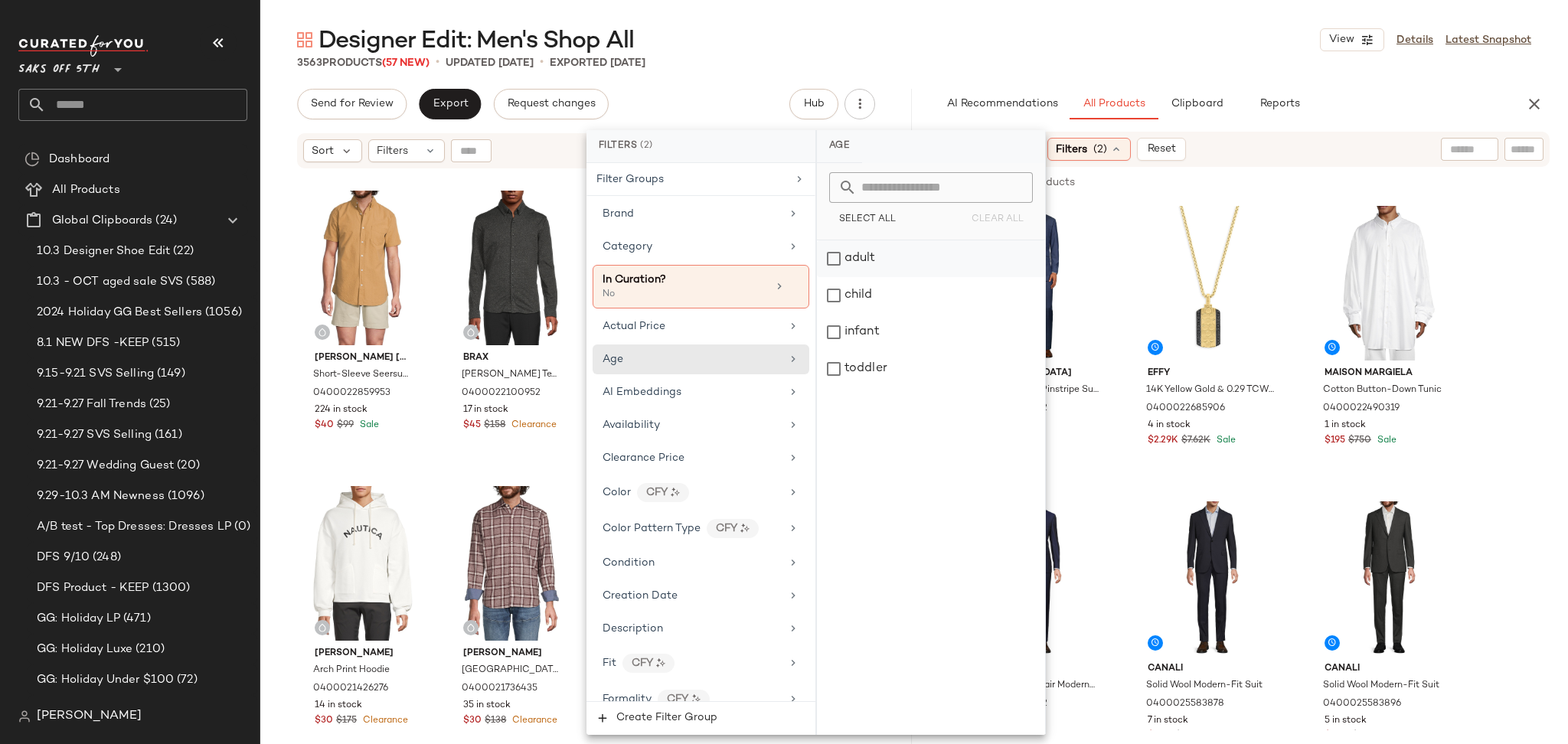
click at [831, 258] on div "adult" at bounding box center [931, 259] width 229 height 37
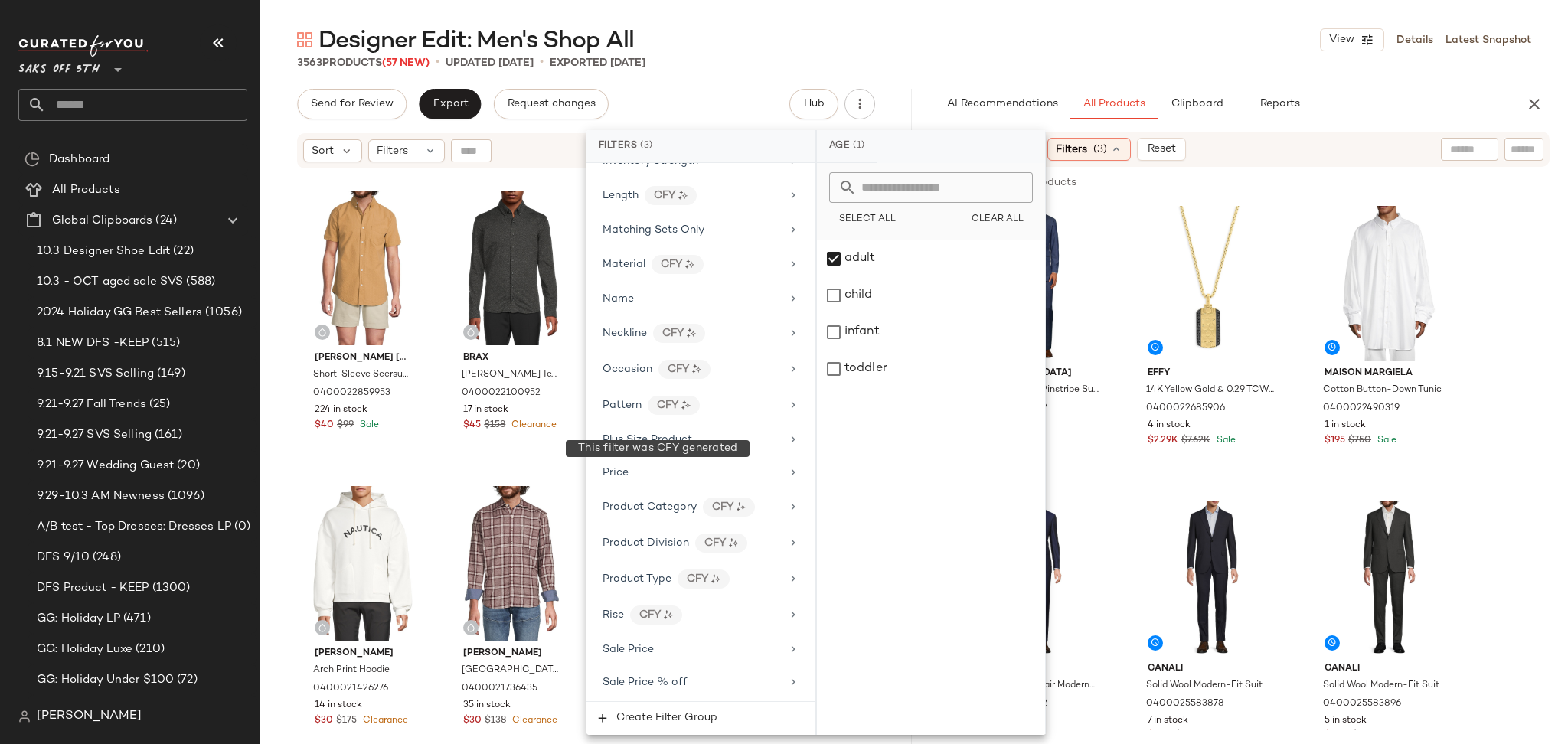
scroll to position [884, 0]
click at [635, 331] on div "Price" at bounding box center [691, 332] width 178 height 16
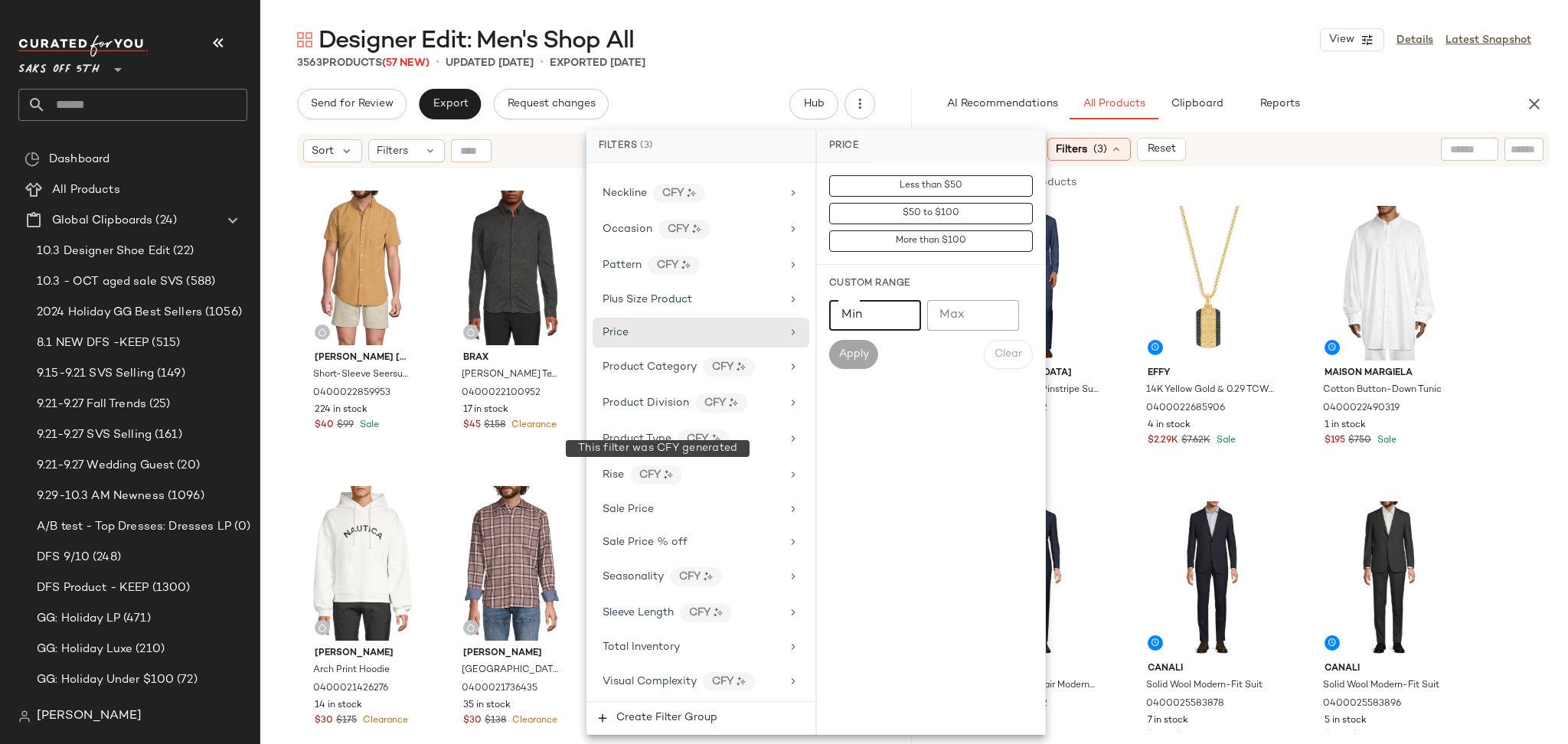
click at [873, 309] on input "Min" at bounding box center [875, 315] width 92 height 31
type input "***"
click at [846, 356] on span "Apply" at bounding box center [853, 354] width 31 height 13
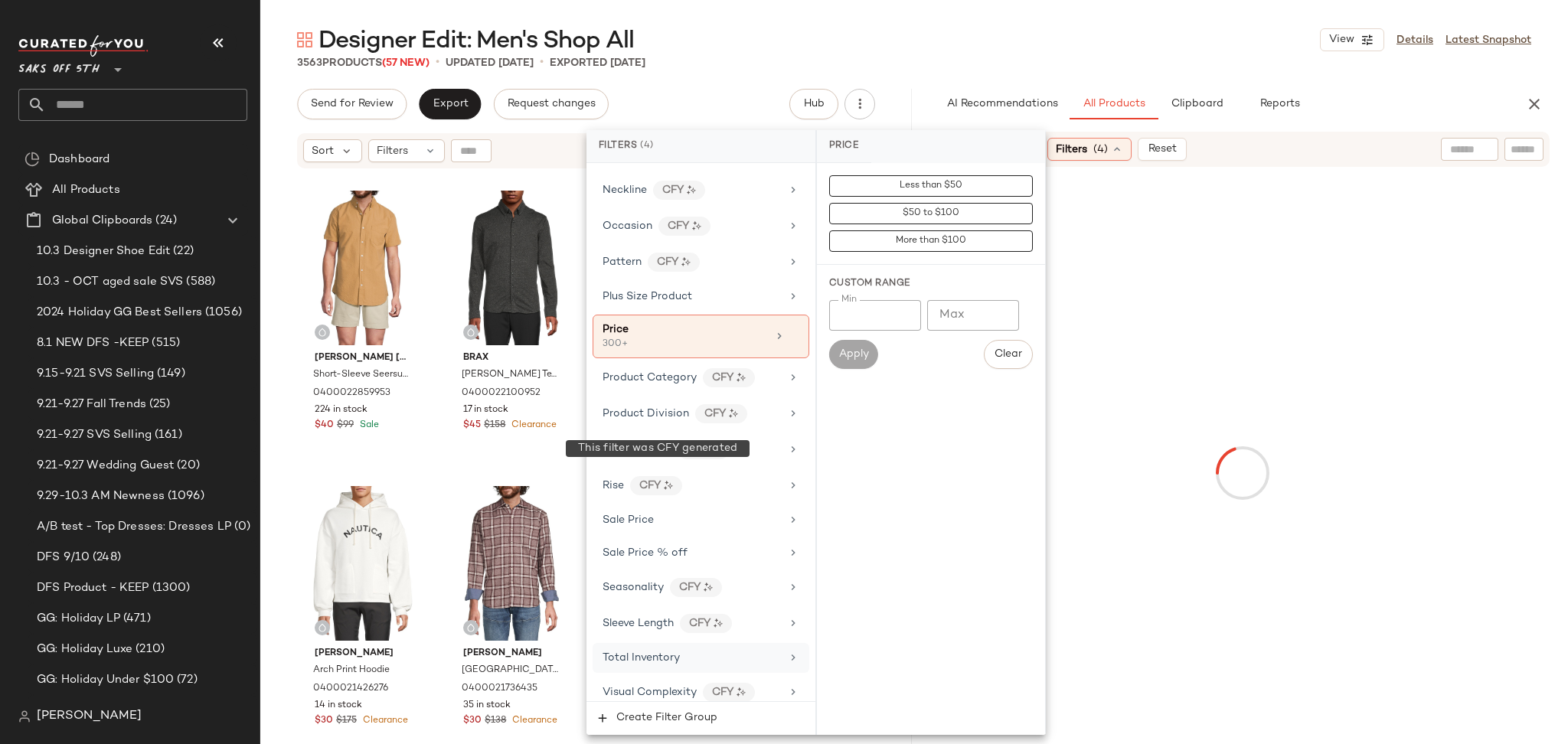
click at [667, 654] on span "Total Inventory" at bounding box center [641, 658] width 77 height 12
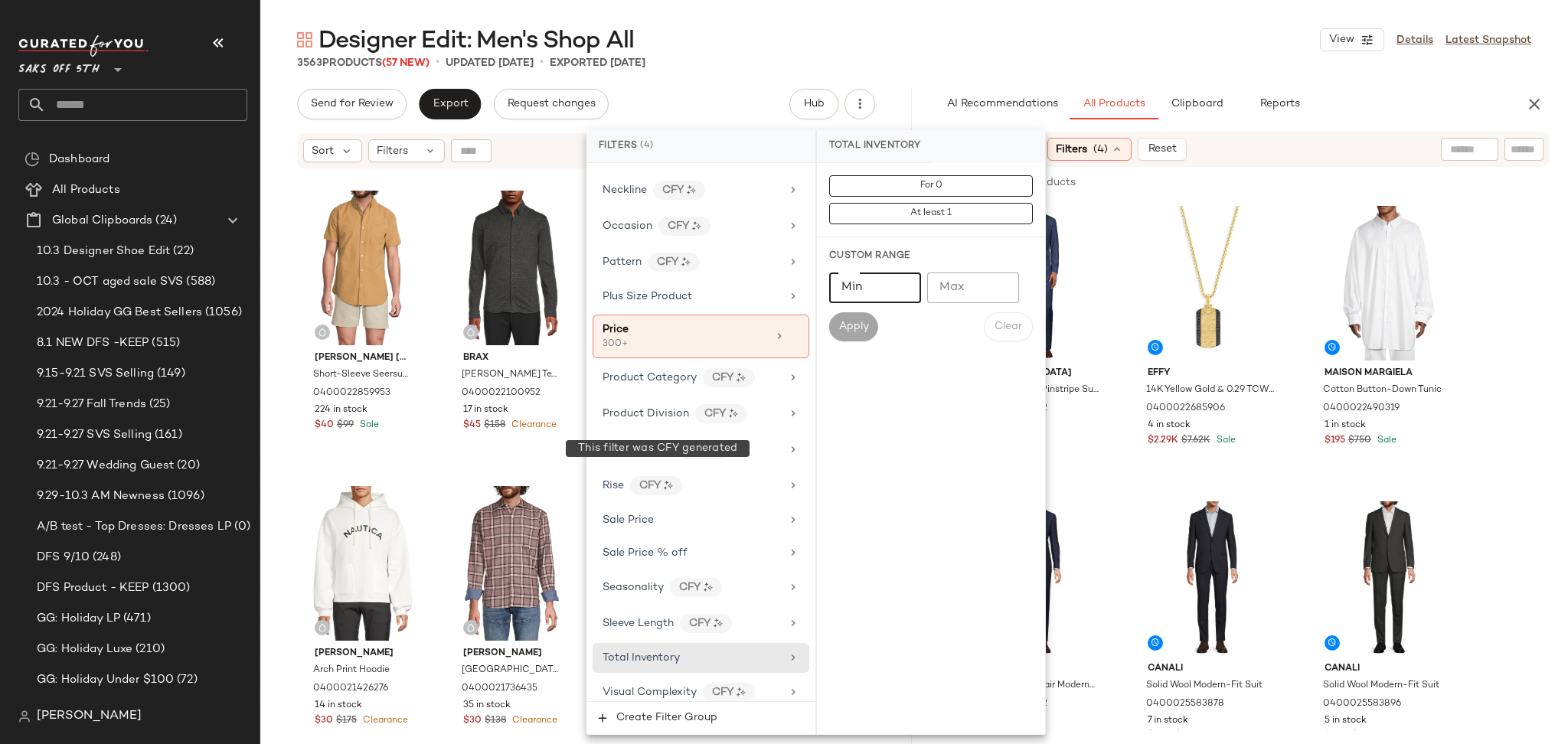
click at [864, 287] on input "Min" at bounding box center [875, 288] width 92 height 31
type input "*"
click at [864, 321] on span "Apply" at bounding box center [853, 326] width 31 height 13
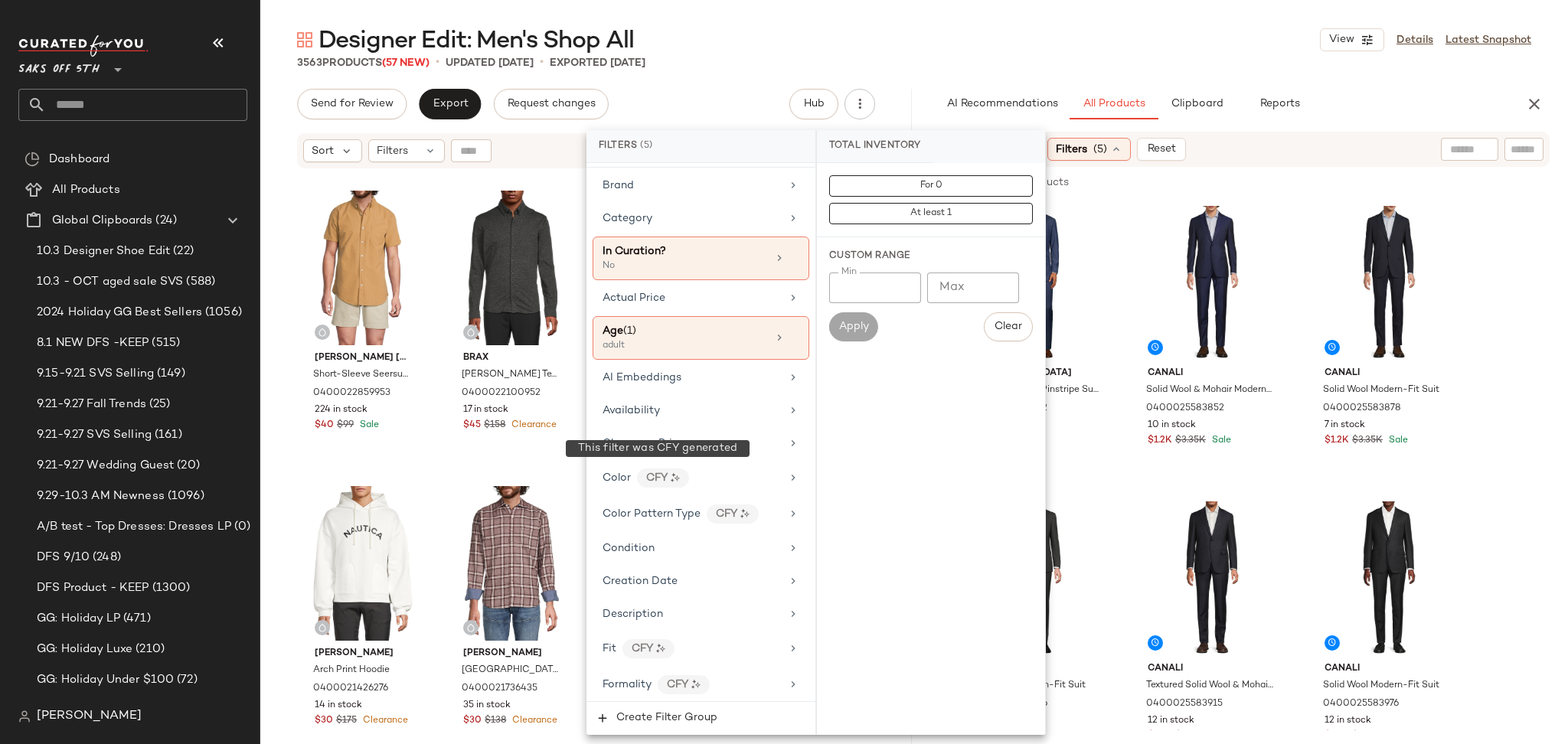
scroll to position [31, 0]
click at [777, 445] on div "Clearance Price" at bounding box center [701, 440] width 217 height 30
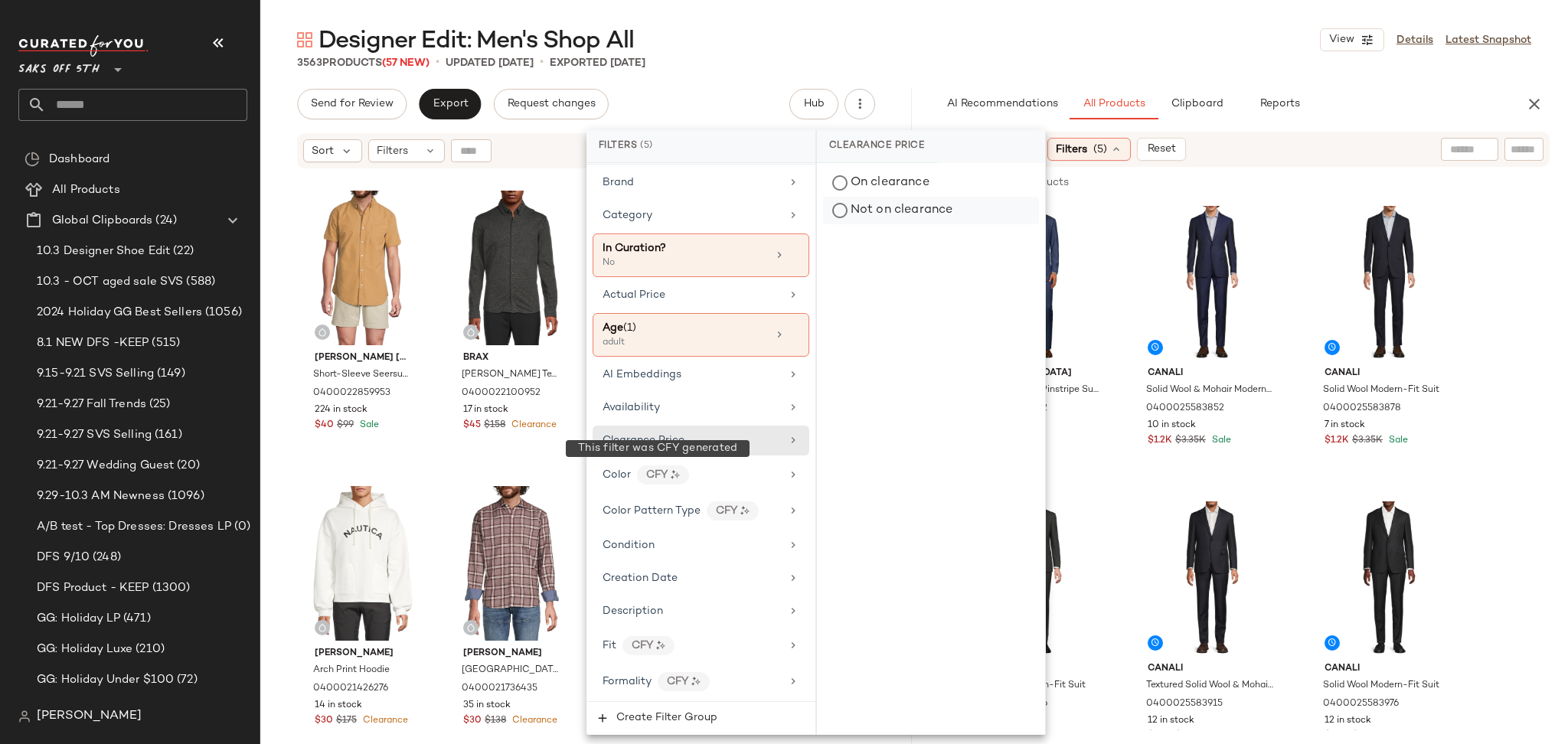
click at [849, 205] on div "Not on clearance" at bounding box center [931, 210] width 216 height 28
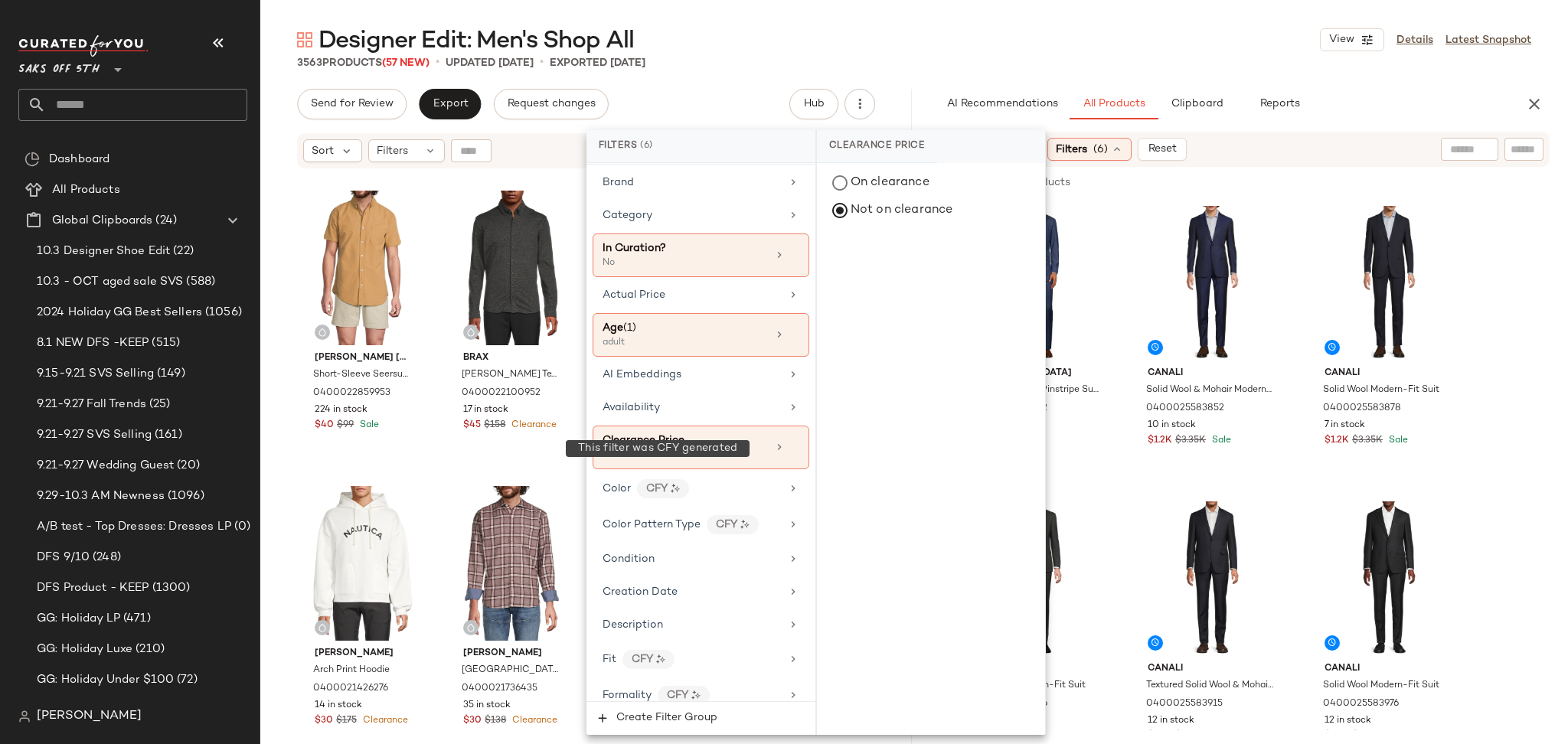
click at [958, 56] on div "3563 Products (57 New) • updated Oct 6th • Exported Oct 1st" at bounding box center [914, 63] width 1308 height 15
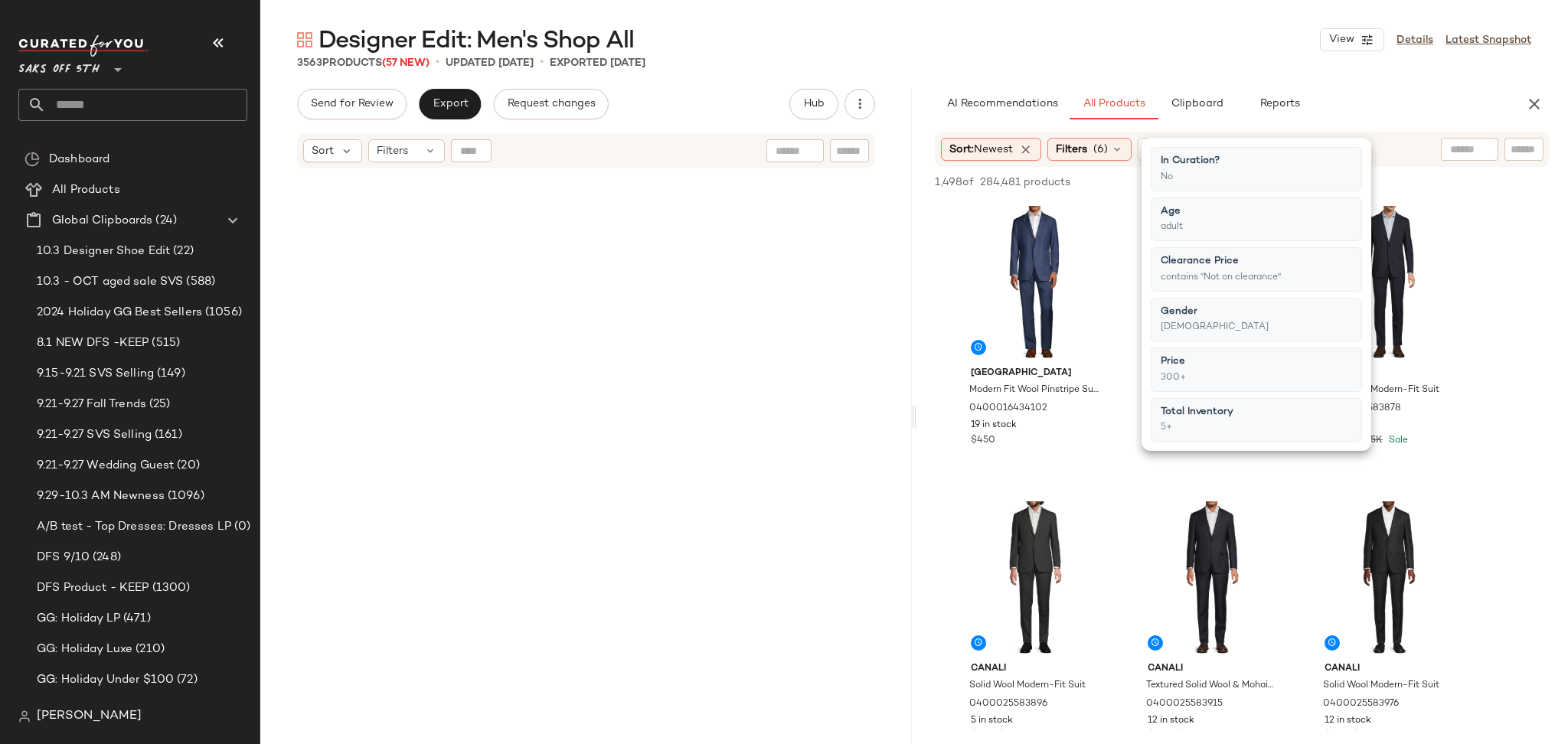
scroll to position [0, 0]
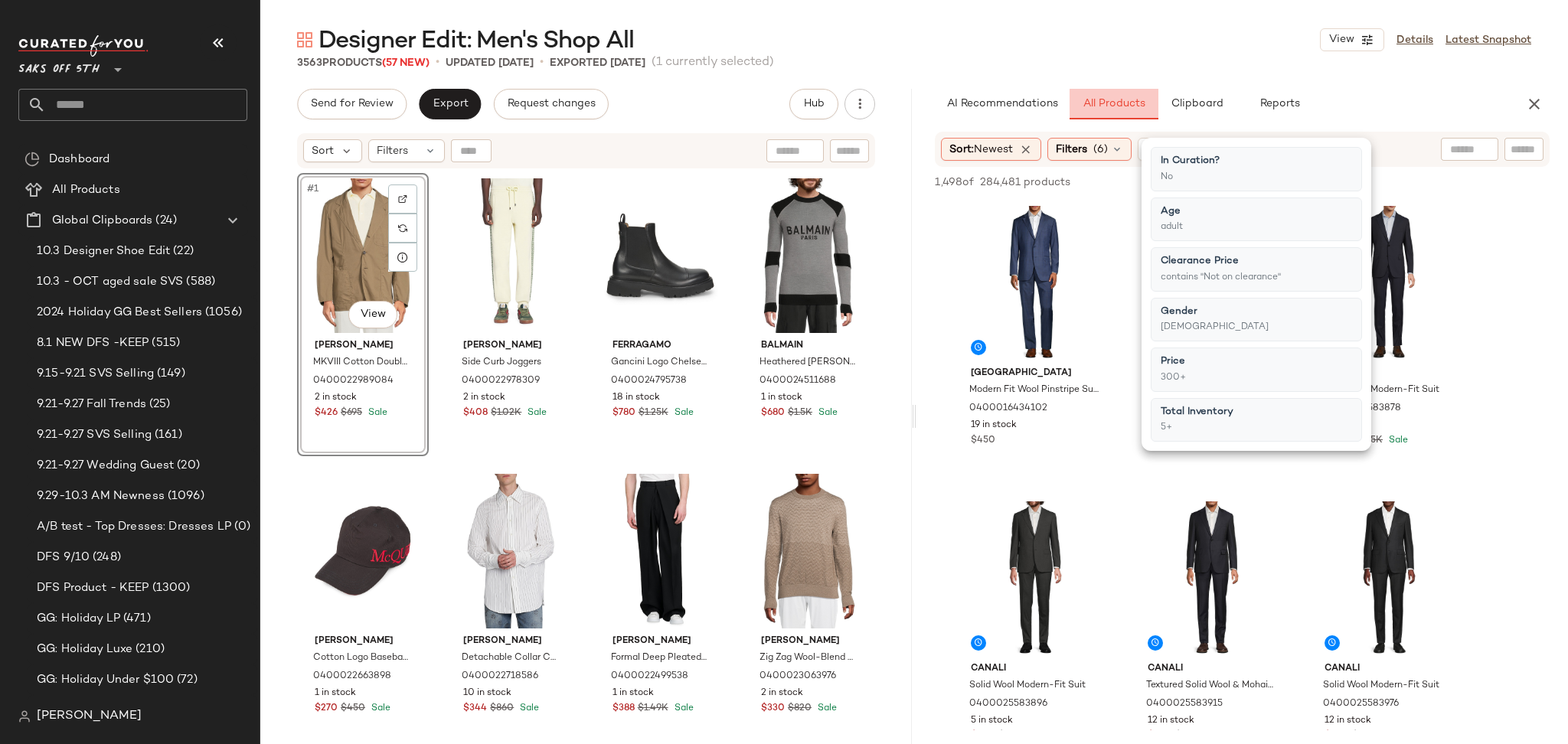
click at [1136, 90] on button "All Products" at bounding box center [1114, 104] width 89 height 31
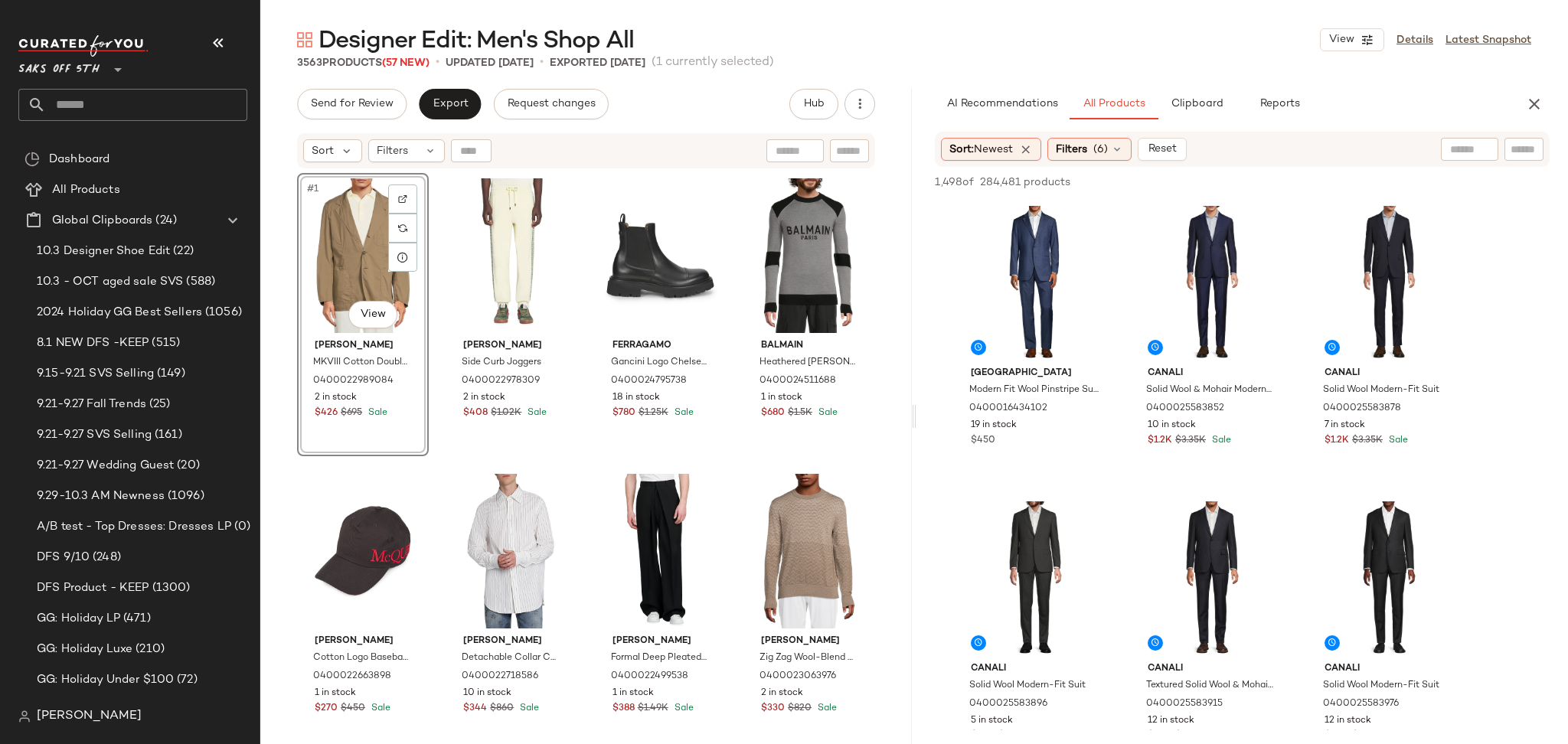
click at [1147, 59] on div "3563 Products (57 New) • updated Oct 6th • Exported Oct 1st (1 currently select…" at bounding box center [914, 63] width 1308 height 15
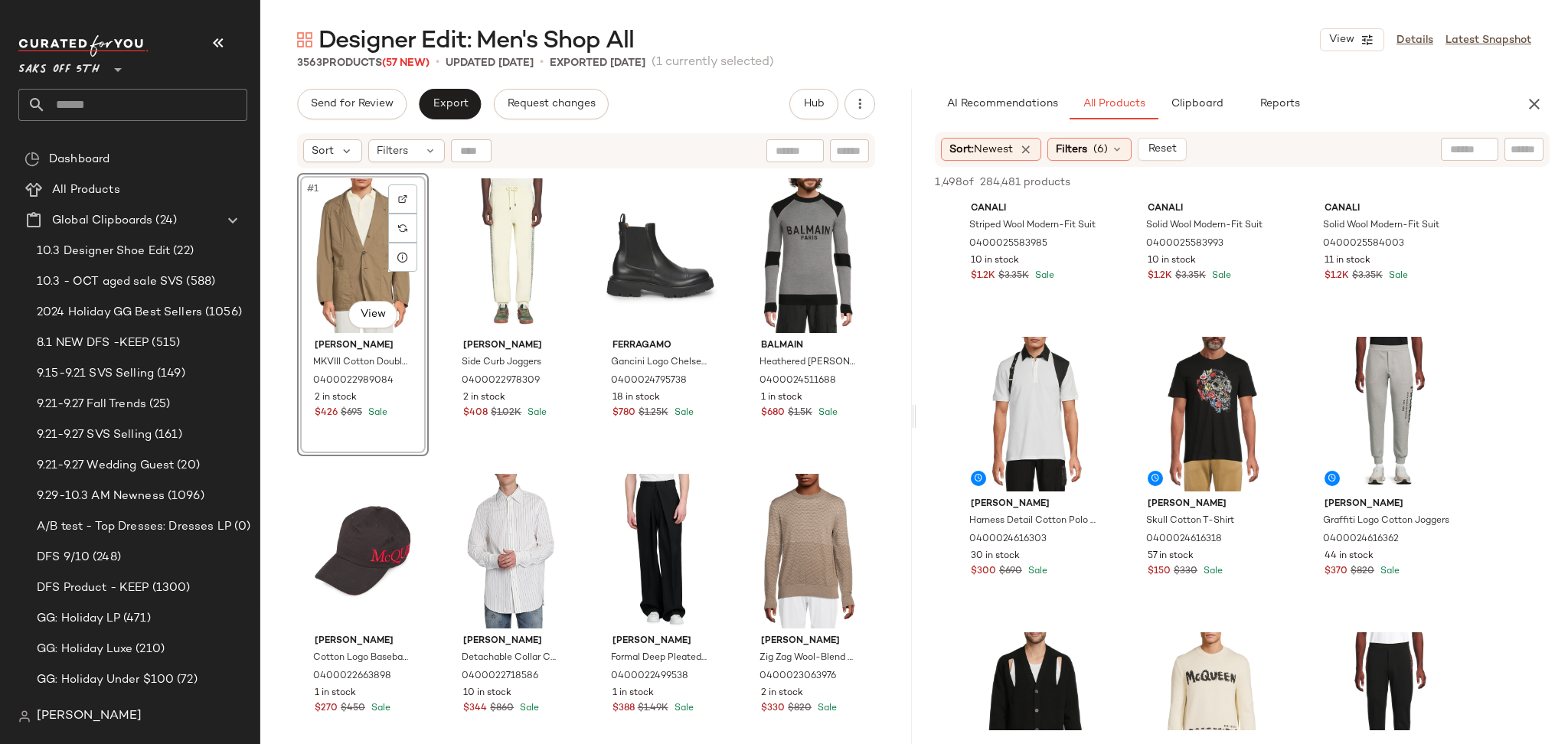
scroll to position [755, 0]
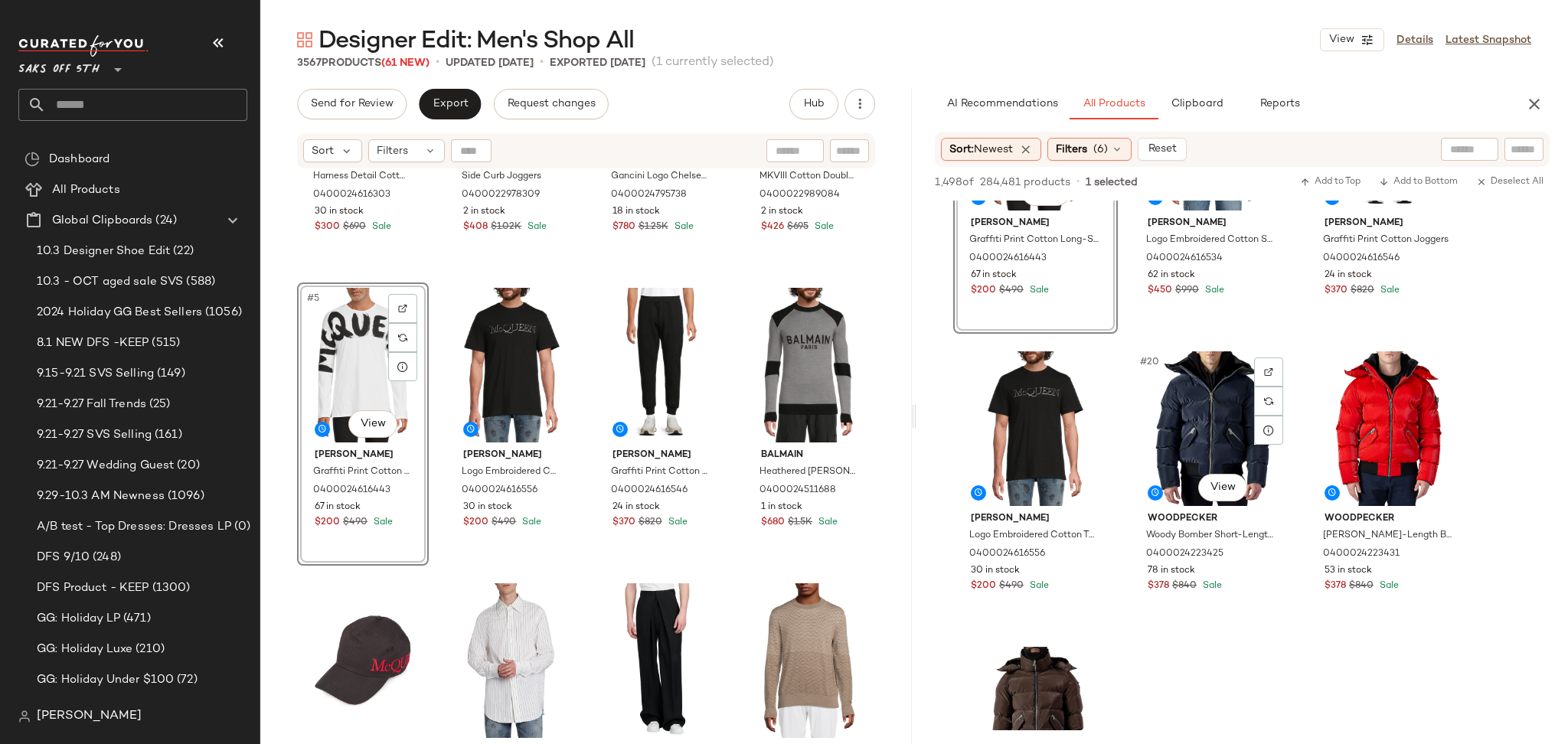
scroll to position [1629, 0]
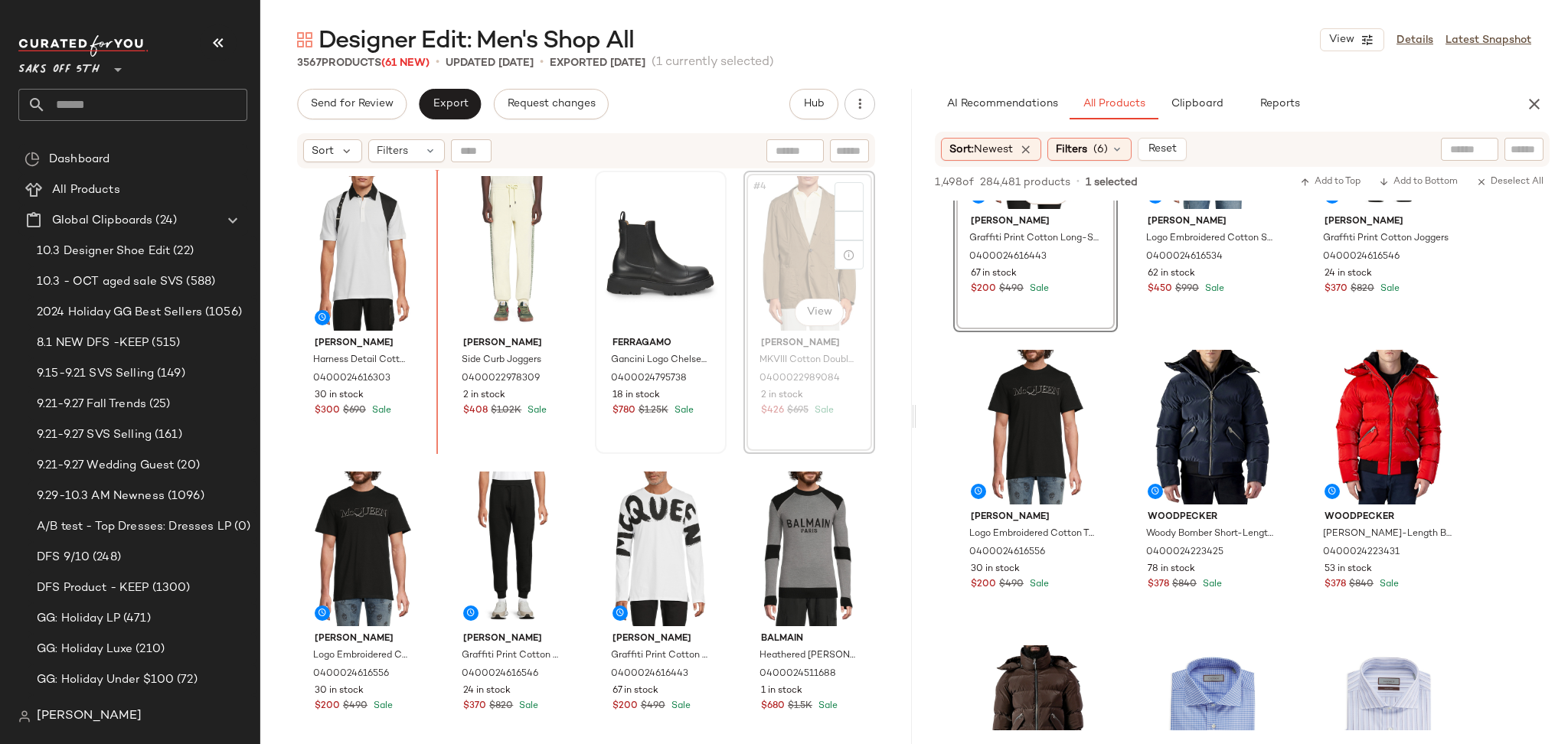
scroll to position [2, 0]
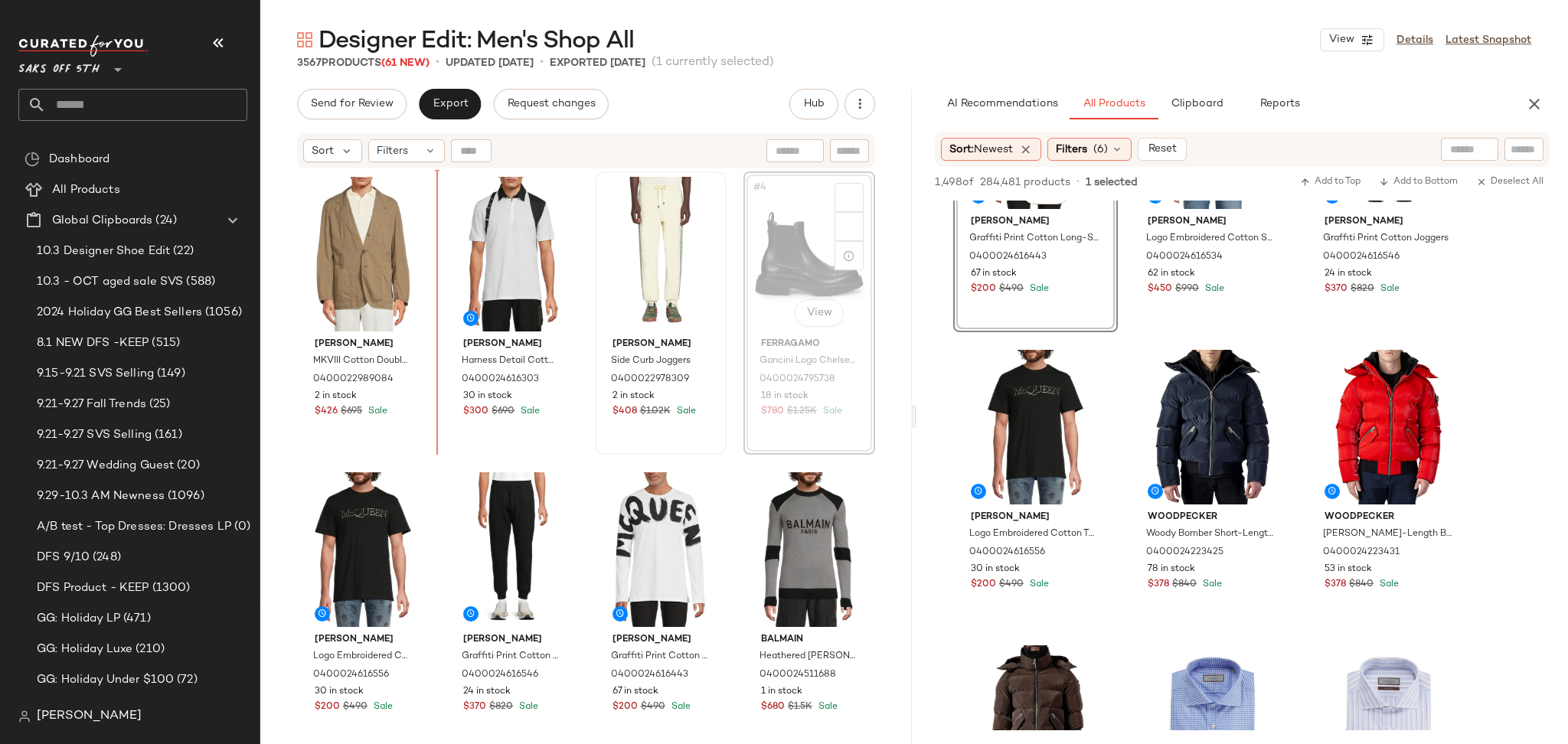
scroll to position [1, 0]
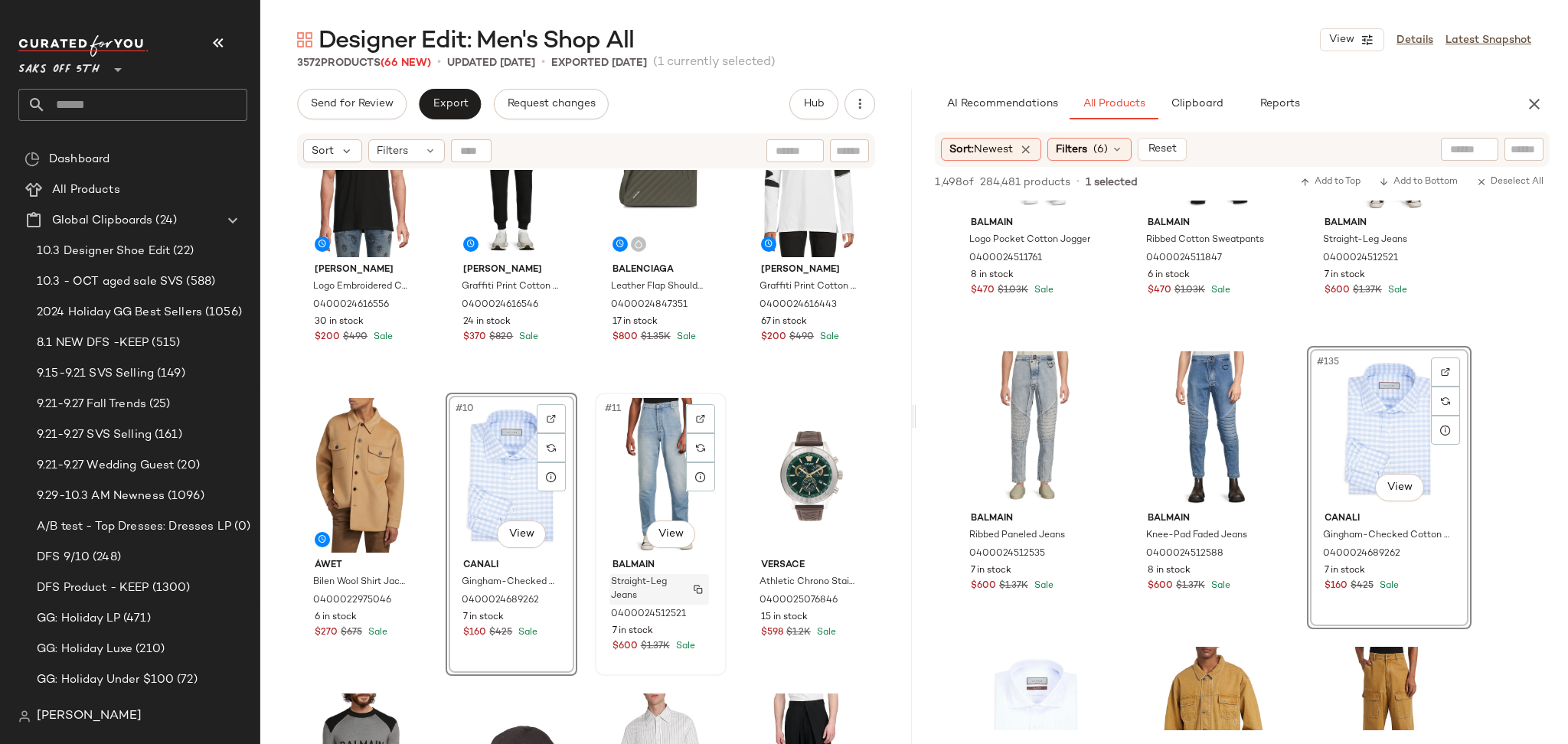
scroll to position [463, 0]
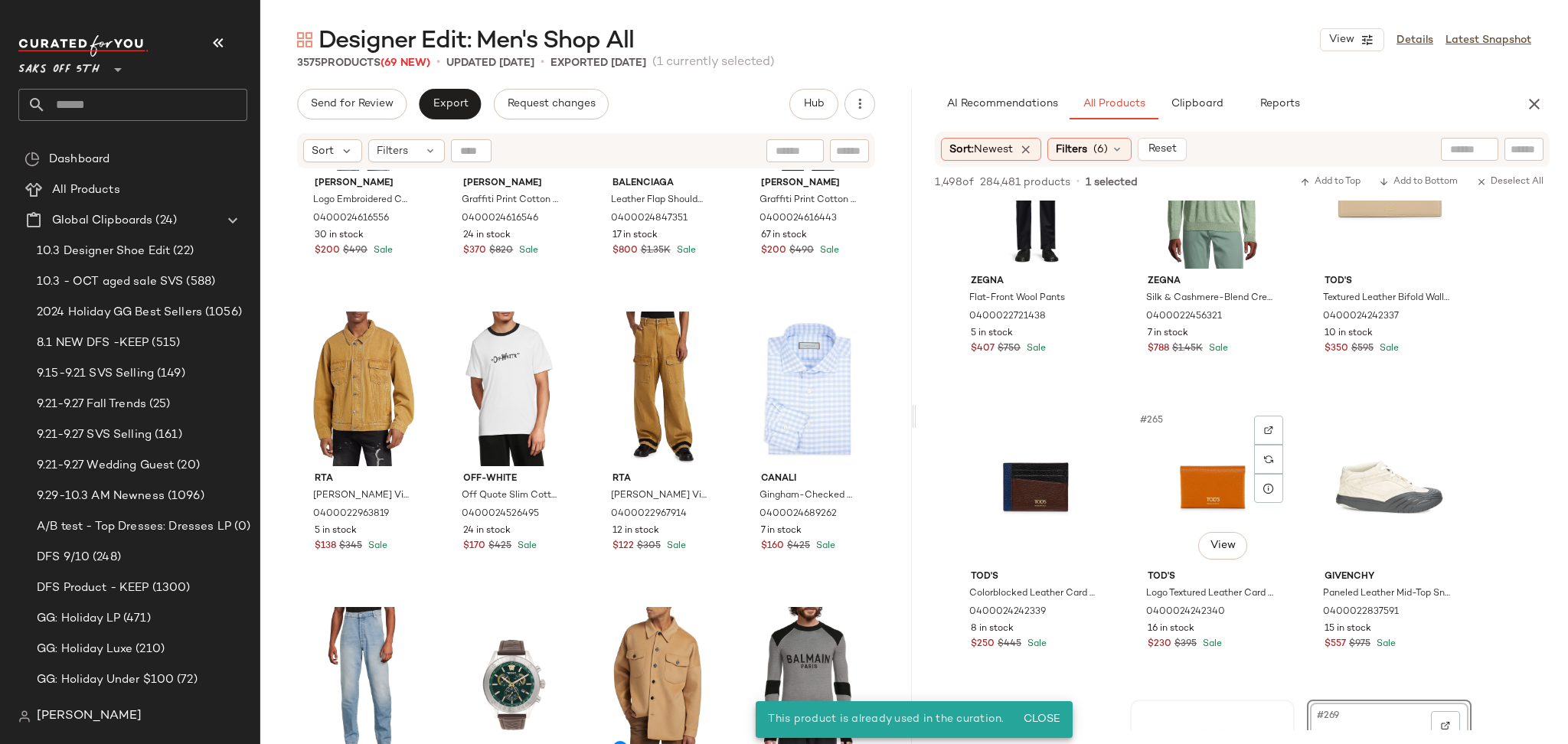
scroll to position [19293, 0]
click at [1211, 487] on div "#265 View" at bounding box center [1212, 488] width 154 height 155
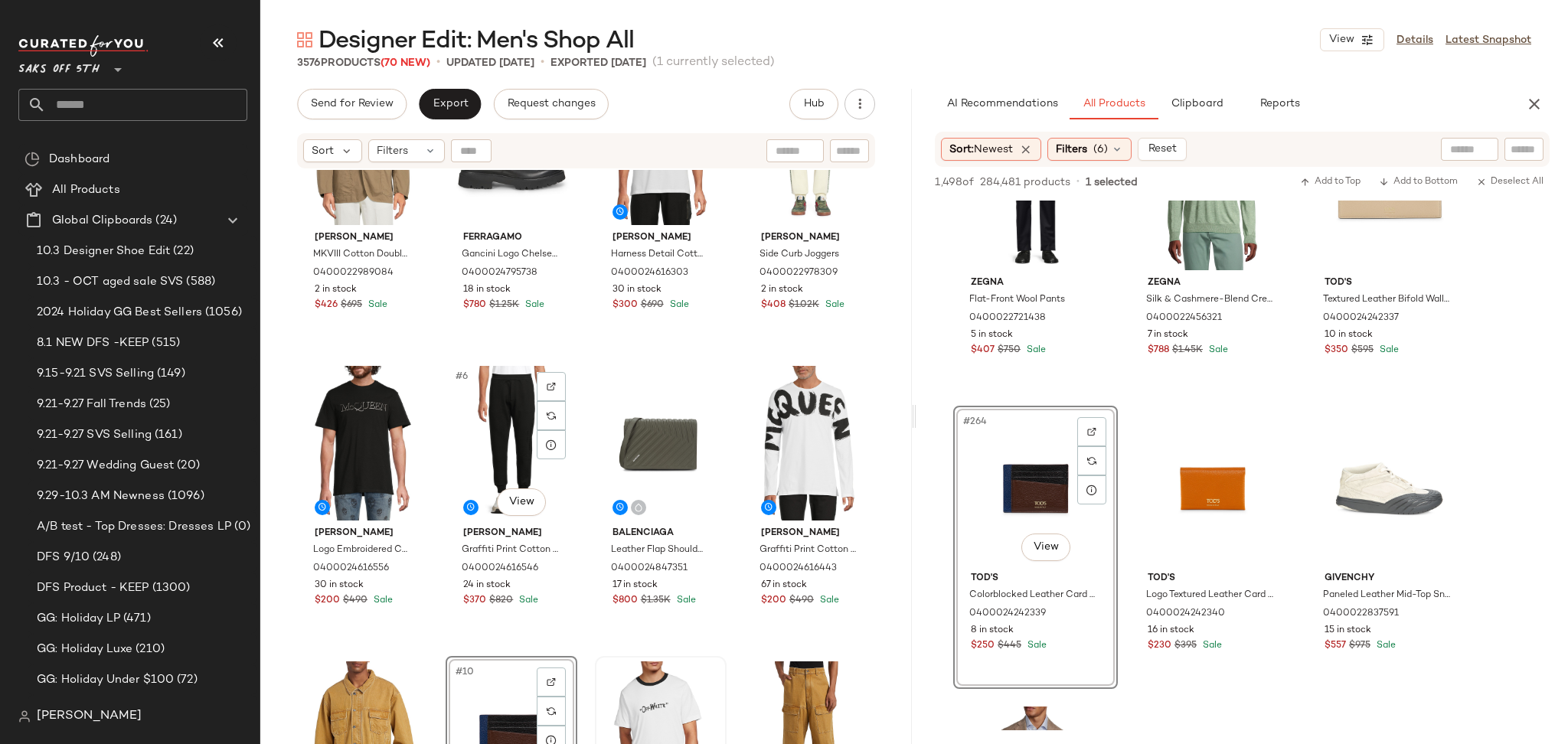
scroll to position [0, 0]
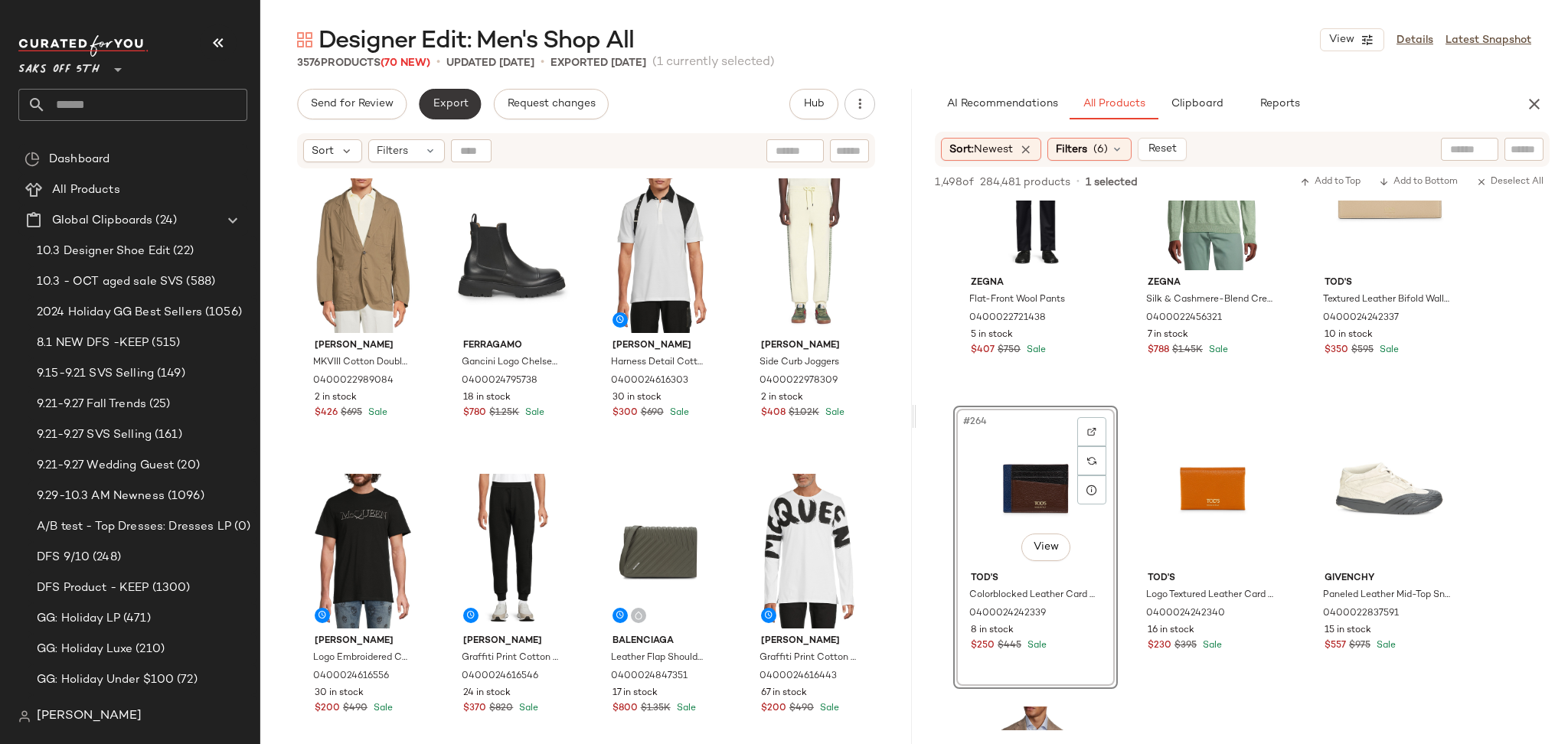
click at [448, 99] on span "Export" at bounding box center [450, 104] width 36 height 13
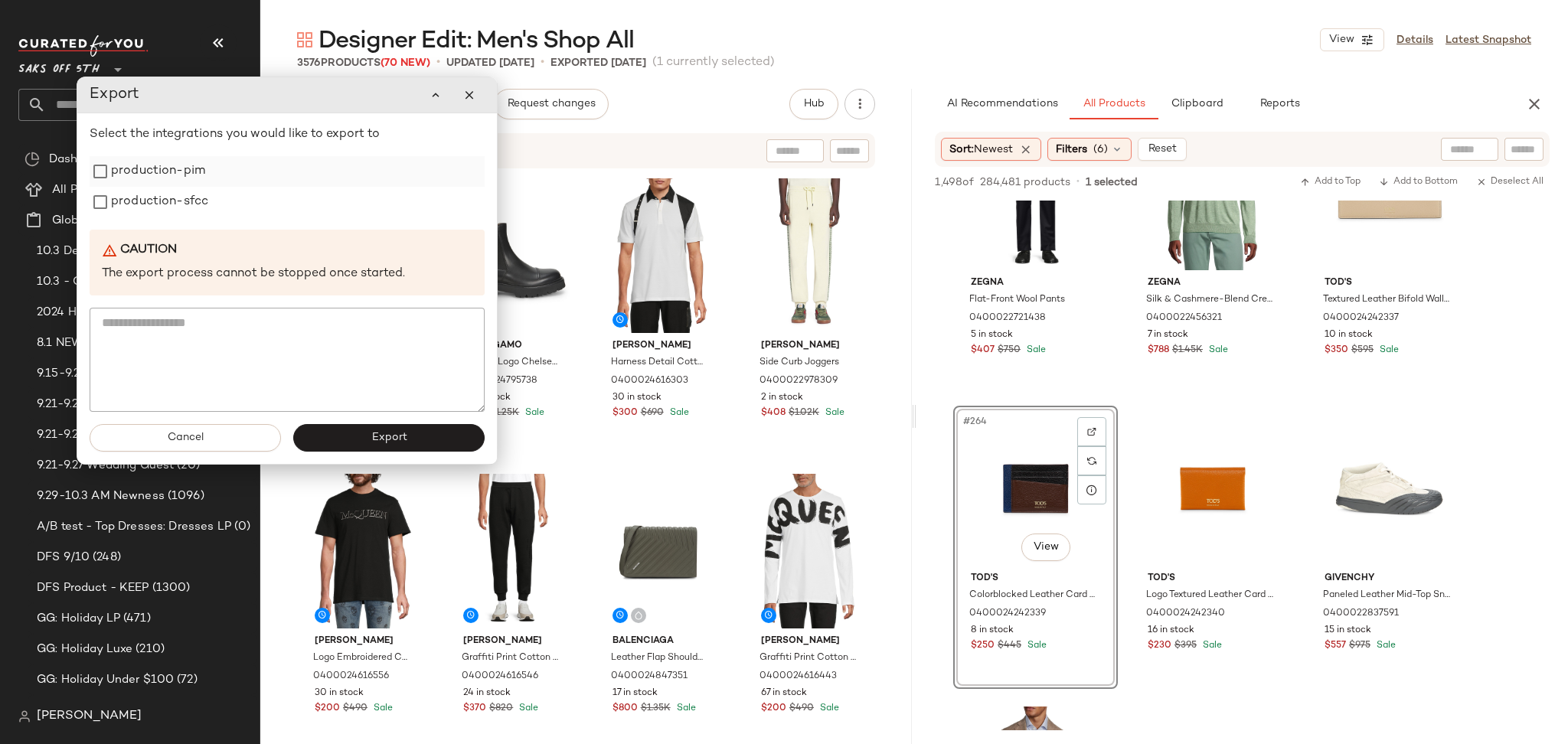
click at [162, 181] on label "production-pim" at bounding box center [158, 172] width 94 height 31
click at [162, 203] on label "production-sfcc" at bounding box center [160, 202] width 97 height 31
click at [337, 440] on button "Export" at bounding box center [388, 438] width 192 height 28
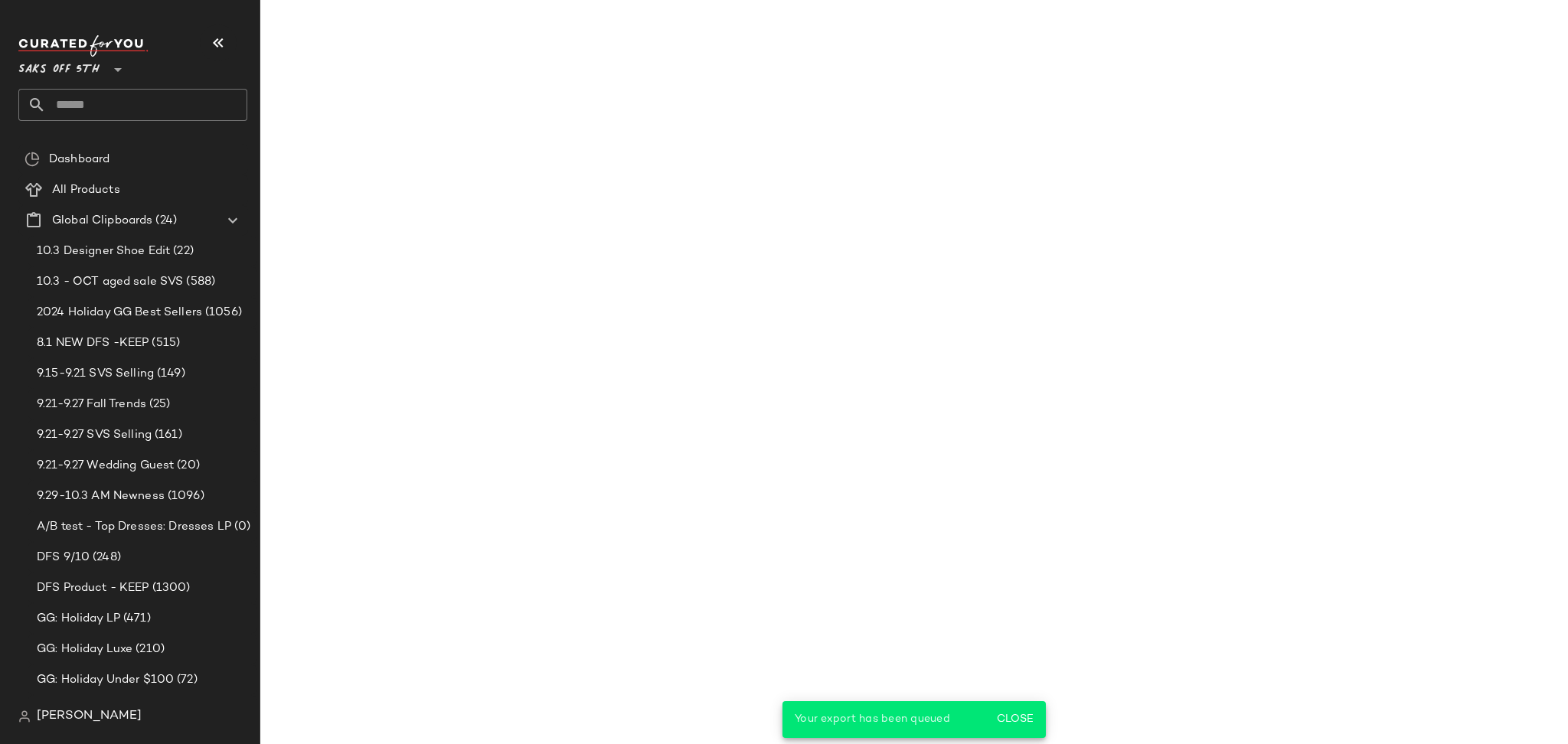
scroll to position [26678, 0]
